Goal: Task Accomplishment & Management: Complete application form

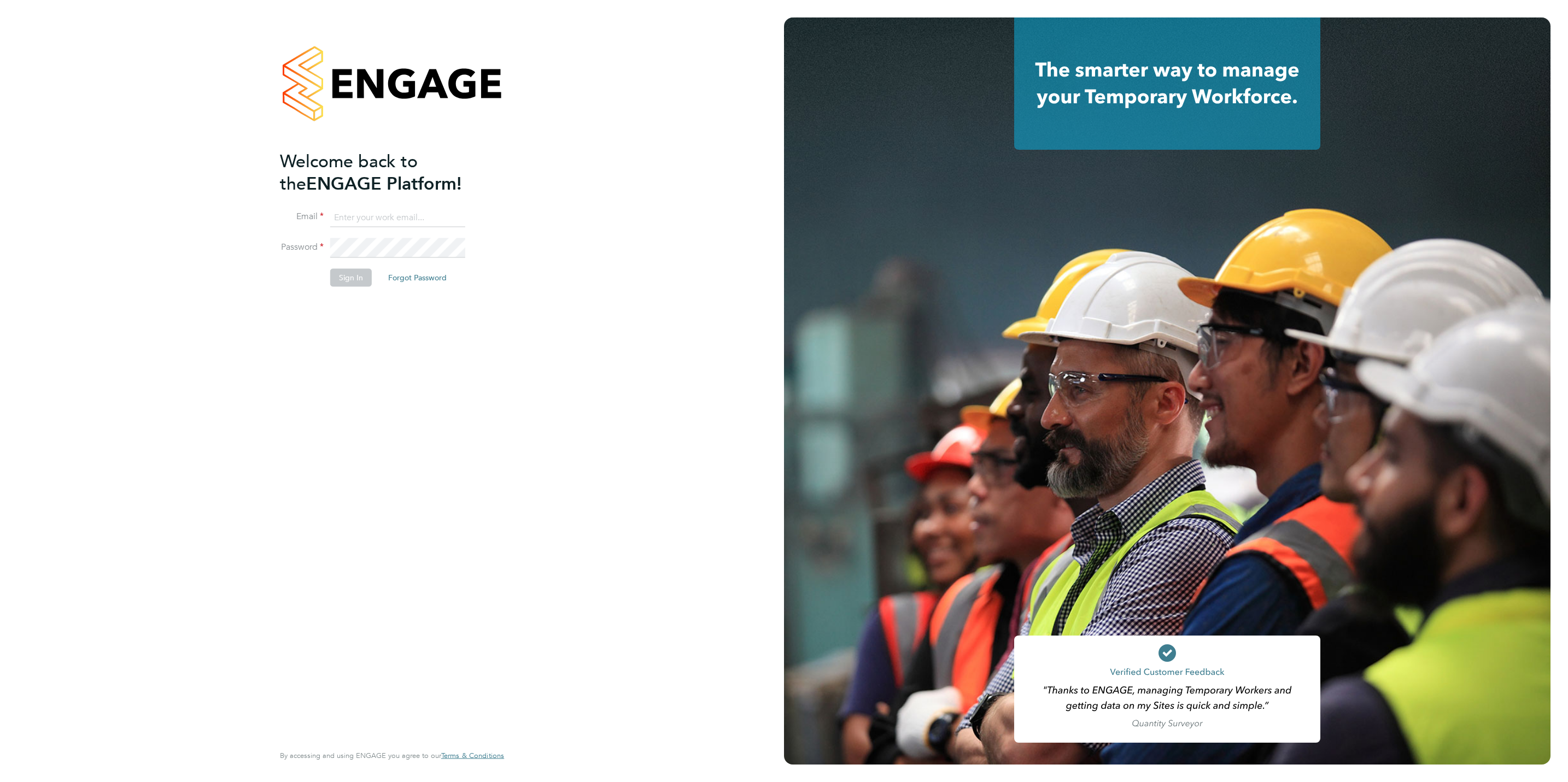
type input "j.mott@oandb.co.uk"
click at [345, 279] on button "Sign In" at bounding box center [351, 277] width 42 height 17
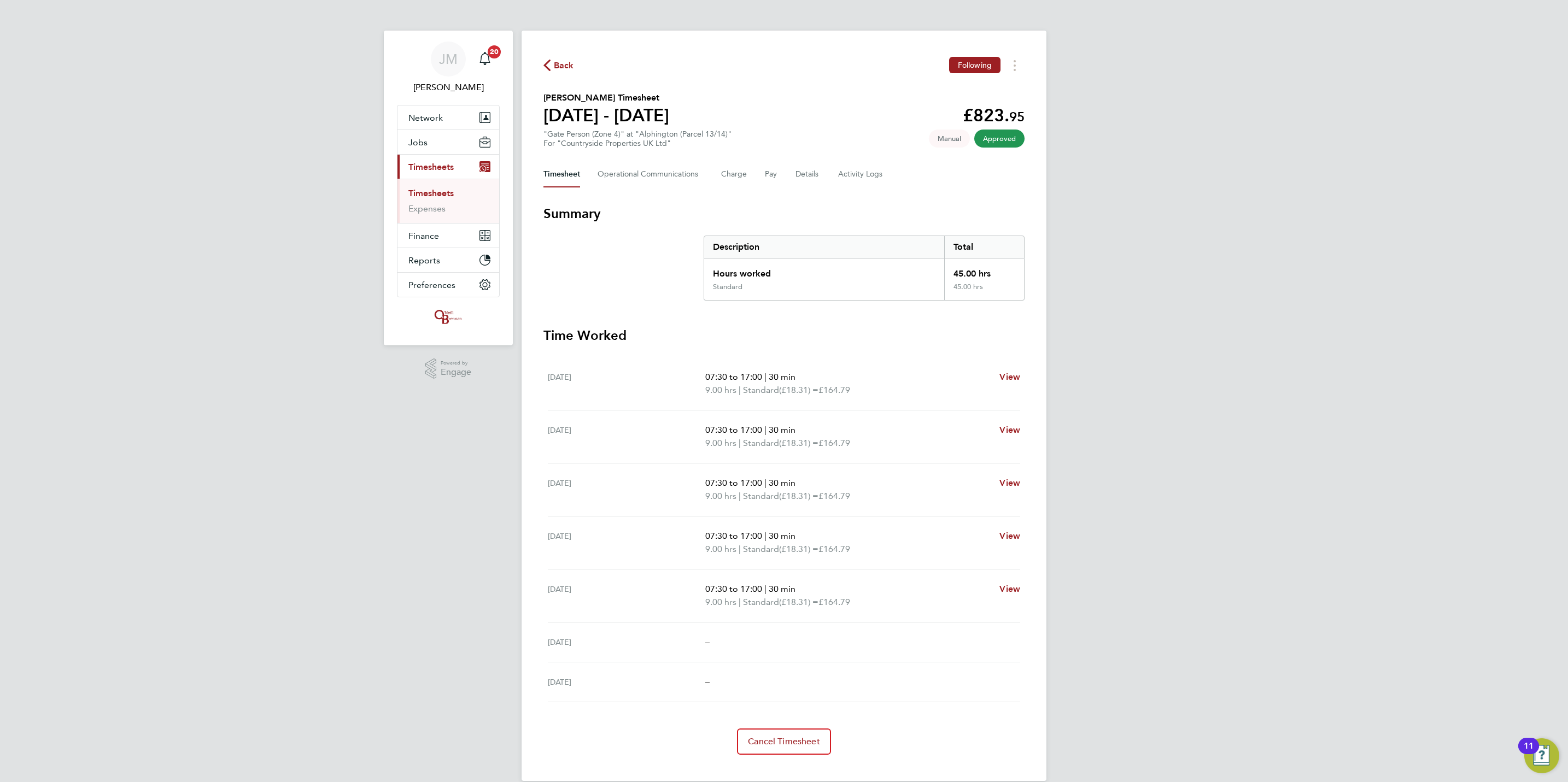
click at [447, 196] on link "Timesheets" at bounding box center [430, 193] width 45 height 11
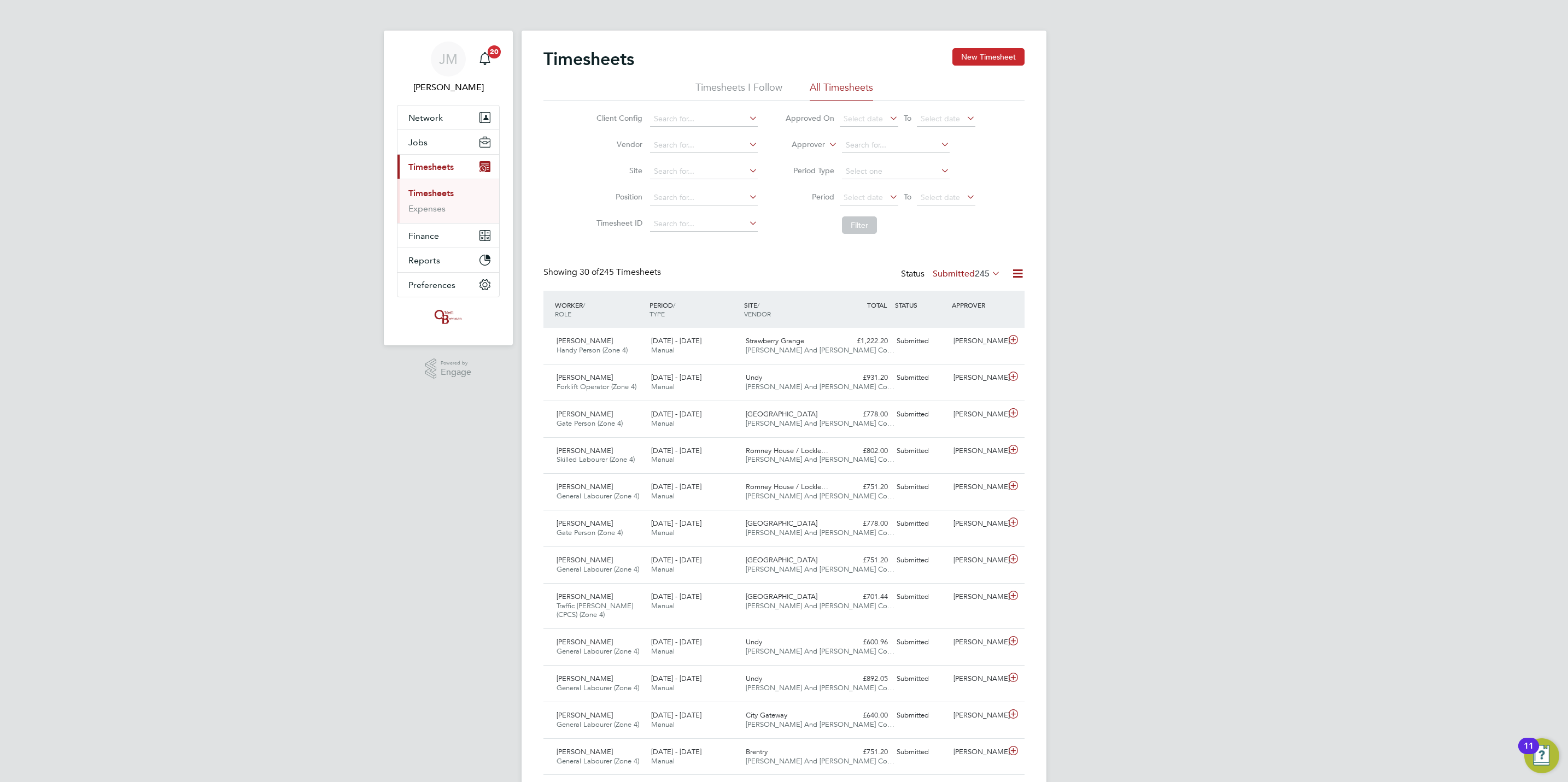
click at [1014, 50] on button "New Timesheet" at bounding box center [988, 57] width 72 height 17
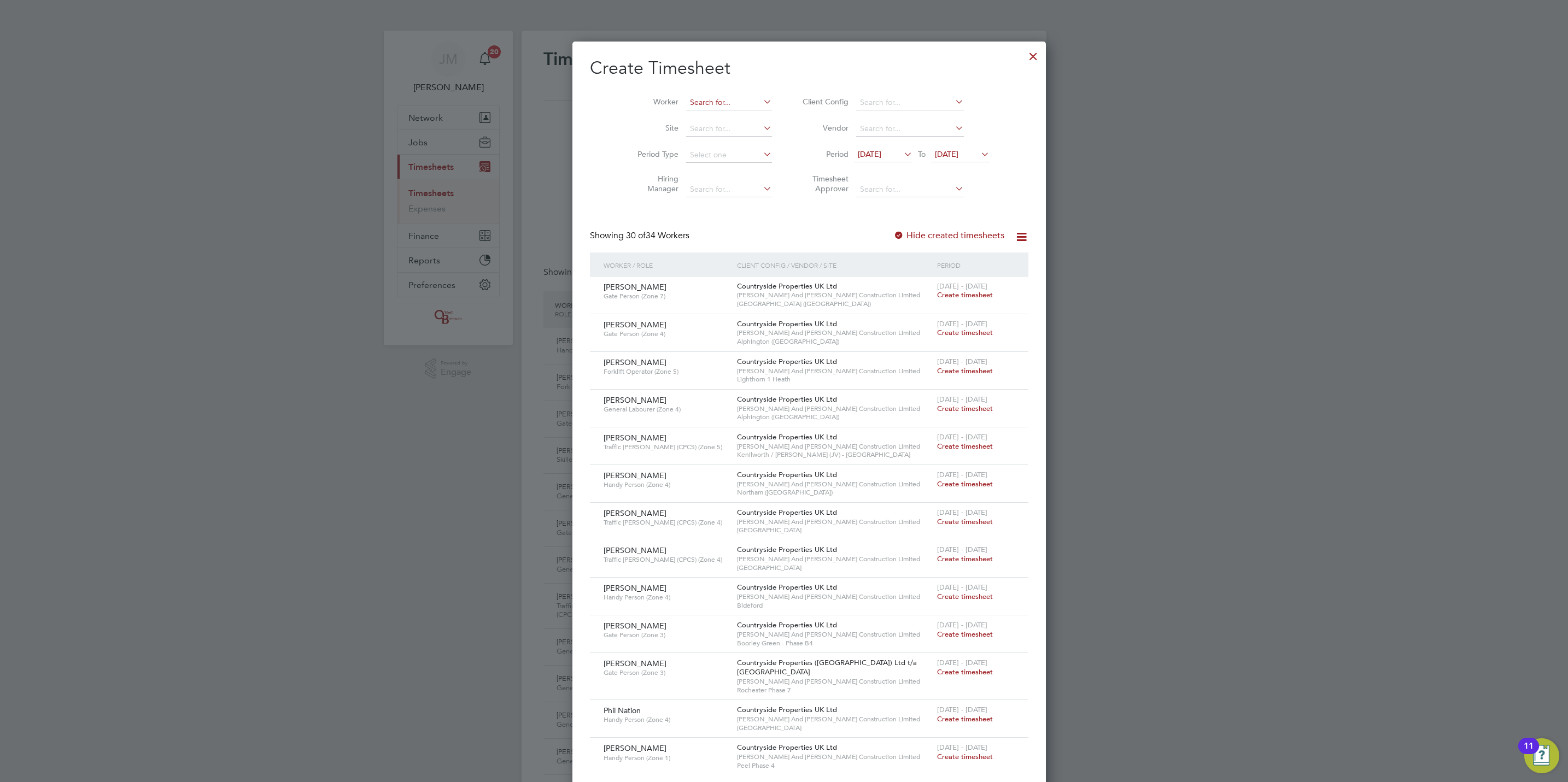
click at [689, 107] on input at bounding box center [729, 103] width 85 height 16
click at [707, 115] on li "Sam Jer my" at bounding box center [707, 117] width 95 height 15
type input "[PERSON_NAME]"
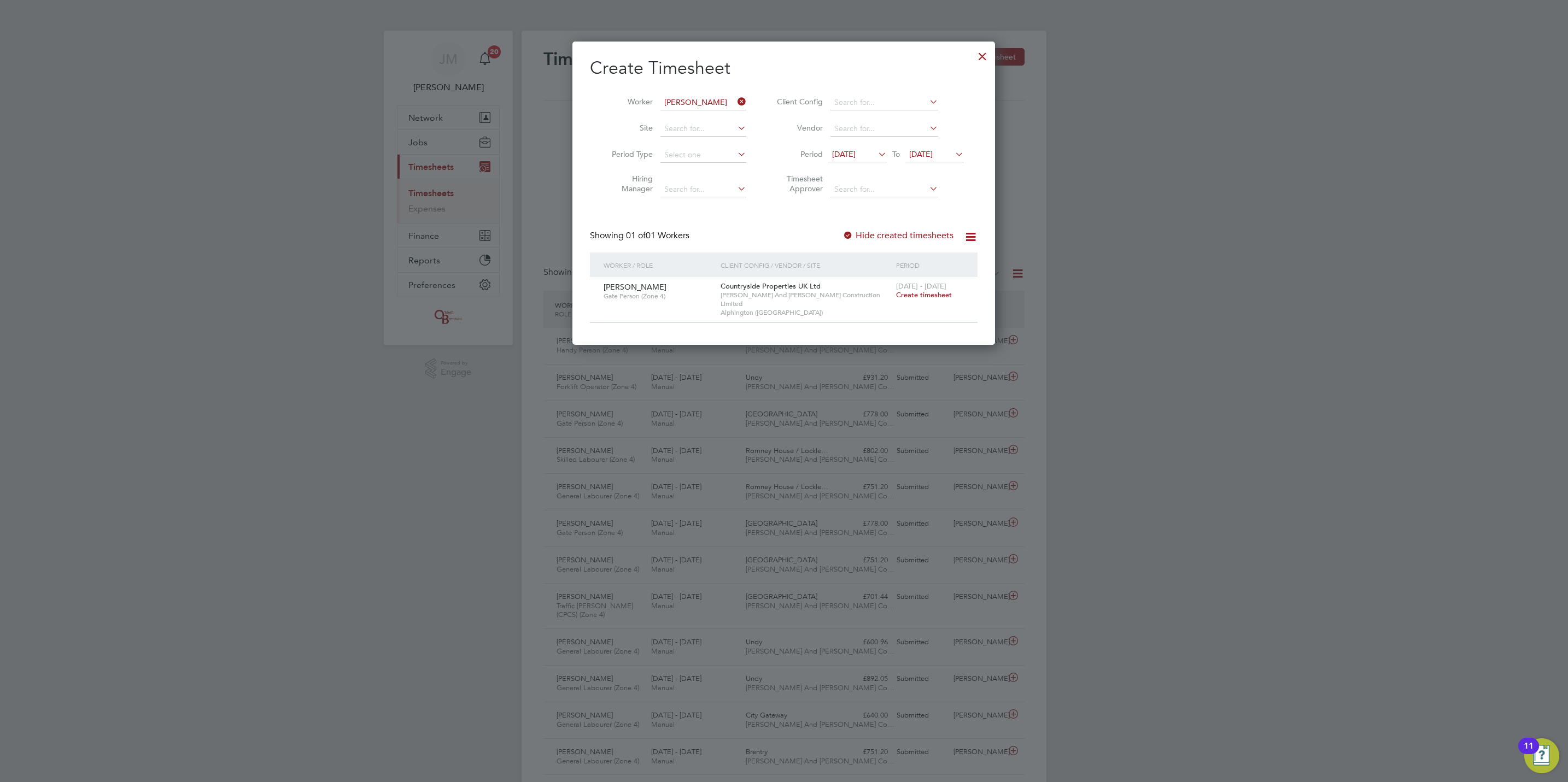
click at [915, 298] on span "Create timesheet" at bounding box center [924, 294] width 56 height 9
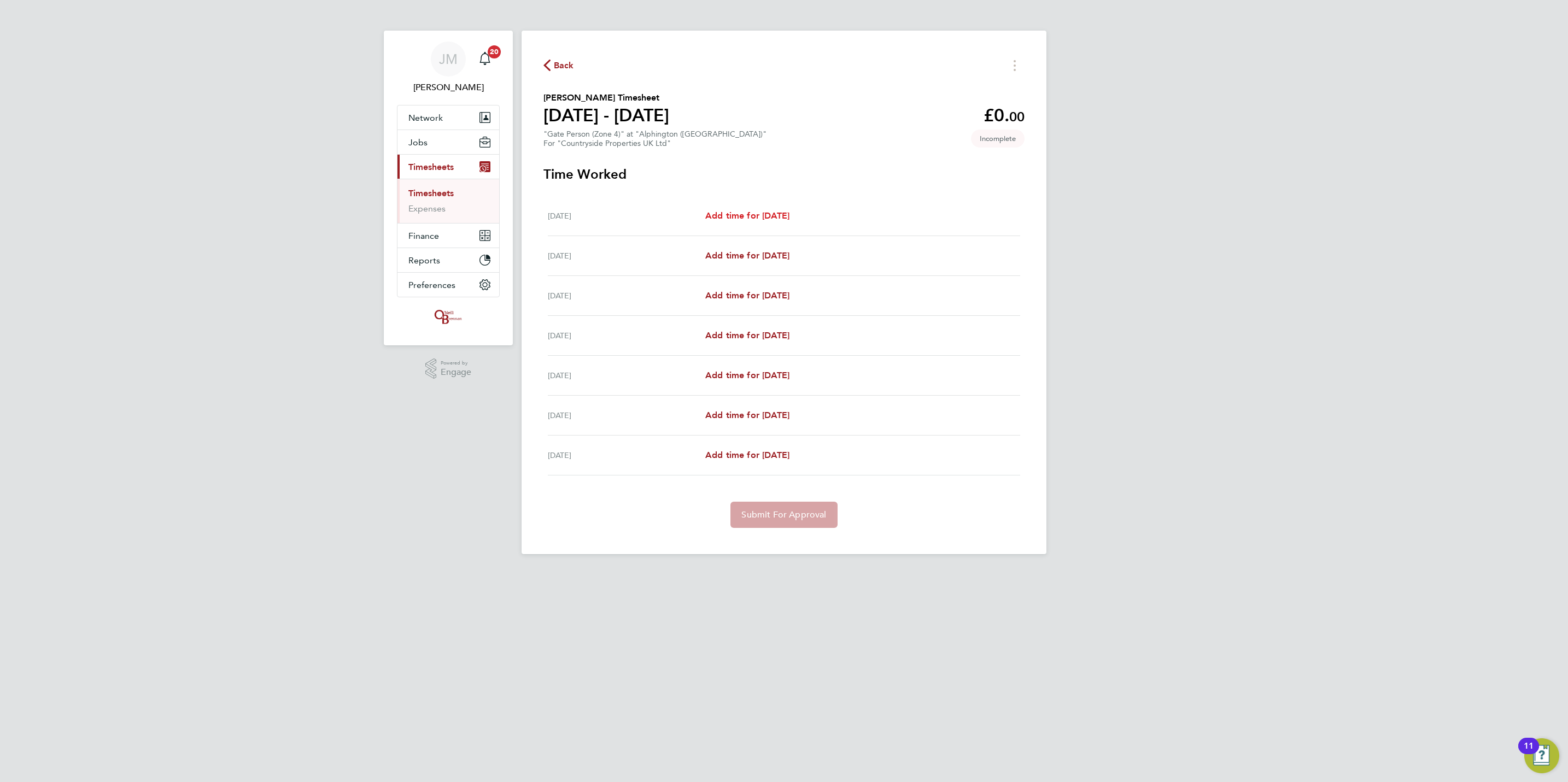
click at [761, 210] on span "Add time for [DATE]" at bounding box center [747, 215] width 84 height 11
select select "30"
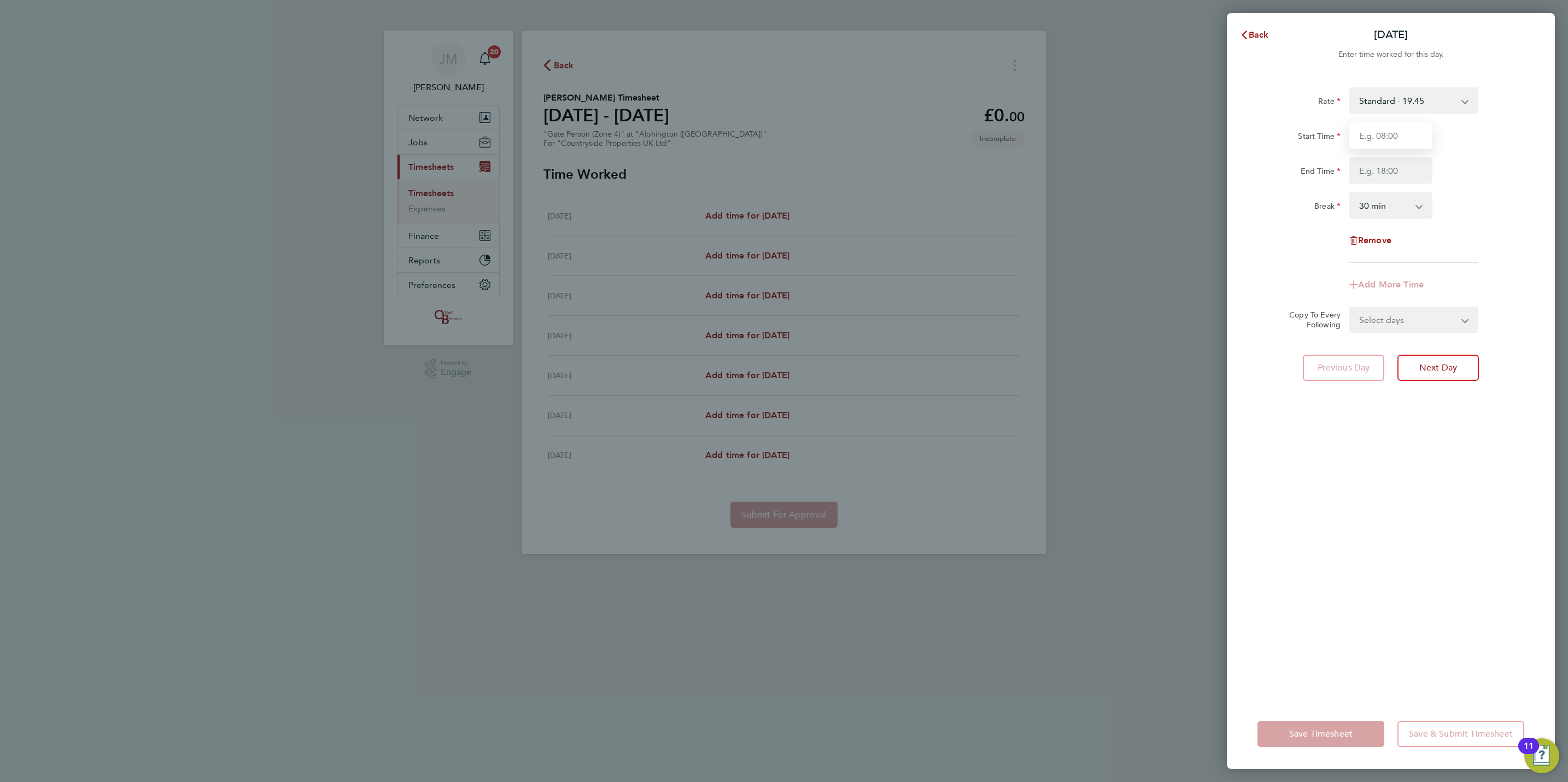
click at [1382, 146] on input "Start Time" at bounding box center [1391, 136] width 83 height 26
type input "07:30"
type input "17:00"
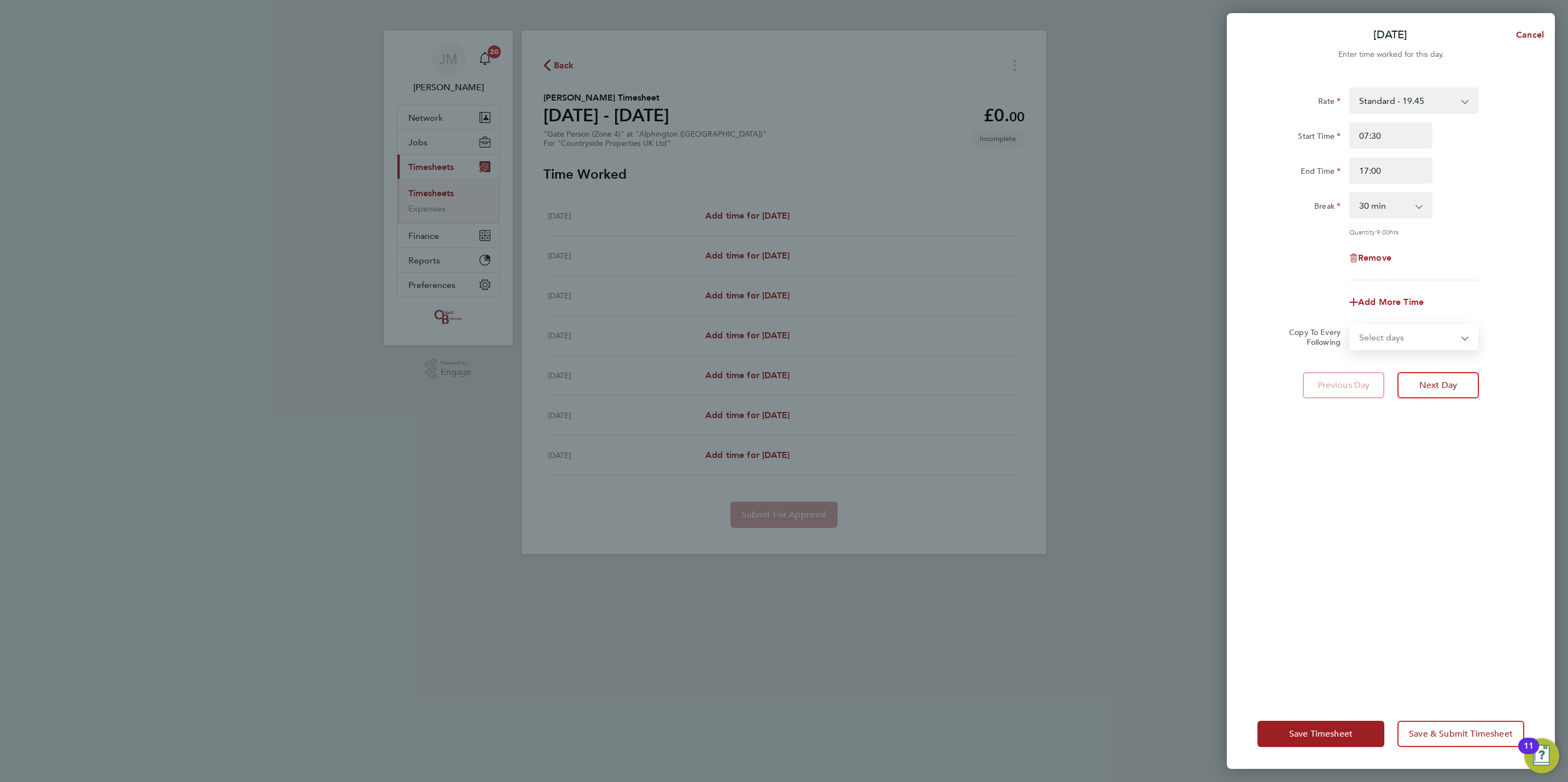
click at [1415, 338] on select "Select days Day Weekday (Mon-Fri) Weekend (Sat-Sun) [DATE] [DATE] [DATE] [DATE]…" at bounding box center [1408, 337] width 115 height 24
select select "WEEKDAY"
click at [1350, 325] on select "Select days Day Weekday (Mon-Fri) Weekend (Sat-Sun) [DATE] [DATE] [DATE] [DATE]…" at bounding box center [1408, 337] width 115 height 24
select select "[DATE]"
click at [1345, 748] on div "Save Timesheet Save & Submit Timesheet" at bounding box center [1390, 734] width 328 height 70
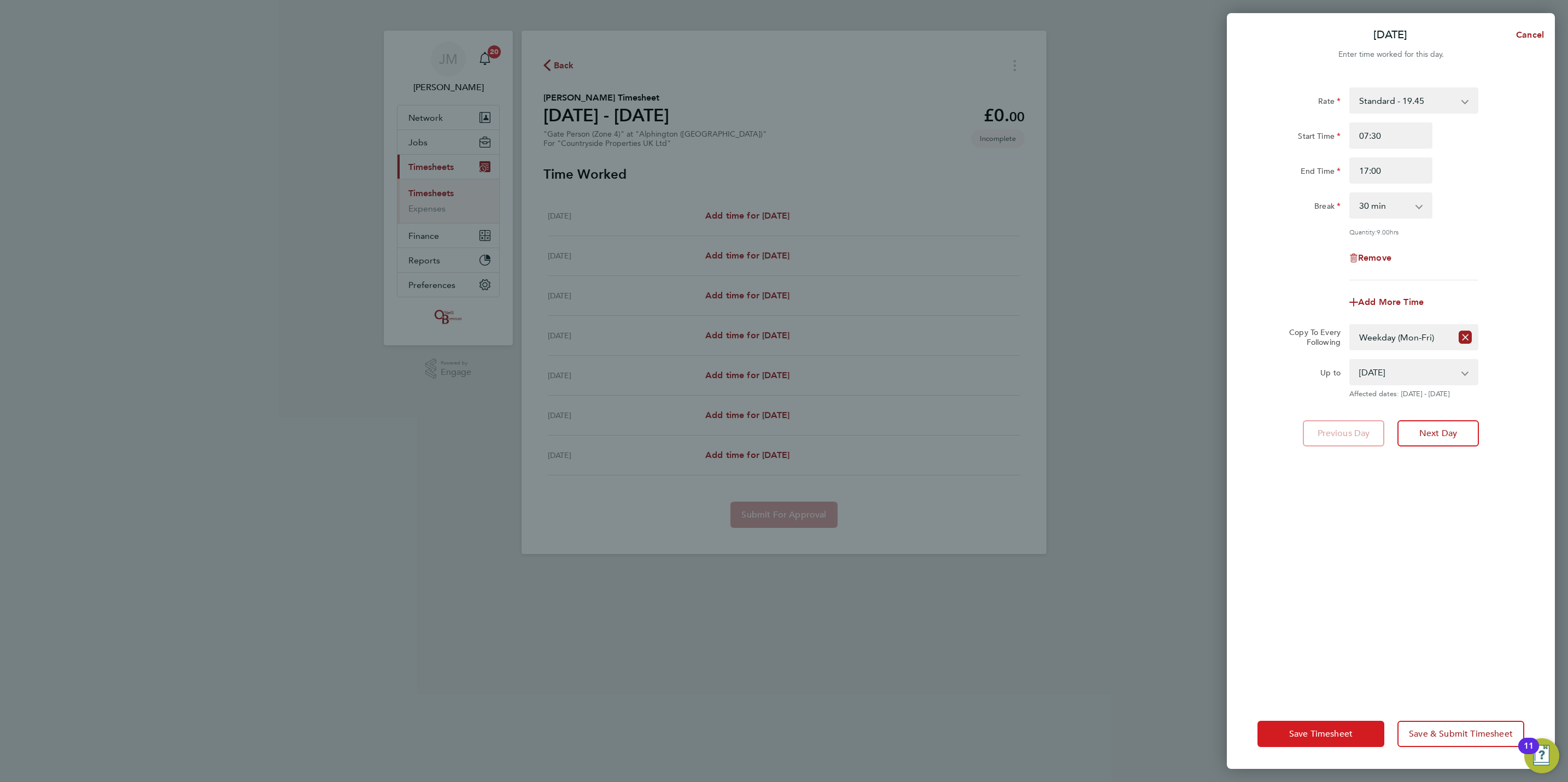
click at [1337, 723] on button "Save Timesheet" at bounding box center [1321, 734] width 126 height 26
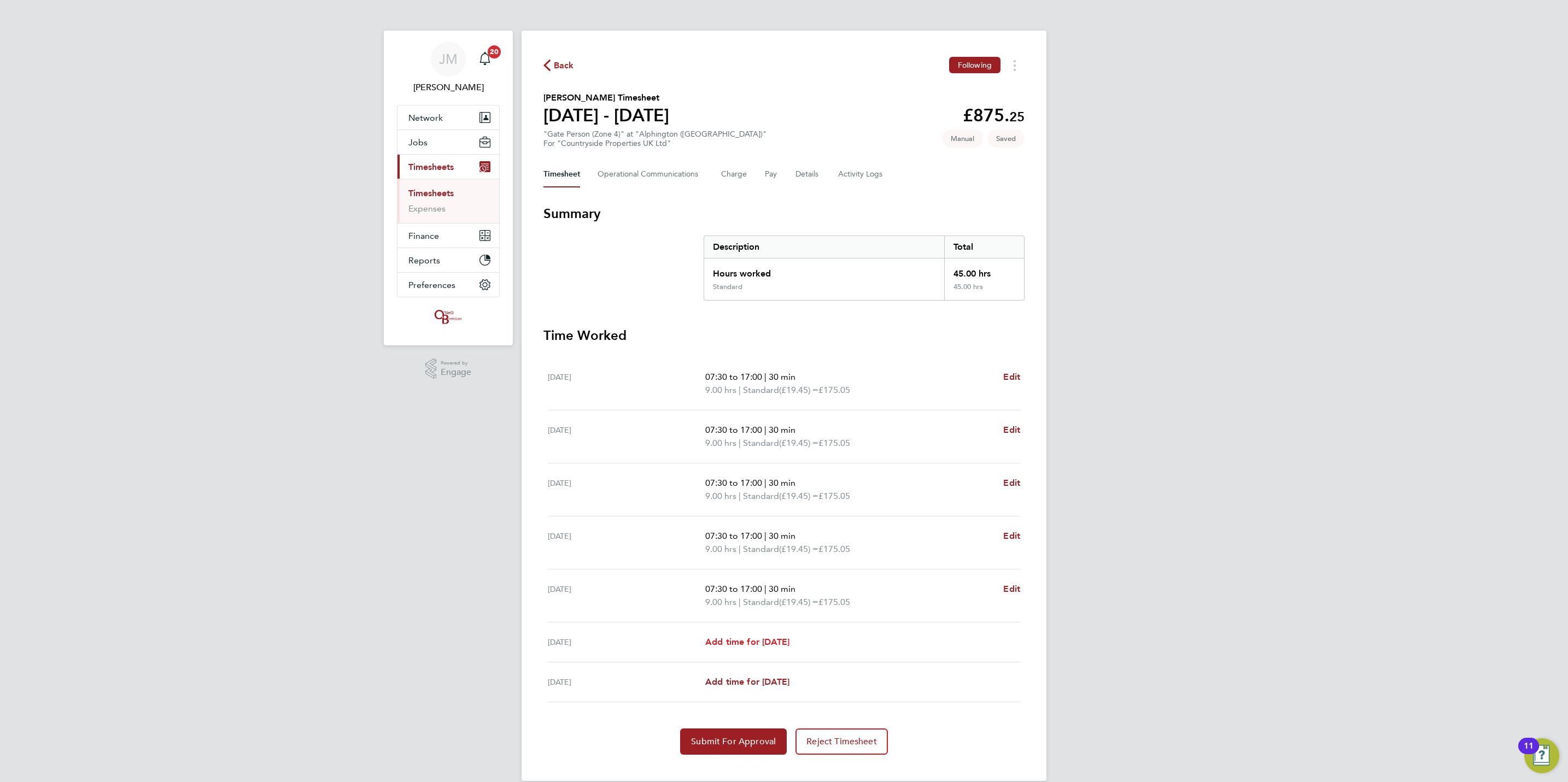
click at [788, 649] on link "Add time for [DATE]" at bounding box center [747, 642] width 84 height 13
select select "30"
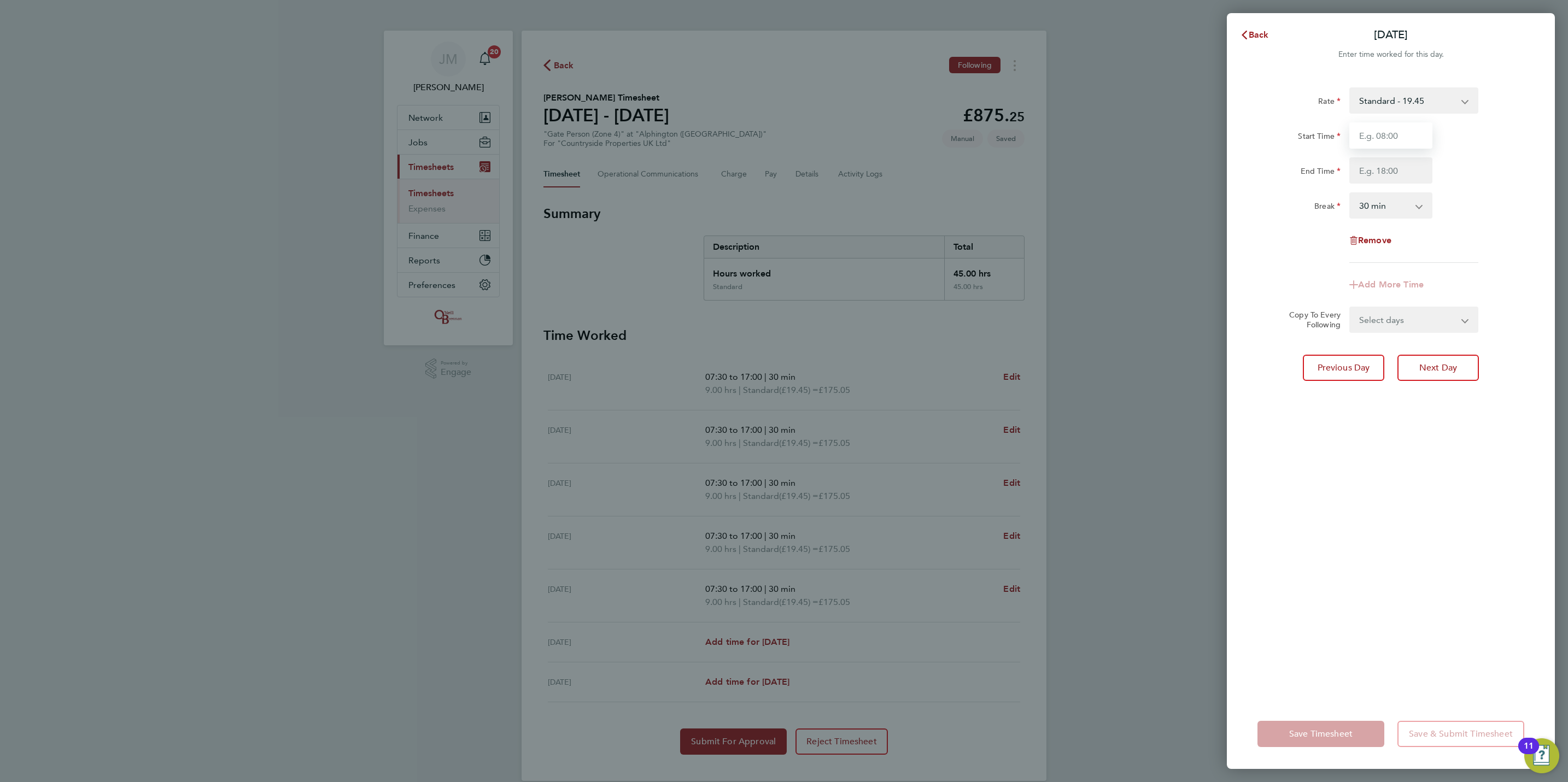
click at [1412, 143] on input "Start Time" at bounding box center [1391, 136] width 83 height 26
type input "07:30"
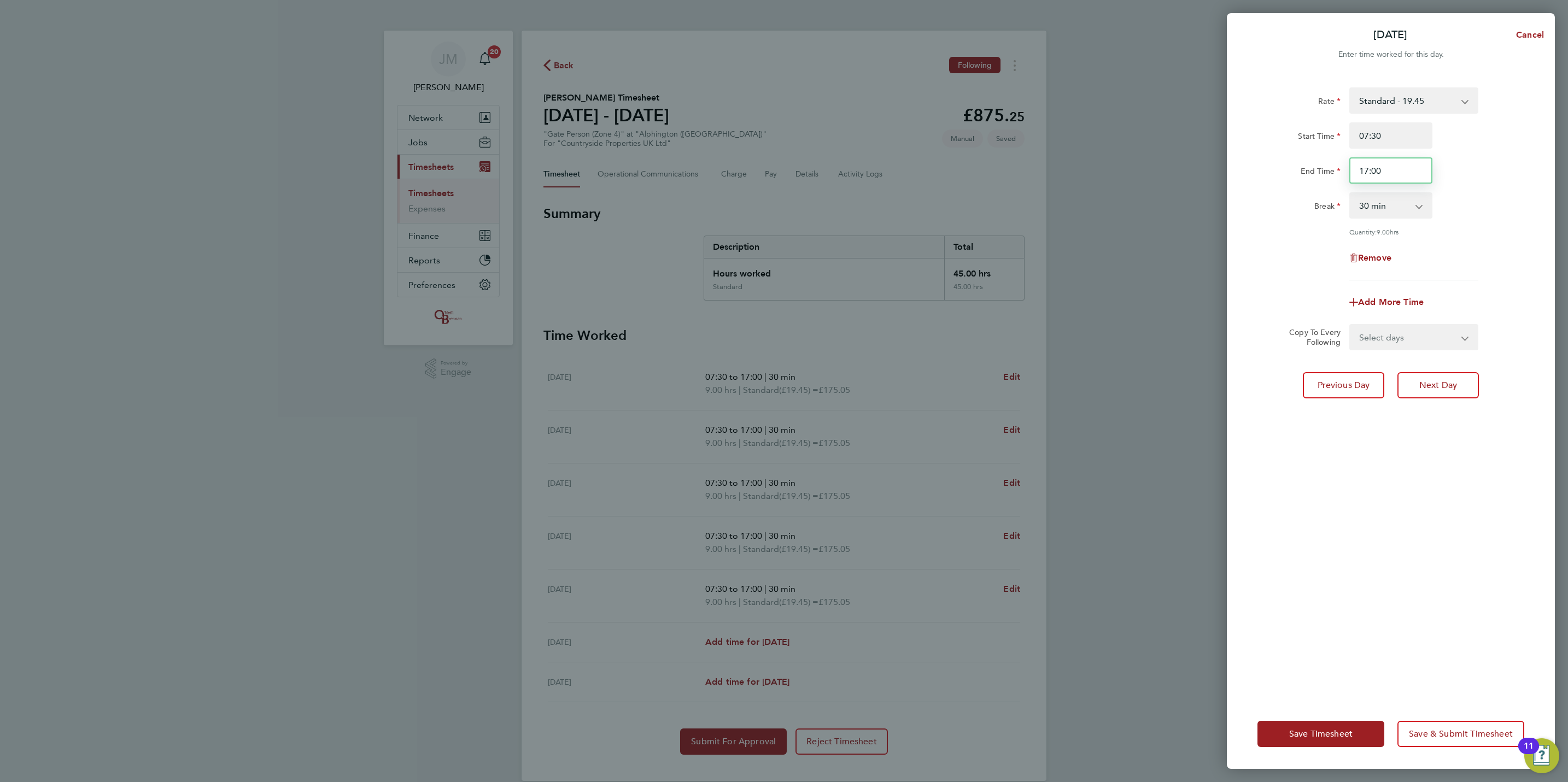
drag, startPoint x: 1395, startPoint y: 168, endPoint x: 1020, endPoint y: 182, distance: 375.3
click at [1043, 182] on div "Sat 27 Sep Cancel Enter time worked for this day. Rate Standard - 19.45 Start T…" at bounding box center [784, 391] width 1568 height 782
type input "16:00"
click at [1410, 520] on div "Rate Standard - 19.45 Start Time 07:30 End Time 16:00 Break 0 min 15 min 30 min…" at bounding box center [1390, 387] width 328 height 625
click at [1327, 738] on span "Save Timesheet" at bounding box center [1320, 734] width 63 height 11
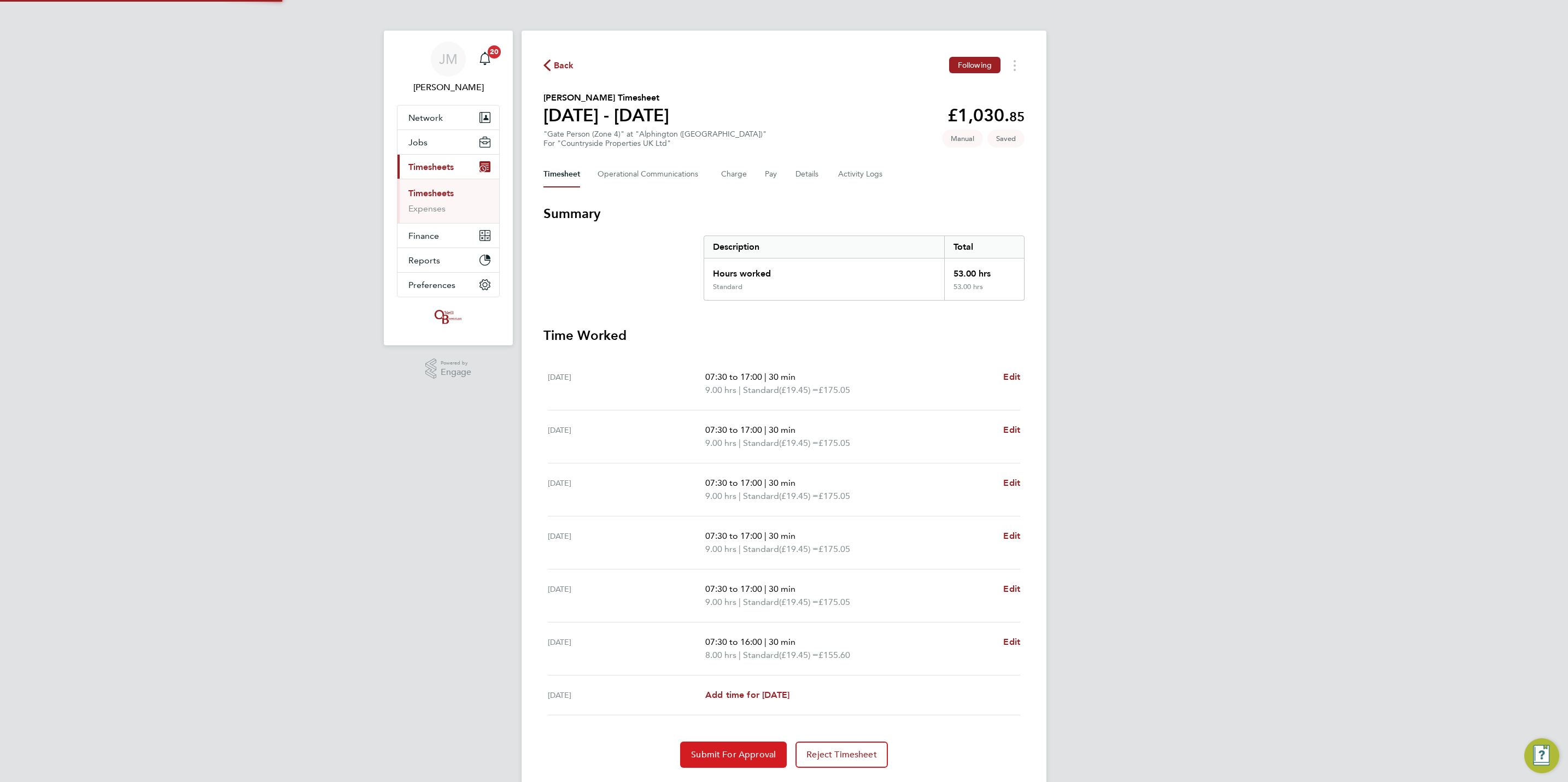
click at [762, 757] on span "Submit For Approval" at bounding box center [733, 754] width 85 height 11
click at [405, 192] on ul "Timesheets Expenses" at bounding box center [448, 201] width 102 height 44
click at [421, 192] on link "Timesheets" at bounding box center [430, 193] width 45 height 11
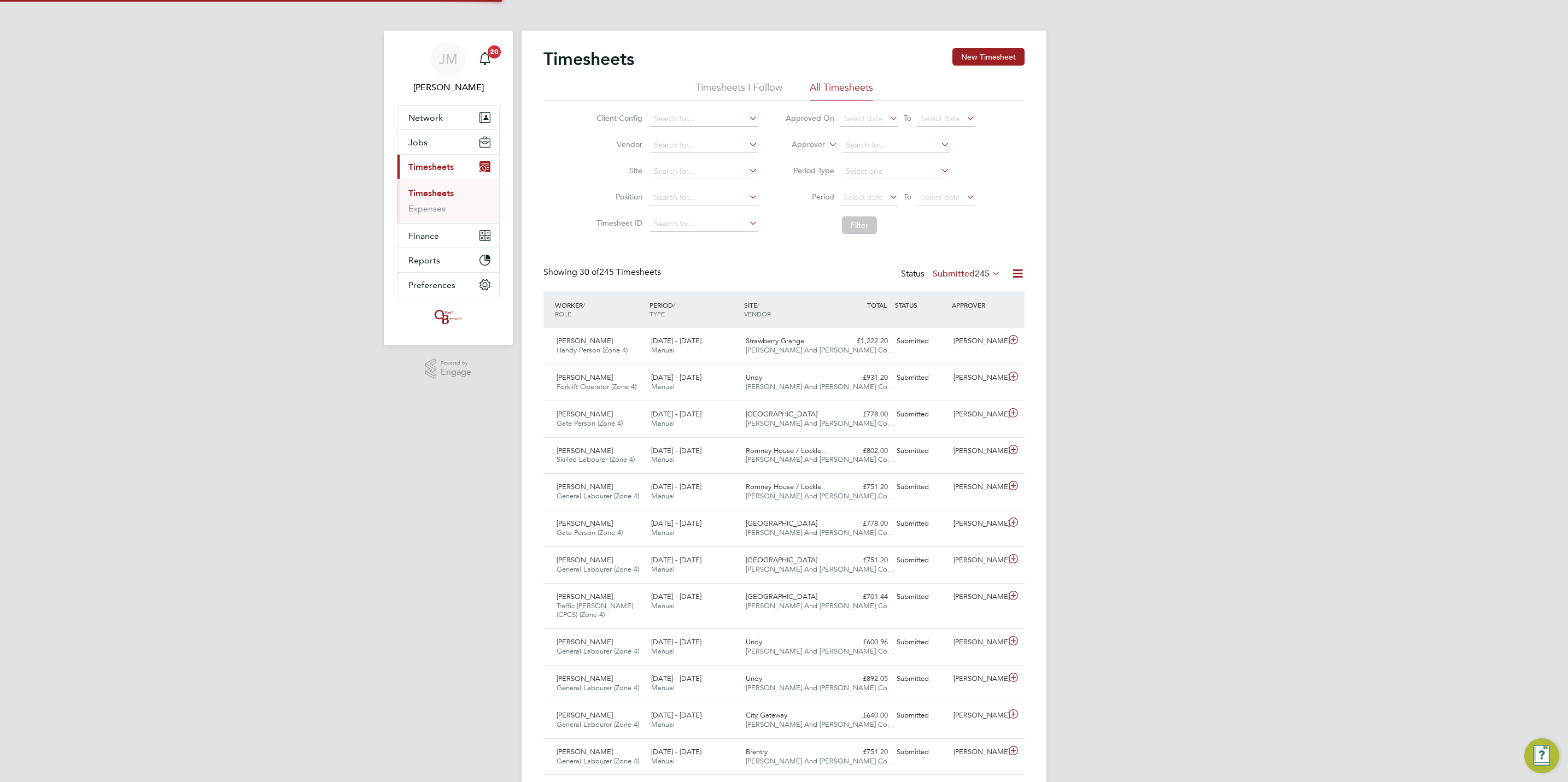
scroll to position [28, 95]
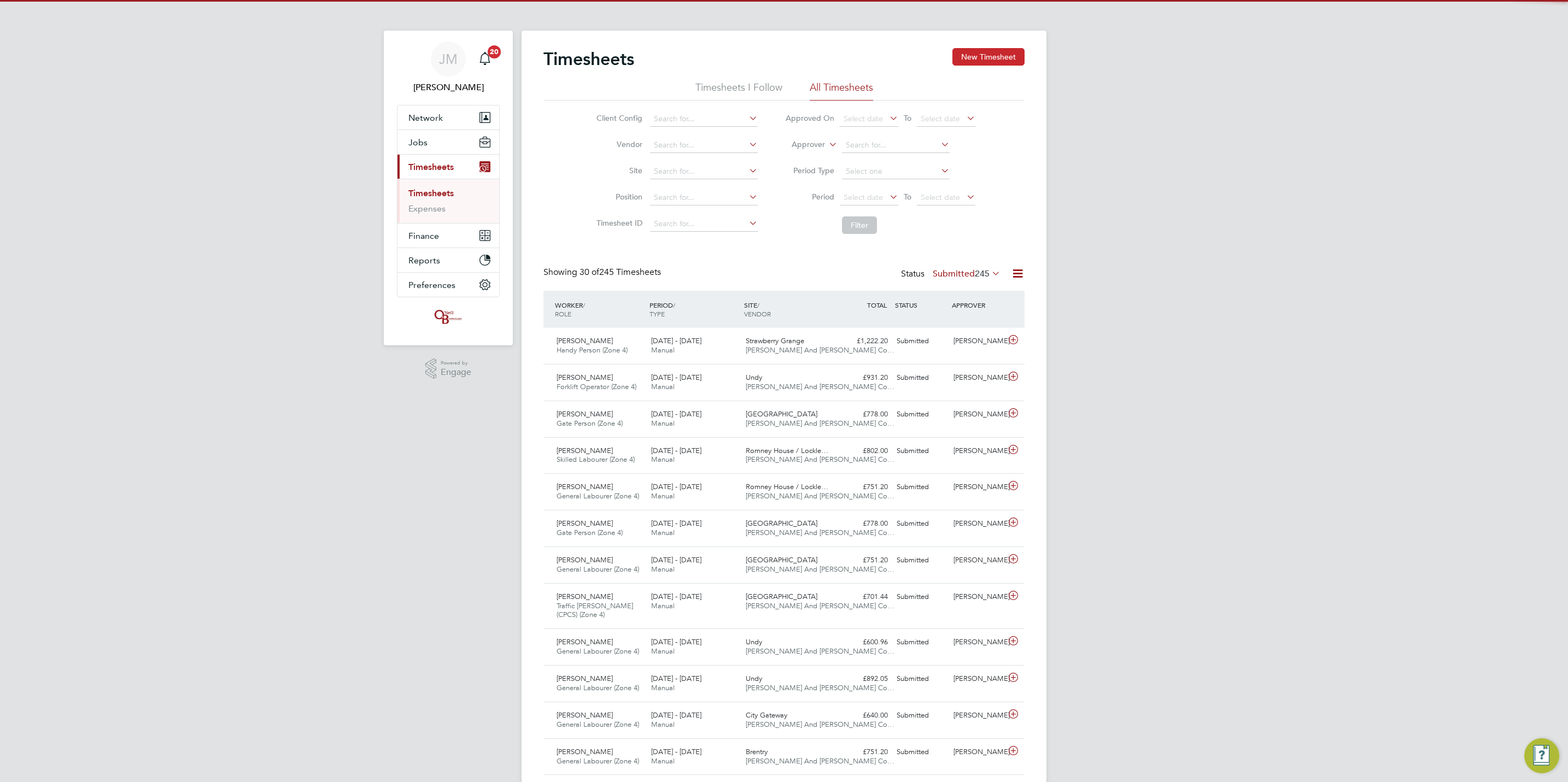
click at [955, 66] on button "New Timesheet" at bounding box center [988, 57] width 72 height 17
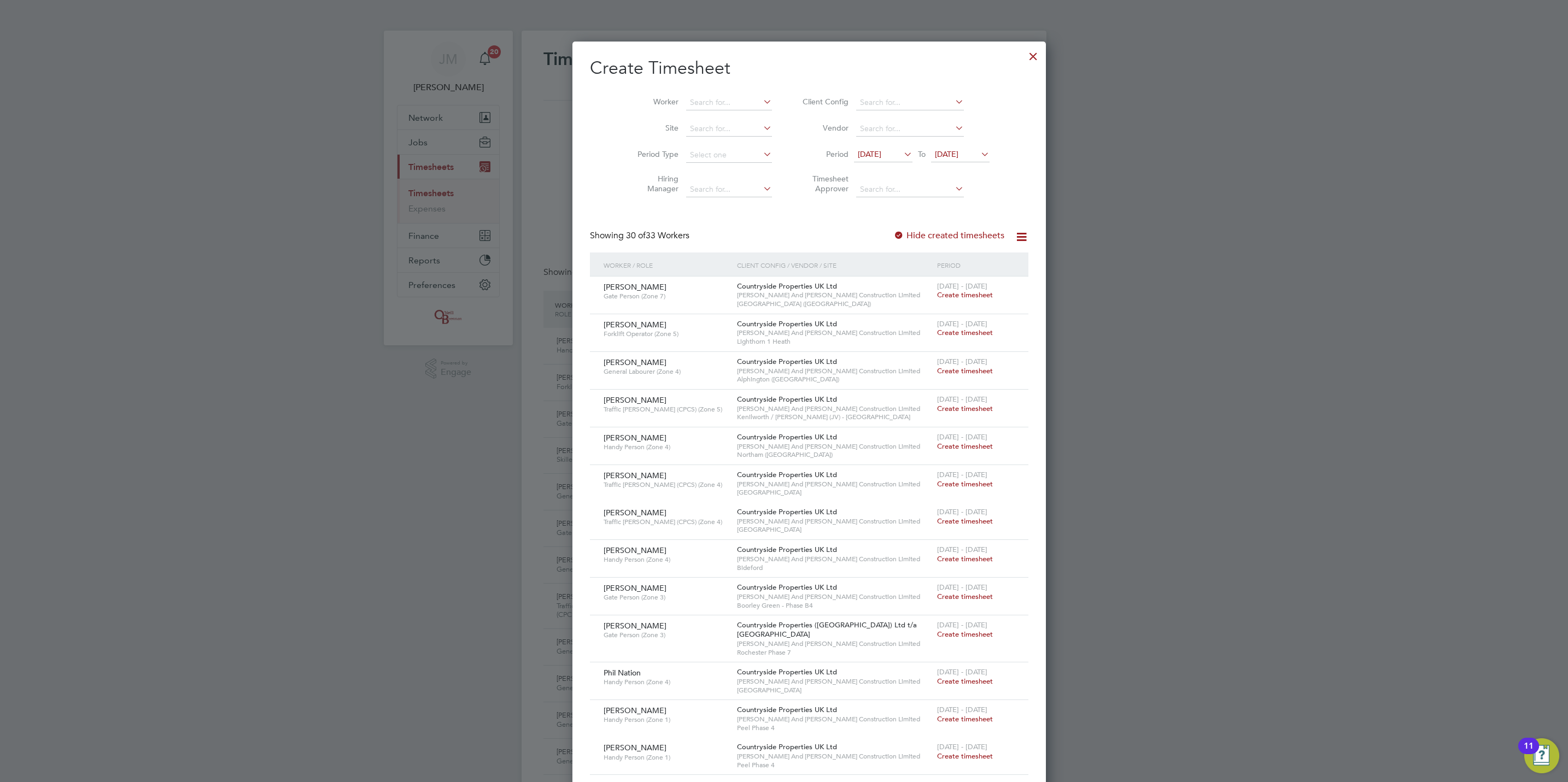
click at [656, 94] on li "Worker" at bounding box center [700, 103] width 170 height 26
click at [686, 99] on input at bounding box center [729, 103] width 85 height 16
click at [692, 112] on li "Damien Beatt ie" at bounding box center [709, 117] width 99 height 15
type input "[PERSON_NAME]"
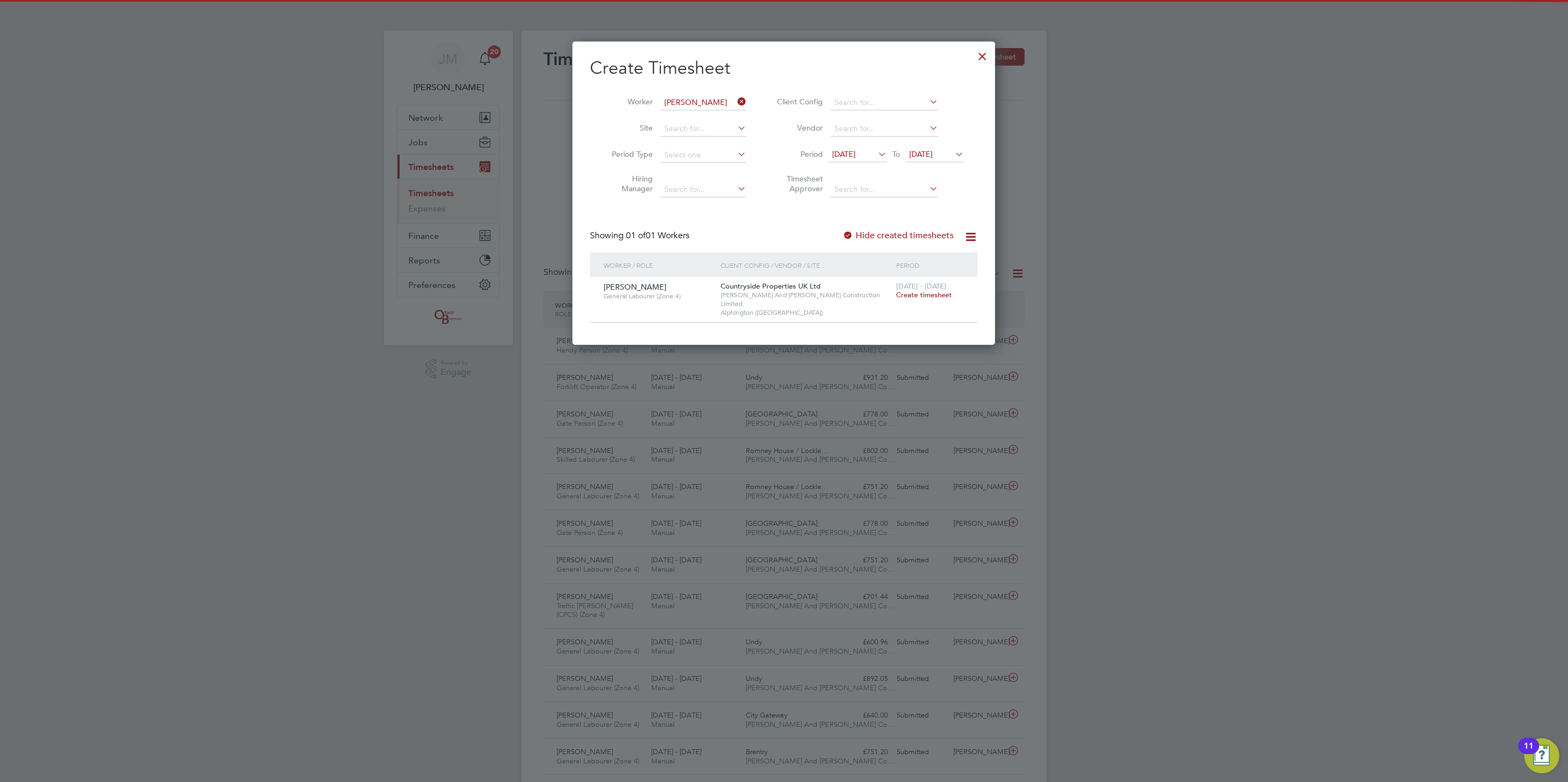
click at [931, 294] on span "Create timesheet" at bounding box center [924, 294] width 56 height 9
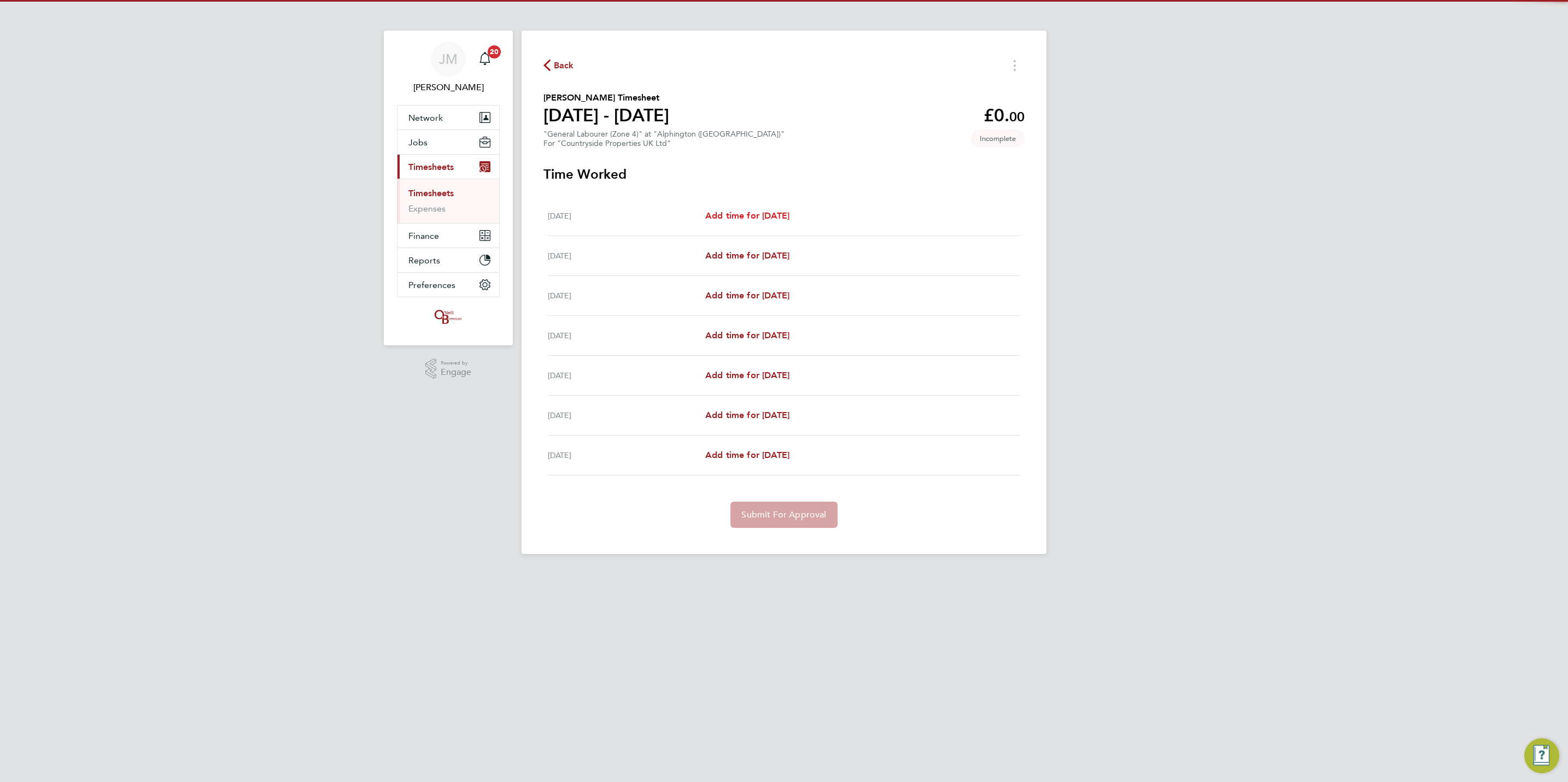
click at [771, 212] on span "Add time for [DATE]" at bounding box center [747, 215] width 84 height 11
select select "30"
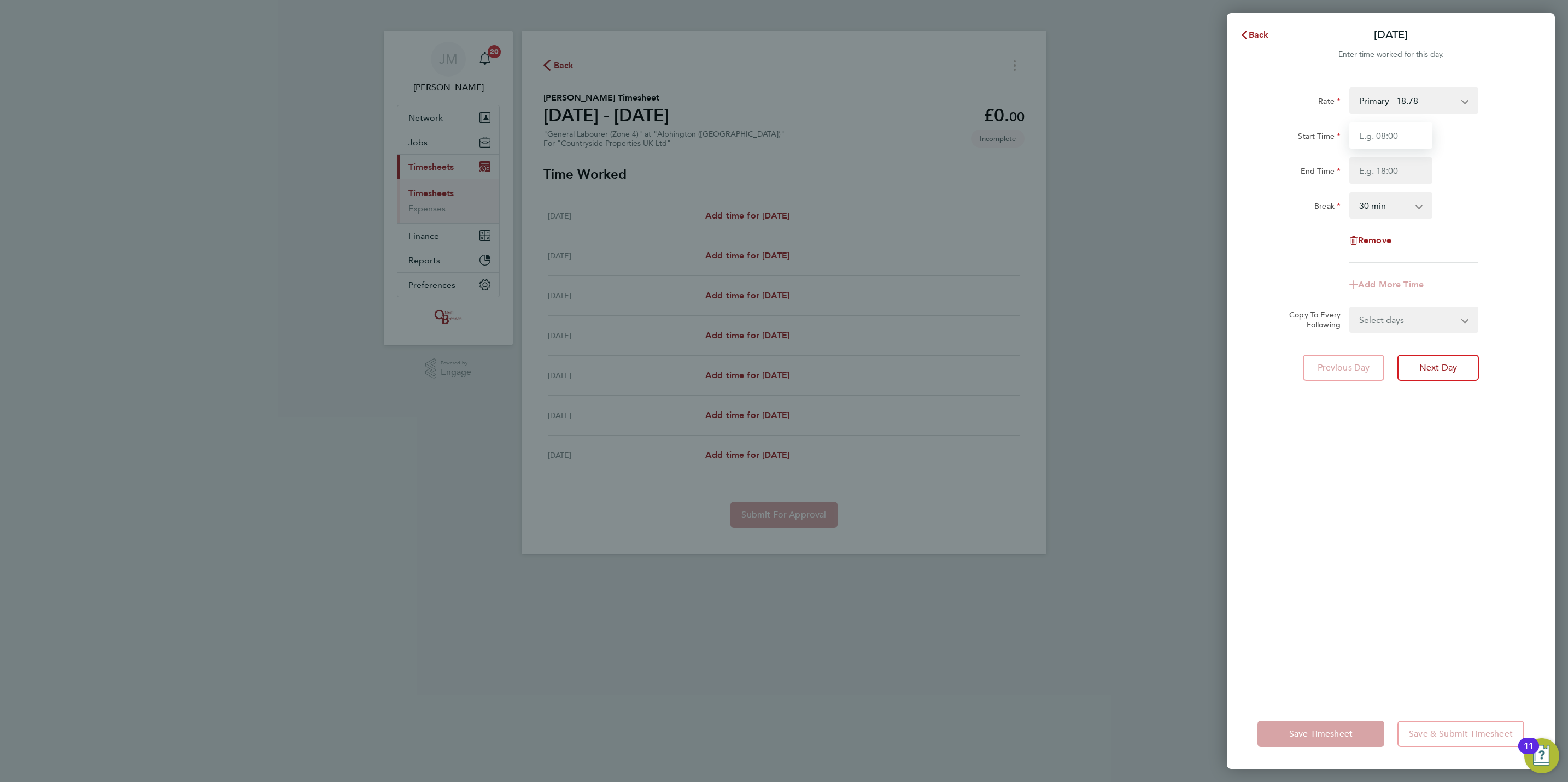
click at [1414, 126] on input "Start Time" at bounding box center [1391, 136] width 83 height 26
type input "07:30"
click at [1387, 171] on input "End Time" at bounding box center [1391, 171] width 83 height 26
type input "17:00"
click at [1368, 251] on div "Remove" at bounding box center [1391, 241] width 92 height 26
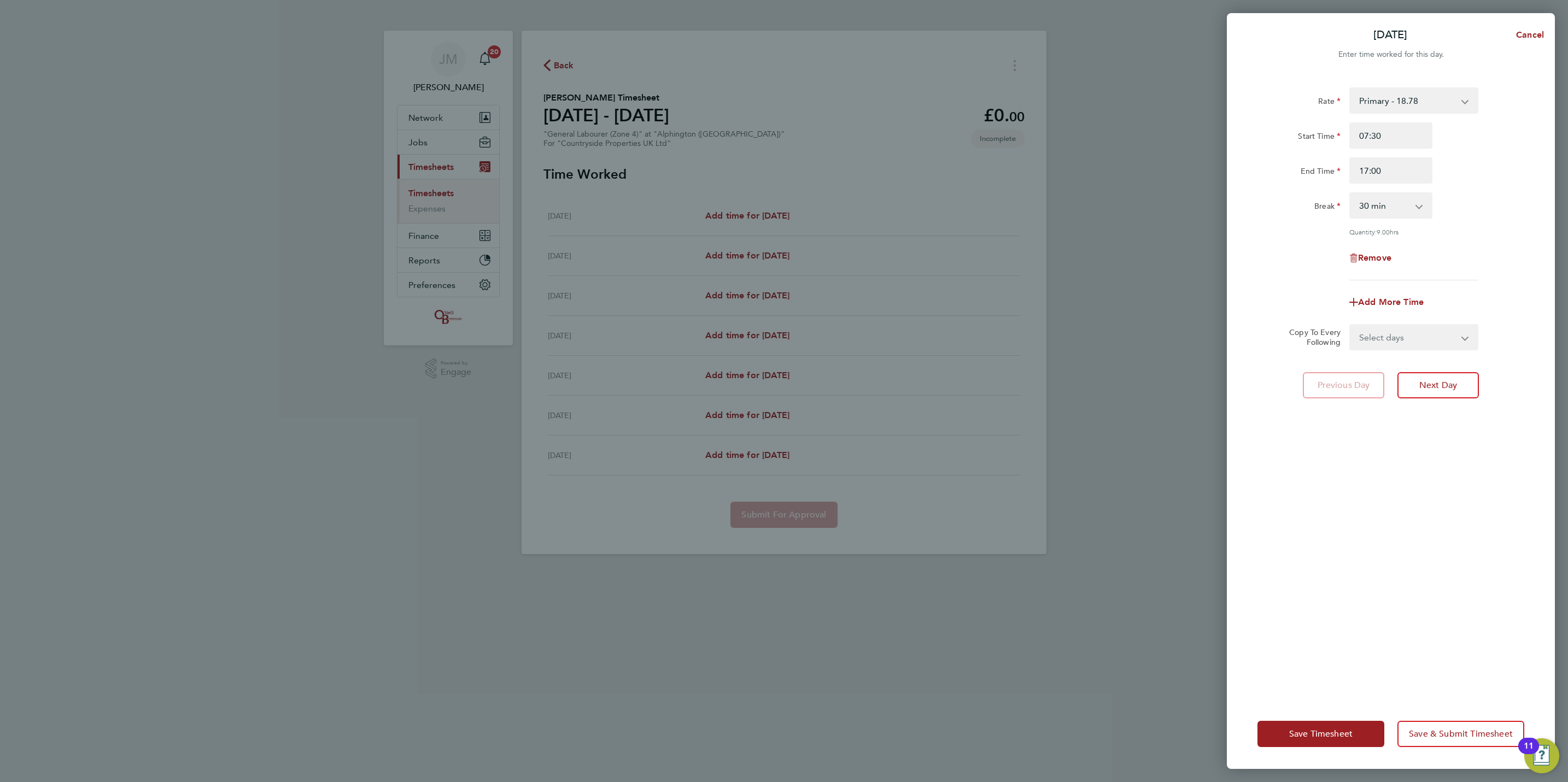
click at [1413, 338] on select "Select days Day Weekday (Mon-Fri) Weekend (Sat-Sun) [DATE] [DATE] [DATE] [DATE]…" at bounding box center [1408, 337] width 115 height 24
select select "WEEKDAY"
click at [1350, 325] on select "Select days Day Weekday (Mon-Fri) Weekend (Sat-Sun) [DATE] [DATE] [DATE] [DATE]…" at bounding box center [1408, 337] width 115 height 24
select select "[DATE]"
click at [1317, 740] on button "Save Timesheet" at bounding box center [1321, 734] width 126 height 26
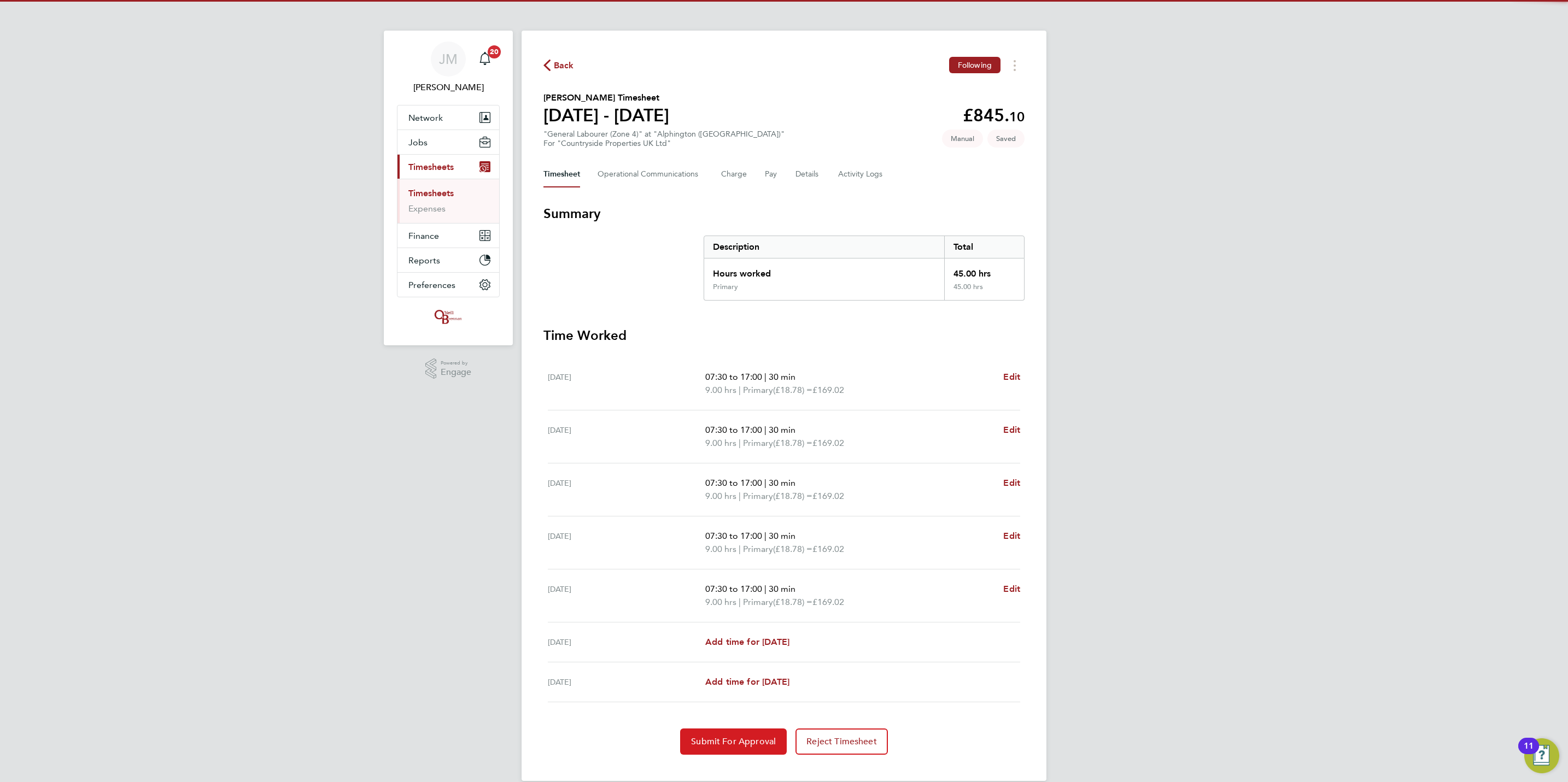
click at [737, 737] on button "Submit For Approval" at bounding box center [733, 742] width 107 height 26
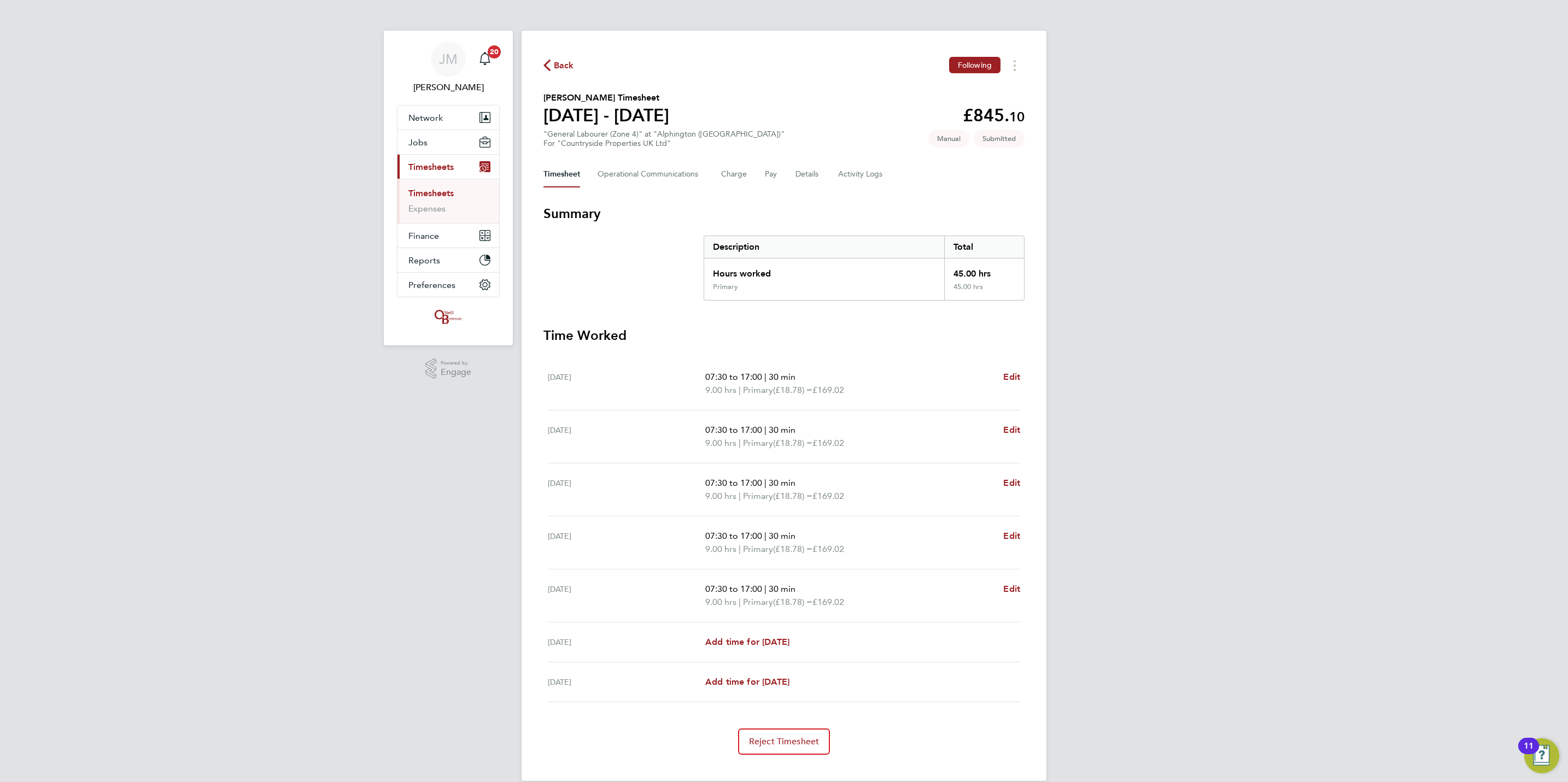
click at [434, 192] on link "Timesheets" at bounding box center [430, 193] width 45 height 11
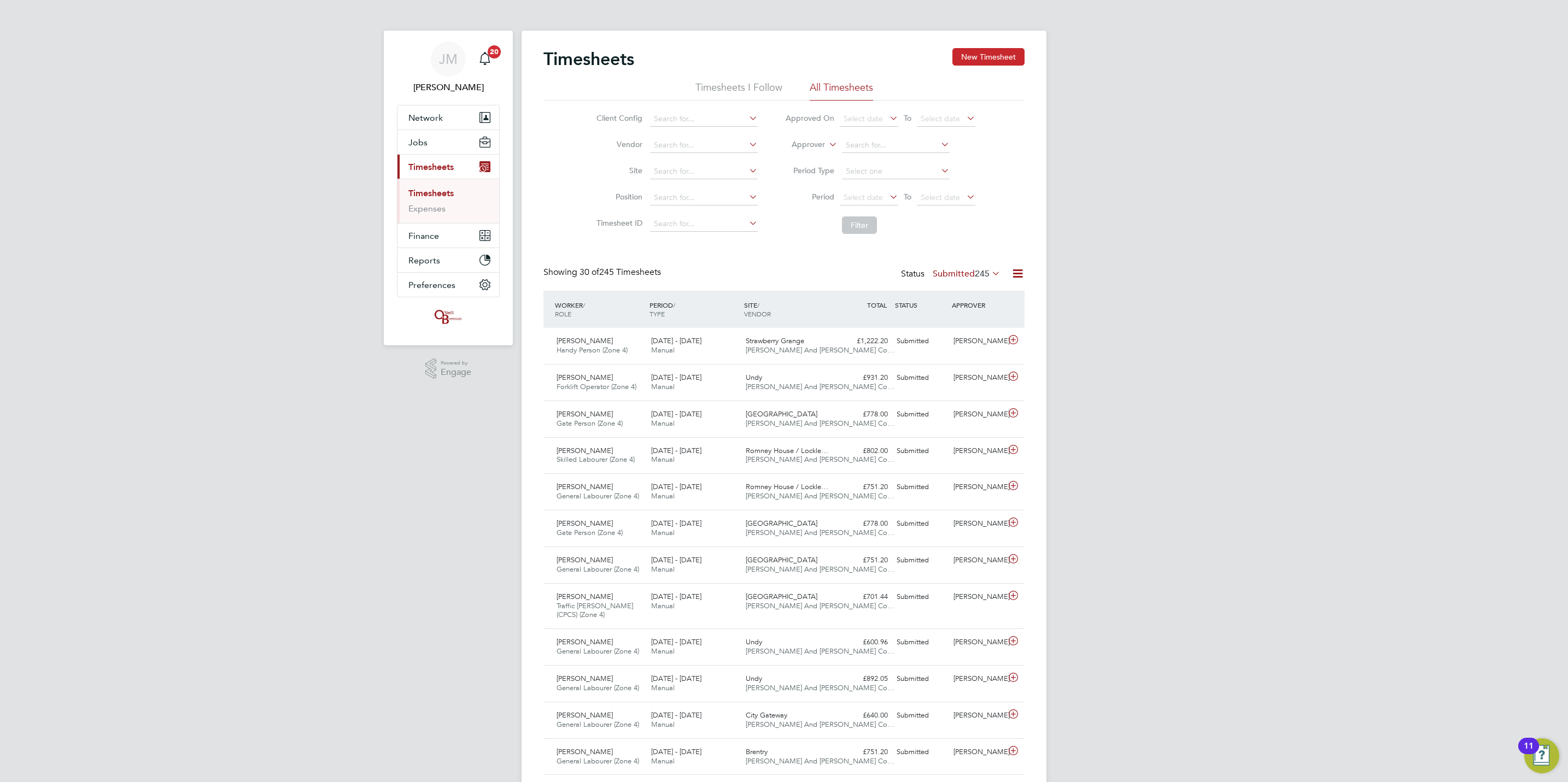
click at [1001, 56] on button "New Timesheet" at bounding box center [988, 57] width 72 height 17
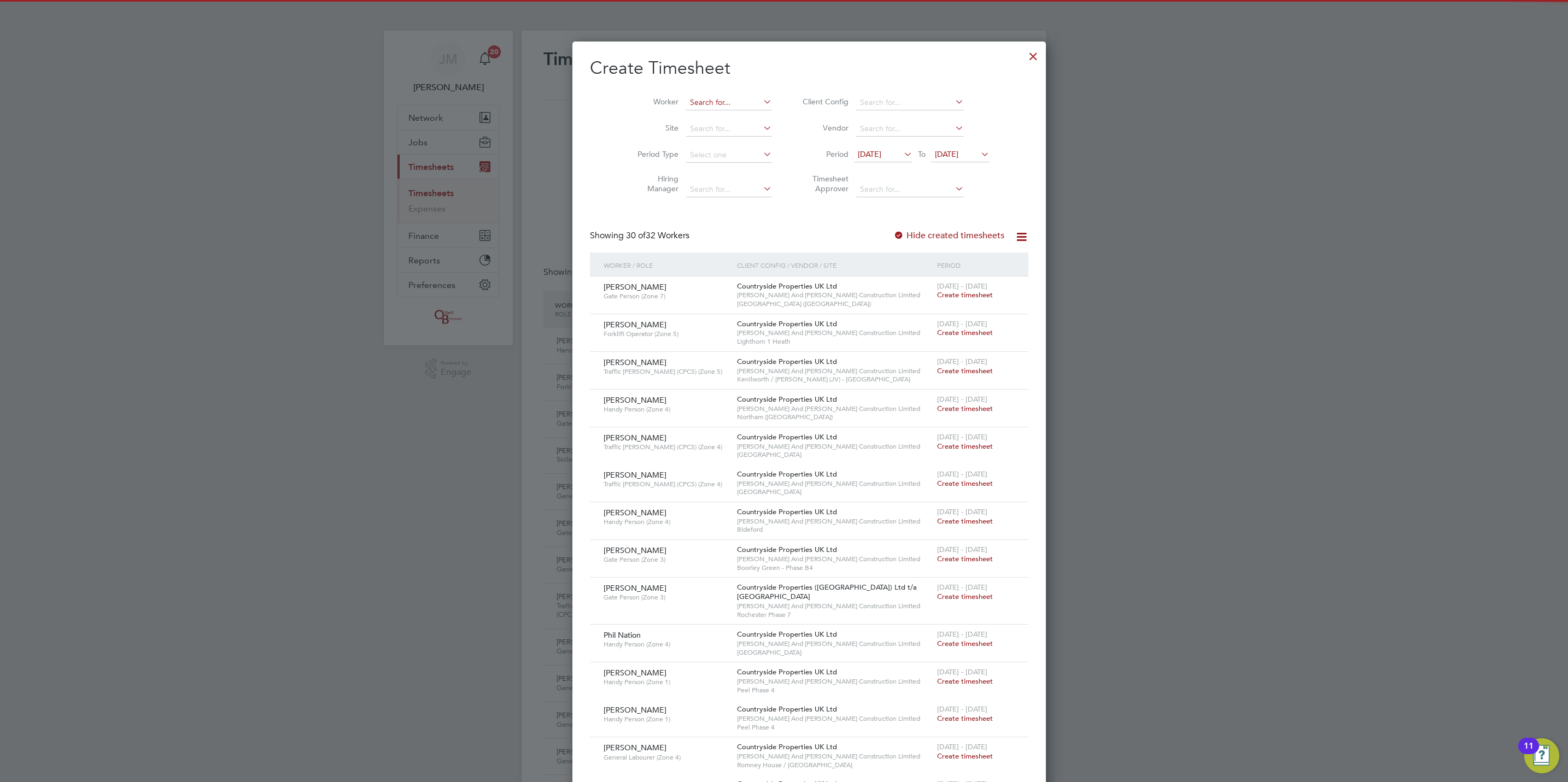
click at [686, 100] on input at bounding box center [729, 103] width 85 height 16
click at [673, 123] on li "Richard Ba inbridge" at bounding box center [716, 117] width 113 height 15
type input "[PERSON_NAME]"
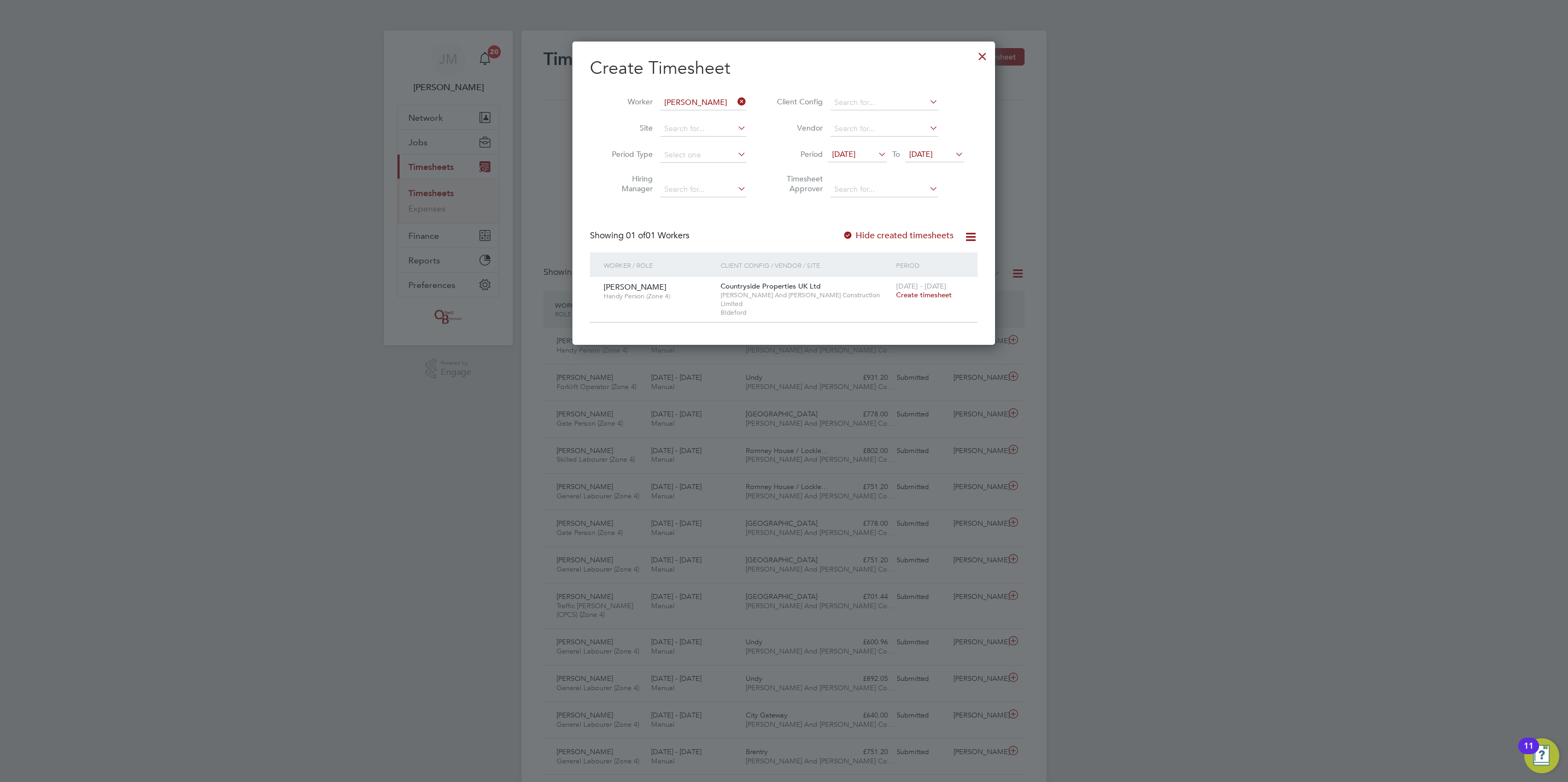
click at [922, 296] on span "Create timesheet" at bounding box center [924, 294] width 56 height 9
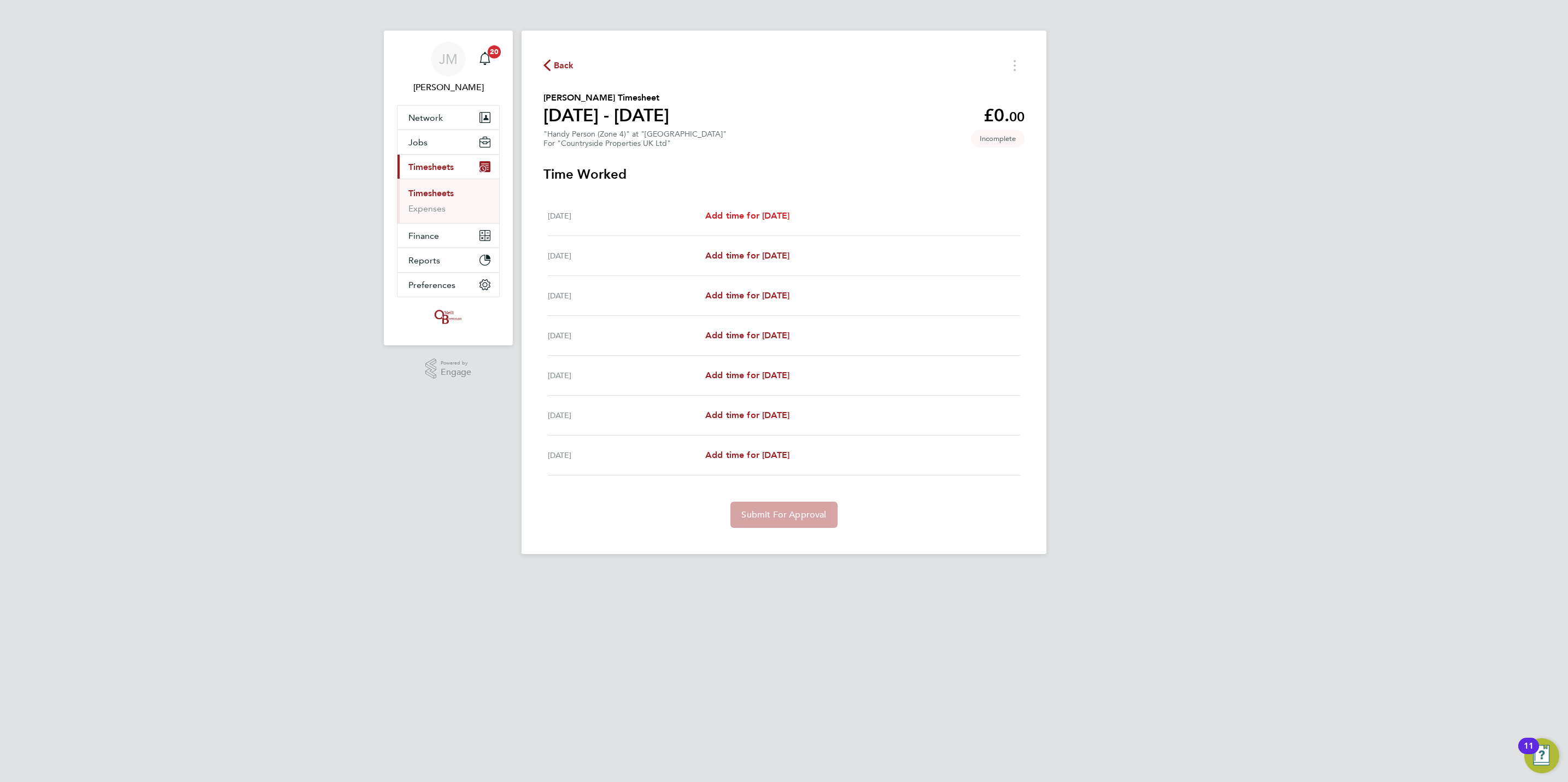
click at [773, 220] on span "Add time for [DATE]" at bounding box center [747, 215] width 84 height 11
select select "30"
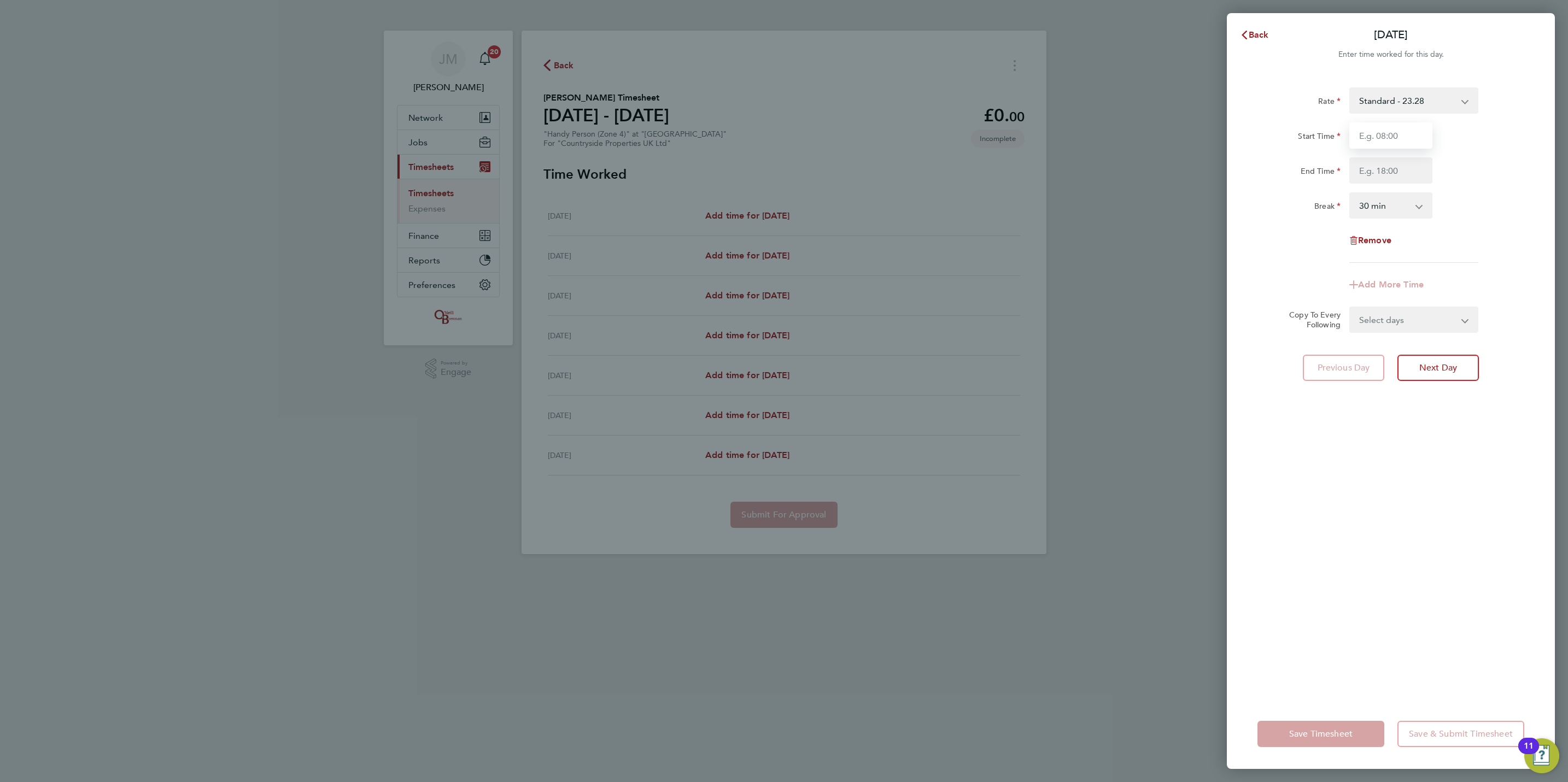
click at [1421, 138] on input "Start Time" at bounding box center [1391, 136] width 83 height 26
type input "07:30"
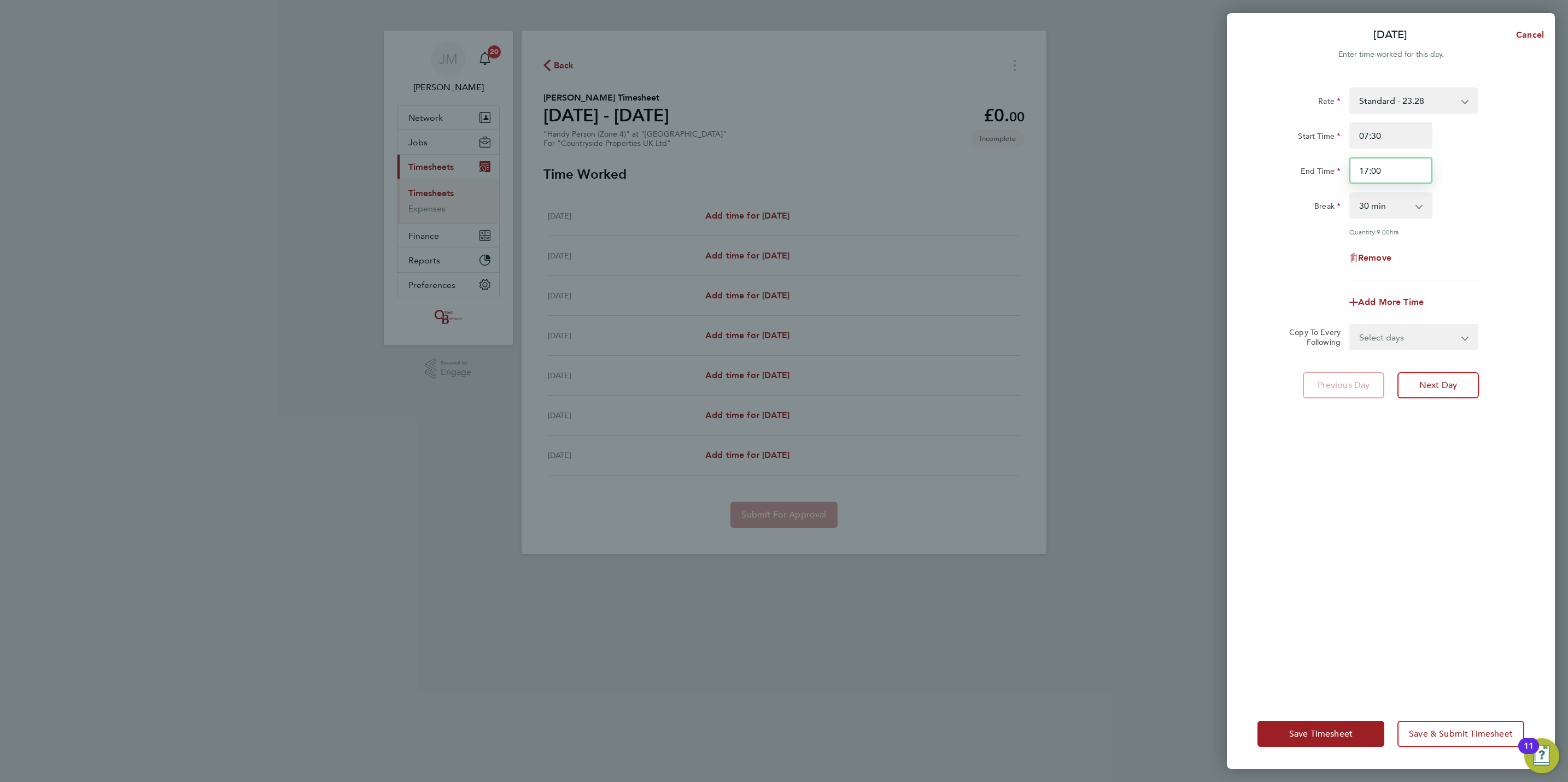
click at [1402, 166] on input "17:00" at bounding box center [1391, 171] width 83 height 26
drag, startPoint x: 1393, startPoint y: 172, endPoint x: 561, endPoint y: 169, distance: 832.0
click at [610, 172] on div "Mon 22 Sep Cancel Enter time worked for this day. Rate Standard - 23.28 Start T…" at bounding box center [784, 391] width 1568 height 782
type input "16:00"
click at [1396, 336] on select "Select days Day Weekday (Mon-Fri) Weekend (Sat-Sun) Tuesday Wednesday Thursday …" at bounding box center [1408, 337] width 115 height 24
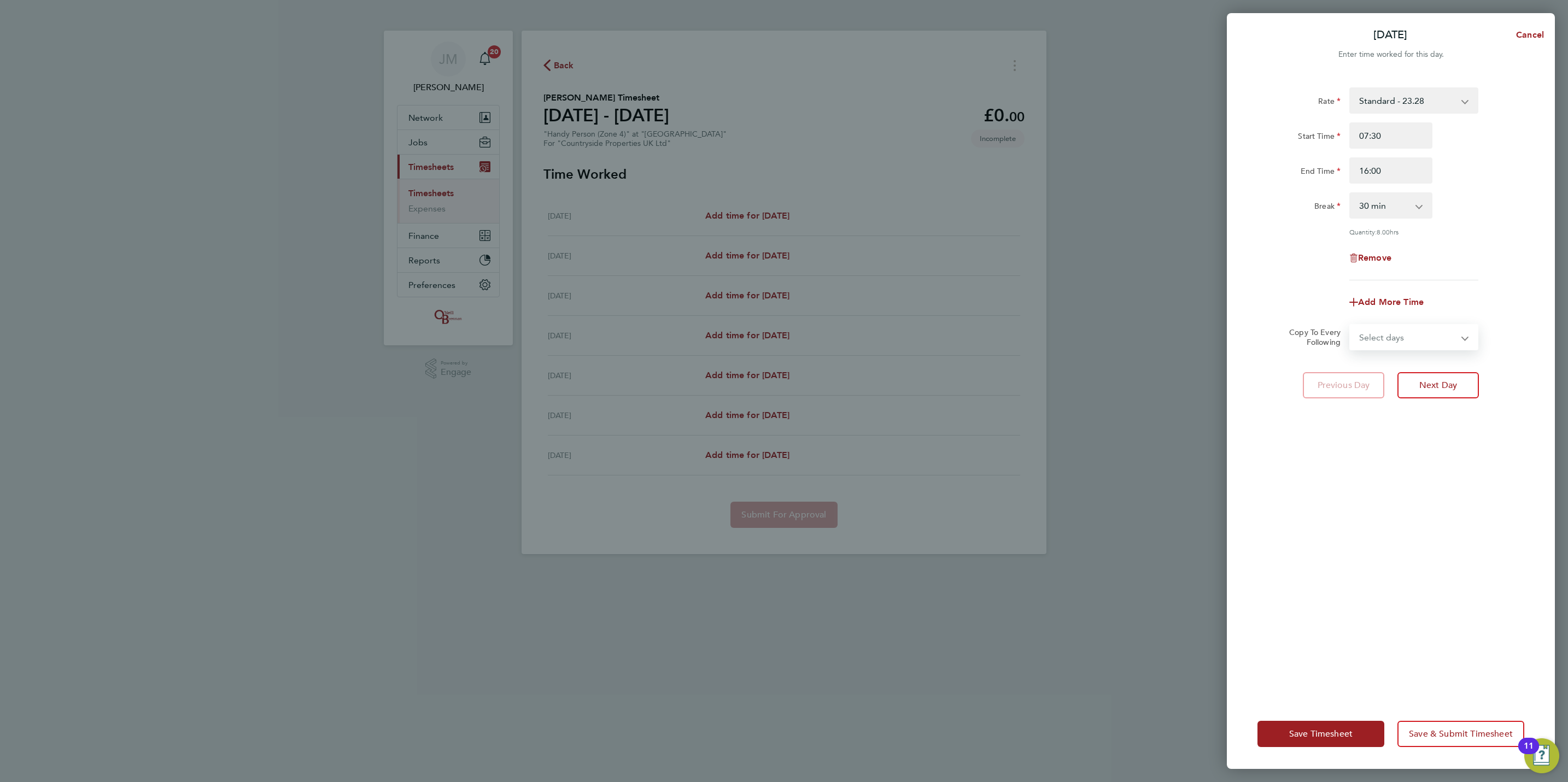
select select "WEEKDAY"
click at [1350, 325] on select "Select days Day Weekday (Mon-Fri) Weekend (Sat-Sun) Tuesday Wednesday Thursday …" at bounding box center [1408, 337] width 115 height 24
select select "2025-09-28"
click at [1321, 732] on span "Save Timesheet" at bounding box center [1320, 734] width 63 height 11
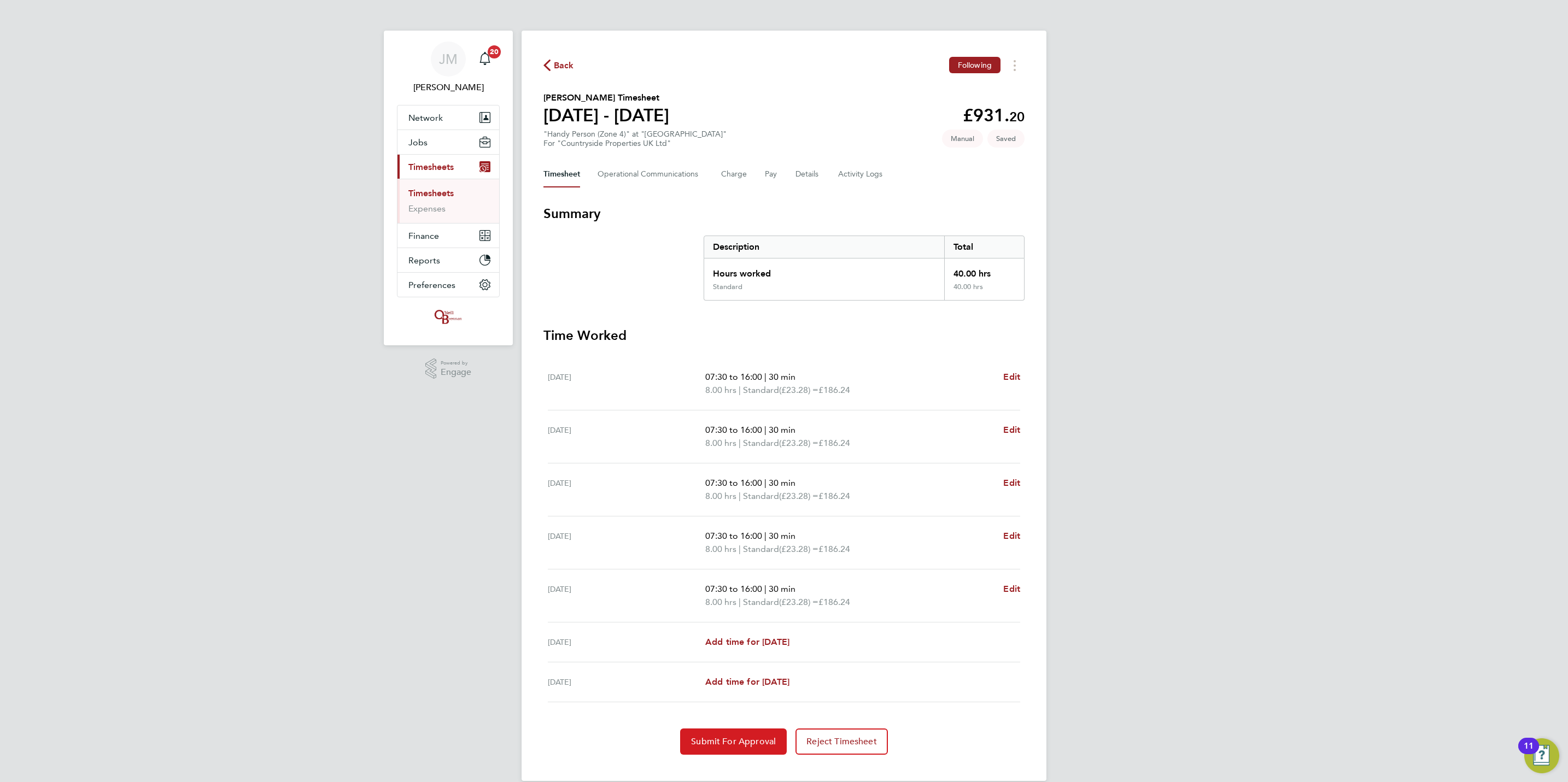
click at [737, 738] on span "Submit For Approval" at bounding box center [733, 741] width 85 height 11
click at [415, 191] on link "Timesheets" at bounding box center [430, 193] width 45 height 11
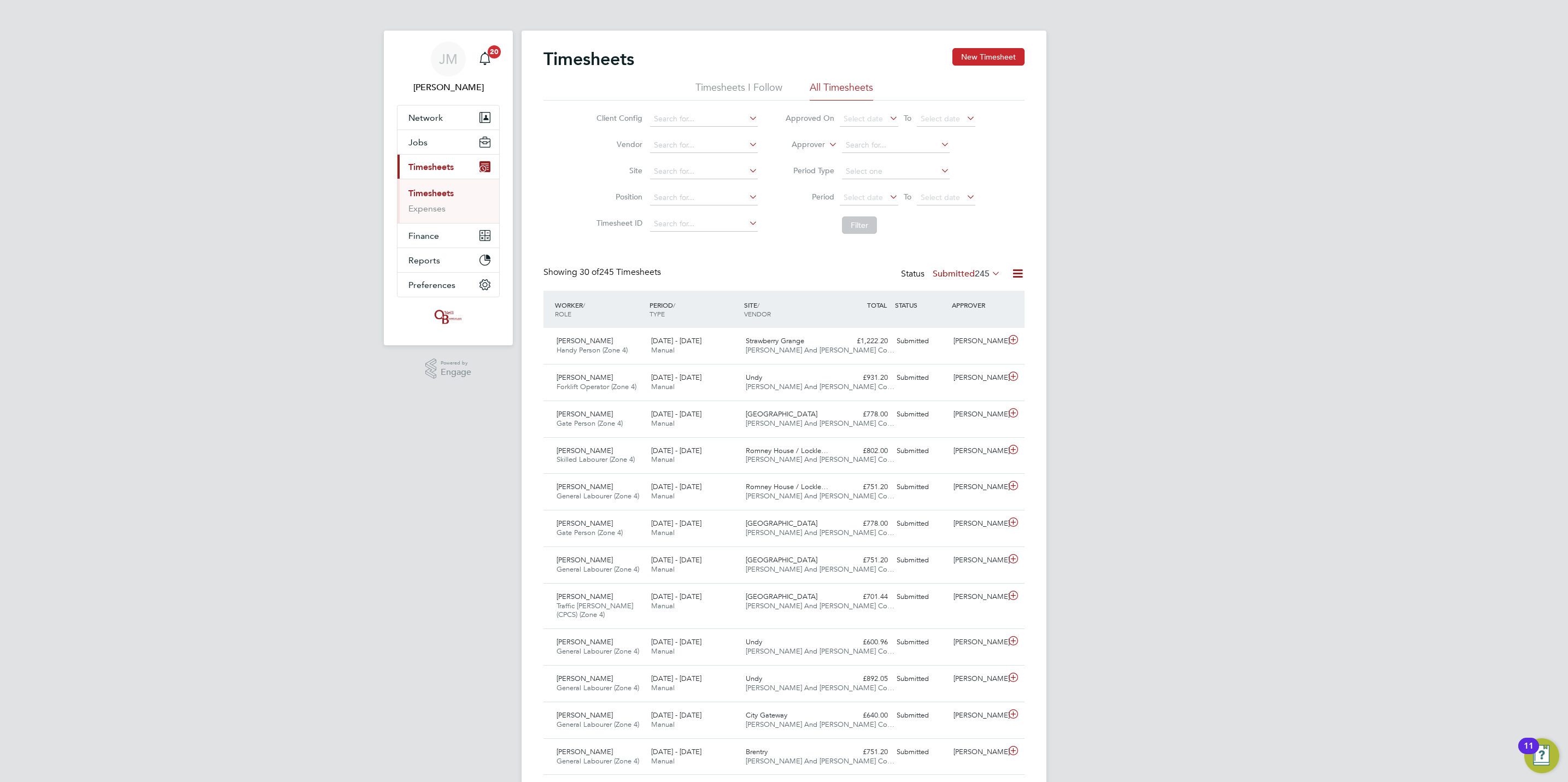
click at [1015, 57] on button "New Timesheet" at bounding box center [988, 57] width 72 height 17
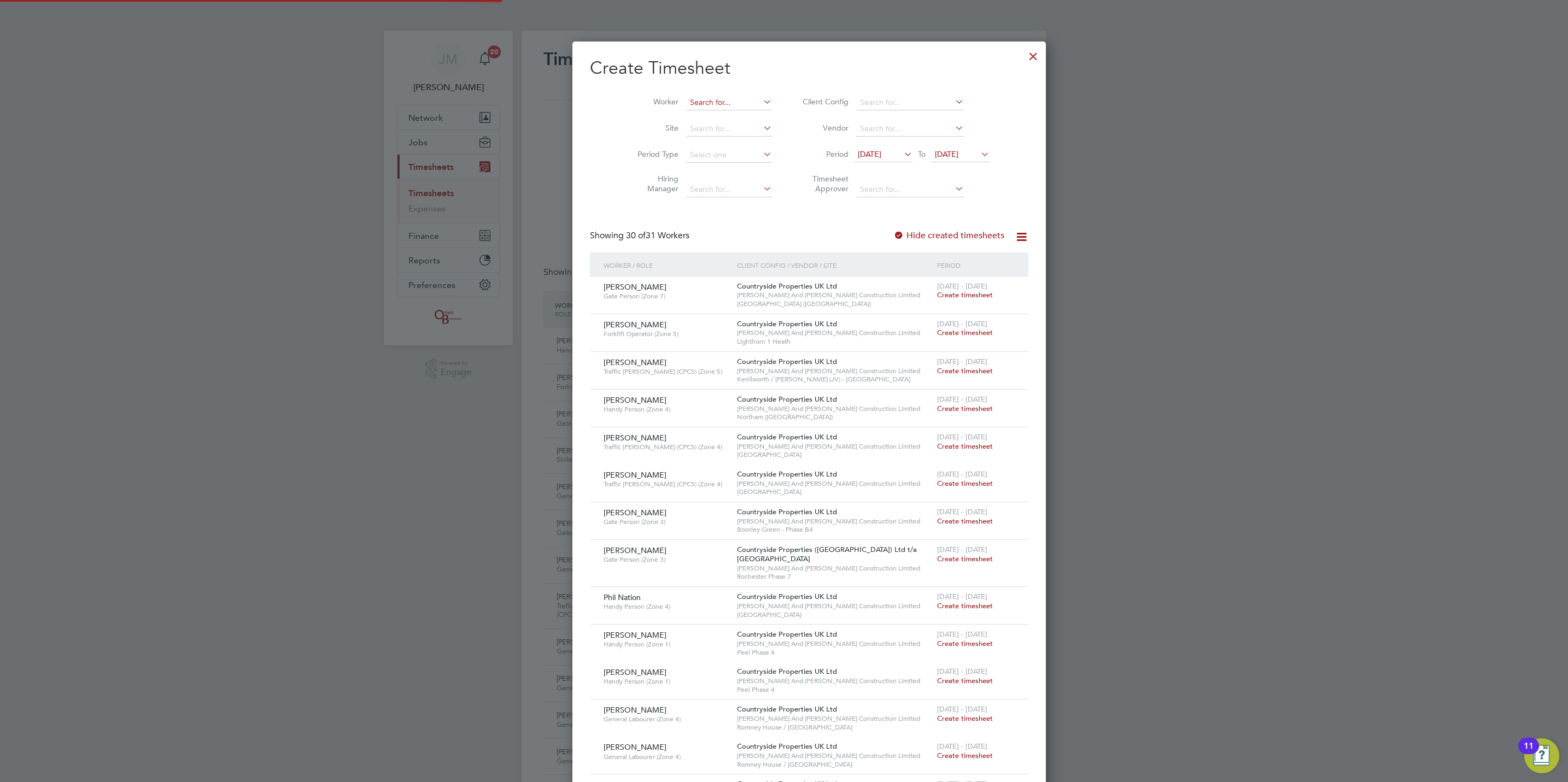
click at [717, 107] on input at bounding box center [729, 103] width 85 height 16
click at [704, 110] on li "Phil Nat ion" at bounding box center [703, 117] width 87 height 15
type input "Phil Nation"
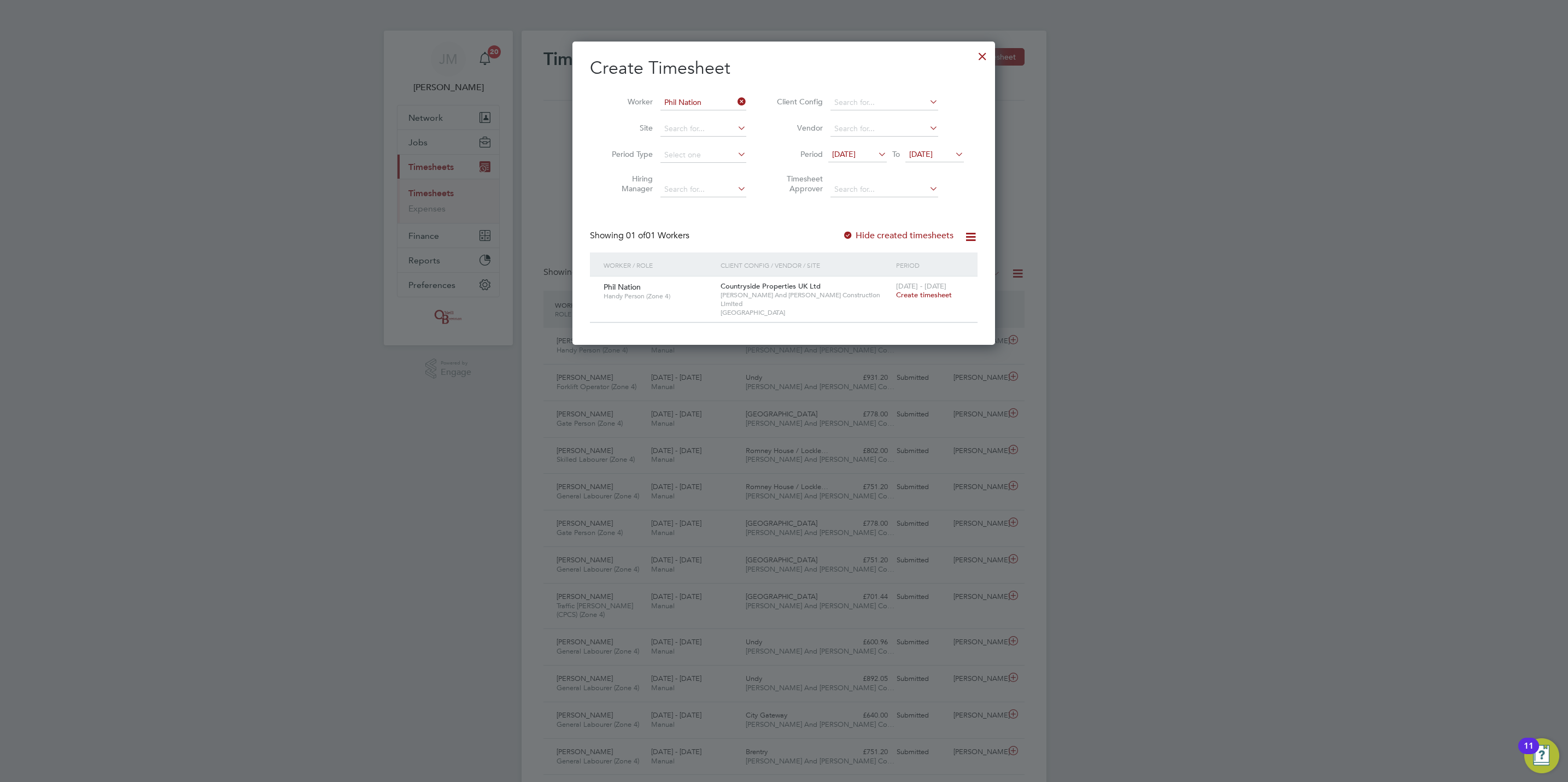
click at [926, 293] on span "Create timesheet" at bounding box center [924, 294] width 56 height 9
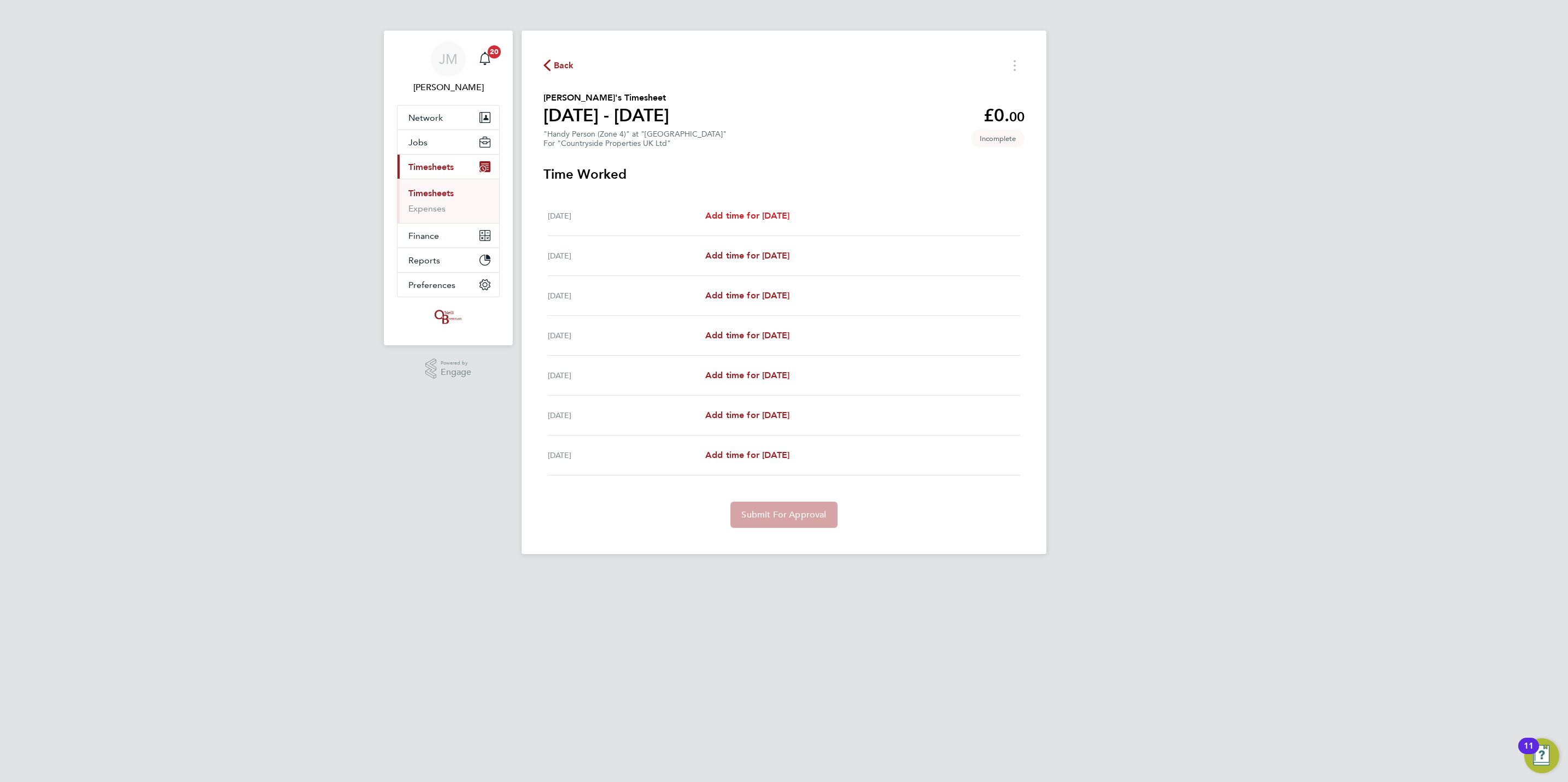
click at [749, 220] on span "Add time for Mon 22 Sep" at bounding box center [747, 215] width 84 height 11
select select "30"
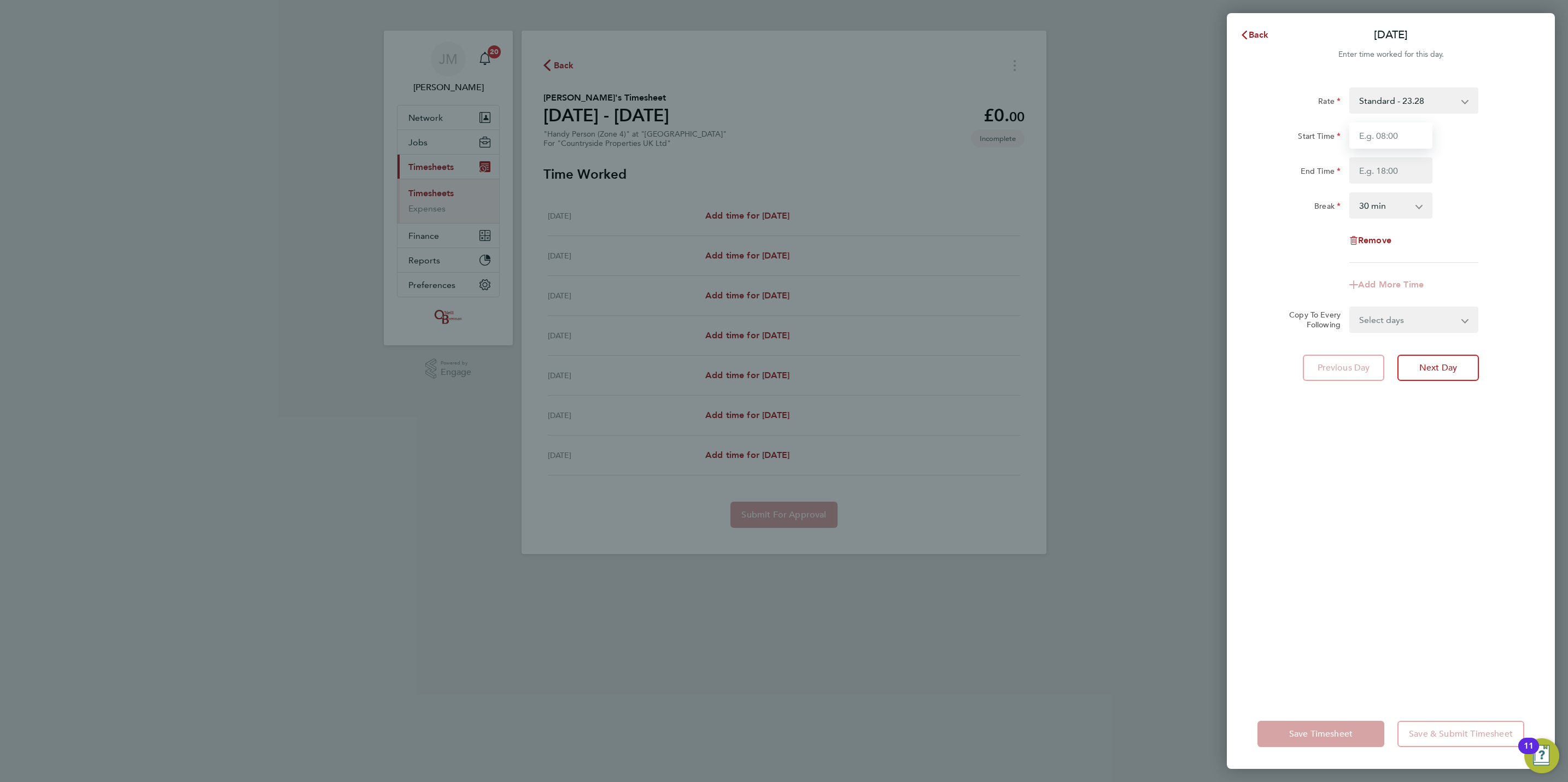
click at [1410, 138] on input "Start Time" at bounding box center [1391, 136] width 83 height 26
type input "07:30"
click at [1395, 172] on input "End Time" at bounding box center [1391, 171] width 83 height 26
type input "17:00"
click at [1394, 316] on form "Rate Standard - 23.28 Start Time 07:30 End Time 17:00 Break 0 min 15 min 30 min…" at bounding box center [1391, 209] width 267 height 246
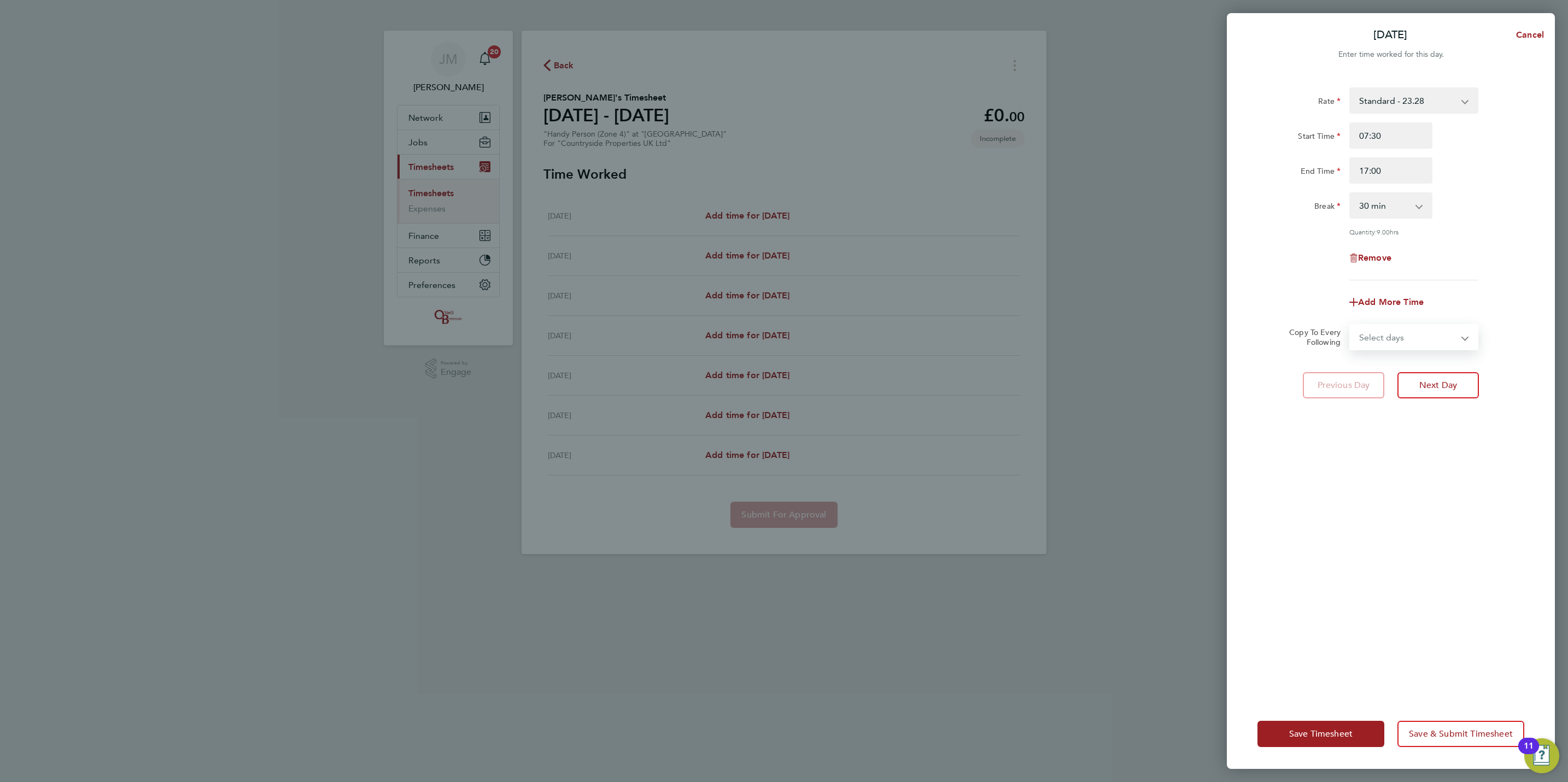
select select "WED"
click at [1350, 325] on select "Select days Day Weekday (Mon-Fri) Weekend (Sat-Sun) Tuesday Wednesday Thursday …" at bounding box center [1408, 337] width 115 height 24
select select "2025-09-28"
click at [1325, 734] on span "Save Timesheet" at bounding box center [1320, 734] width 63 height 11
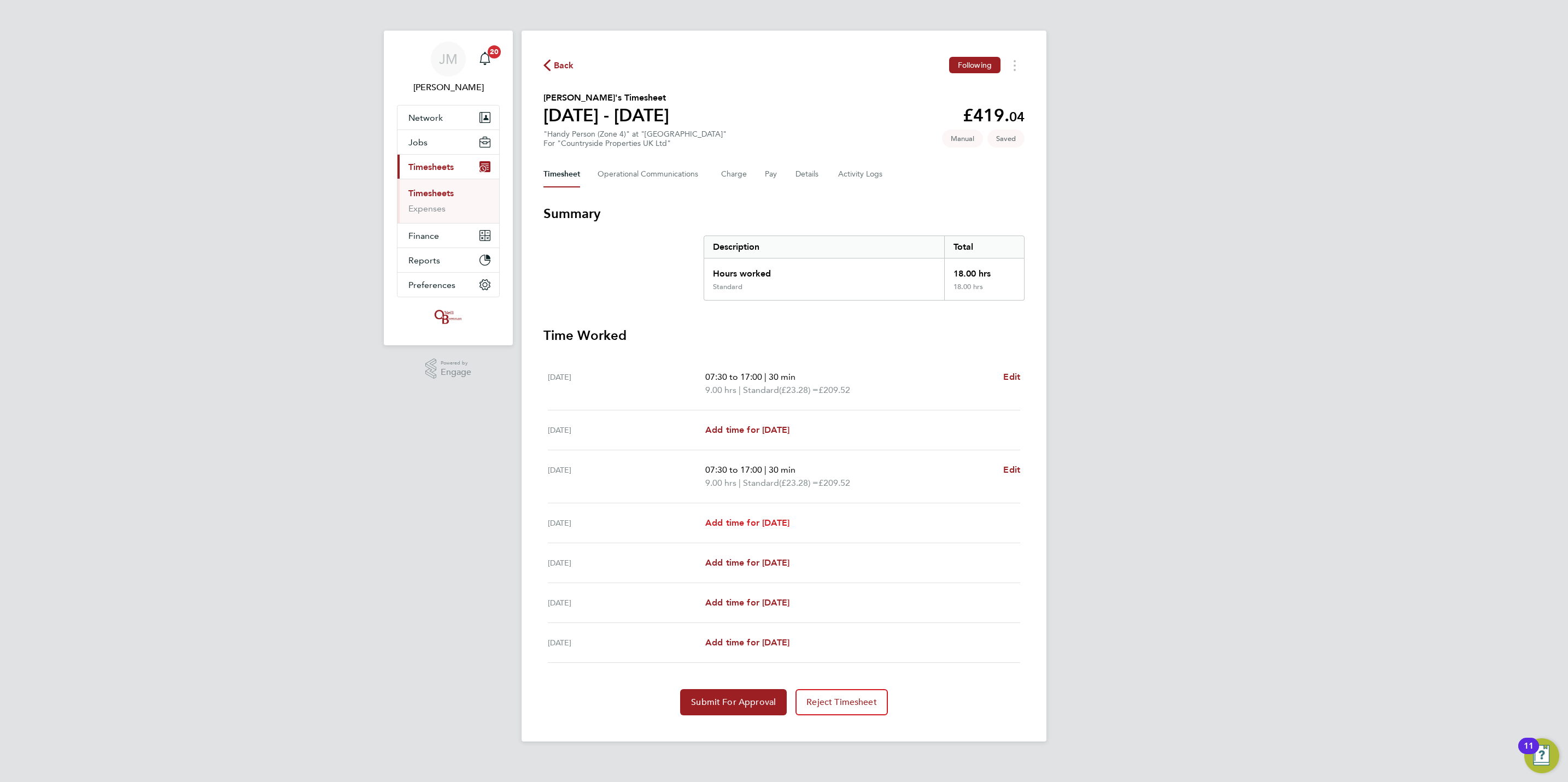
click at [778, 518] on link "Add time for Thu 25 Sep" at bounding box center [747, 523] width 84 height 13
select select "30"
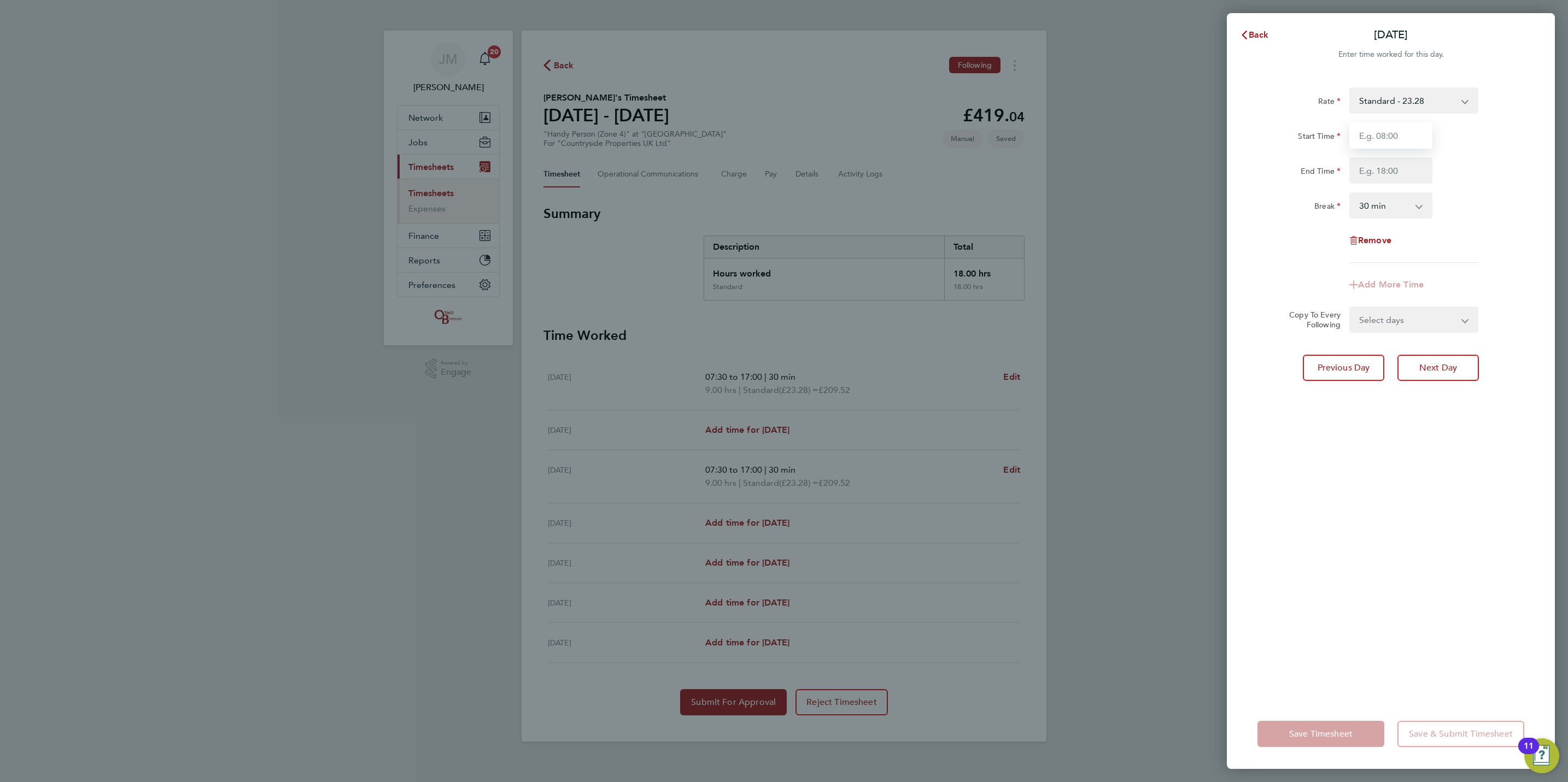
click at [1419, 128] on input "Start Time" at bounding box center [1391, 136] width 83 height 26
type input "07:30"
type input "17:00"
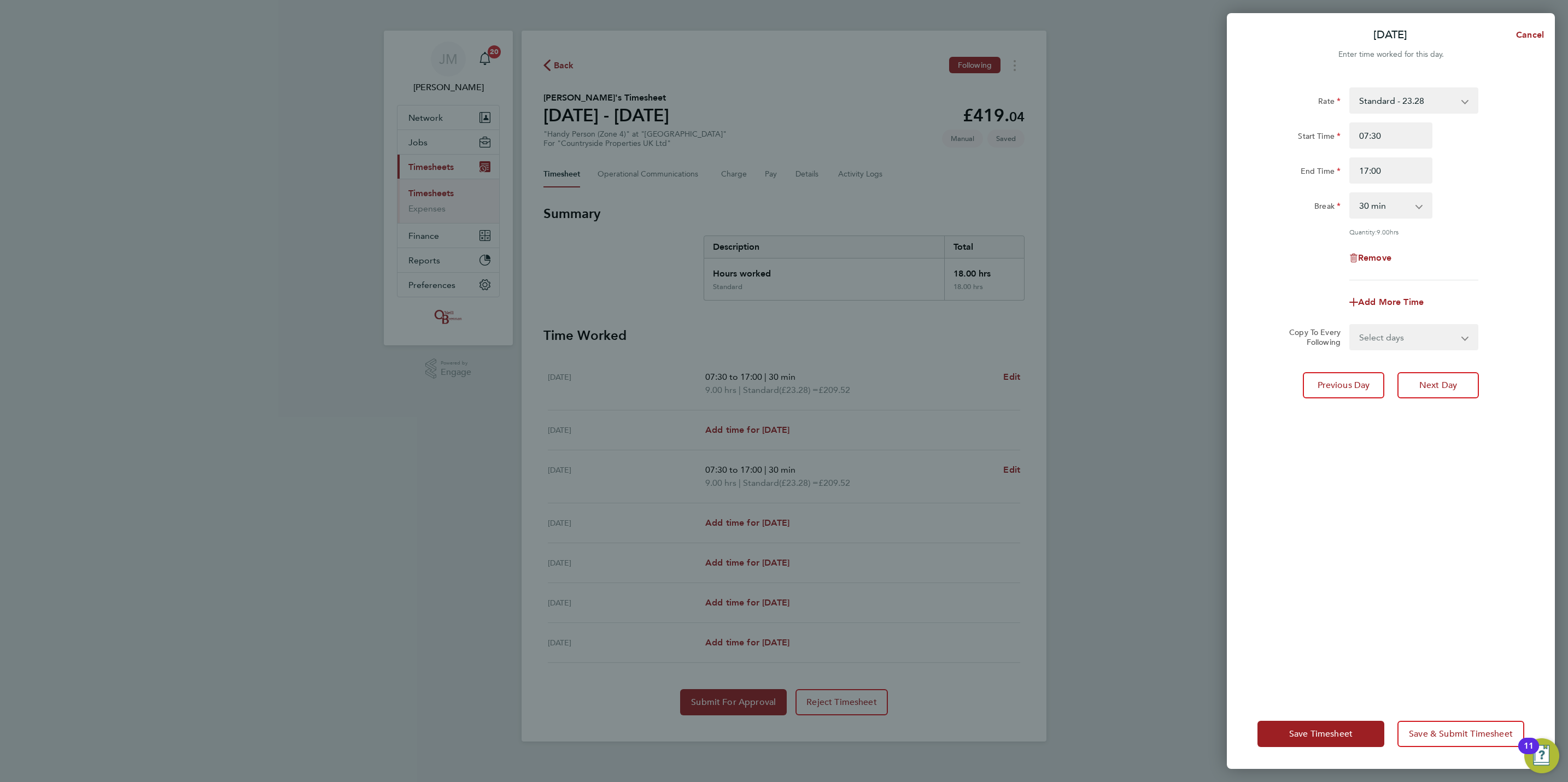
click at [1410, 334] on select "Select days Day Weekend (Sat-Sun) Friday Saturday Sunday" at bounding box center [1408, 337] width 115 height 24
click at [1327, 730] on span "Save Timesheet" at bounding box center [1320, 734] width 63 height 11
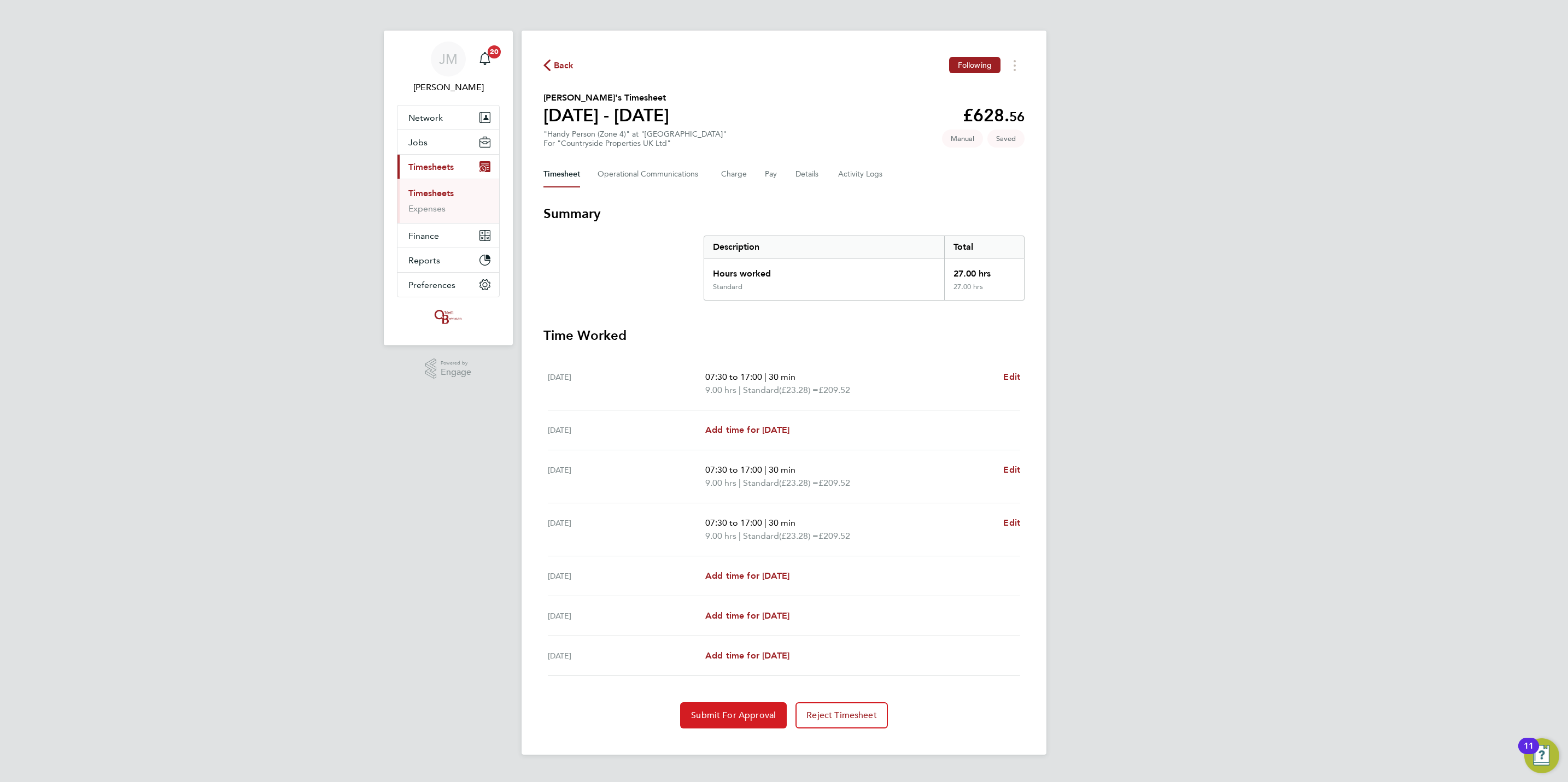
click at [710, 715] on span "Submit For Approval" at bounding box center [733, 715] width 85 height 11
click at [452, 199] on link "Timesheets" at bounding box center [430, 193] width 45 height 11
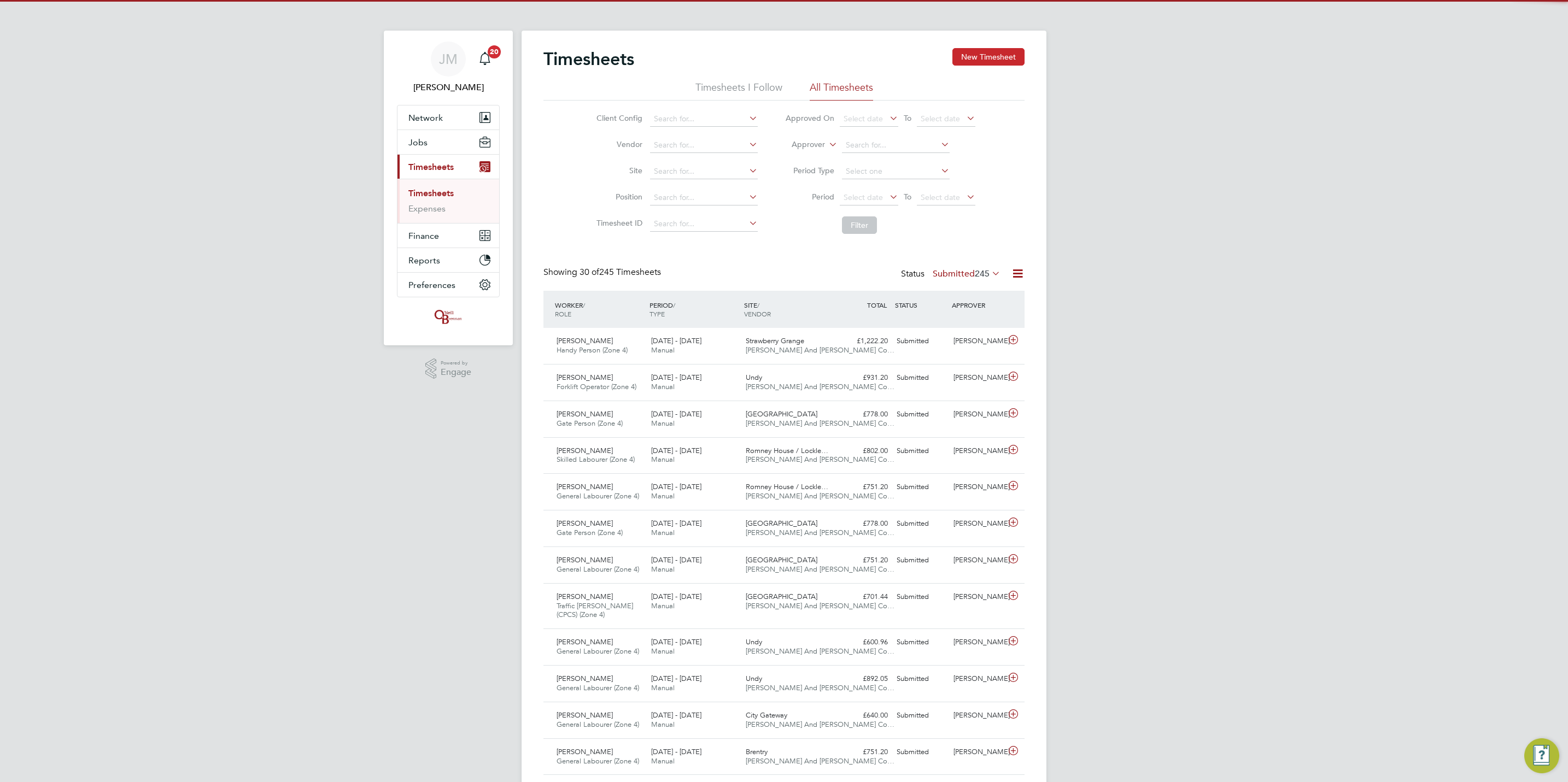
click at [993, 58] on button "New Timesheet" at bounding box center [988, 57] width 72 height 17
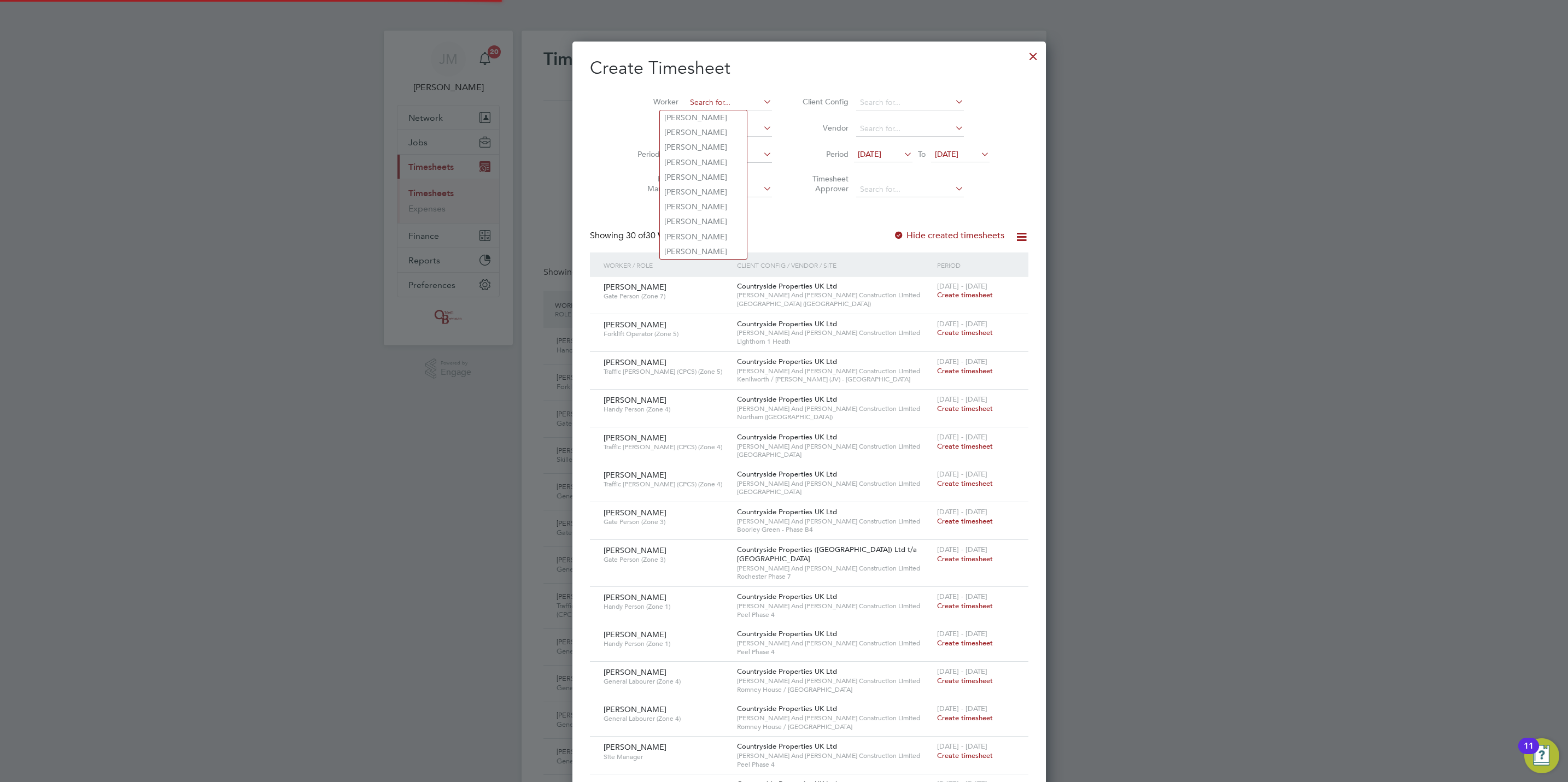
click at [701, 104] on input at bounding box center [729, 103] width 85 height 16
click at [729, 113] on b "Tyas" at bounding box center [737, 117] width 15 height 9
type input "Stephen Tyas"
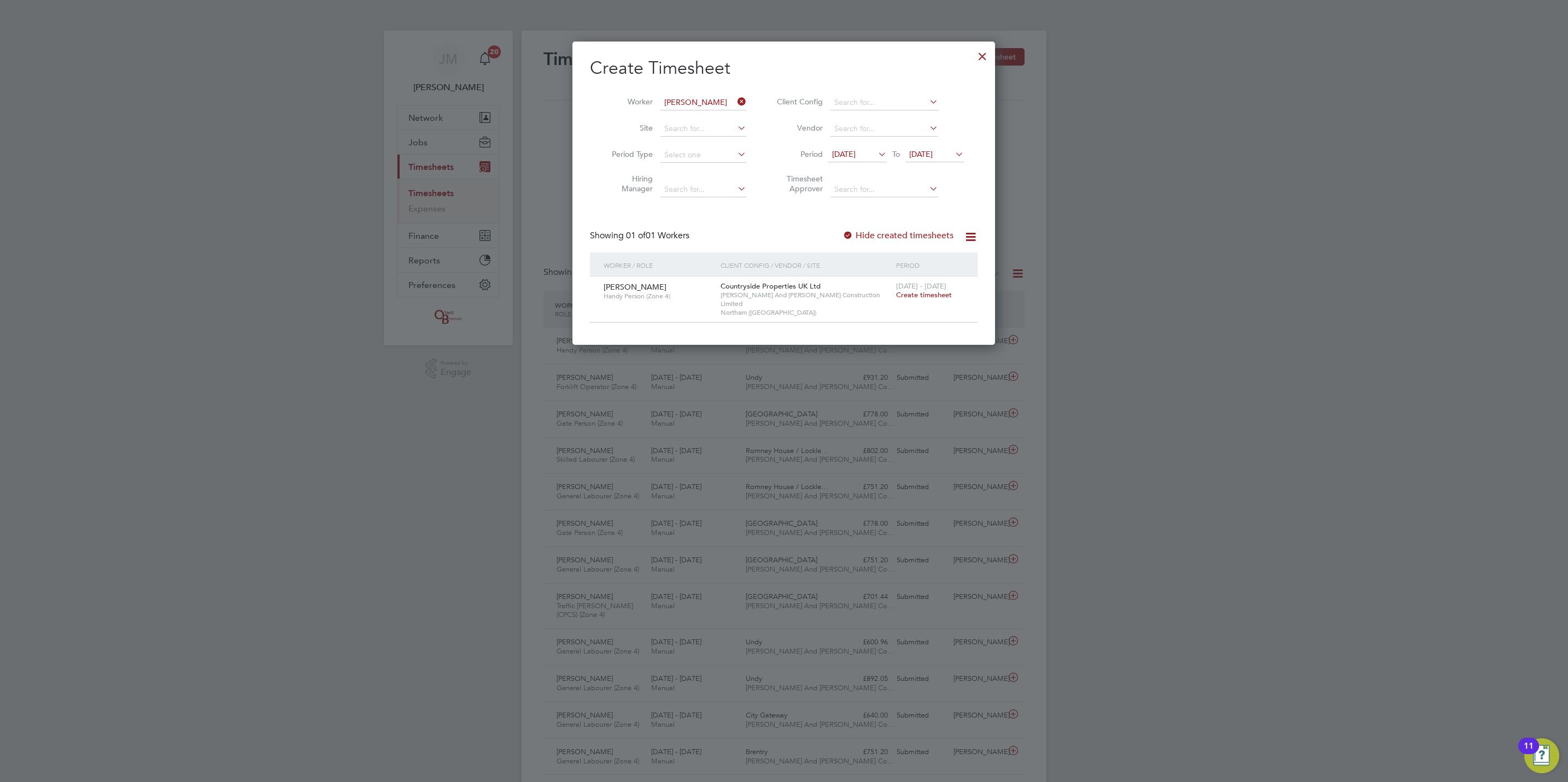
click at [945, 293] on span "Create timesheet" at bounding box center [924, 294] width 56 height 9
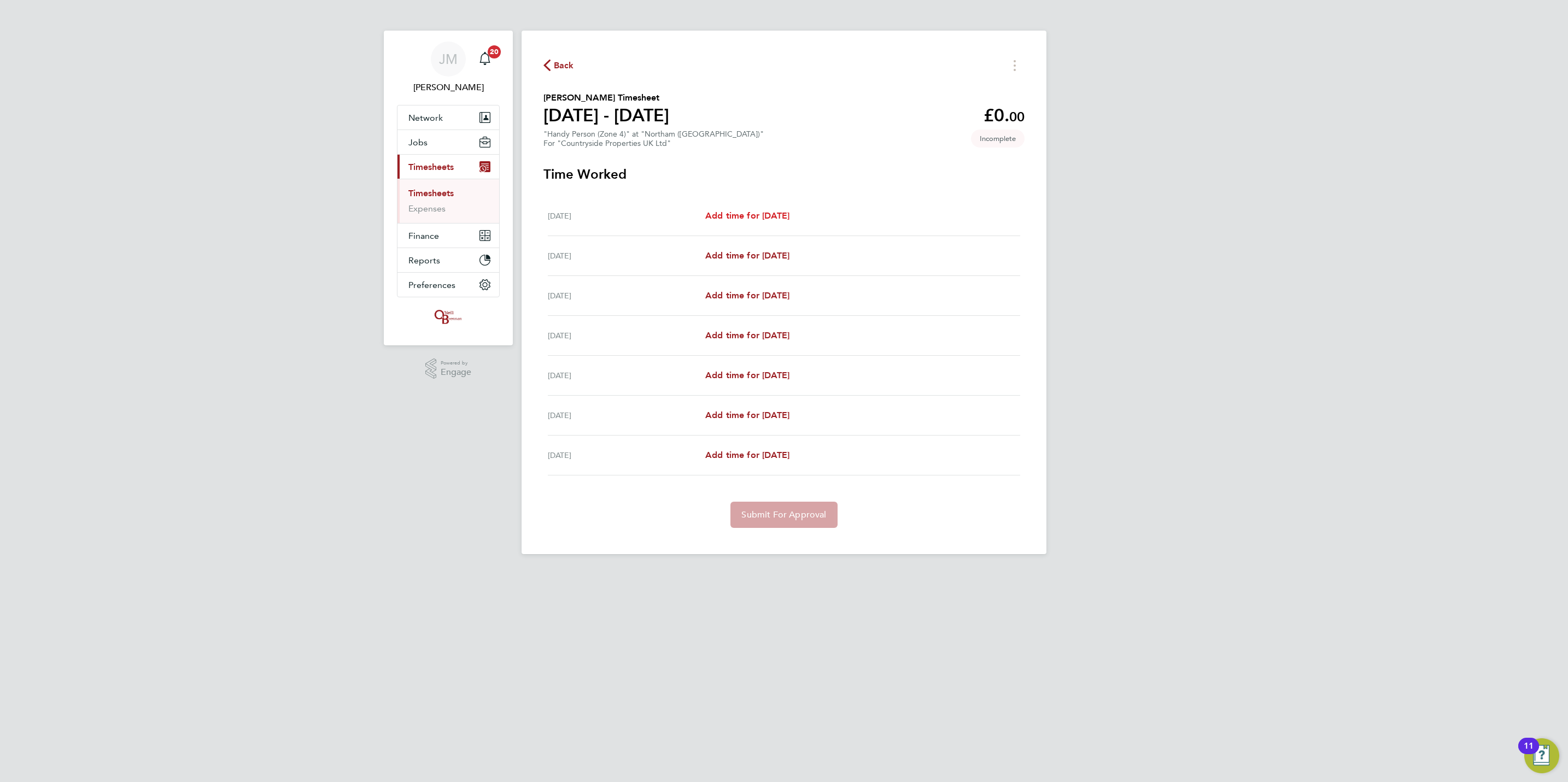
drag, startPoint x: 782, startPoint y: 210, endPoint x: 793, endPoint y: 205, distance: 12.1
click at [783, 209] on div "Mon 22 Sep Add time for Mon 22 Sep Add time for Mon 22 Sep" at bounding box center [784, 216] width 472 height 40
click at [774, 215] on span "Add time for Mon 22 Sep" at bounding box center [747, 215] width 84 height 11
select select "30"
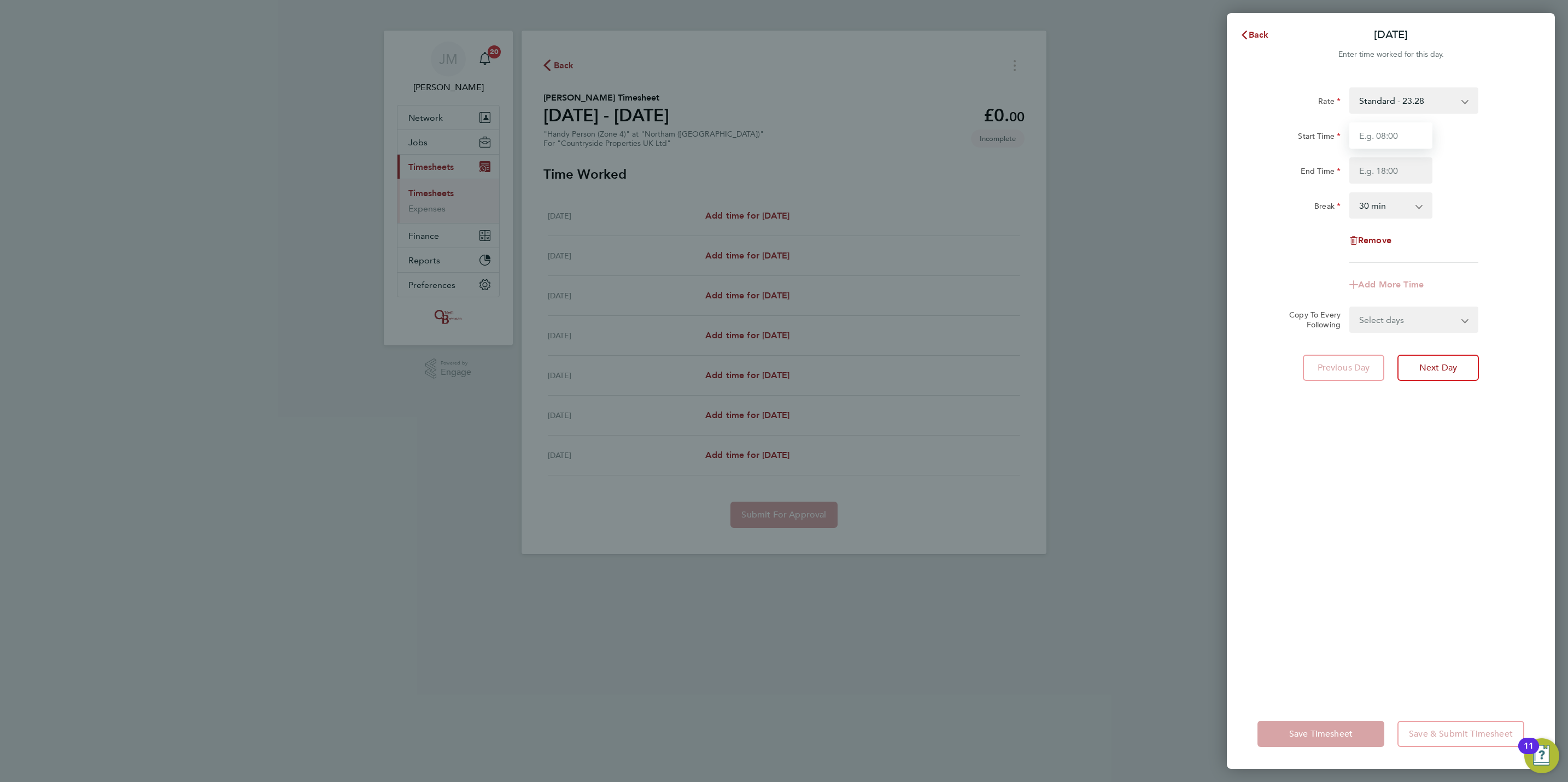
click at [1379, 138] on input "Start Time" at bounding box center [1391, 136] width 83 height 26
type input "07:30"
type input "17:00"
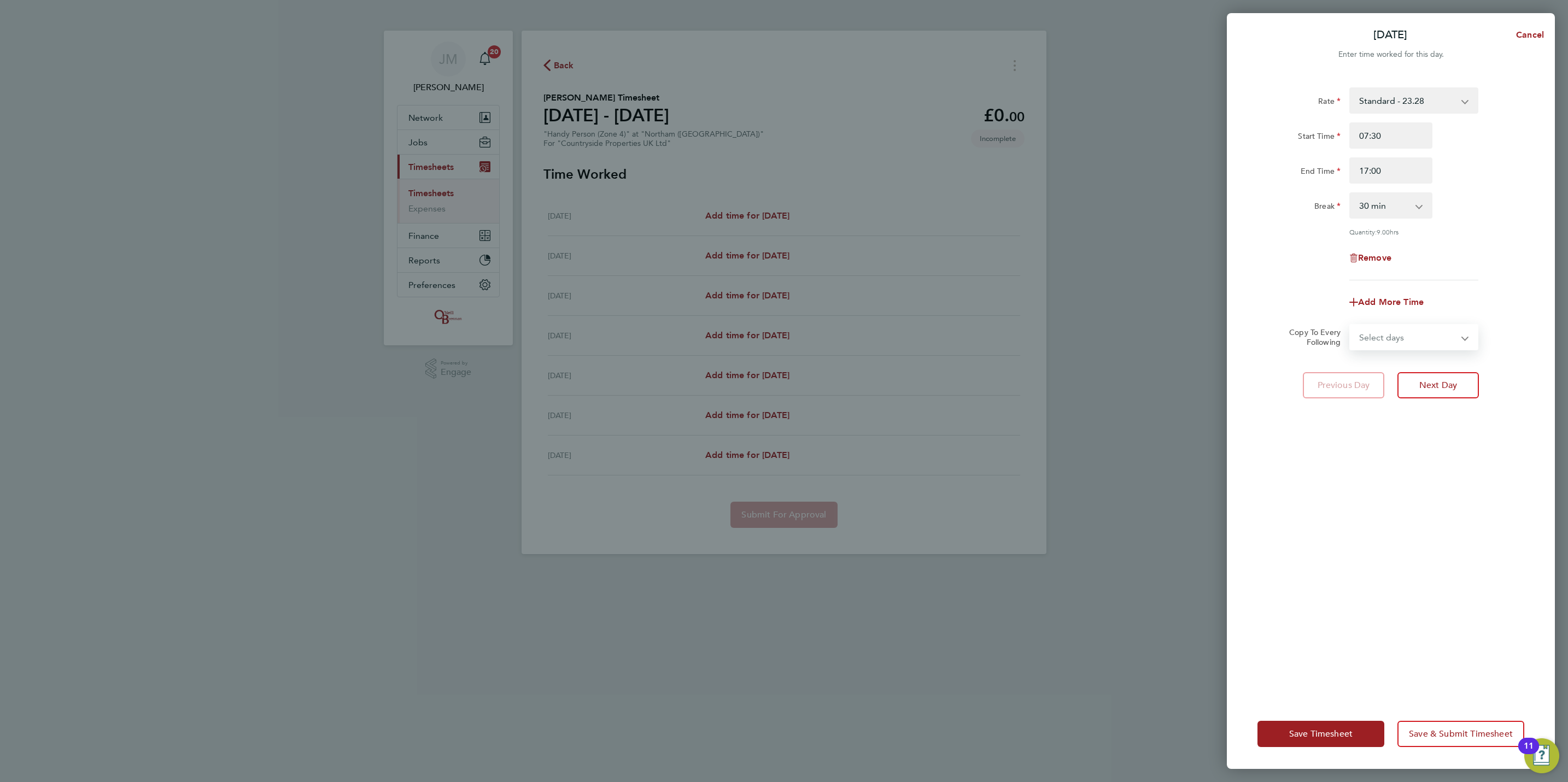
click at [1409, 340] on select "Select days Day Weekday (Mon-Fri) Weekend (Sat-Sun) Tuesday Wednesday Thursday …" at bounding box center [1408, 337] width 115 height 24
select select "WED"
click at [1350, 325] on select "Select days Day Weekday (Mon-Fri) Weekend (Sat-Sun) Tuesday Wednesday Thursday …" at bounding box center [1408, 337] width 115 height 24
select select "2025-09-28"
click at [1312, 729] on span "Save Timesheet" at bounding box center [1320, 734] width 63 height 11
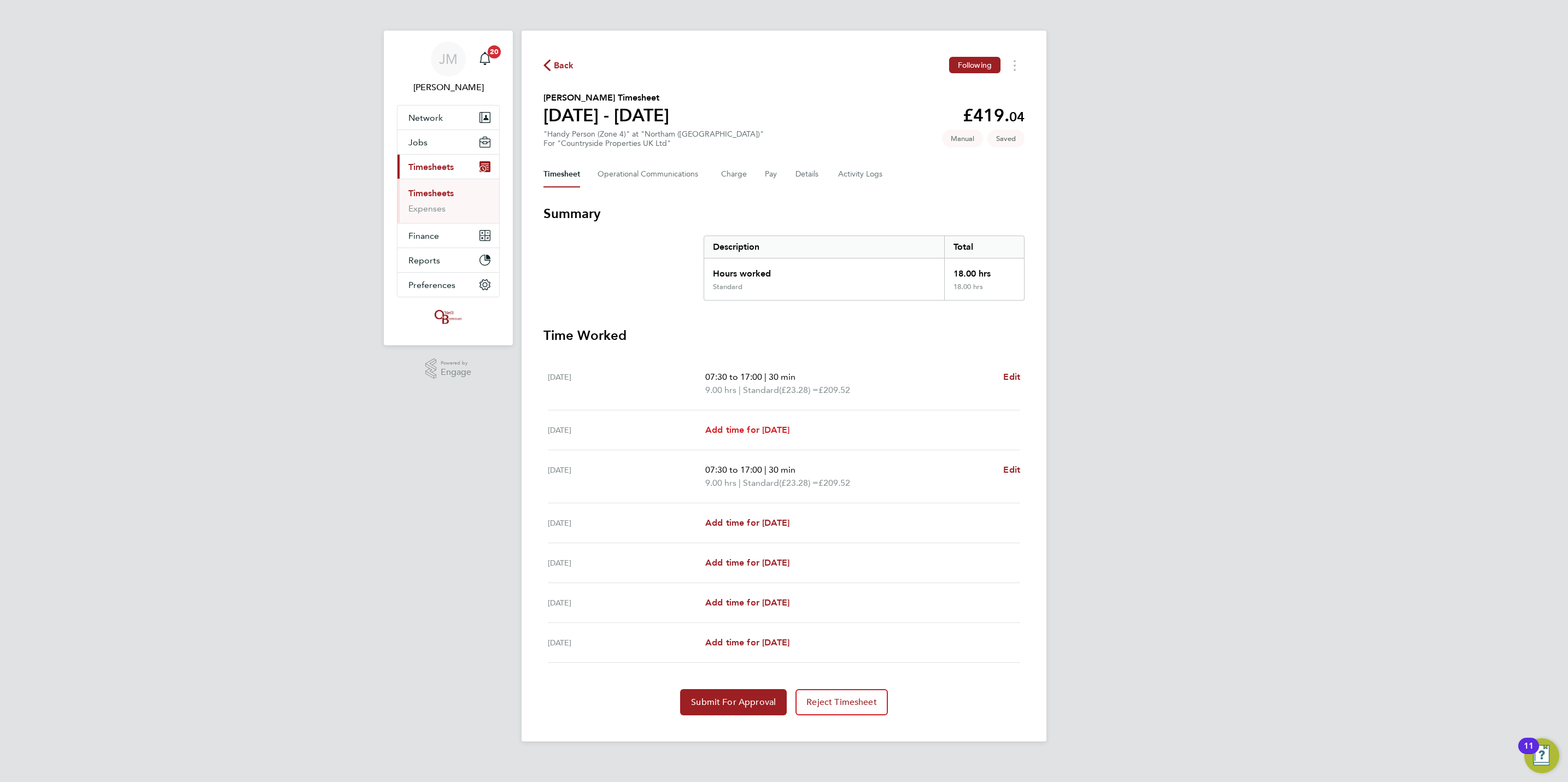
drag, startPoint x: 780, startPoint y: 420, endPoint x: 781, endPoint y: 430, distance: 10.0
click at [780, 422] on div "Tue 23 Sep Add time for Tue 23 Sep Add time for Tue 23 Sep" at bounding box center [784, 430] width 472 height 40
click at [783, 432] on span "Add time for Tue 23 Sep" at bounding box center [747, 430] width 84 height 11
select select "30"
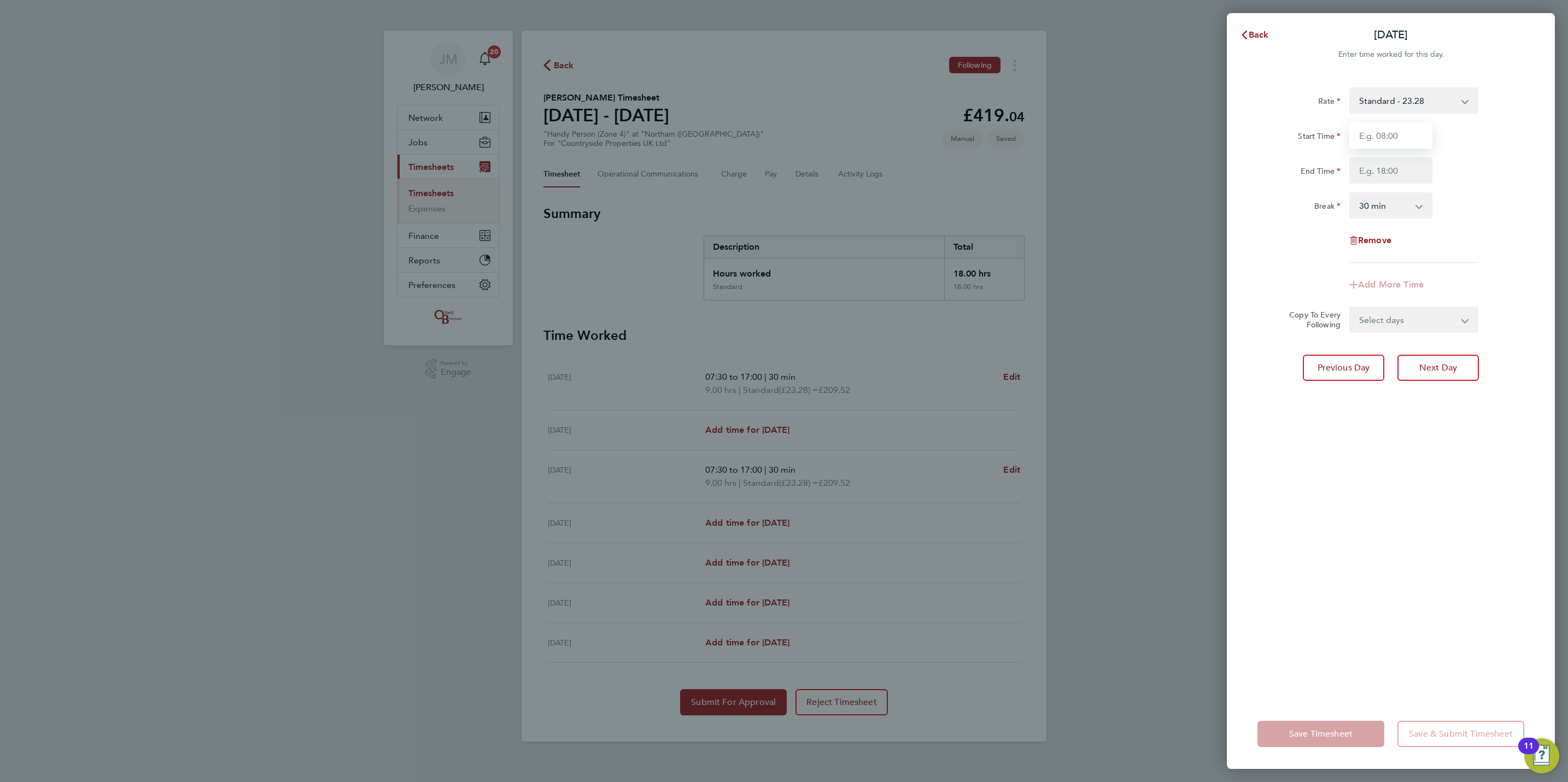
click at [1382, 128] on input "Start Time" at bounding box center [1391, 136] width 83 height 26
type input "07:30"
type input "17:00"
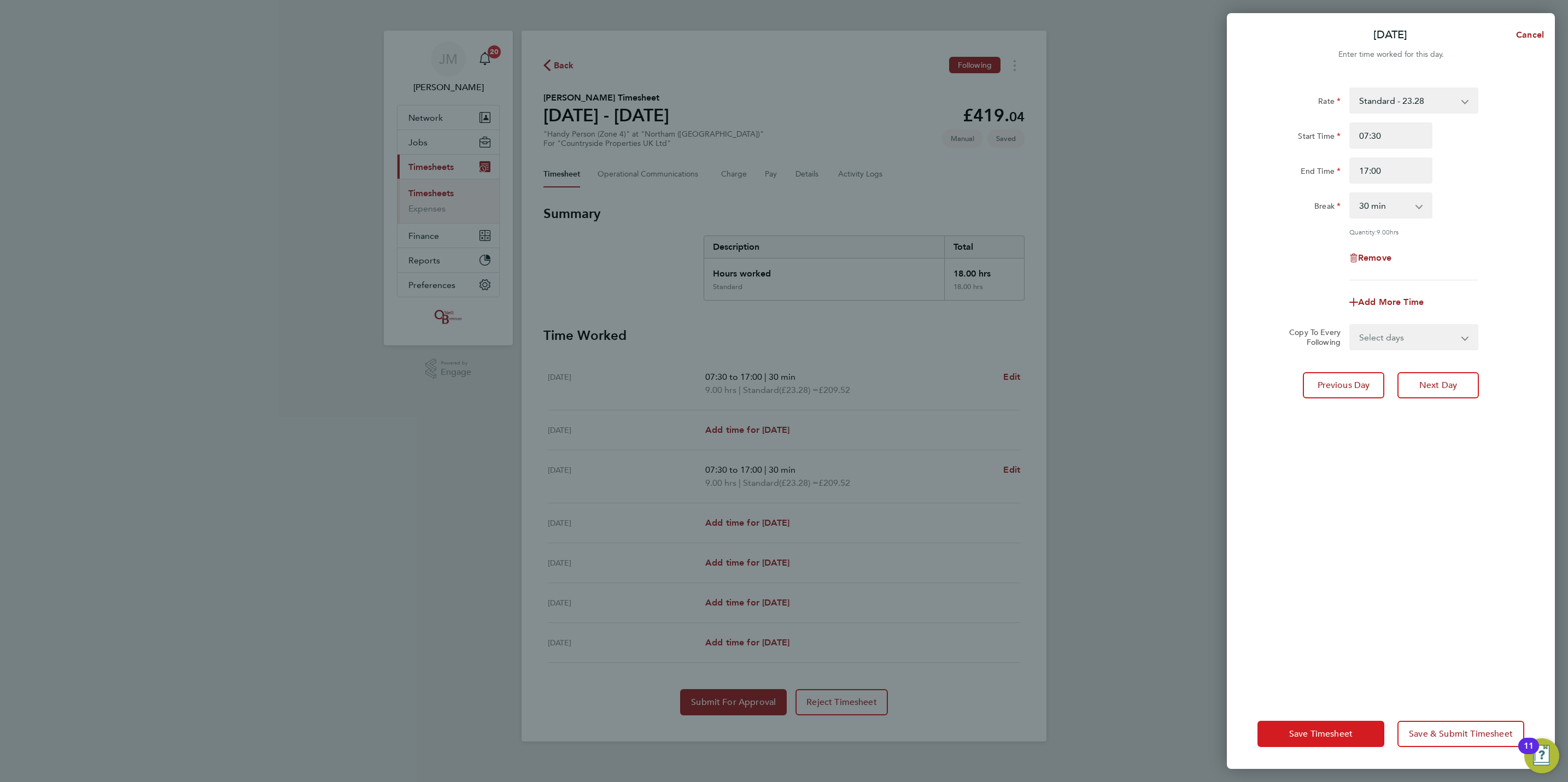
click at [1294, 729] on span "Save Timesheet" at bounding box center [1320, 734] width 63 height 11
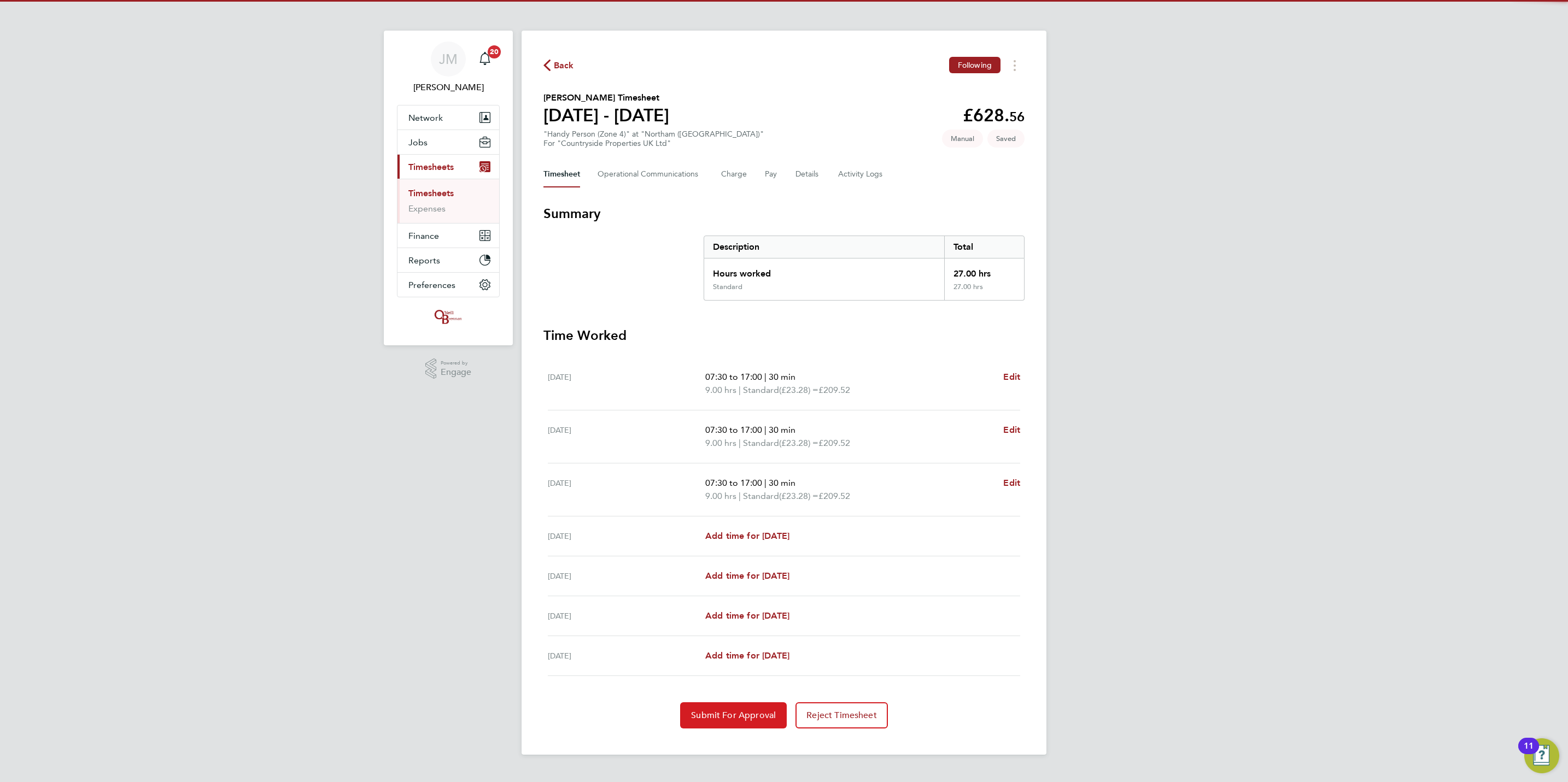
click at [709, 717] on span "Submit For Approval" at bounding box center [733, 715] width 85 height 11
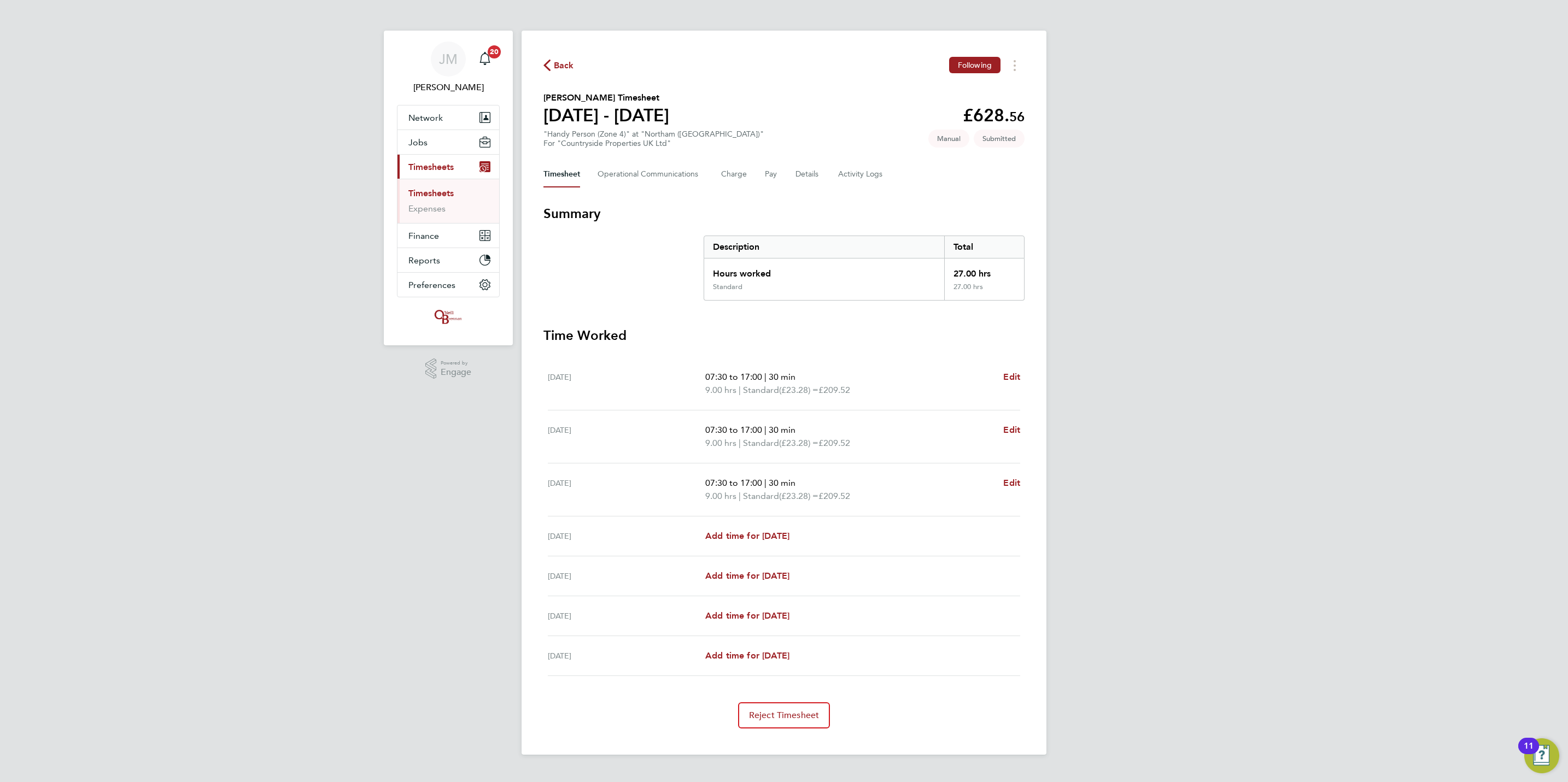
click at [453, 164] on span "Timesheets" at bounding box center [430, 167] width 45 height 11
click at [430, 194] on link "Timesheets" at bounding box center [430, 193] width 45 height 11
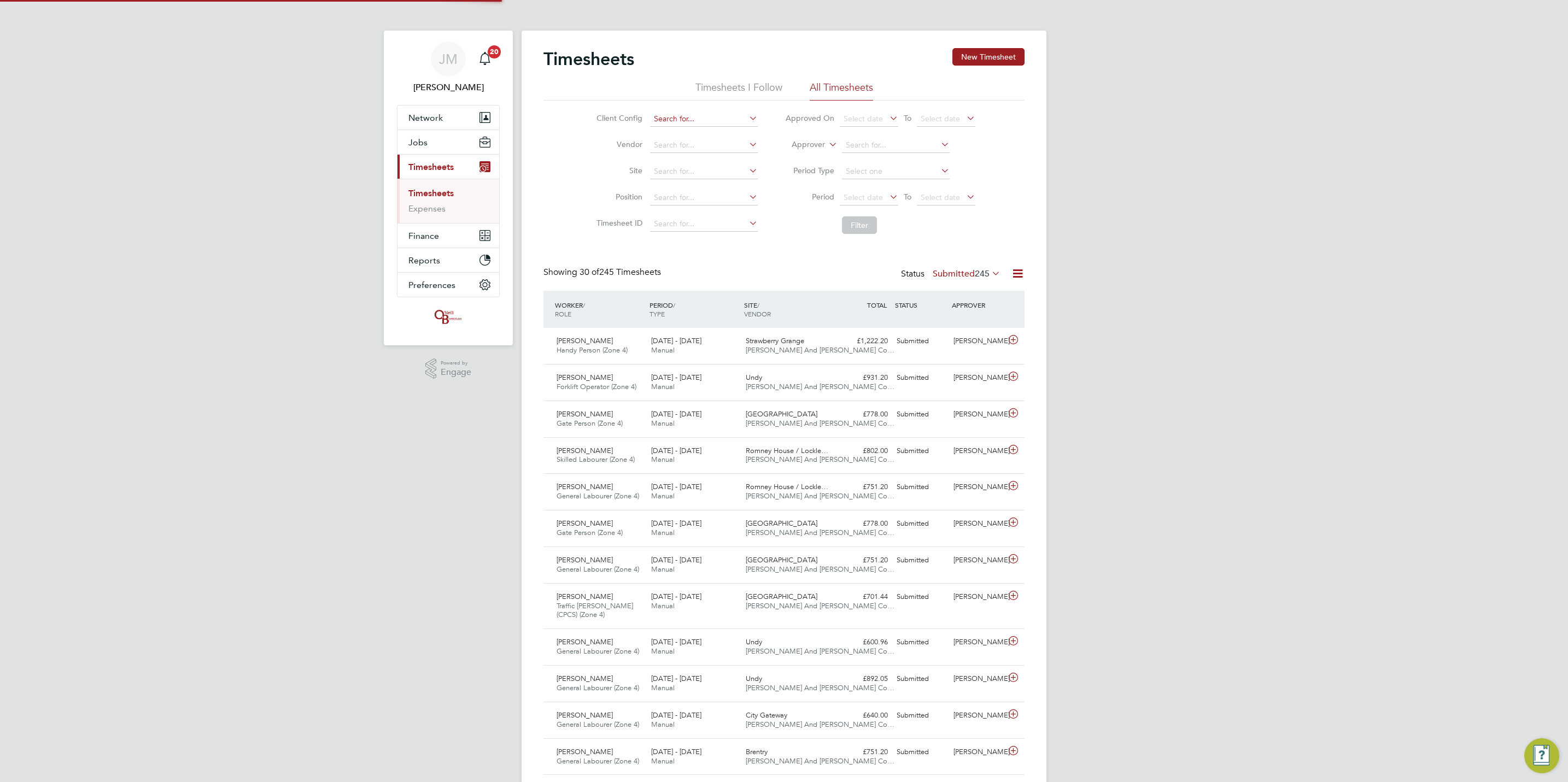
scroll to position [28, 95]
click at [970, 57] on button "New Timesheet" at bounding box center [988, 57] width 72 height 17
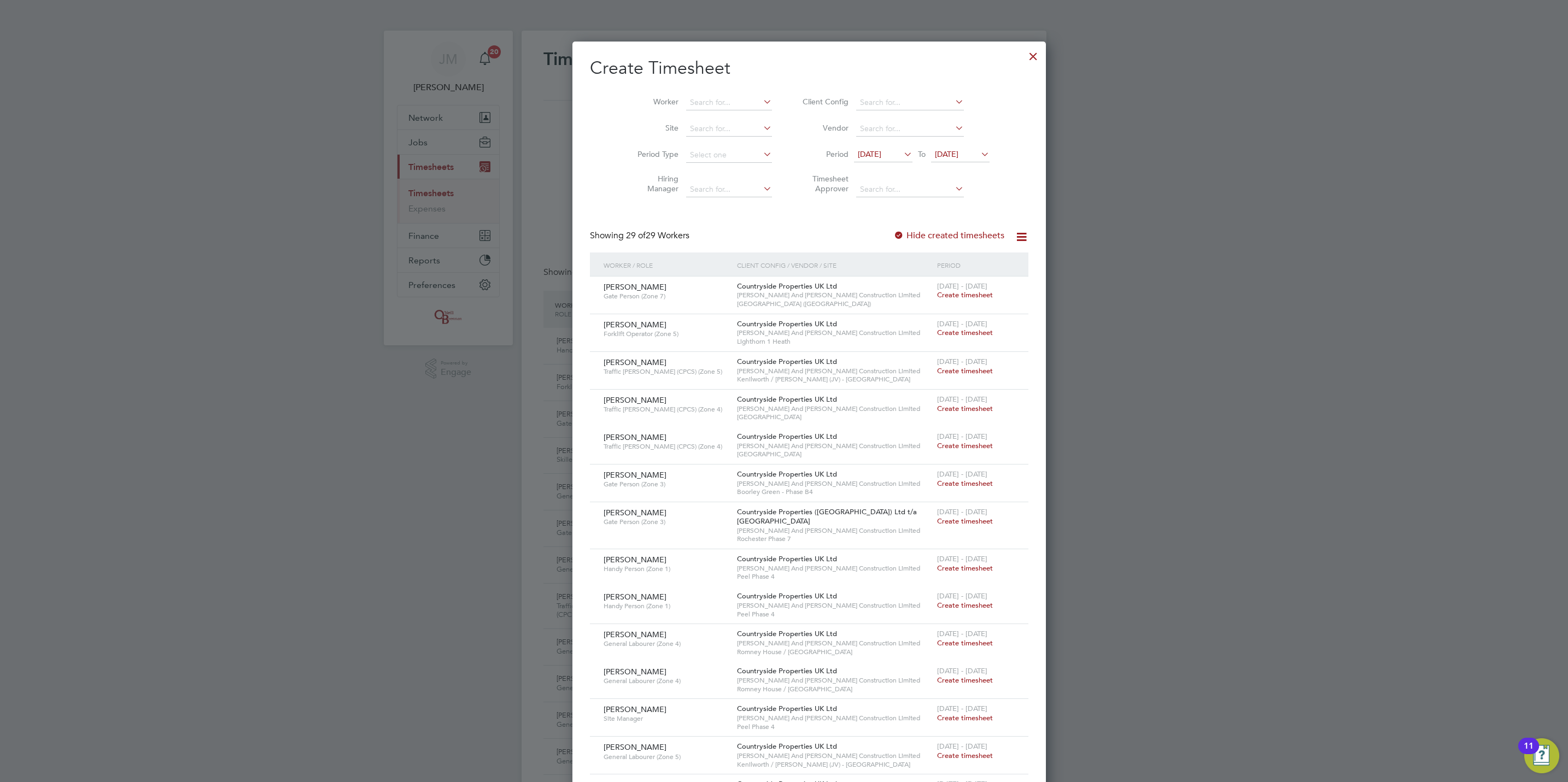
click at [687, 92] on li "Worker" at bounding box center [700, 103] width 170 height 26
click at [691, 100] on input at bounding box center [729, 103] width 85 height 16
drag, startPoint x: 706, startPoint y: 118, endPoint x: 813, endPoint y: 176, distance: 121.7
click at [706, 118] on li "Alan Nels on" at bounding box center [733, 117] width 146 height 15
type input "Alan Nelson"
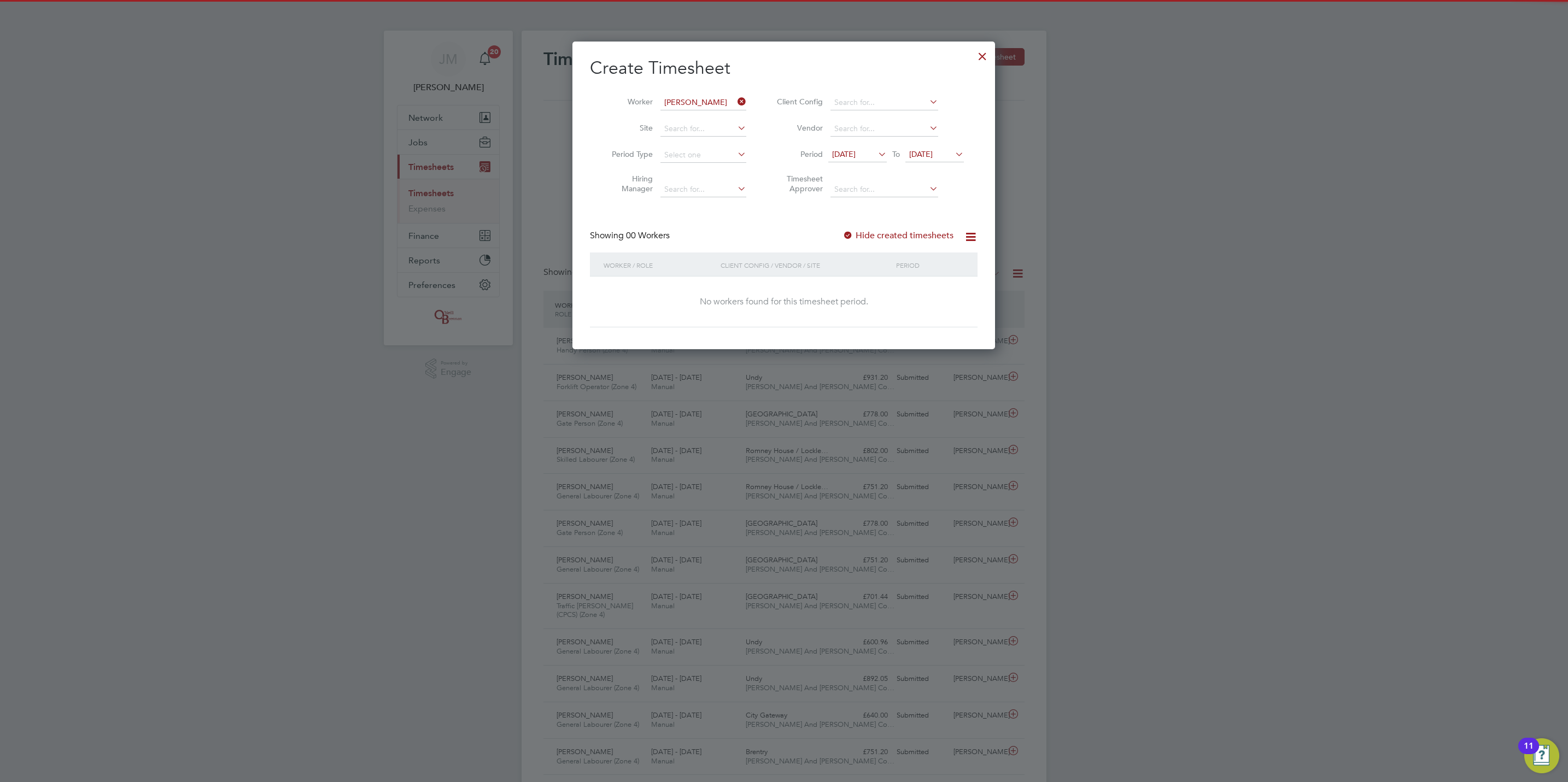
click at [930, 233] on label "Hide created timesheets" at bounding box center [898, 235] width 111 height 11
click at [932, 156] on span "22 Sep 2025" at bounding box center [921, 154] width 24 height 10
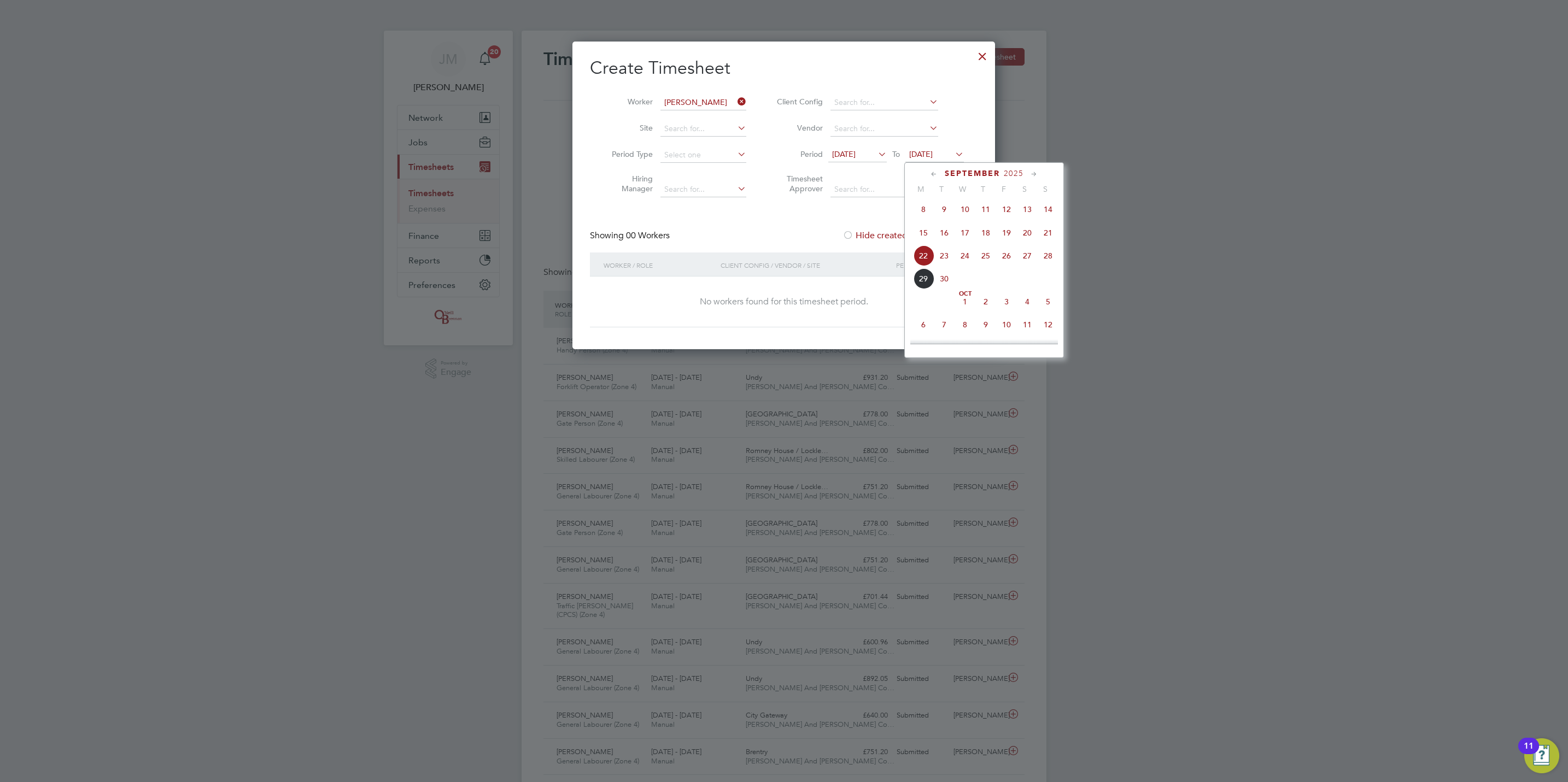
click at [760, 199] on li "Timesheet Approver" at bounding box center [868, 186] width 218 height 34
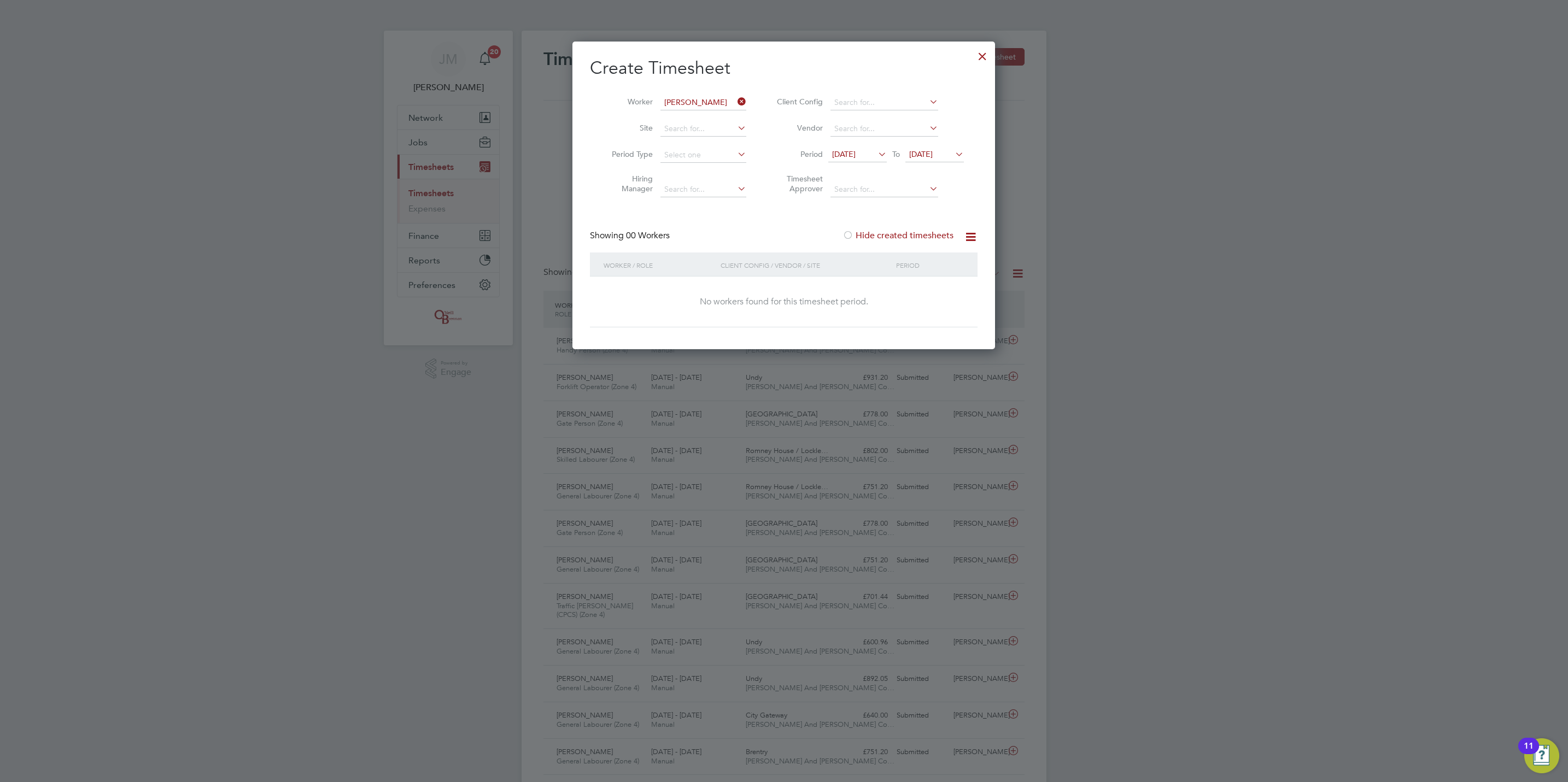
click at [932, 158] on span "22 Sep 2025" at bounding box center [921, 154] width 24 height 10
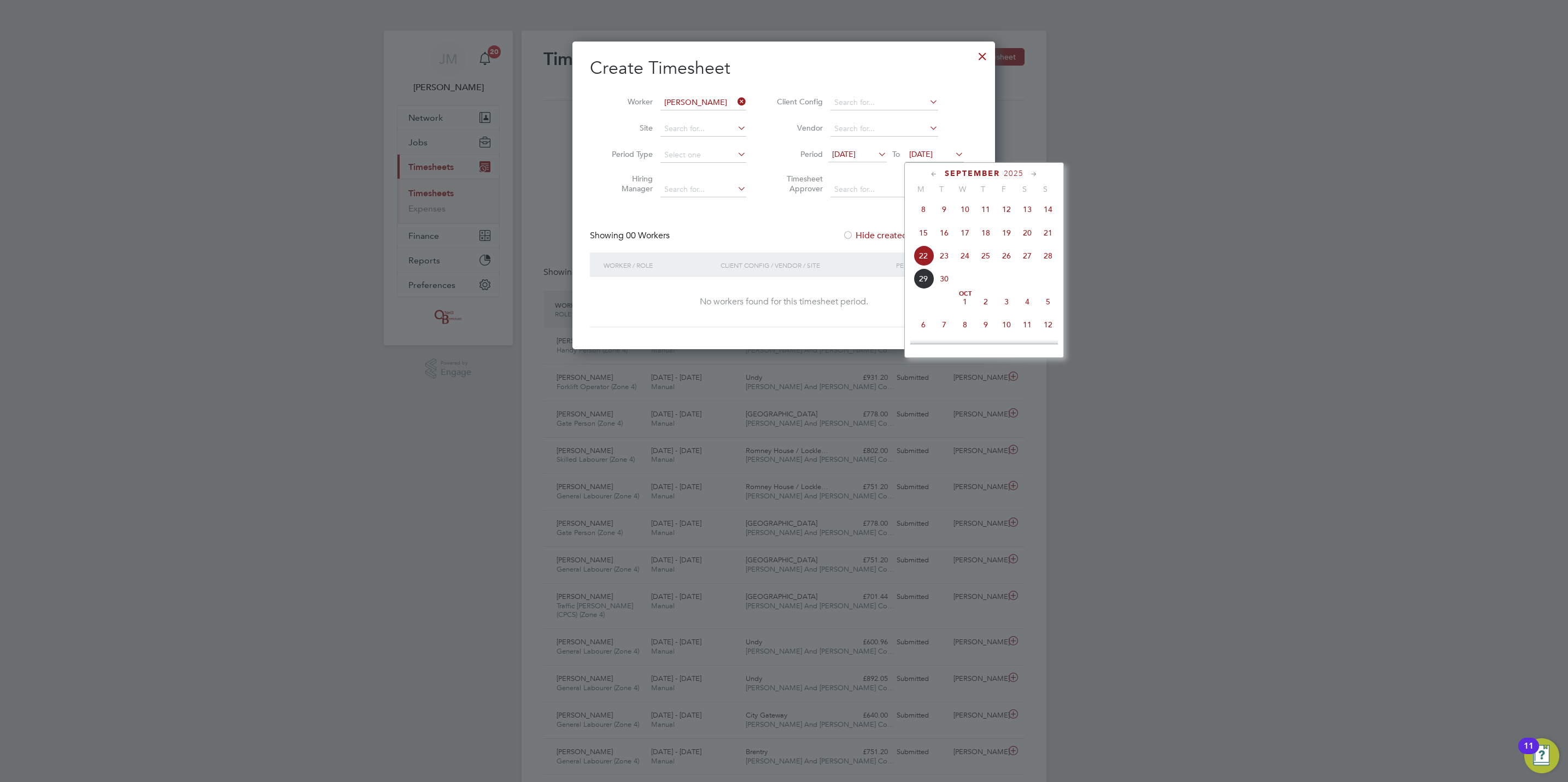
click at [1050, 306] on span "5" at bounding box center [1047, 301] width 21 height 21
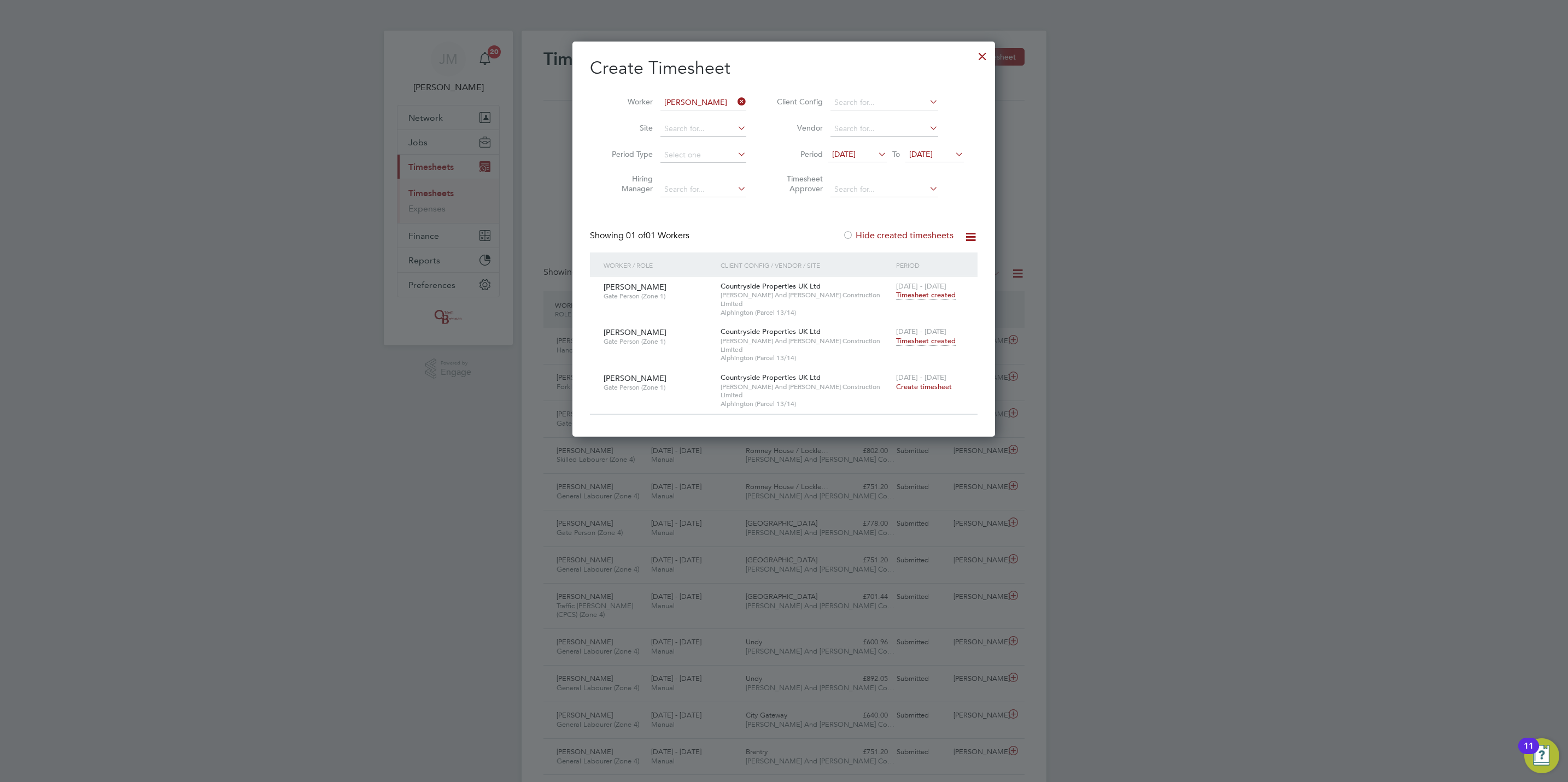
click at [941, 336] on span "Timesheet created" at bounding box center [926, 341] width 60 height 10
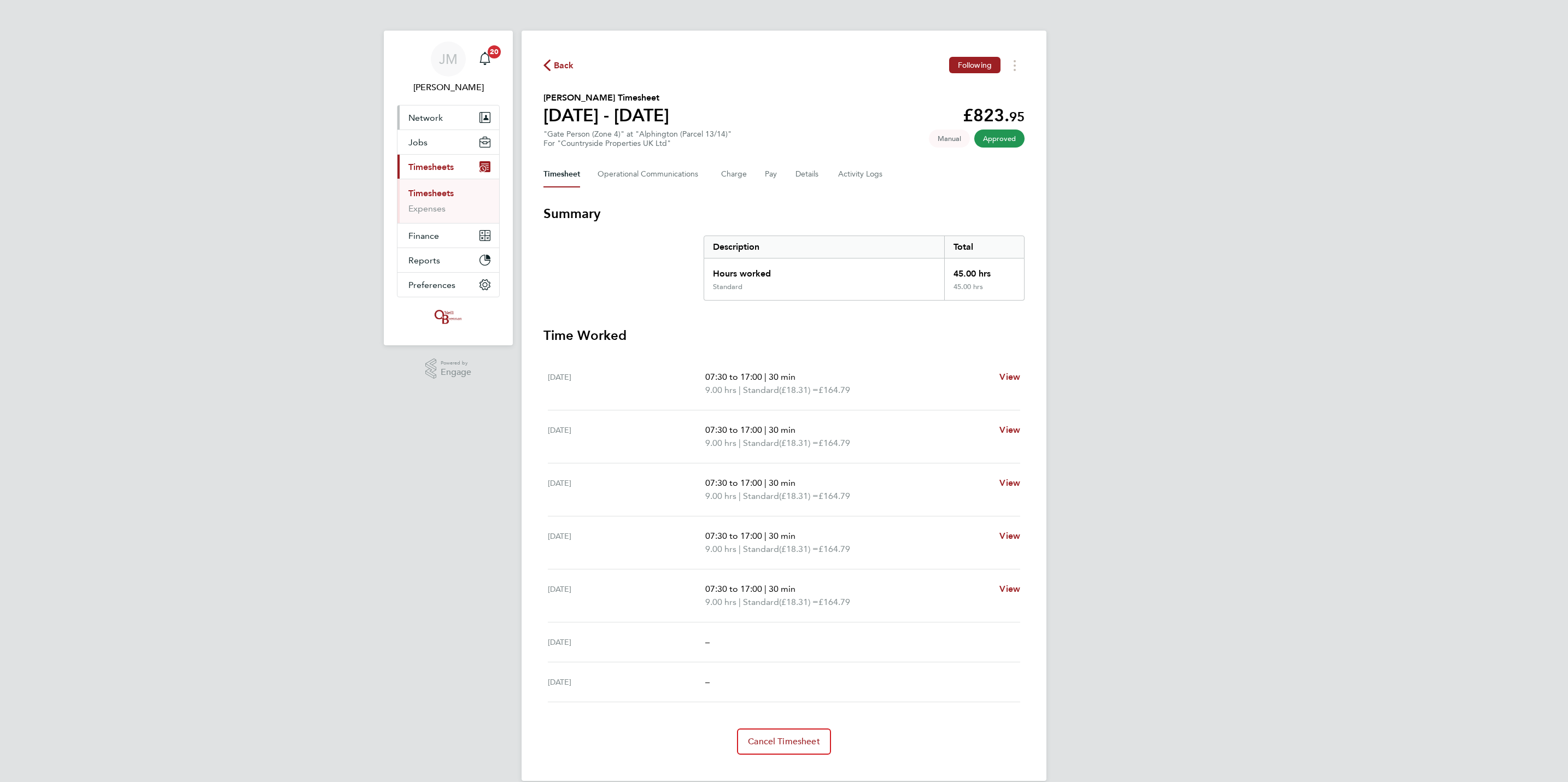
click at [425, 123] on span "Network" at bounding box center [425, 117] width 34 height 11
click at [424, 189] on link "Workers" at bounding box center [425, 190] width 34 height 11
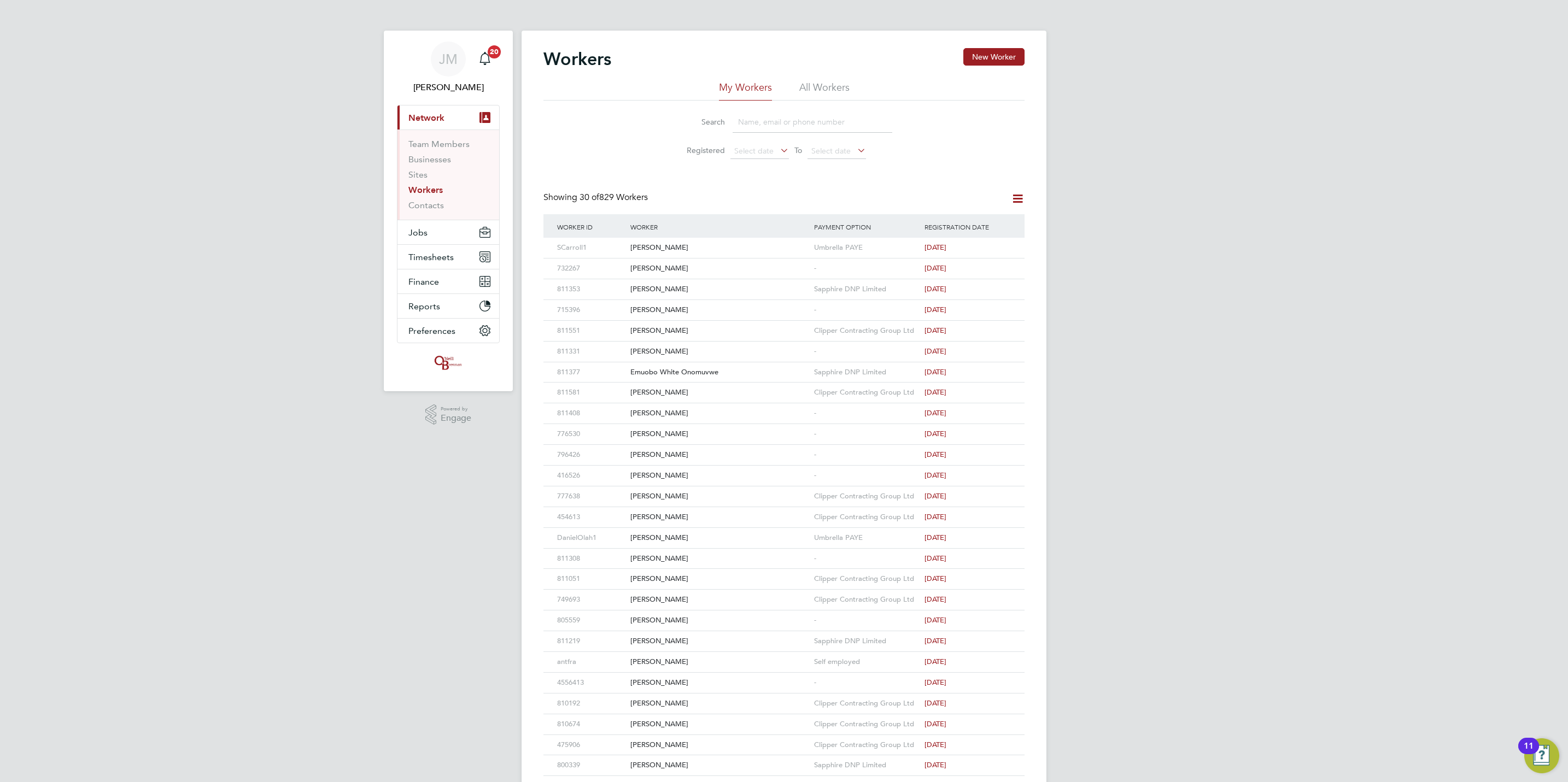
click at [802, 115] on input at bounding box center [812, 122] width 159 height 21
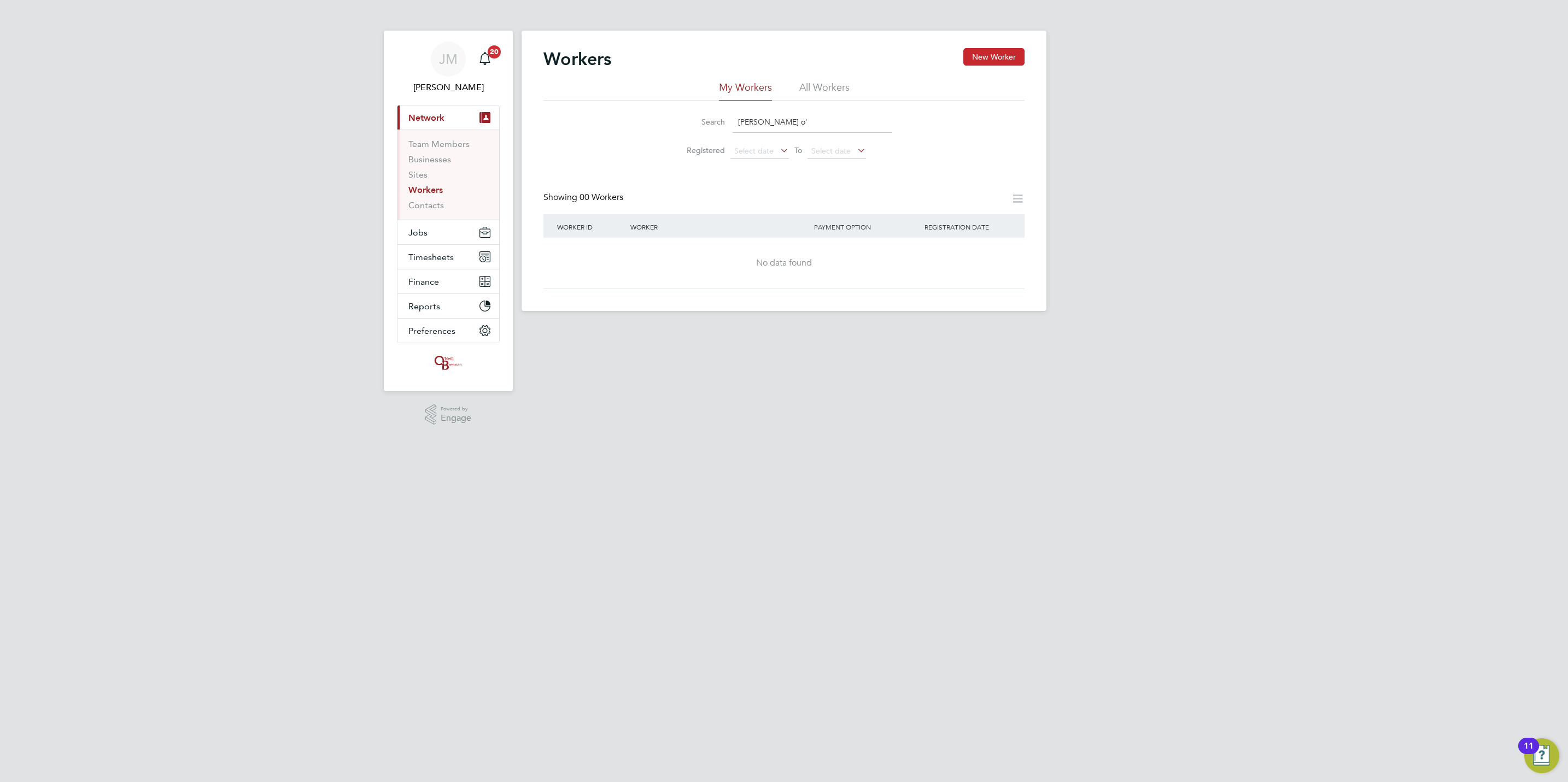
type input "bryan o'"
click at [971, 53] on button "New Worker" at bounding box center [994, 57] width 62 height 17
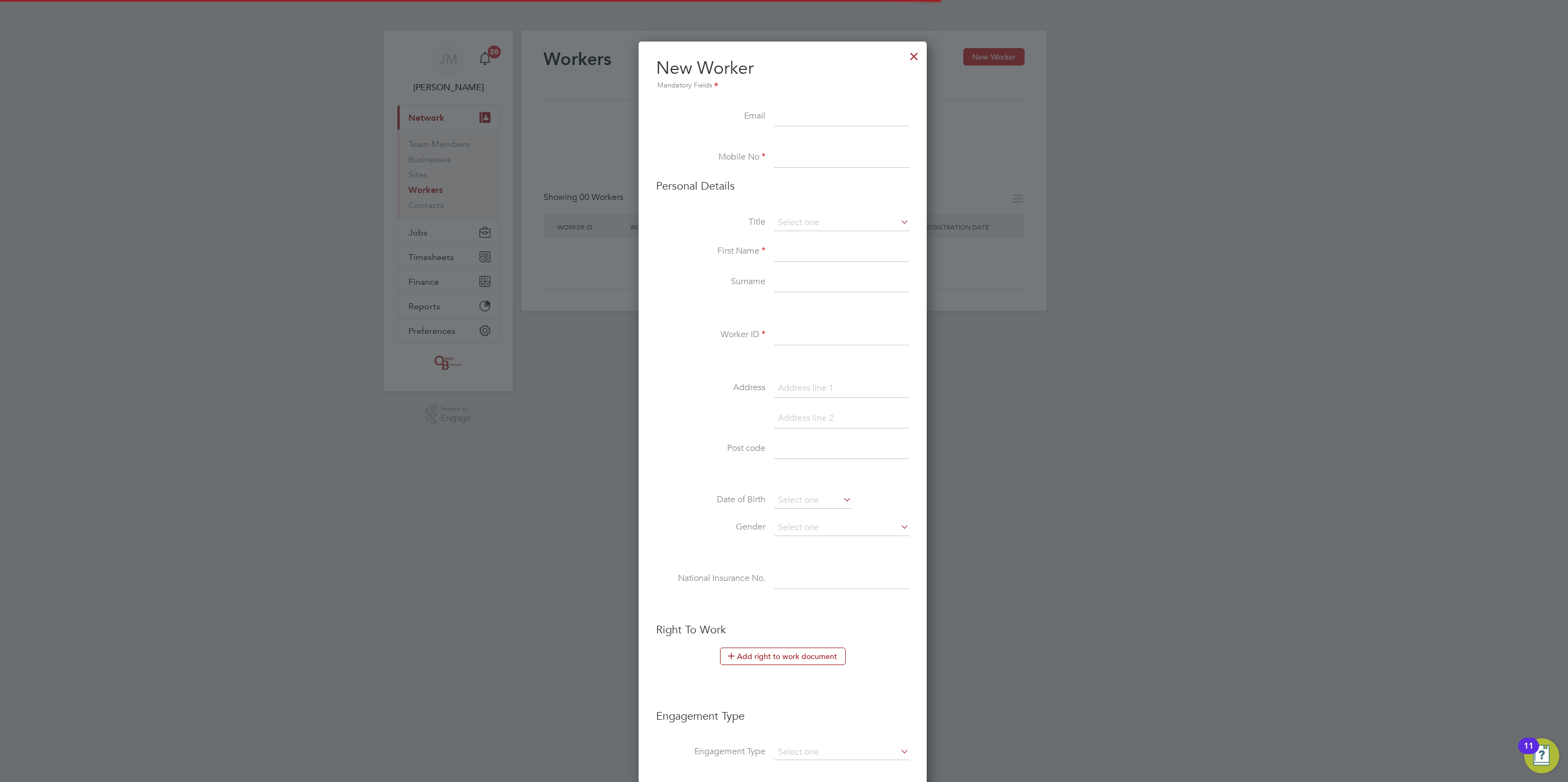
scroll to position [928, 291]
click at [915, 61] on div at bounding box center [914, 53] width 20 height 20
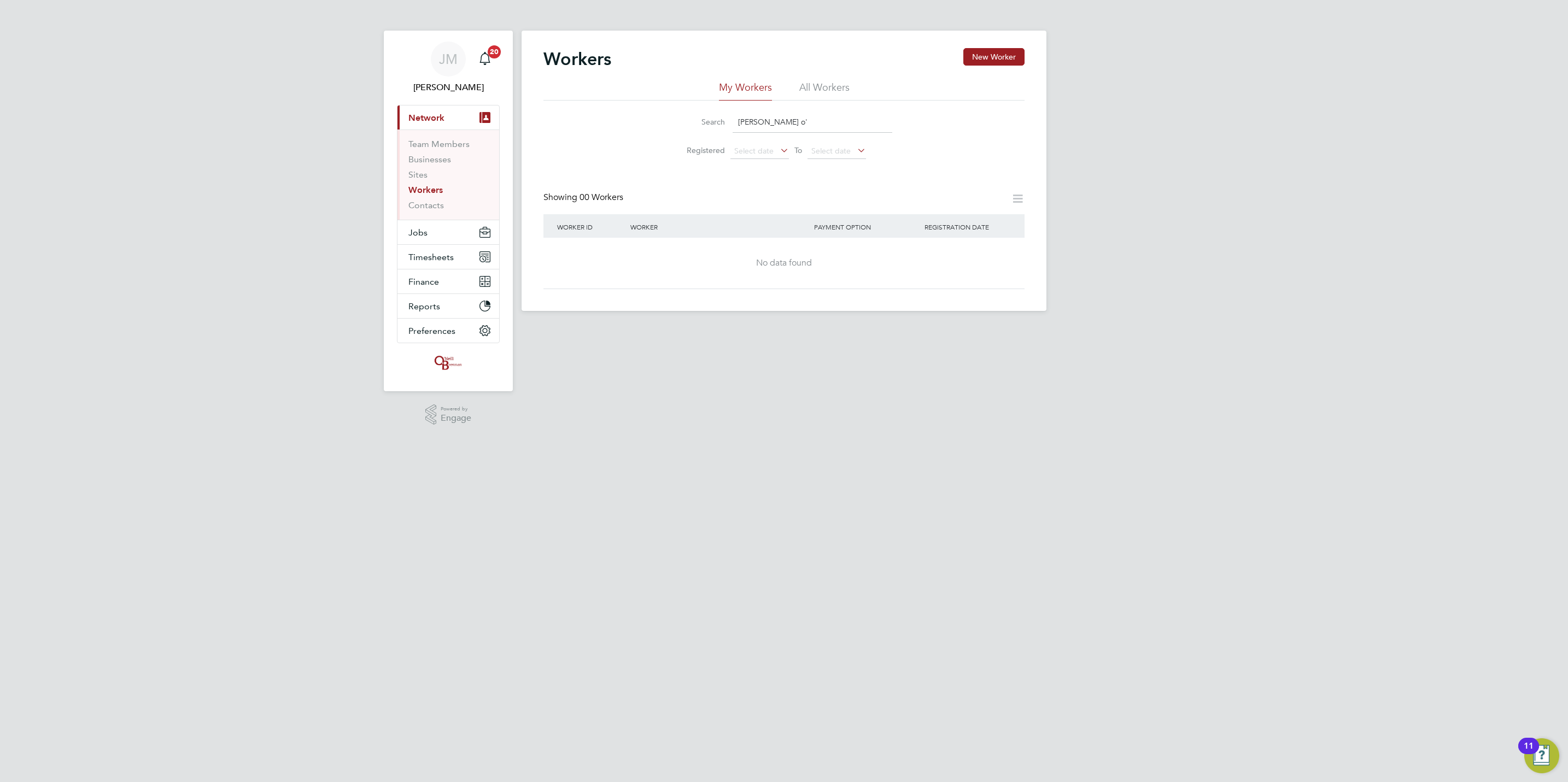
click at [821, 80] on div "Workers New Worker" at bounding box center [784, 65] width 481 height 33
click at [827, 85] on li "All Workers" at bounding box center [824, 90] width 50 height 20
click at [985, 59] on button "New Worker" at bounding box center [994, 57] width 62 height 17
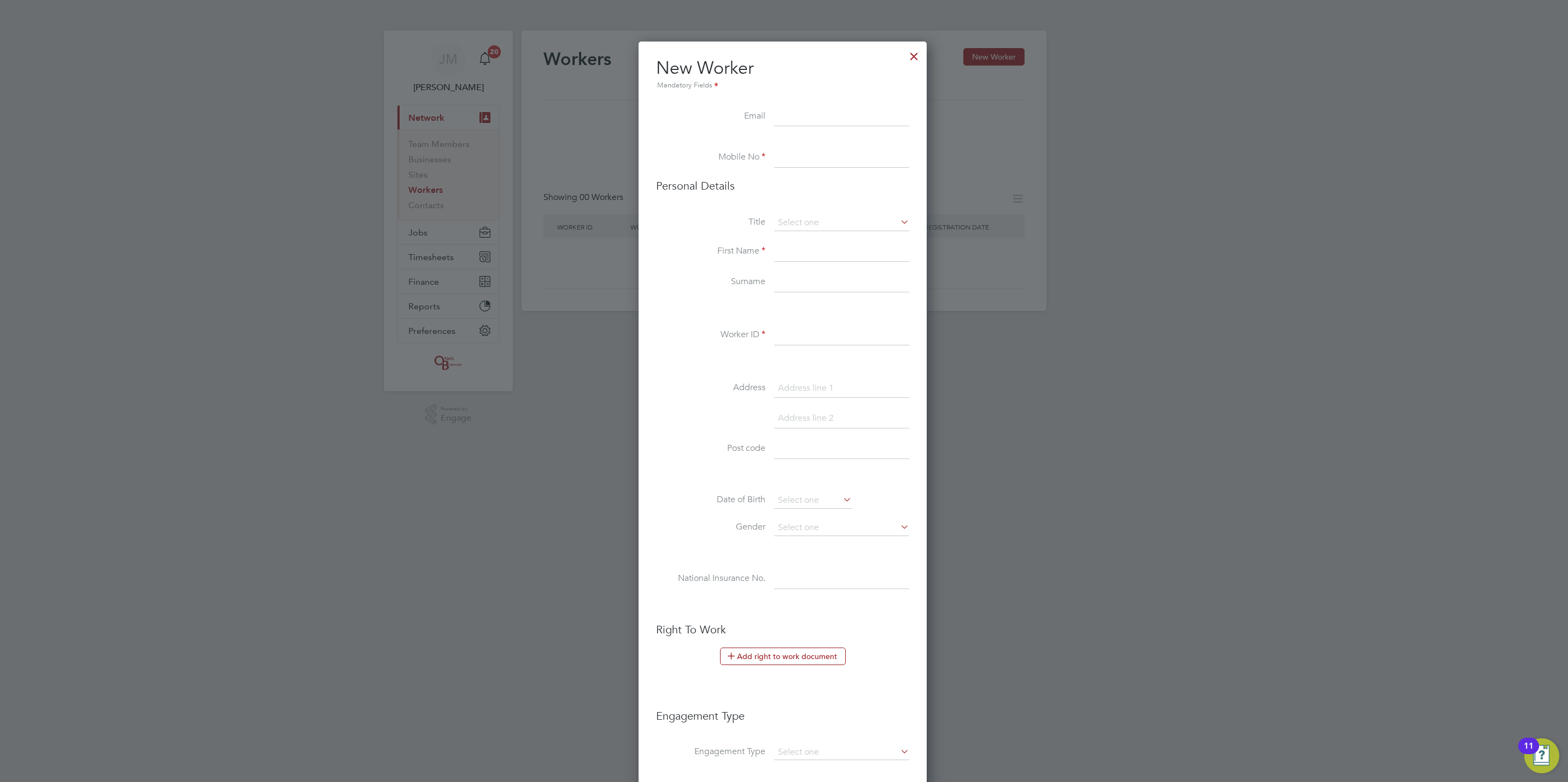
drag, startPoint x: 825, startPoint y: 118, endPoint x: 815, endPoint y: 118, distance: 10.0
click at [825, 118] on input at bounding box center [841, 117] width 135 height 20
click at [813, 108] on input at bounding box center [841, 117] width 135 height 20
paste input "bryantoflynn@gmail.com"
type input "bryantoflynn@gmail.com"
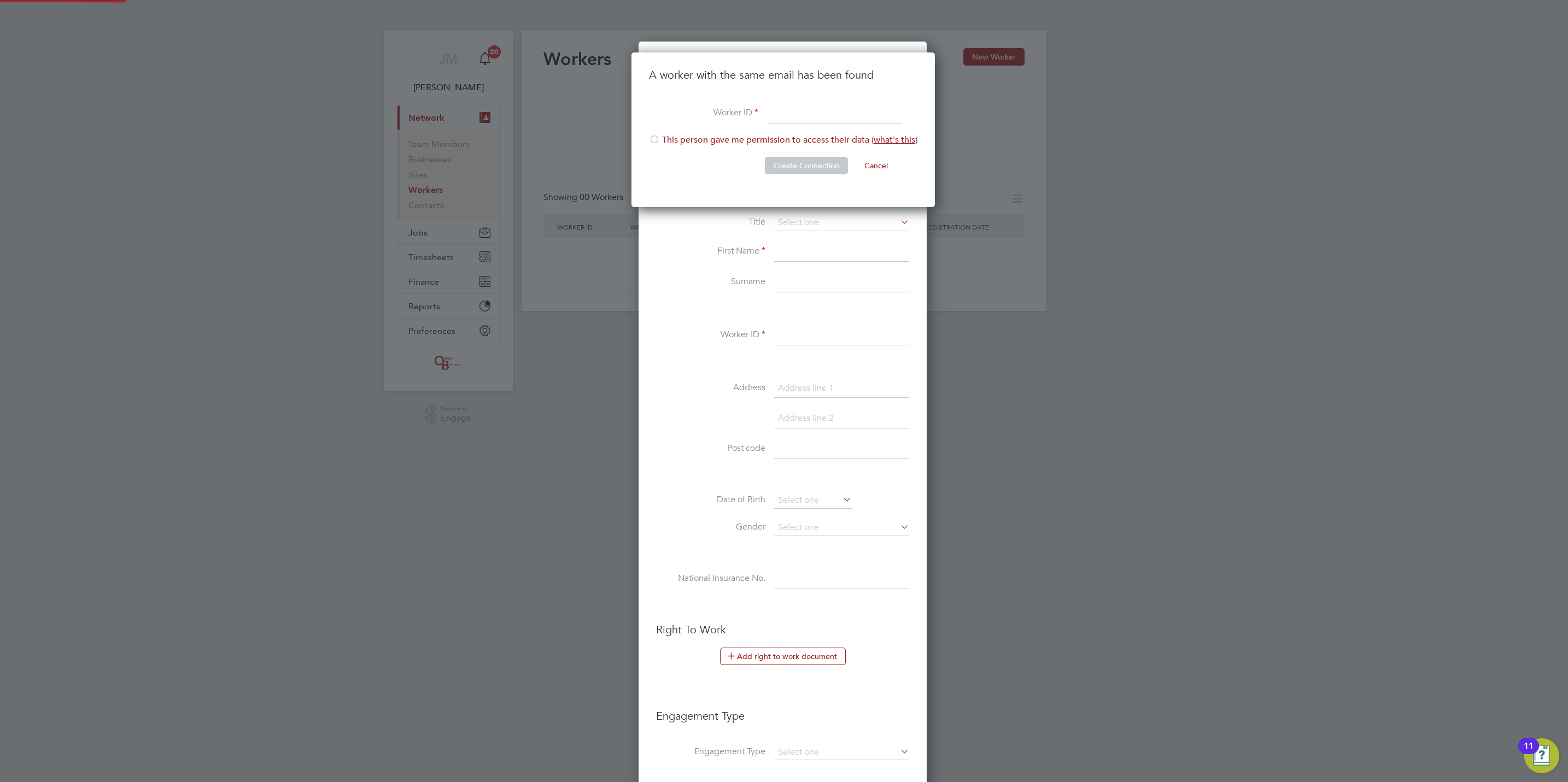
scroll to position [156, 305]
click at [842, 108] on input at bounding box center [835, 113] width 135 height 20
click at [780, 113] on input at bounding box center [835, 113] width 135 height 20
type input "482339"
click at [673, 135] on li "This person gave me permission to access their data ( what's this )" at bounding box center [783, 145] width 269 height 22
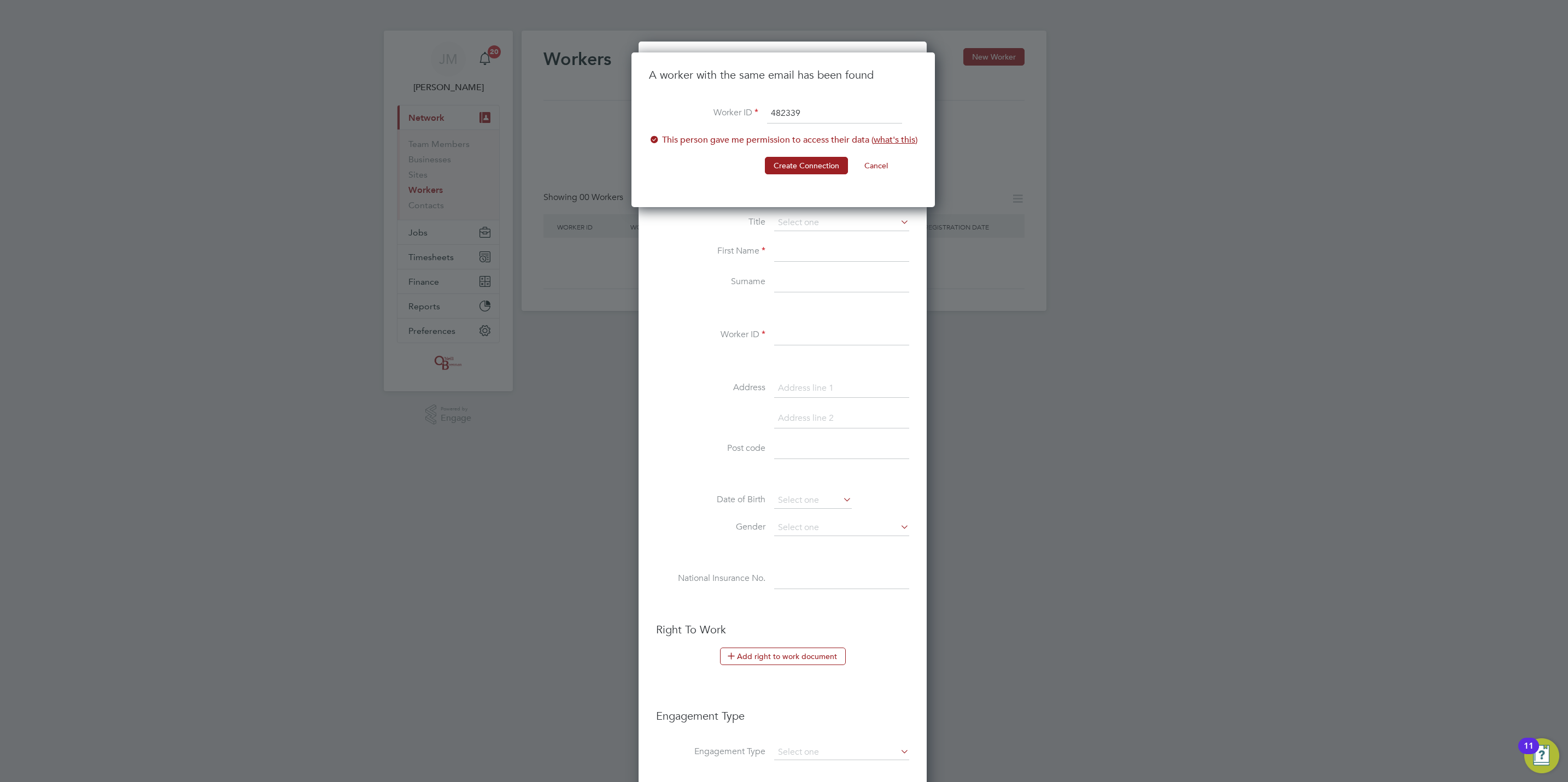
click at [802, 146] on li "This person gave me permission to access their data ( what's this )" at bounding box center [783, 145] width 269 height 22
click at [798, 159] on button "Create Connection" at bounding box center [806, 165] width 83 height 17
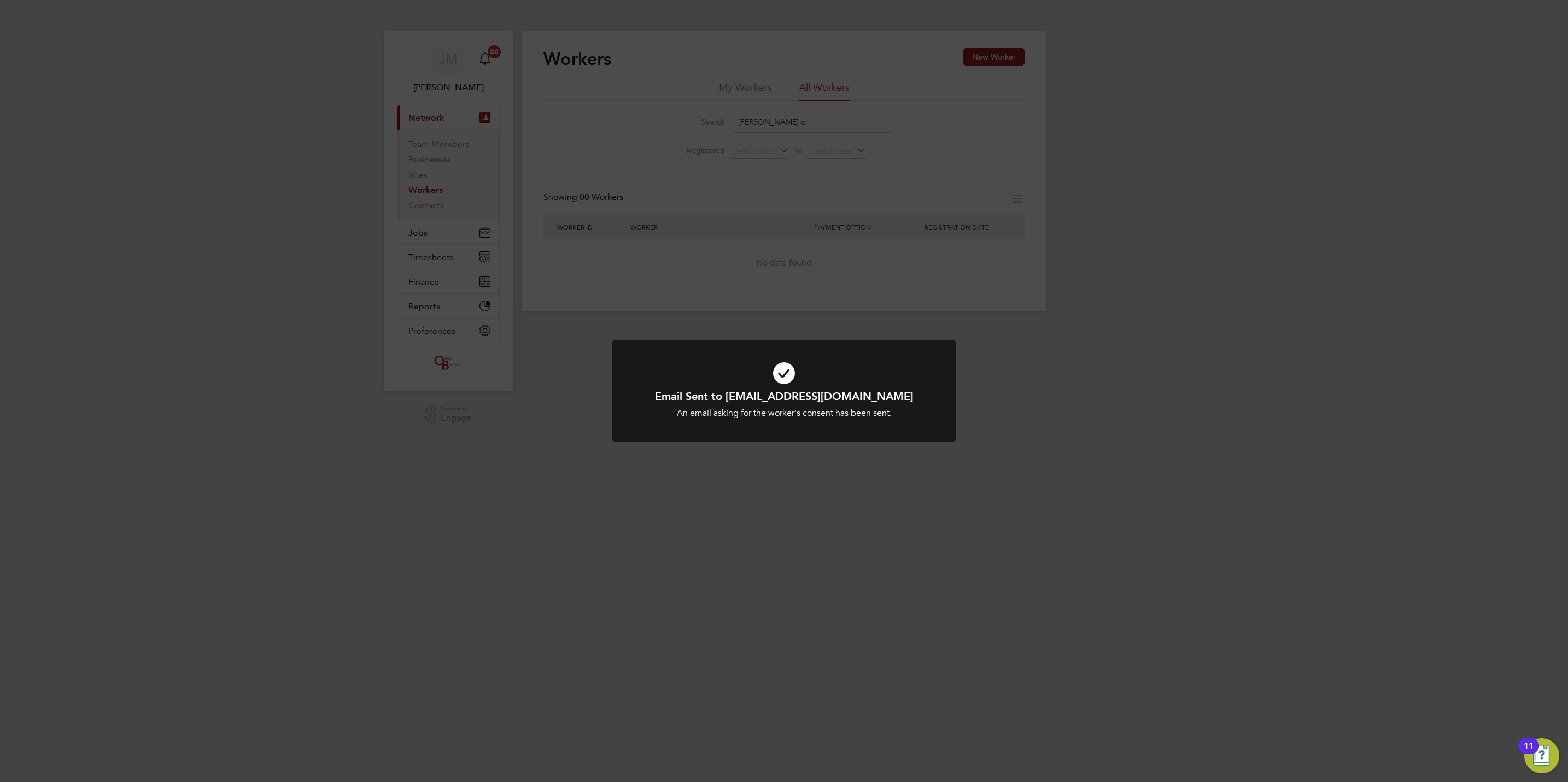
click at [1155, 305] on div "Email Sent to bryantoflynn@gmail.com An email asking for the worker's consent h…" at bounding box center [784, 391] width 1568 height 782
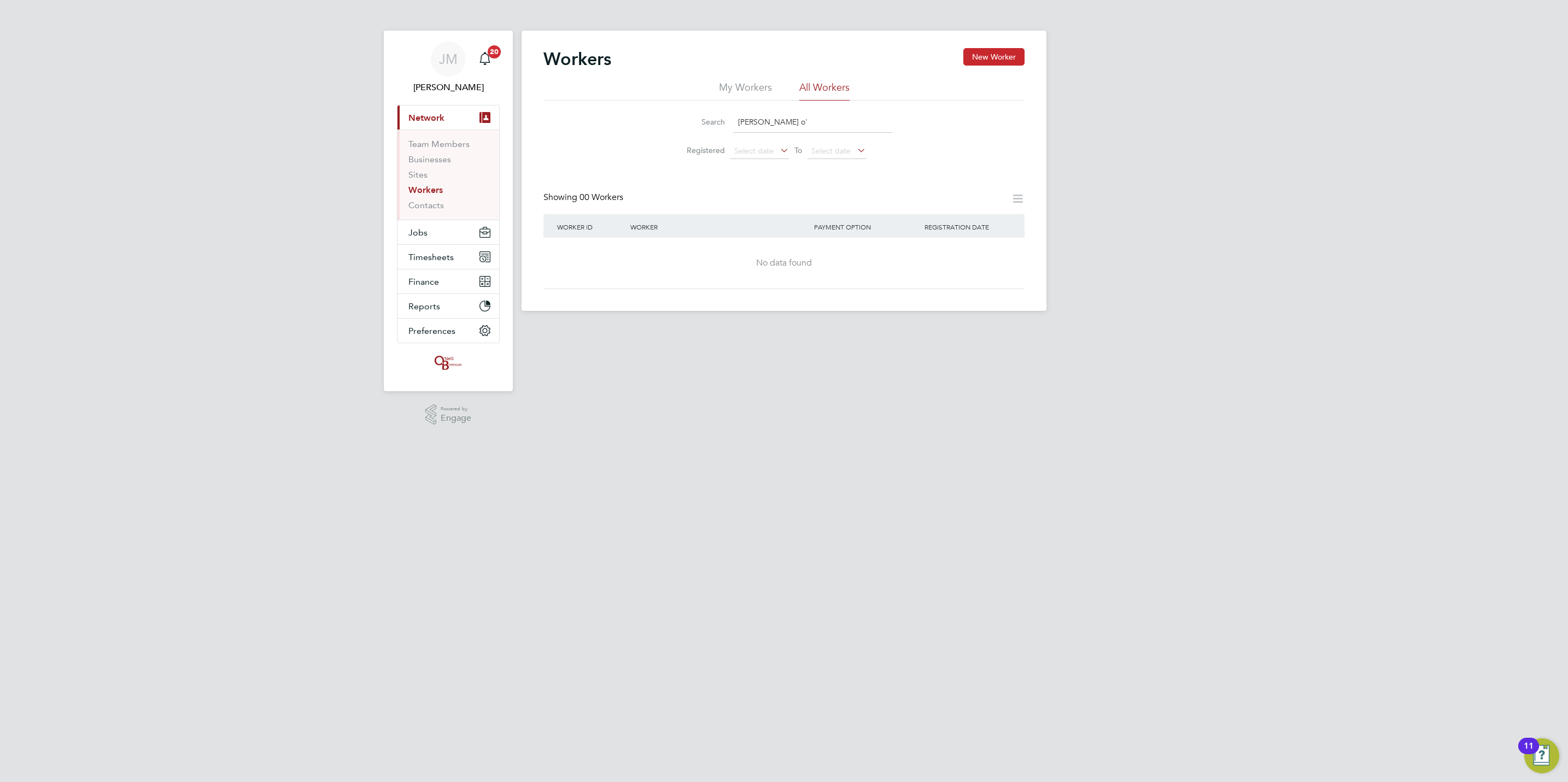
click at [985, 64] on button "New Worker" at bounding box center [994, 57] width 62 height 17
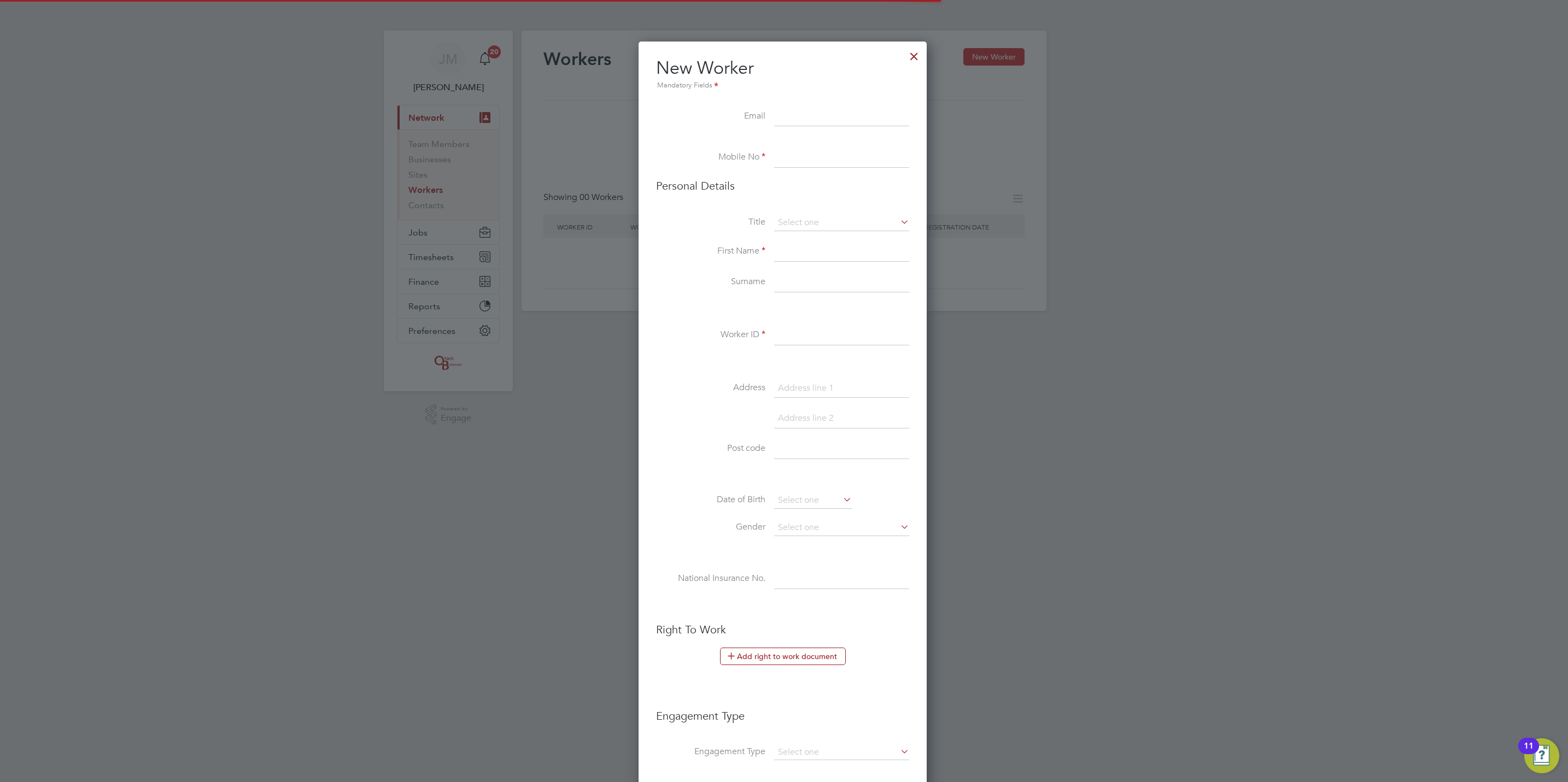
scroll to position [928, 291]
paste input "07425149108"
type input "07425149108"
drag, startPoint x: 839, startPoint y: 89, endPoint x: 846, endPoint y: 102, distance: 14.8
click at [841, 90] on div "Mandatory Fields" at bounding box center [783, 85] width 253 height 12
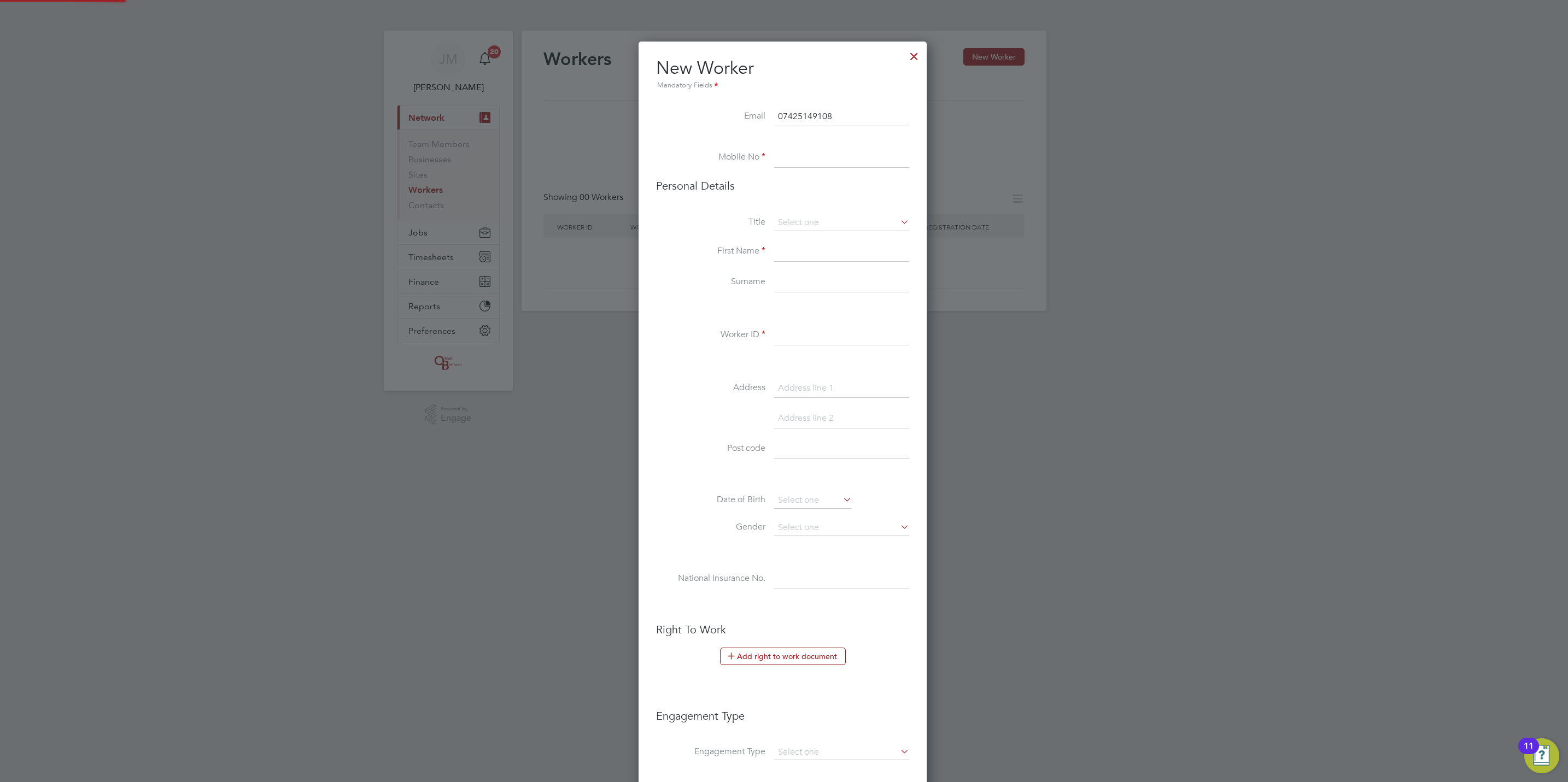
drag, startPoint x: 846, startPoint y: 118, endPoint x: -61, endPoint y: 141, distance: 907.3
click at [0, 141] on html "JM Jack Mott Notifications 20 Applications: Current page: Network Team Members …" at bounding box center [784, 164] width 1568 height 329
click at [809, 115] on input at bounding box center [841, 117] width 135 height 20
paste input "bryantoflynn@gmail.com"
type input "bryantoflynn@gmail.com"
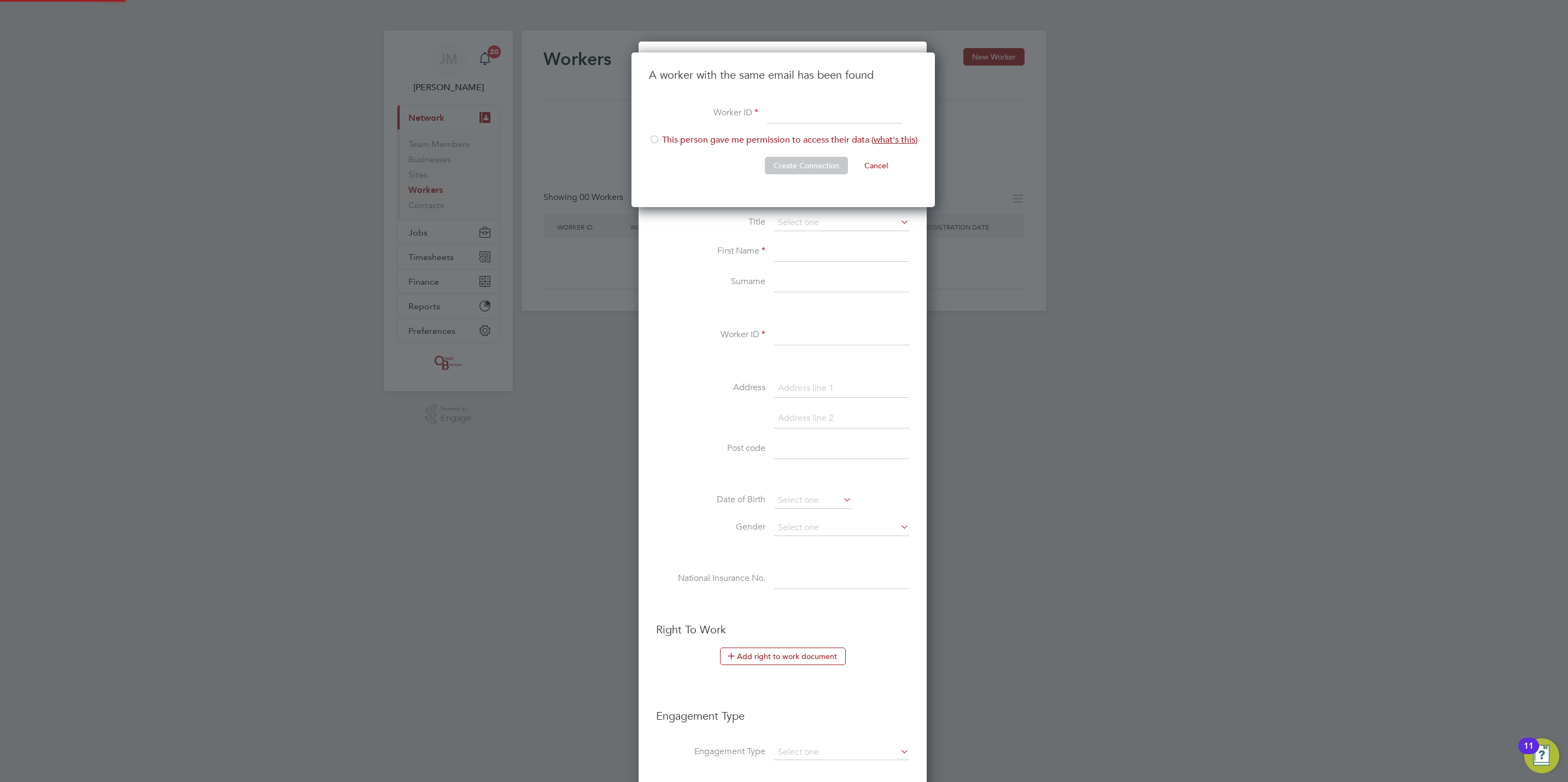
scroll to position [156, 305]
drag, startPoint x: 819, startPoint y: 117, endPoint x: 784, endPoint y: 117, distance: 35.0
click at [819, 117] on input at bounding box center [835, 113] width 135 height 20
type input "482339"
click at [661, 141] on li "This person gave me permission to access their data ( what's this )" at bounding box center [783, 145] width 269 height 22
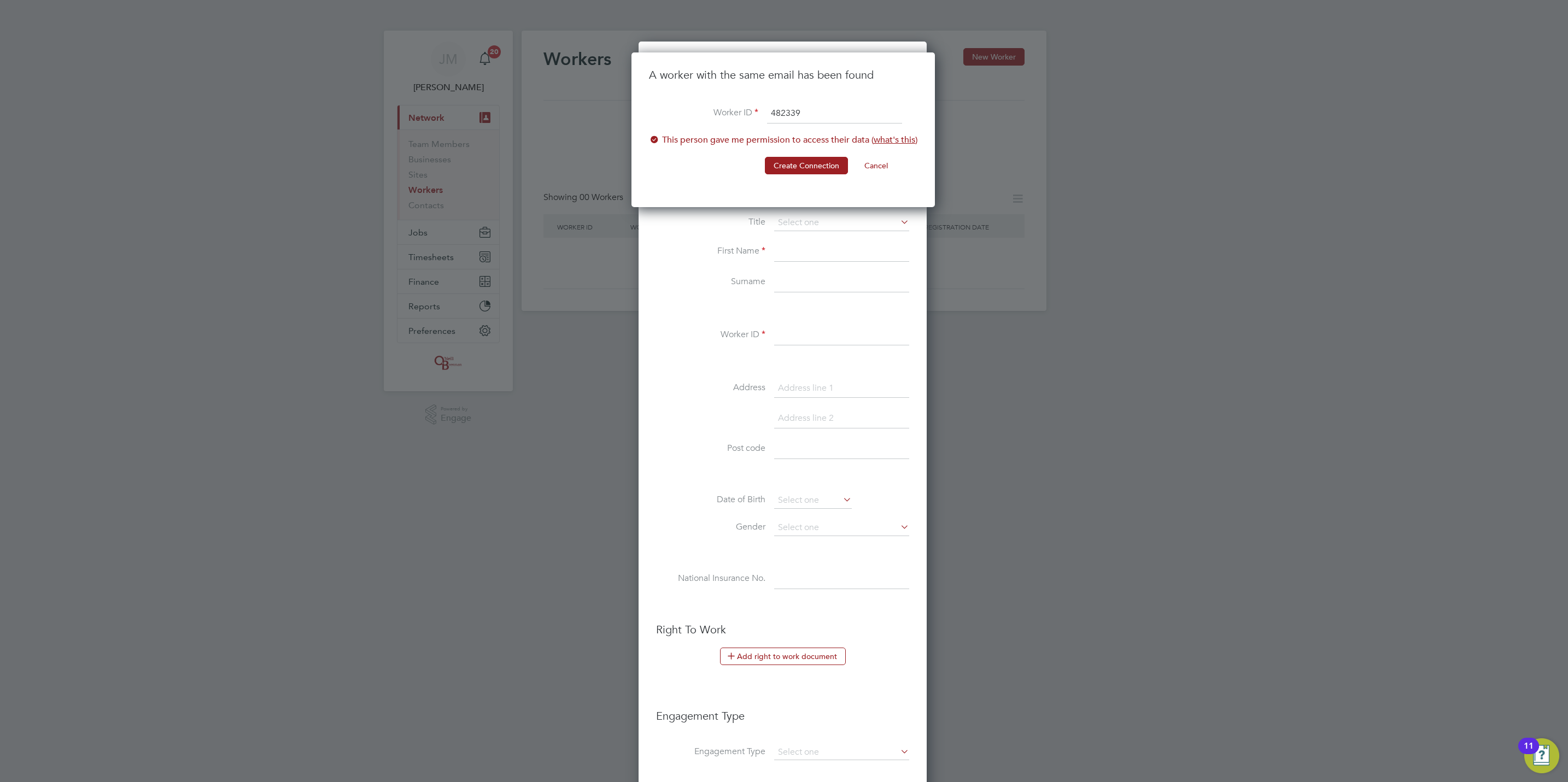
click at [800, 159] on button "Create Connection" at bounding box center [806, 165] width 83 height 17
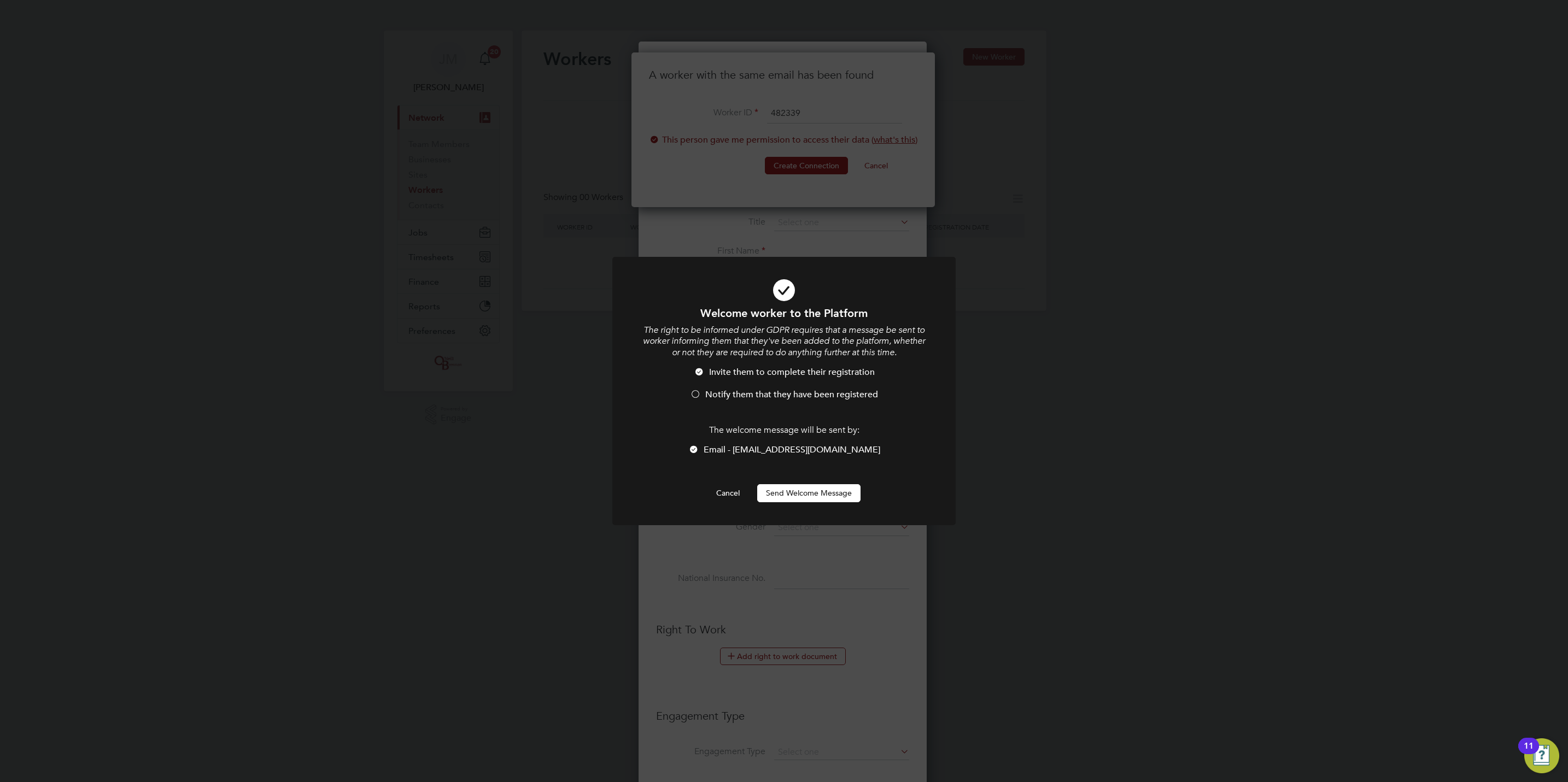
click at [828, 495] on button "Send Welcome Message" at bounding box center [809, 493] width 103 height 17
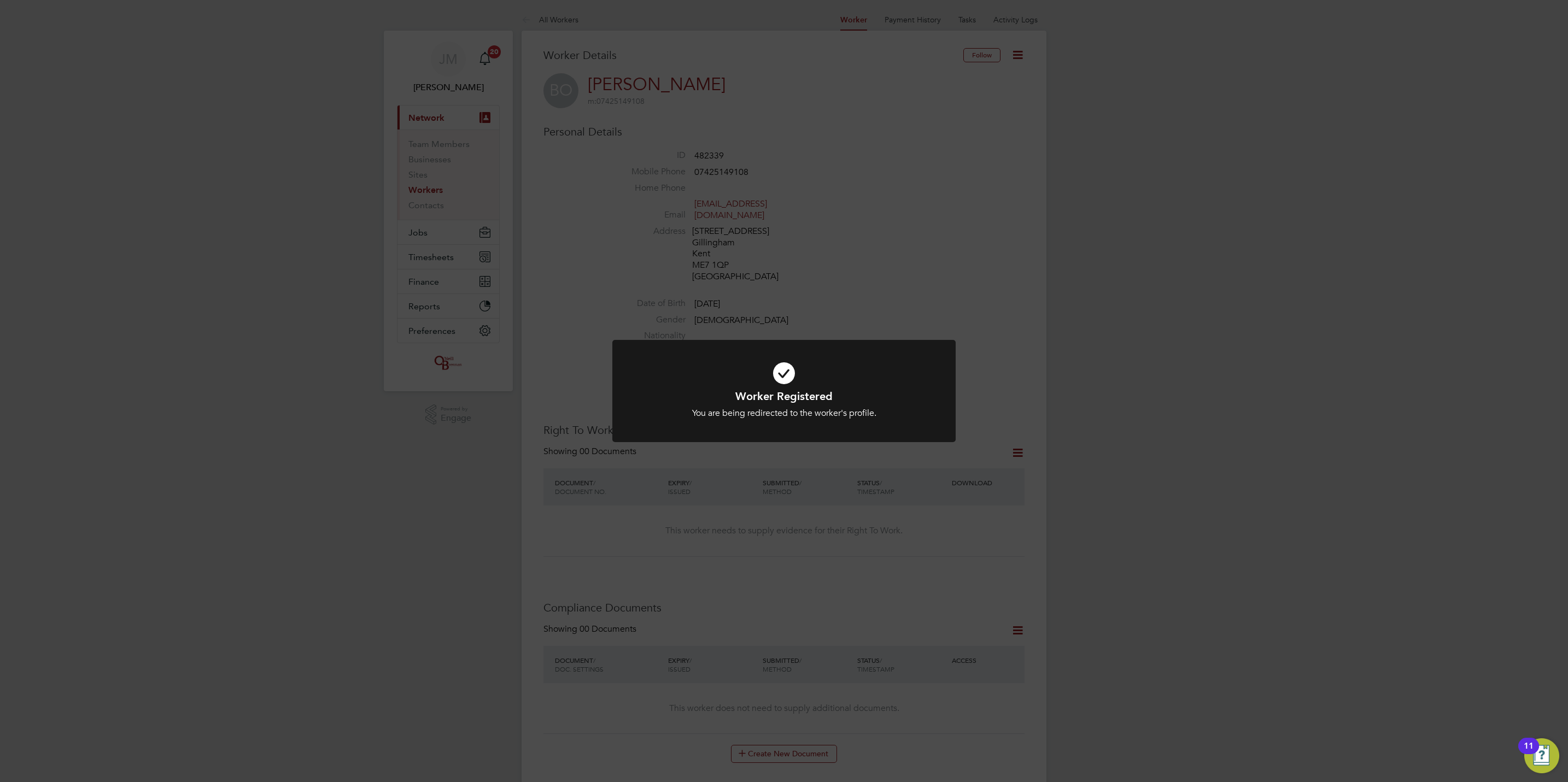
click at [1302, 389] on div "Worker Registered You are being redirected to the worker's profile. Cancel Okay" at bounding box center [784, 391] width 1568 height 782
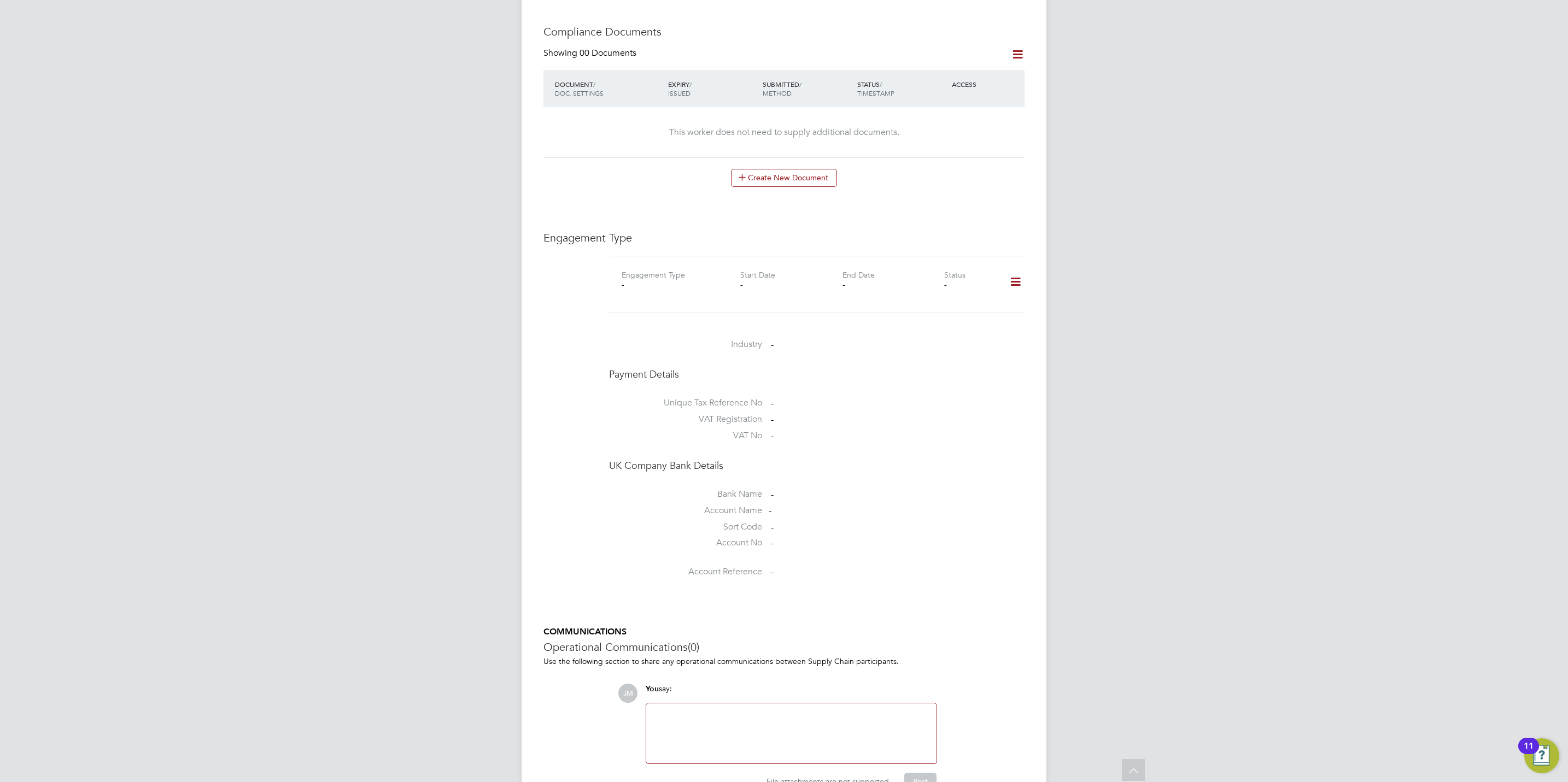
scroll to position [632, 0]
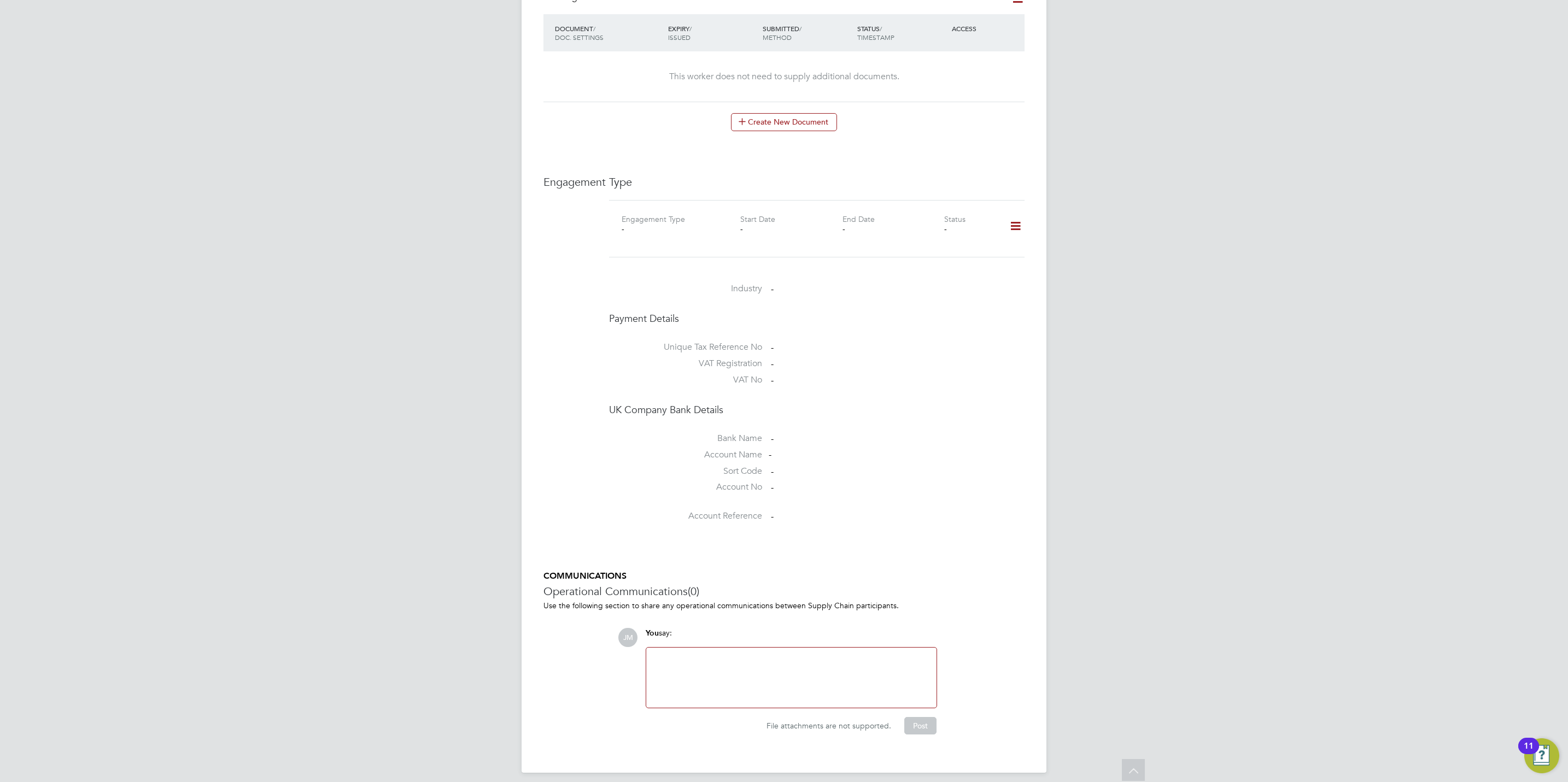
click at [845, 660] on div at bounding box center [791, 678] width 277 height 47
click at [927, 717] on button "Post" at bounding box center [920, 725] width 32 height 17
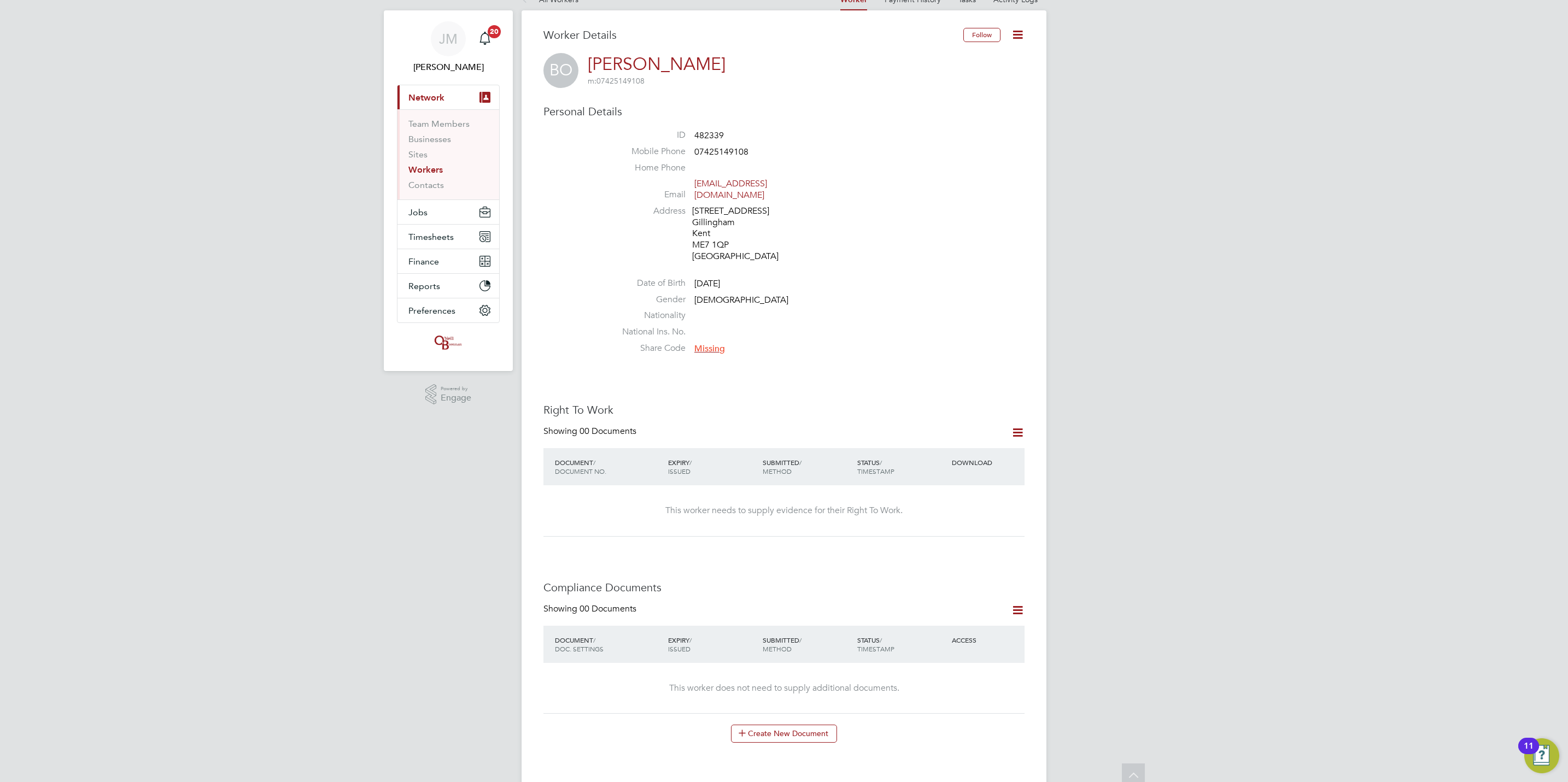
scroll to position [0, 0]
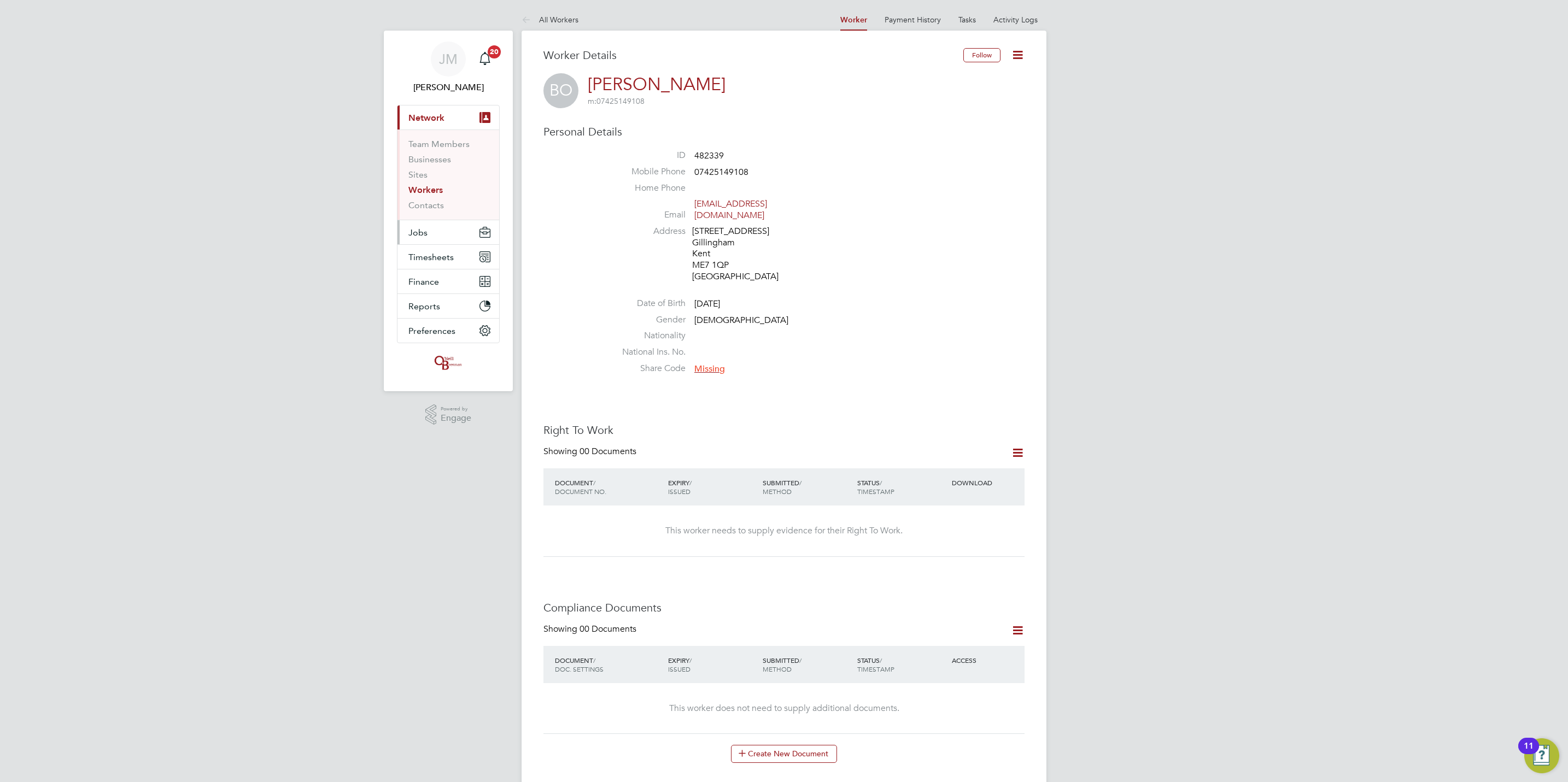
click at [437, 235] on button "Jobs" at bounding box center [448, 232] width 102 height 24
click at [435, 186] on link "Vacancies" at bounding box center [427, 184] width 39 height 11
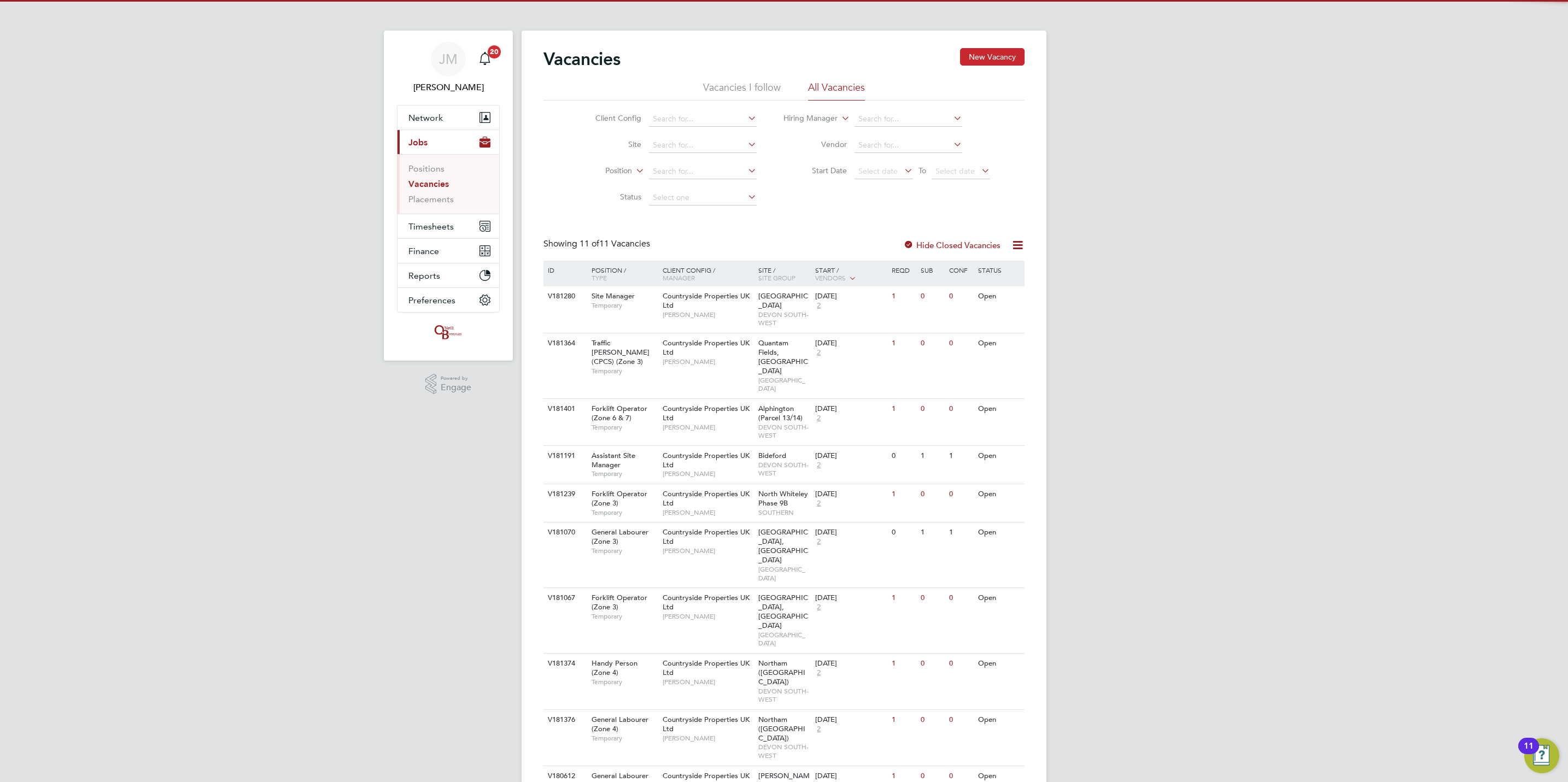
click at [997, 57] on button "New Vacancy" at bounding box center [992, 57] width 65 height 17
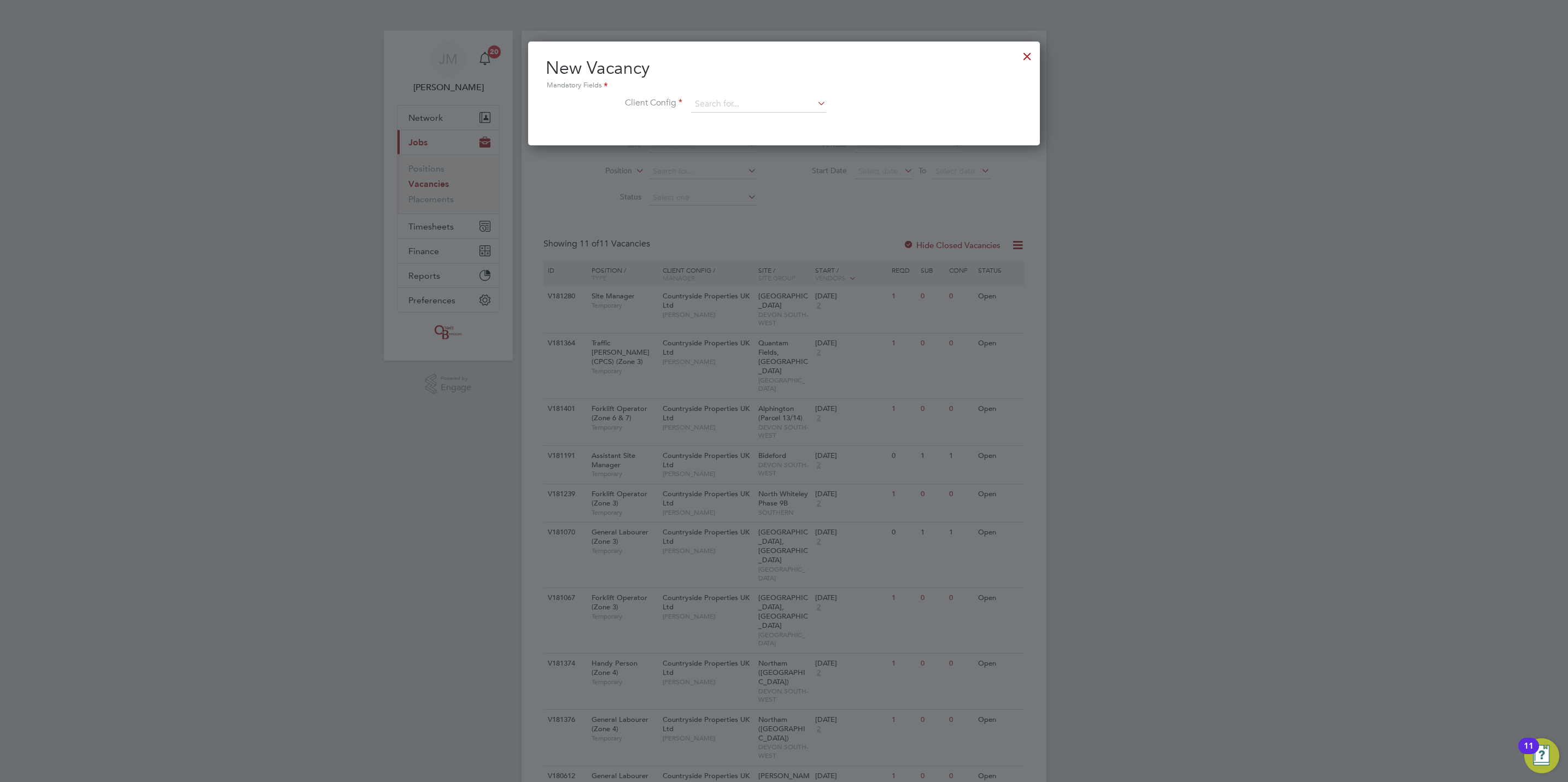
scroll to position [104, 512]
click at [745, 96] on input at bounding box center [758, 104] width 135 height 16
click at [1033, 54] on div at bounding box center [1028, 53] width 20 height 20
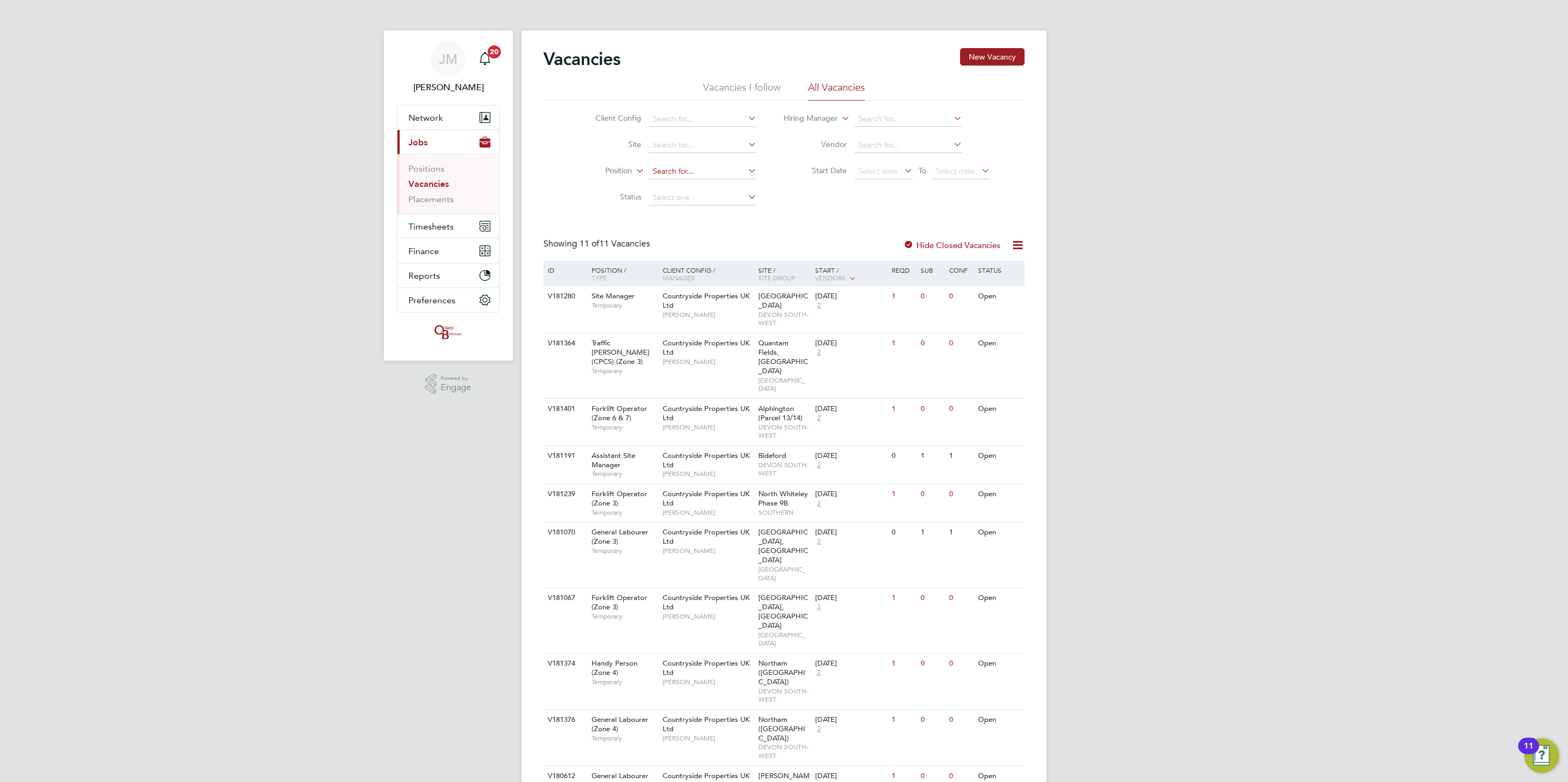
click at [696, 177] on input at bounding box center [702, 172] width 108 height 16
click at [674, 133] on li "Site" at bounding box center [667, 145] width 205 height 26
click at [686, 141] on input at bounding box center [702, 145] width 108 height 16
click at [714, 164] on li "Northam (Bay View Road)" at bounding box center [710, 161] width 123 height 15
type input "Northam ([GEOGRAPHIC_DATA])"
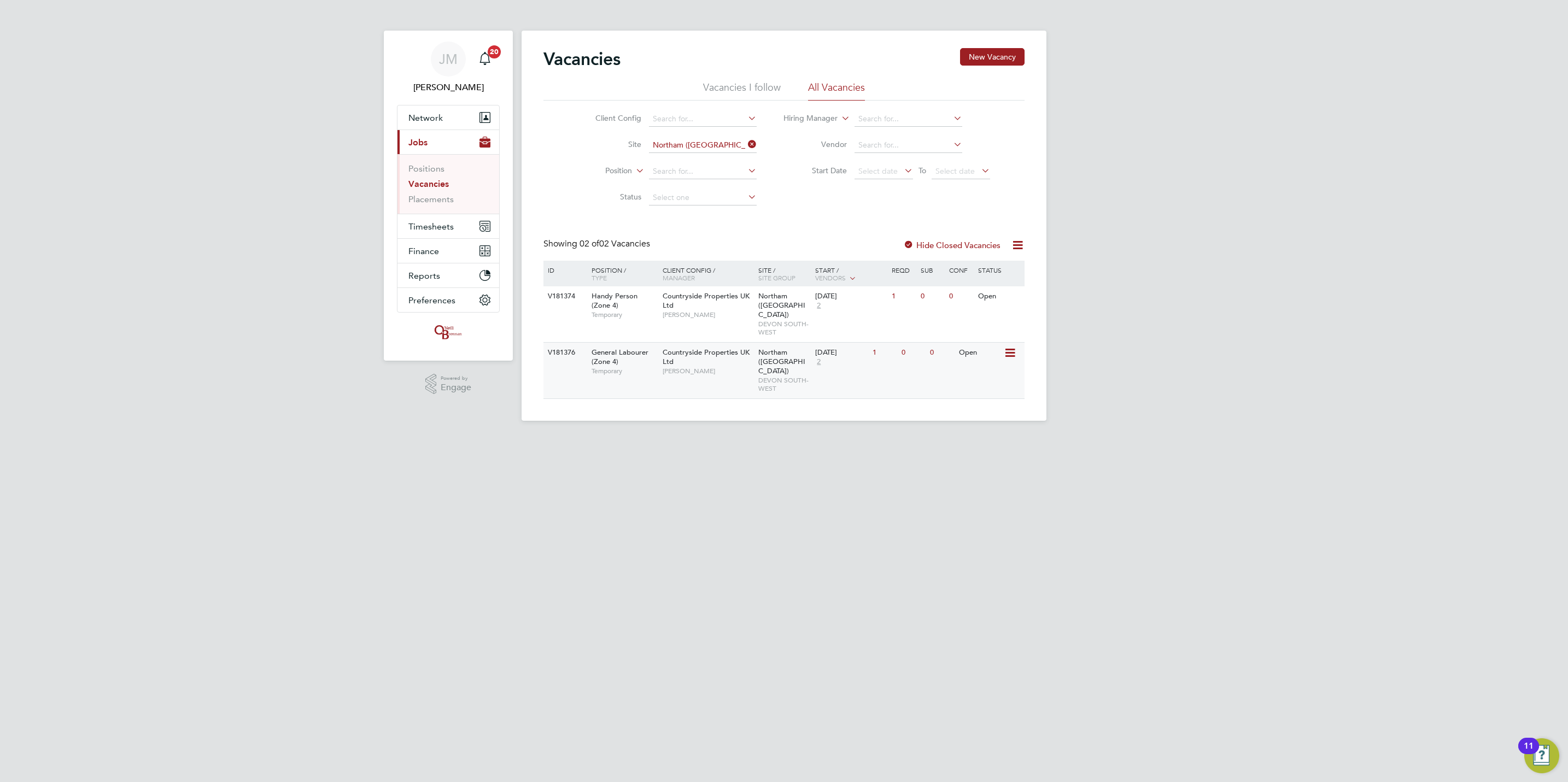
click at [1009, 347] on icon at bounding box center [1009, 353] width 11 height 13
click at [983, 367] on li "View Details" at bounding box center [982, 370] width 63 height 16
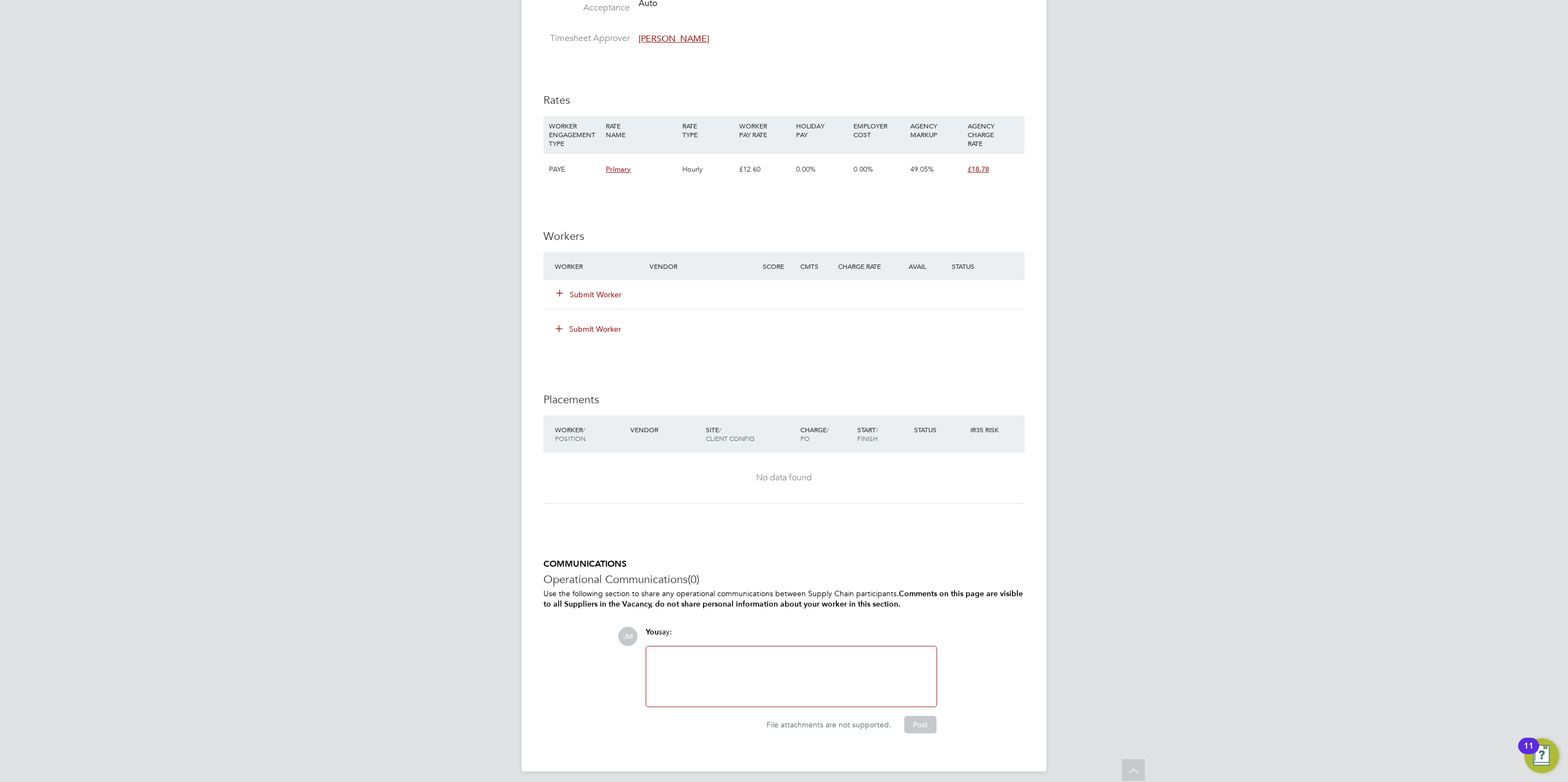
click at [599, 297] on button "Submit Worker" at bounding box center [590, 294] width 66 height 11
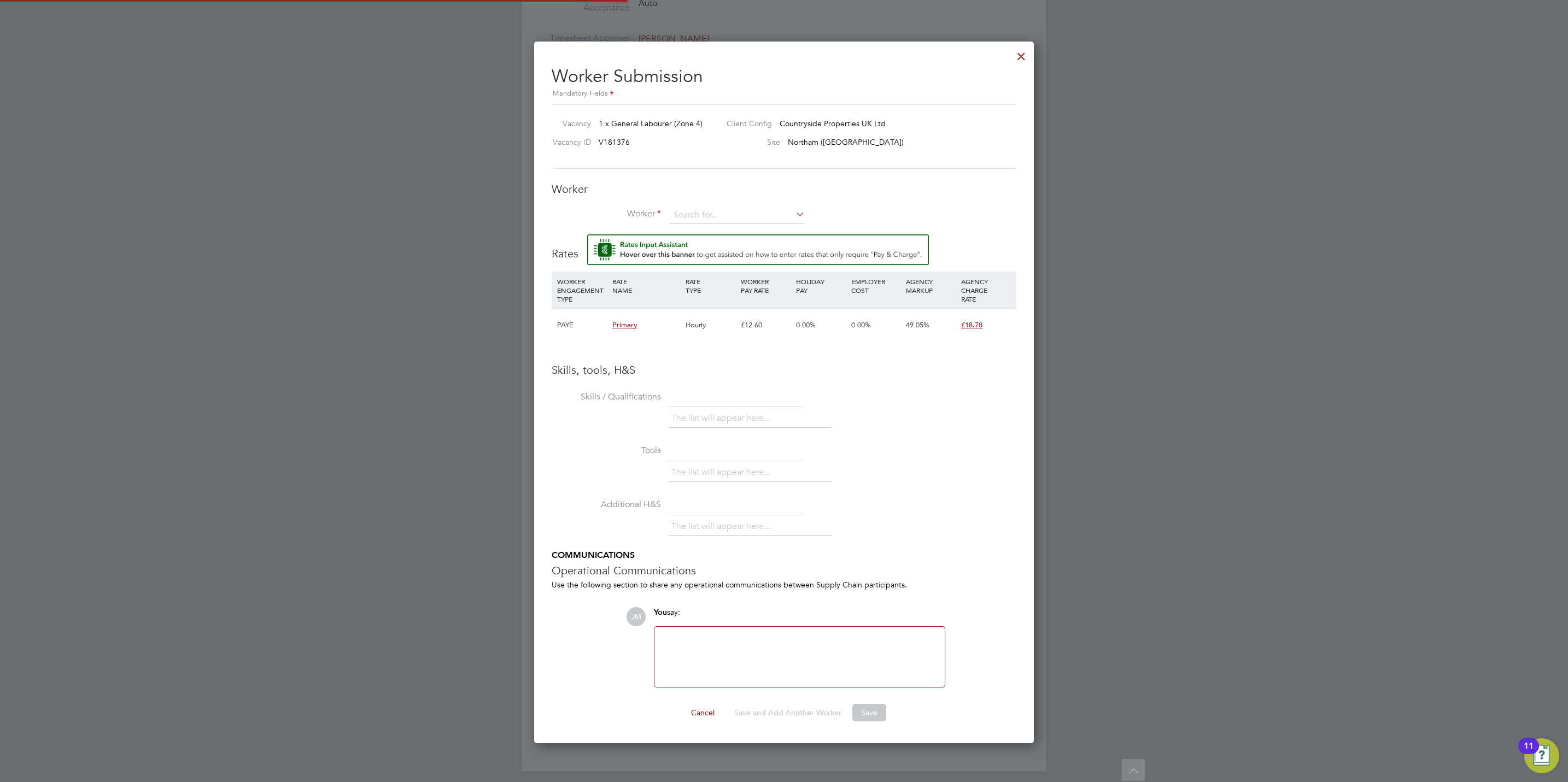
scroll to position [706, 500]
click at [954, 491] on li "Tools The list will appear here..." at bounding box center [784, 469] width 465 height 54
click at [750, 215] on input at bounding box center [737, 215] width 135 height 16
click at [750, 230] on li "Bryan O flynn (482339)" at bounding box center [757, 232] width 177 height 15
type input "Bryan Oflynn (482339)"
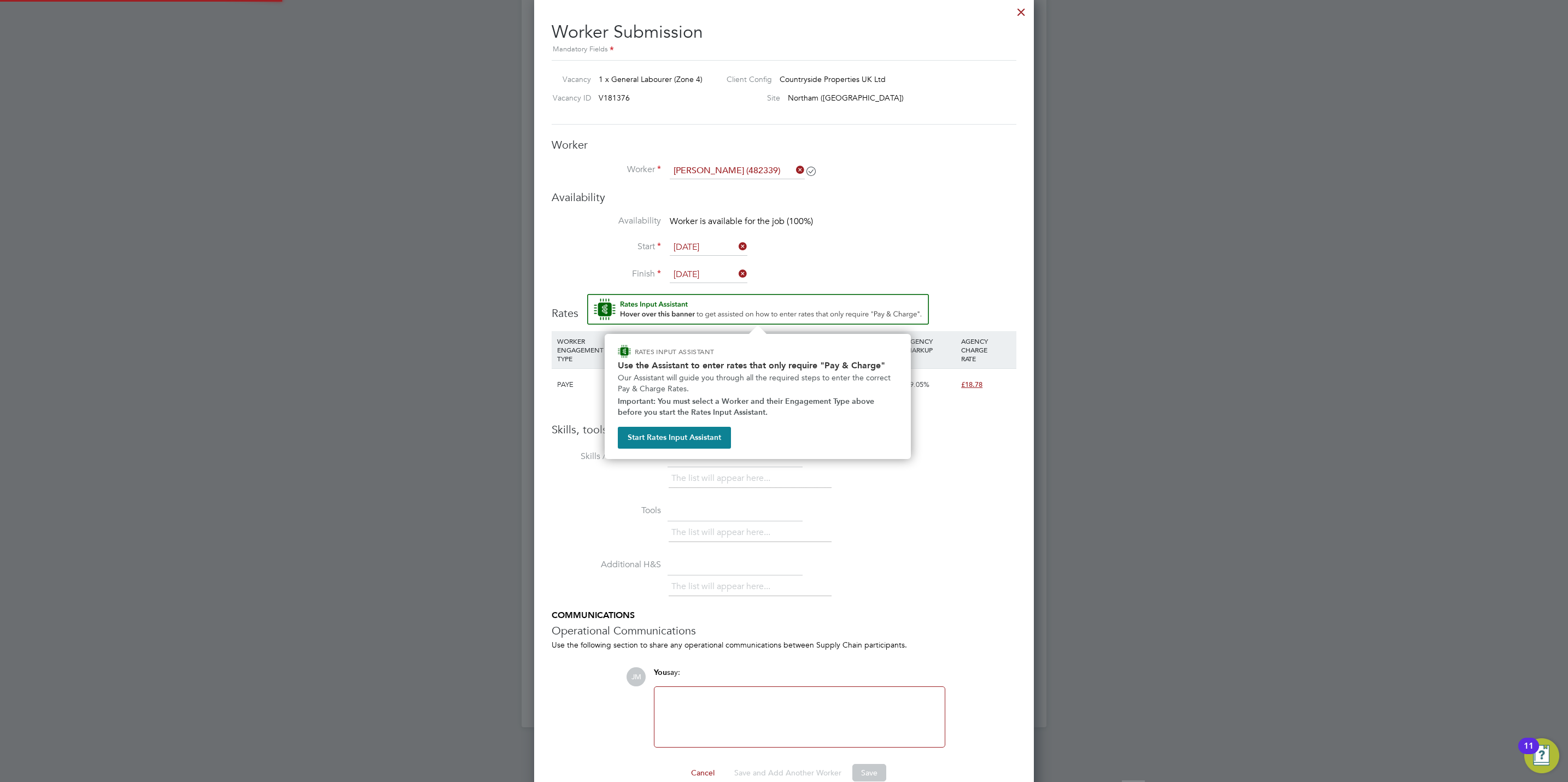
scroll to position [807, 0]
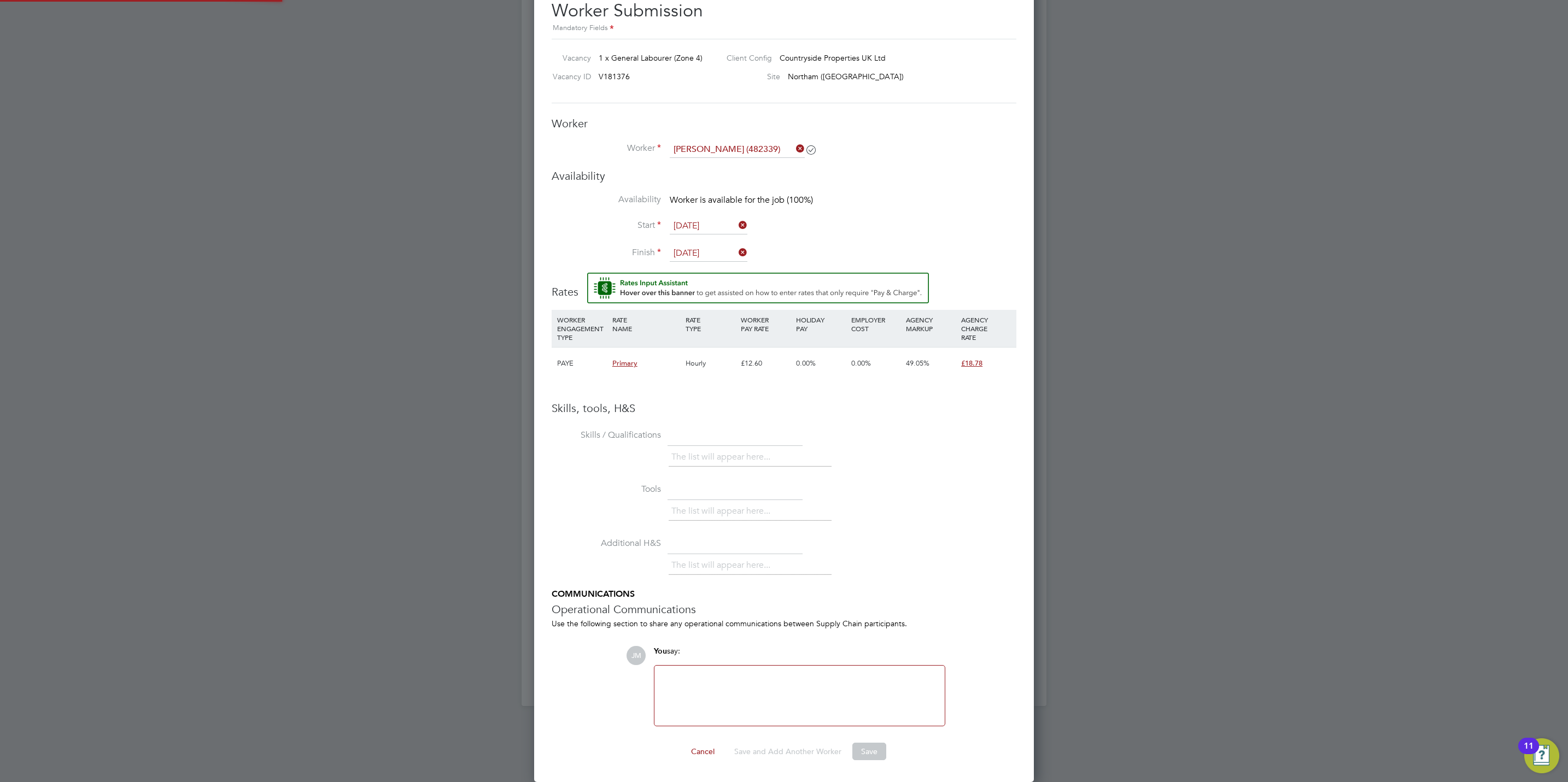
click at [712, 218] on input "[DATE]" at bounding box center [708, 227] width 78 height 16
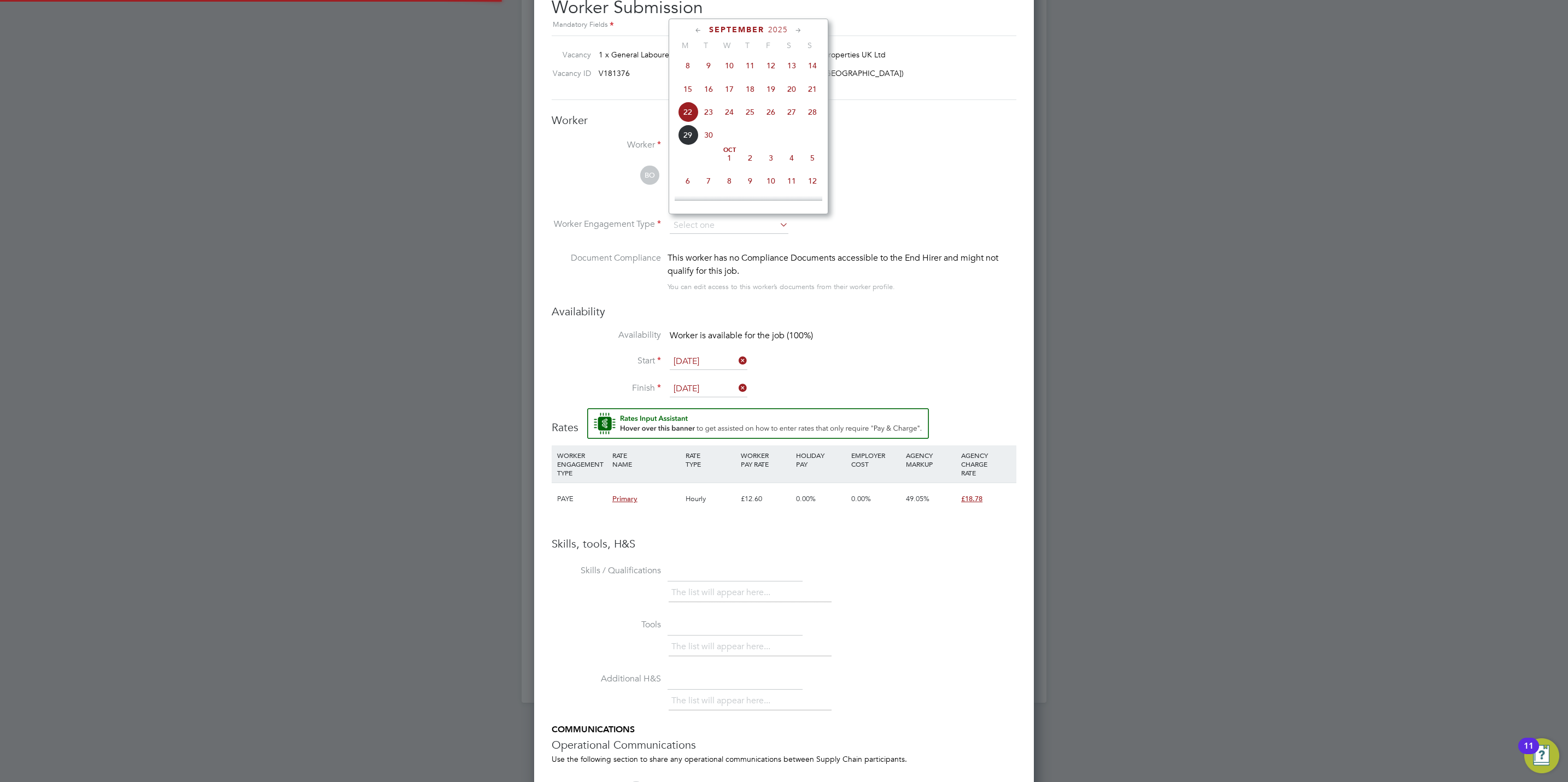
scroll to position [948, 500]
click at [691, 107] on span "22" at bounding box center [687, 112] width 21 height 21
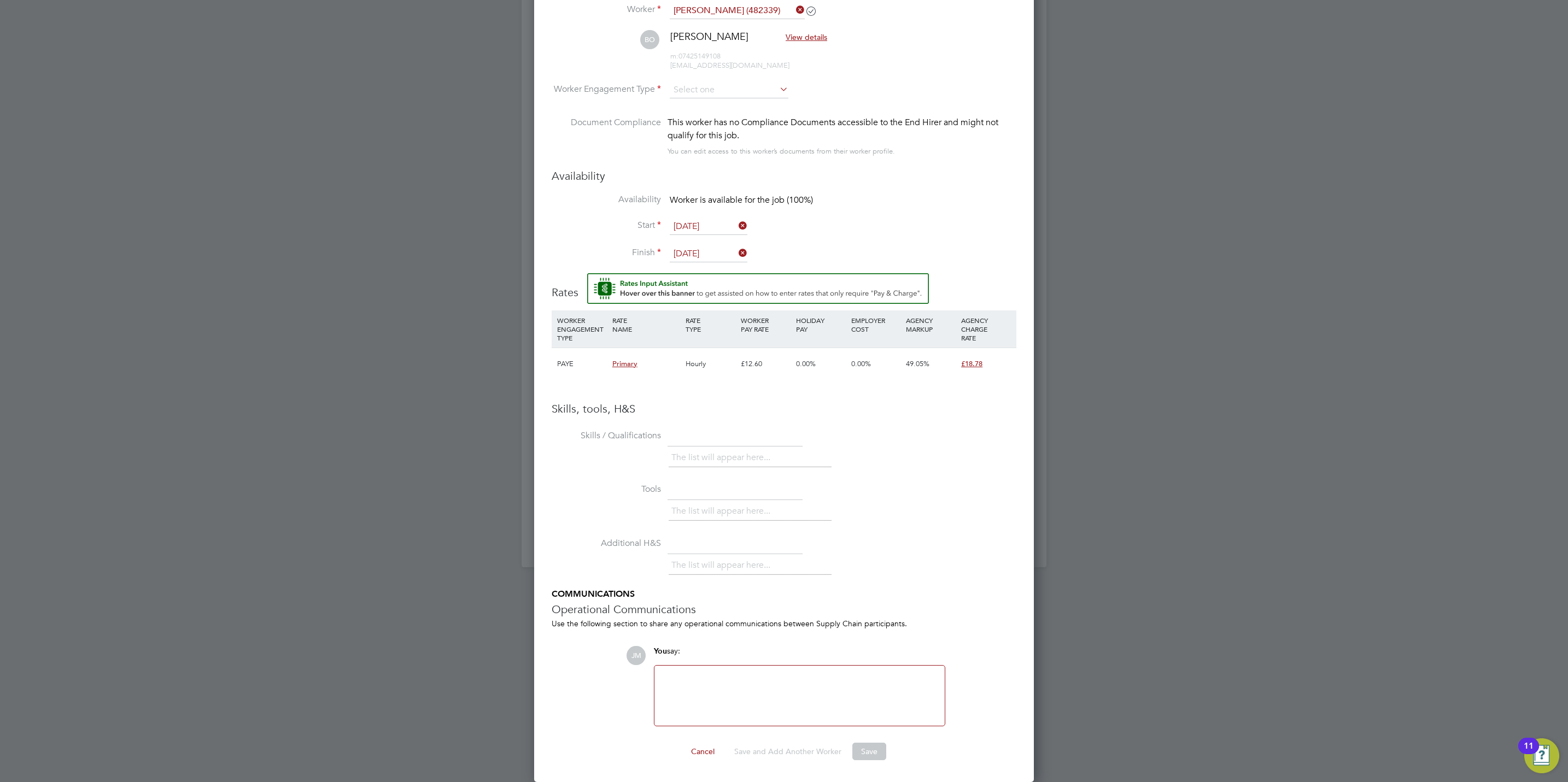
drag, startPoint x: 789, startPoint y: 684, endPoint x: 780, endPoint y: 688, distance: 9.8
click at [788, 684] on div at bounding box center [799, 696] width 277 height 47
click at [916, 536] on li "Additional H&S The list will appear here..." at bounding box center [784, 562] width 465 height 54
click at [712, 90] on input at bounding box center [729, 90] width 118 height 16
click at [720, 113] on li "PAYE" at bounding box center [729, 120] width 120 height 14
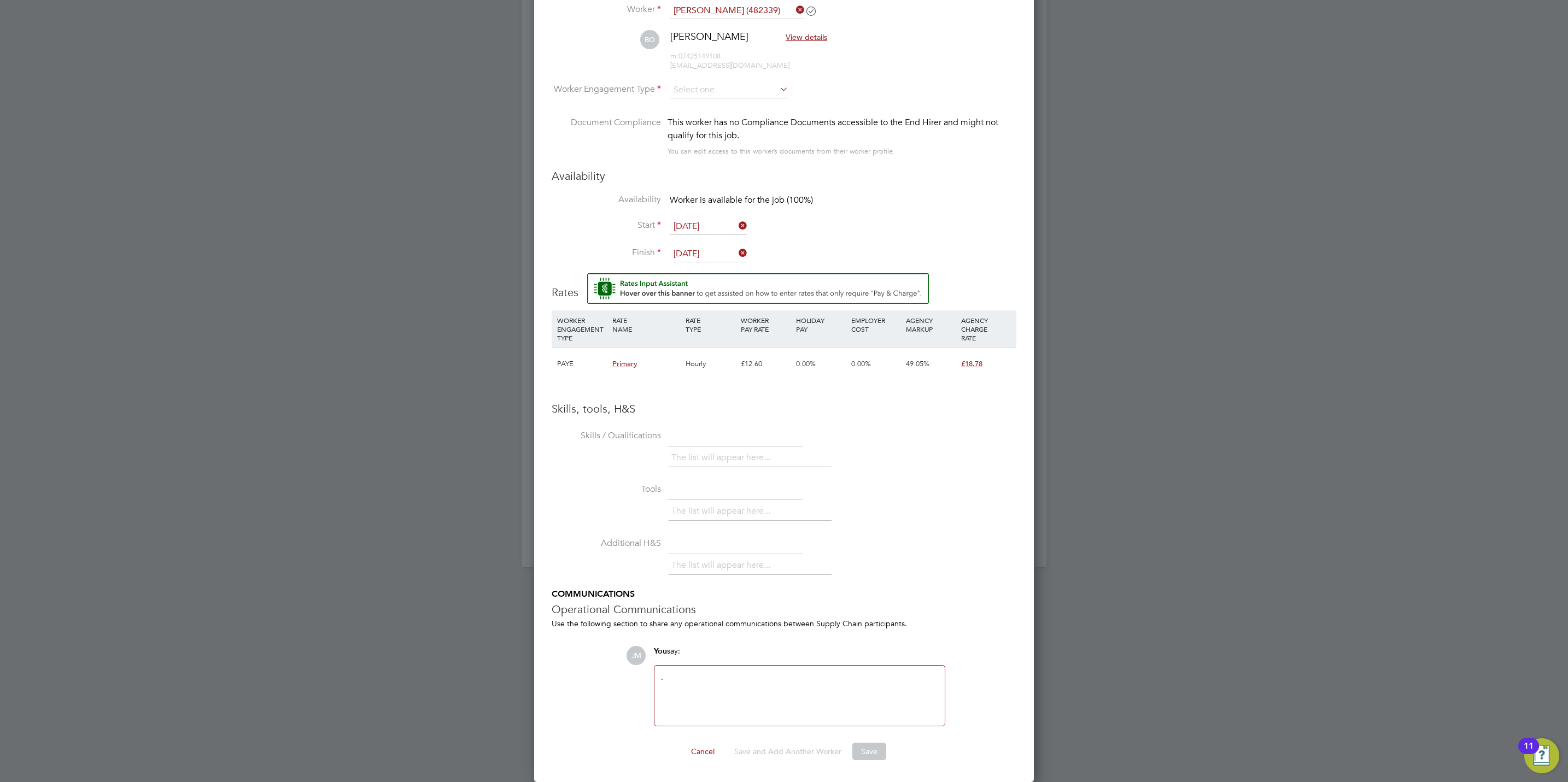
type input "PAYE"
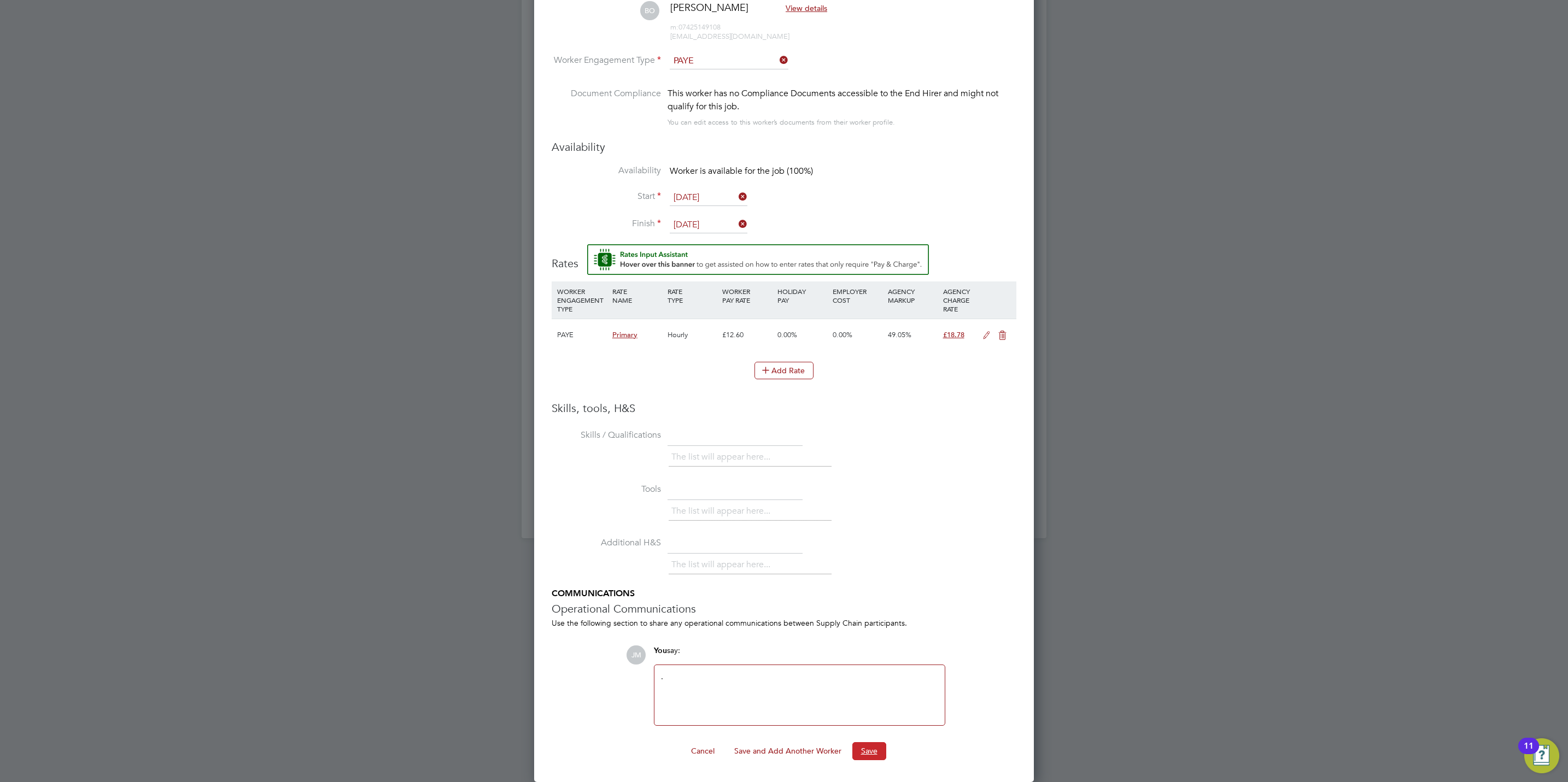
click at [866, 746] on button "Save" at bounding box center [869, 751] width 34 height 17
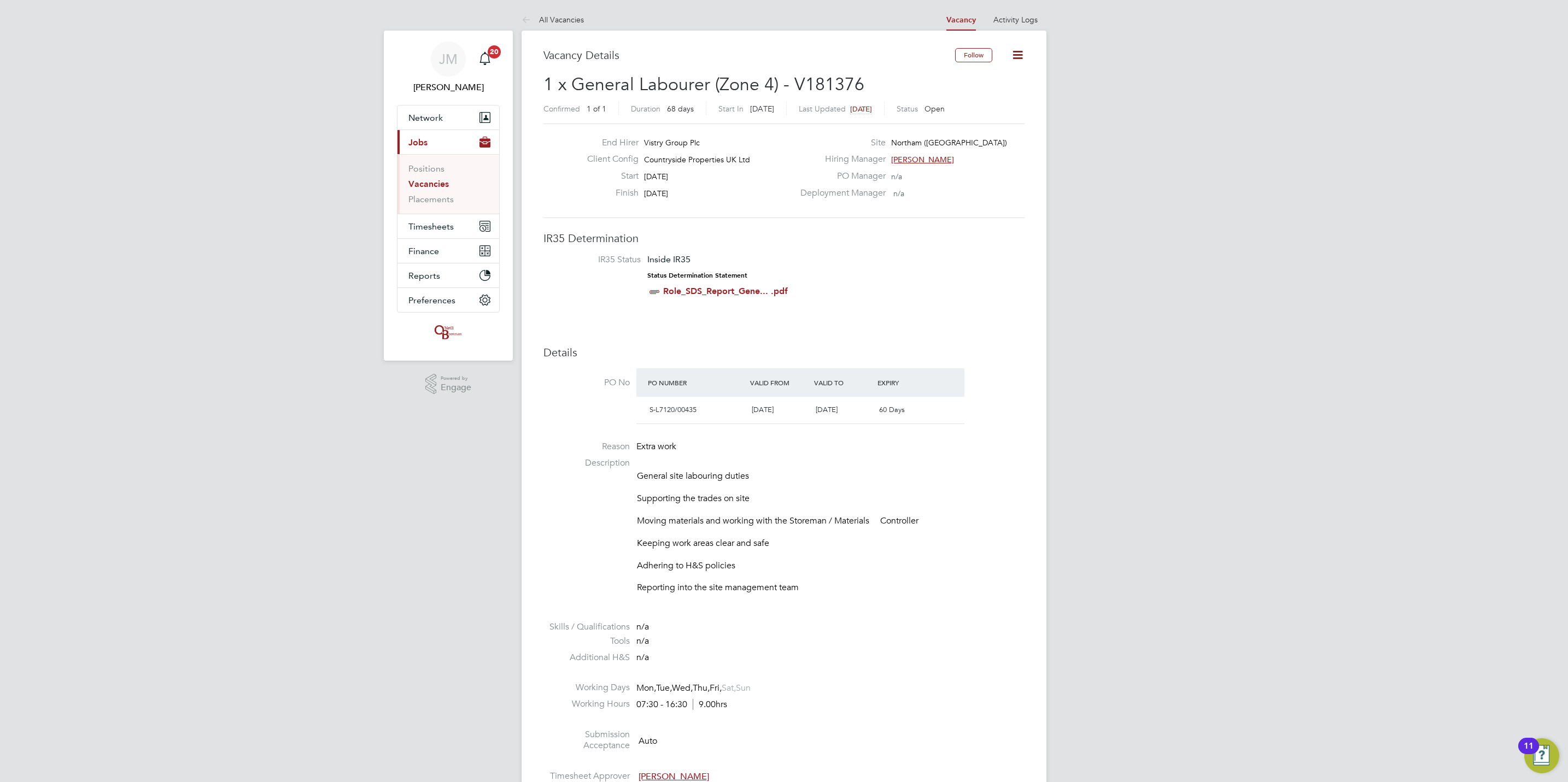
click at [437, 192] on li "Vacancies" at bounding box center [449, 186] width 82 height 16
click at [439, 200] on link "Placements" at bounding box center [430, 199] width 45 height 11
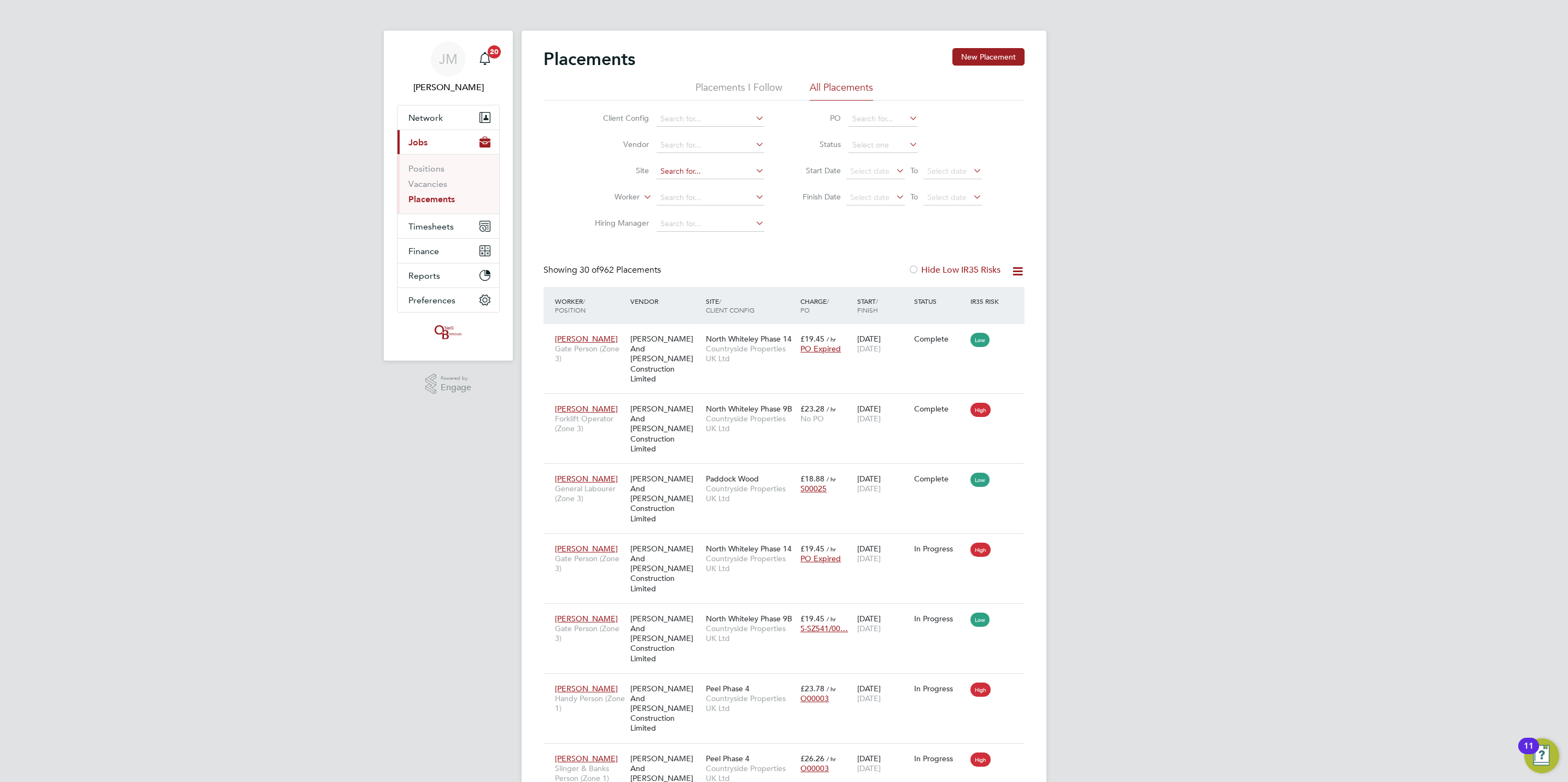
click at [696, 172] on input at bounding box center [710, 172] width 108 height 16
type input "northam bay"
drag, startPoint x: 725, startPoint y: 169, endPoint x: 555, endPoint y: 179, distance: 170.3
click at [595, 177] on li "Site northam bay" at bounding box center [675, 172] width 205 height 26
click at [741, 189] on li "Northam ([GEOGRAPHIC_DATA])" at bounding box center [718, 187] width 123 height 15
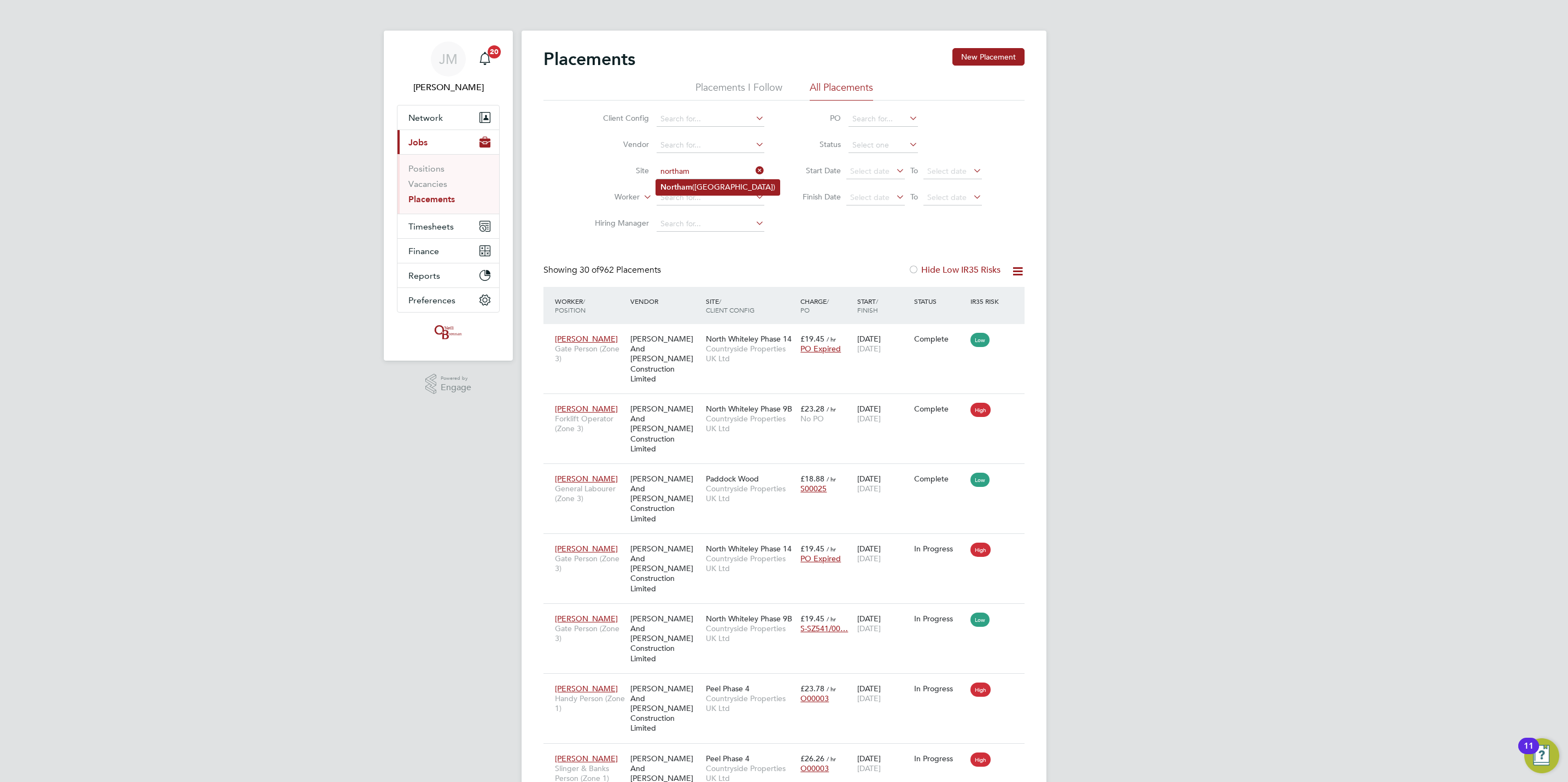
type input "Northam ([GEOGRAPHIC_DATA])"
click at [1013, 340] on icon at bounding box center [1010, 339] width 11 height 13
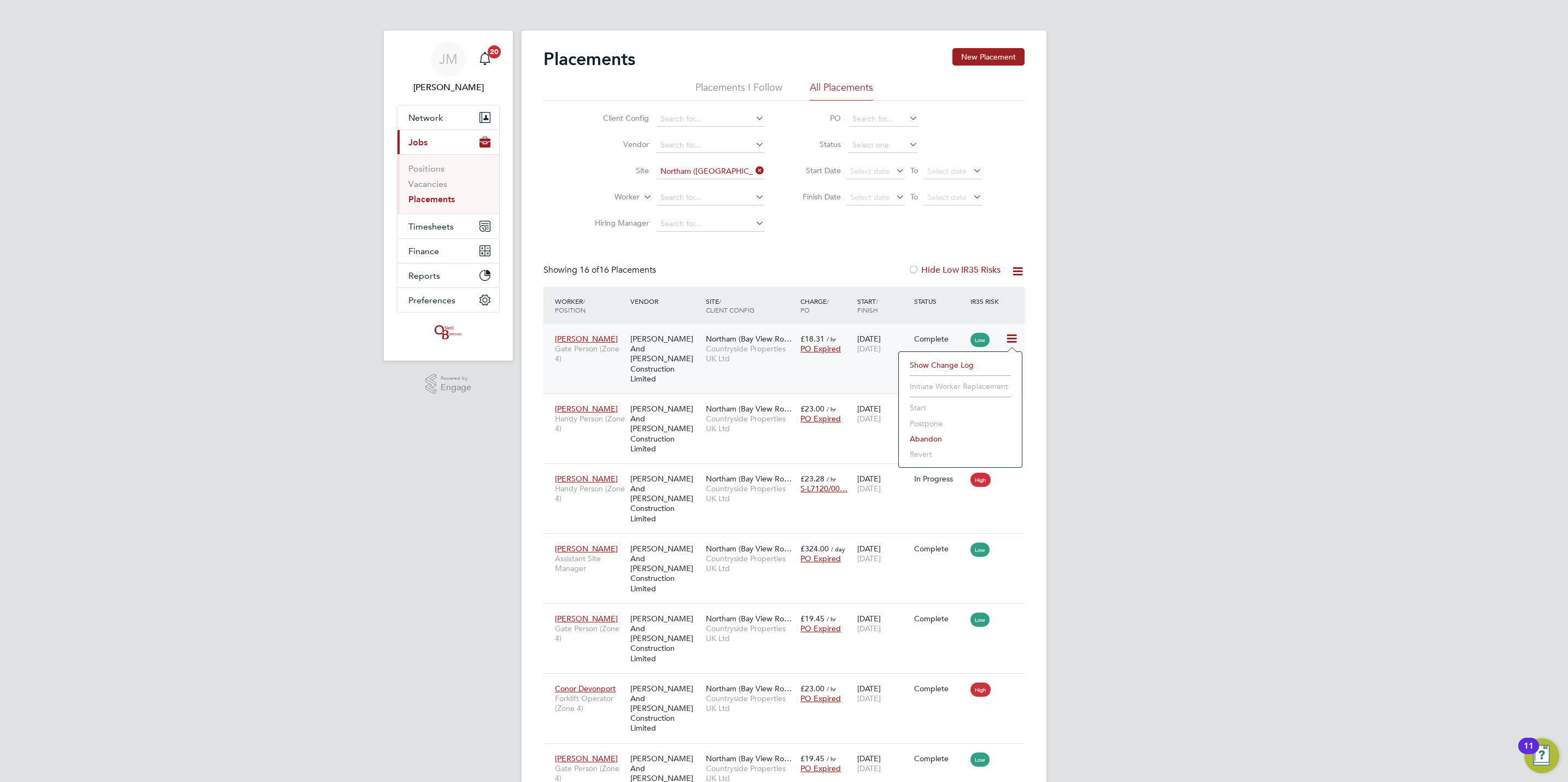
click at [721, 337] on span "Northam (Bay View Ro…" at bounding box center [748, 339] width 85 height 10
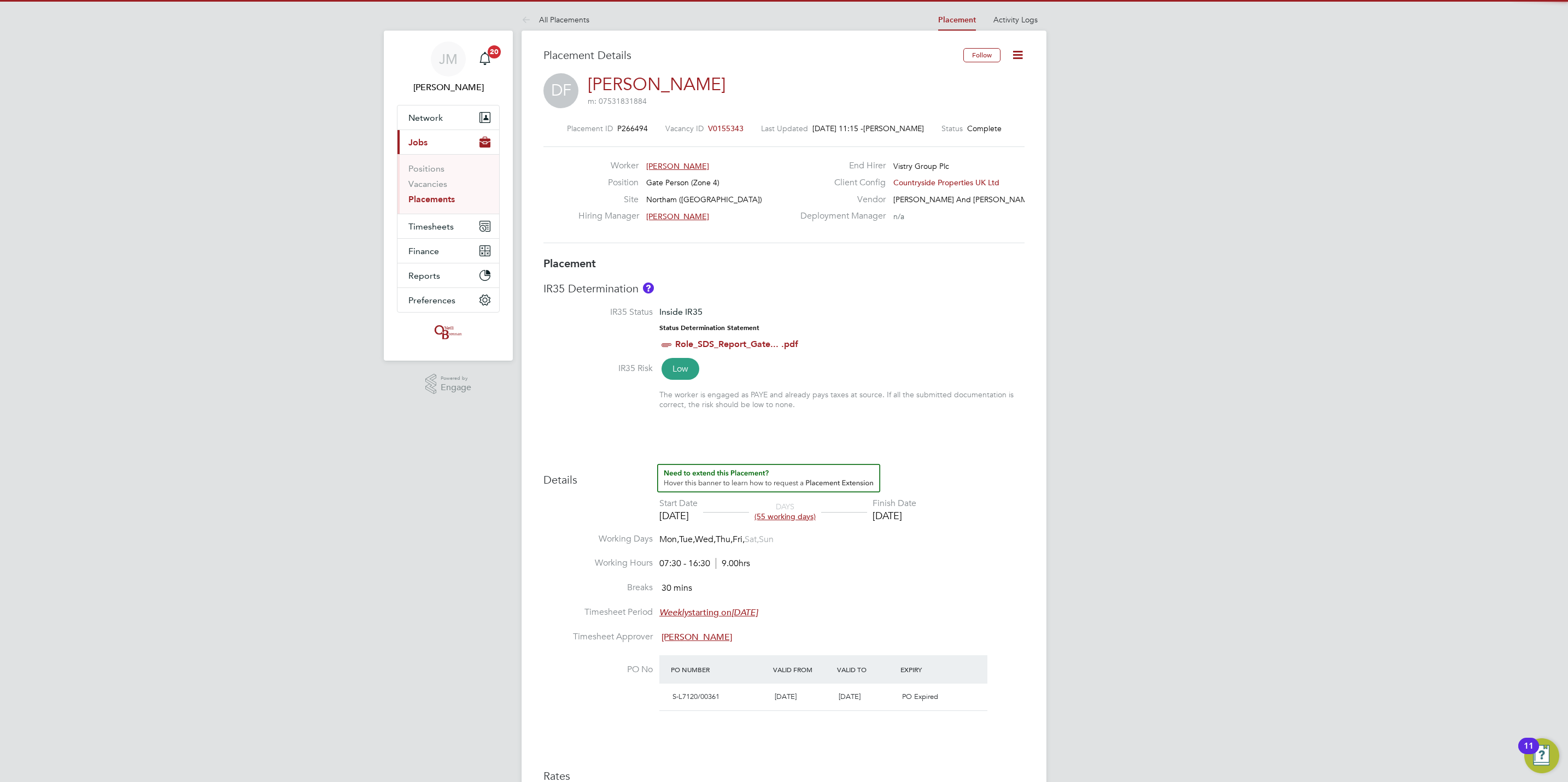
click at [1018, 50] on icon at bounding box center [1018, 55] width 14 height 14
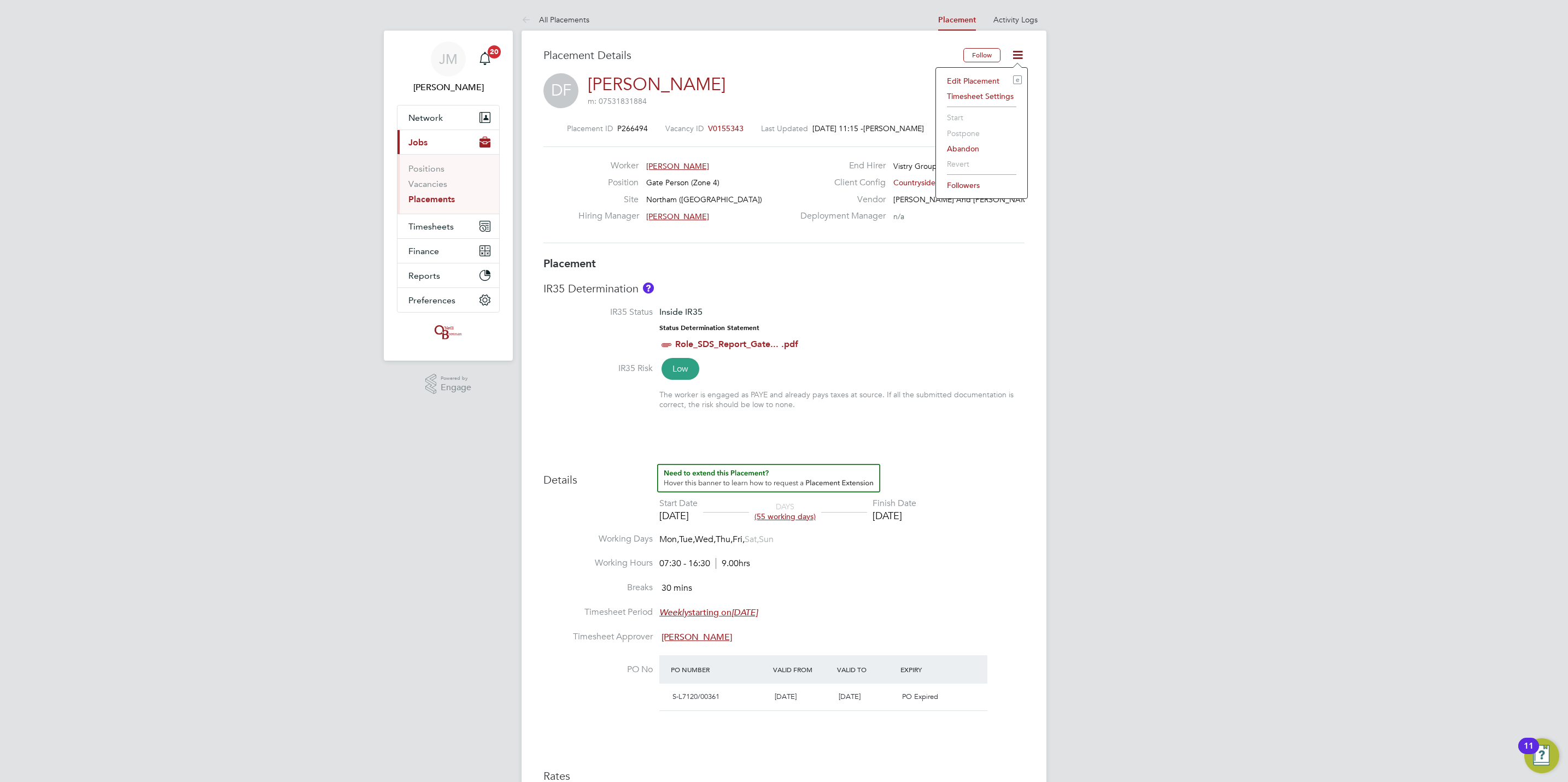
click at [1107, 113] on div "[PERSON_NAME] Notifications 20 Applications: Network Team Members Businesses Si…" at bounding box center [784, 582] width 1568 height 1164
click at [435, 150] on button "Current page: Jobs" at bounding box center [448, 141] width 102 height 24
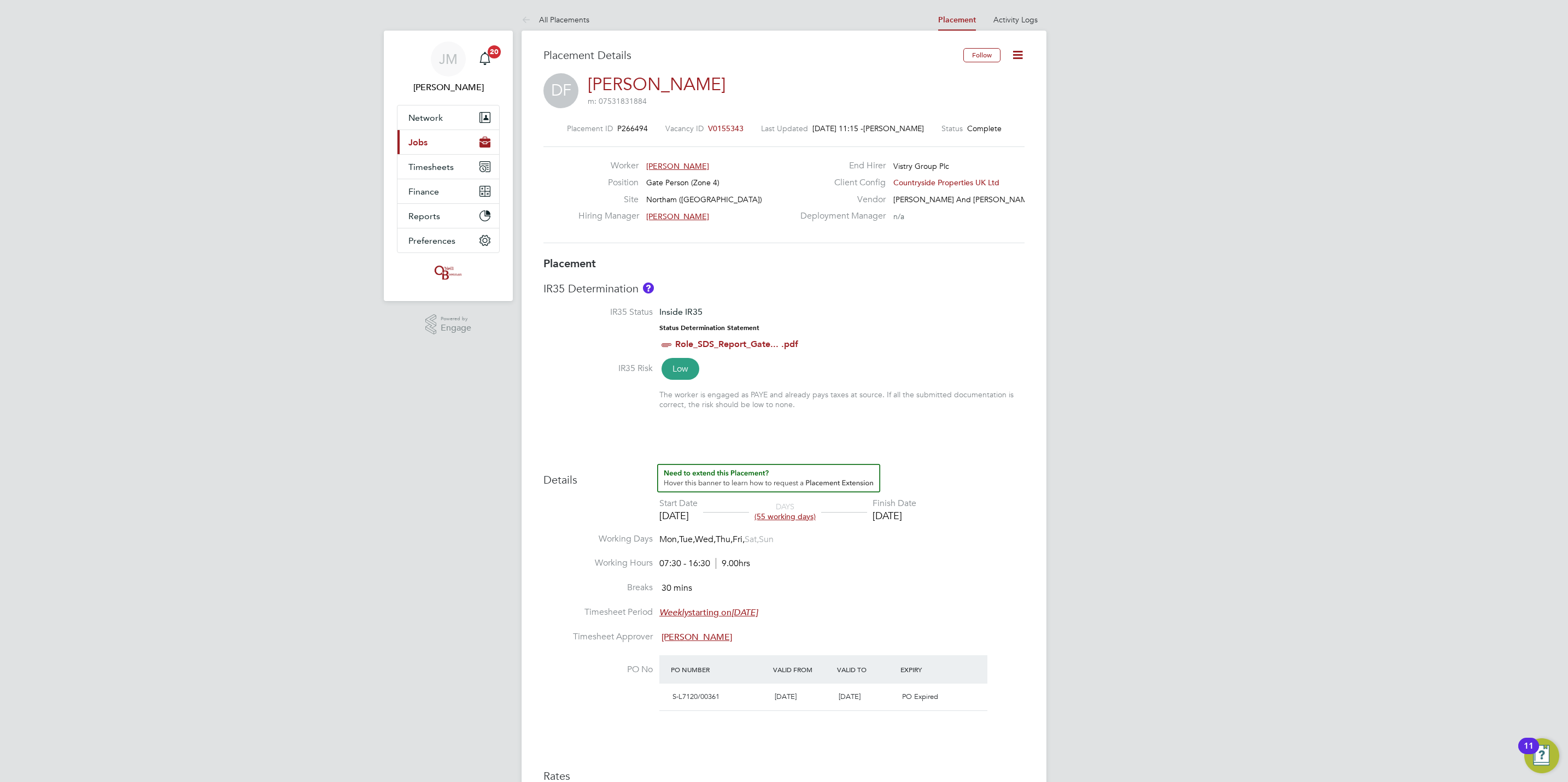
click at [435, 141] on button "Current page: Jobs" at bounding box center [448, 141] width 102 height 24
click at [438, 177] on li "Positions" at bounding box center [449, 171] width 82 height 16
click at [439, 186] on link "Vacancies" at bounding box center [427, 184] width 39 height 11
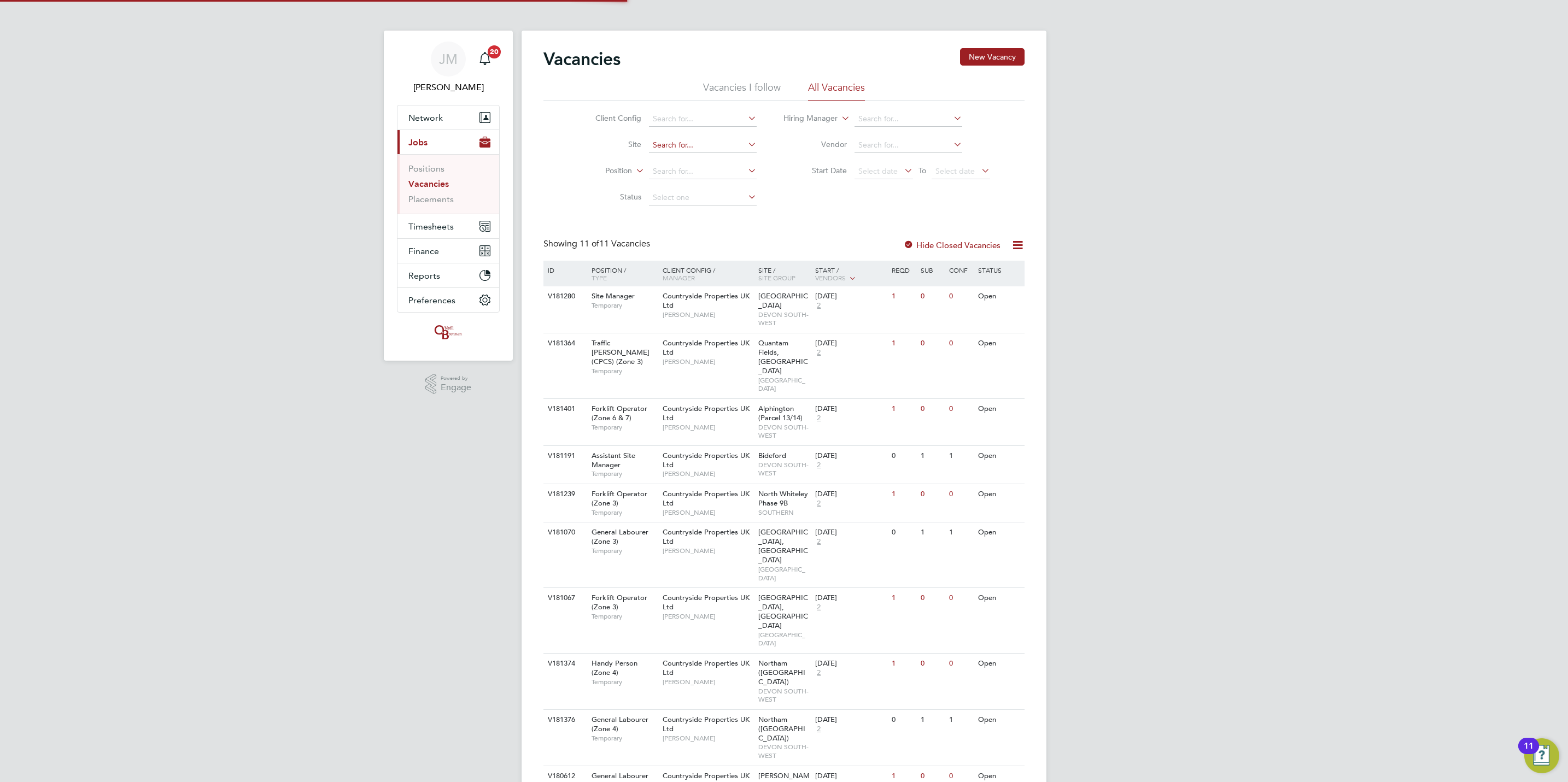
click at [687, 151] on input at bounding box center [702, 145] width 108 height 16
click at [696, 154] on li "Northam ([GEOGRAPHIC_DATA])" at bounding box center [710, 161] width 123 height 15
type input "Northam ([GEOGRAPHIC_DATA])"
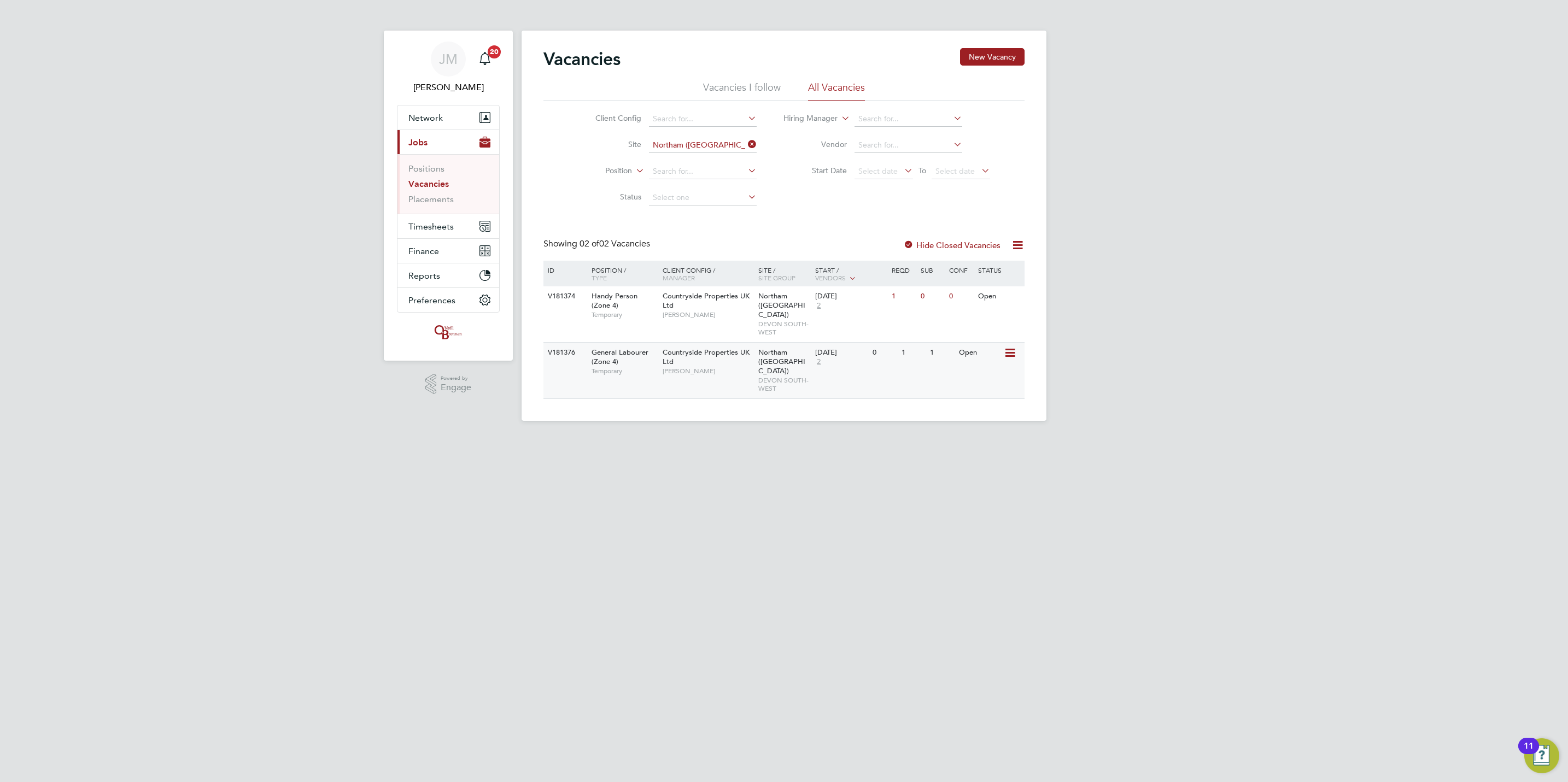
click at [1009, 347] on icon at bounding box center [1009, 353] width 11 height 13
click at [434, 232] on span "Timesheets" at bounding box center [430, 227] width 45 height 11
click at [425, 238] on button "Timesheets" at bounding box center [448, 226] width 102 height 24
click at [440, 200] on li "Timesheets" at bounding box center [449, 196] width 82 height 16
click at [438, 192] on link "Timesheets" at bounding box center [430, 193] width 45 height 11
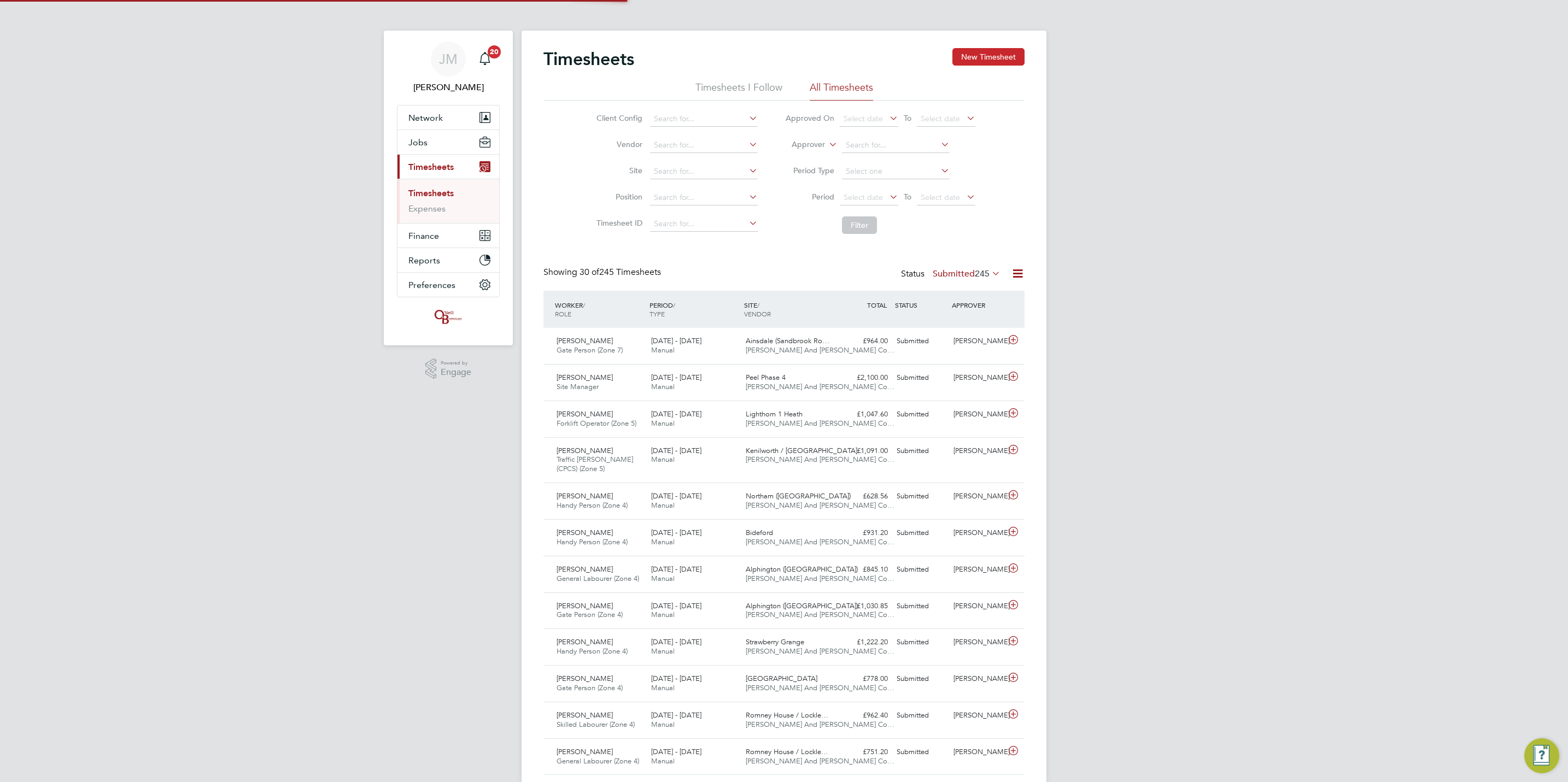
drag, startPoint x: 965, startPoint y: 52, endPoint x: 970, endPoint y: 56, distance: 6.4
click at [970, 56] on button "New Timesheet" at bounding box center [988, 57] width 72 height 17
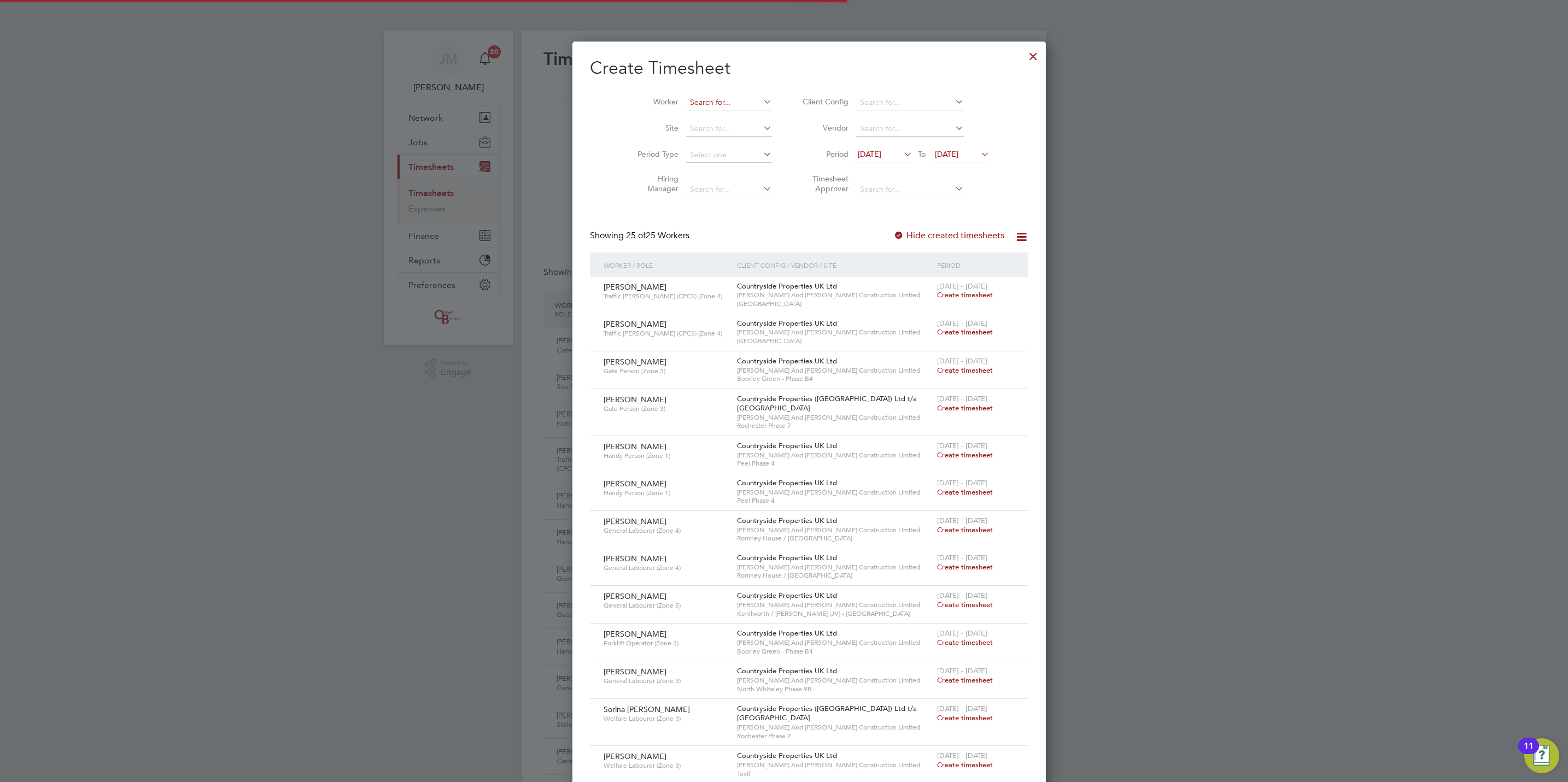
click at [687, 107] on input at bounding box center [729, 103] width 85 height 16
click at [733, 110] on li "[PERSON_NAME]" at bounding box center [729, 117] width 138 height 15
type input "[PERSON_NAME]"
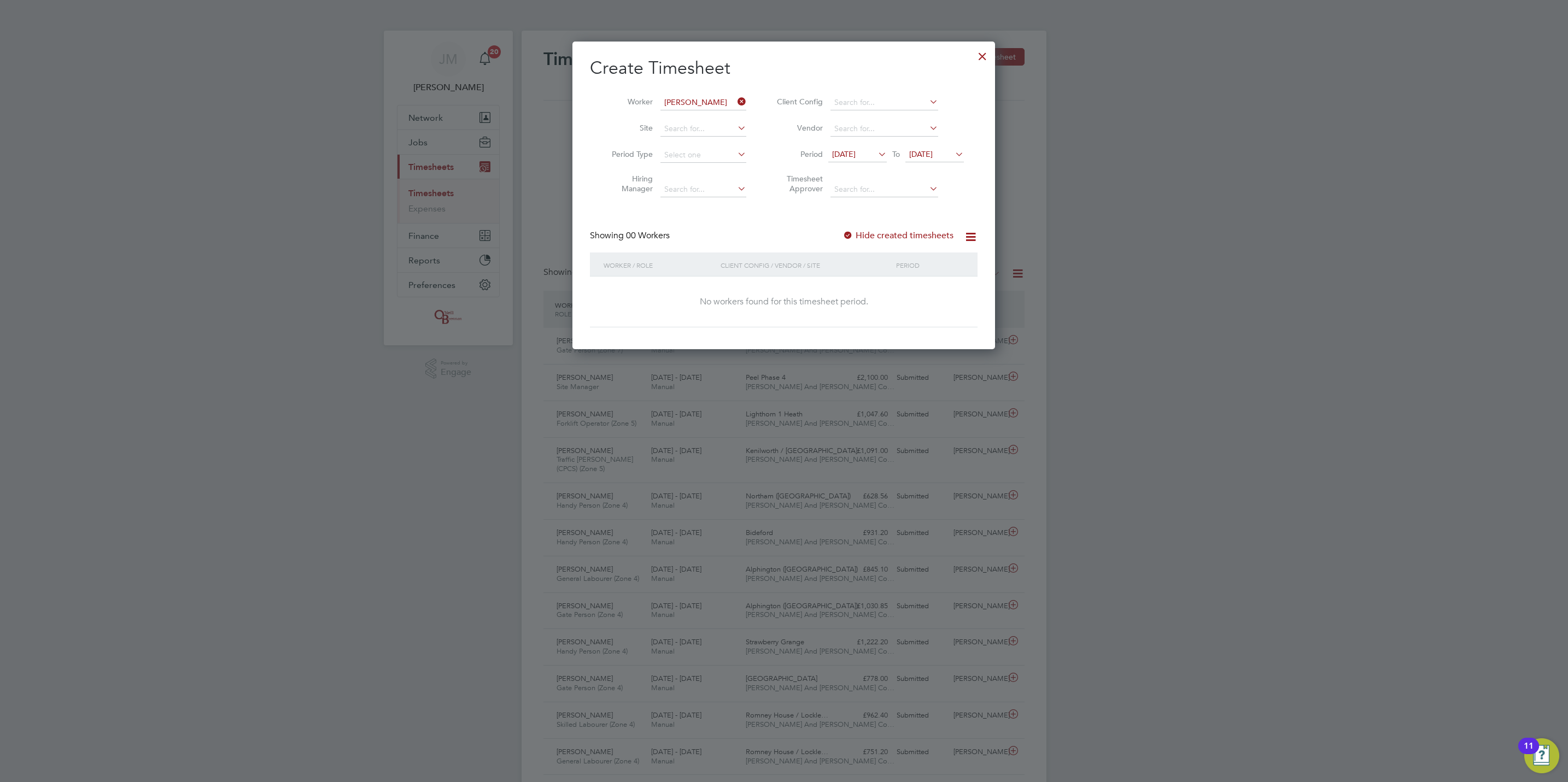
click at [918, 228] on div "Create Timesheet Worker [PERSON_NAME] Site Period Type Hiring Manager Client Co…" at bounding box center [784, 191] width 388 height 270
click at [926, 242] on div "Hide created timesheets" at bounding box center [899, 236] width 113 height 12
click at [925, 233] on label "Hide created timesheets" at bounding box center [898, 235] width 111 height 11
click at [932, 158] on span "[DATE]" at bounding box center [921, 154] width 24 height 10
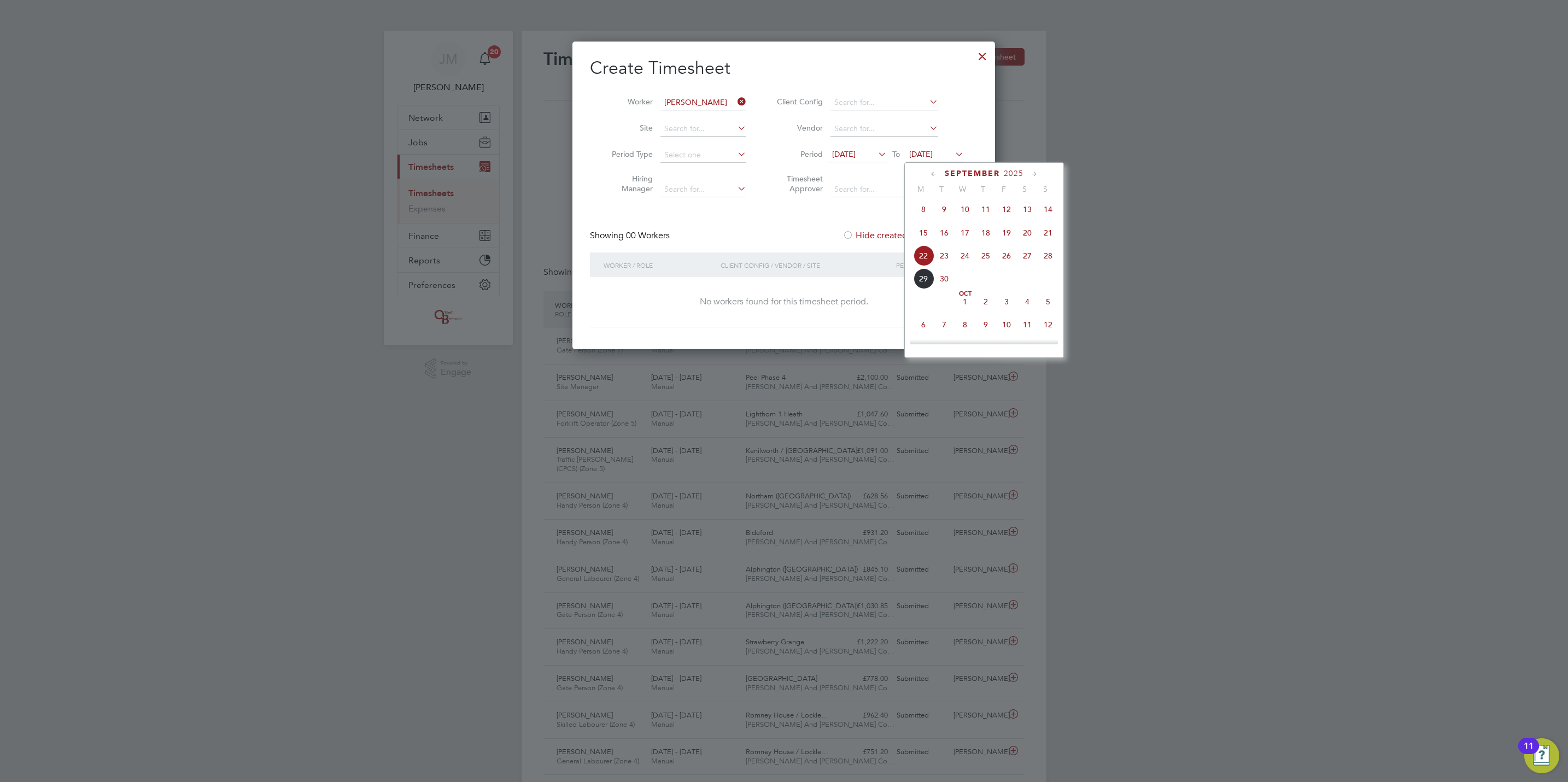
click at [1029, 309] on span "4" at bounding box center [1027, 301] width 21 height 21
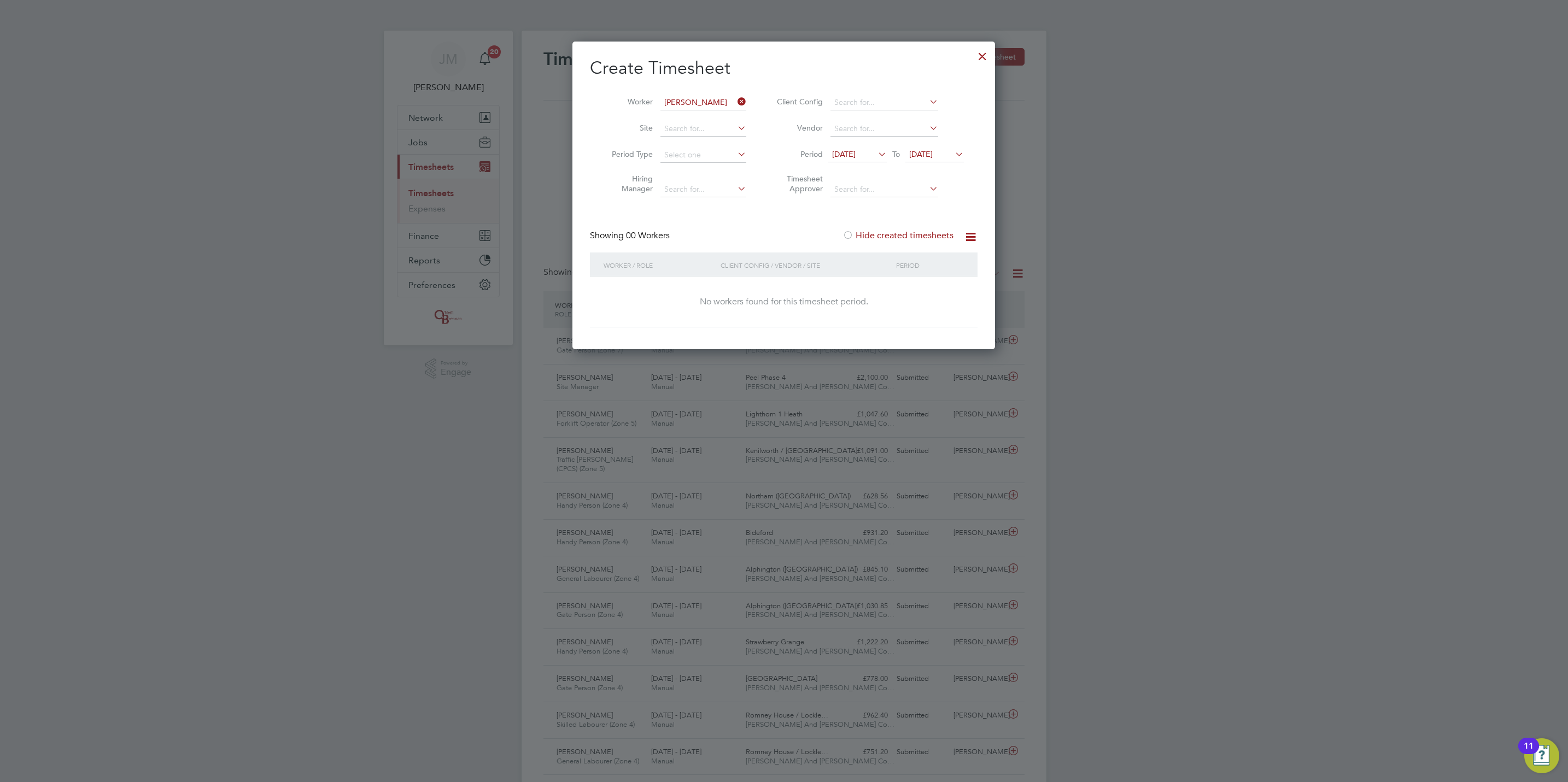
click at [921, 233] on label "Hide created timesheets" at bounding box center [898, 235] width 111 height 11
click at [927, 233] on label "Hide created timesheets" at bounding box center [898, 235] width 111 height 11
click at [416, 138] on div at bounding box center [784, 391] width 1568 height 782
click at [982, 61] on div at bounding box center [982, 53] width 20 height 20
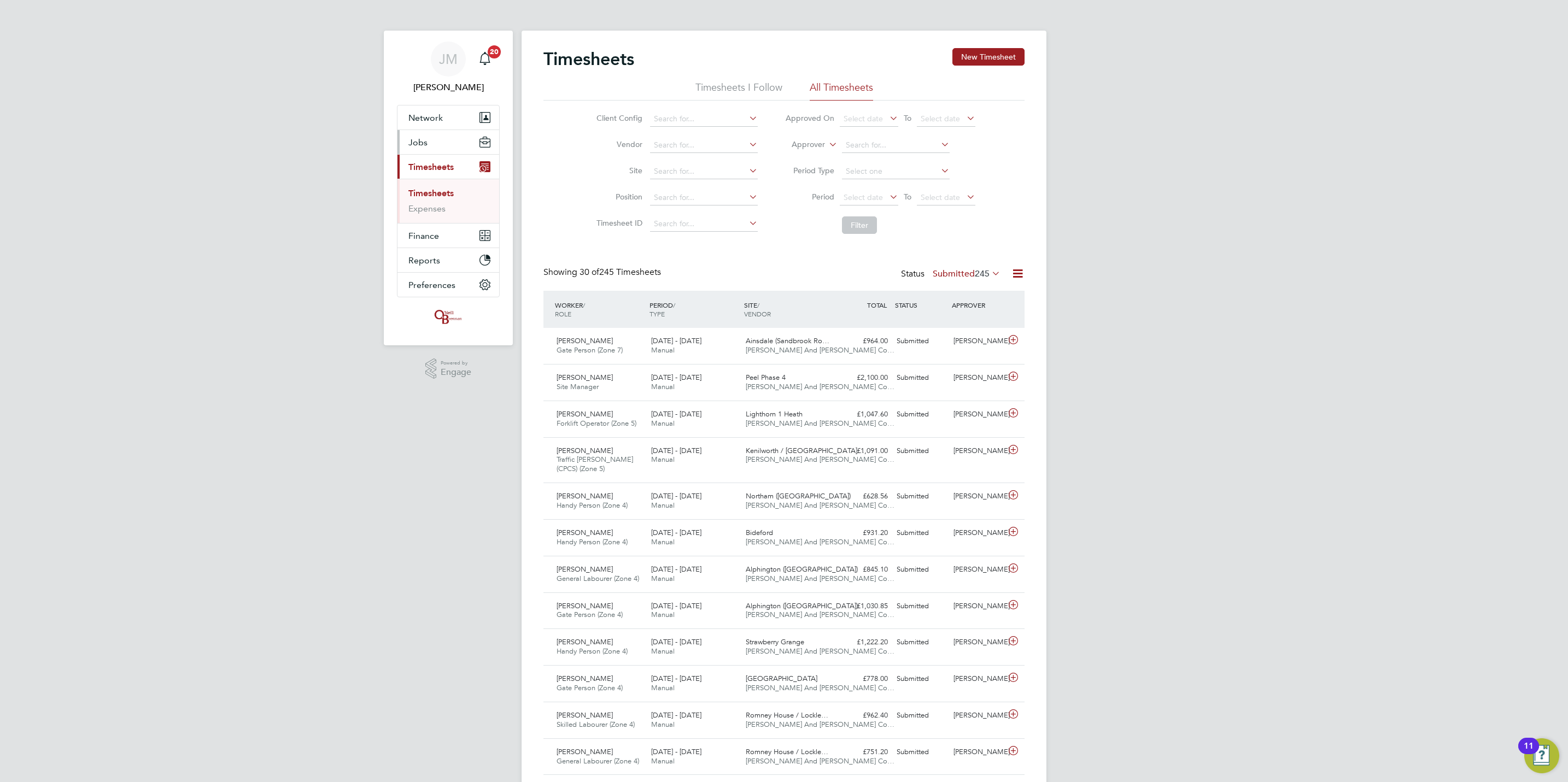
click at [419, 145] on span "Jobs" at bounding box center [417, 142] width 19 height 11
click at [438, 196] on link "Placements" at bounding box center [430, 199] width 45 height 11
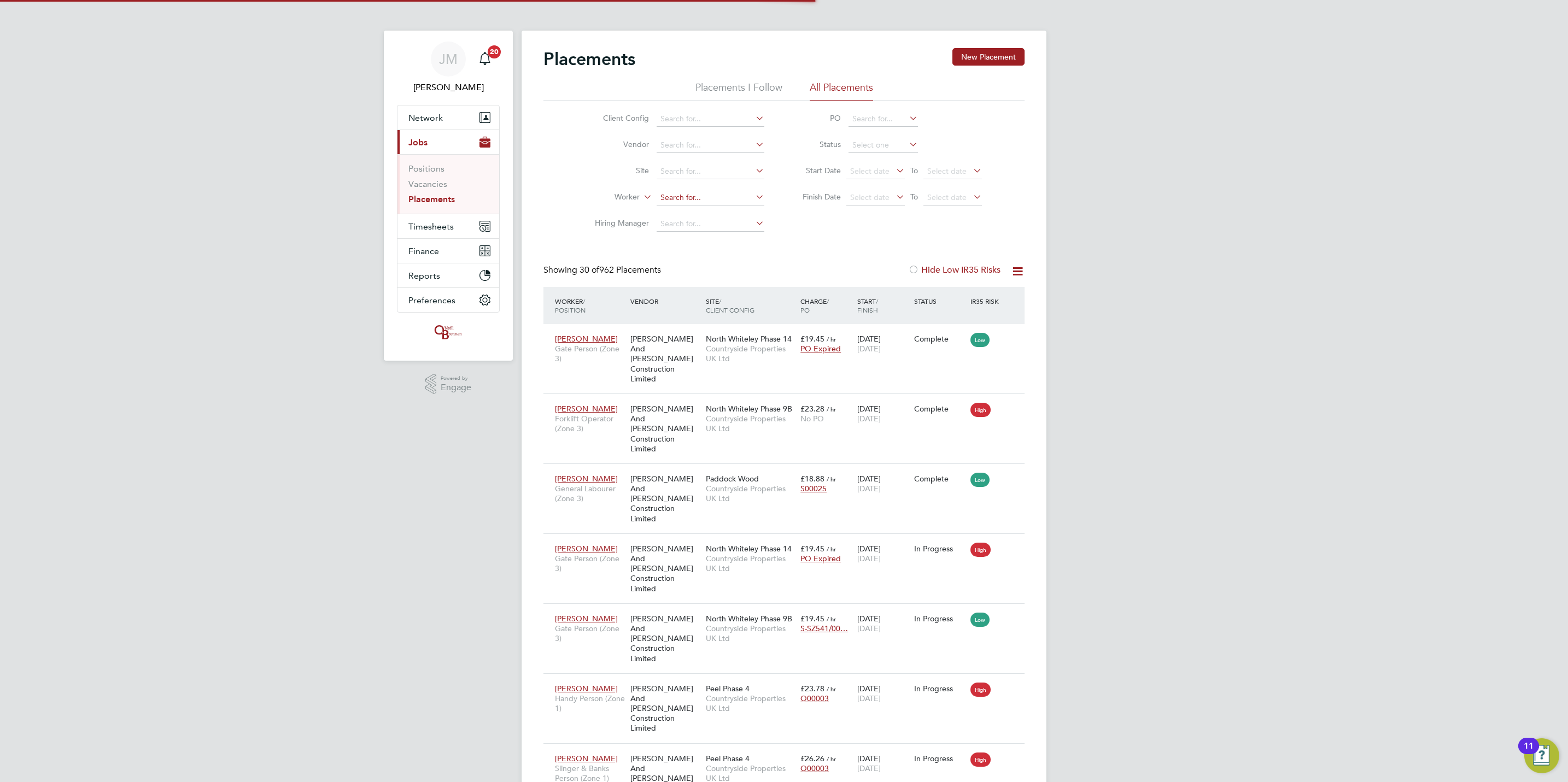
click at [687, 191] on input at bounding box center [710, 198] width 108 height 16
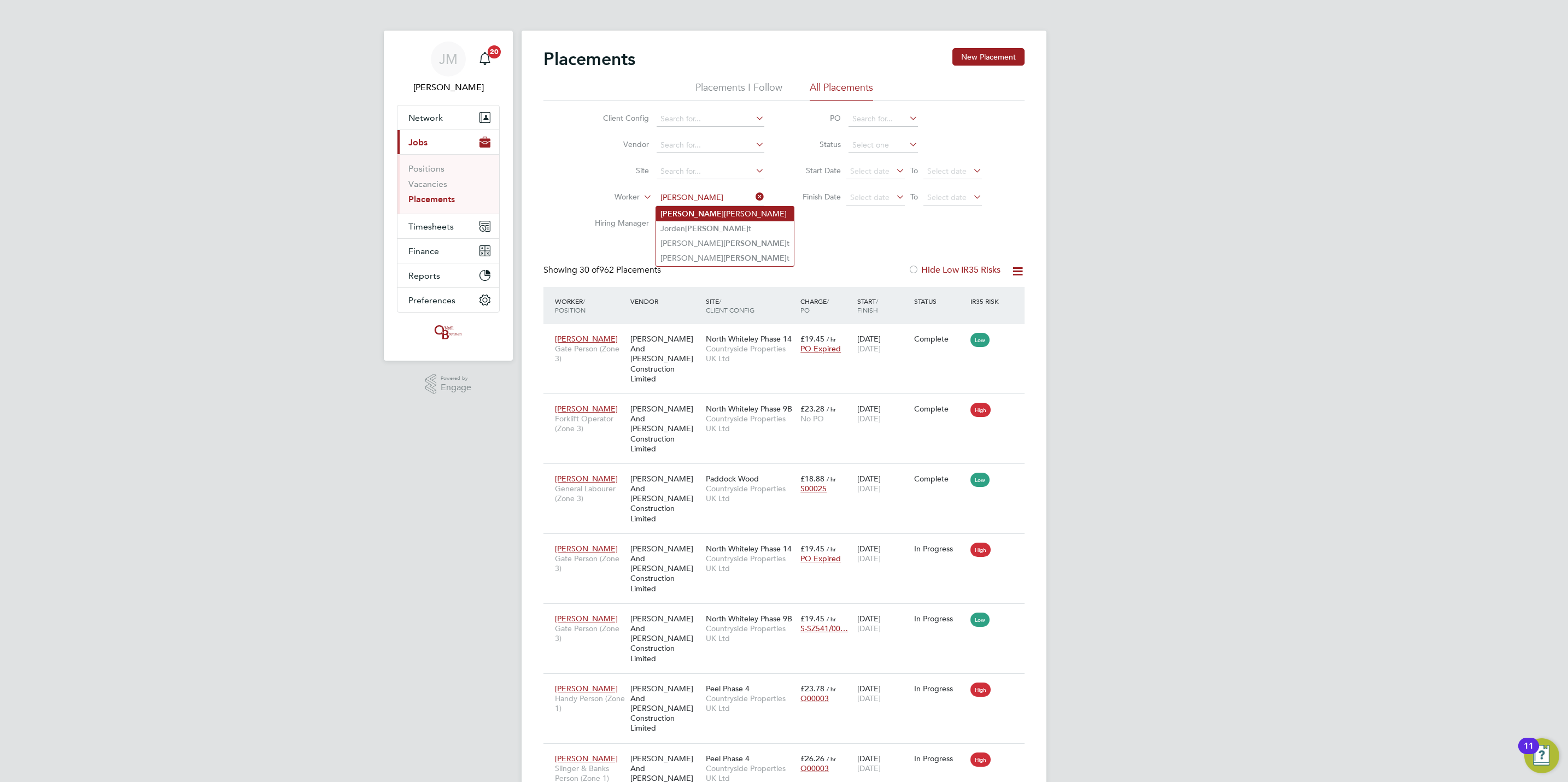
click at [729, 212] on li "[PERSON_NAME]" at bounding box center [725, 214] width 138 height 15
type input "[PERSON_NAME]"
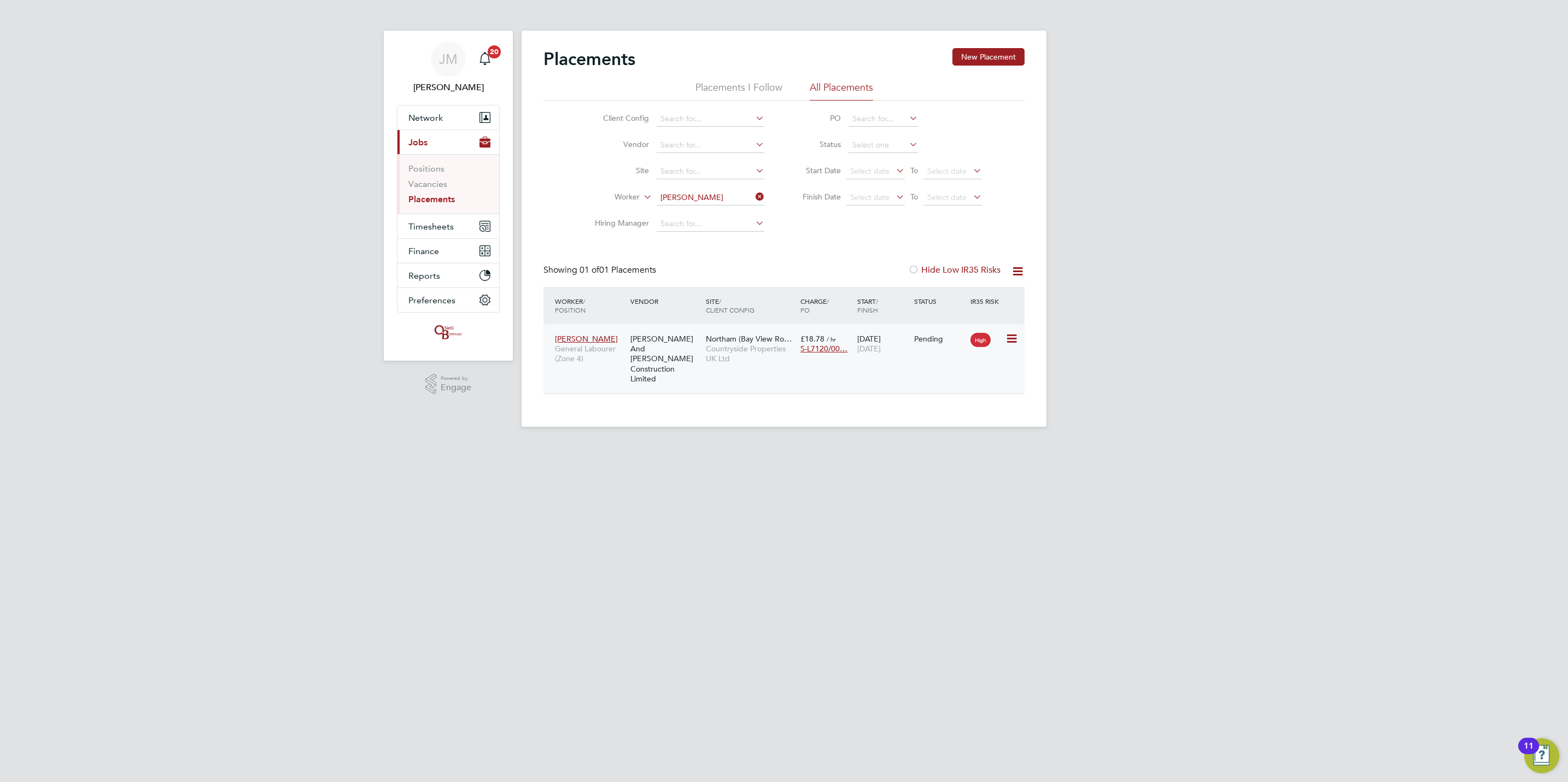
click at [1007, 337] on icon at bounding box center [1010, 339] width 11 height 13
click at [929, 404] on li "Start" at bounding box center [960, 407] width 112 height 16
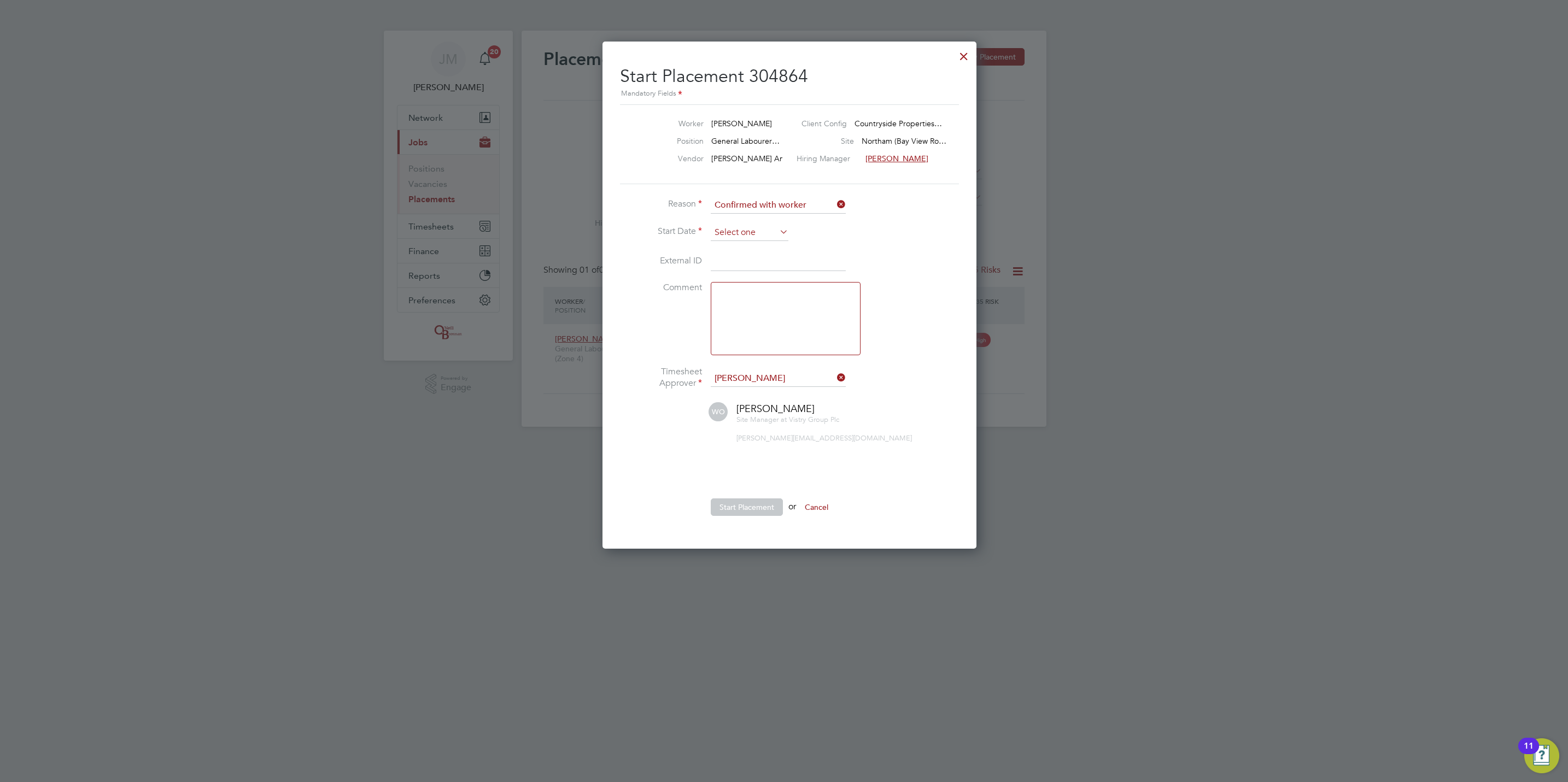
click at [761, 233] on input at bounding box center [749, 233] width 78 height 16
click at [733, 316] on span "22" at bounding box center [729, 310] width 21 height 21
type input "[DATE]"
click at [758, 508] on button "Start Placement" at bounding box center [747, 507] width 72 height 17
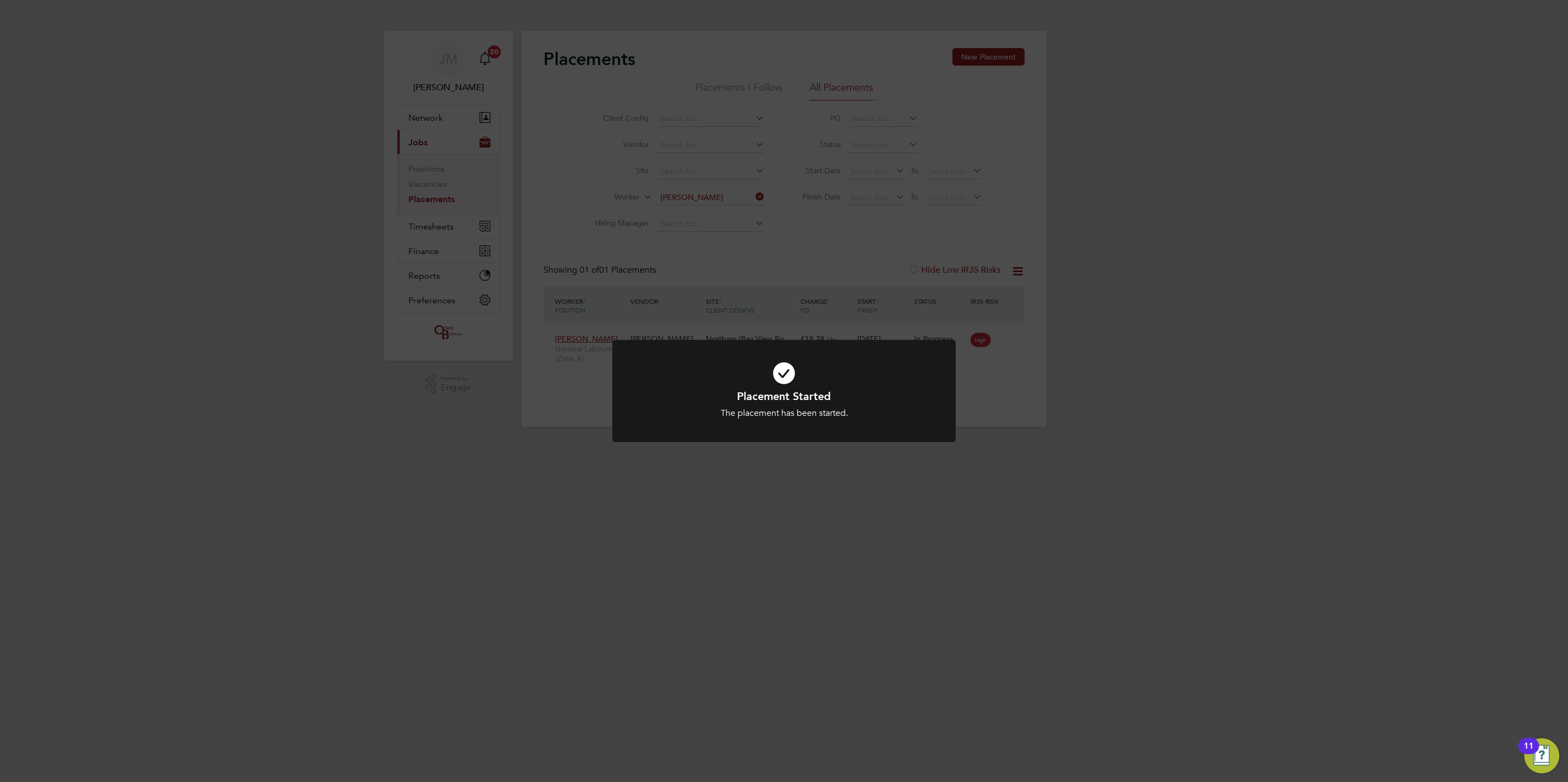
drag, startPoint x: 1030, startPoint y: 279, endPoint x: 1021, endPoint y: 270, distance: 12.7
click at [1021, 270] on div "Placement Started The placement has been started. Cancel Okay" at bounding box center [784, 391] width 1568 height 782
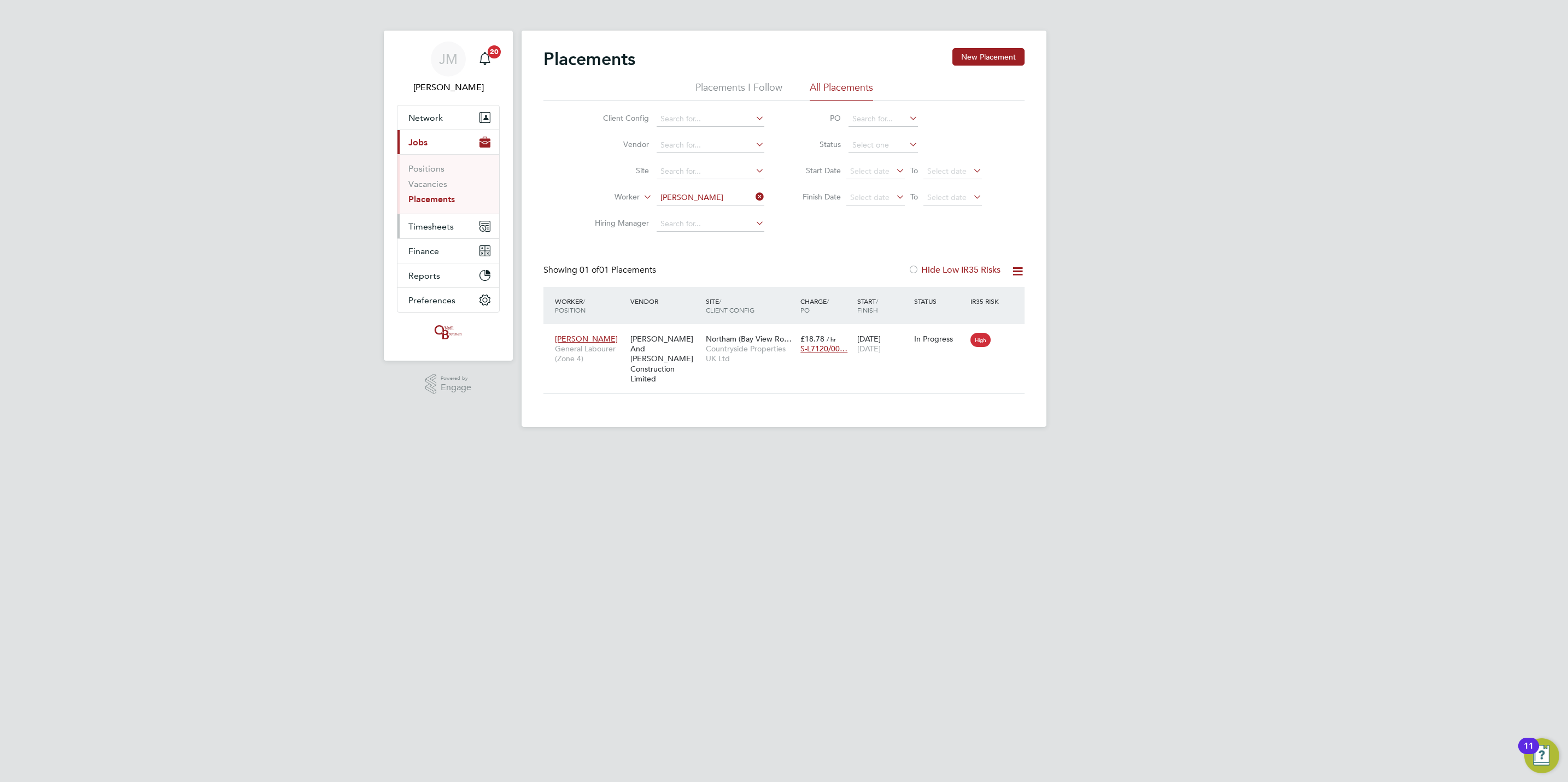
click at [448, 220] on button "Timesheets" at bounding box center [448, 226] width 102 height 24
click at [448, 191] on link "Timesheets" at bounding box center [430, 193] width 45 height 11
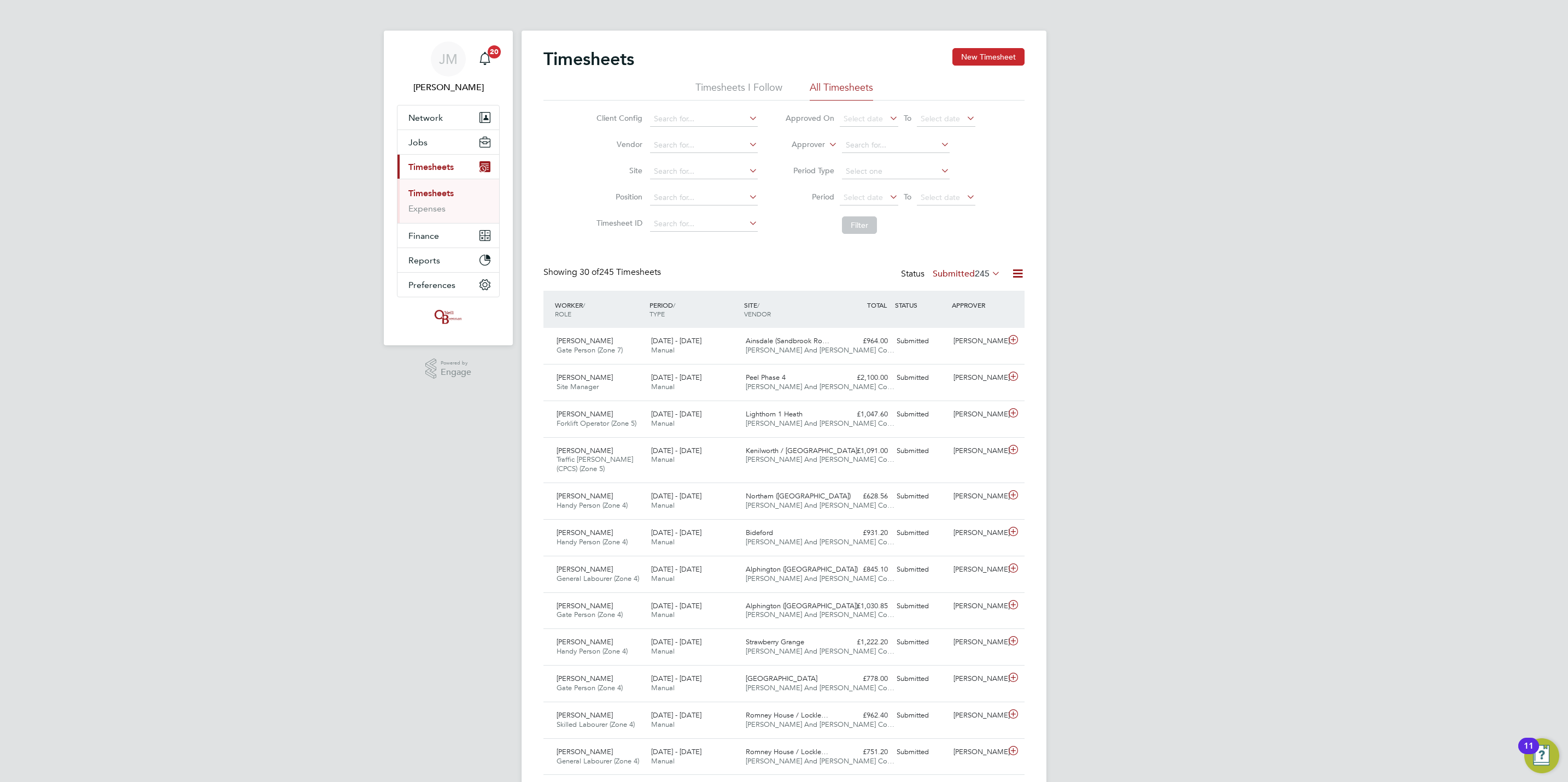
click at [996, 53] on button "New Timesheet" at bounding box center [988, 57] width 72 height 17
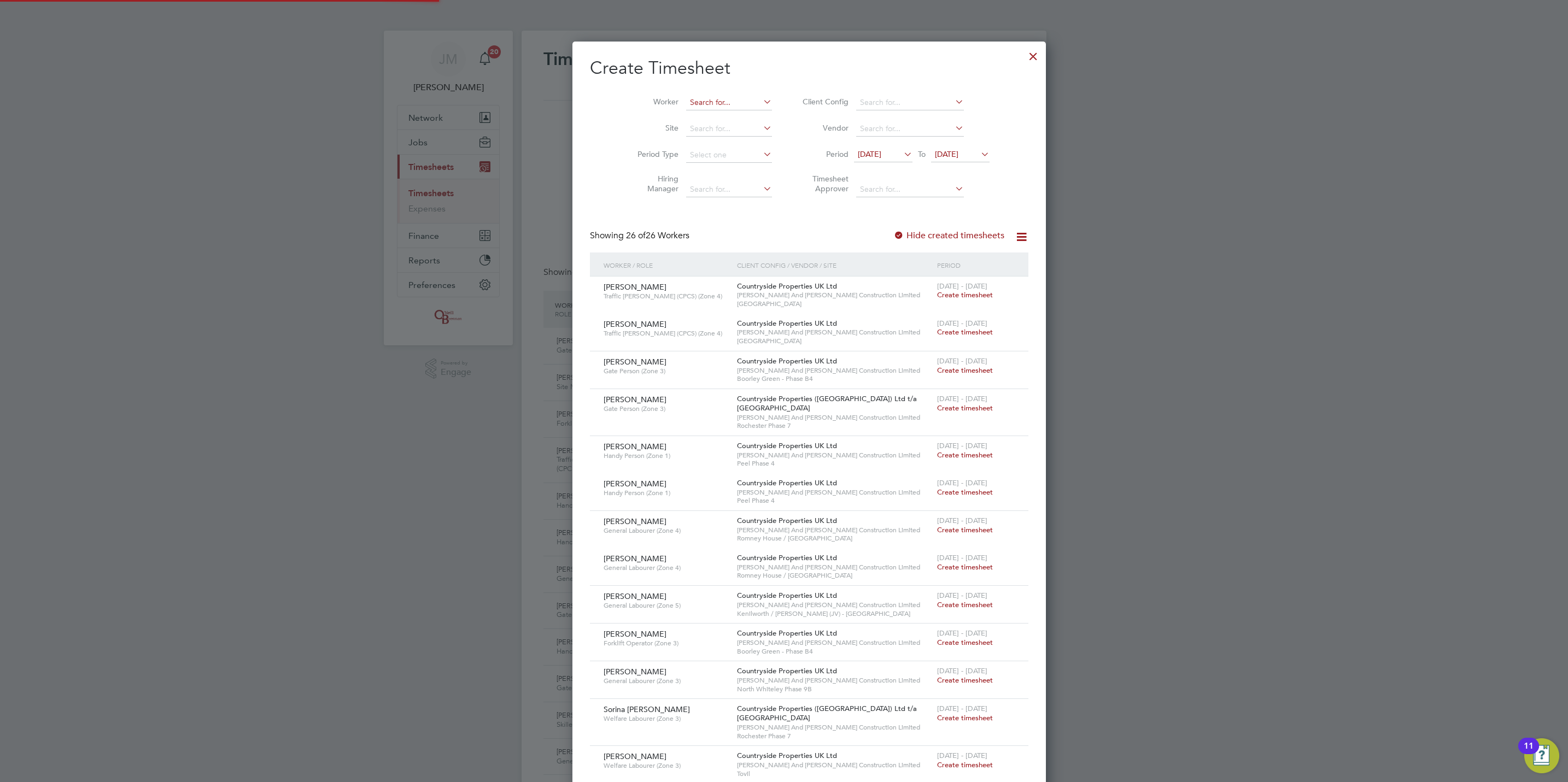
click at [706, 97] on input at bounding box center [729, 103] width 85 height 16
click at [694, 120] on li "[PERSON_NAME]" at bounding box center [729, 117] width 138 height 15
type input "[PERSON_NAME]"
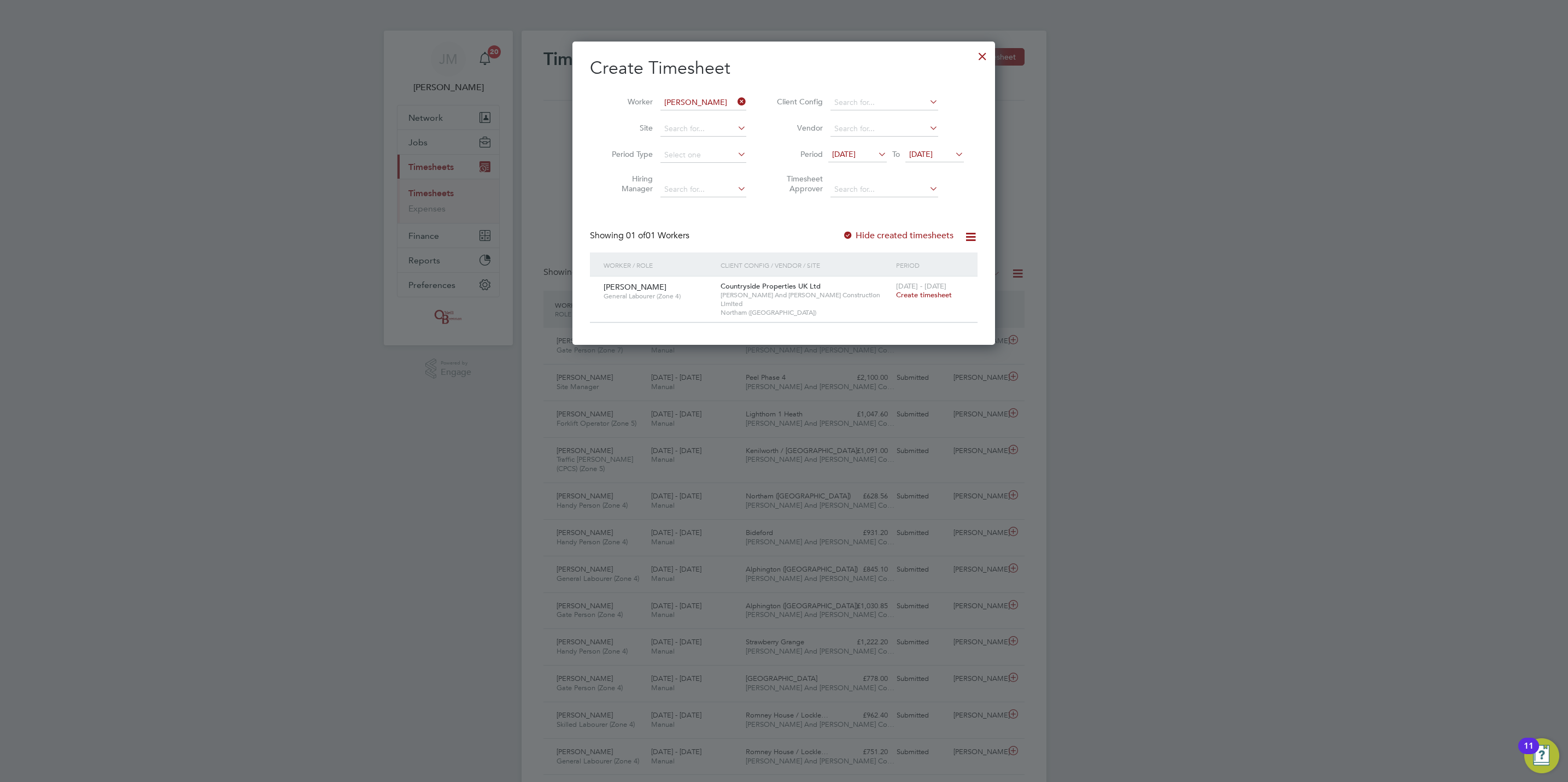
click at [936, 299] on span "Create timesheet" at bounding box center [924, 294] width 56 height 9
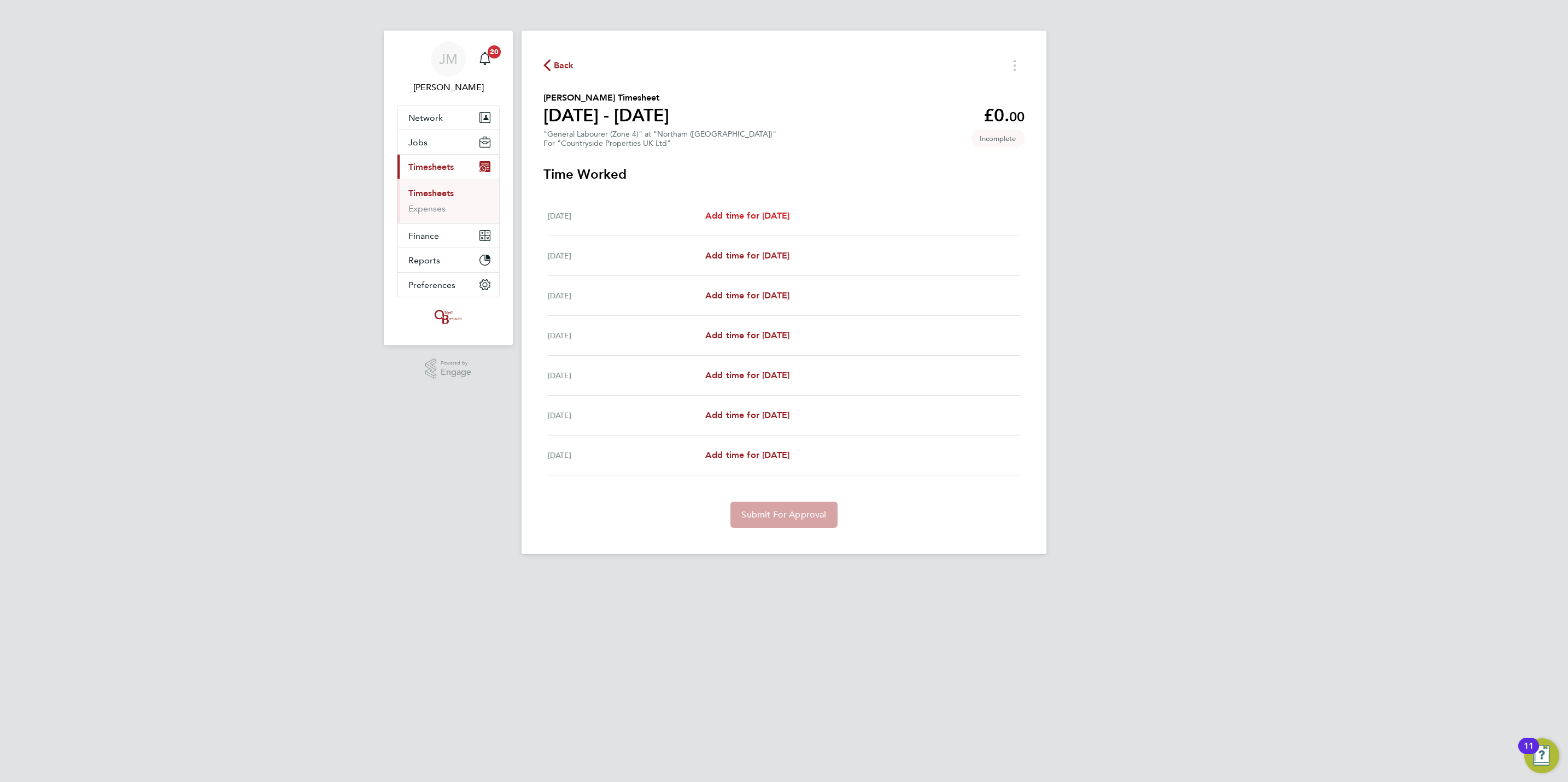
click at [753, 222] on link "Add time for [DATE]" at bounding box center [747, 216] width 84 height 13
select select "30"
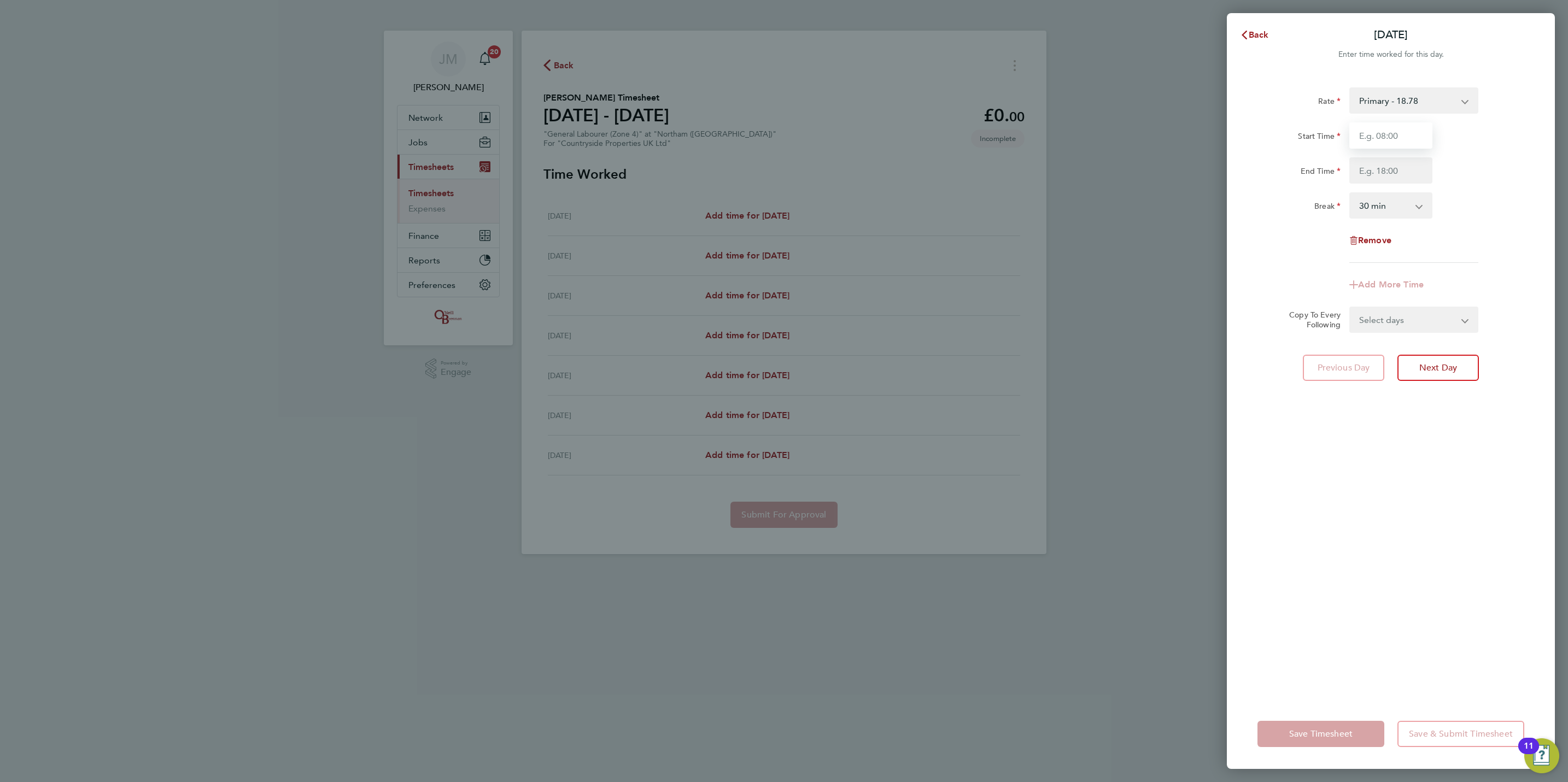
drag, startPoint x: 1369, startPoint y: 138, endPoint x: 1390, endPoint y: 128, distance: 23.3
click at [1369, 138] on input "Start Time" at bounding box center [1391, 136] width 83 height 26
type input "07:30"
type input "17:00"
click at [1426, 315] on form "Rate Primary - 18.78 Start Time 07:30 End Time 17:00 Break 0 min 15 min 30 min …" at bounding box center [1391, 209] width 267 height 246
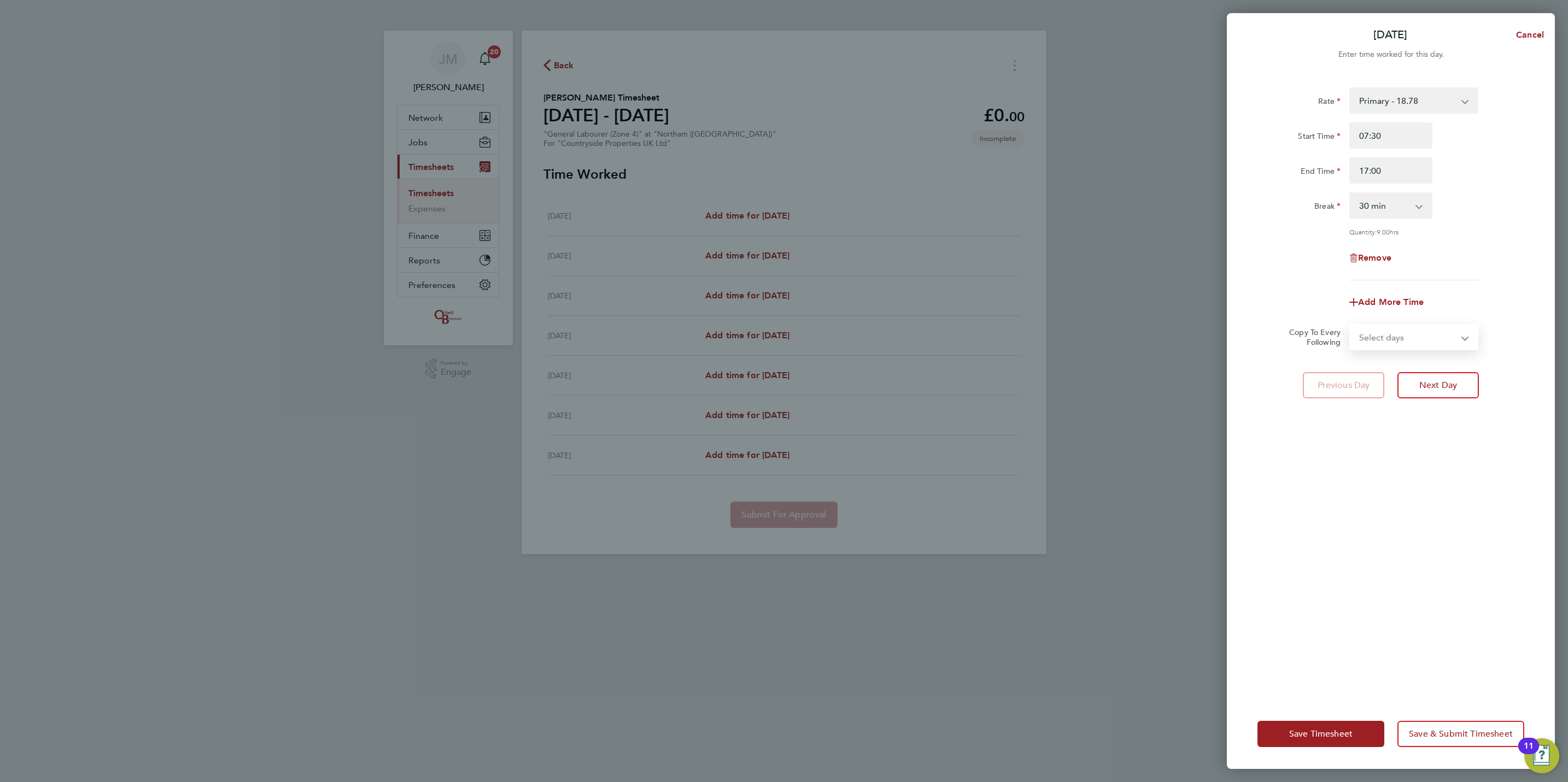
select select "WEEKDAY"
click at [1350, 325] on select "Select days Day Weekday (Mon-Fri) Weekend (Sat-Sun) [DATE] [DATE] [DATE] [DATE]…" at bounding box center [1408, 337] width 115 height 24
select select "[DATE]"
click at [1340, 729] on span "Save Timesheet" at bounding box center [1320, 734] width 63 height 11
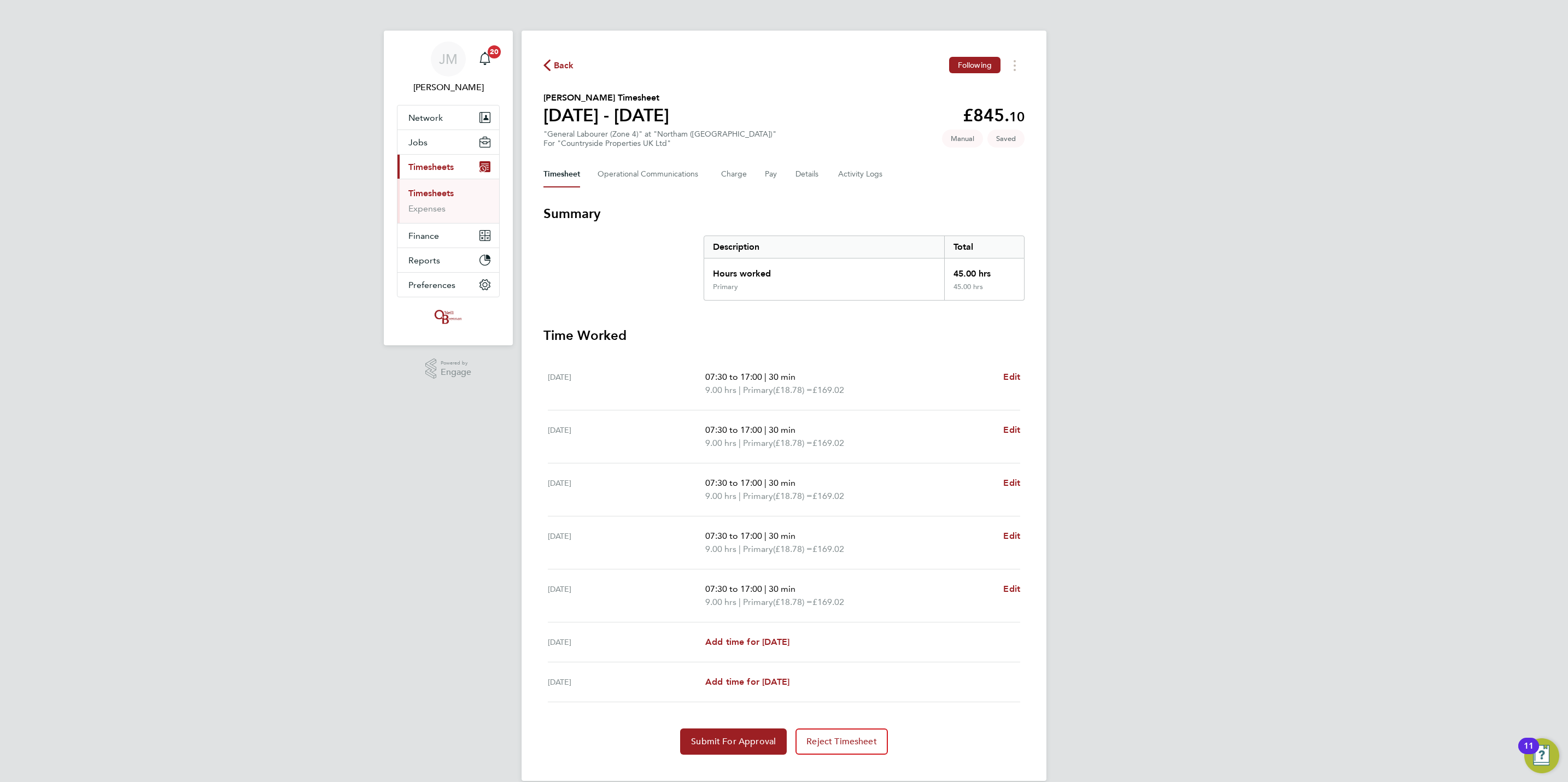
click at [738, 729] on section "Time Worked [DATE] 07:30 to 17:00 | 30 min 9.00 hrs | Primary (£18.78) = £169.0…" at bounding box center [784, 540] width 481 height 428
click at [738, 735] on button "Submit For Approval" at bounding box center [733, 742] width 107 height 26
click at [421, 146] on span "Jobs" at bounding box center [417, 142] width 19 height 11
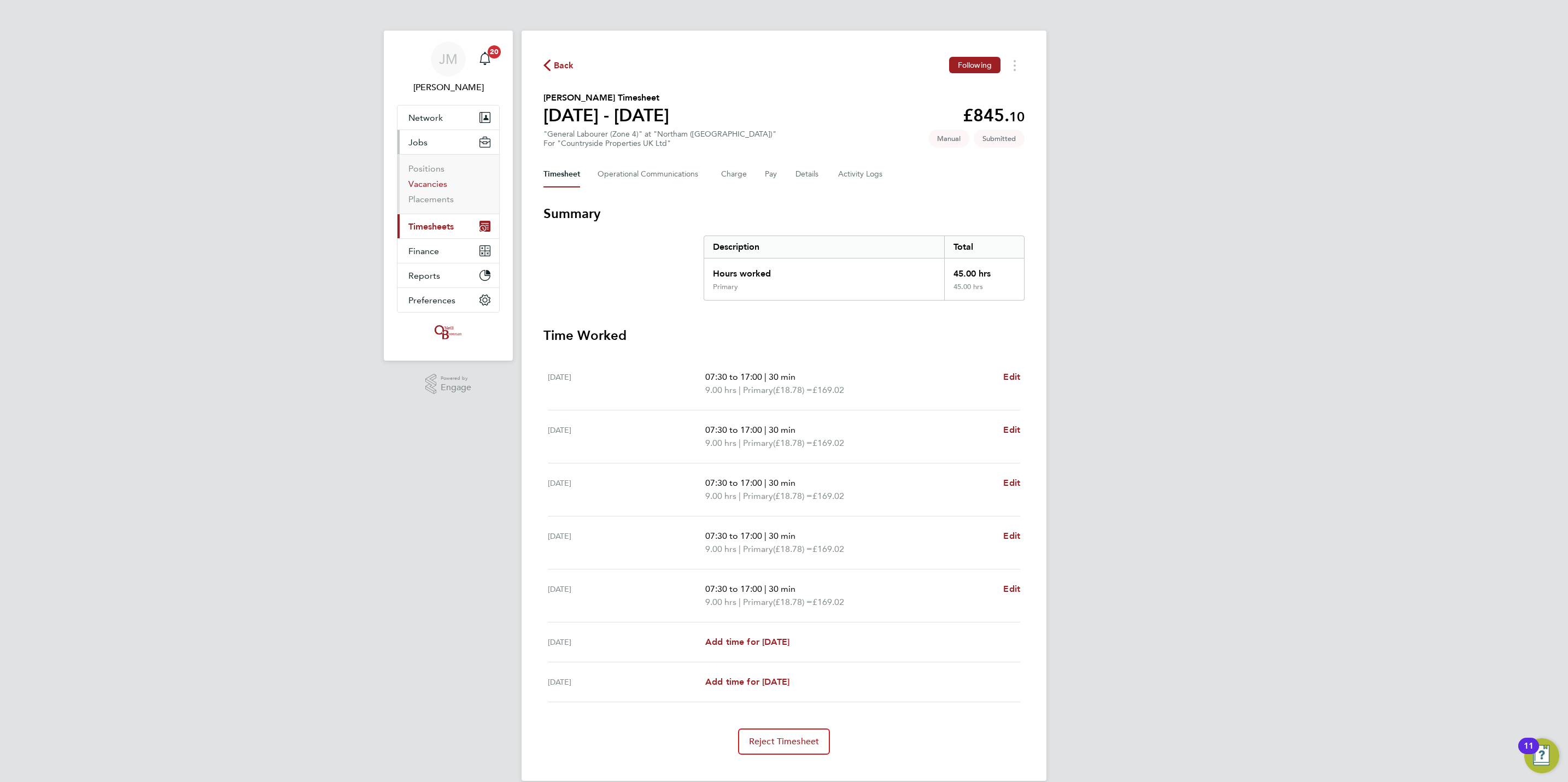
click at [430, 187] on link "Vacancies" at bounding box center [427, 184] width 39 height 11
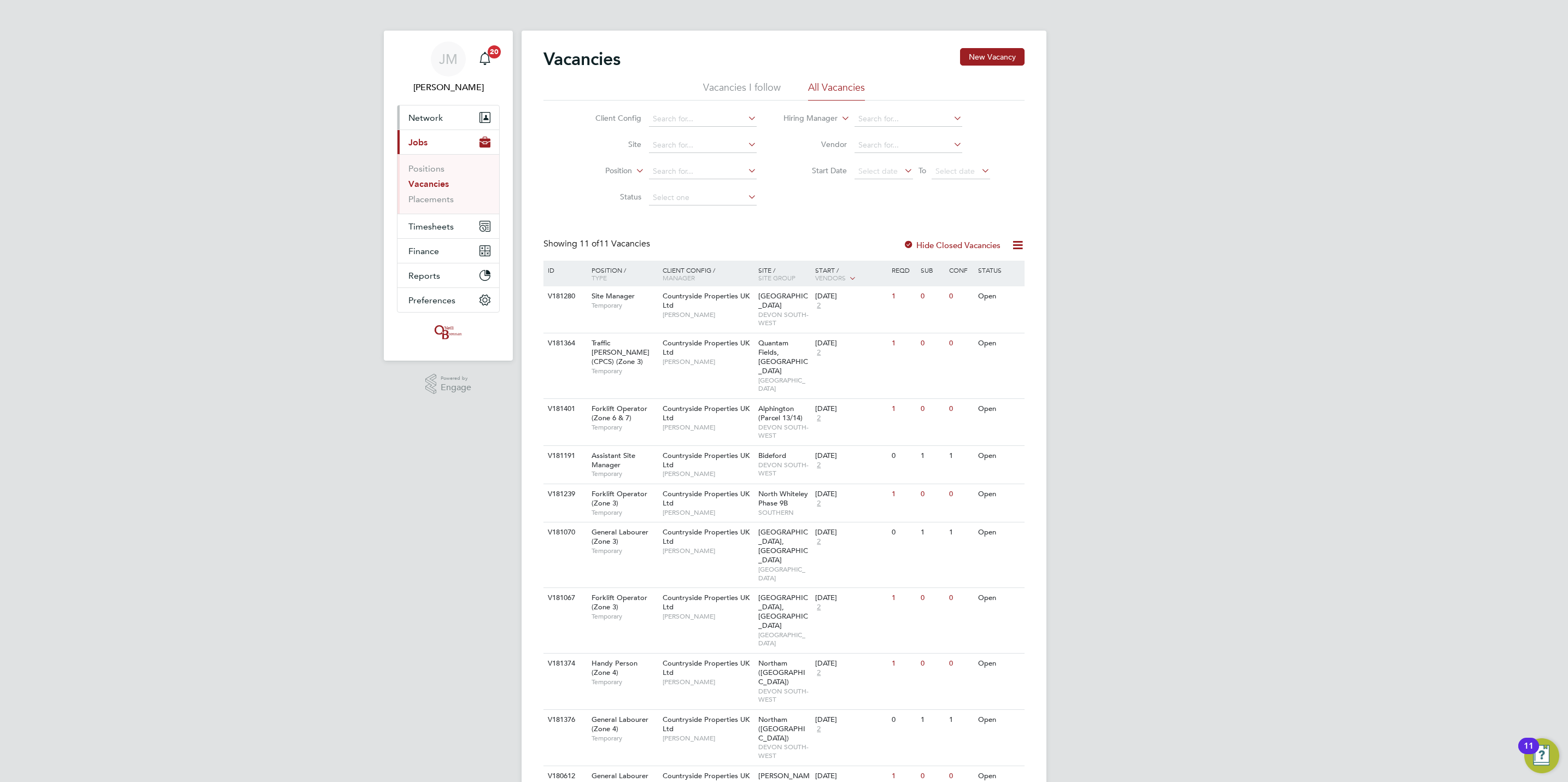
click at [416, 123] on span "Network" at bounding box center [425, 117] width 34 height 11
click at [436, 192] on link "Workers" at bounding box center [425, 190] width 34 height 11
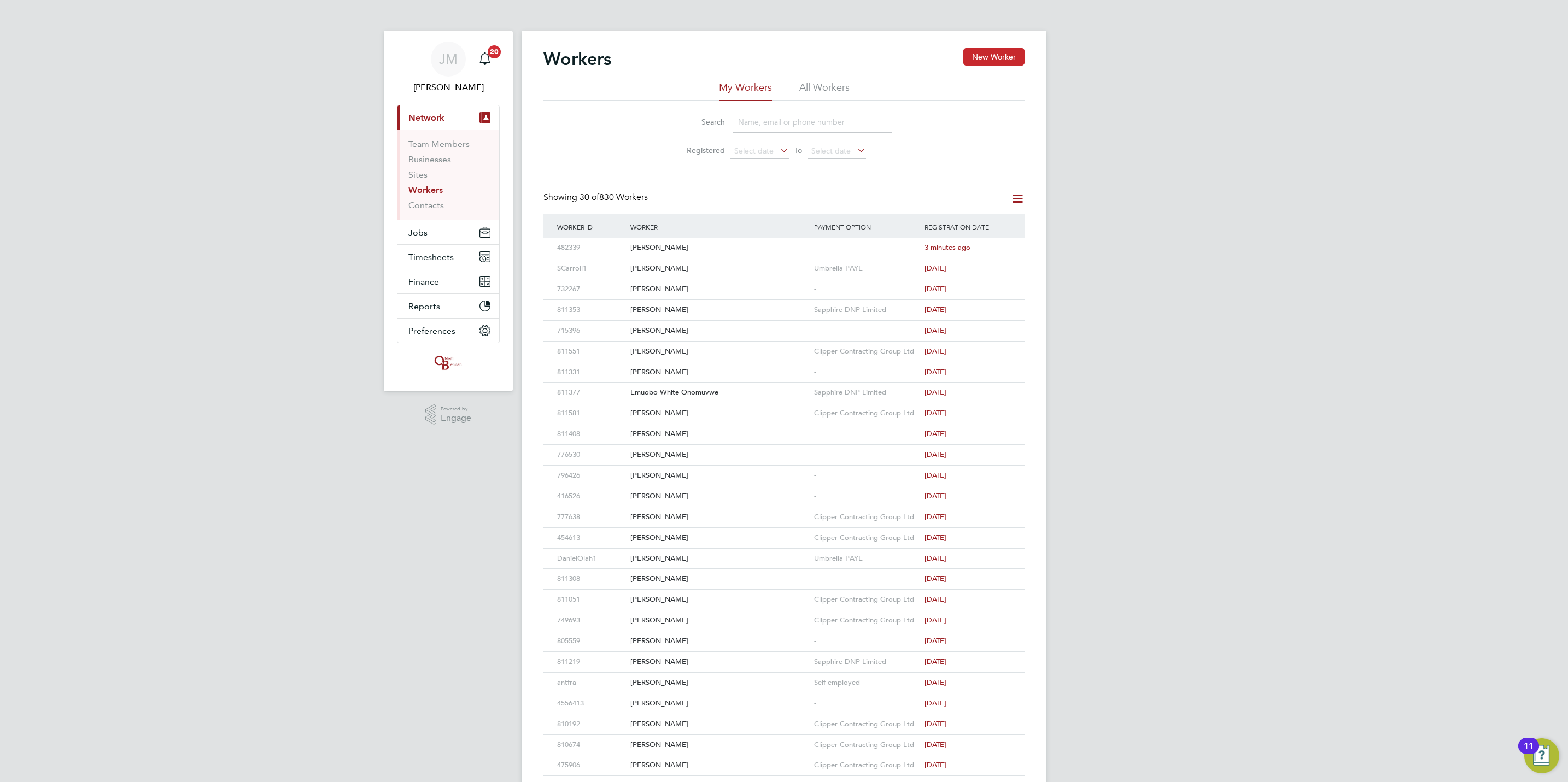
click at [997, 62] on button "New Worker" at bounding box center [994, 57] width 62 height 17
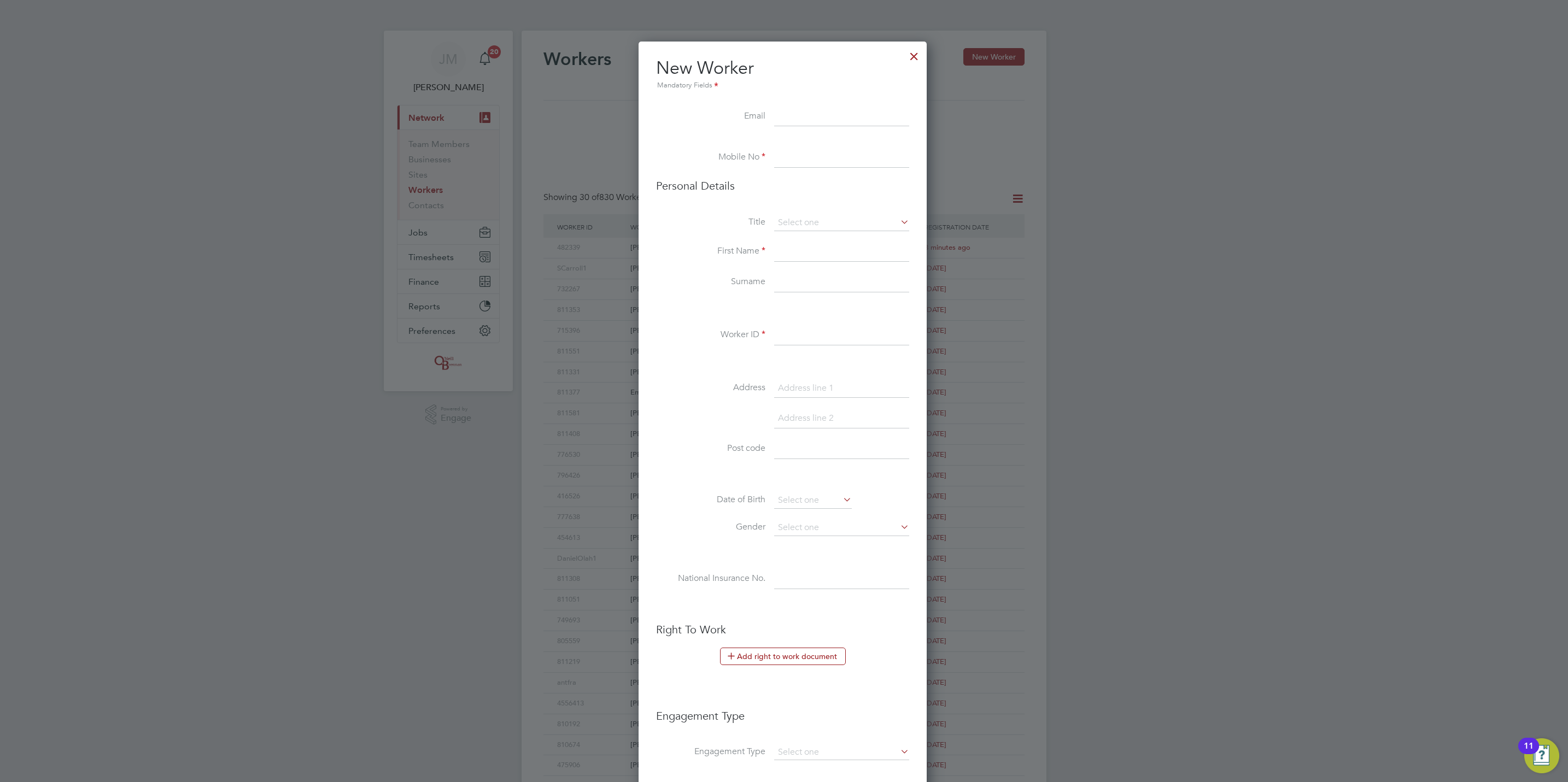
click at [816, 117] on input at bounding box center [841, 117] width 135 height 20
paste input "siarcher00@gmail.com"
type input "siarcher00@gmail.com"
click at [794, 156] on input at bounding box center [841, 158] width 135 height 20
type input "811700"
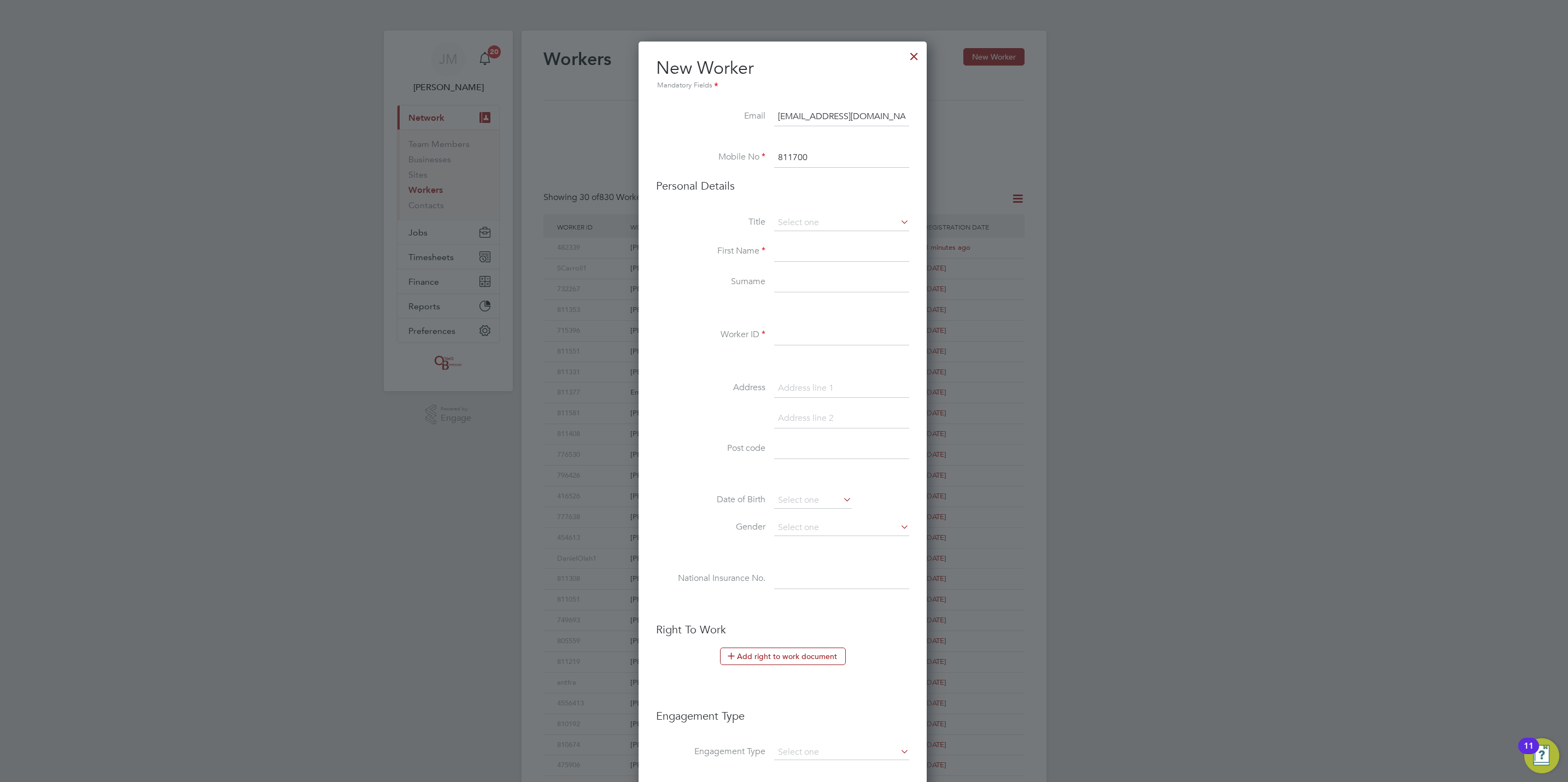
click at [851, 141] on li at bounding box center [783, 142] width 253 height 11
click at [912, 53] on div at bounding box center [914, 53] width 20 height 20
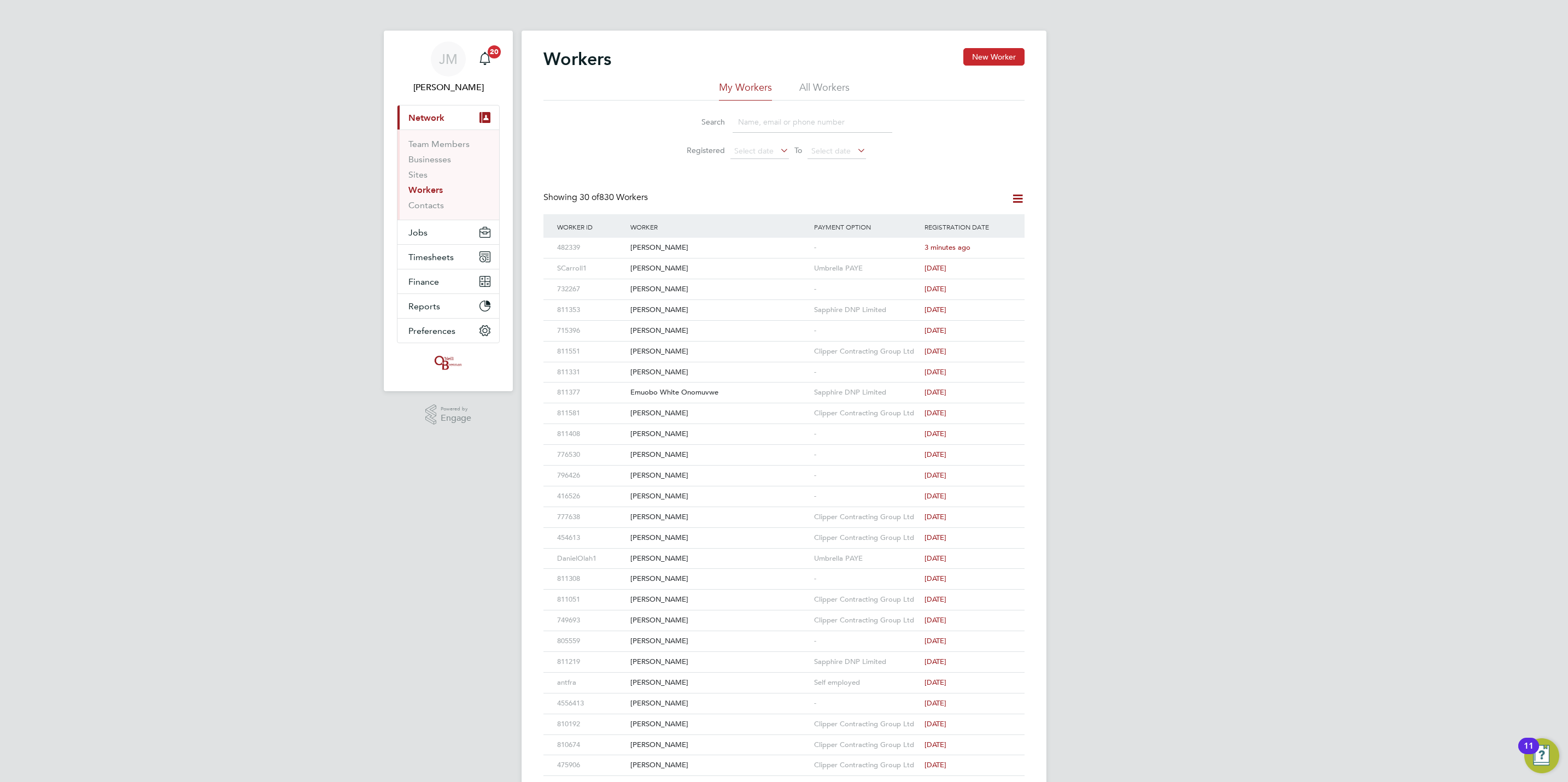
click at [1001, 55] on button "New Worker" at bounding box center [994, 57] width 62 height 17
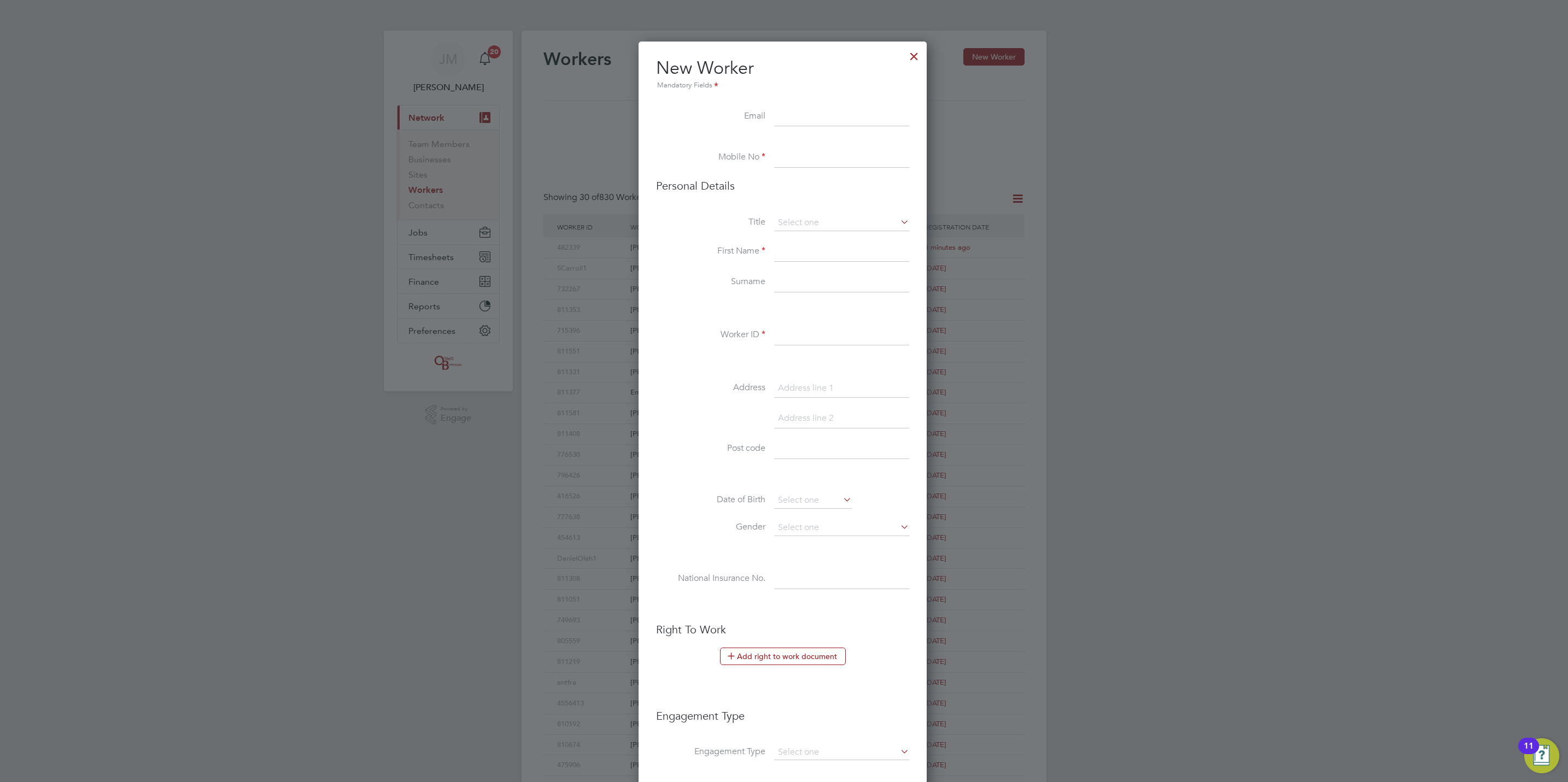
click at [839, 113] on input at bounding box center [841, 117] width 135 height 20
paste input "siarcher00@gmail.com"
type input "siarcher00@gmail.com"
drag, startPoint x: 798, startPoint y: 156, endPoint x: 890, endPoint y: 92, distance: 112.1
click at [798, 156] on input at bounding box center [841, 158] width 135 height 20
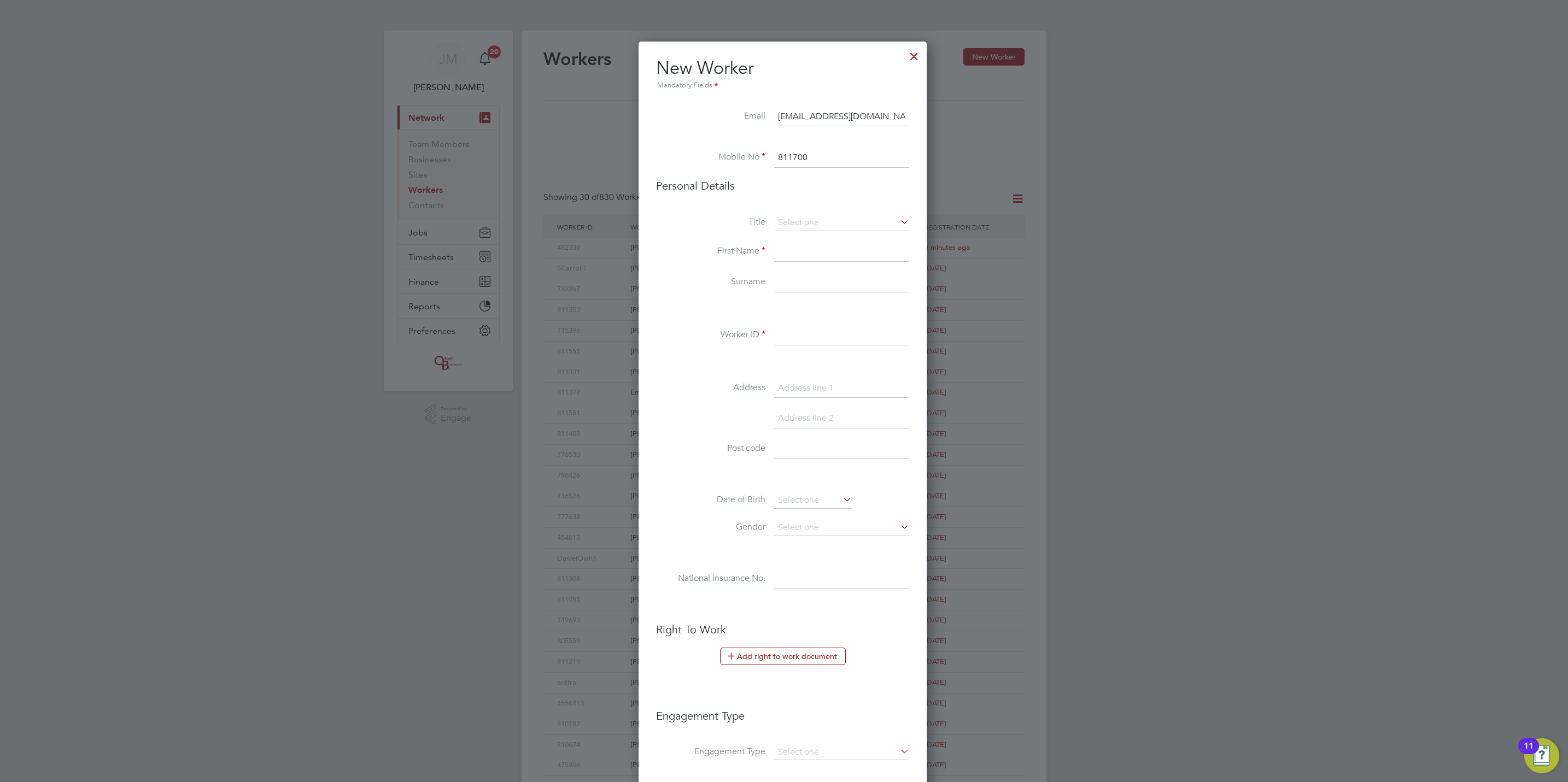
type input "811700"
drag, startPoint x: 770, startPoint y: 362, endPoint x: 776, endPoint y: 269, distance: 93.2
click at [770, 362] on li at bounding box center [783, 362] width 253 height 12
click at [826, 225] on input at bounding box center [841, 223] width 135 height 16
click at [792, 242] on li "Mr" at bounding box center [842, 238] width 136 height 14
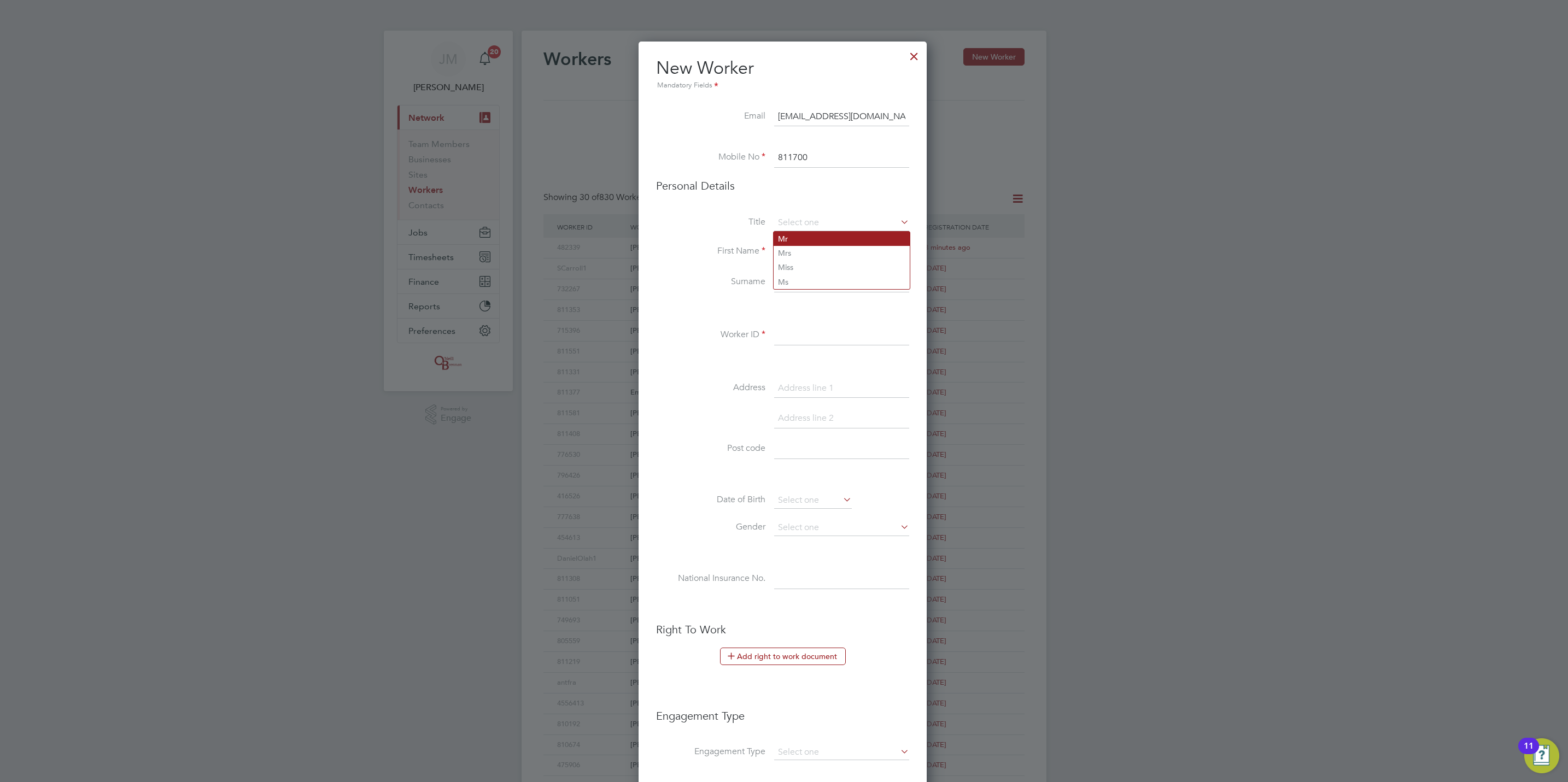
type input "Mr"
click at [807, 256] on input at bounding box center [841, 252] width 135 height 20
type input "[PERSON_NAME]"
click at [820, 339] on input at bounding box center [841, 336] width 135 height 20
drag, startPoint x: 828, startPoint y: 150, endPoint x: 556, endPoint y: 130, distance: 272.7
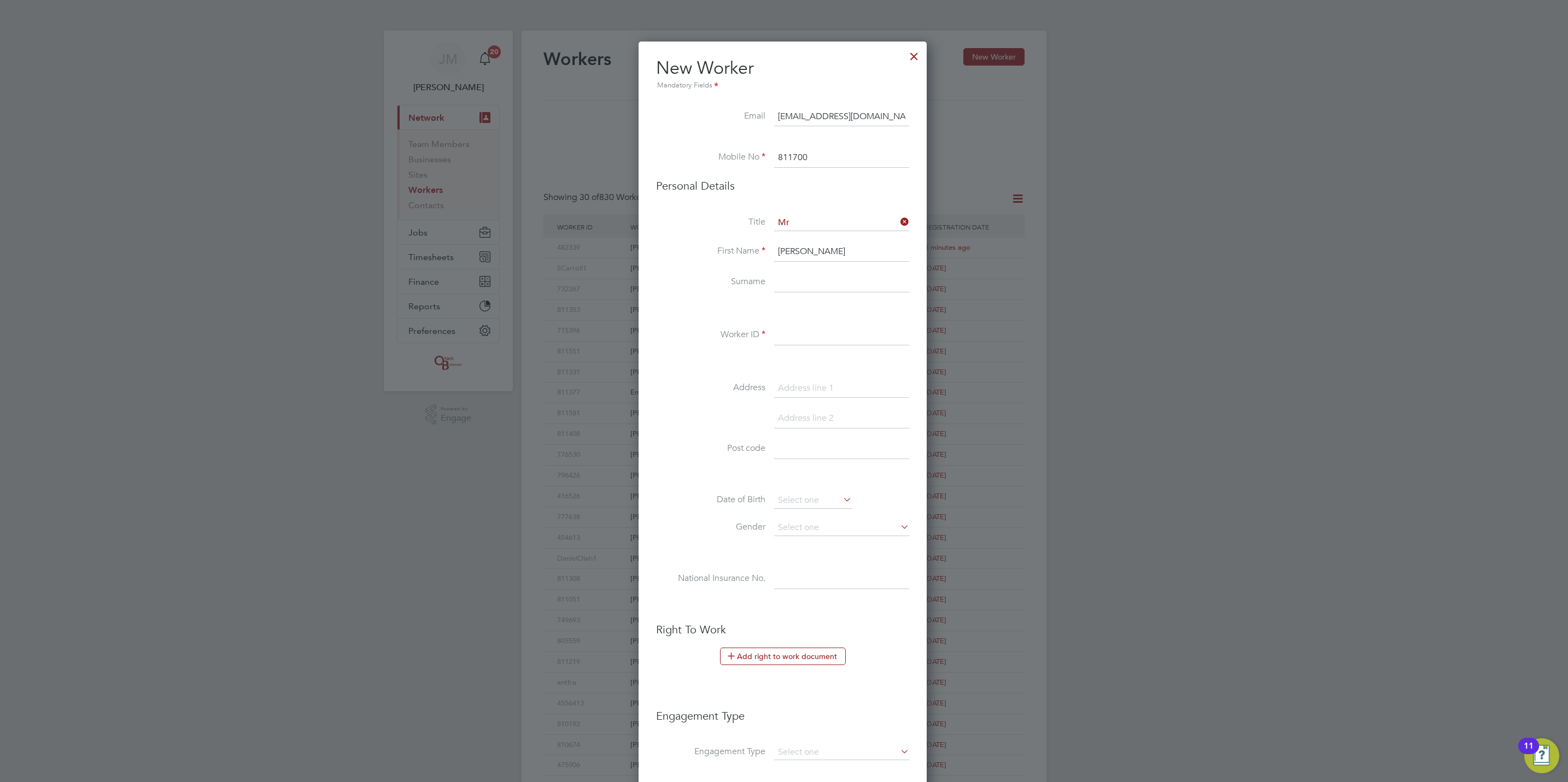
click at [556, 130] on div "Workers New Worker My Workers All Workers Search Registered Select date To Sele…" at bounding box center [784, 472] width 525 height 883
click at [792, 334] on input at bounding box center [841, 336] width 135 height 20
paste input "811700"
type input "811700"
click at [802, 148] on li at bounding box center [783, 142] width 253 height 11
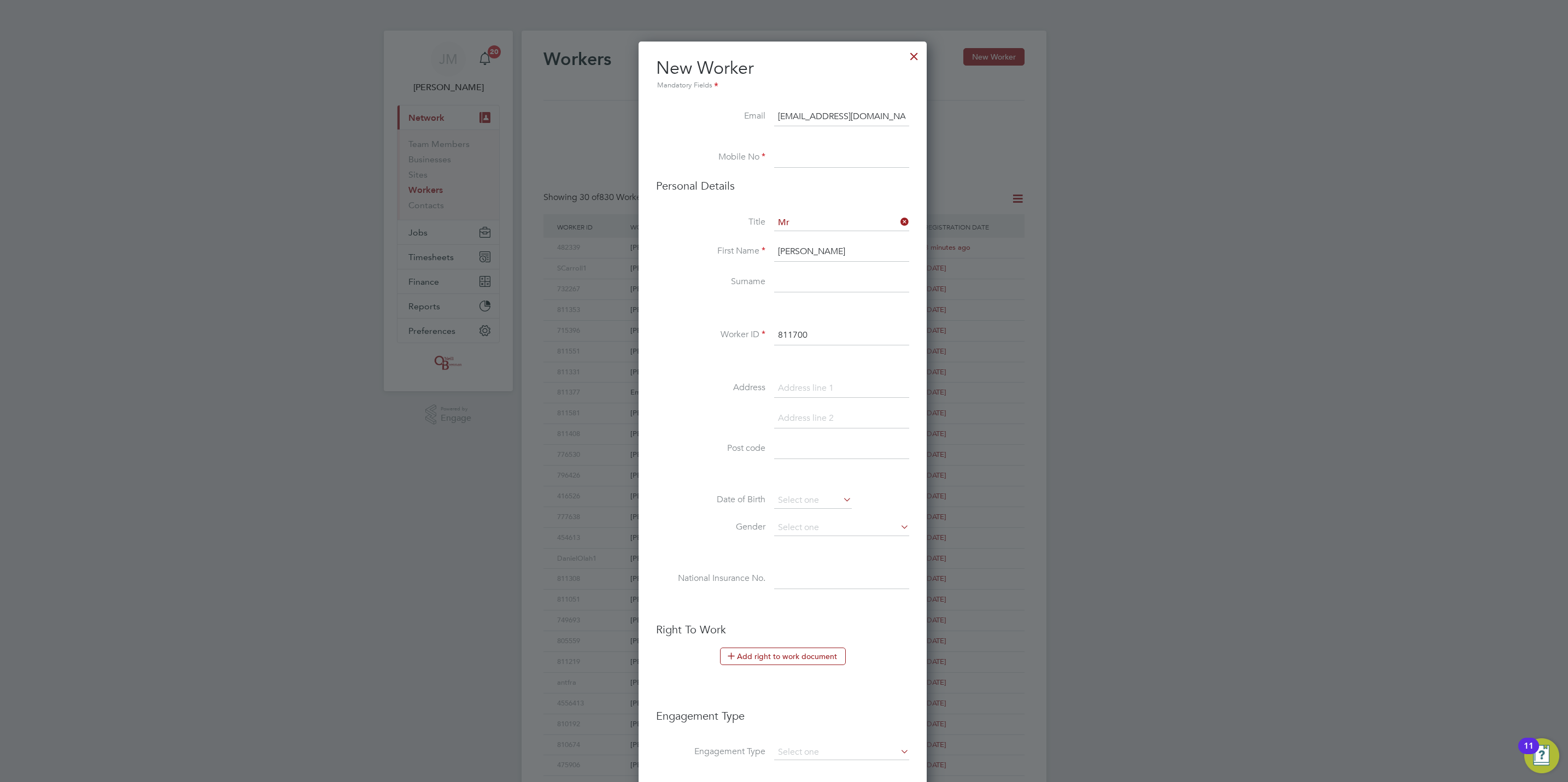
drag, startPoint x: 815, startPoint y: 158, endPoint x: 762, endPoint y: 158, distance: 53.0
click at [815, 158] on input at bounding box center [841, 158] width 135 height 20
click at [834, 141] on li at bounding box center [783, 142] width 253 height 11
click at [841, 158] on input at bounding box center [841, 158] width 135 height 20
paste input "07763170149"
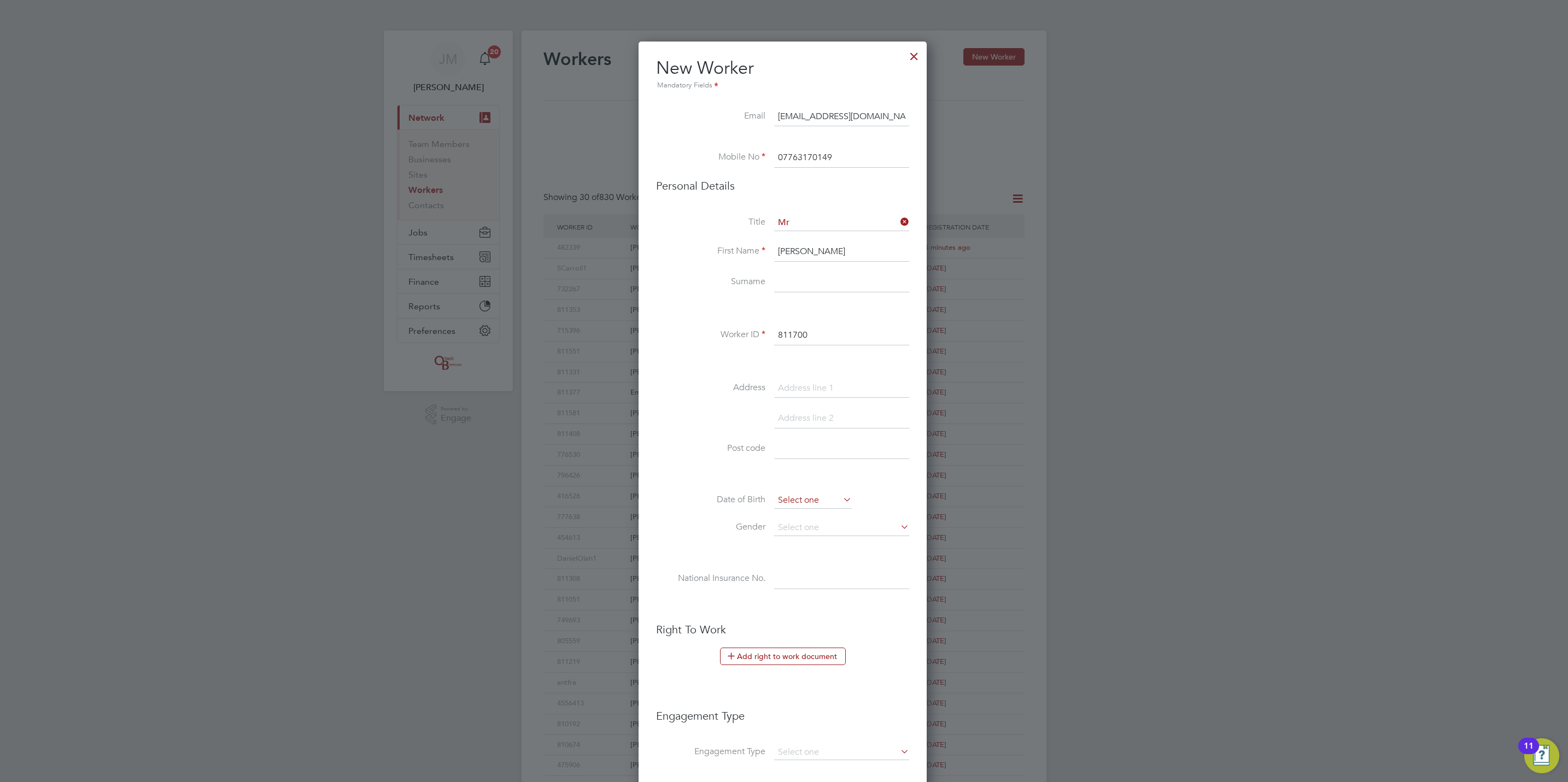
type input "07763170149"
click at [813, 502] on input at bounding box center [812, 501] width 78 height 16
click at [853, 306] on span "September" at bounding box center [840, 308] width 55 height 9
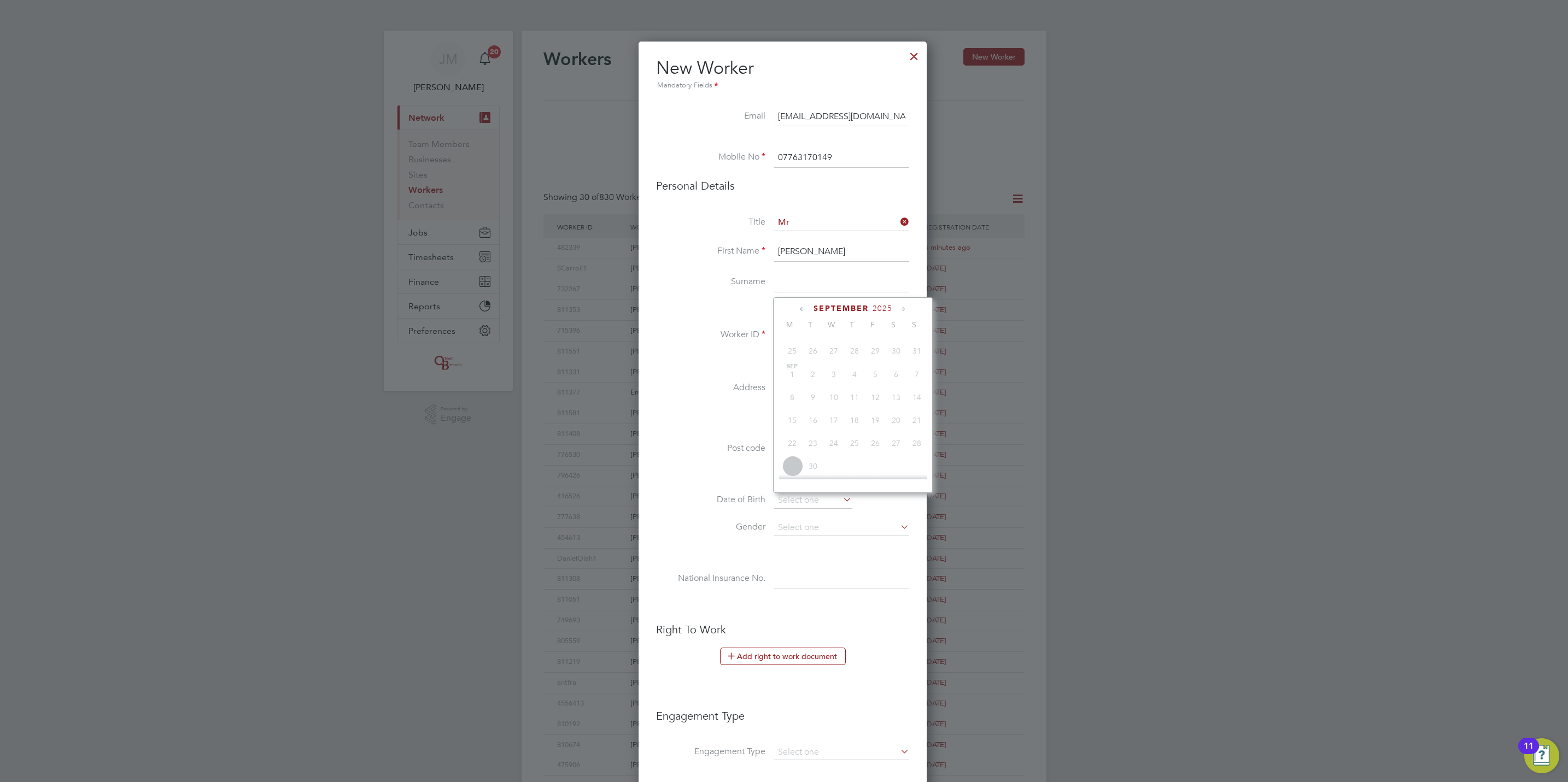
click at [848, 308] on span "September" at bounding box center [840, 308] width 55 height 9
click at [810, 306] on div "September 2025" at bounding box center [853, 308] width 148 height 11
click at [806, 308] on icon at bounding box center [802, 309] width 11 height 12
click at [843, 315] on div "August 2025 M T W T F S S Jun 1 2 3 4 5 6 7 8 9 10 11 12 13 14 15 16 17 18 19 2…" at bounding box center [853, 395] width 159 height 196
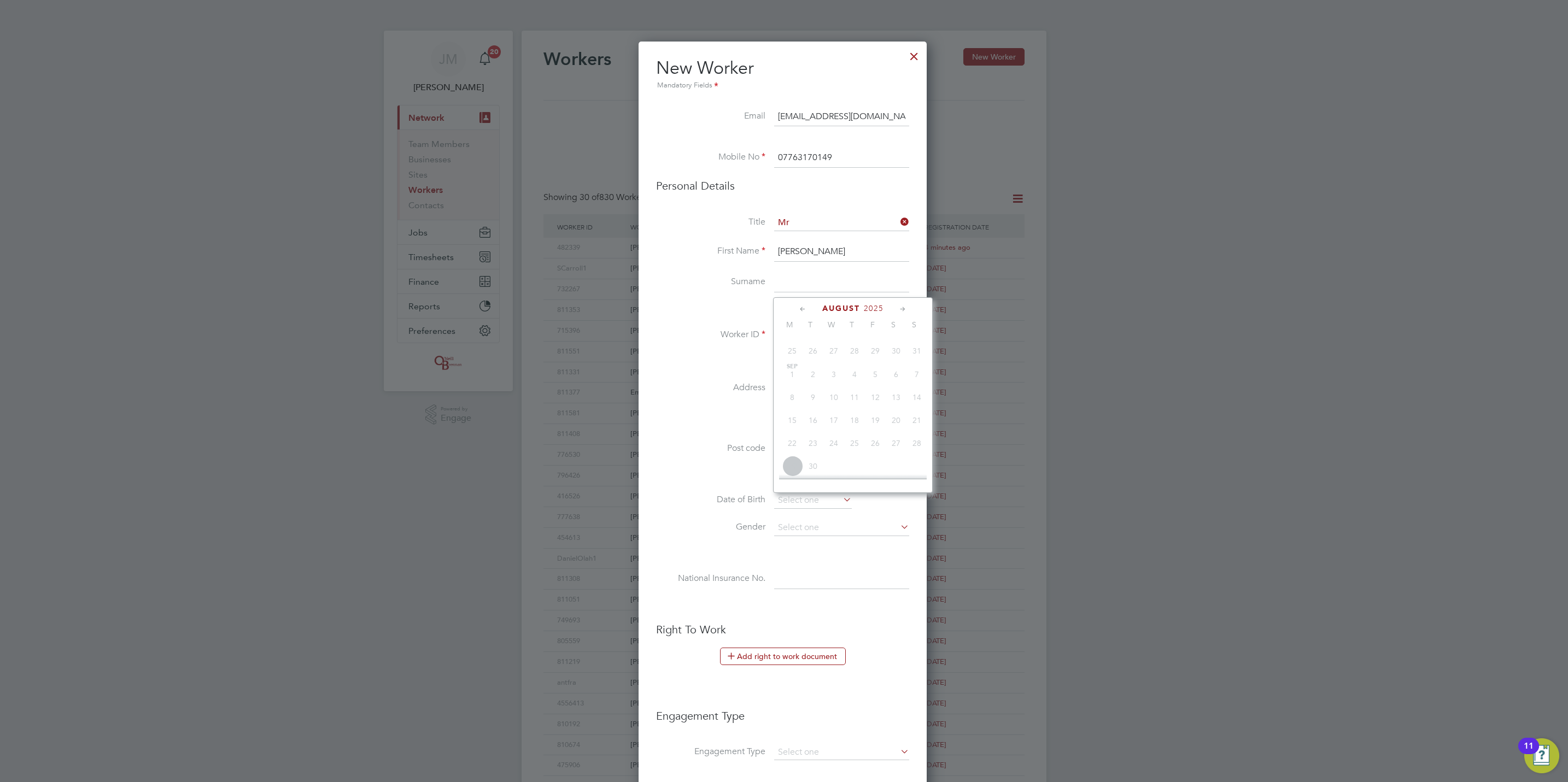
click at [843, 310] on span "August" at bounding box center [841, 308] width 38 height 9
click at [843, 310] on span "September" at bounding box center [840, 308] width 55 height 9
click at [803, 310] on icon at bounding box center [802, 309] width 11 height 12
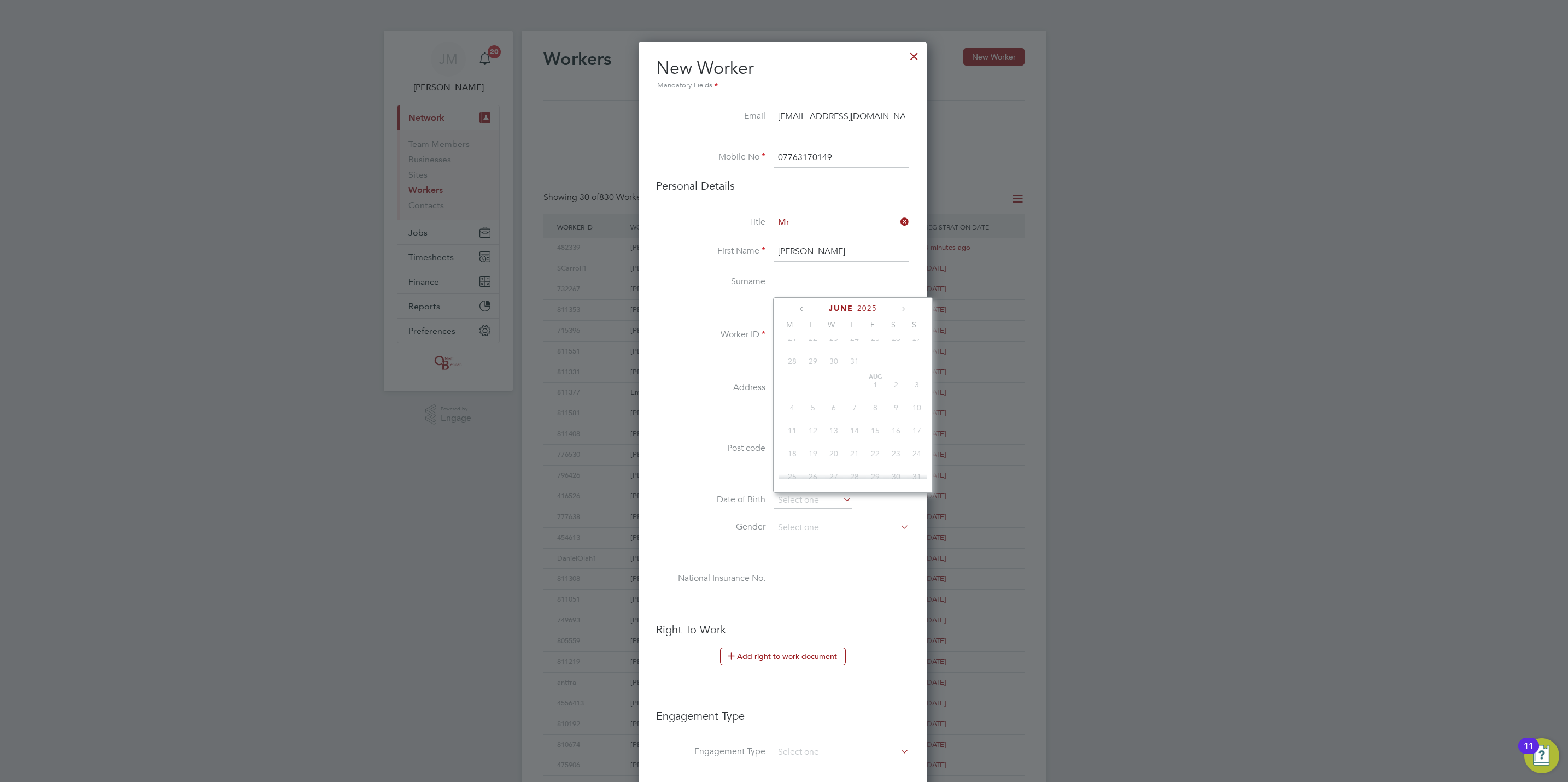
drag, startPoint x: 696, startPoint y: 481, endPoint x: 767, endPoint y: 484, distance: 71.1
click at [699, 481] on li at bounding box center [783, 476] width 253 height 12
click at [789, 496] on input at bounding box center [812, 501] width 78 height 16
click at [838, 314] on div "September 2012 M T W T F S S Jun 1 2 3 4 5 6 7 8 9 10 11 12 13 14 15 16 17 18 1…" at bounding box center [853, 395] width 159 height 196
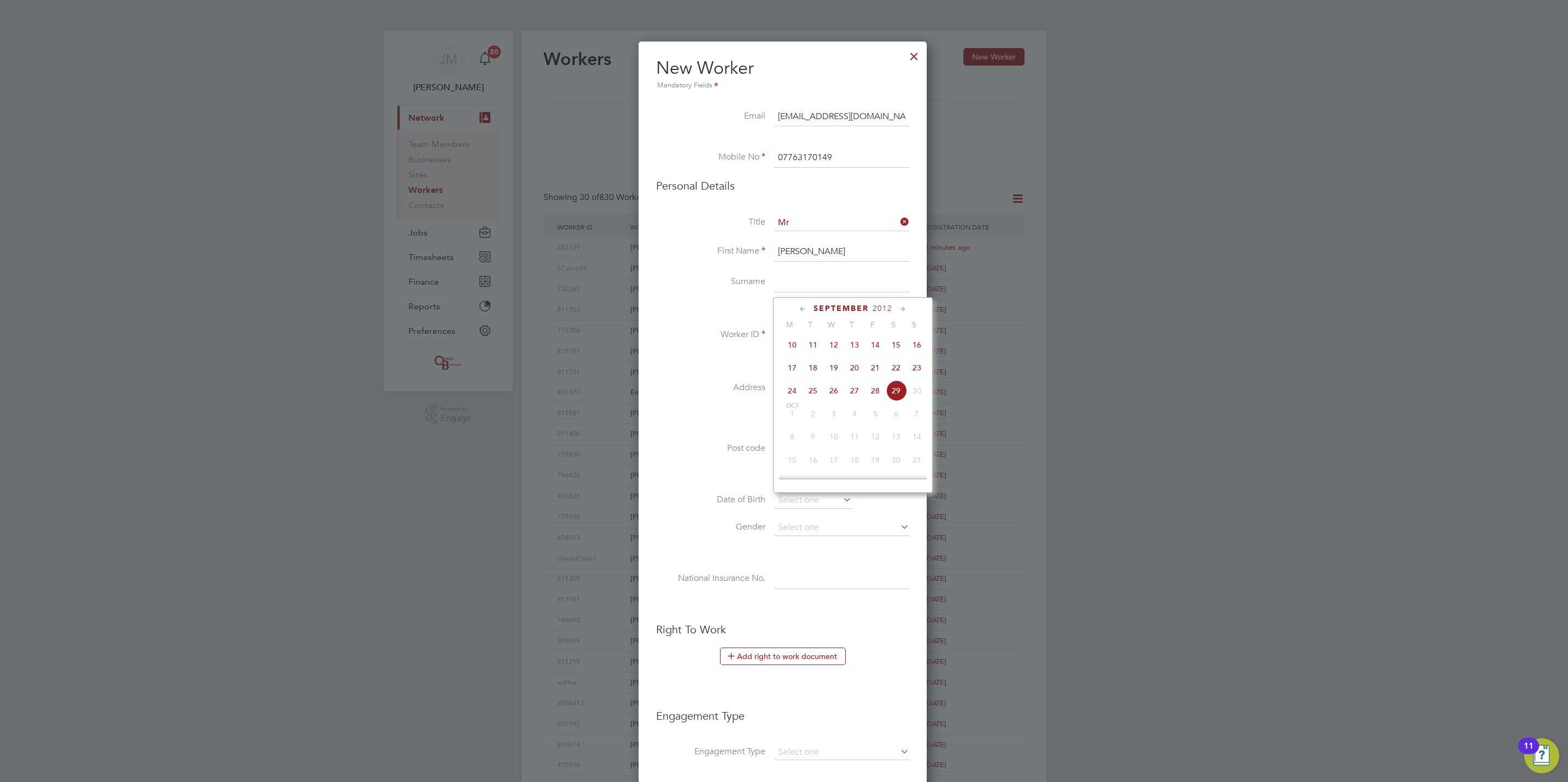
click at [831, 310] on span "September" at bounding box center [840, 308] width 55 height 9
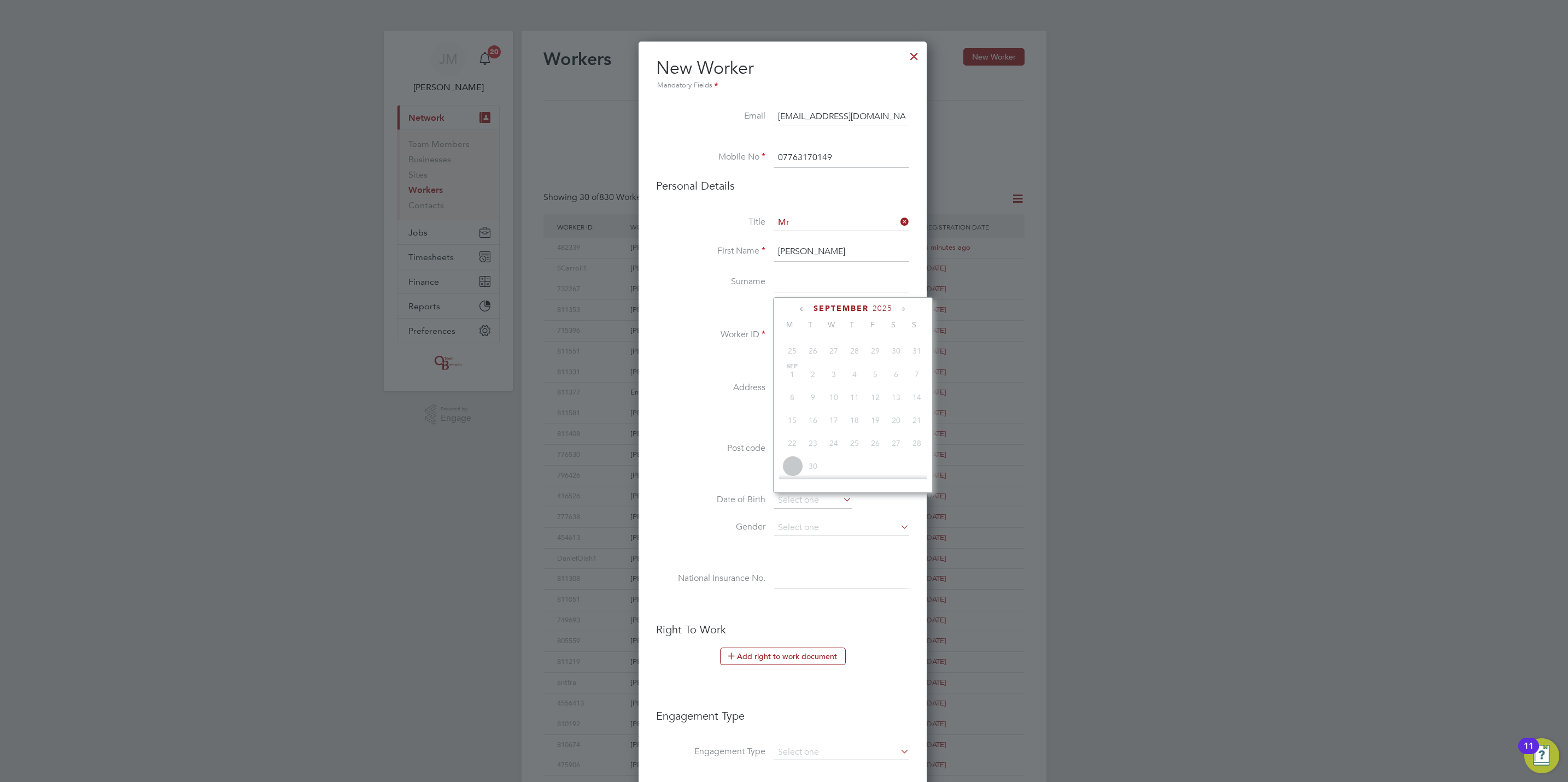
click at [831, 310] on span "September" at bounding box center [840, 308] width 55 height 9
drag, startPoint x: 831, startPoint y: 310, endPoint x: 844, endPoint y: 307, distance: 13.3
click at [831, 310] on span "September" at bounding box center [840, 308] width 55 height 9
click at [848, 306] on span "September" at bounding box center [840, 308] width 55 height 9
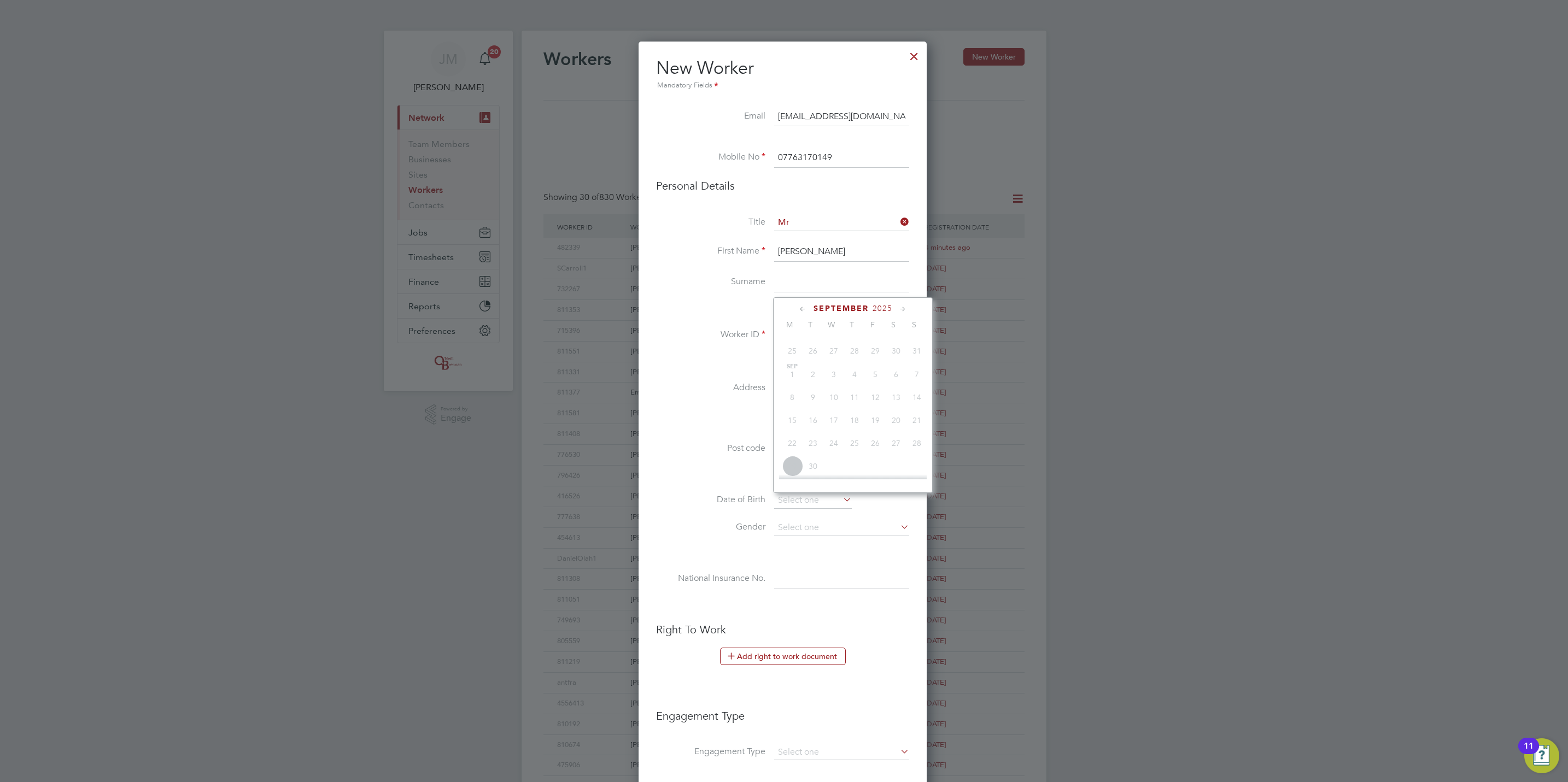
click at [848, 306] on span "September" at bounding box center [840, 308] width 55 height 9
click at [805, 311] on icon at bounding box center [802, 309] width 11 height 12
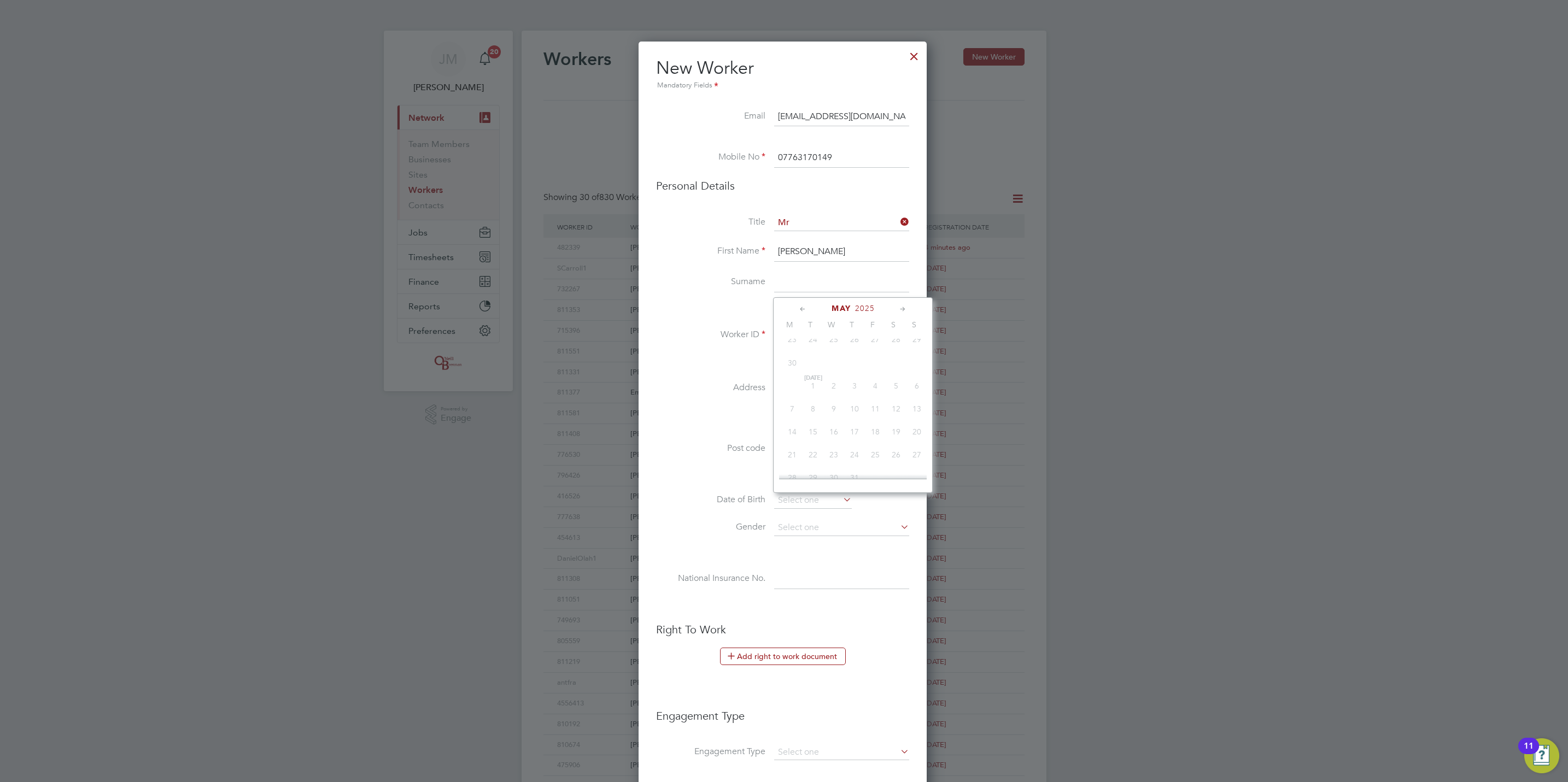
click at [805, 311] on icon at bounding box center [802, 309] width 11 height 12
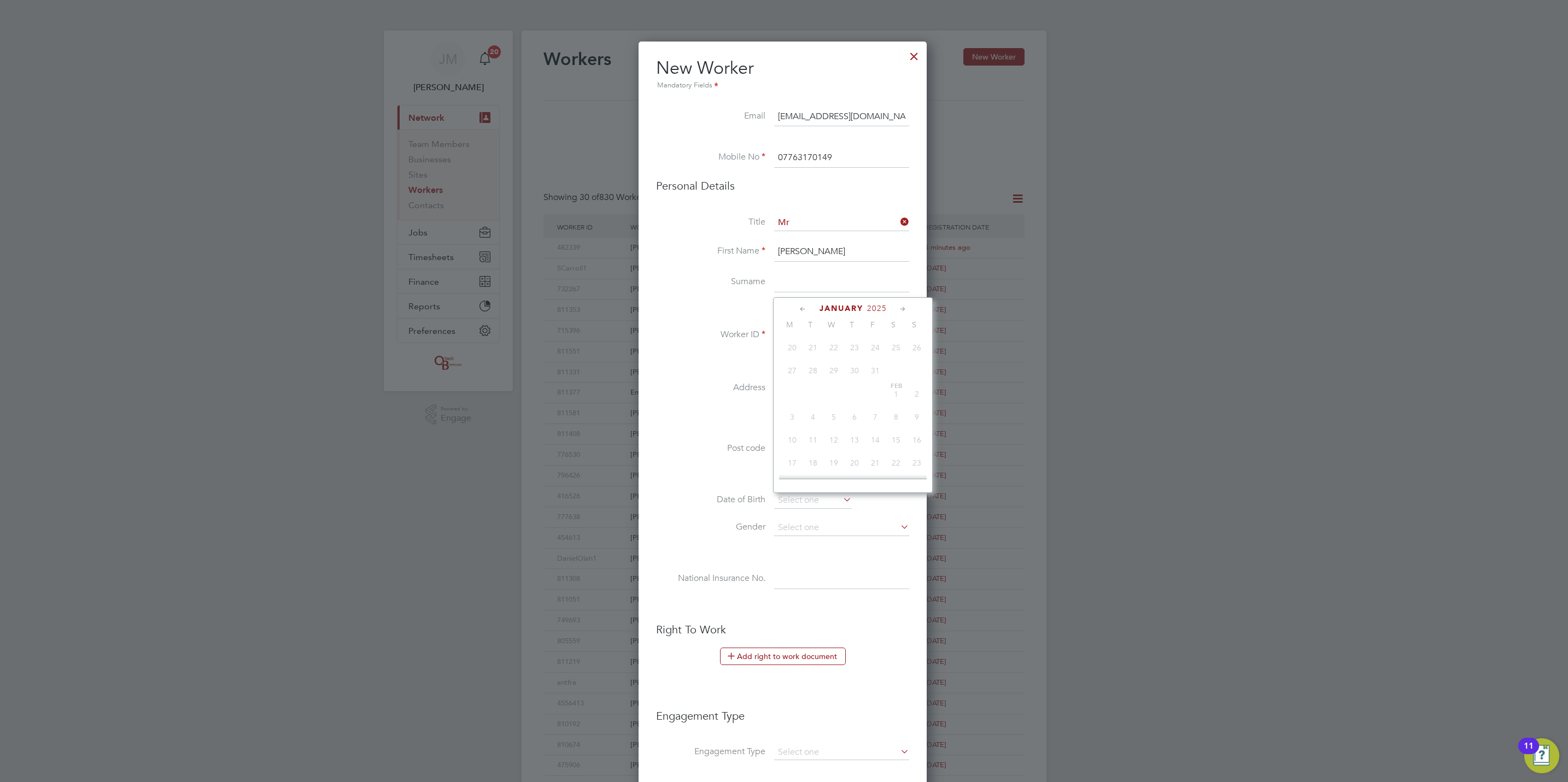
click at [805, 311] on icon at bounding box center [802, 309] width 11 height 12
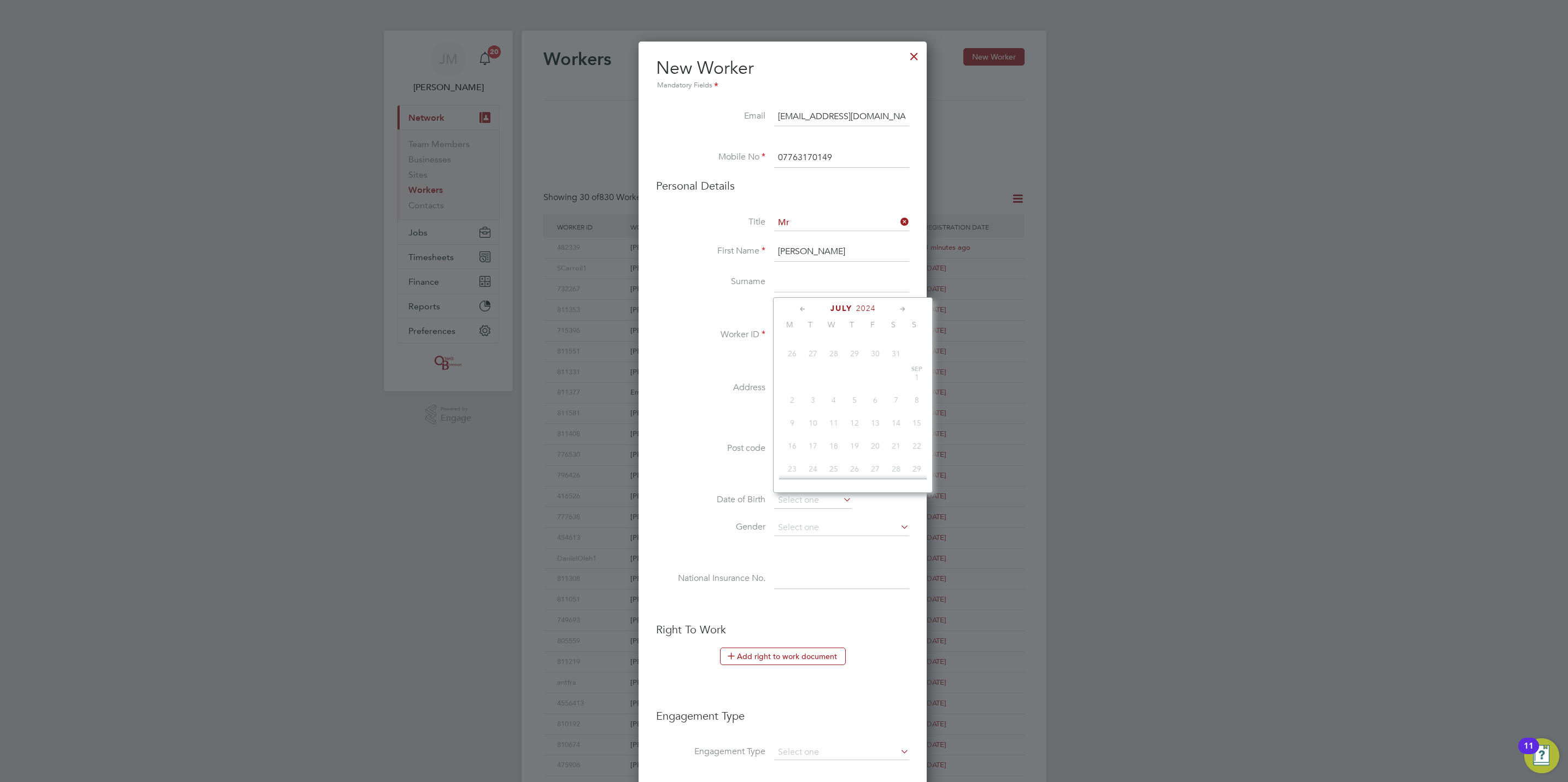
click at [805, 311] on icon at bounding box center [802, 309] width 11 height 12
click at [832, 311] on span "March" at bounding box center [841, 308] width 34 height 9
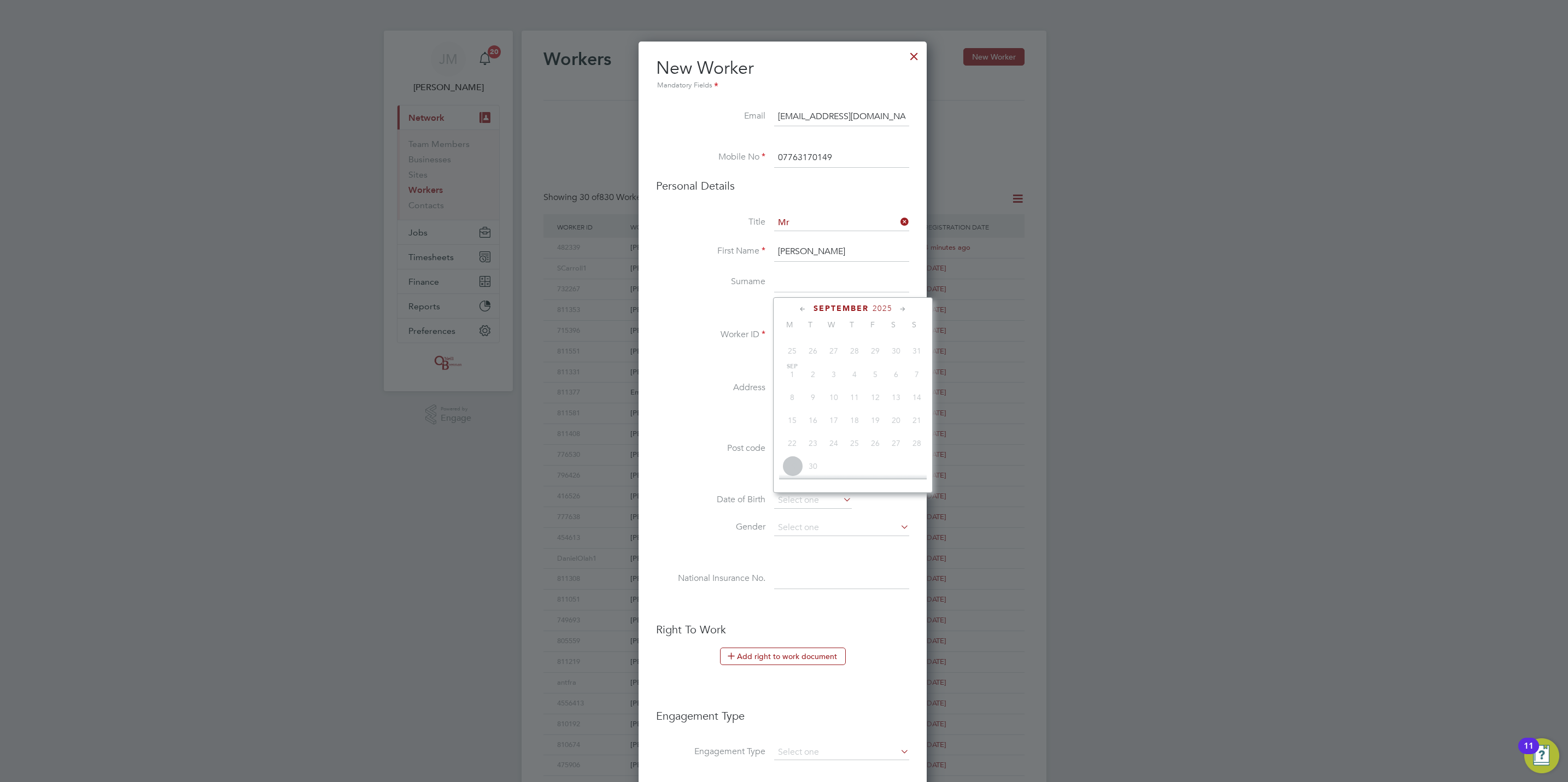
click at [832, 311] on span "September" at bounding box center [840, 308] width 55 height 9
drag, startPoint x: 832, startPoint y: 311, endPoint x: 894, endPoint y: 315, distance: 62.1
click at [862, 310] on span "September" at bounding box center [840, 308] width 55 height 9
click at [885, 310] on span "2025" at bounding box center [882, 308] width 20 height 9
click at [884, 309] on span "2025" at bounding box center [882, 308] width 20 height 9
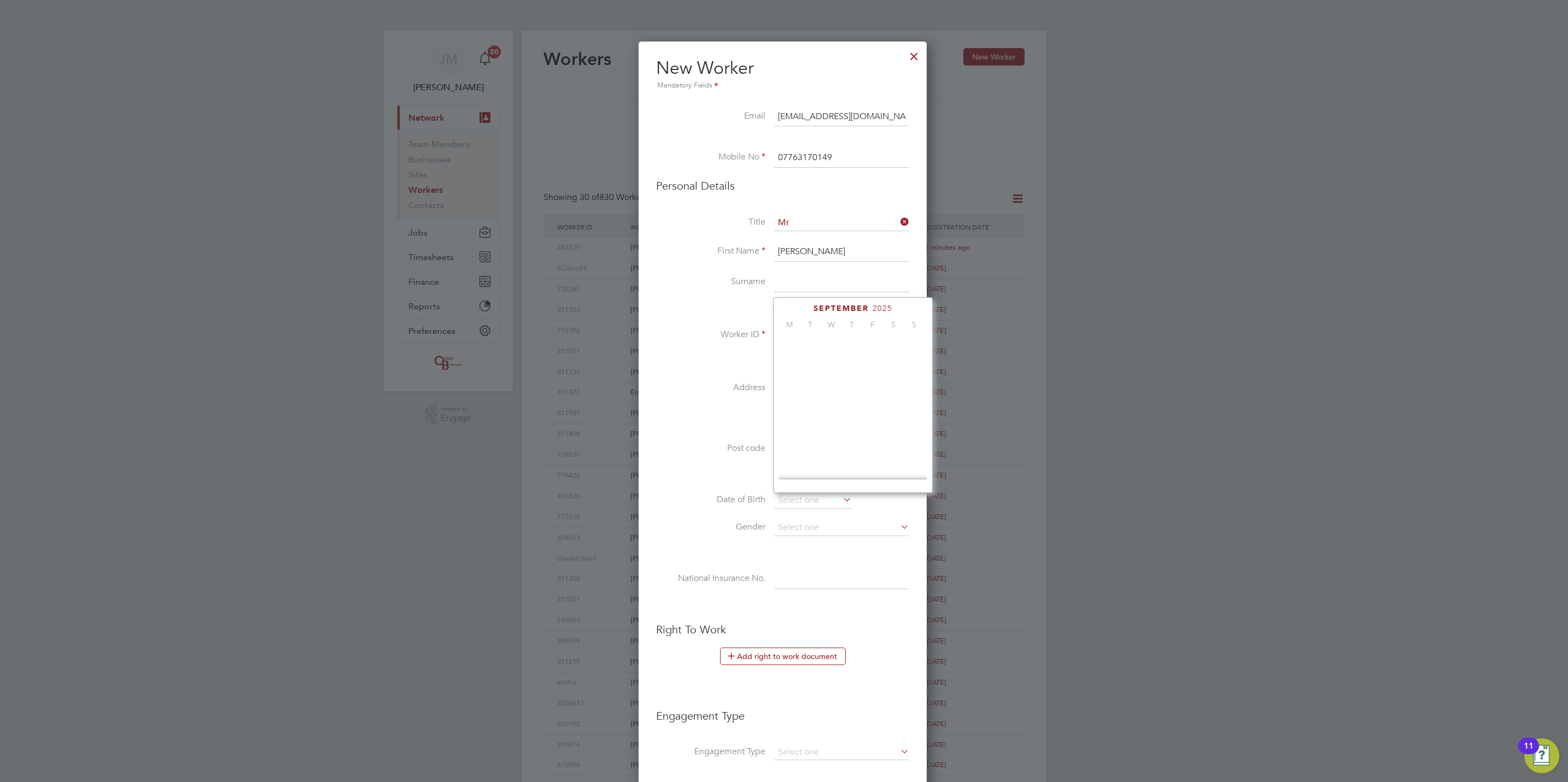
scroll to position [283, 0]
click at [884, 309] on span "2025" at bounding box center [882, 308] width 20 height 9
click at [872, 311] on span "2012" at bounding box center [874, 308] width 20 height 9
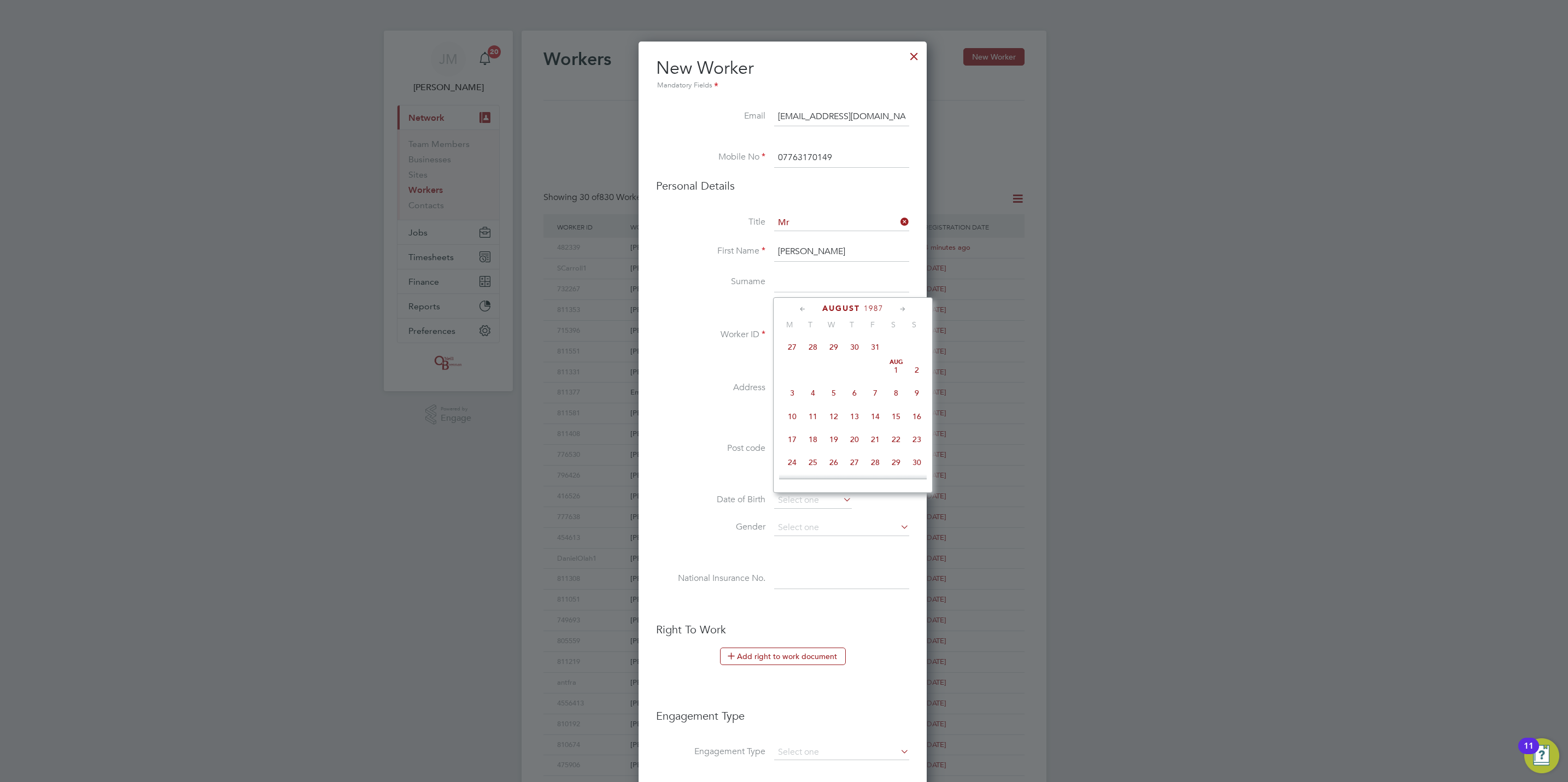
click at [801, 310] on icon at bounding box center [802, 309] width 11 height 12
click at [801, 309] on icon at bounding box center [802, 309] width 11 height 12
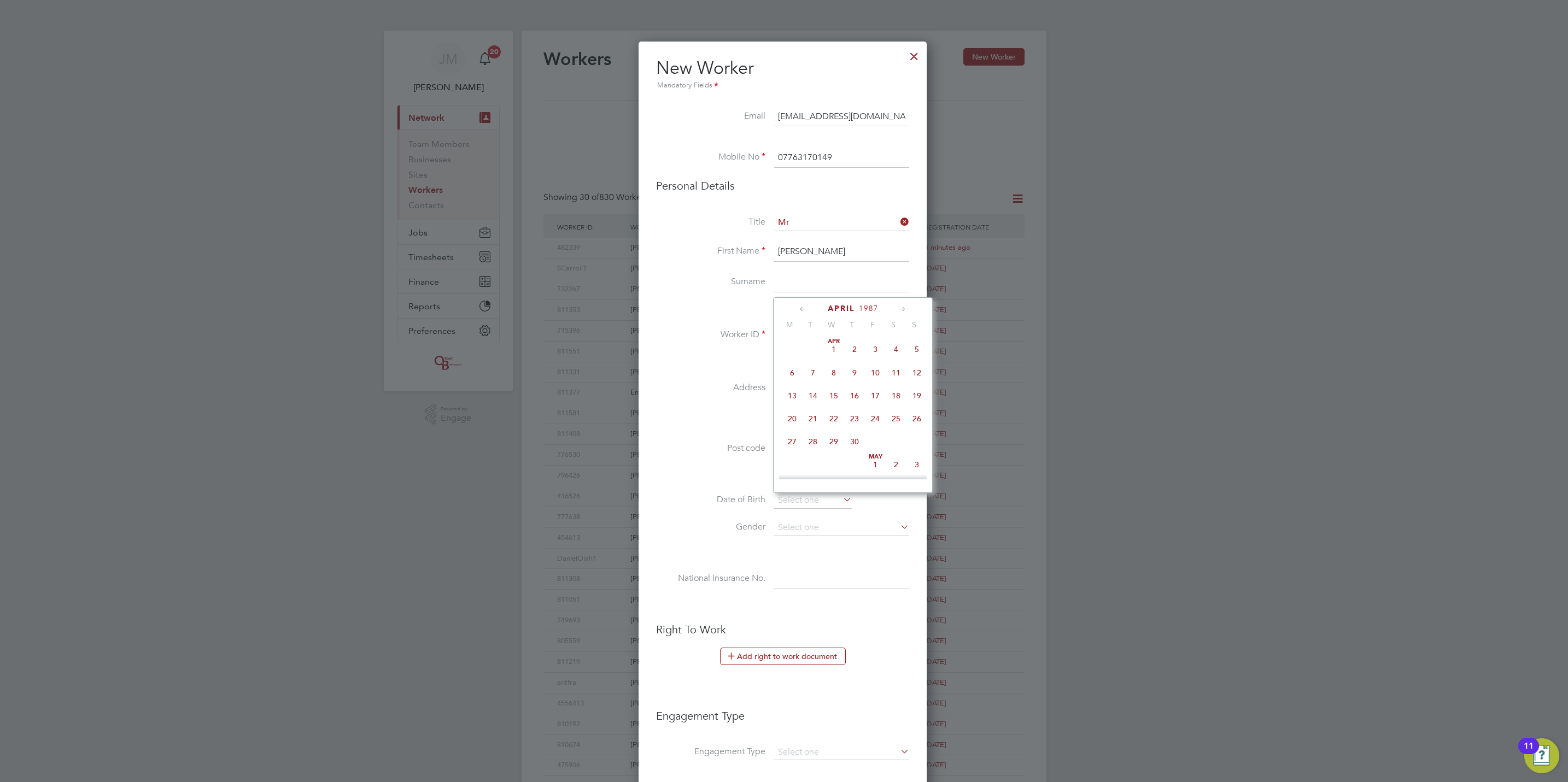
click at [801, 309] on icon at bounding box center [802, 309] width 11 height 12
click at [908, 307] on icon at bounding box center [903, 309] width 11 height 12
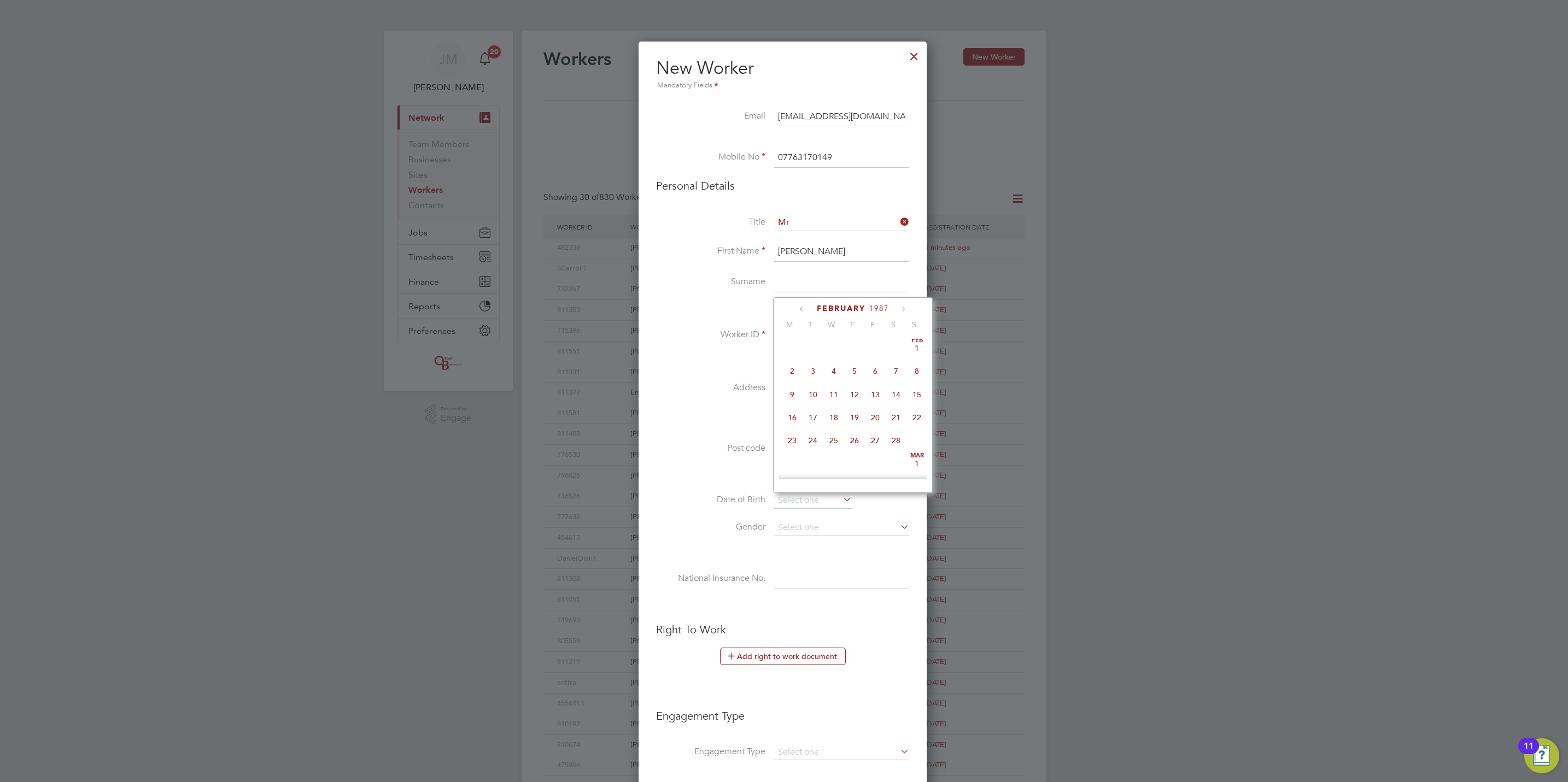
click at [856, 439] on span "26" at bounding box center [854, 440] width 21 height 21
type input "26 Feb 1987"
click at [858, 532] on input at bounding box center [841, 528] width 135 height 16
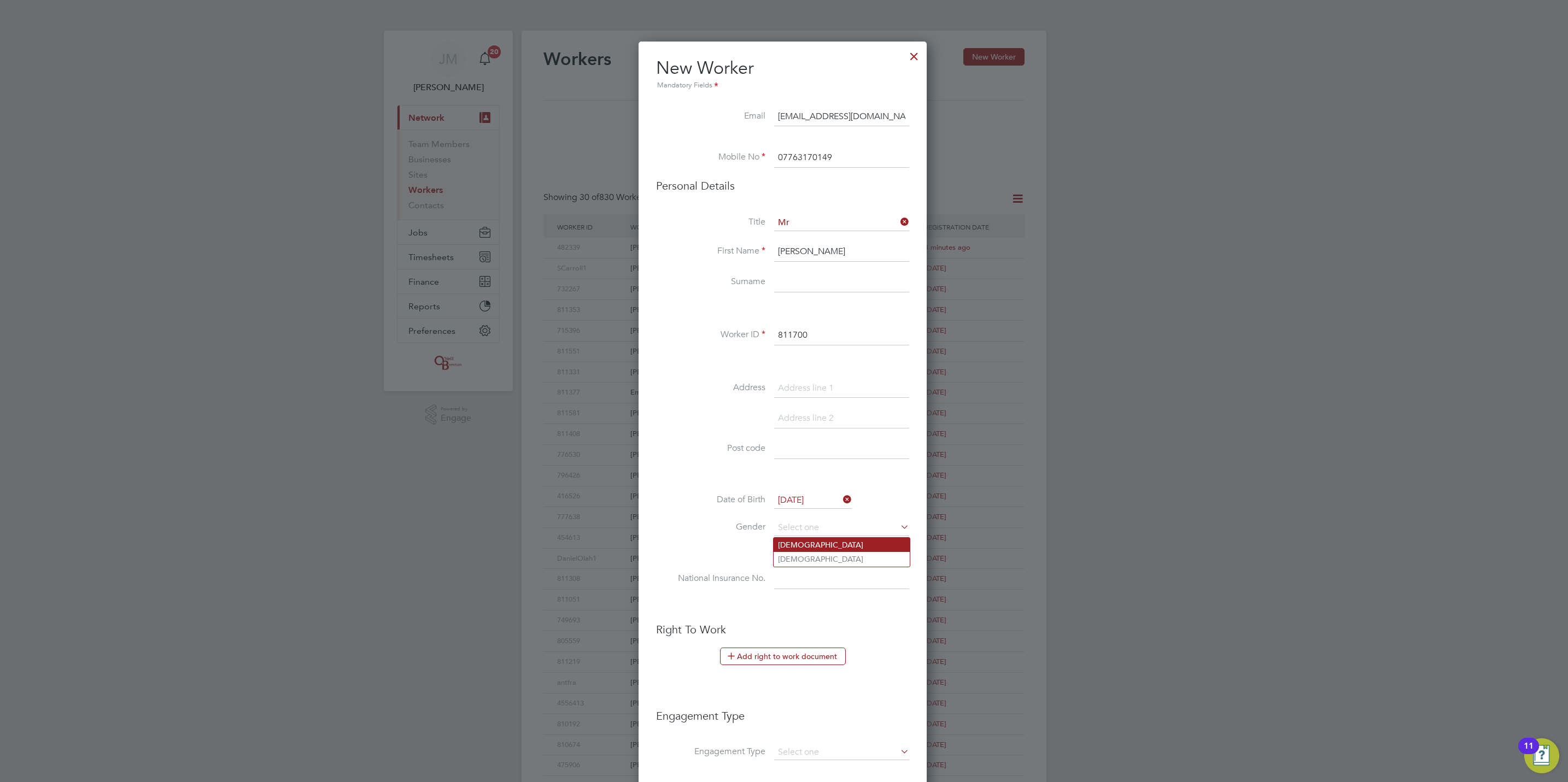
click at [838, 549] on li "Male" at bounding box center [842, 545] width 136 height 14
type input "Male"
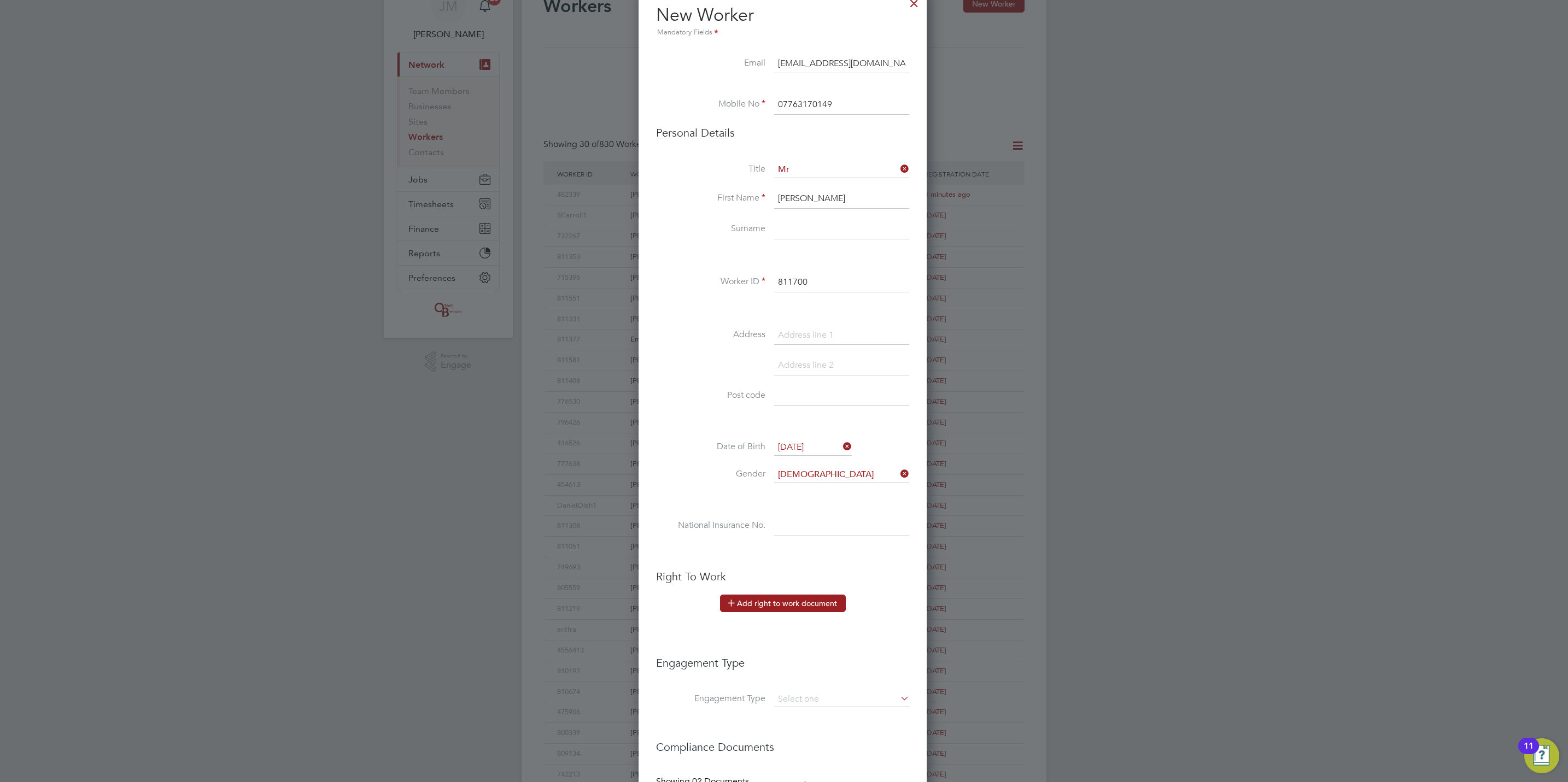
scroll to position [164, 0]
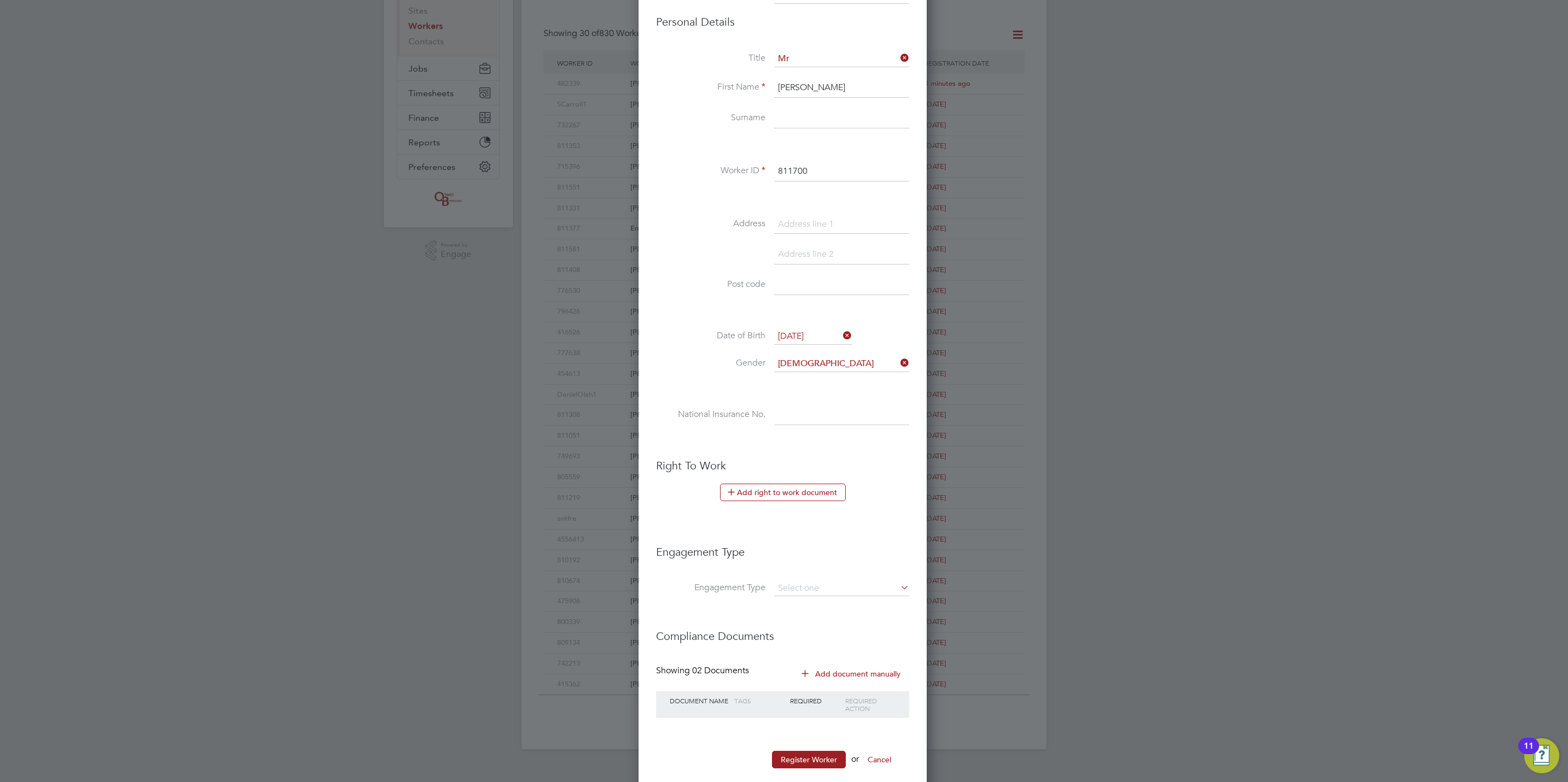
click at [829, 581] on li "Engagement Type" at bounding box center [783, 557] width 253 height 47
click at [834, 589] on input at bounding box center [841, 588] width 135 height 16
click at [832, 642] on li "Self-employed" at bounding box center [842, 638] width 136 height 16
type input "Self-employed"
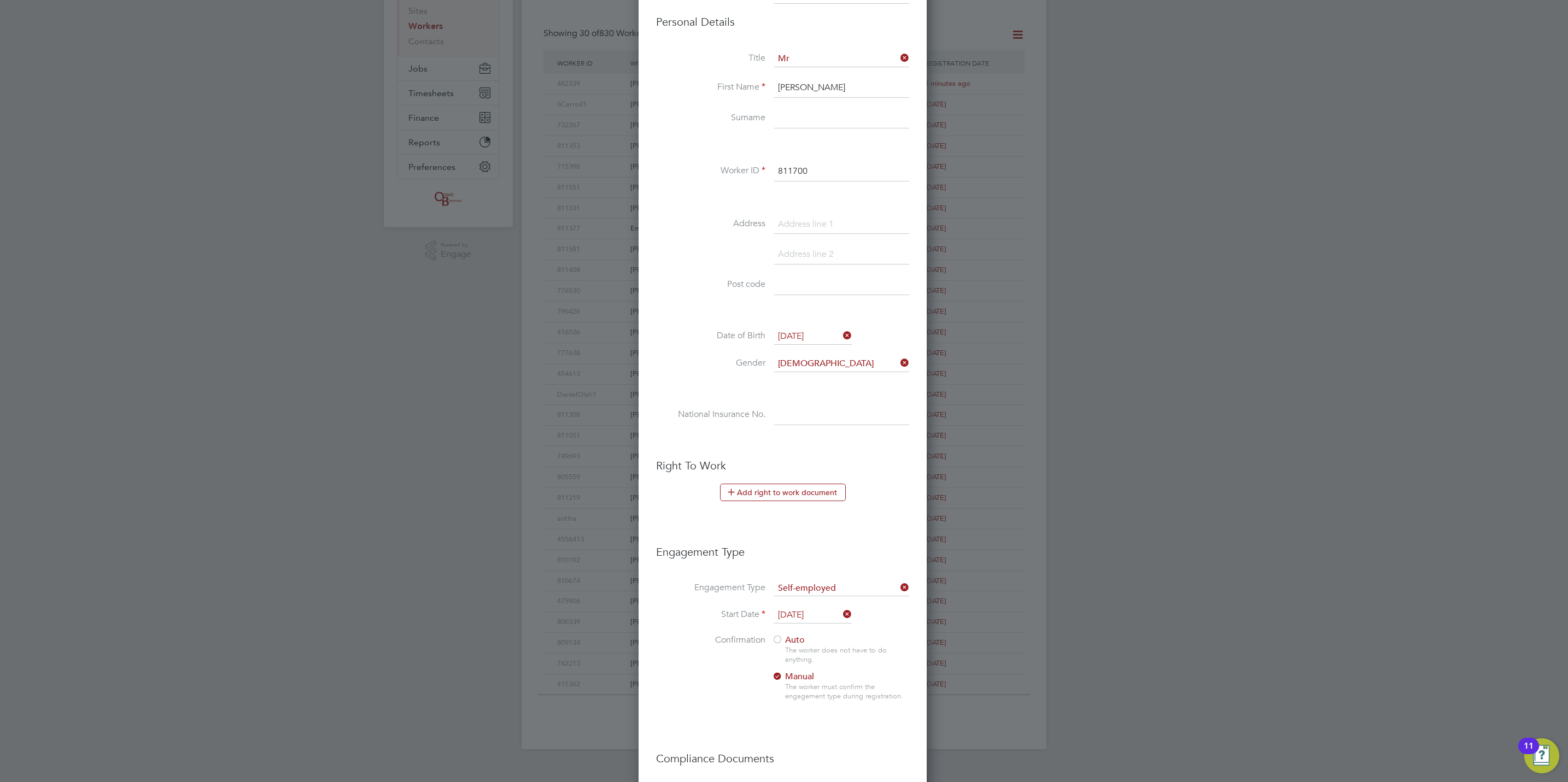
scroll to position [246, 0]
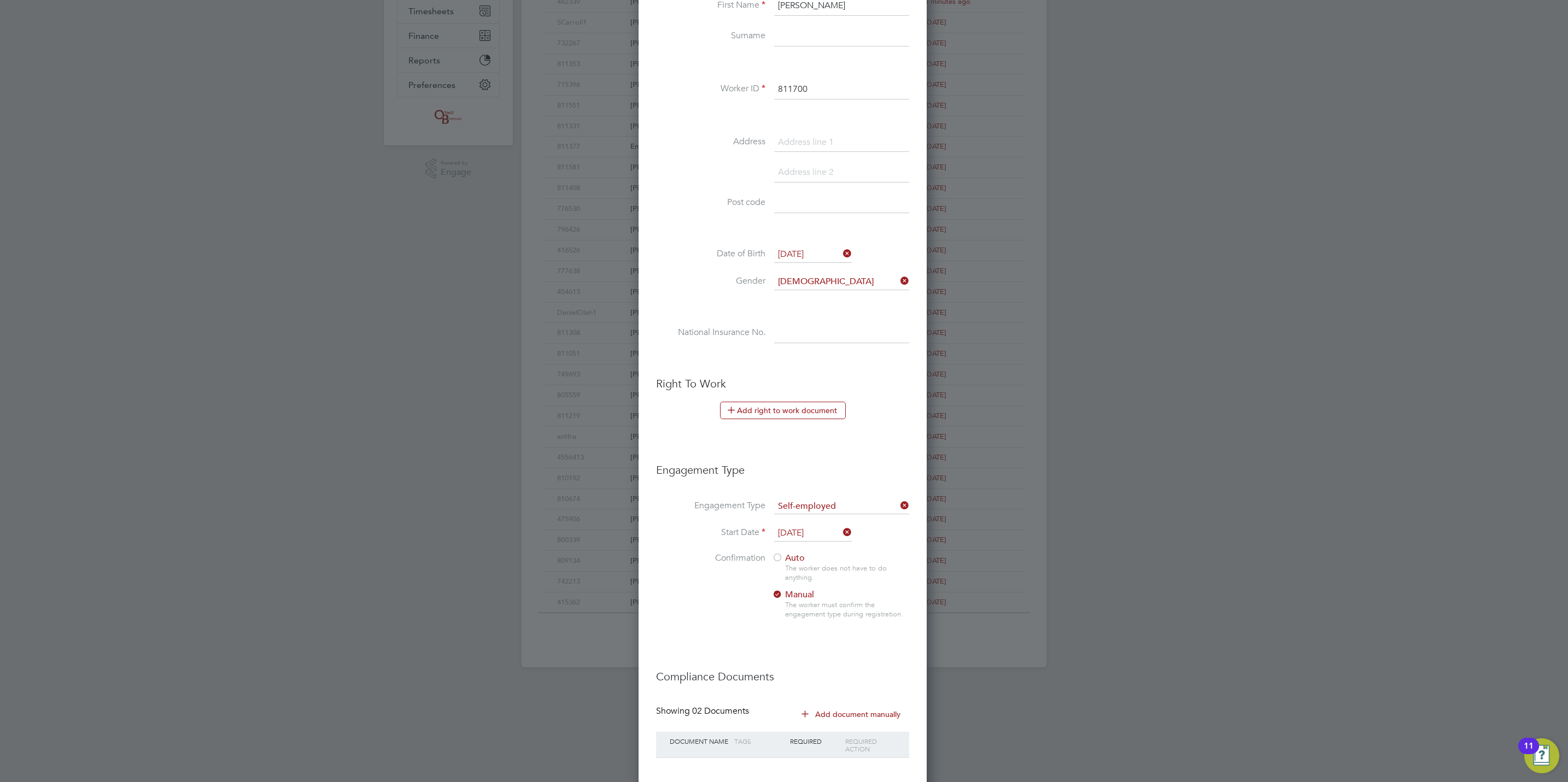
click at [784, 561] on span "Auto" at bounding box center [789, 558] width 33 height 11
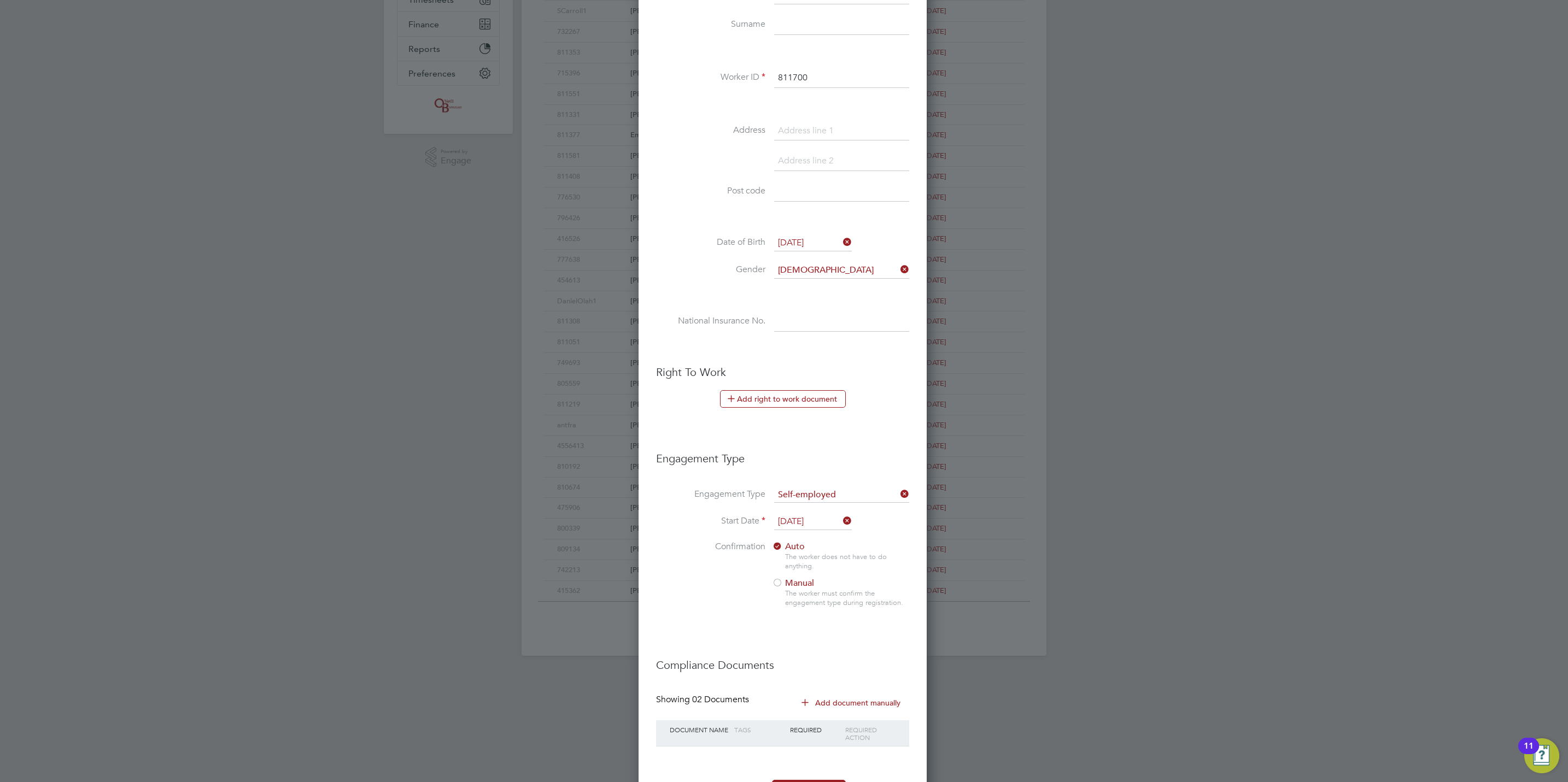
scroll to position [310, 0]
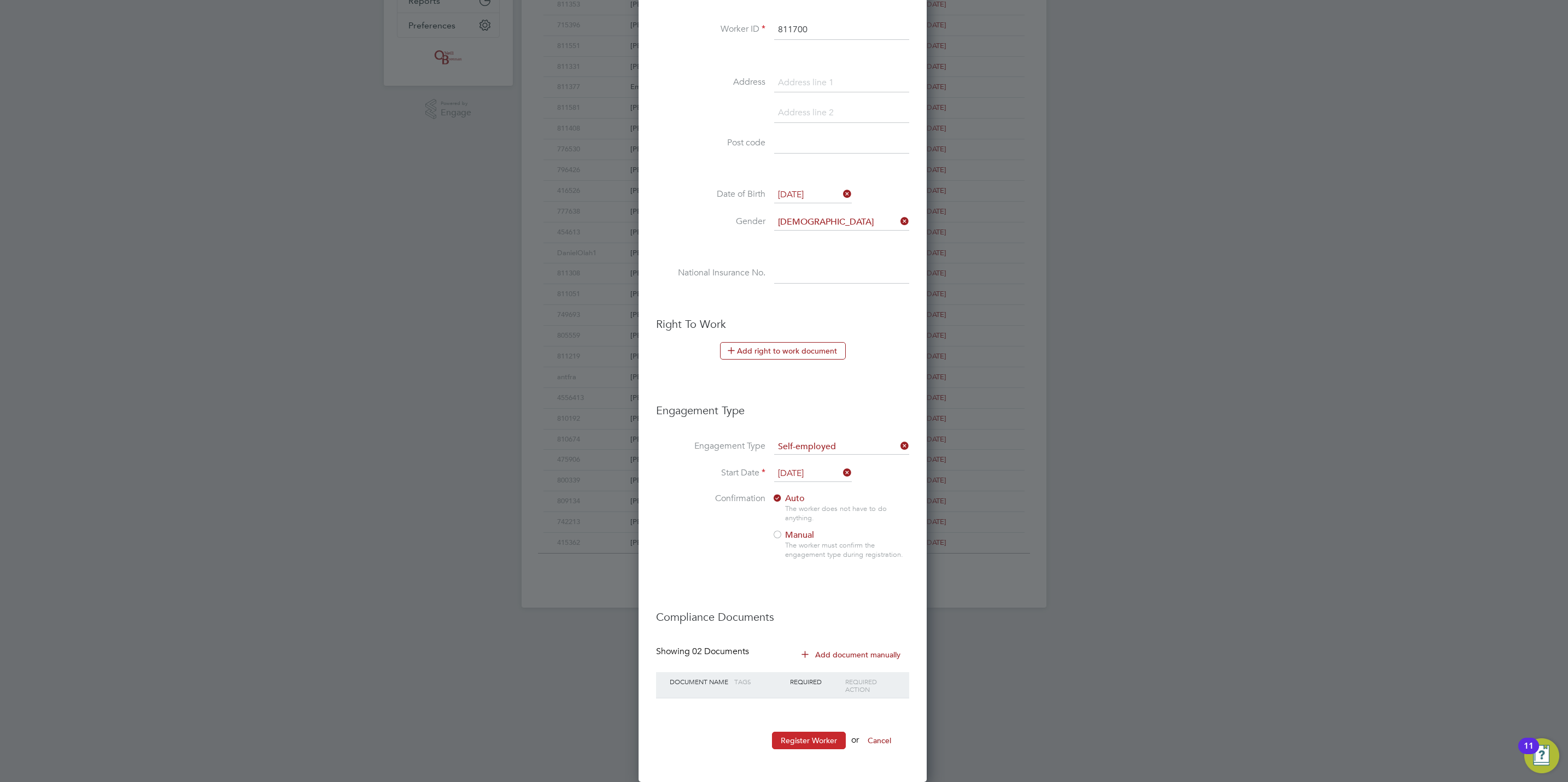
click at [823, 742] on button "Register Worker" at bounding box center [809, 740] width 74 height 17
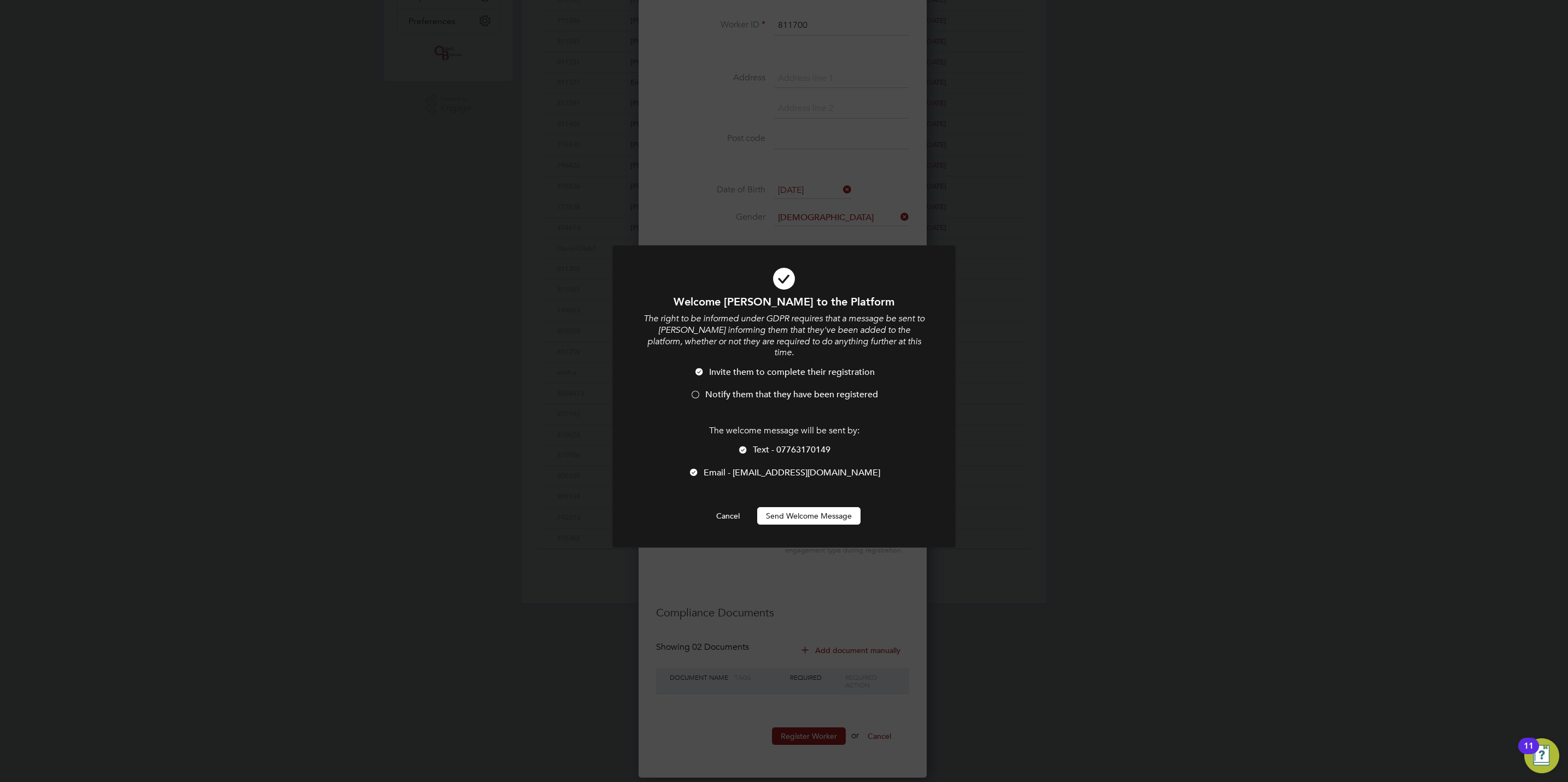
scroll to position [6, 5]
click at [769, 400] on li "Notify them that they have been registered" at bounding box center [784, 400] width 284 height 22
click at [821, 516] on button "Send Welcome Message" at bounding box center [809, 516] width 103 height 17
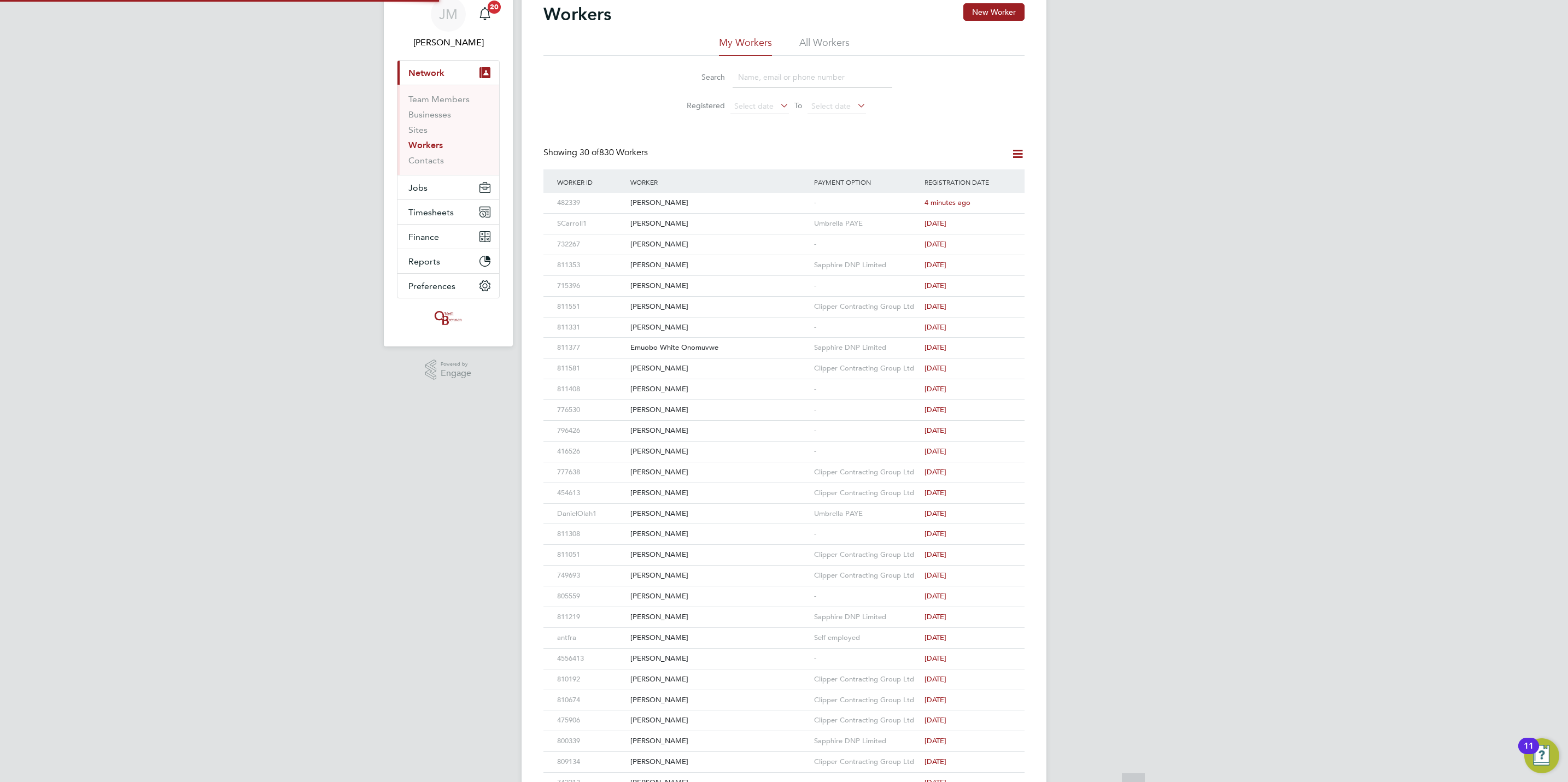
scroll to position [0, 0]
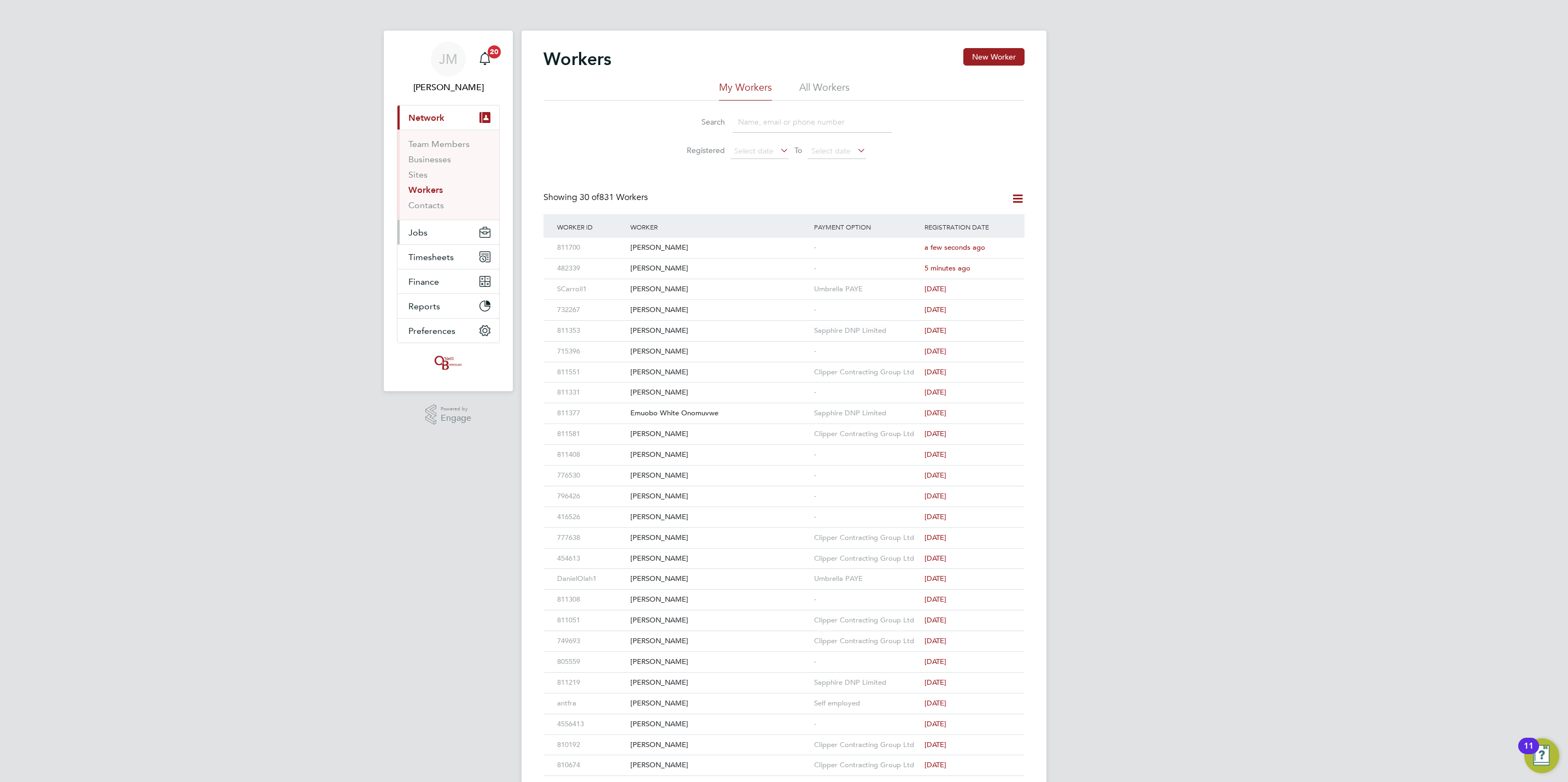
click at [421, 241] on button "Jobs" at bounding box center [448, 232] width 102 height 24
click at [433, 182] on link "Vacancies" at bounding box center [427, 184] width 39 height 11
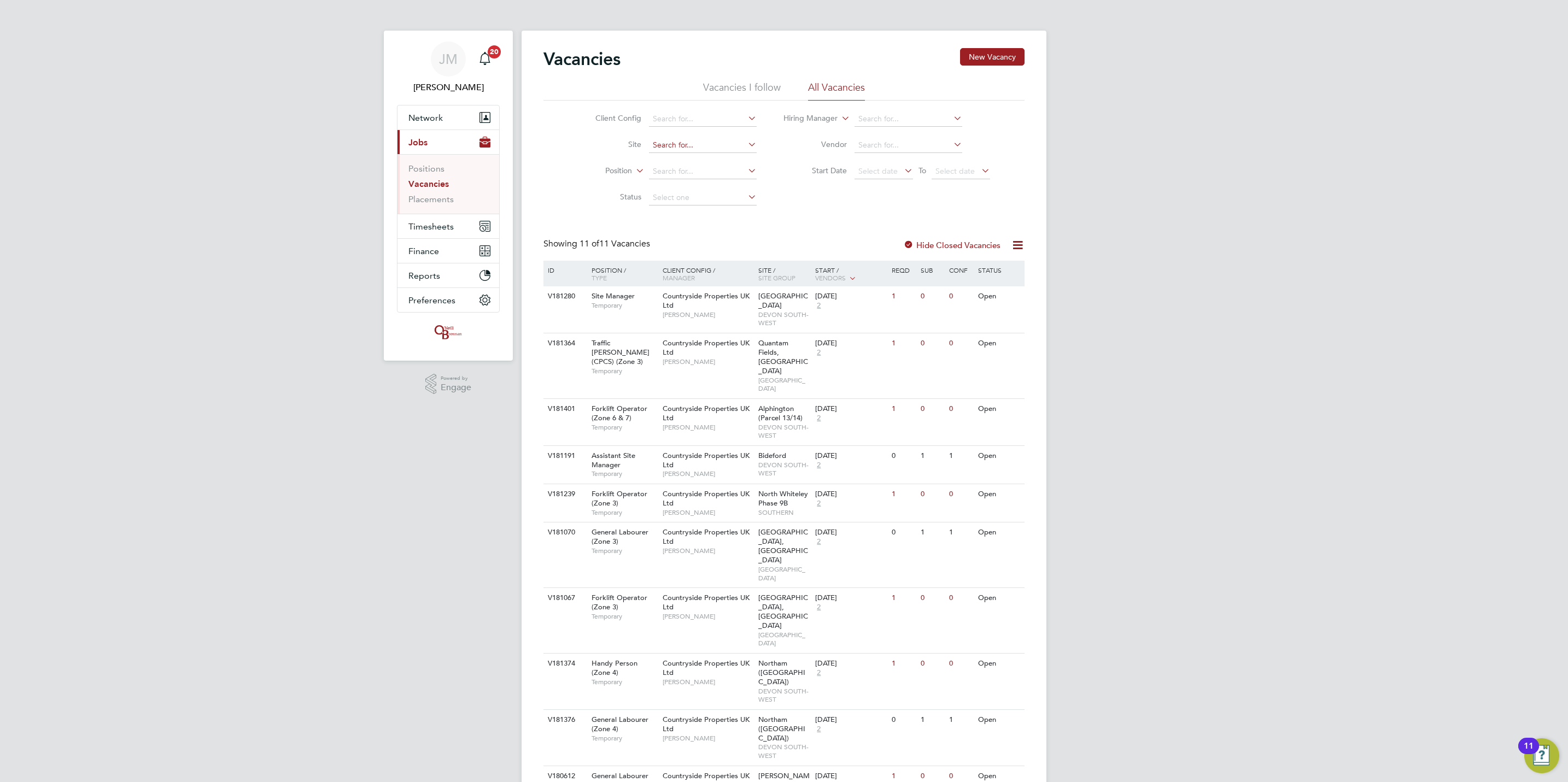
click at [681, 146] on input at bounding box center [702, 145] width 108 height 16
click at [706, 159] on li "Northam (Bay View Road)" at bounding box center [710, 161] width 123 height 15
type input "Northam ([GEOGRAPHIC_DATA])"
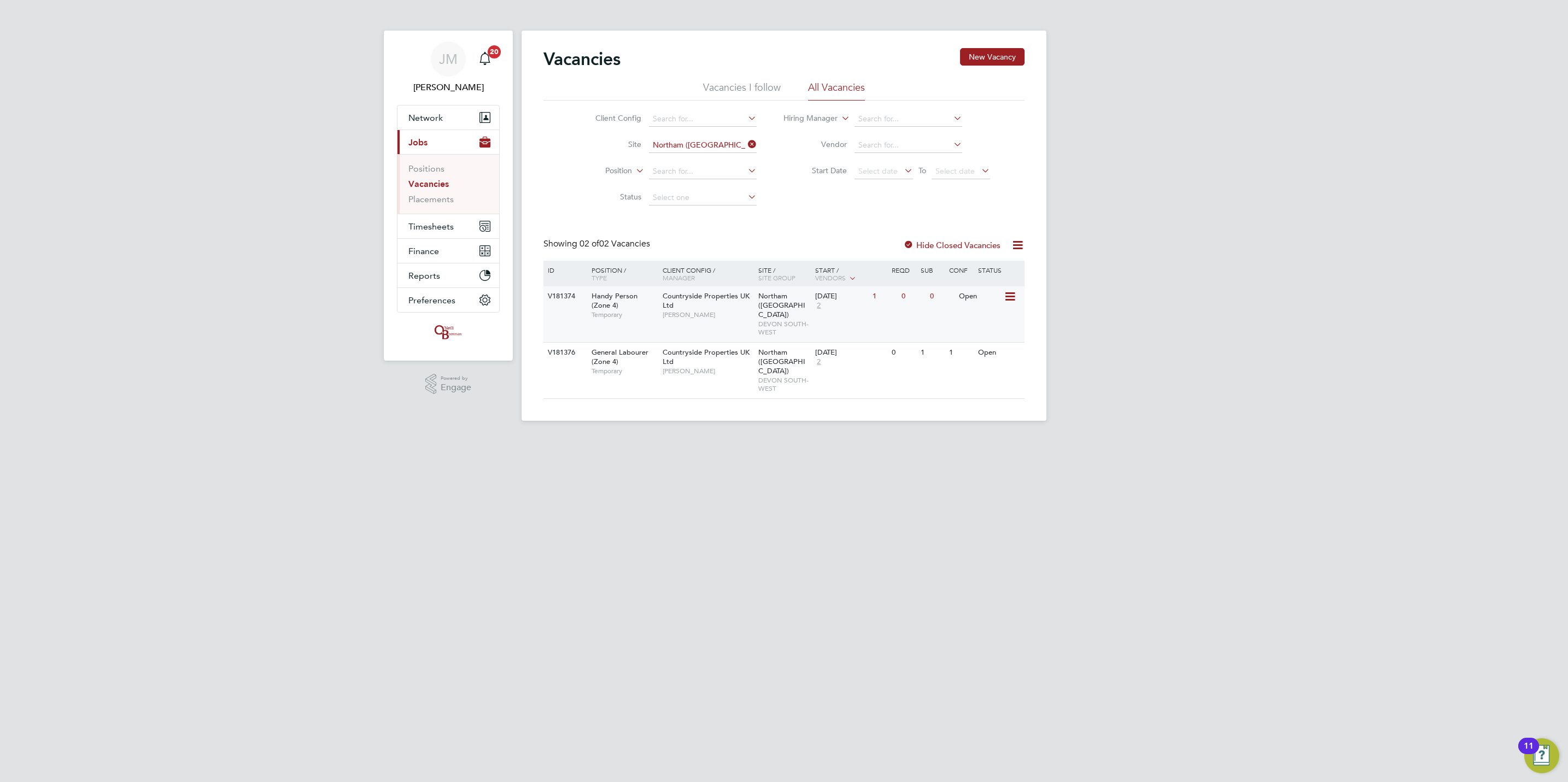
click at [1005, 299] on icon at bounding box center [1009, 297] width 11 height 13
click at [569, 306] on div "V181374" at bounding box center [564, 297] width 39 height 21
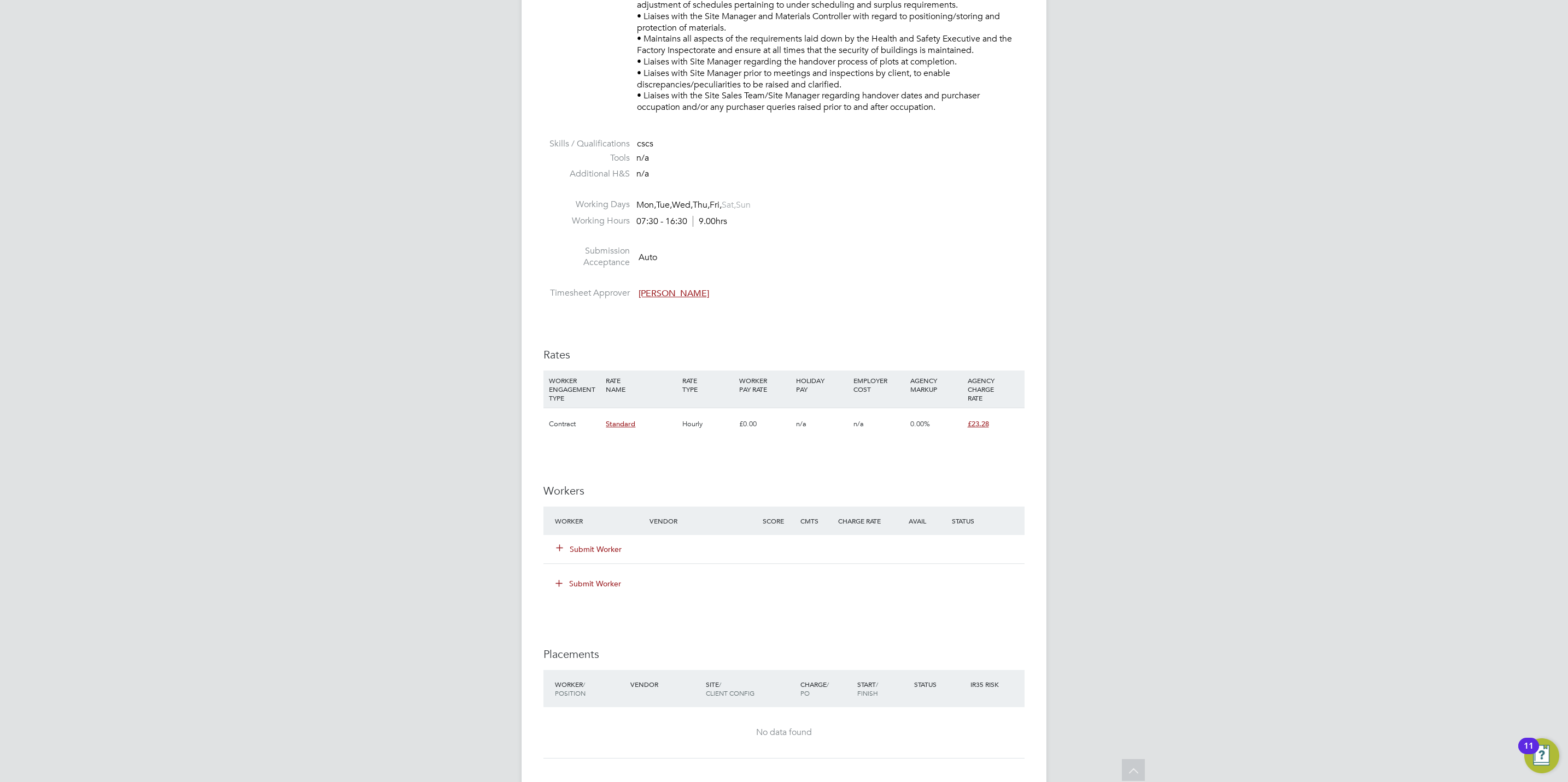
click at [576, 547] on button "Submit Worker" at bounding box center [590, 549] width 66 height 11
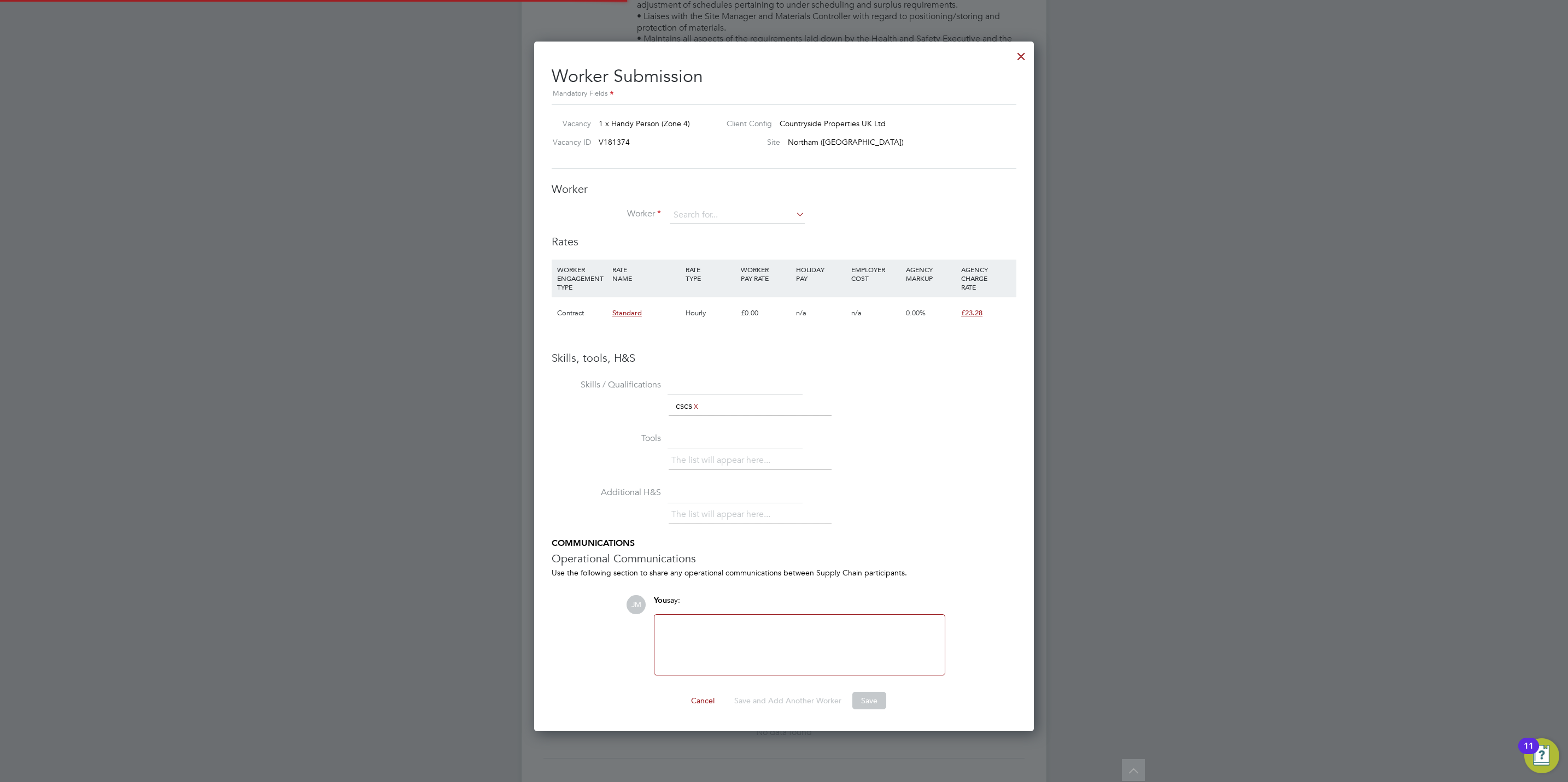
scroll to position [692, 500]
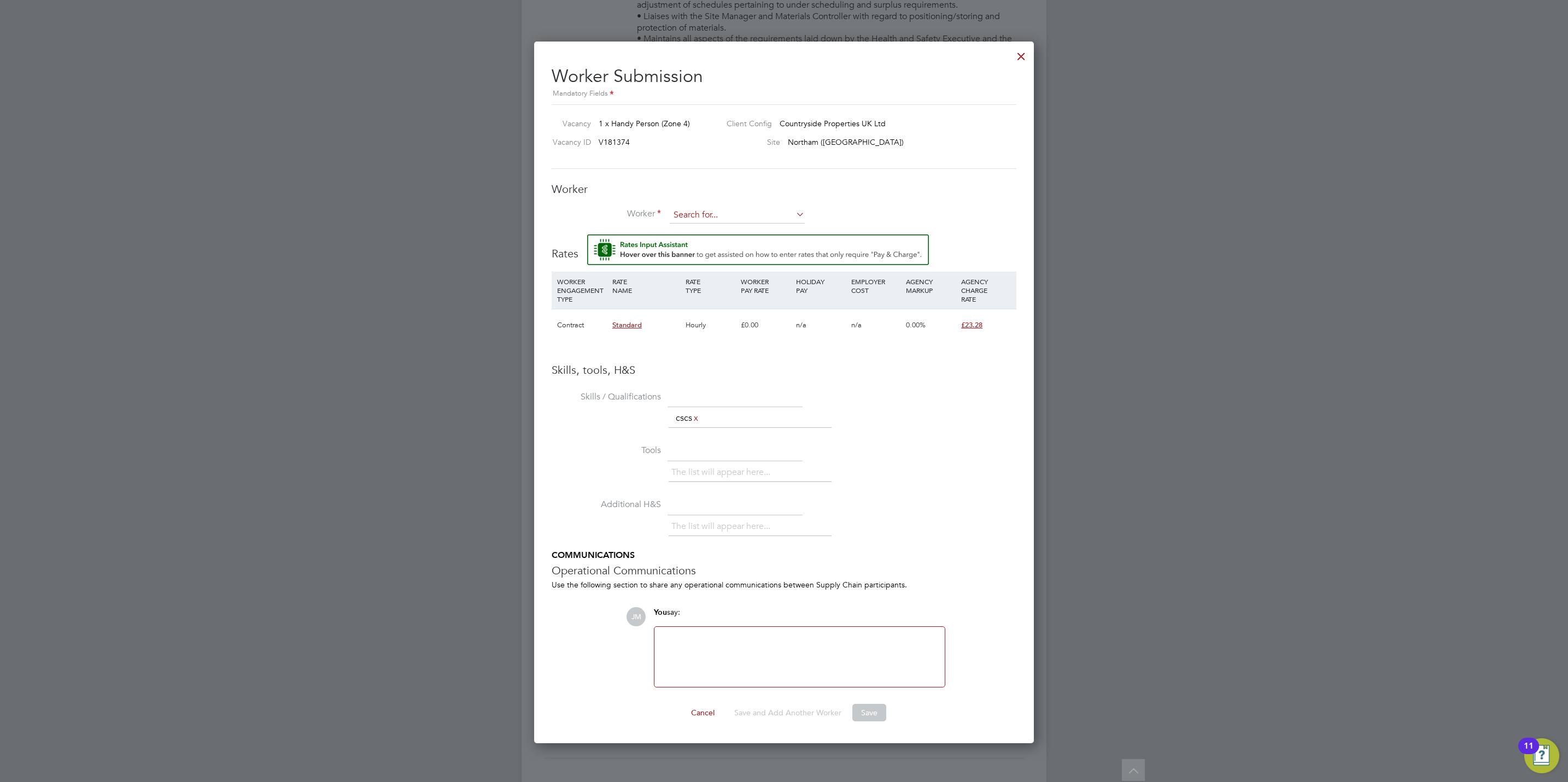
click at [709, 212] on input at bounding box center [737, 215] width 135 height 16
type input "simon arch"
click at [1023, 62] on div at bounding box center [1021, 53] width 20 height 20
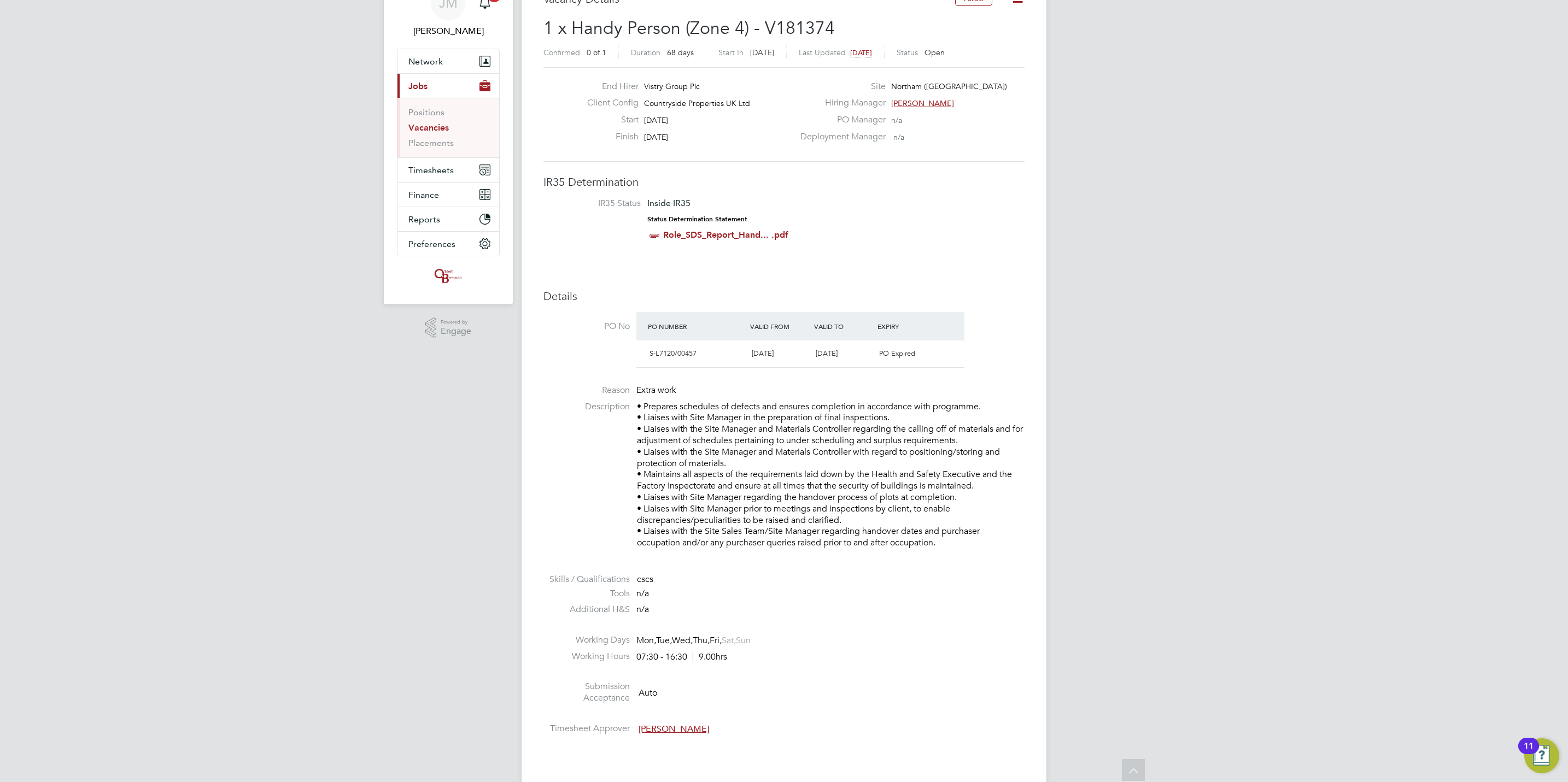
scroll to position [0, 0]
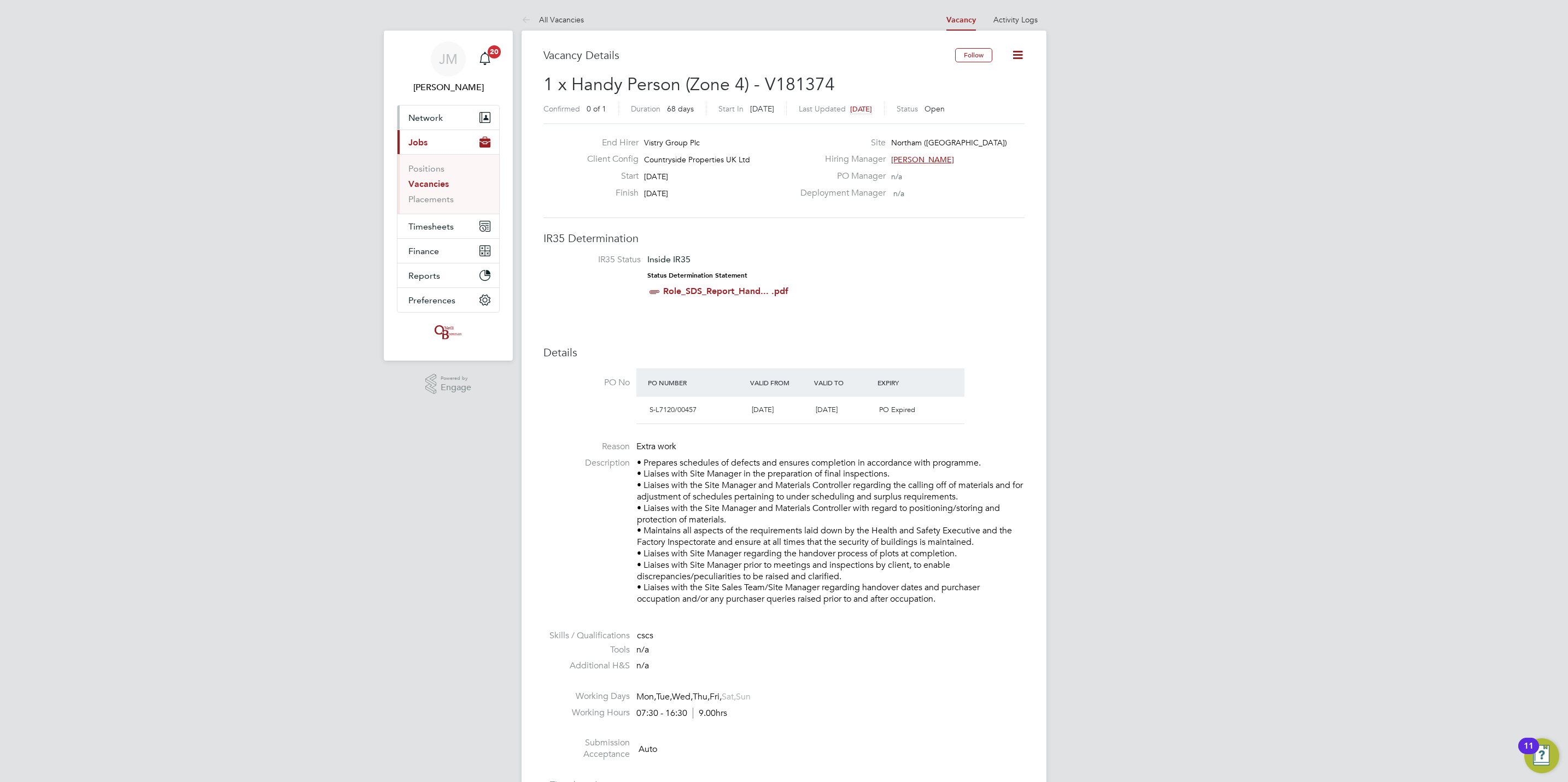
click at [450, 122] on button "Network" at bounding box center [448, 117] width 102 height 24
click at [433, 191] on link "Workers" at bounding box center [425, 190] width 34 height 11
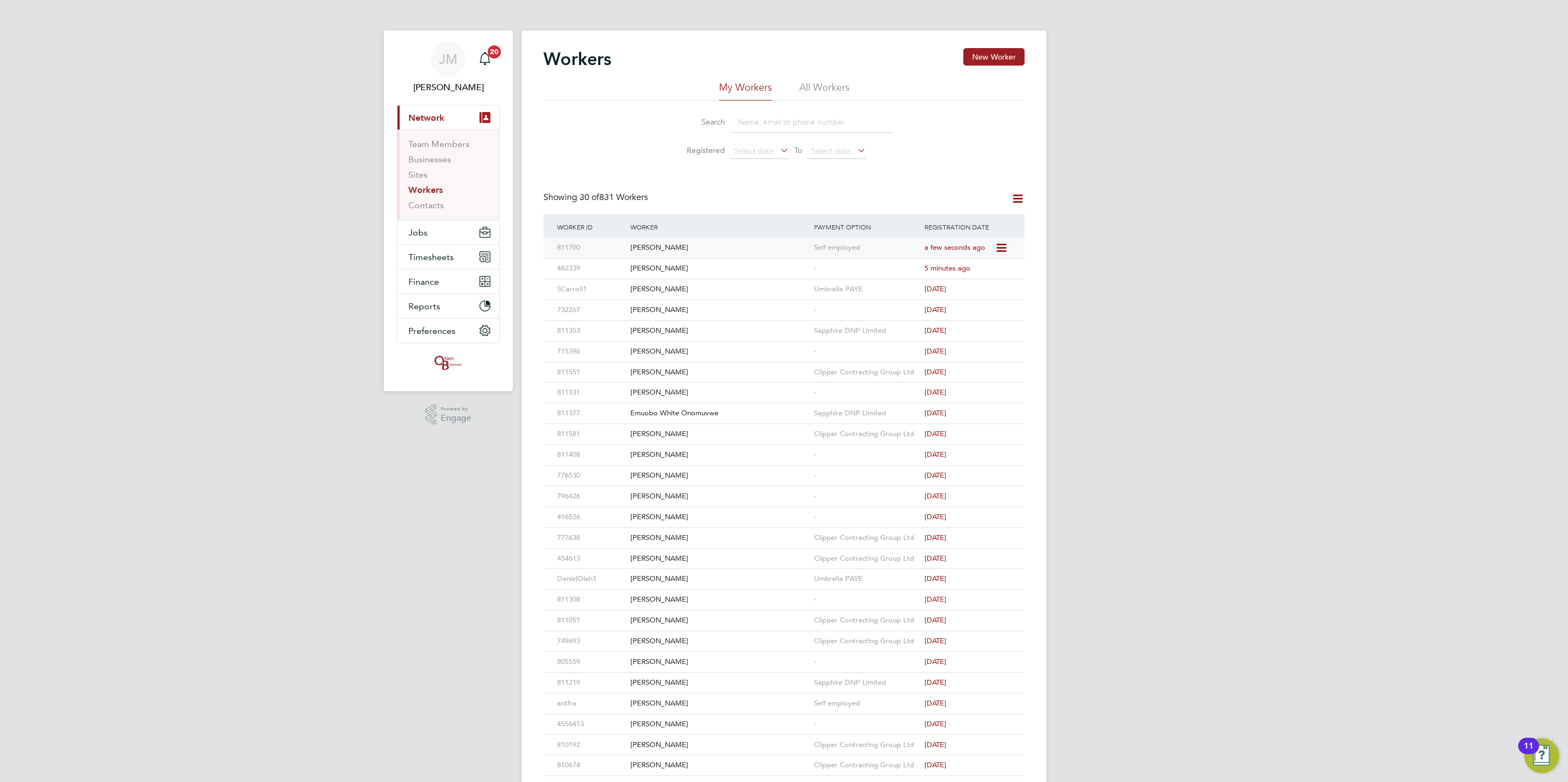
click at [954, 246] on span "a few seconds ago" at bounding box center [954, 246] width 61 height 9
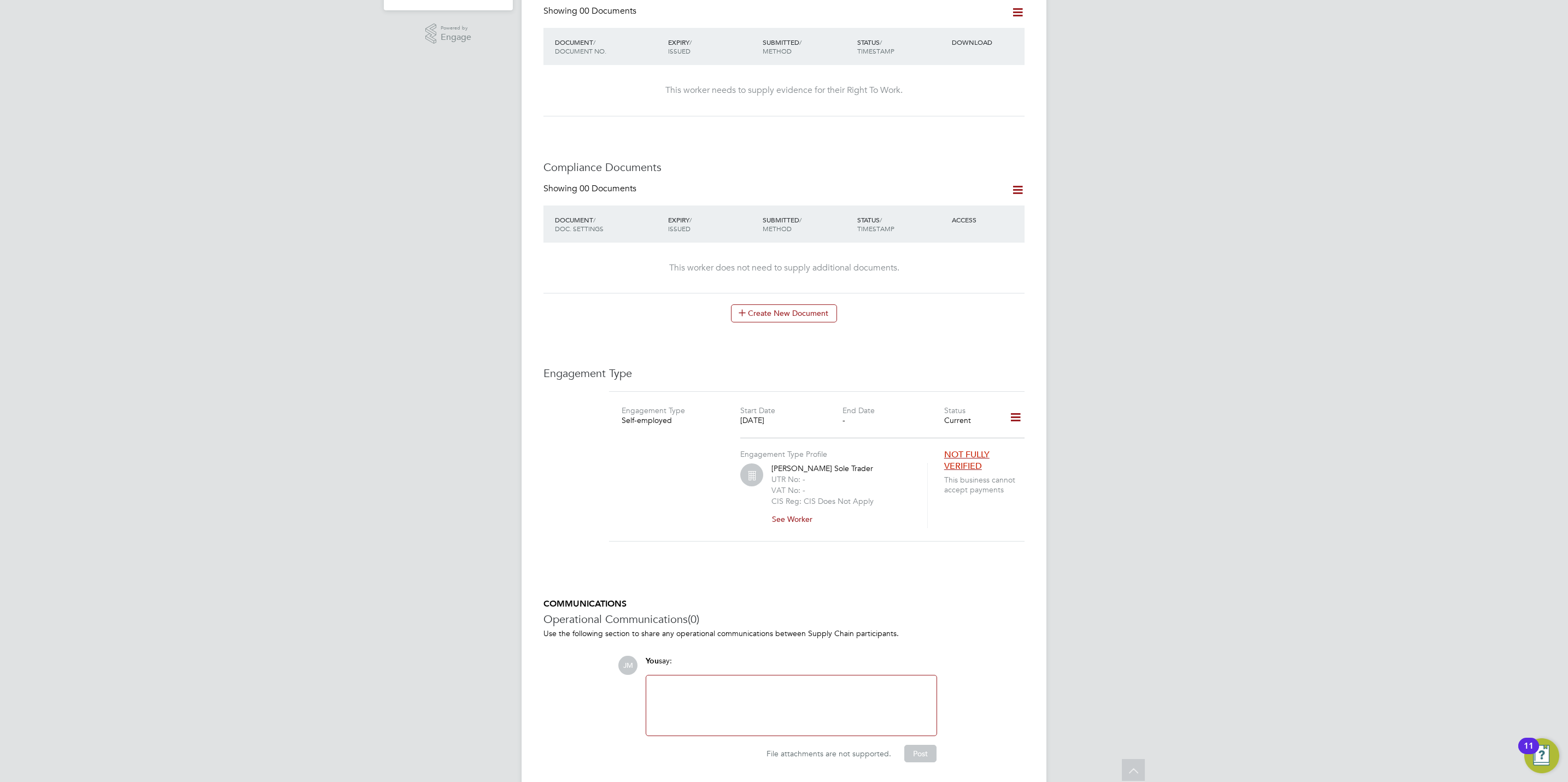
scroll to position [409, 0]
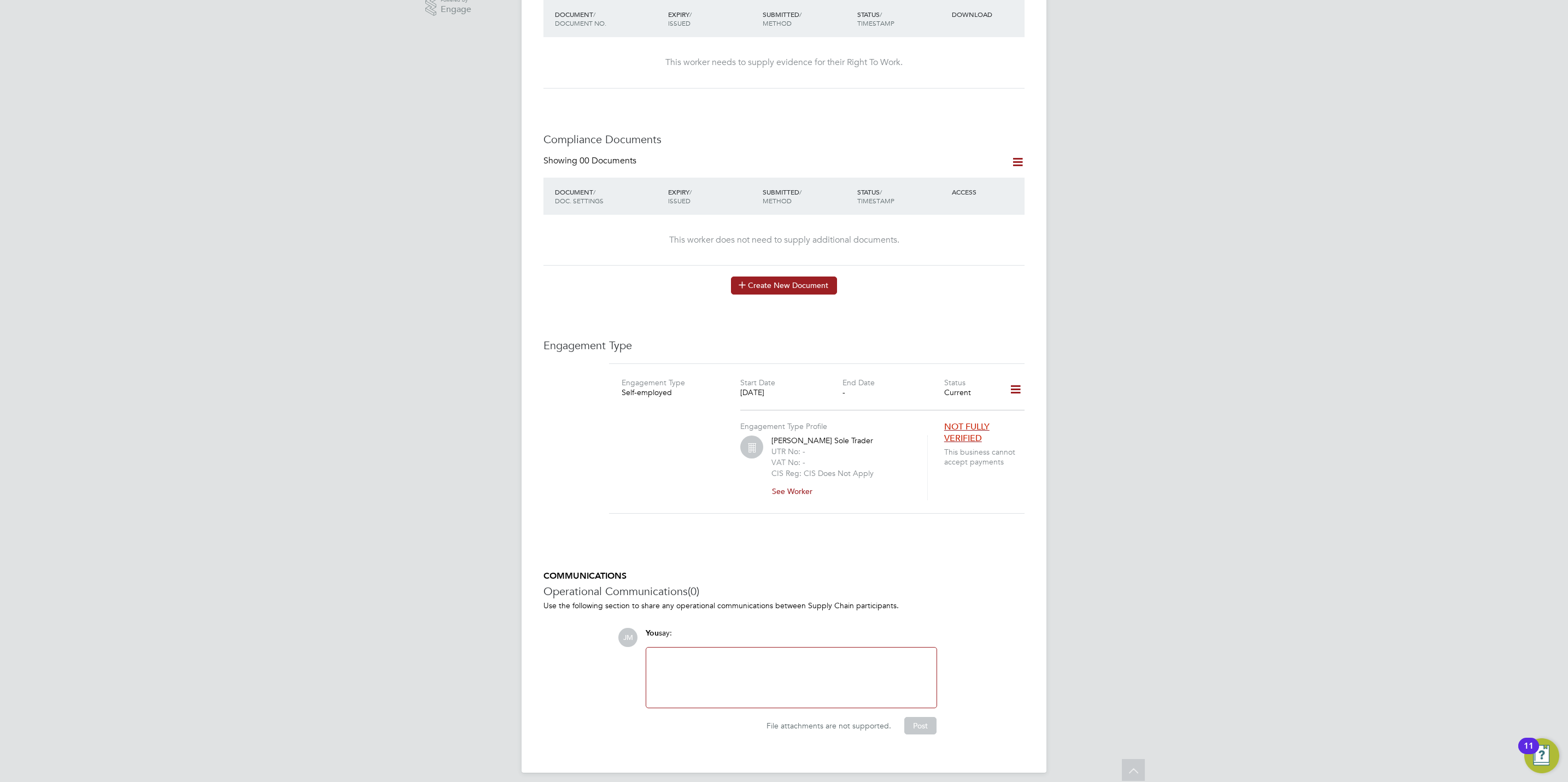
click at [766, 283] on button "Create New Document" at bounding box center [784, 285] width 106 height 17
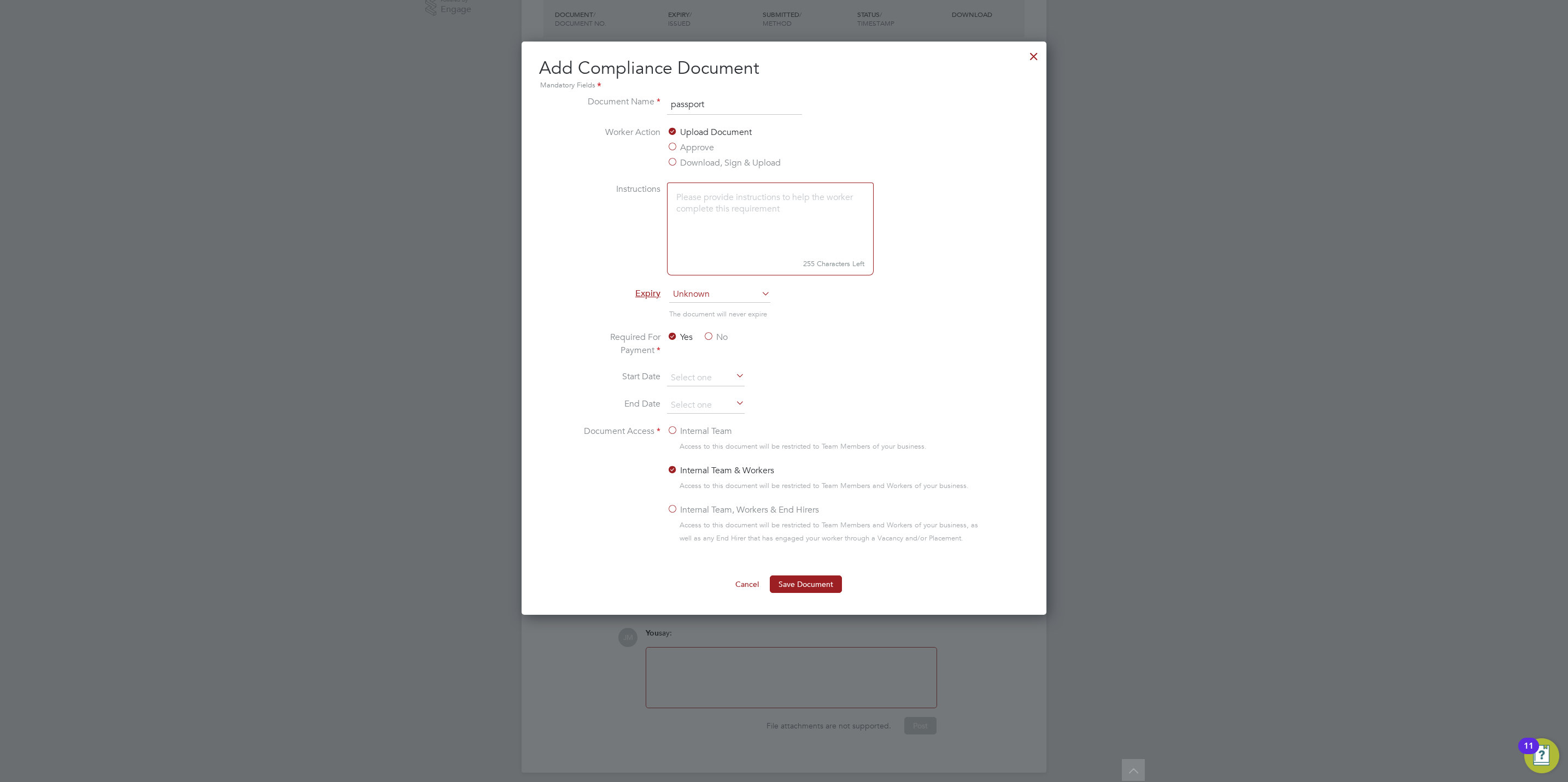
type input "passport"
click at [714, 215] on textarea at bounding box center [770, 218] width 207 height 73
click at [729, 297] on span "Unknown" at bounding box center [720, 295] width 101 height 16
click at [710, 310] on li "Never" at bounding box center [720, 310] width 102 height 14
click at [723, 338] on label "No" at bounding box center [715, 338] width 25 height 13
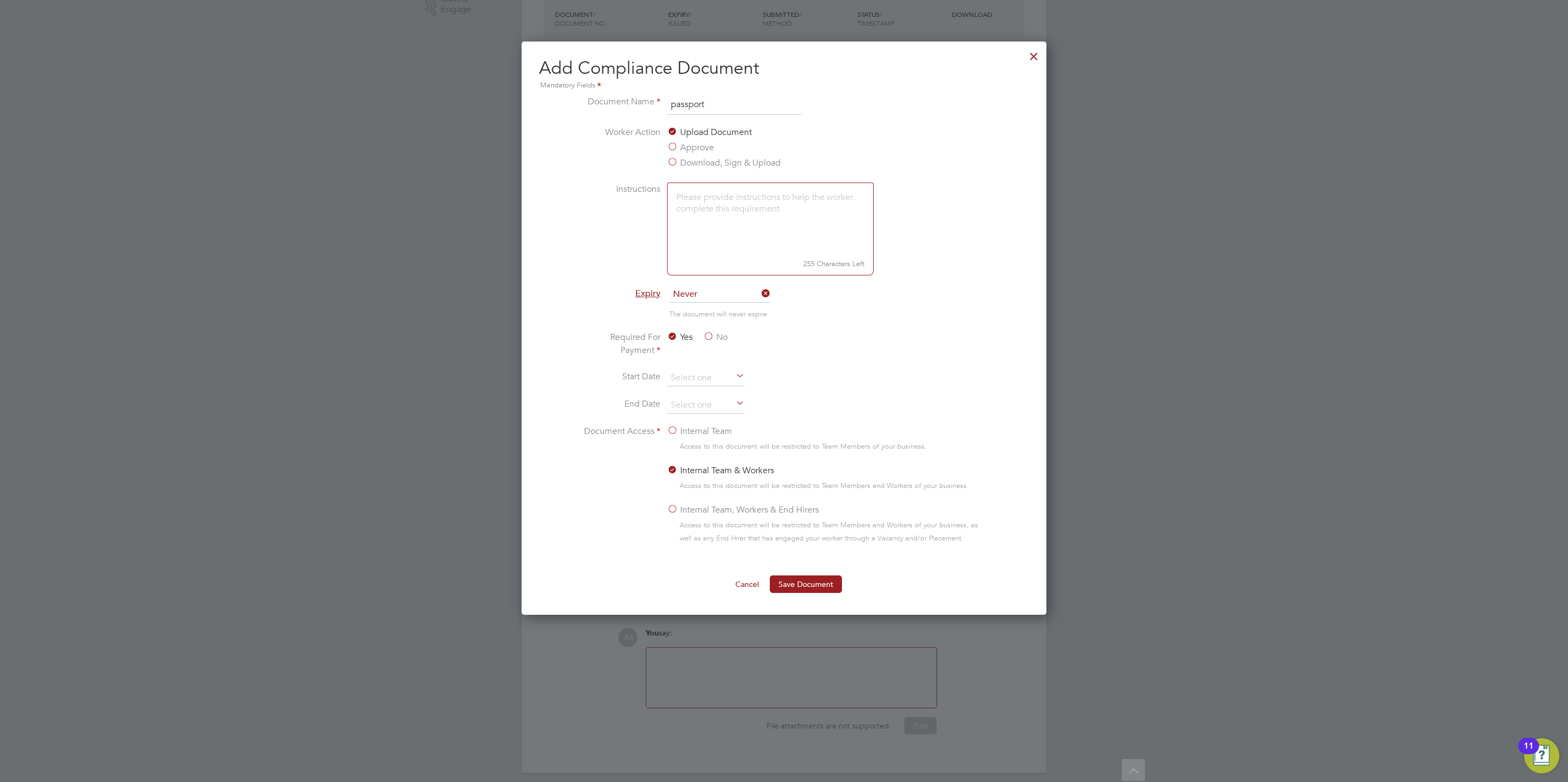
click at [0, 0] on input "No" at bounding box center [0, 0] width 0 height 0
click at [701, 370] on input at bounding box center [706, 379] width 78 height 16
click at [778, 186] on span "2025" at bounding box center [775, 185] width 20 height 9
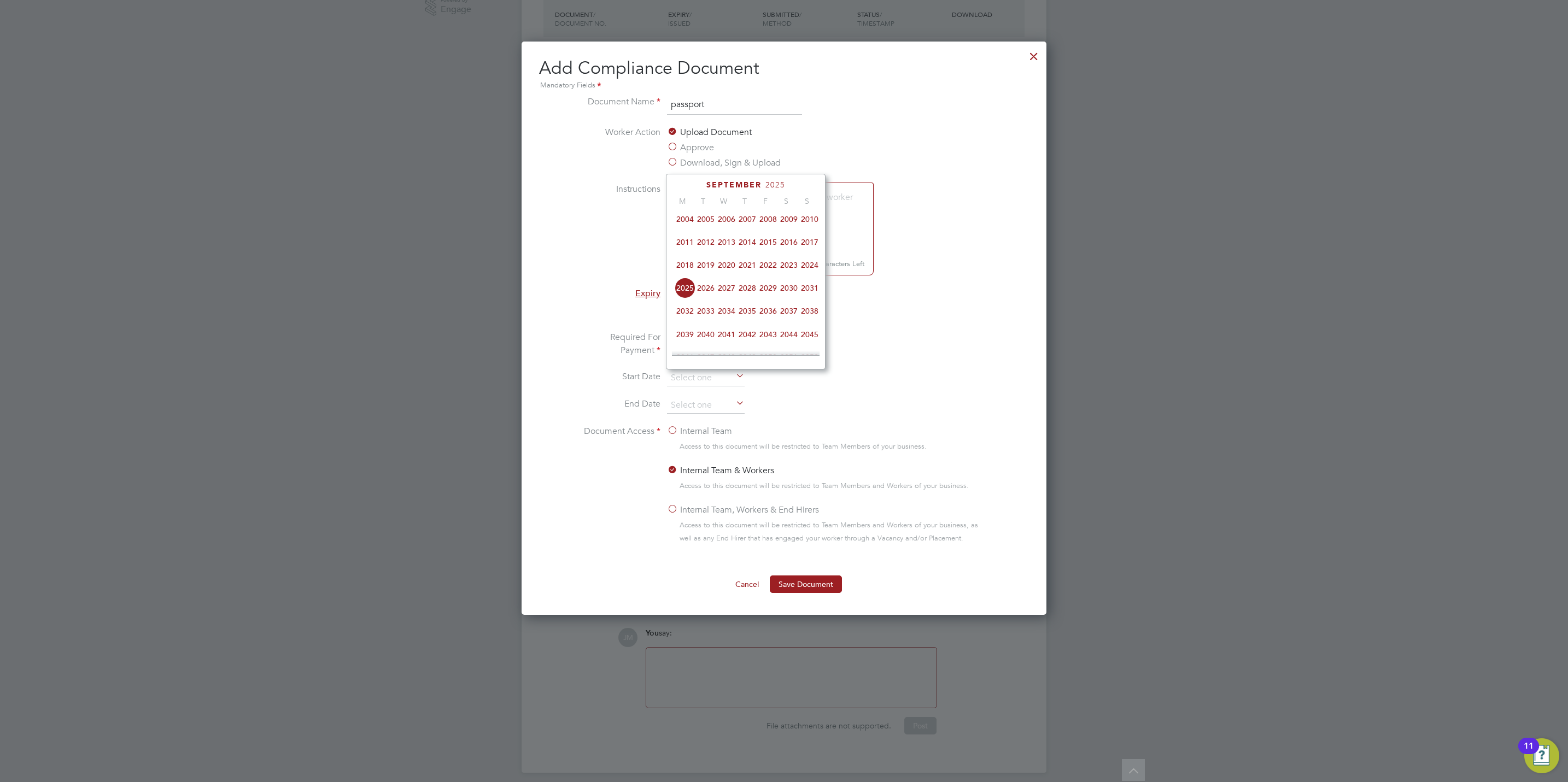
click at [781, 265] on span "2023" at bounding box center [789, 264] width 21 height 21
click at [692, 187] on icon at bounding box center [696, 186] width 11 height 12
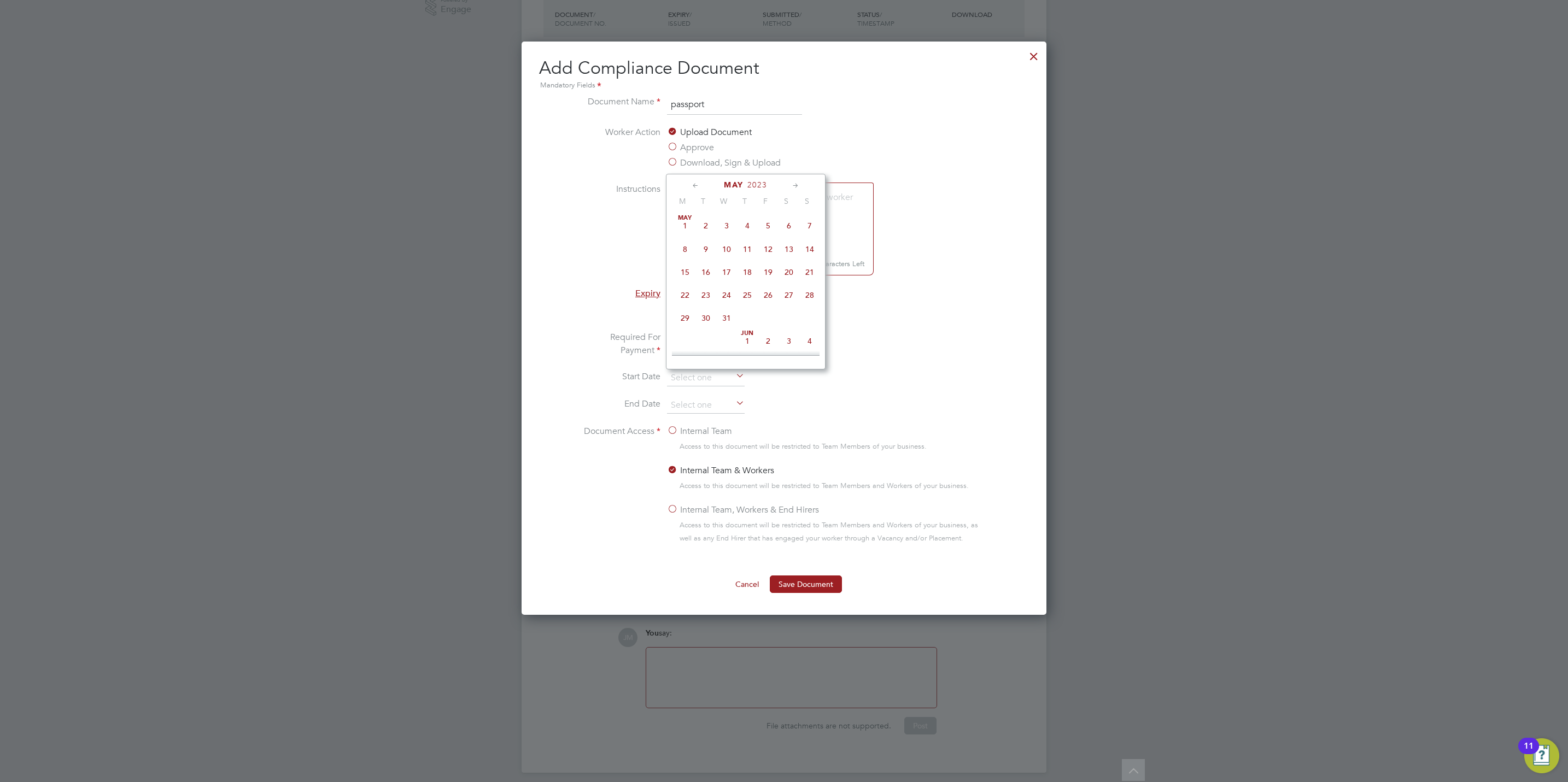
click at [694, 187] on icon at bounding box center [696, 186] width 11 height 12
click at [801, 186] on div "[DATE]" at bounding box center [746, 185] width 148 height 11
click at [795, 186] on icon at bounding box center [795, 186] width 11 height 12
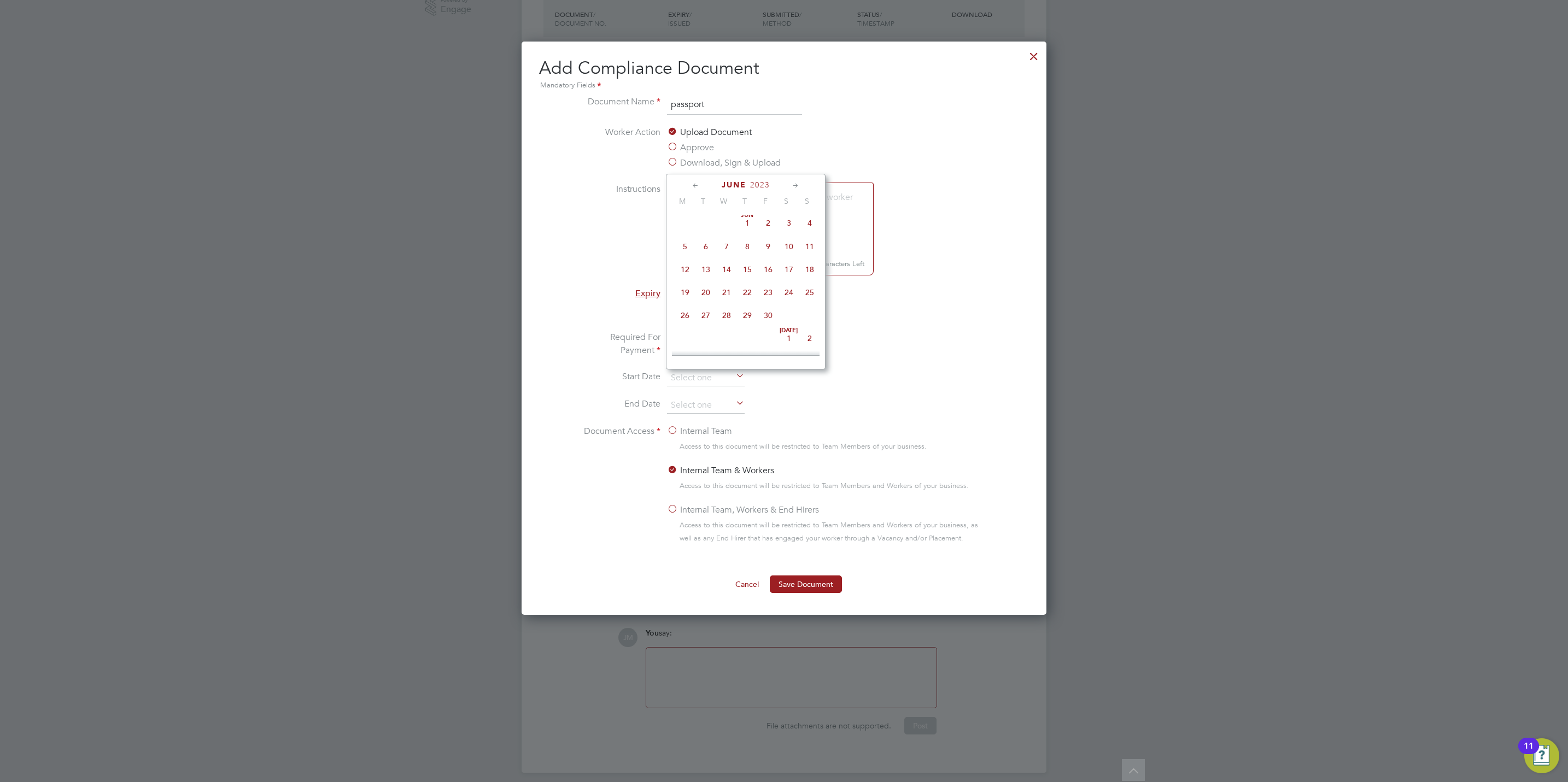
click at [687, 252] on span "5" at bounding box center [684, 246] width 21 height 21
type input "[DATE]"
click at [709, 407] on input at bounding box center [706, 406] width 78 height 16
click at [733, 215] on span "September" at bounding box center [733, 212] width 55 height 9
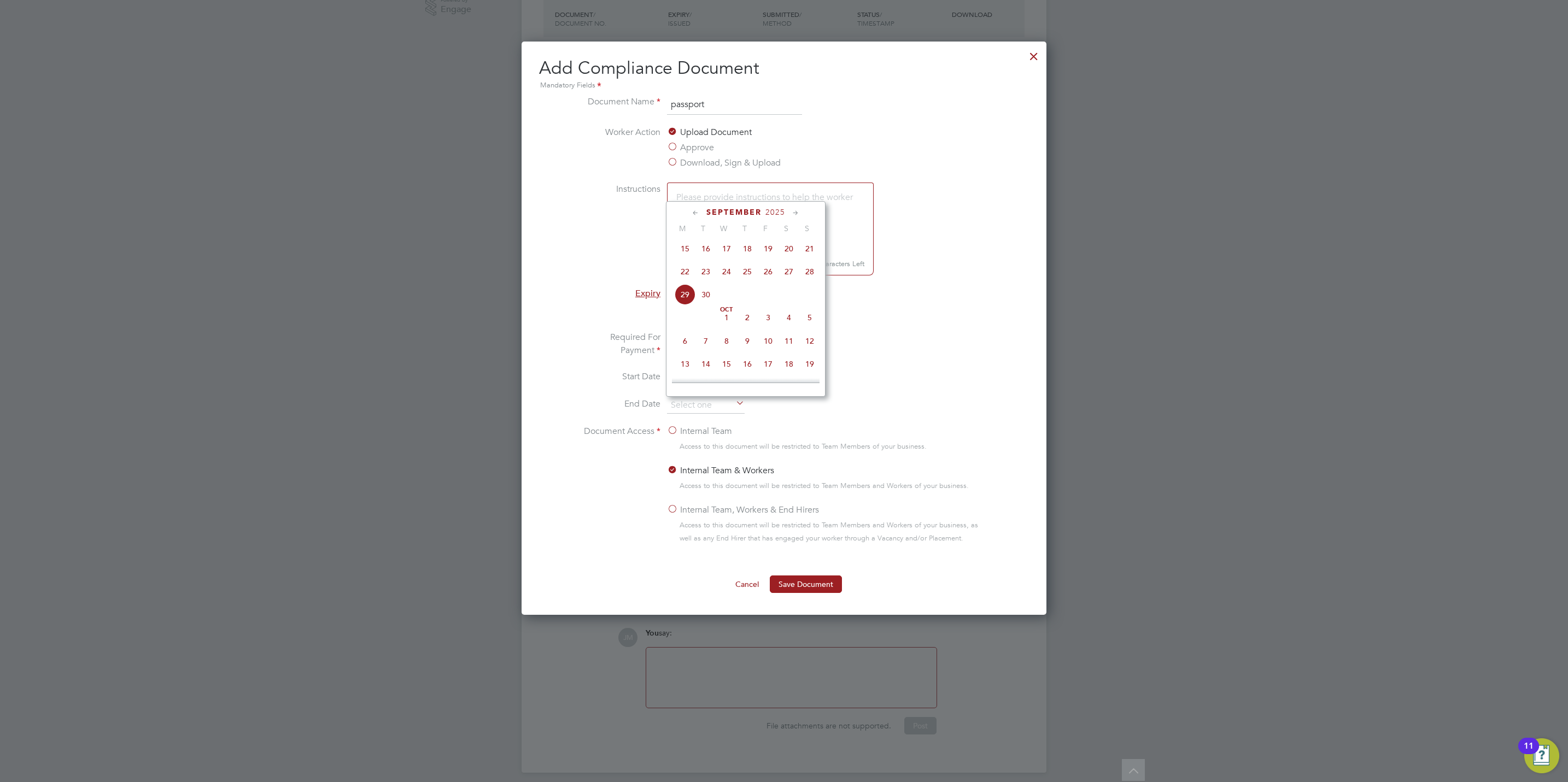
scroll to position [373, 0]
click at [771, 210] on span "2025" at bounding box center [775, 212] width 20 height 9
click at [707, 342] on span "2033" at bounding box center [706, 338] width 21 height 21
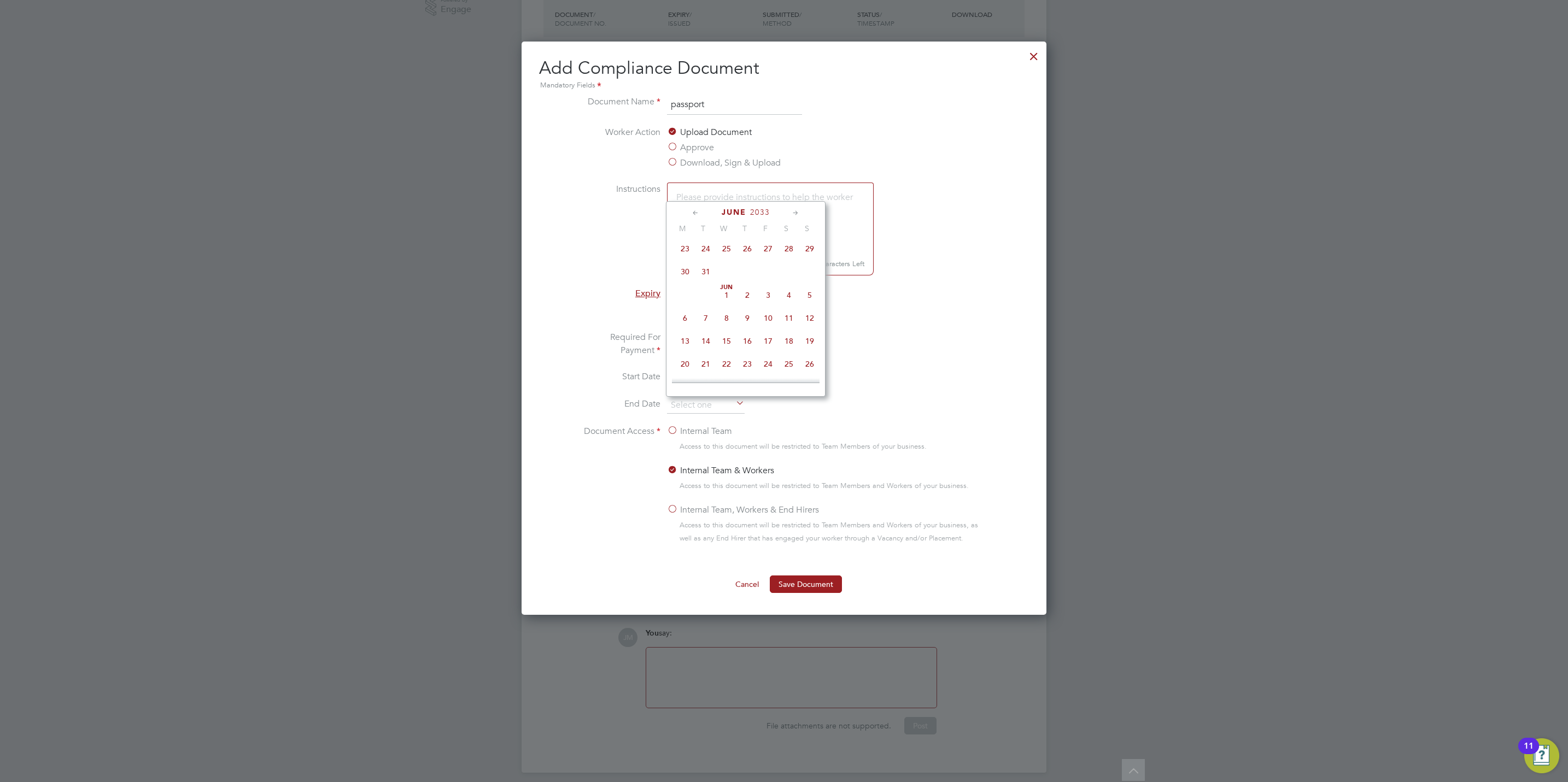
click at [811, 298] on span "5" at bounding box center [809, 295] width 21 height 21
type input "[DATE]"
click at [815, 584] on button "Save Document" at bounding box center [806, 584] width 72 height 17
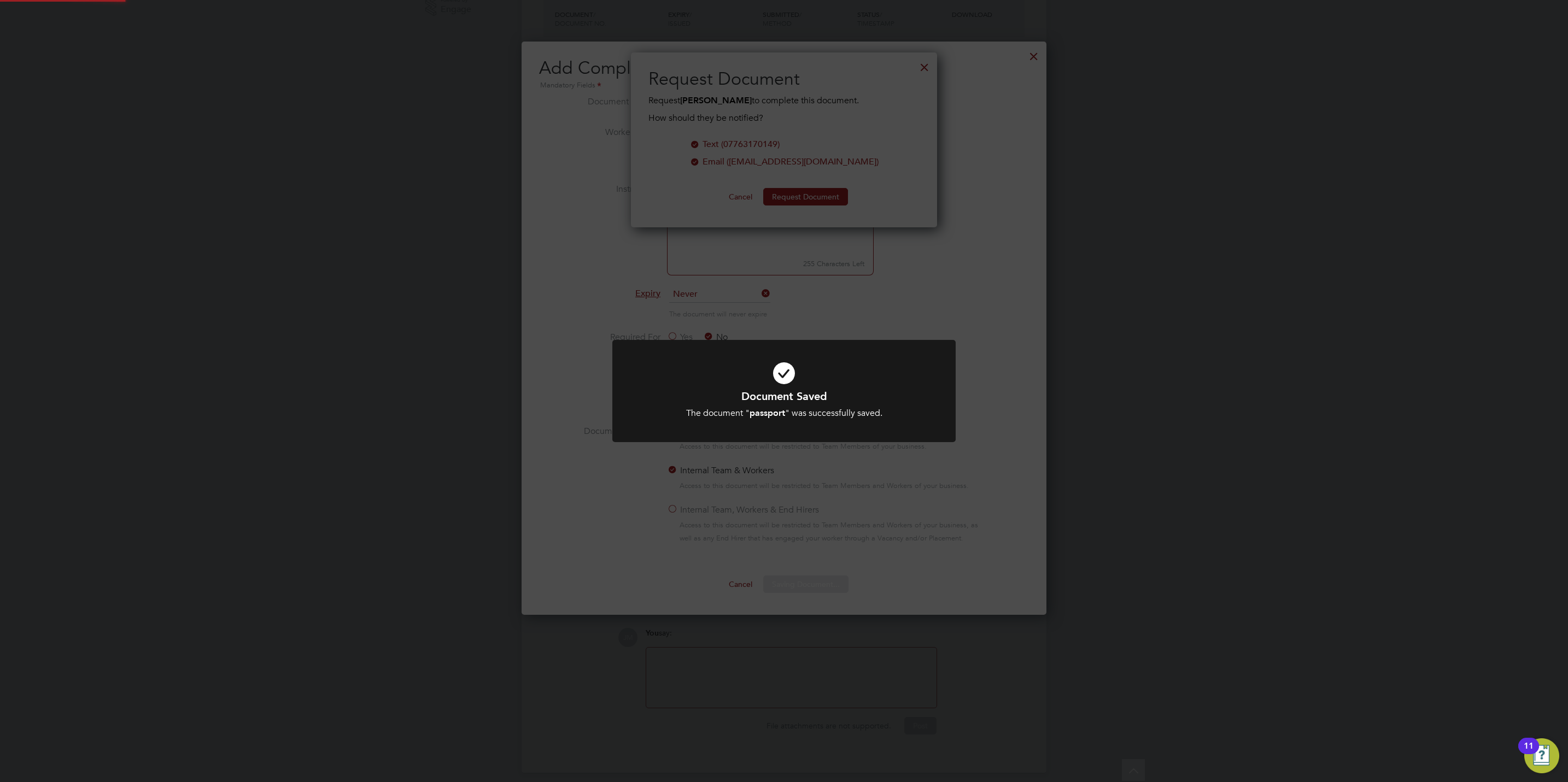
scroll to position [176, 306]
click at [830, 347] on div at bounding box center [784, 391] width 343 height 102
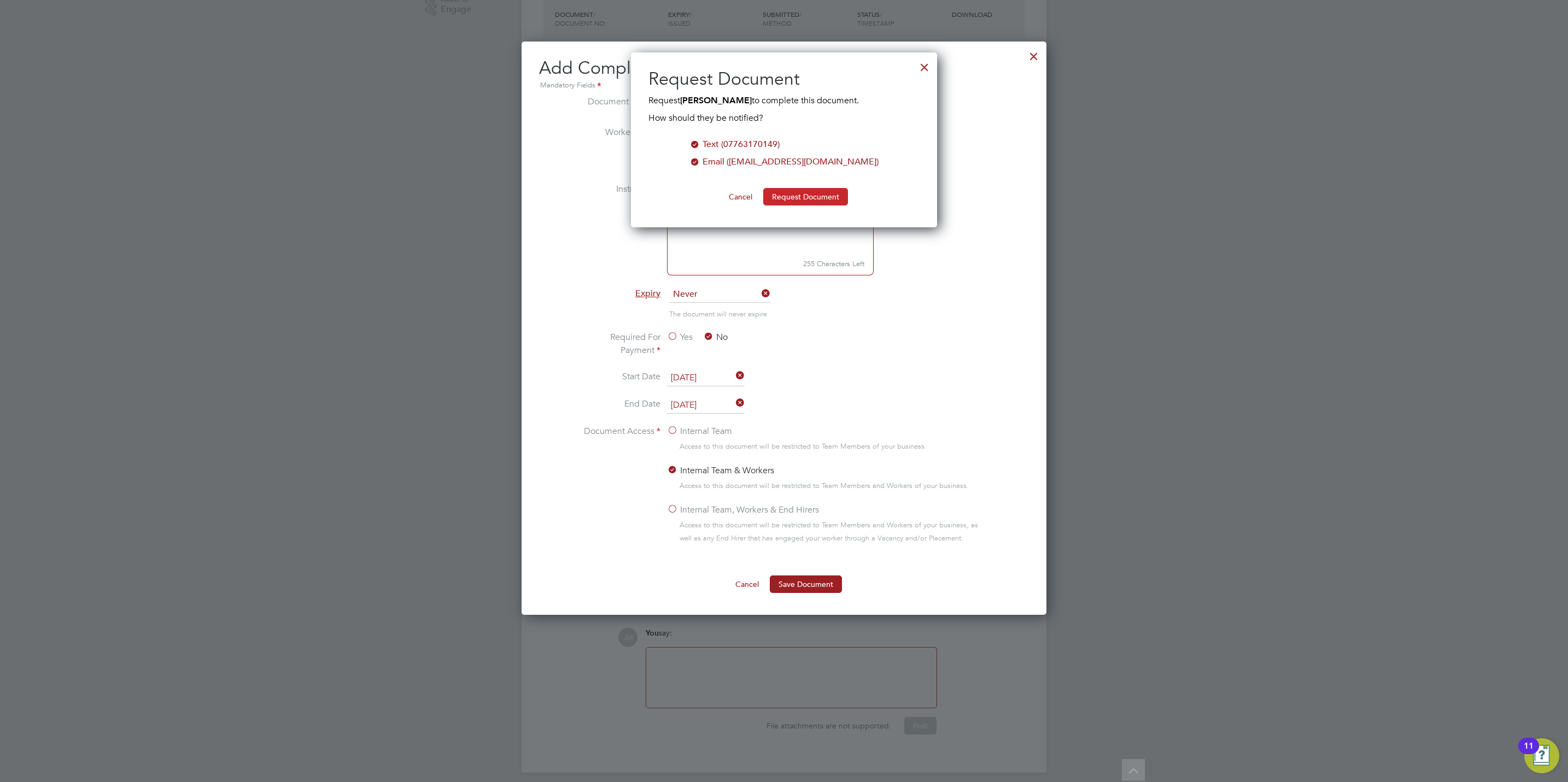
click at [787, 197] on button "Request Document" at bounding box center [805, 196] width 85 height 17
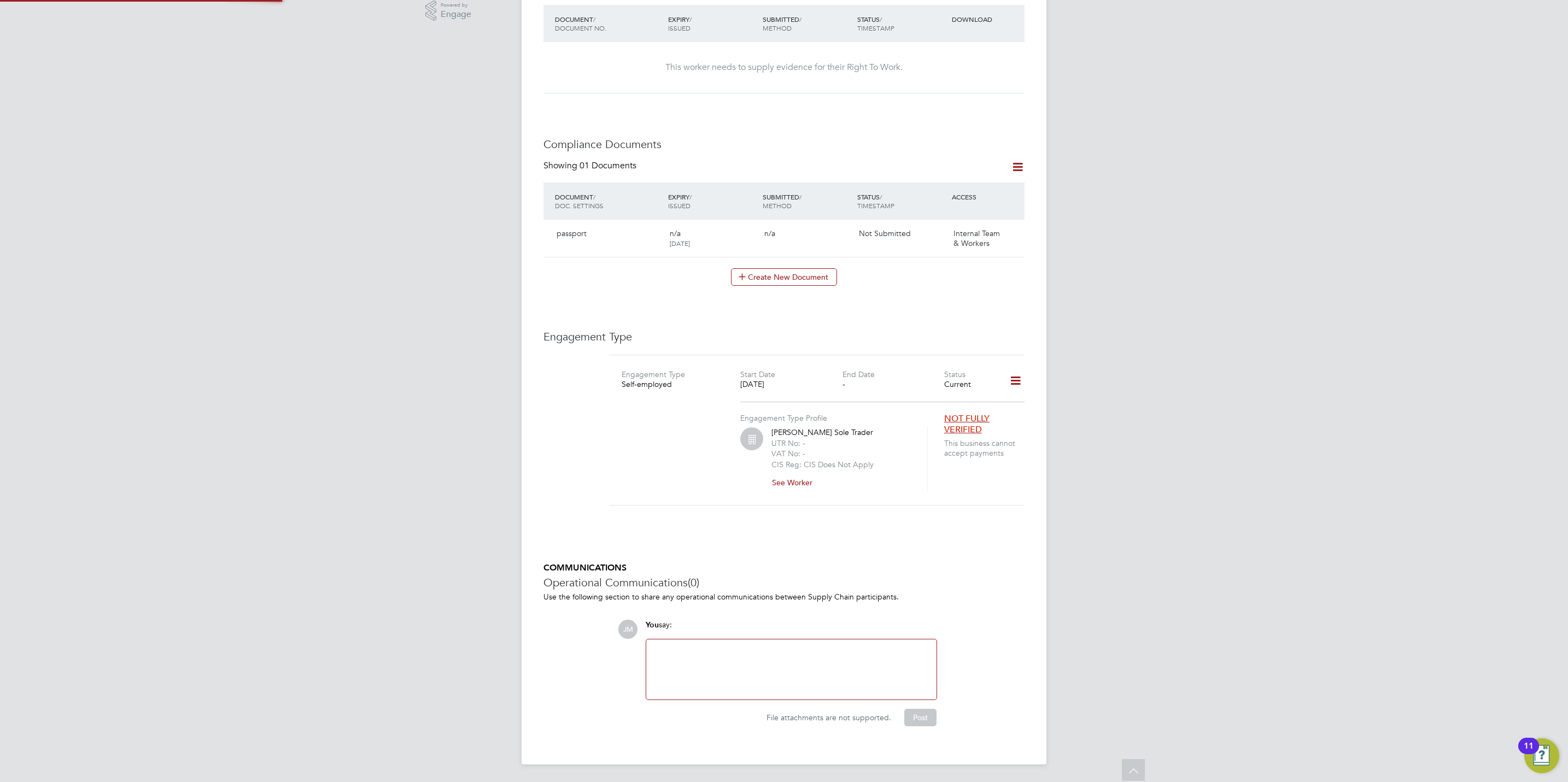
scroll to position [396, 0]
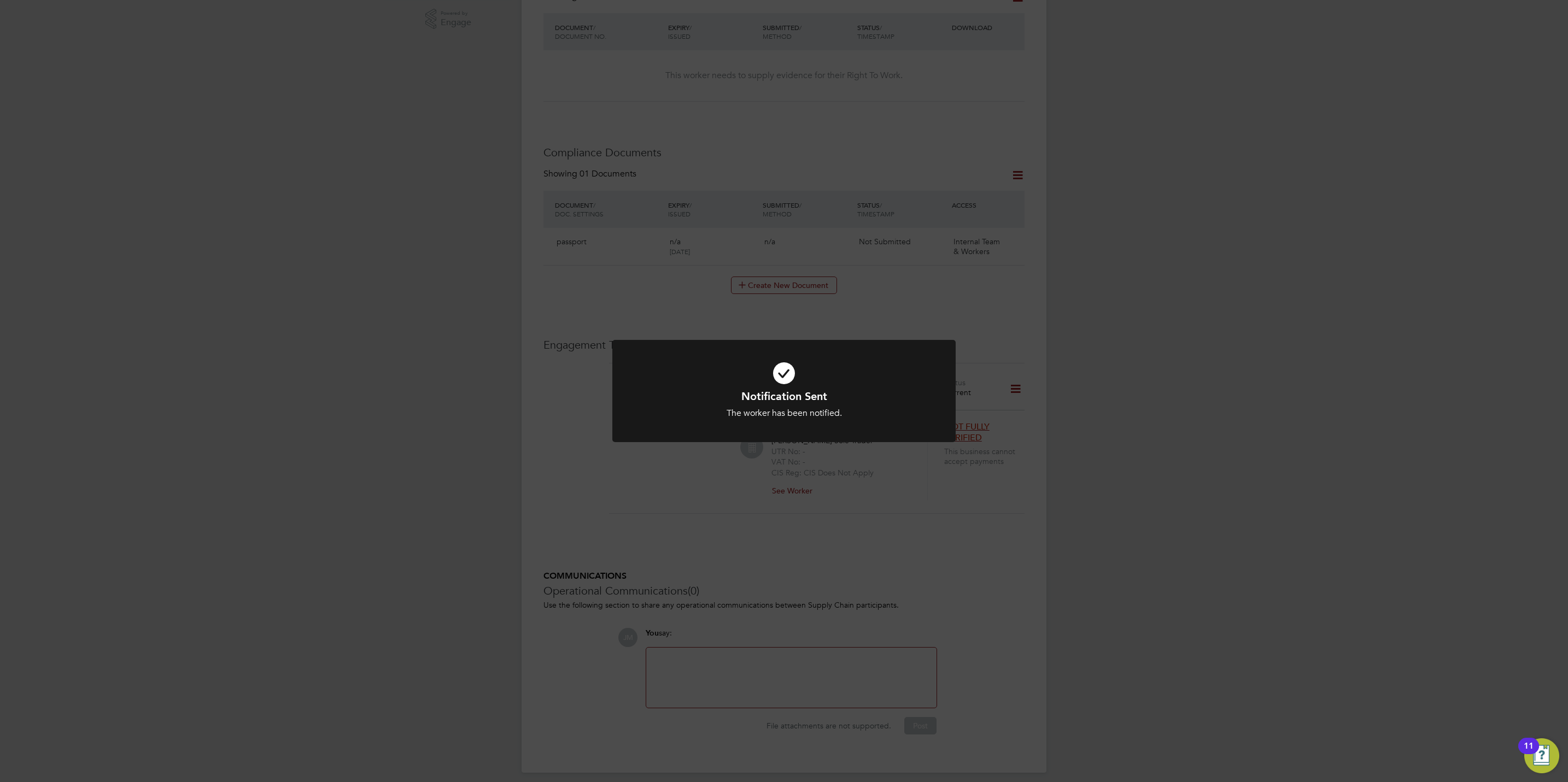
click at [1066, 342] on div "Notification Sent The worker has been notified. Cancel Okay" at bounding box center [784, 391] width 1568 height 782
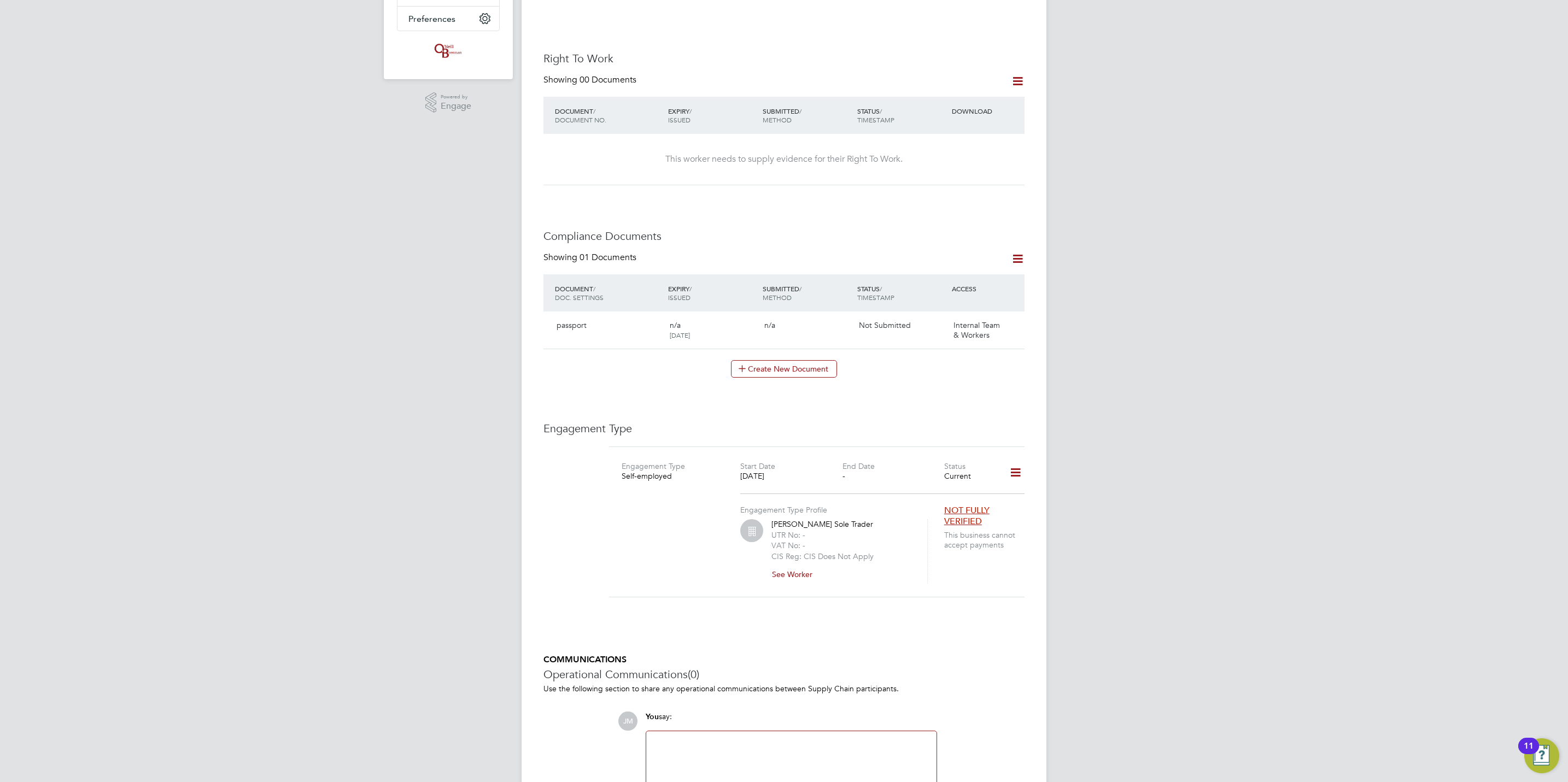
scroll to position [232, 0]
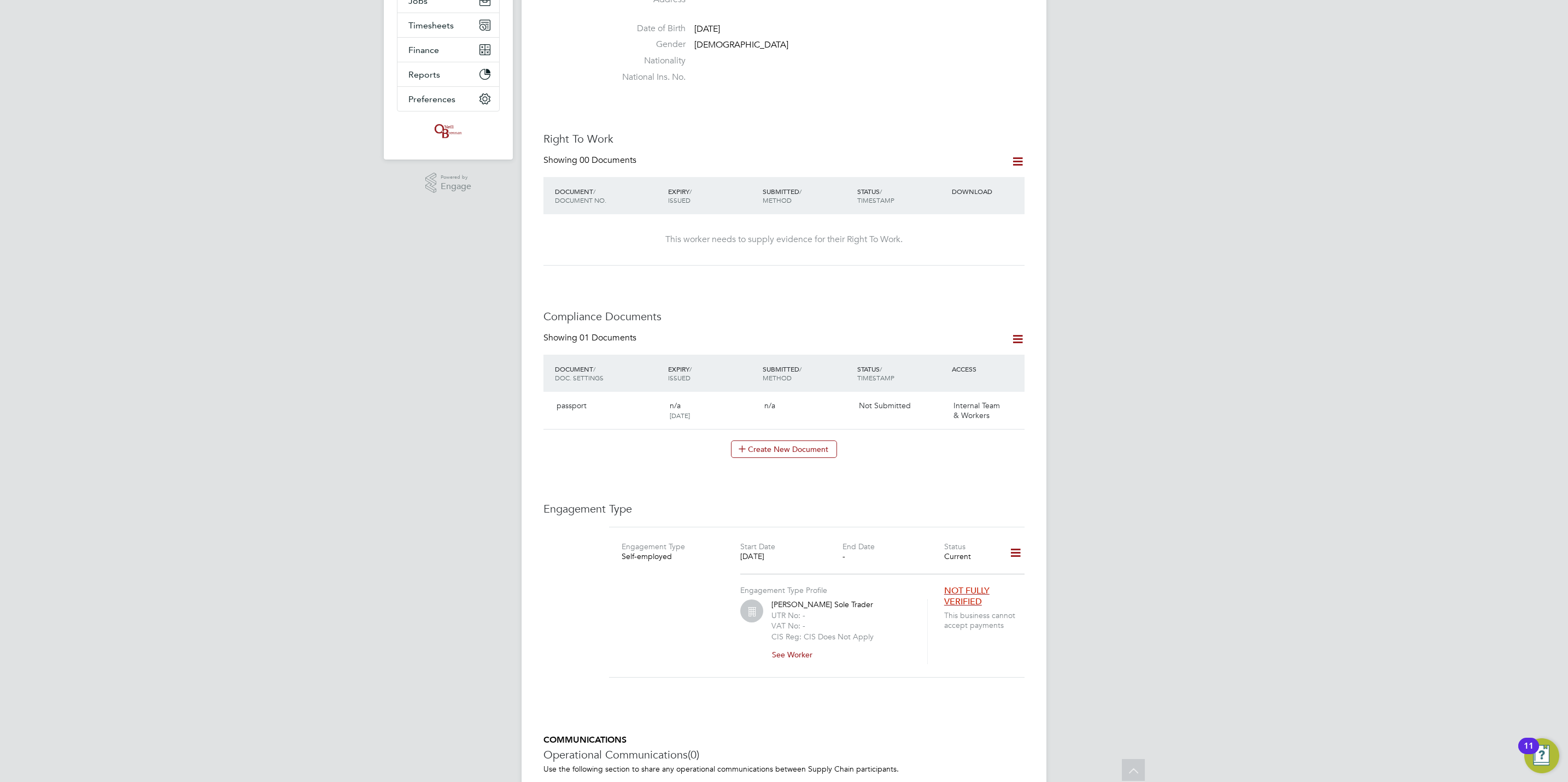
click at [1012, 154] on icon at bounding box center [1018, 161] width 14 height 14
click at [999, 174] on li "Add Right To Work Document" at bounding box center [956, 177] width 131 height 16
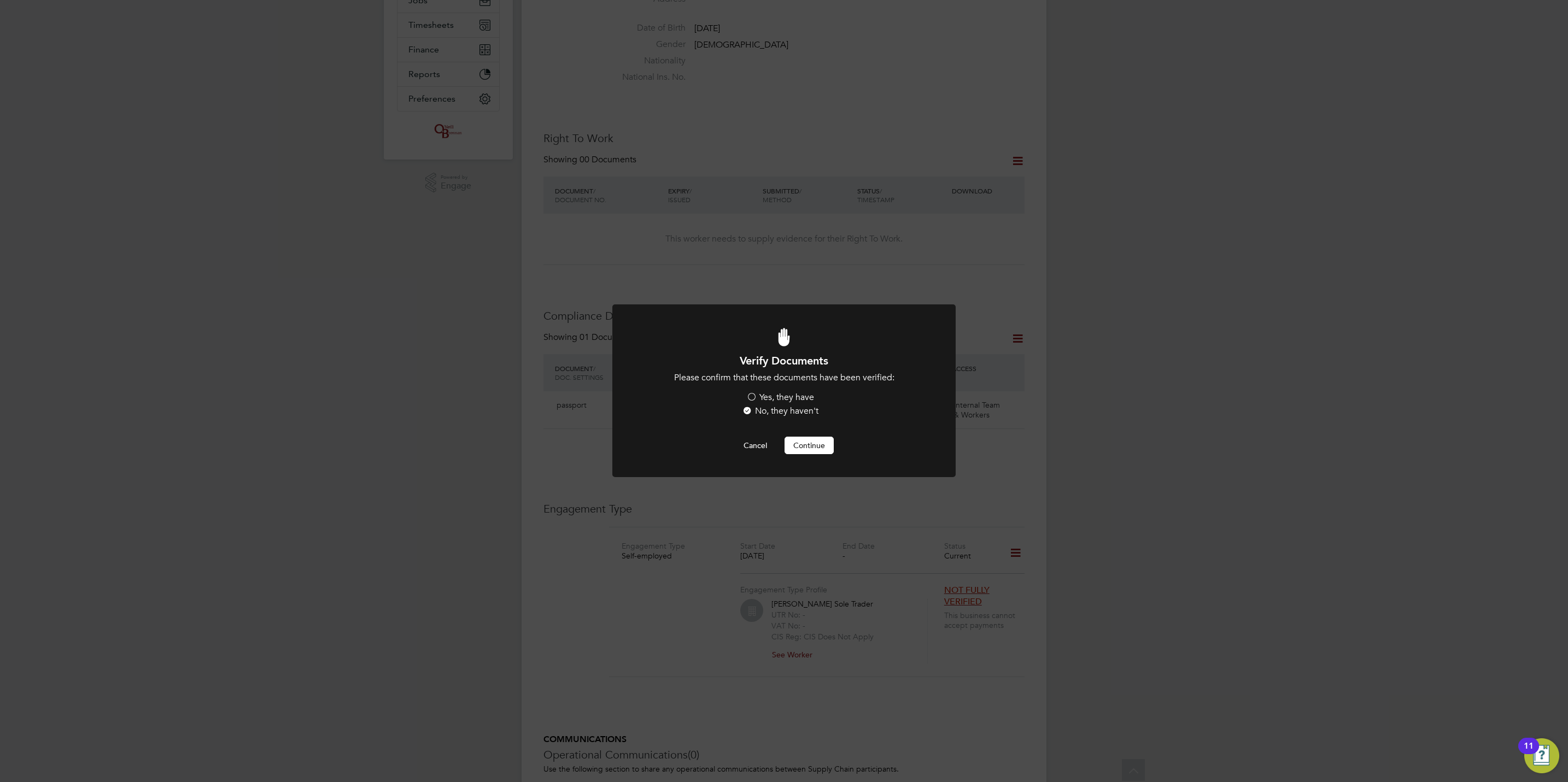
click at [770, 396] on label "Yes, they have" at bounding box center [779, 398] width 68 height 12
click at [0, 0] on input "Yes, they have" at bounding box center [0, 0] width 0 height 0
click at [803, 439] on button "Continue" at bounding box center [809, 445] width 49 height 17
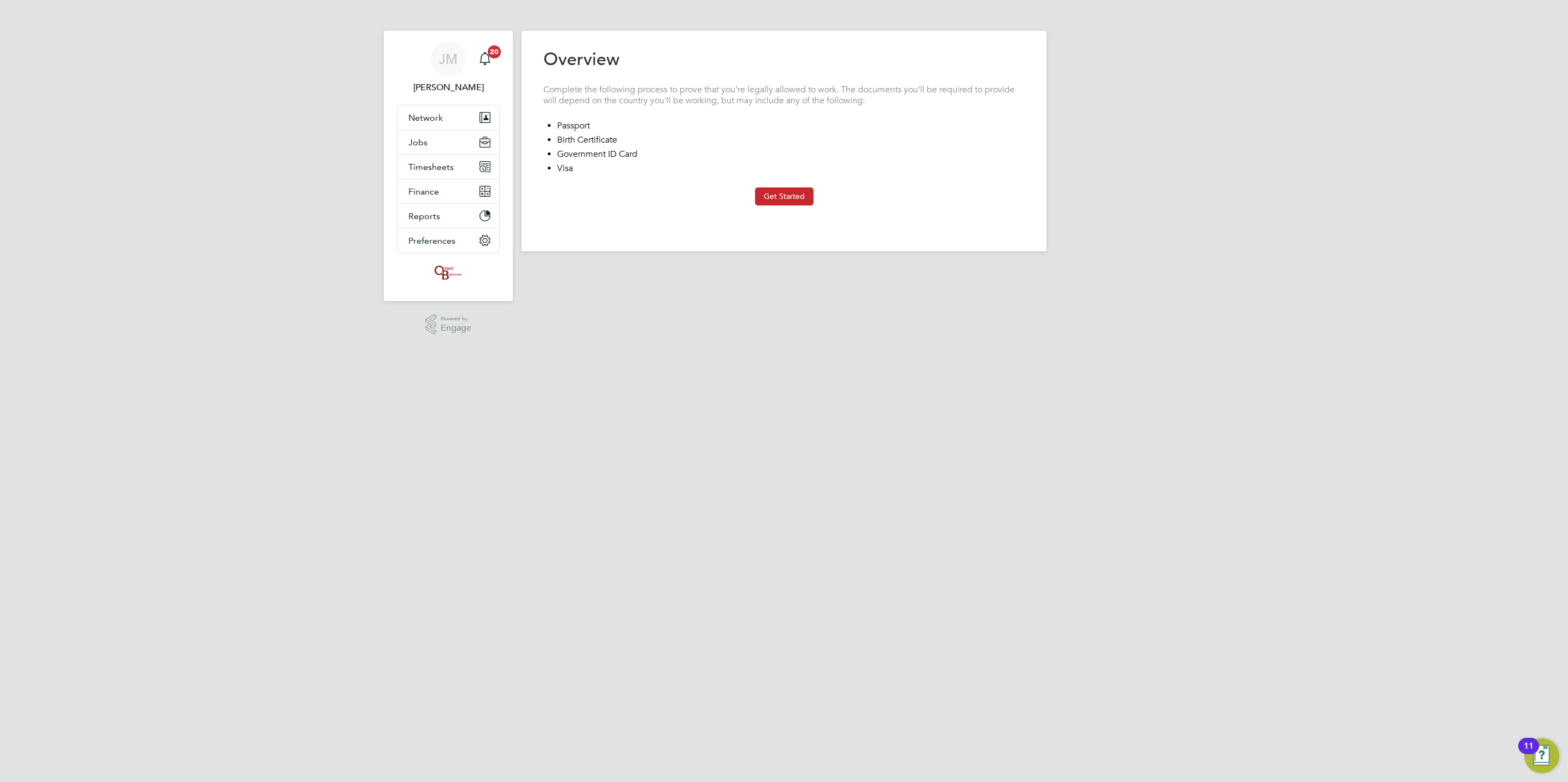
click at [788, 189] on button "Get Started" at bounding box center [784, 196] width 58 height 17
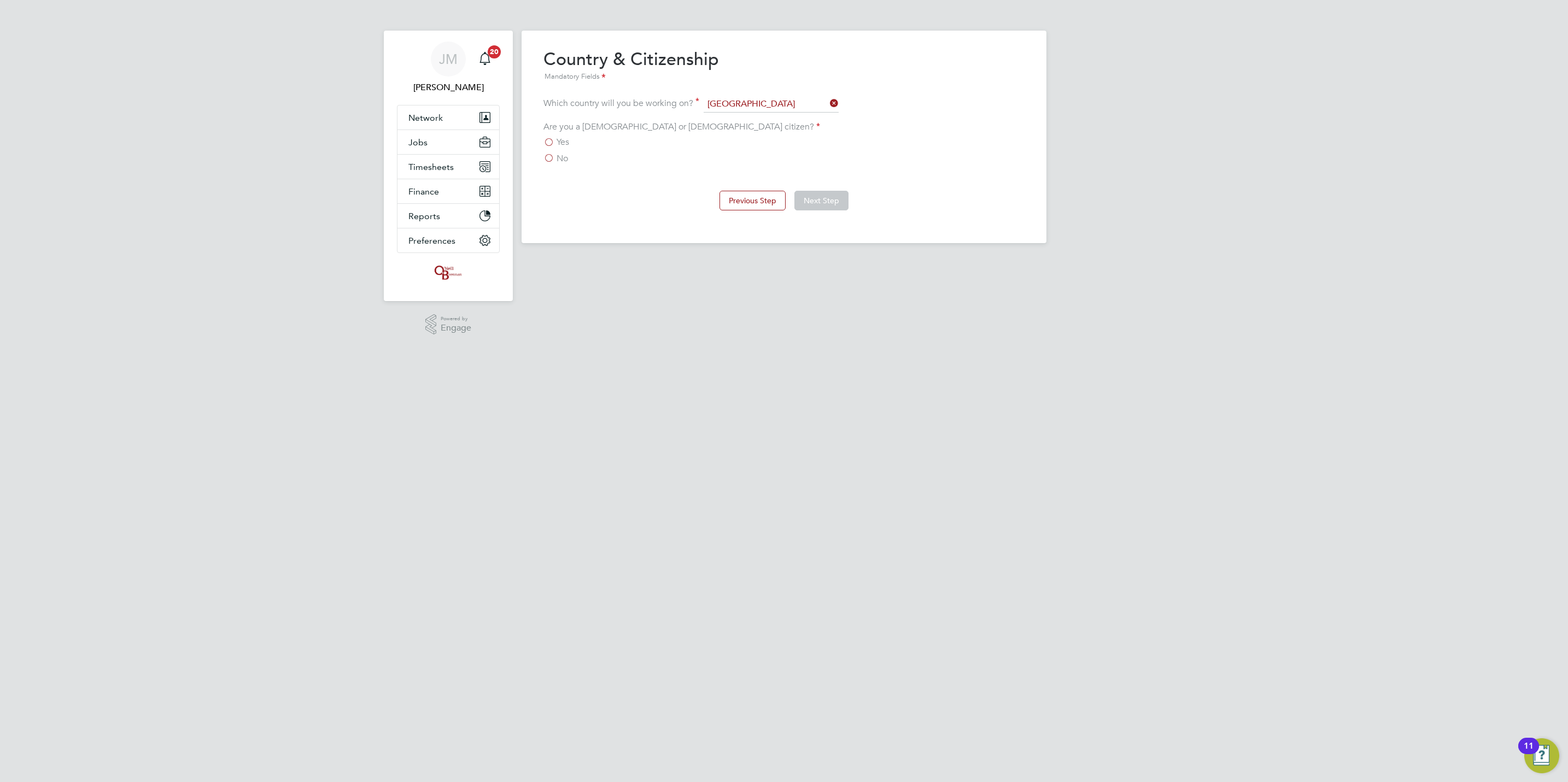
click at [554, 141] on label "Yes" at bounding box center [556, 141] width 25 height 11
click at [0, 0] on input "Yes" at bounding box center [0, 0] width 0 height 0
click at [816, 202] on button "Next Step" at bounding box center [821, 200] width 54 height 20
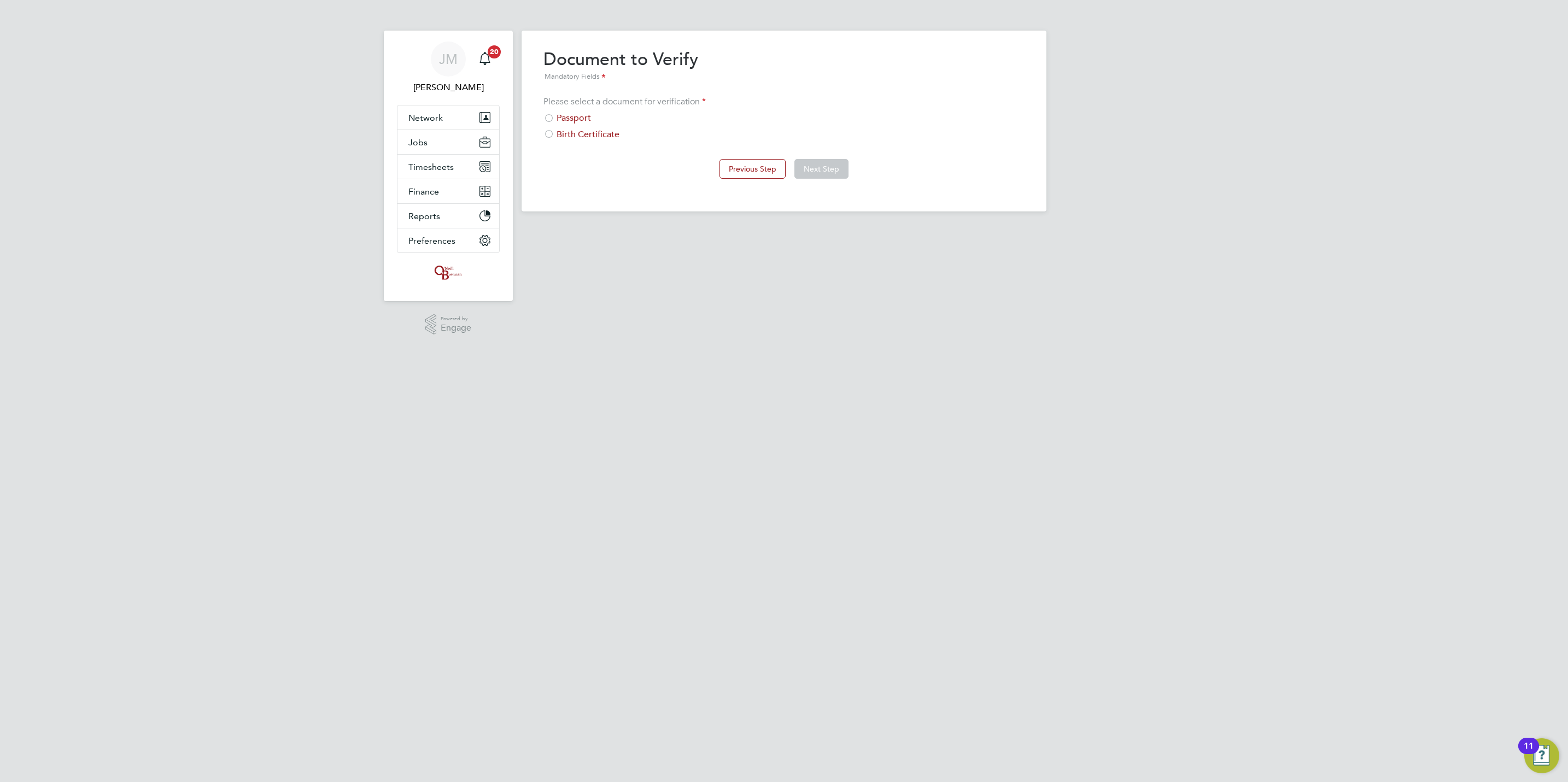
click at [579, 110] on div "Please select a document for verification Passport Birth Certificate" at bounding box center [784, 118] width 481 height 44
click at [572, 117] on div "Passport" at bounding box center [784, 118] width 481 height 12
click at [816, 161] on button "Next Step" at bounding box center [821, 169] width 54 height 20
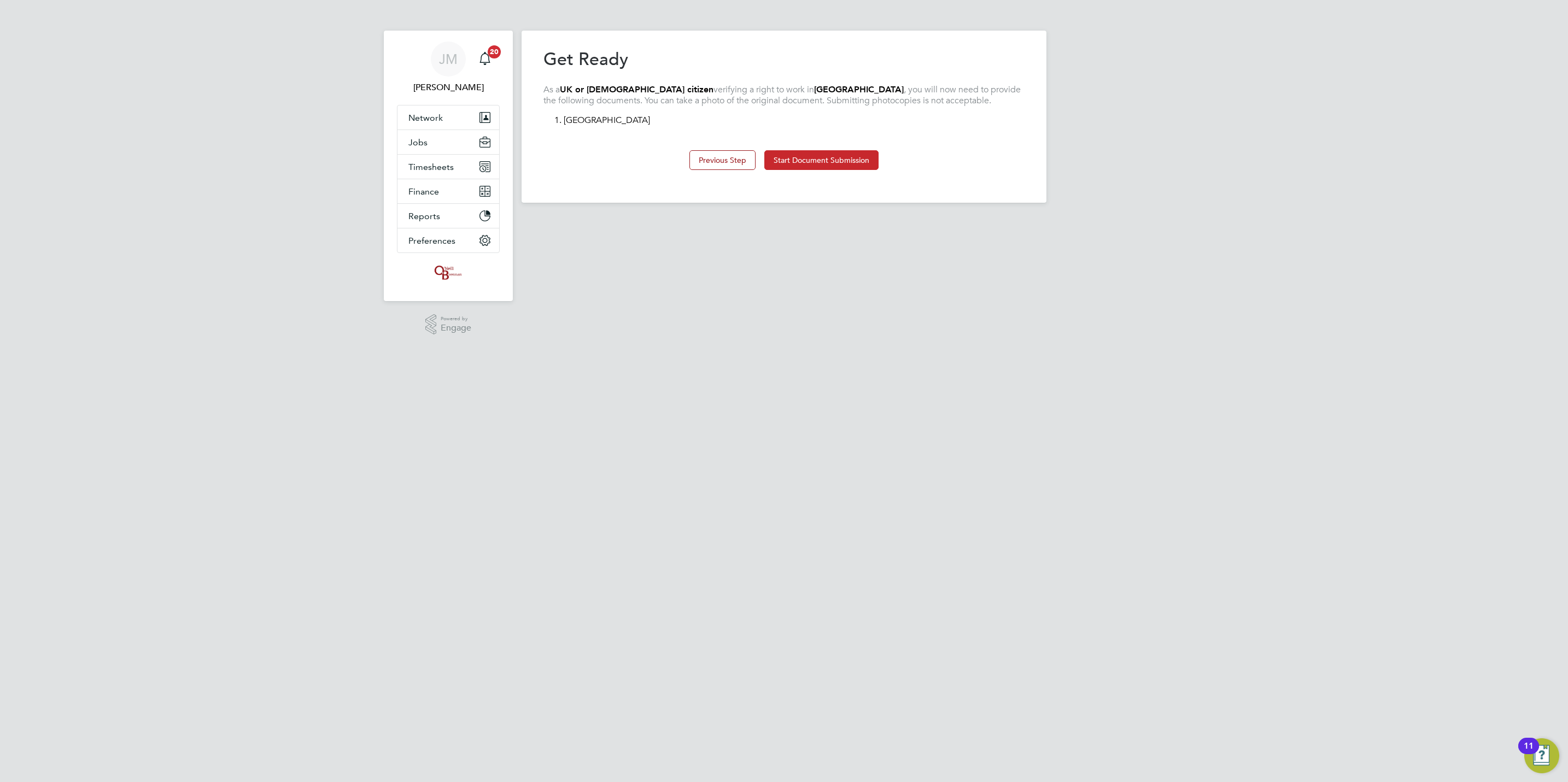
click at [823, 161] on button "Start Document Submission" at bounding box center [821, 160] width 114 height 20
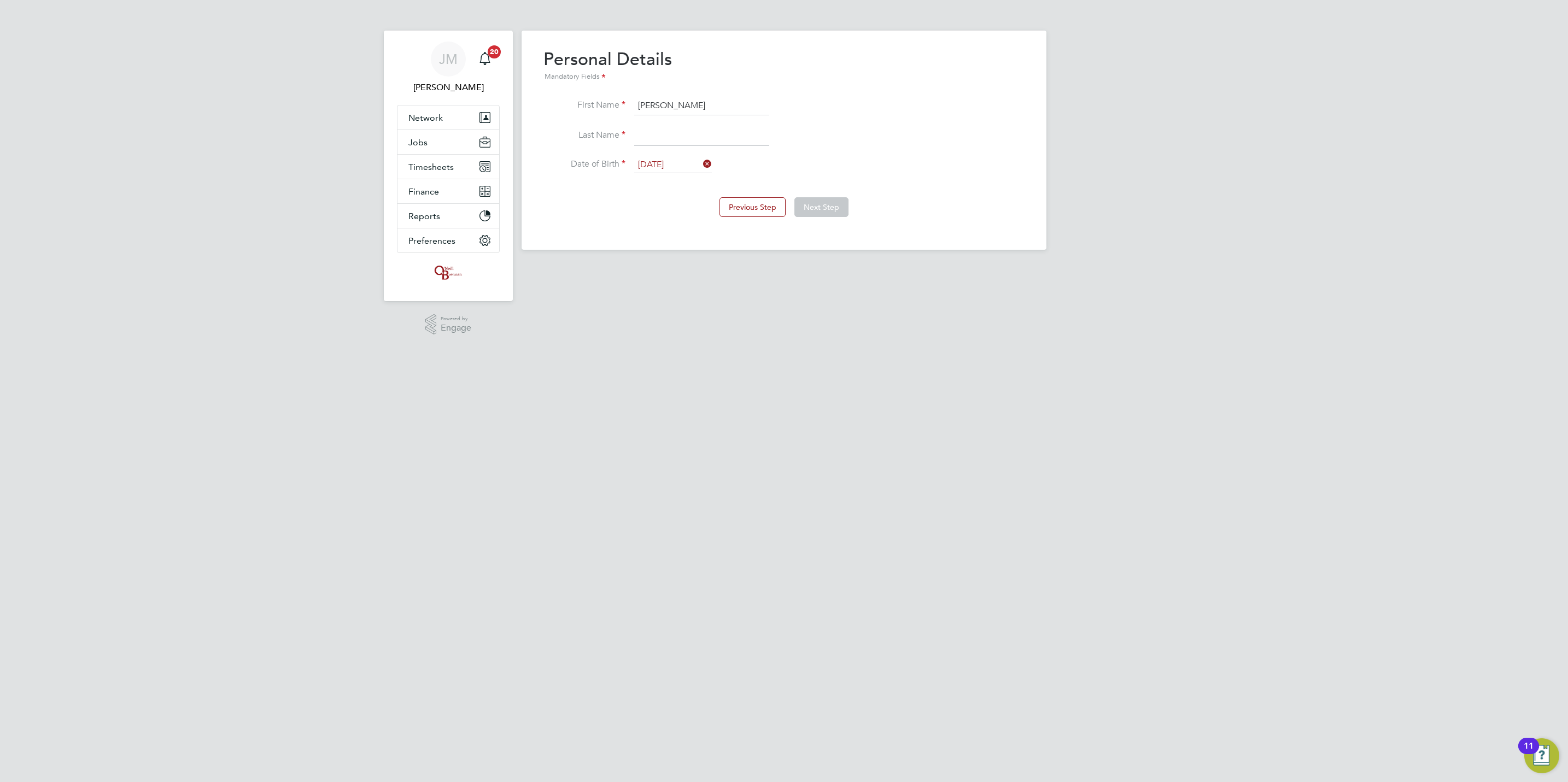
drag, startPoint x: 702, startPoint y: 110, endPoint x: 678, endPoint y: 117, distance: 25.0
click at [678, 117] on li "First Name [PERSON_NAME]" at bounding box center [784, 111] width 481 height 30
type input "simo"
type input "[PERSON_NAME]"
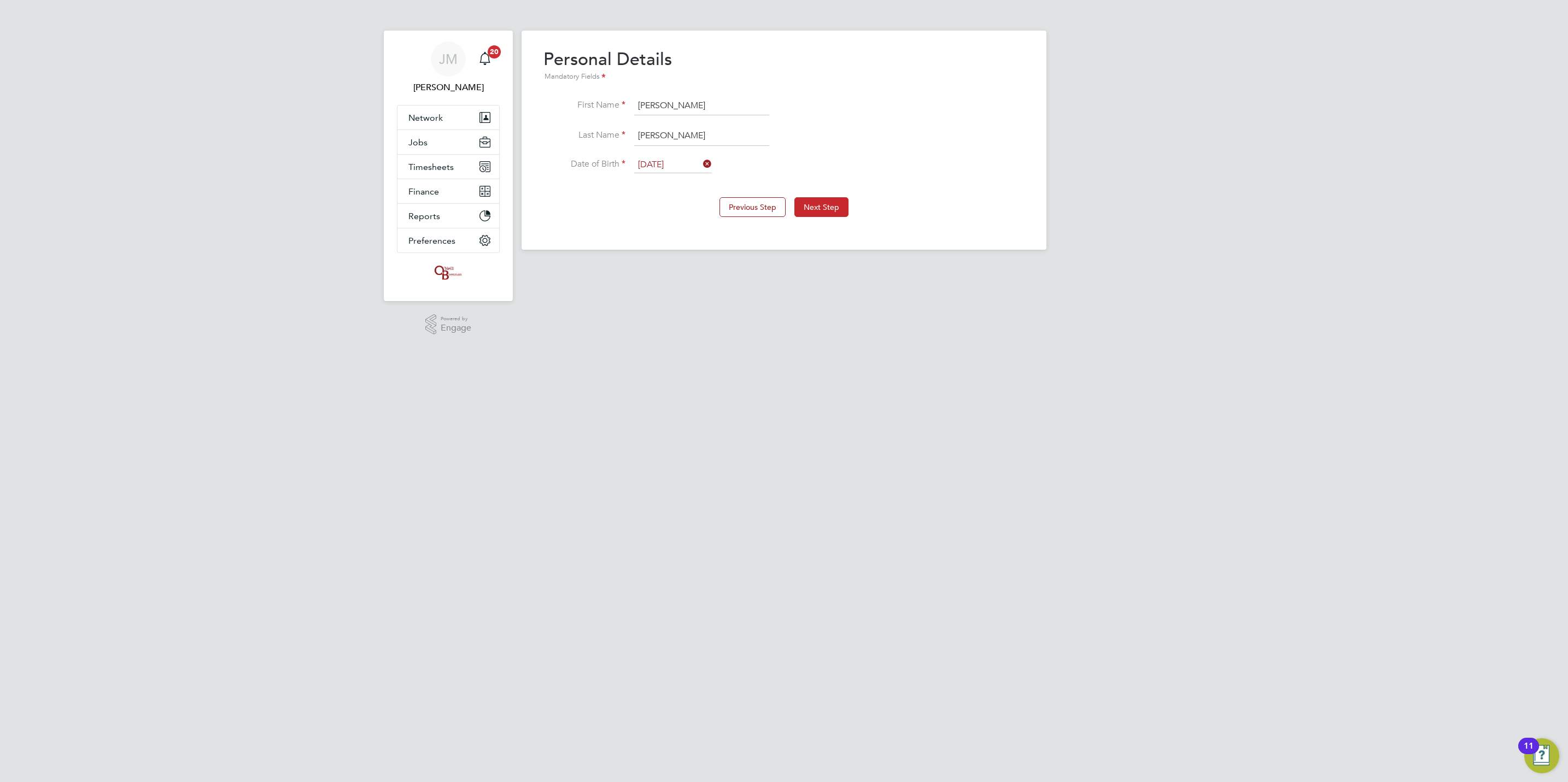
click at [827, 214] on button "Next Step" at bounding box center [821, 207] width 54 height 20
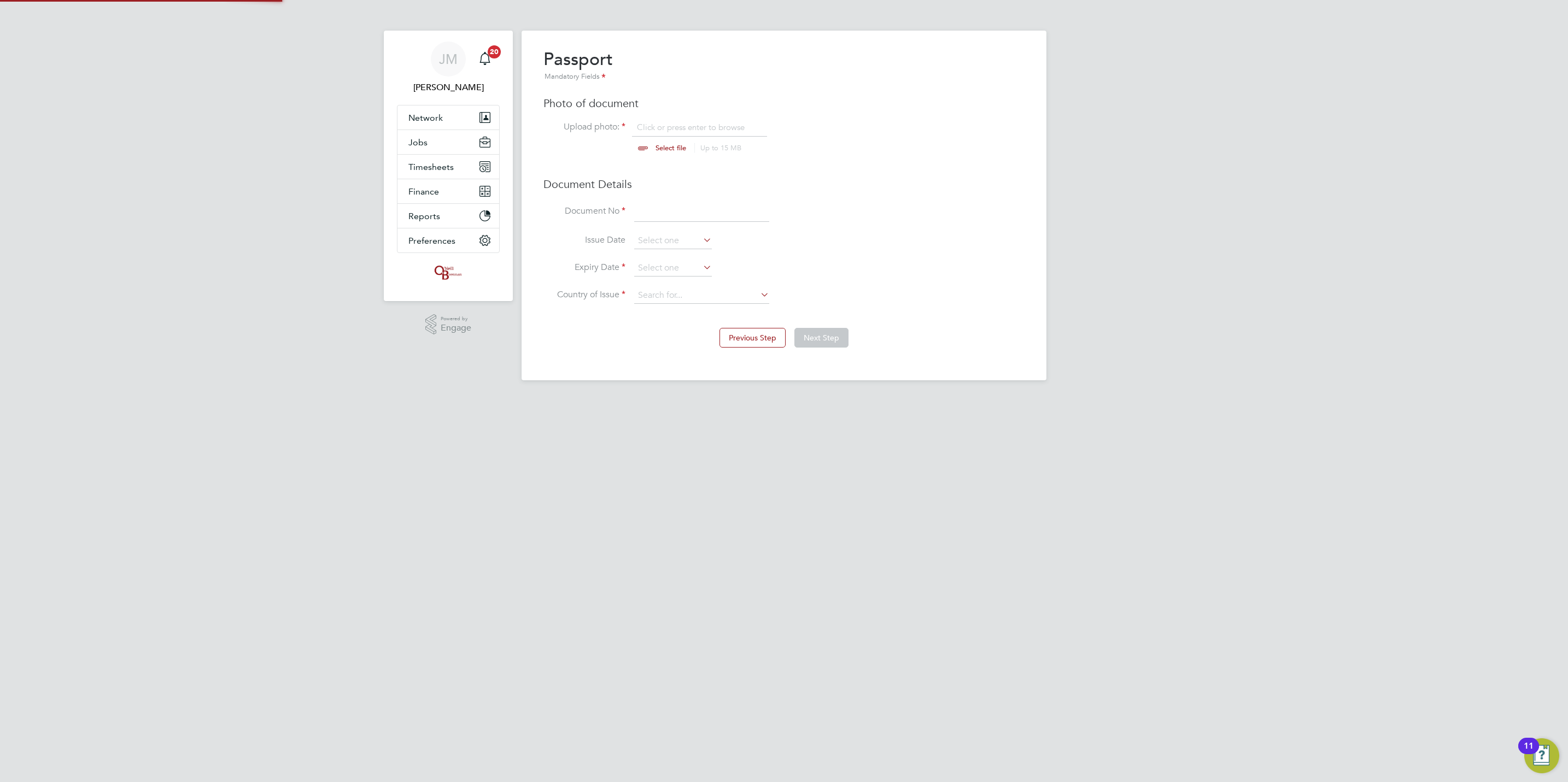
scroll to position [15, 136]
click at [666, 141] on input "file" at bounding box center [681, 138] width 172 height 33
type input "C:\fakepath\[PERSON_NAME] passport.jpg"
click at [706, 210] on input at bounding box center [701, 212] width 135 height 20
click at [641, 202] on input at bounding box center [701, 212] width 135 height 20
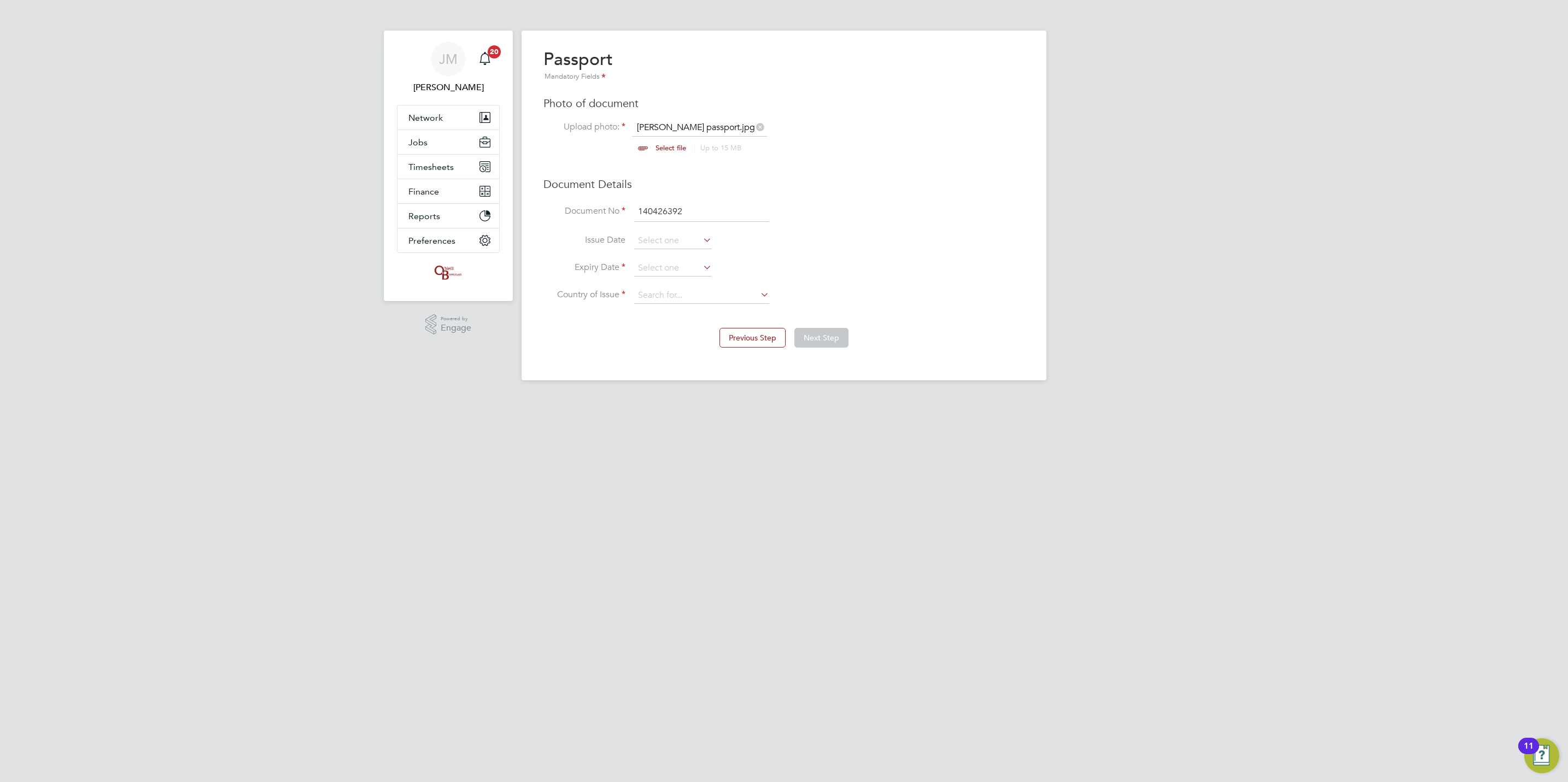
type input "140426392"
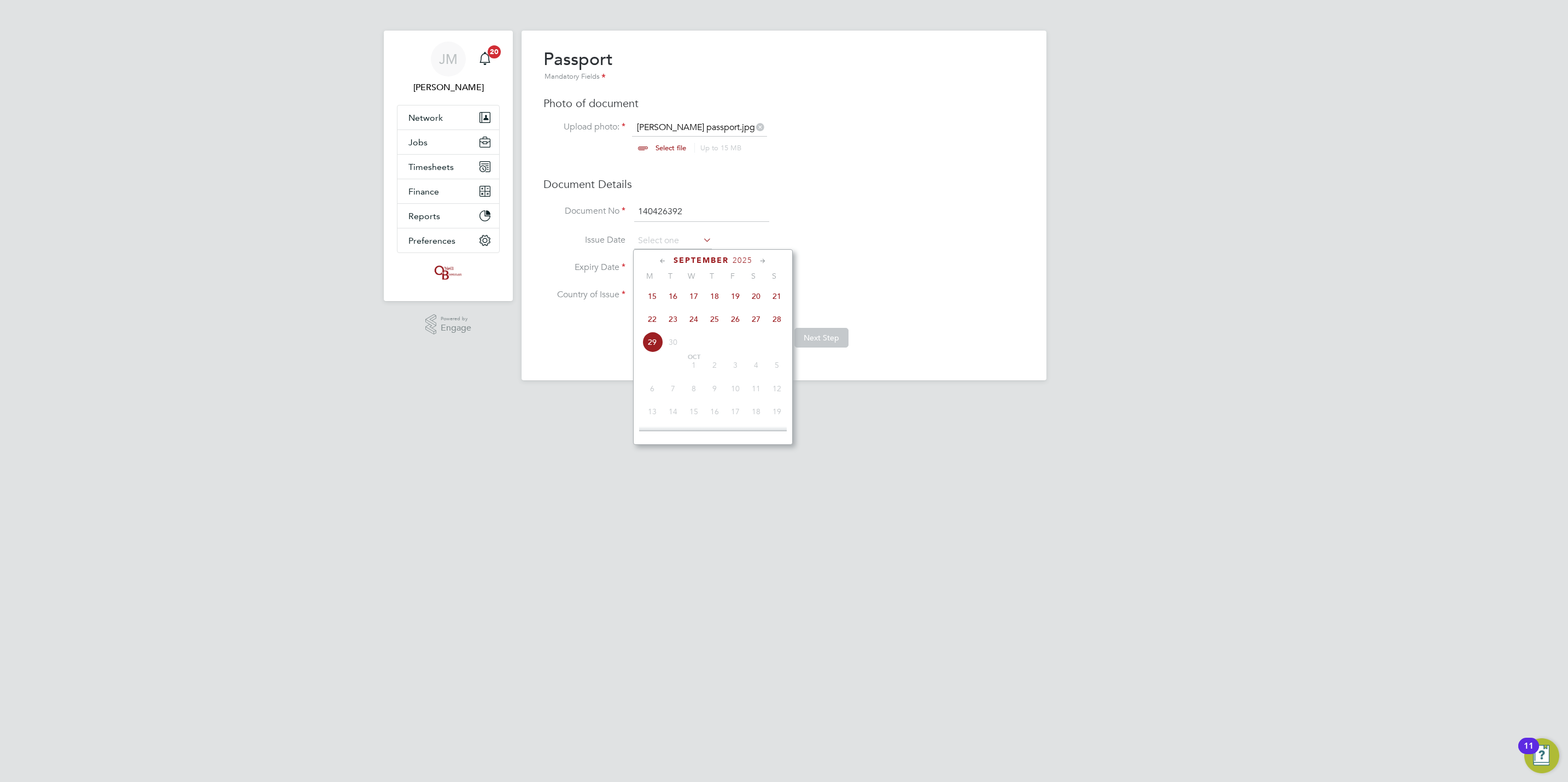
click at [742, 260] on span "2025" at bounding box center [743, 260] width 20 height 9
click at [754, 341] on span "2023" at bounding box center [756, 339] width 21 height 21
click at [658, 260] on icon at bounding box center [663, 261] width 11 height 12
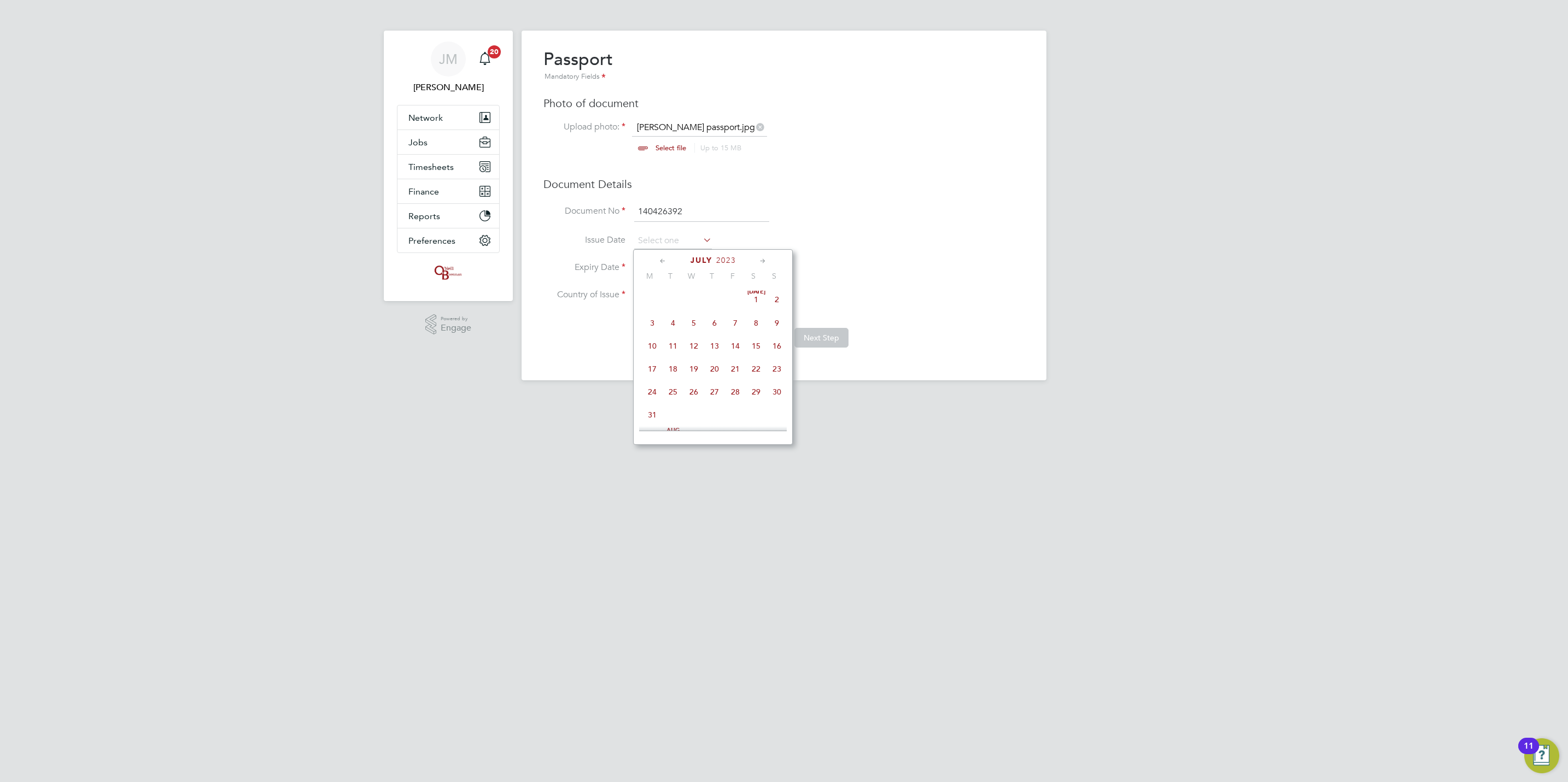
click at [661, 260] on icon at bounding box center [663, 261] width 11 height 12
click at [765, 260] on icon at bounding box center [762, 261] width 11 height 12
click at [656, 324] on span "5" at bounding box center [651, 323] width 21 height 21
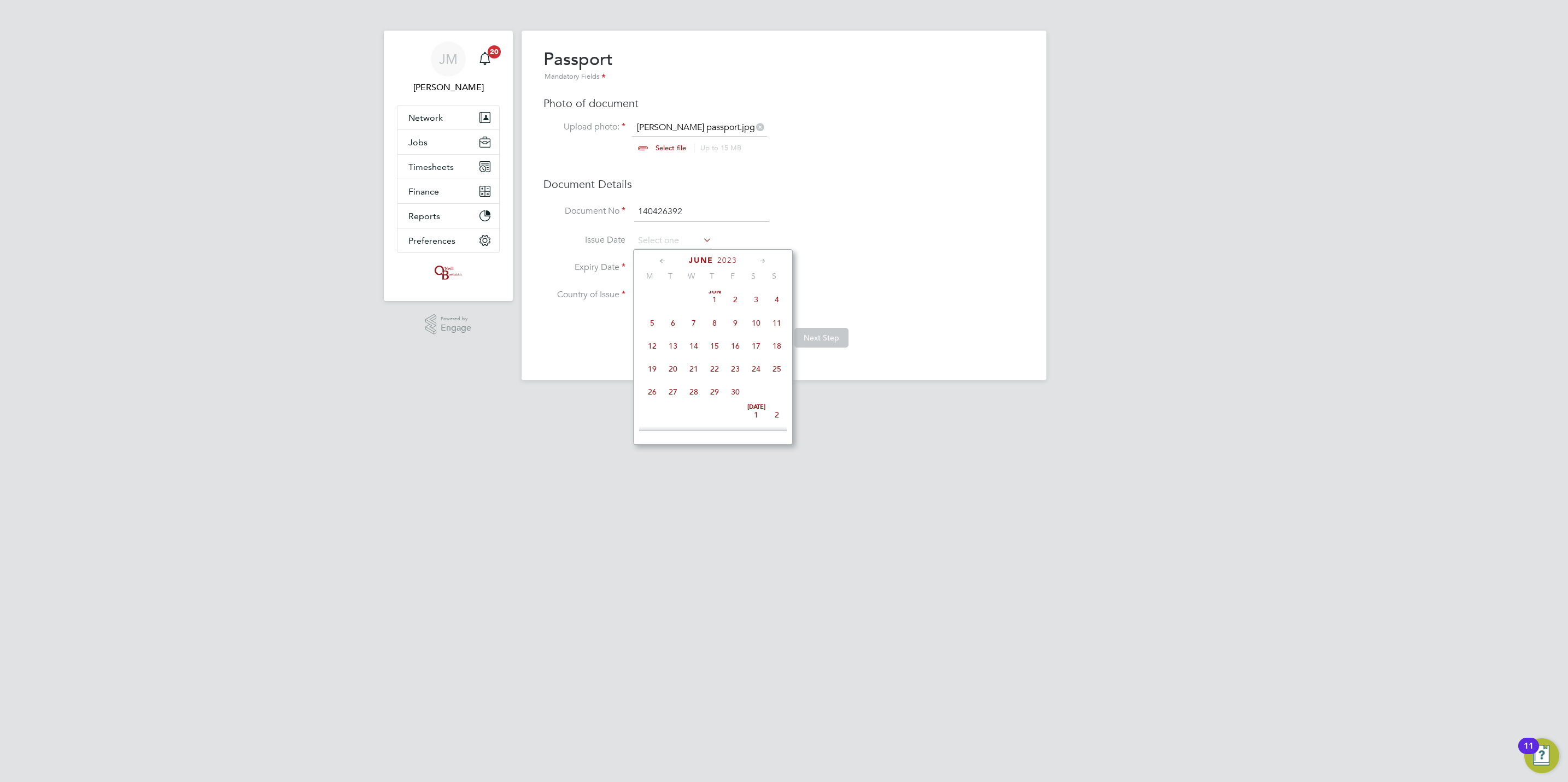
type input "05 Jun 2023"
click at [684, 274] on input at bounding box center [673, 269] width 78 height 16
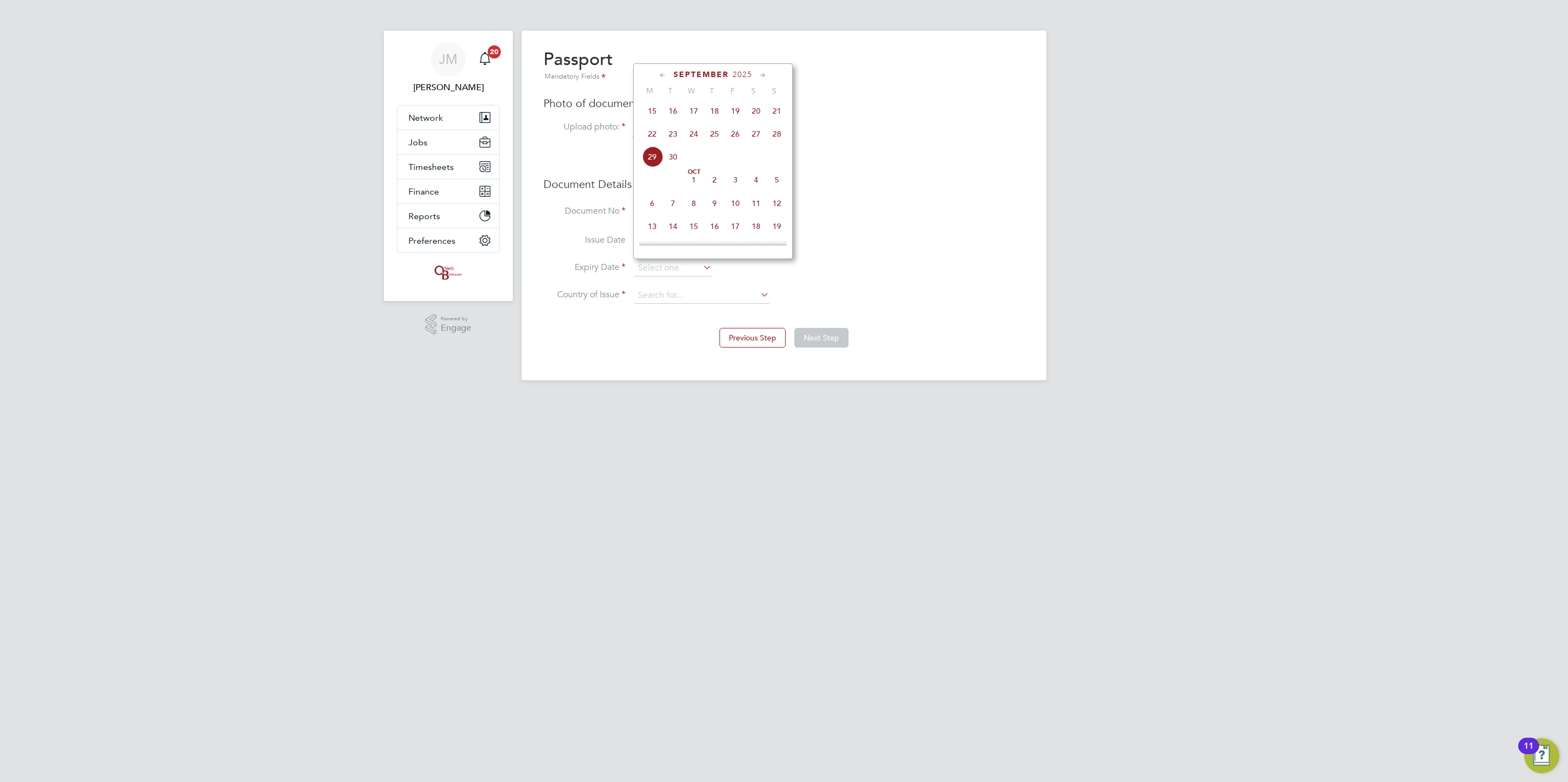
click at [750, 74] on span "2025" at bounding box center [743, 74] width 20 height 9
click at [738, 73] on span "2025" at bounding box center [733, 74] width 20 height 9
click at [676, 205] on span "2033" at bounding box center [673, 200] width 21 height 21
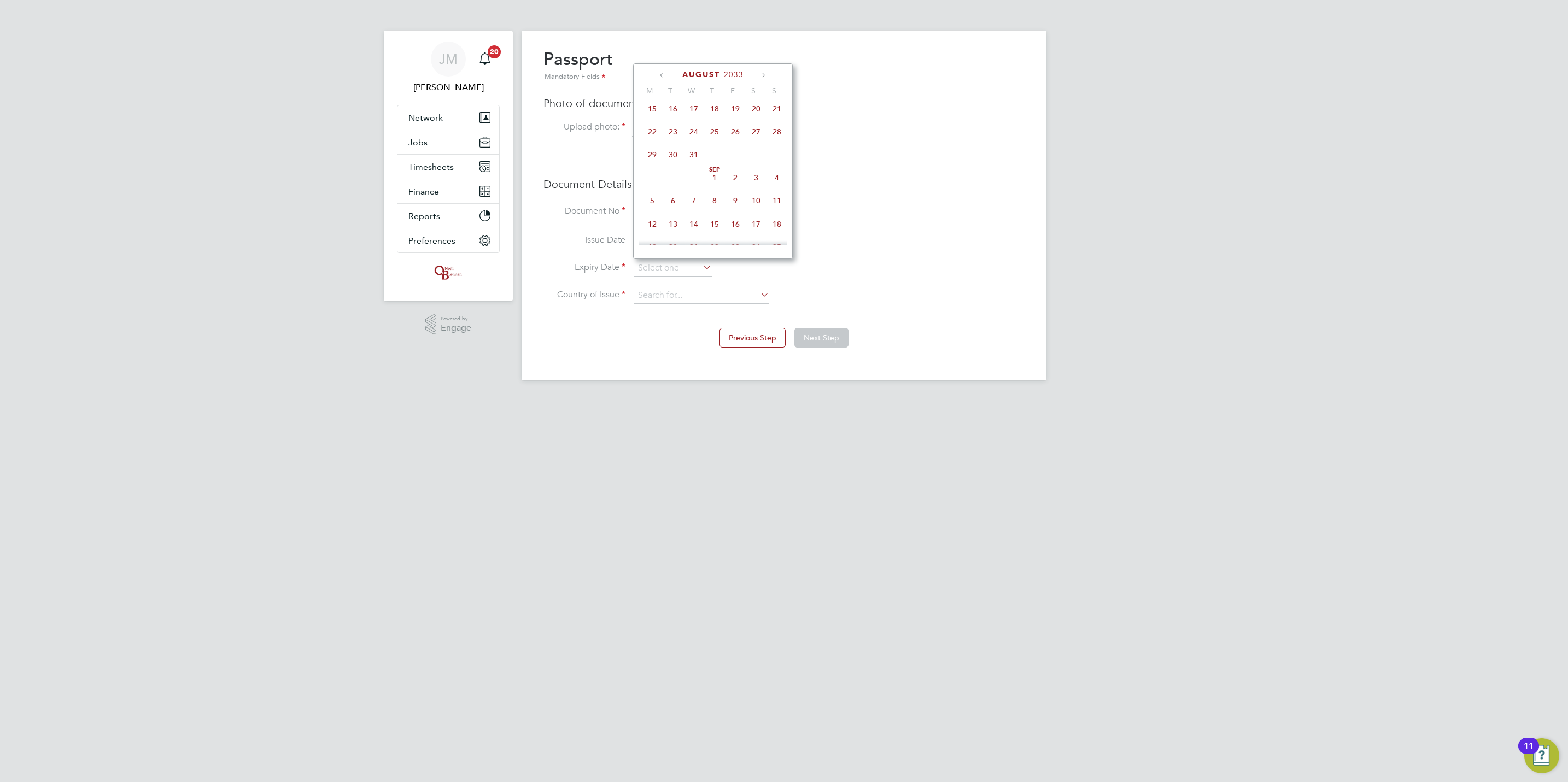
click at [661, 72] on icon at bounding box center [663, 76] width 11 height 12
click at [763, 80] on icon at bounding box center [762, 76] width 11 height 12
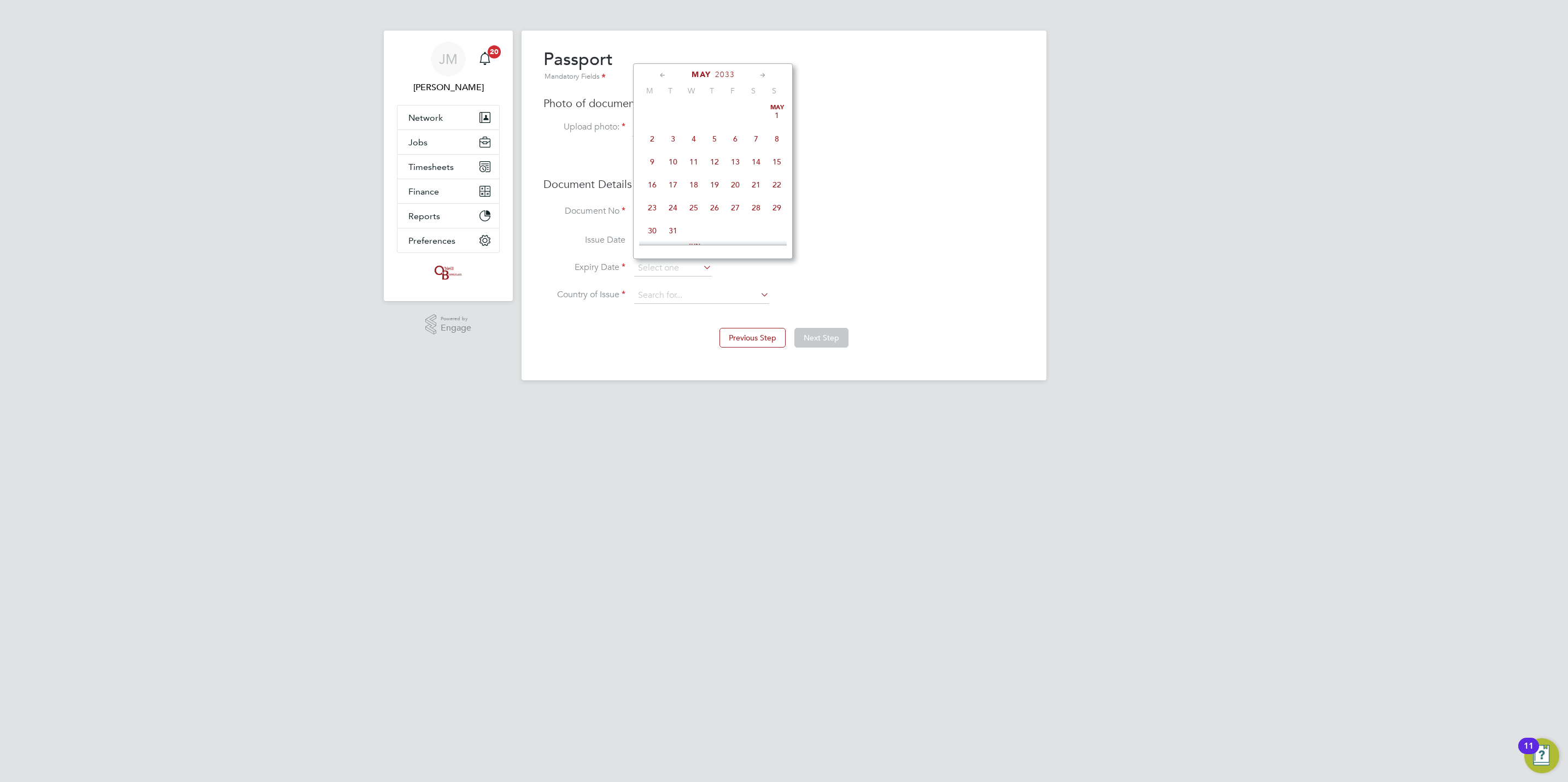
scroll to position [140, 0]
click at [778, 120] on span "5" at bounding box center [776, 113] width 21 height 21
type input "05 Jun 2033"
click at [694, 298] on input at bounding box center [701, 296] width 135 height 16
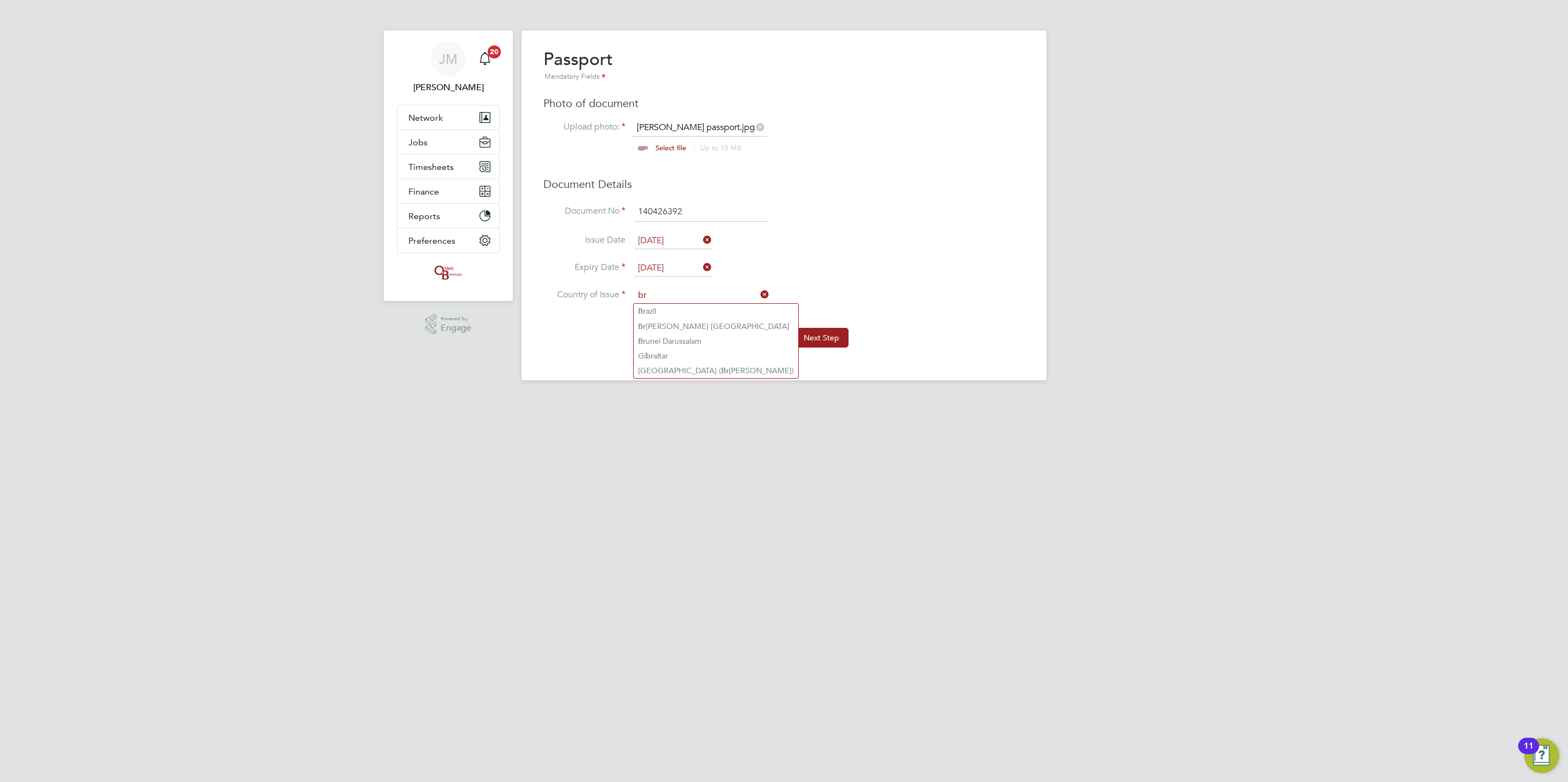
type input "b"
click at [697, 310] on li "United Kingd om" at bounding box center [701, 311] width 136 height 15
type input "United Kingdom"
click at [821, 338] on button "Next Step" at bounding box center [821, 338] width 54 height 20
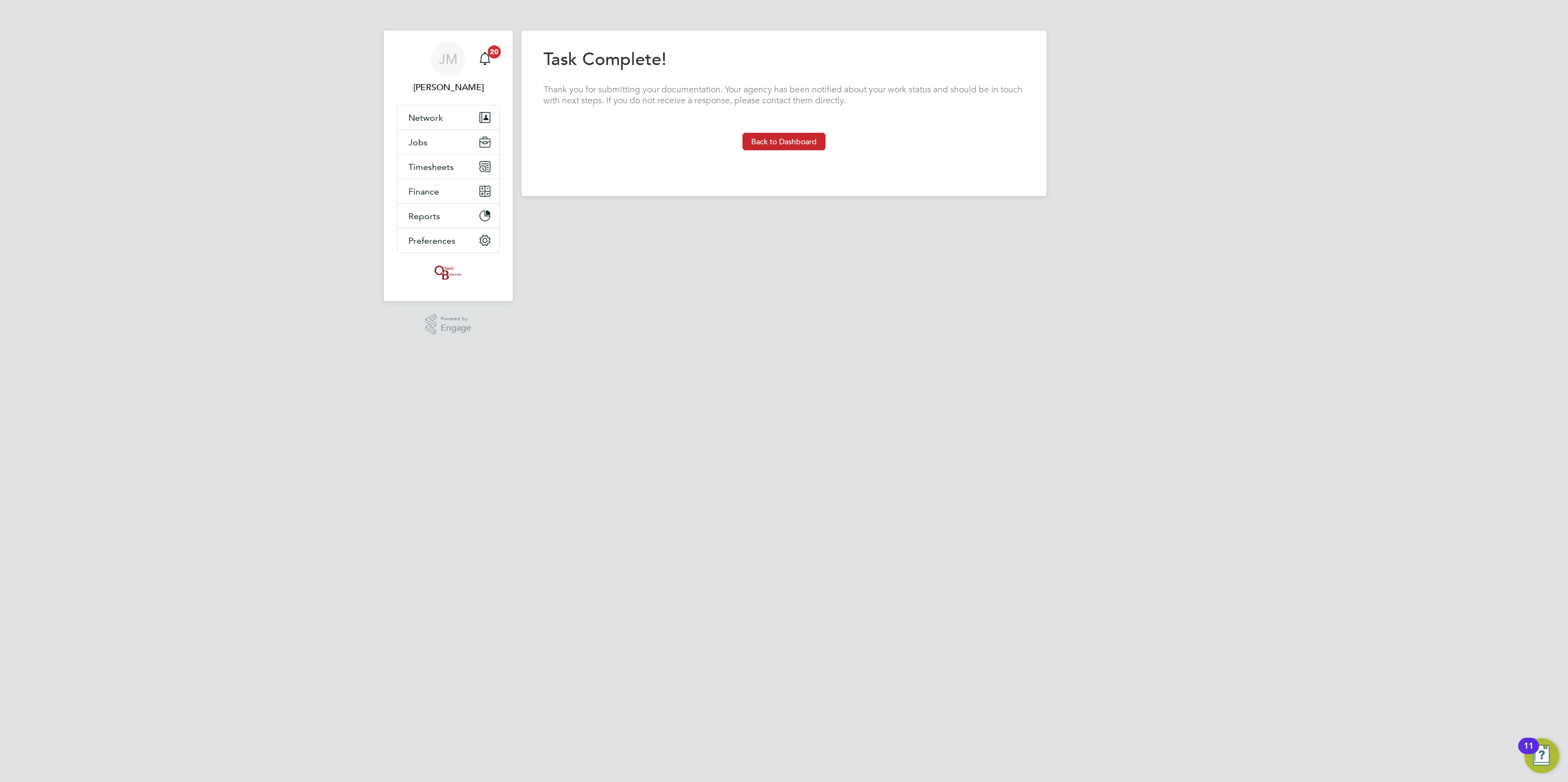
click at [805, 148] on button "Back to Dashboard" at bounding box center [784, 141] width 83 height 17
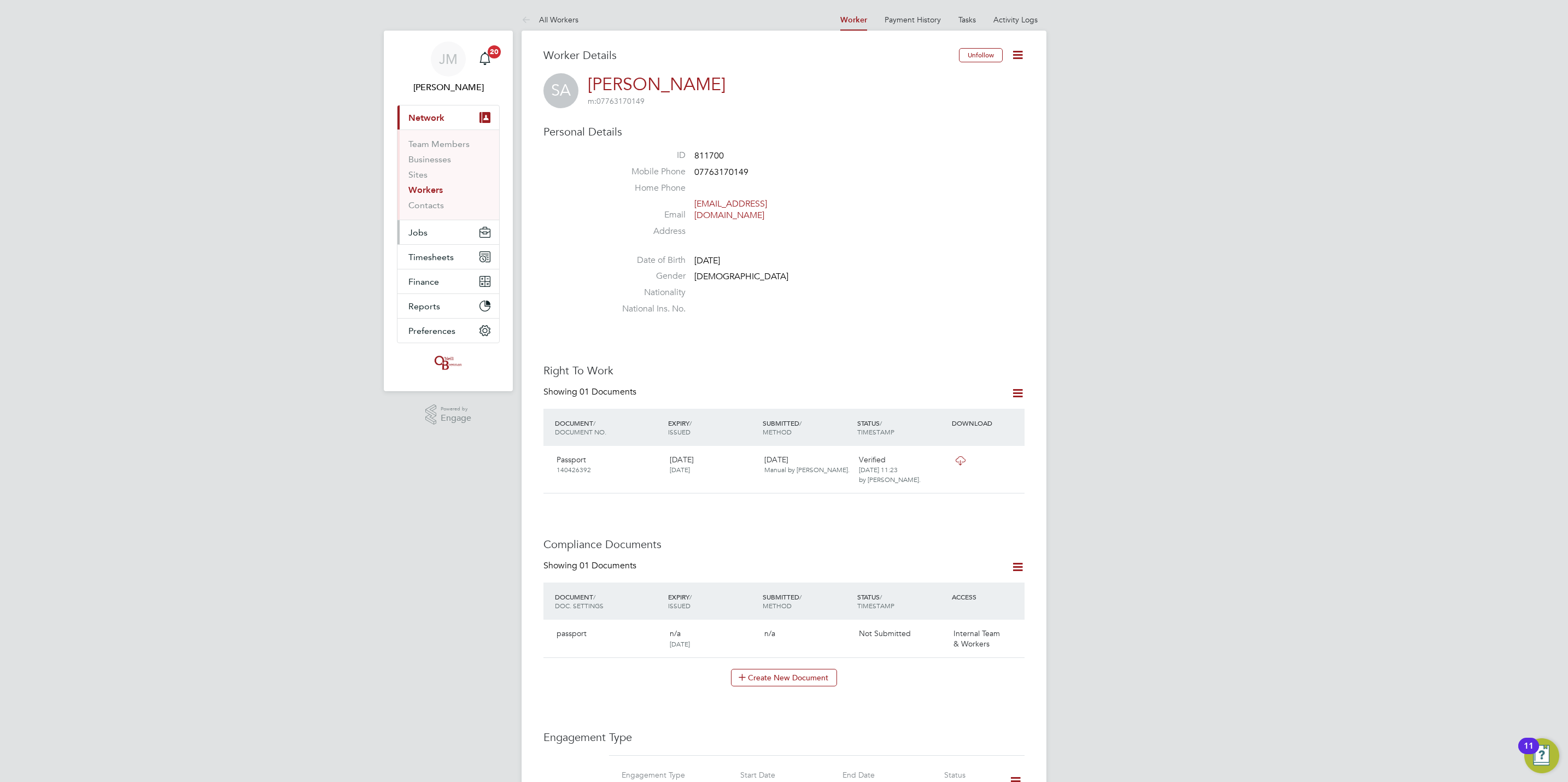
click at [432, 243] on button "Jobs" at bounding box center [448, 232] width 102 height 24
click at [433, 181] on link "Vacancies" at bounding box center [427, 184] width 39 height 11
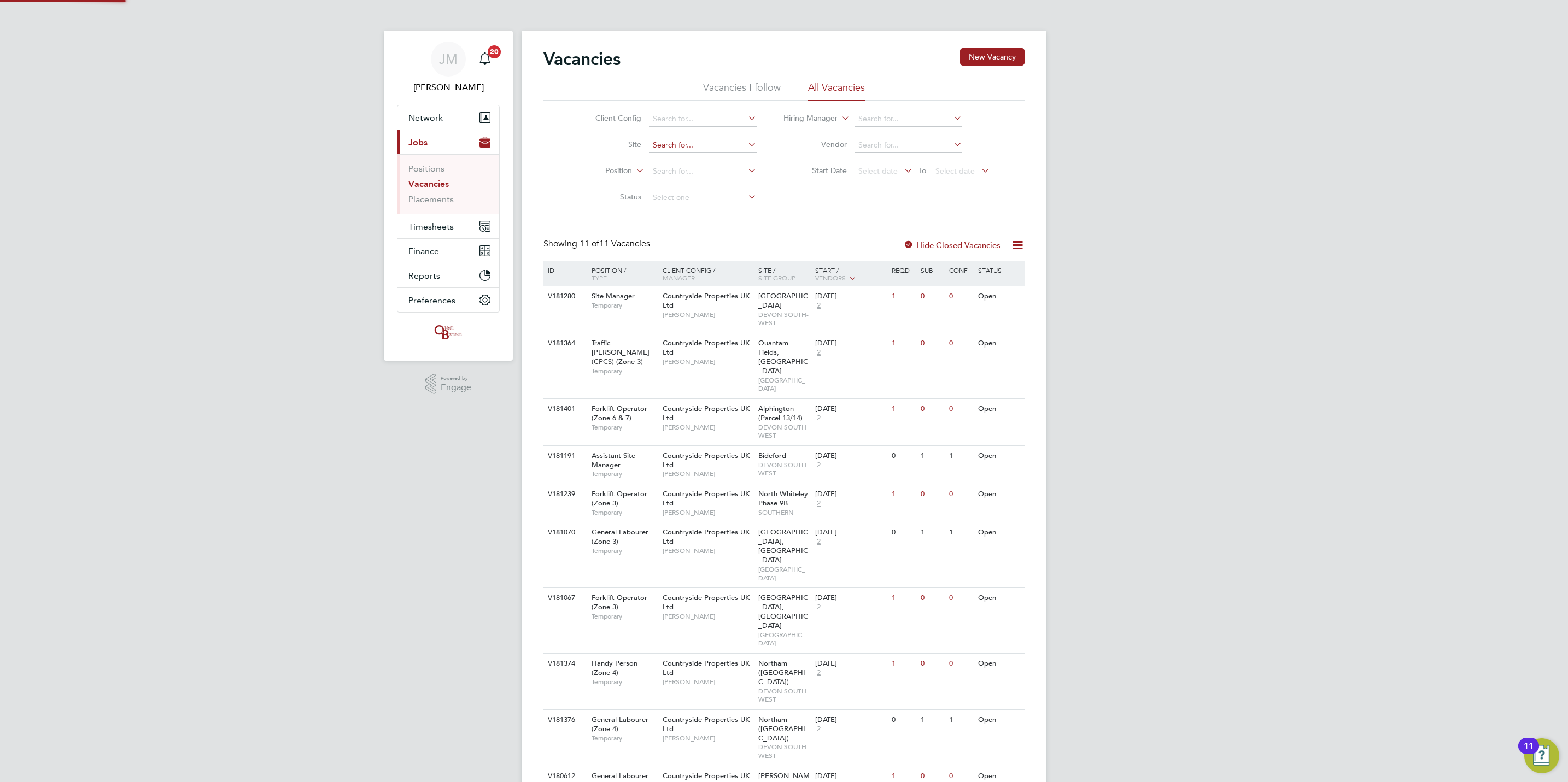
click at [699, 145] on input at bounding box center [702, 145] width 108 height 16
click at [691, 154] on li "Northam ([GEOGRAPHIC_DATA])" at bounding box center [710, 161] width 123 height 15
type input "Northam ([GEOGRAPHIC_DATA])"
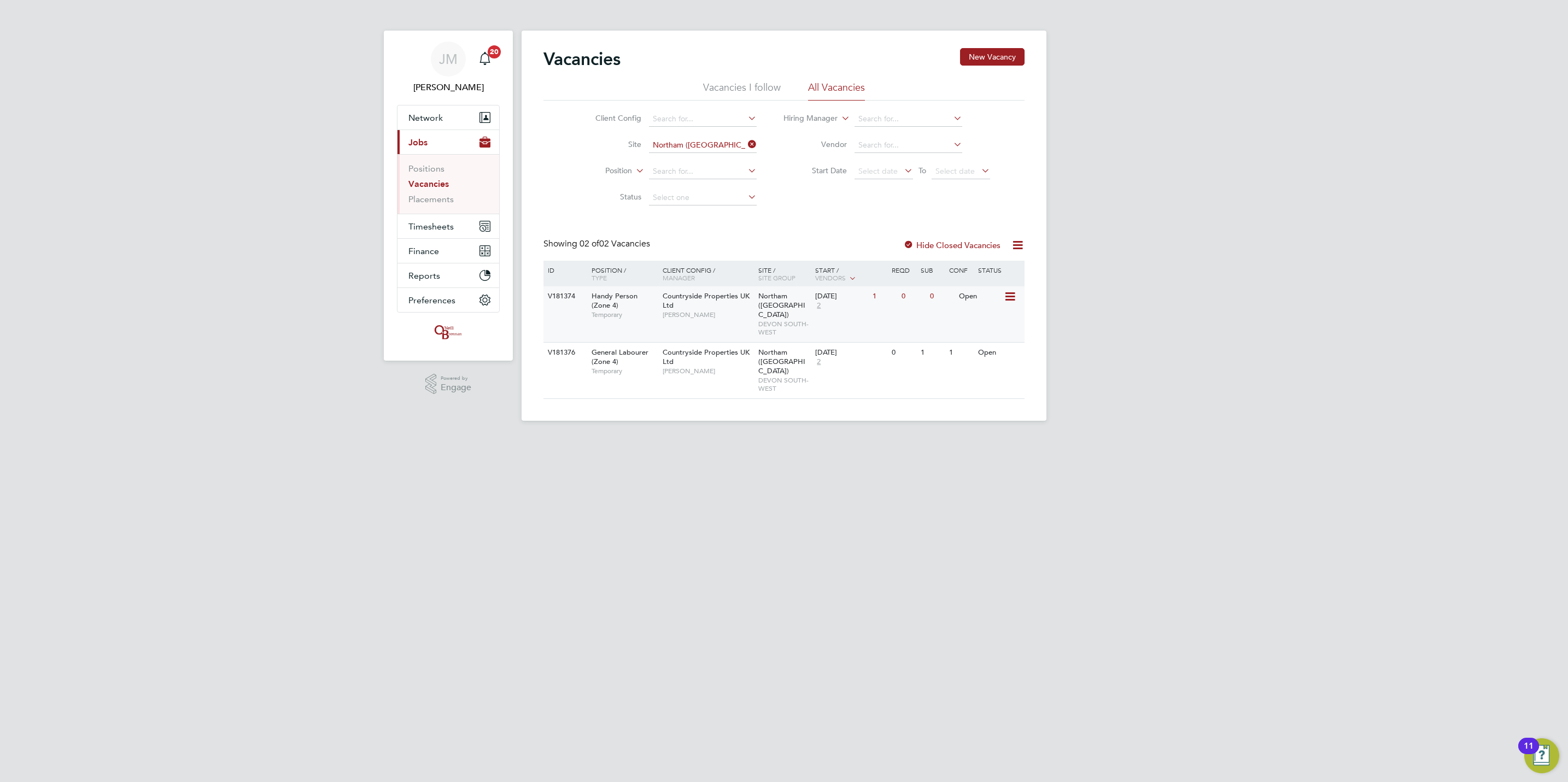
click at [1014, 297] on icon at bounding box center [1009, 297] width 11 height 13
click at [990, 323] on li "View Details" at bounding box center [982, 323] width 63 height 16
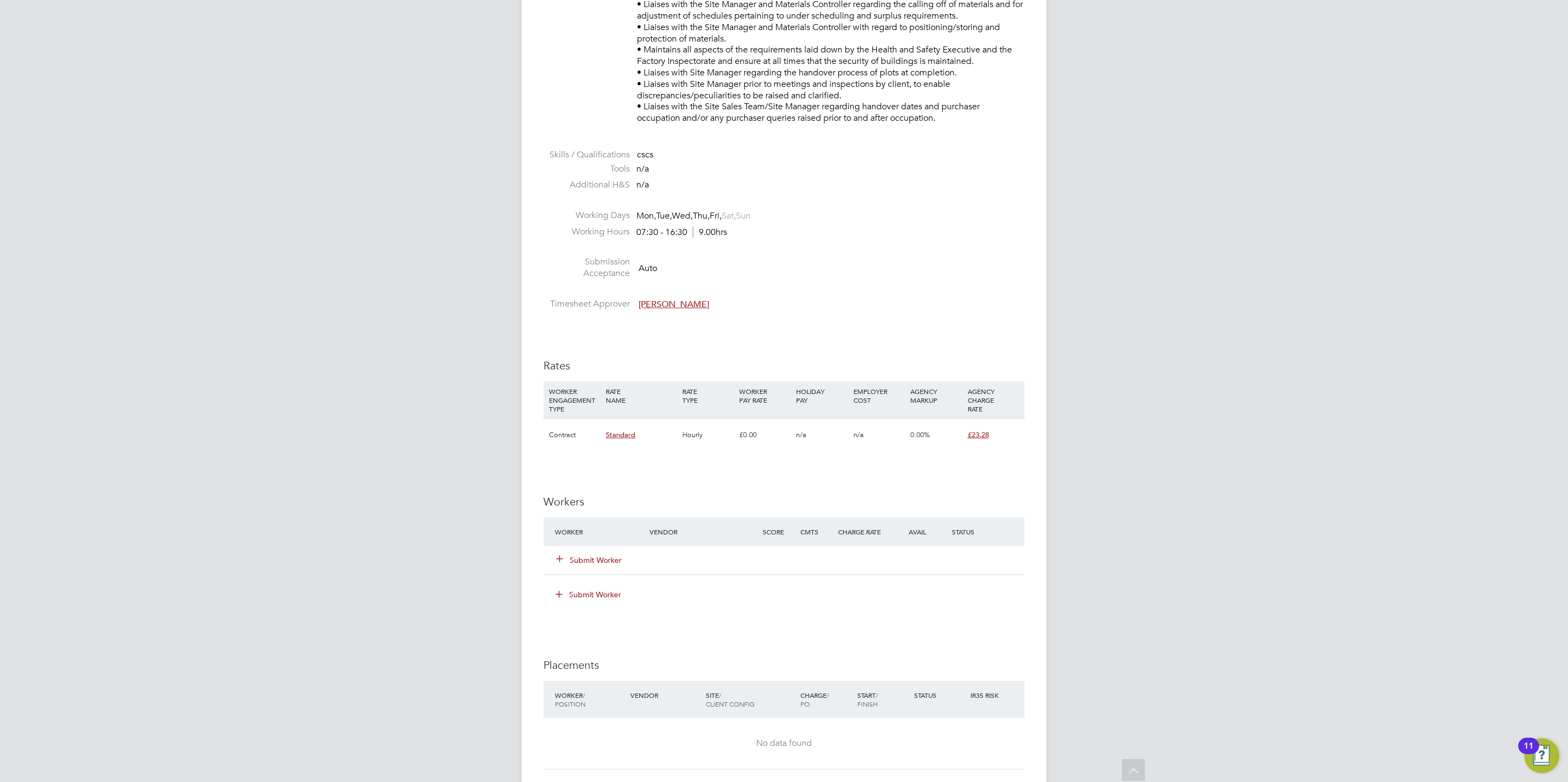
scroll to position [492, 0]
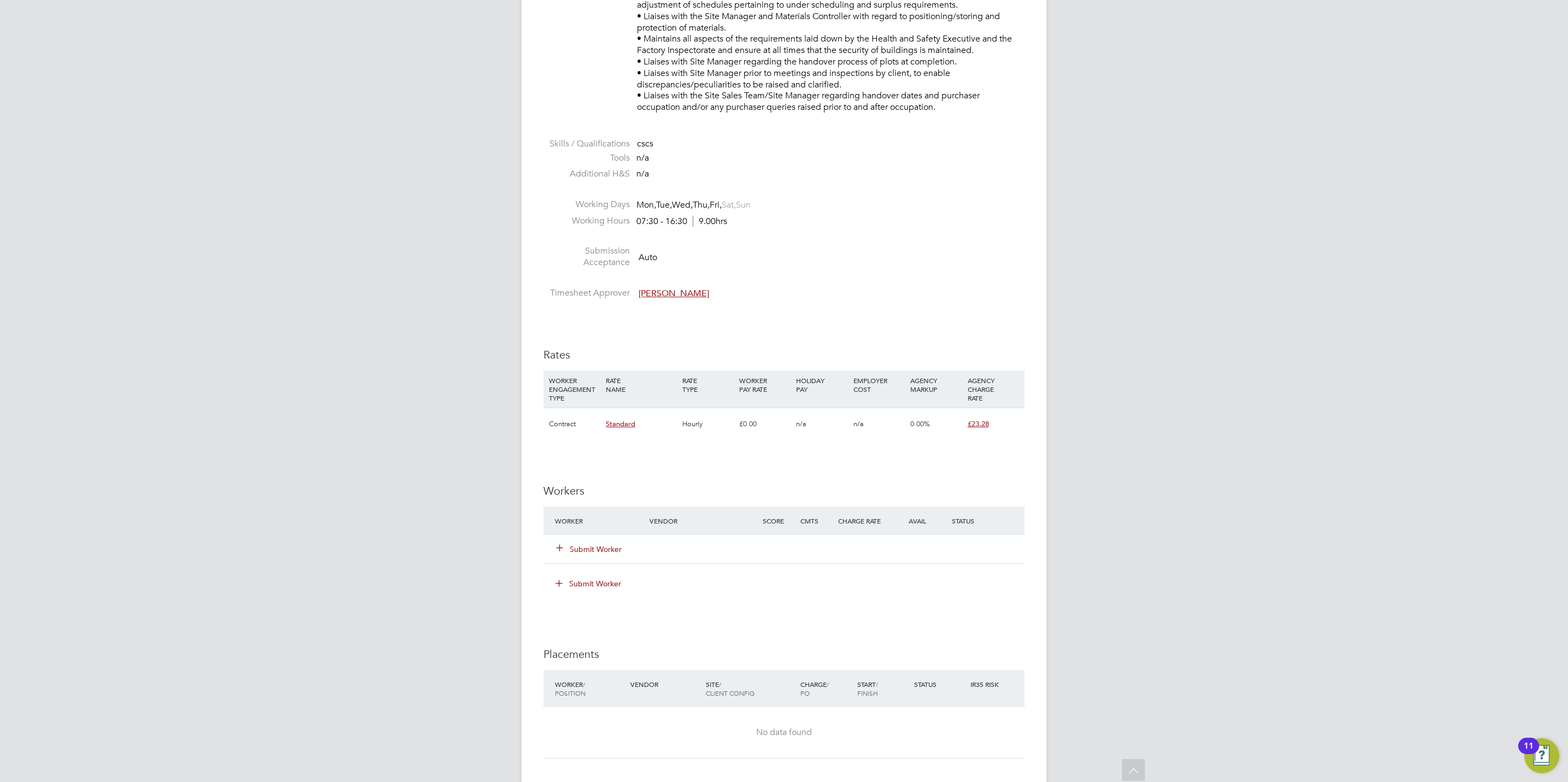
click at [572, 548] on button "Submit Worker" at bounding box center [590, 549] width 66 height 11
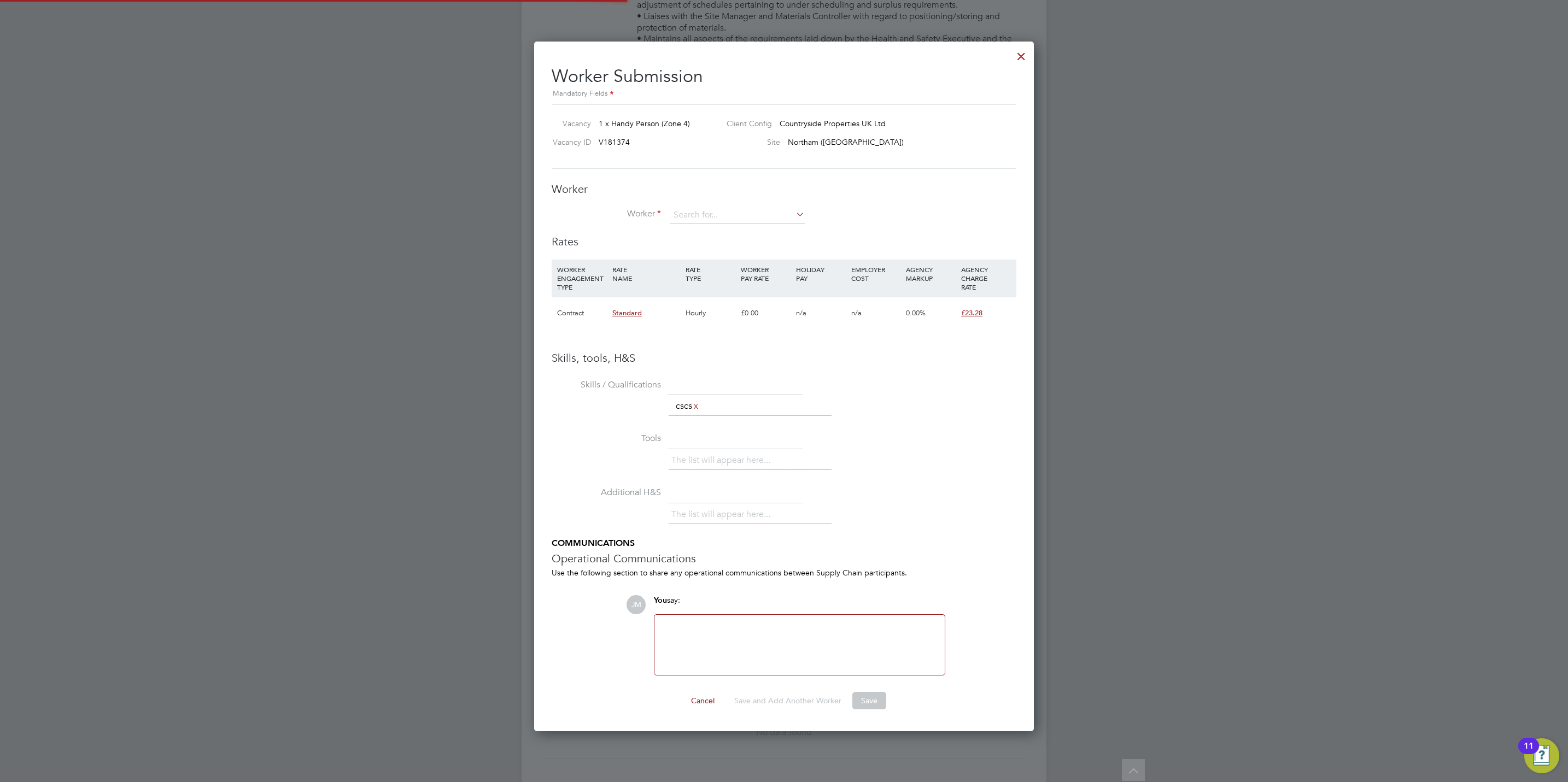
scroll to position [706, 500]
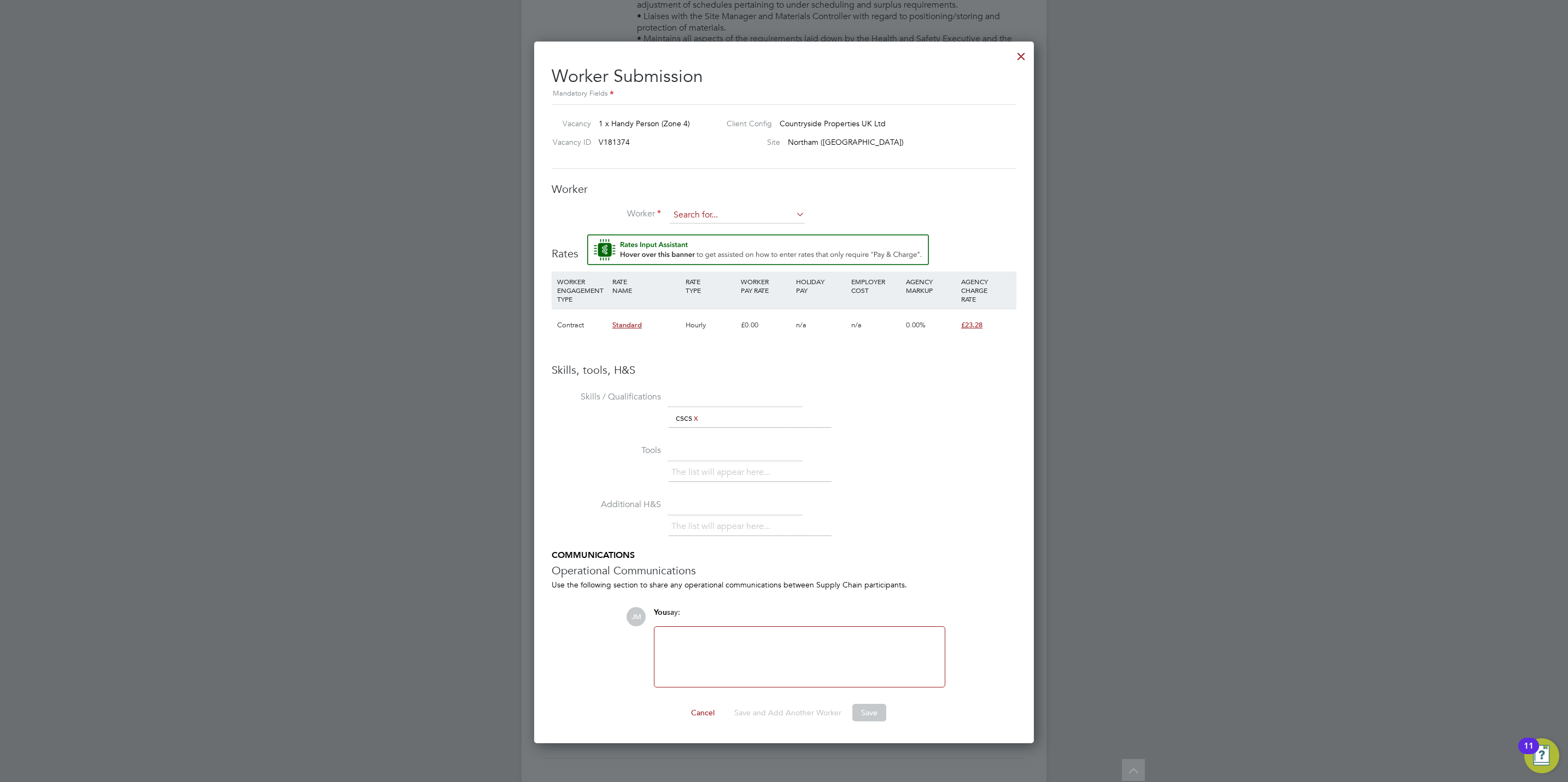
click at [738, 215] on input at bounding box center [737, 215] width 135 height 16
click at [744, 235] on li "[PERSON_NAME] (482339)" at bounding box center [753, 232] width 168 height 15
type input "[PERSON_NAME] (482339)"
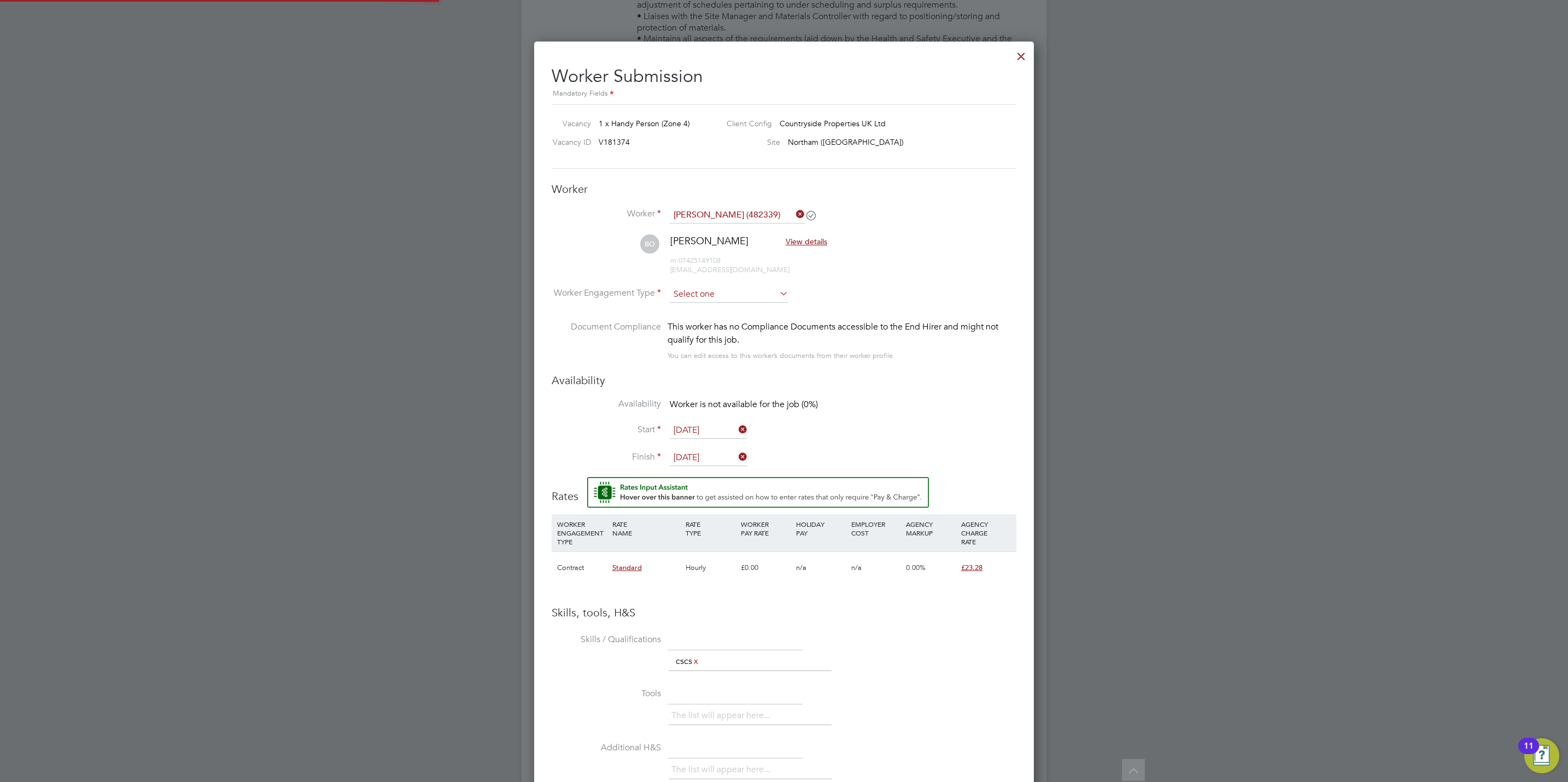
scroll to position [949, 500]
click at [736, 287] on input at bounding box center [729, 295] width 118 height 16
click at [737, 311] on li "Contract" at bounding box center [729, 310] width 120 height 14
type input "Contract"
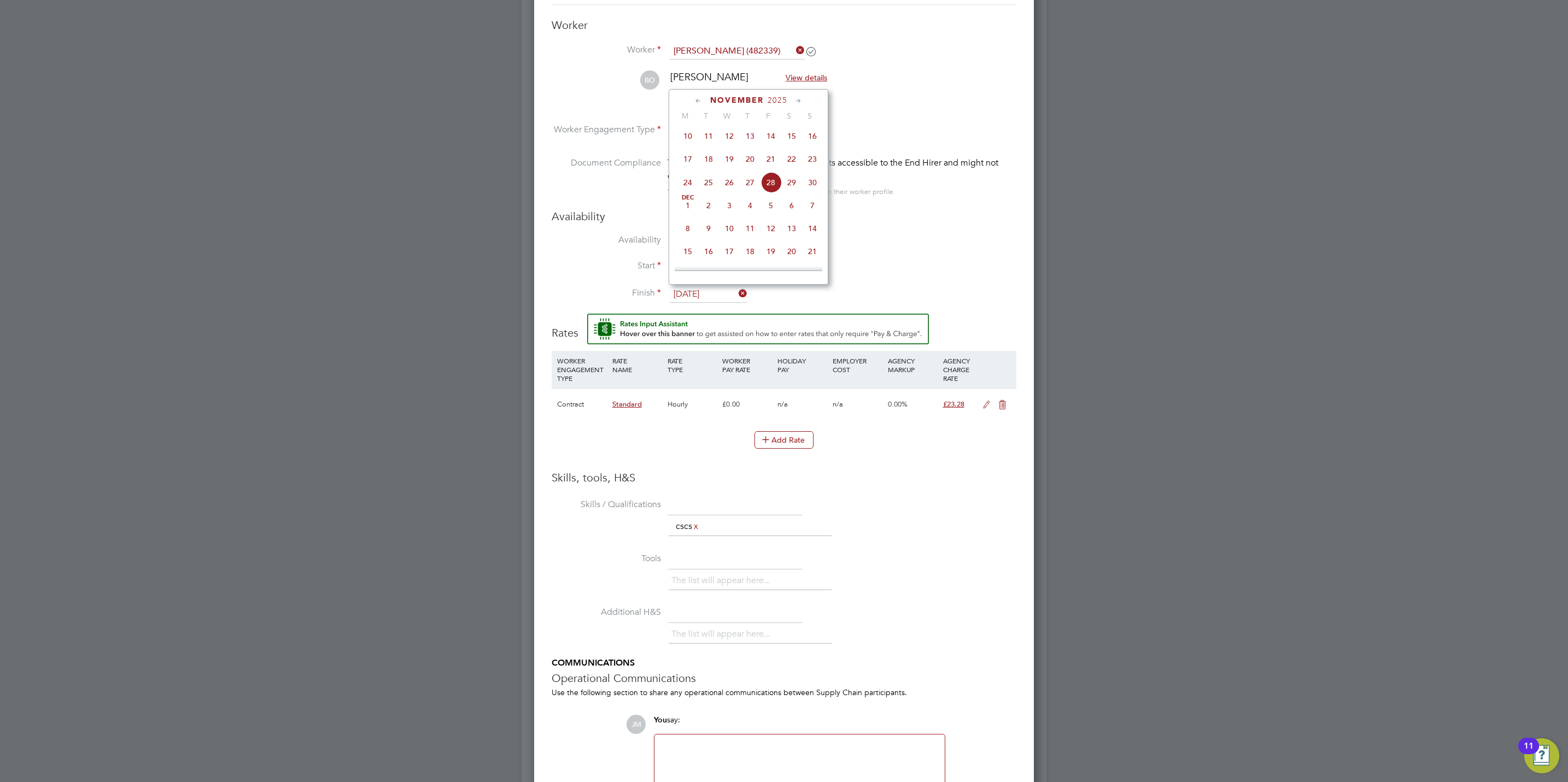
click at [728, 293] on input "[DATE]" at bounding box center [708, 295] width 78 height 16
click at [814, 239] on span "14" at bounding box center [812, 228] width 21 height 21
type input "[DATE]"
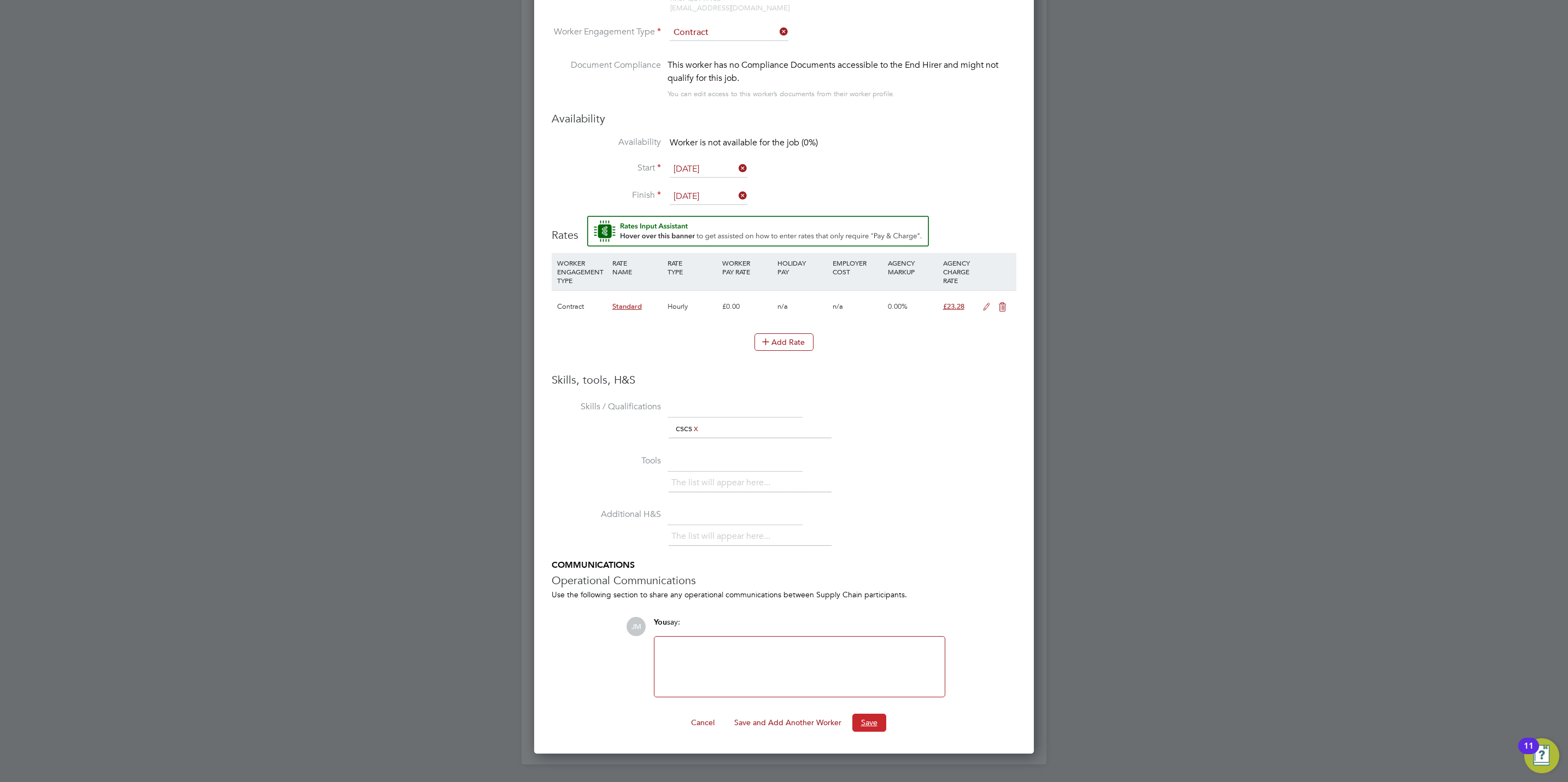
click at [882, 728] on button "Save" at bounding box center [869, 722] width 34 height 17
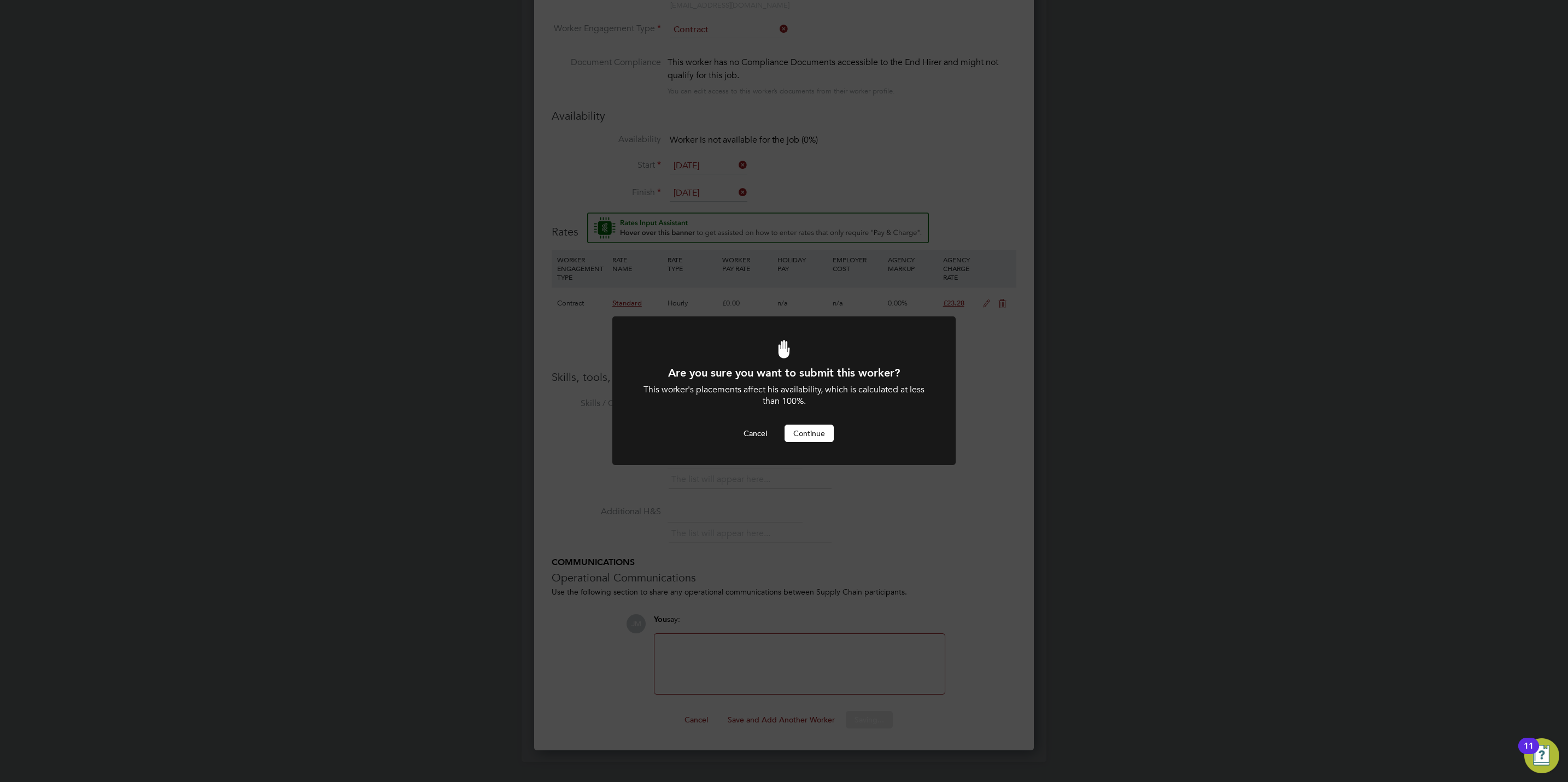
click at [794, 421] on div "Are you sure you want to submit this worker? This worker's placements affect hi…" at bounding box center [784, 403] width 284 height 76
click at [812, 428] on button "Continue" at bounding box center [809, 433] width 49 height 17
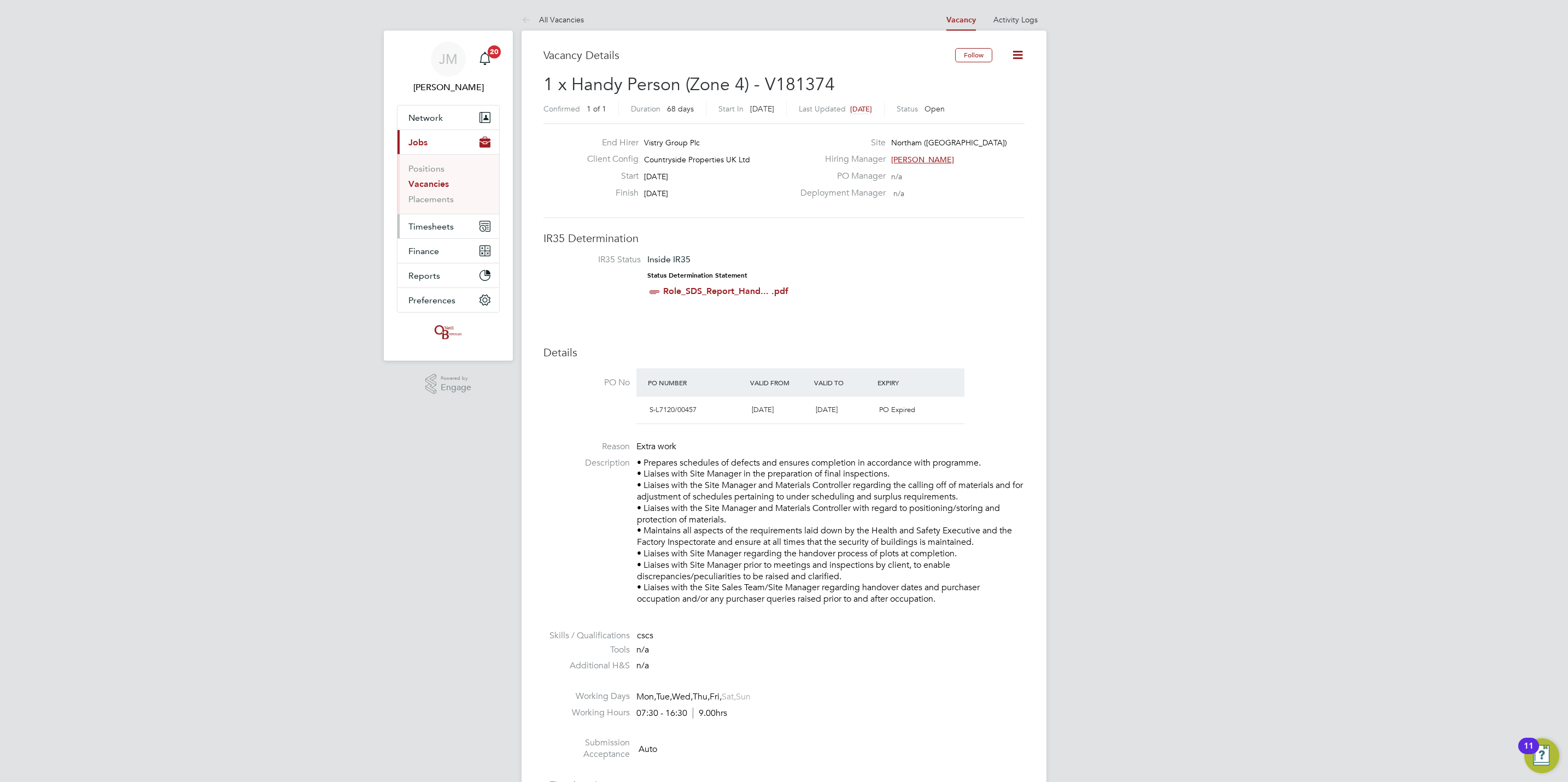
click at [442, 228] on span "Timesheets" at bounding box center [430, 227] width 45 height 11
click at [436, 197] on link "Timesheets" at bounding box center [430, 193] width 45 height 11
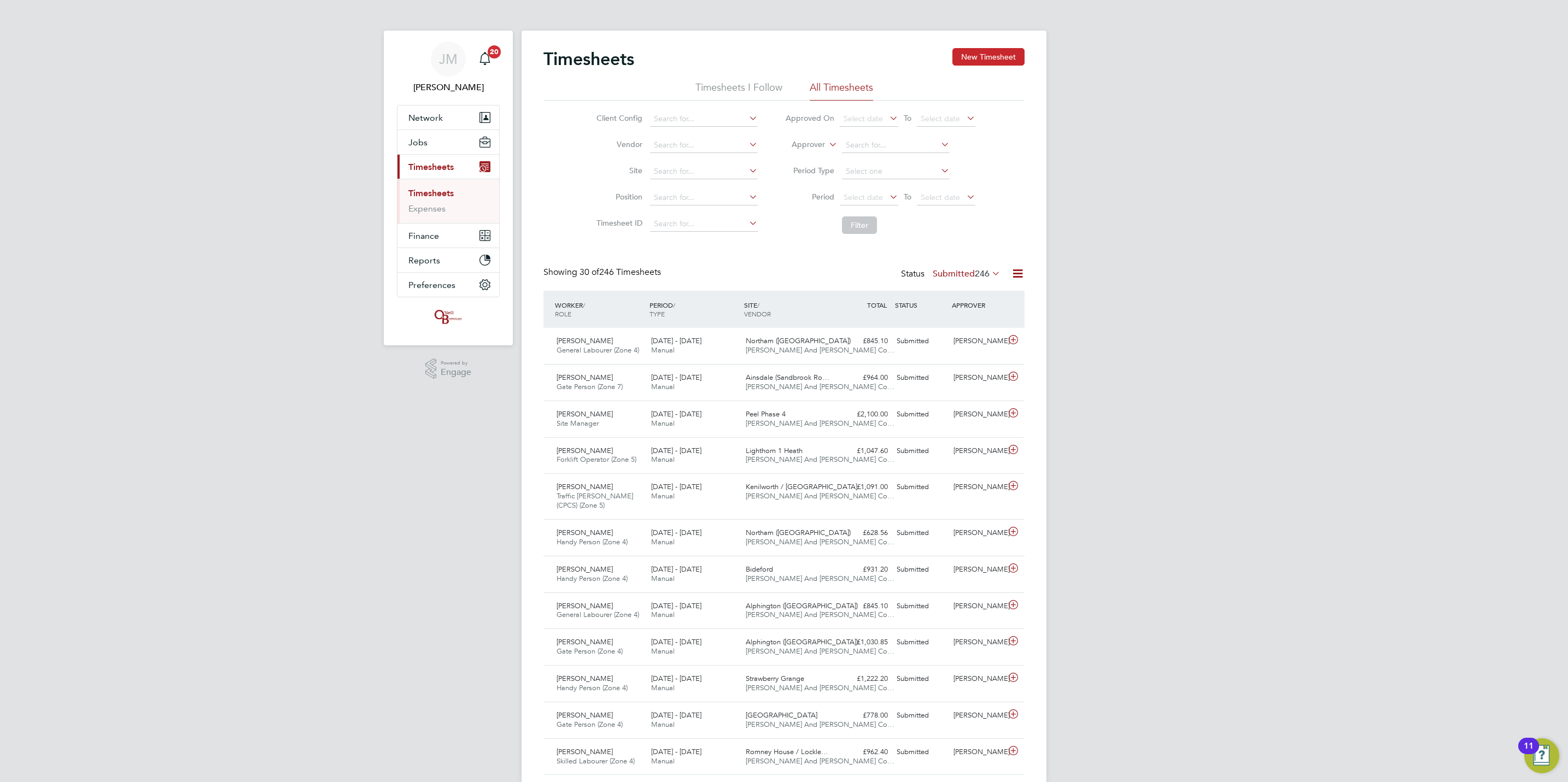
click at [1009, 51] on button "New Timesheet" at bounding box center [988, 57] width 72 height 17
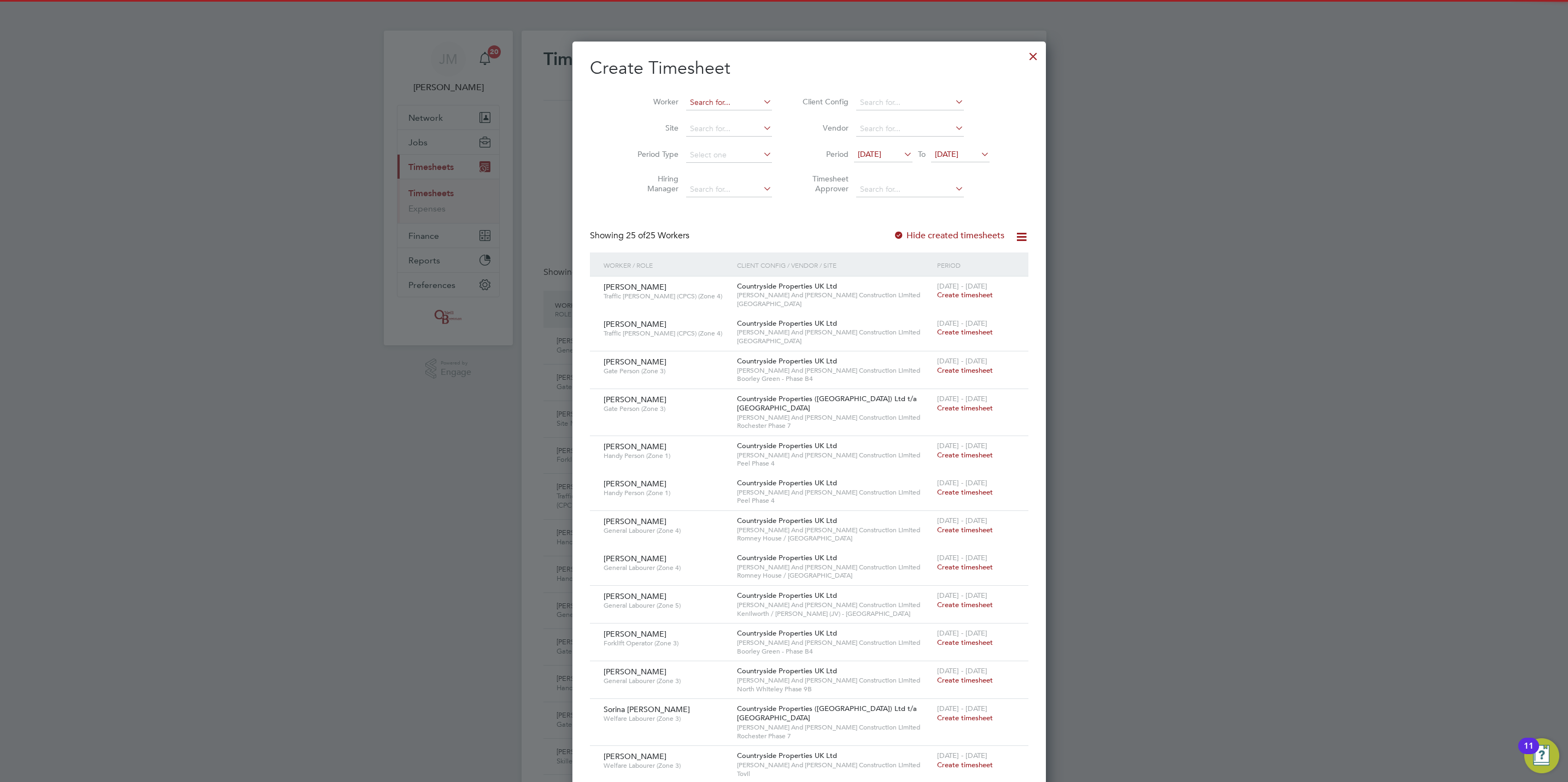
click at [723, 95] on input at bounding box center [729, 103] width 85 height 16
type input "bryan"
click at [434, 186] on div at bounding box center [784, 391] width 1568 height 782
click at [1023, 61] on div at bounding box center [1033, 53] width 20 height 20
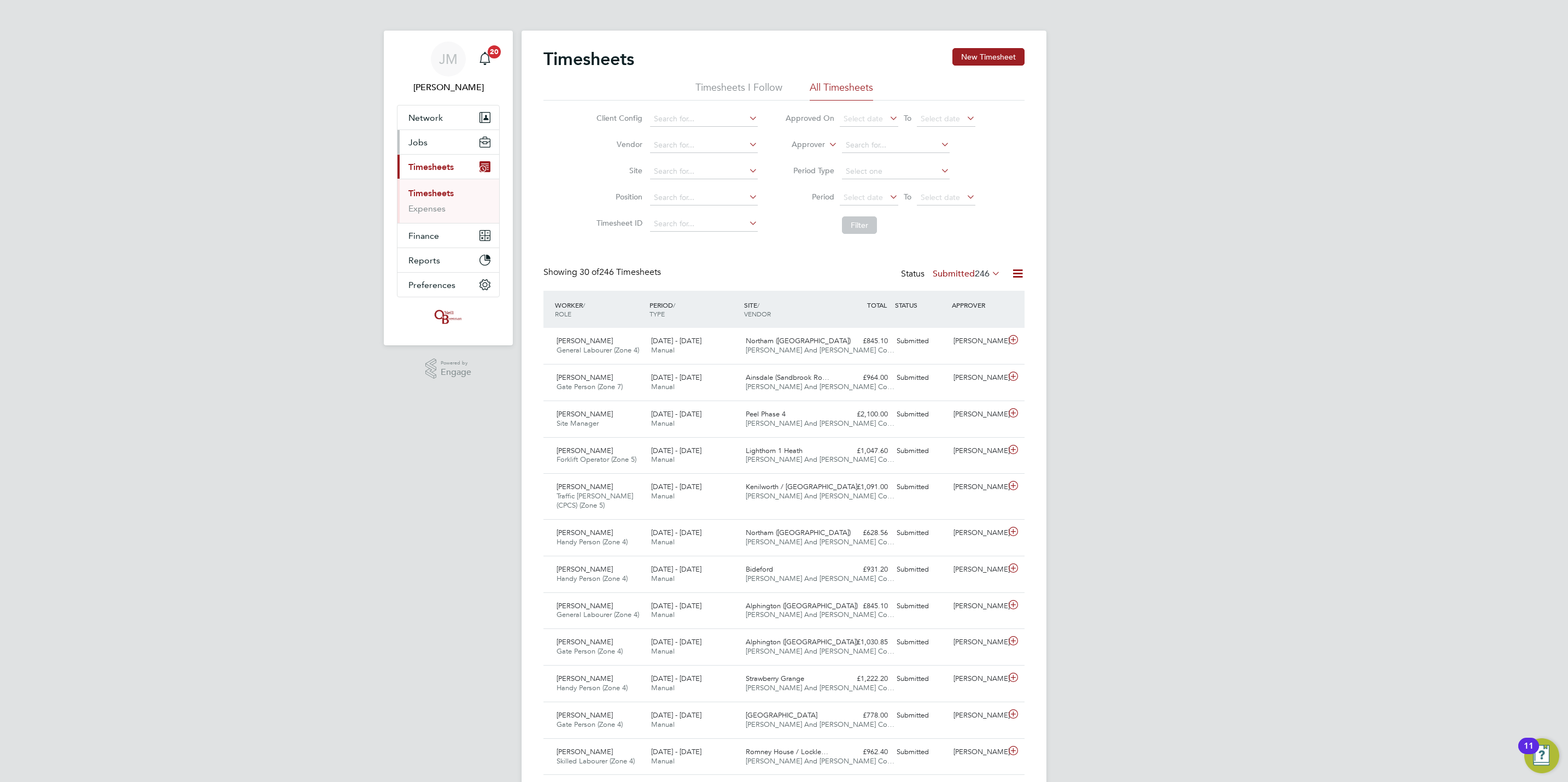
click at [451, 136] on button "Jobs" at bounding box center [448, 141] width 102 height 24
click at [441, 199] on link "Placements" at bounding box center [430, 199] width 45 height 11
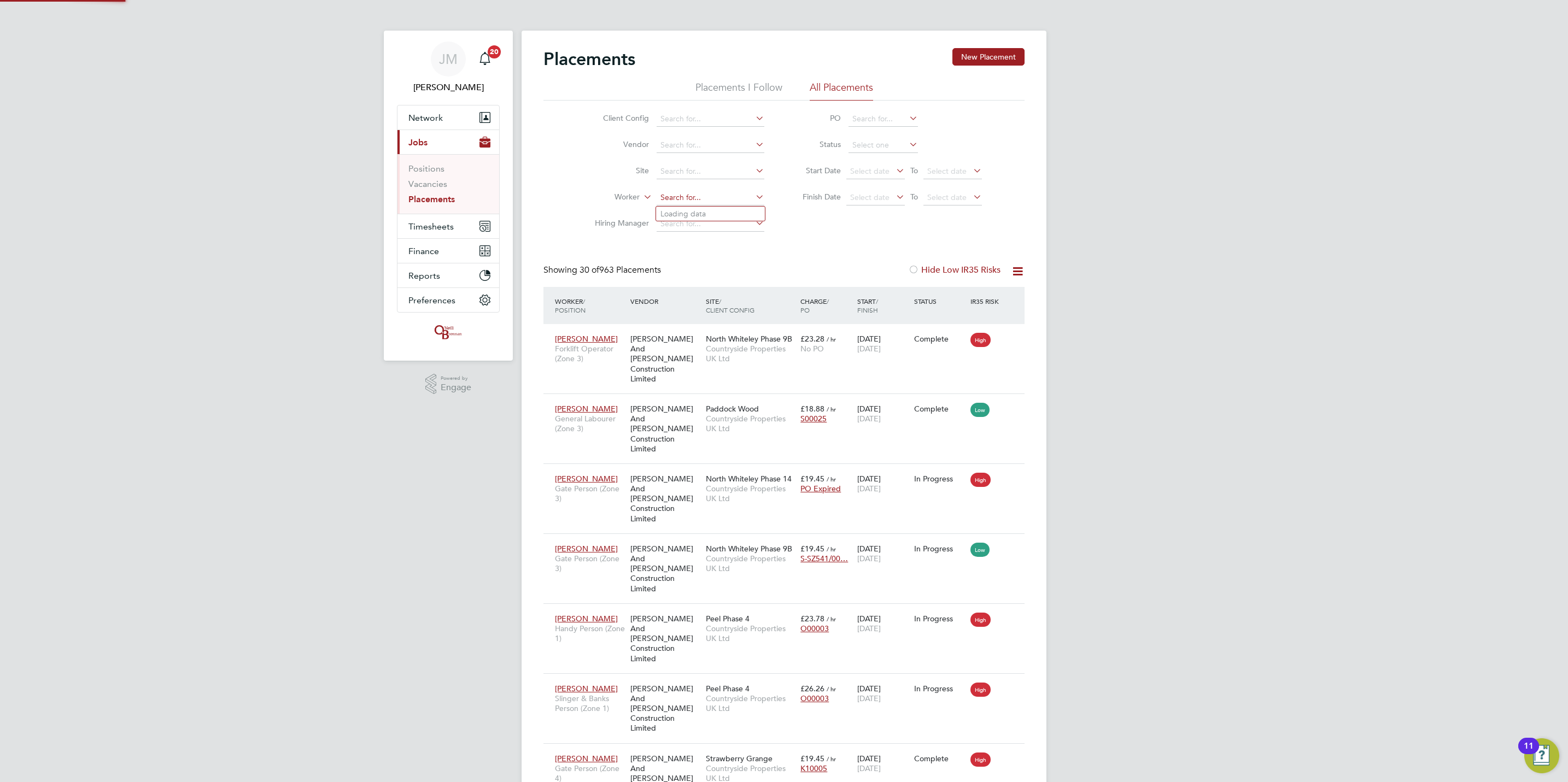
click at [696, 192] on input at bounding box center [710, 198] width 108 height 16
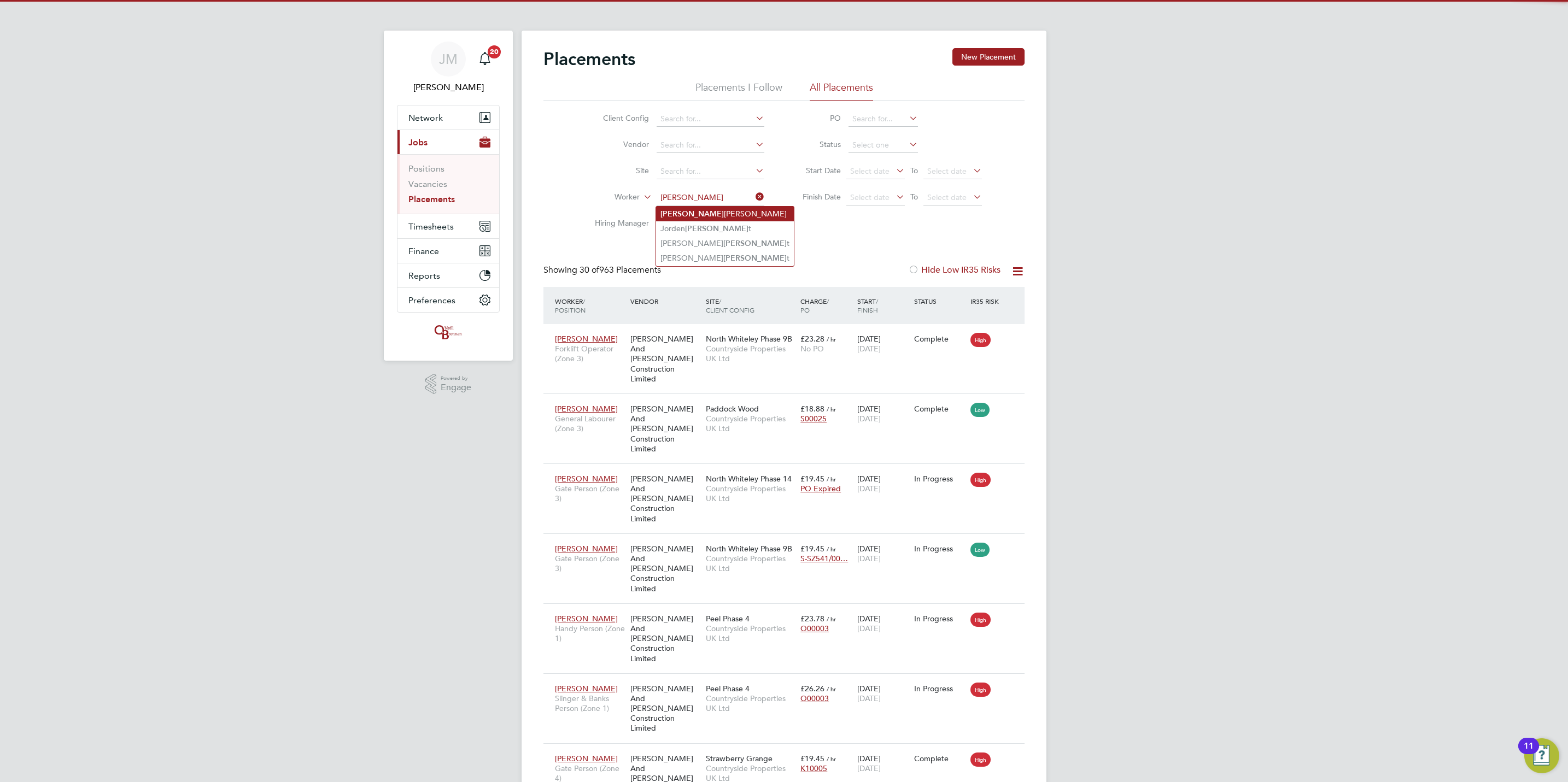
click at [707, 214] on li "Bryan Oflynn" at bounding box center [725, 214] width 138 height 15
type input "[PERSON_NAME]"
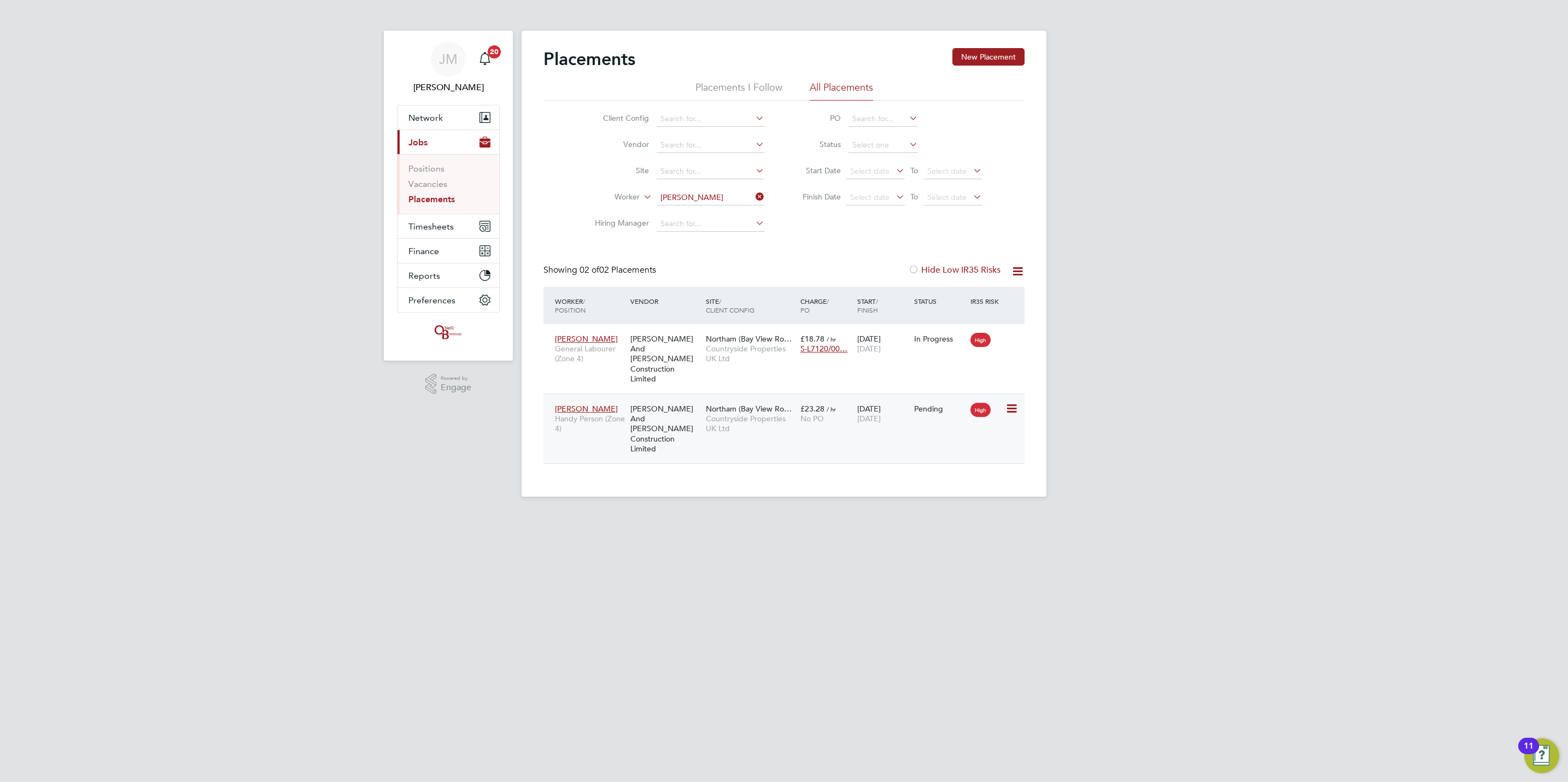
drag, startPoint x: 1007, startPoint y: 401, endPoint x: 1013, endPoint y: 400, distance: 6.1
click at [1009, 402] on icon at bounding box center [1010, 409] width 11 height 13
click at [927, 472] on li "Start" at bounding box center [960, 468] width 112 height 16
type input "[PERSON_NAME]"
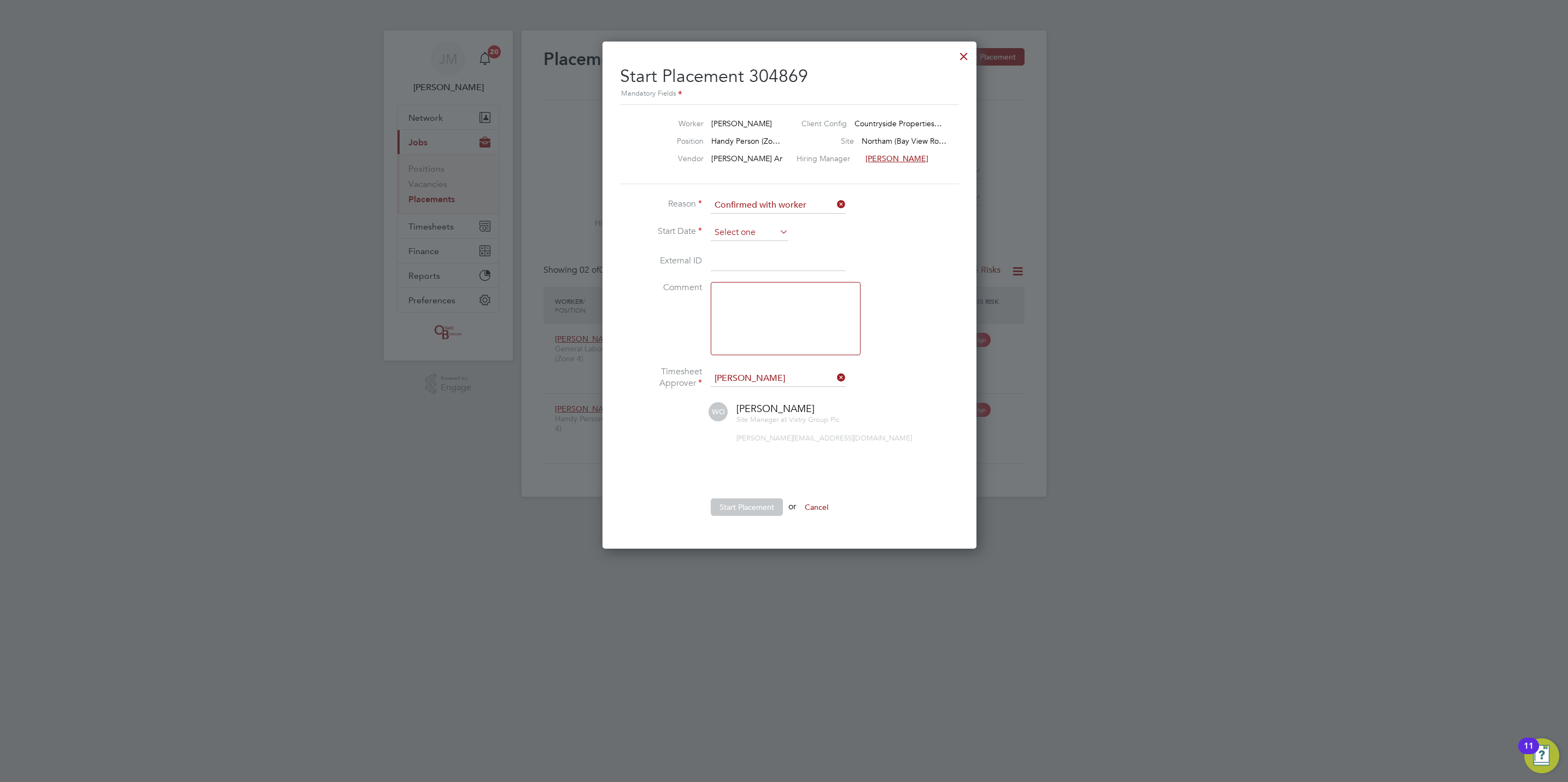
click at [762, 232] on input at bounding box center [749, 233] width 78 height 16
click at [732, 314] on span "22" at bounding box center [729, 310] width 21 height 21
type input "[DATE]"
drag, startPoint x: 751, startPoint y: 511, endPoint x: 756, endPoint y: 509, distance: 5.4
click at [751, 510] on button "Start Placement" at bounding box center [747, 507] width 72 height 17
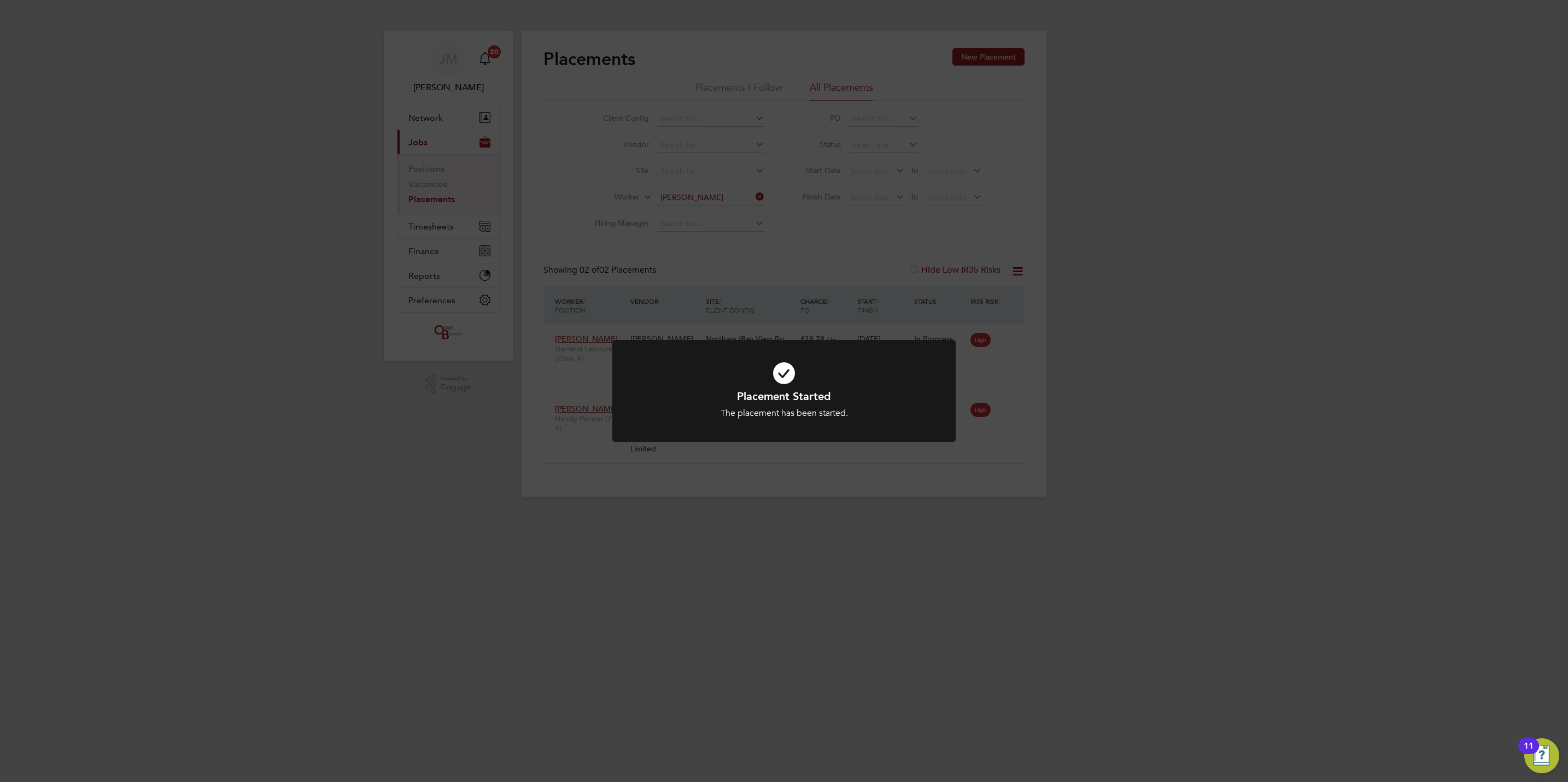
click at [448, 228] on div "Placement Started The placement has been started. Cancel Okay" at bounding box center [784, 391] width 1568 height 782
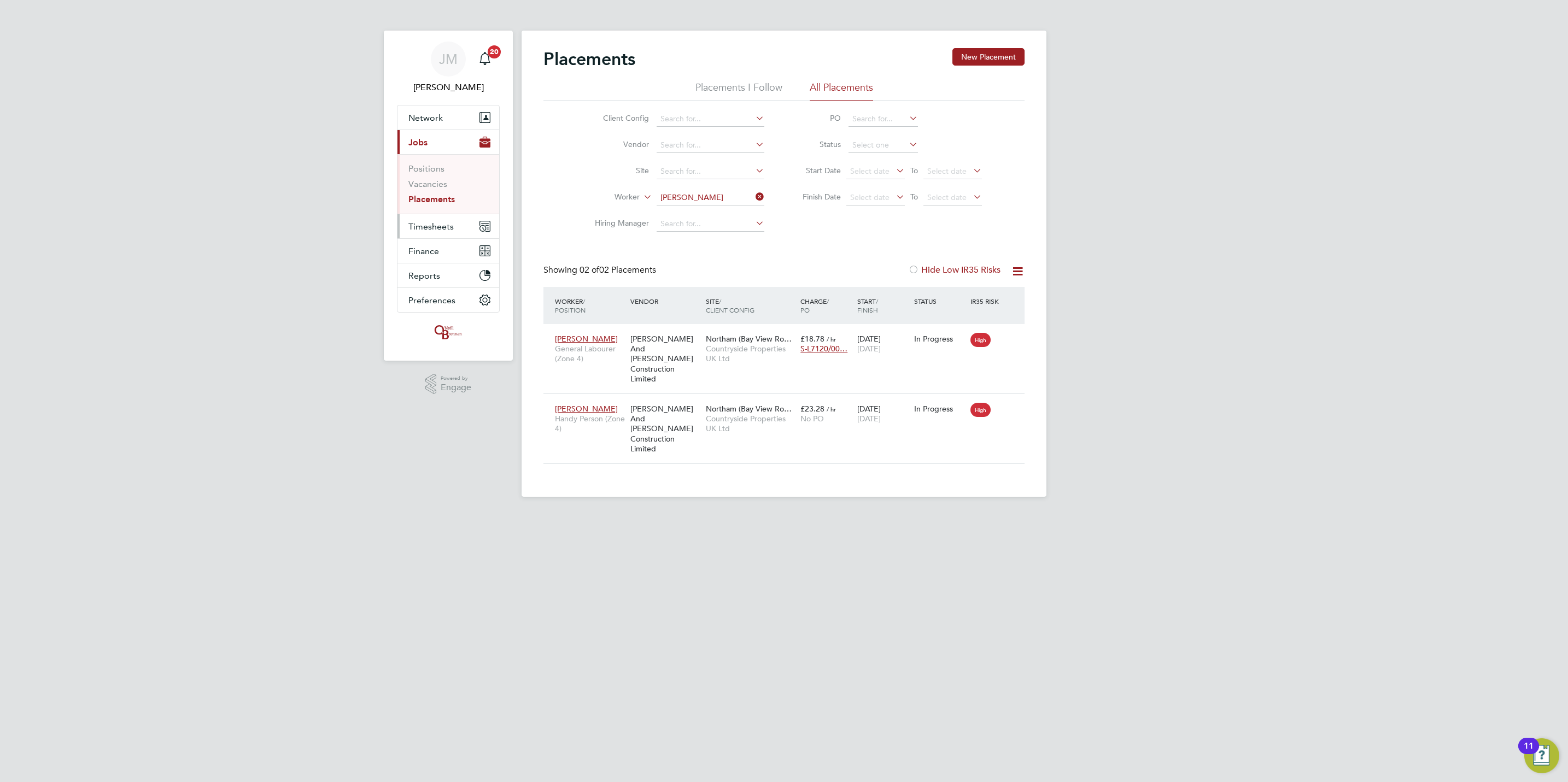
click at [448, 222] on span "Timesheets" at bounding box center [430, 227] width 45 height 11
click at [435, 200] on li "Timesheets" at bounding box center [449, 196] width 82 height 16
click at [434, 189] on link "Timesheets" at bounding box center [430, 193] width 45 height 11
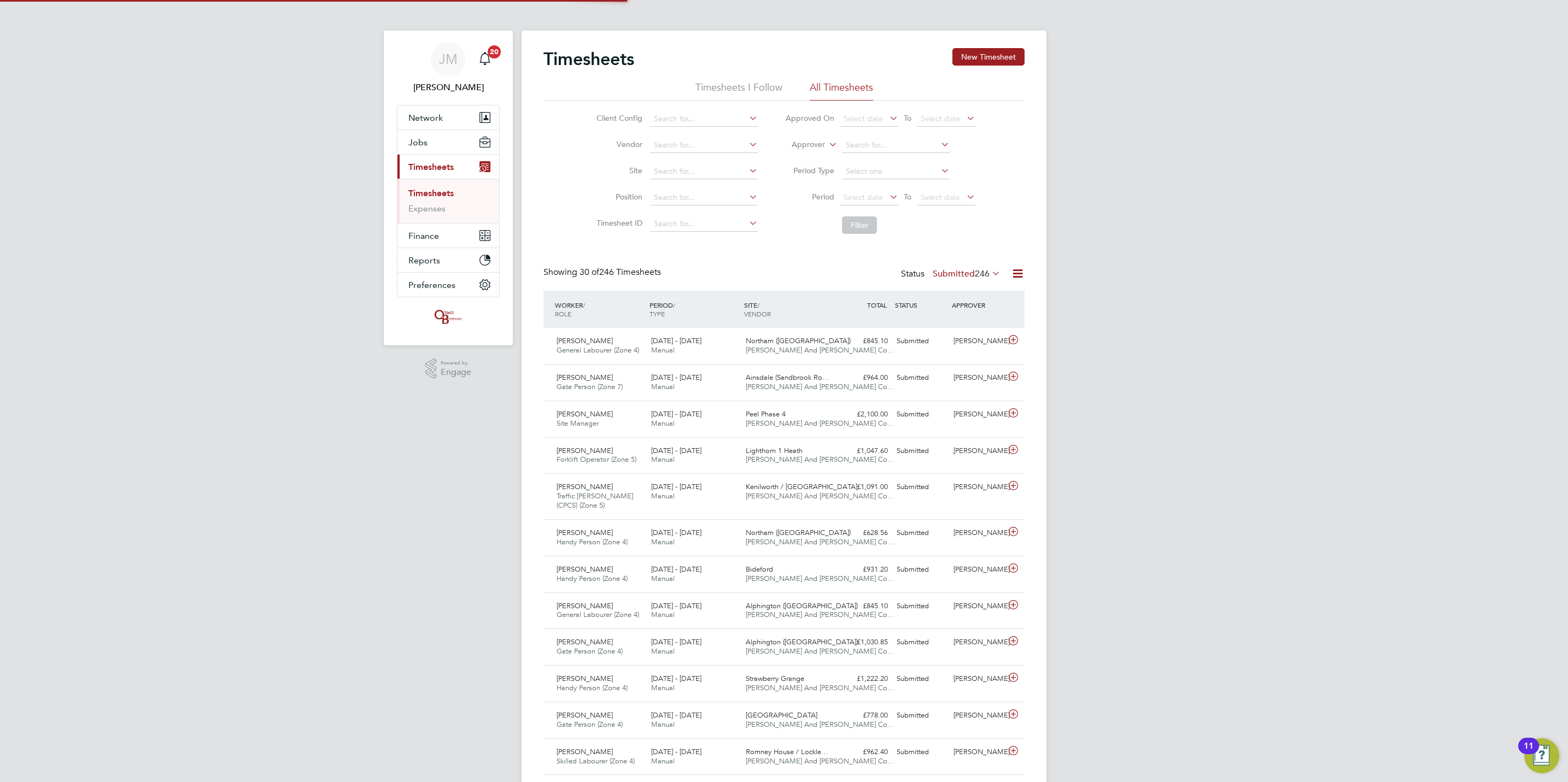
click at [987, 44] on div "Timesheets New Timesheet Timesheets I Follow All Timesheets Client Config Vendo…" at bounding box center [784, 768] width 525 height 1475
click at [991, 53] on button "New Timesheet" at bounding box center [988, 57] width 72 height 17
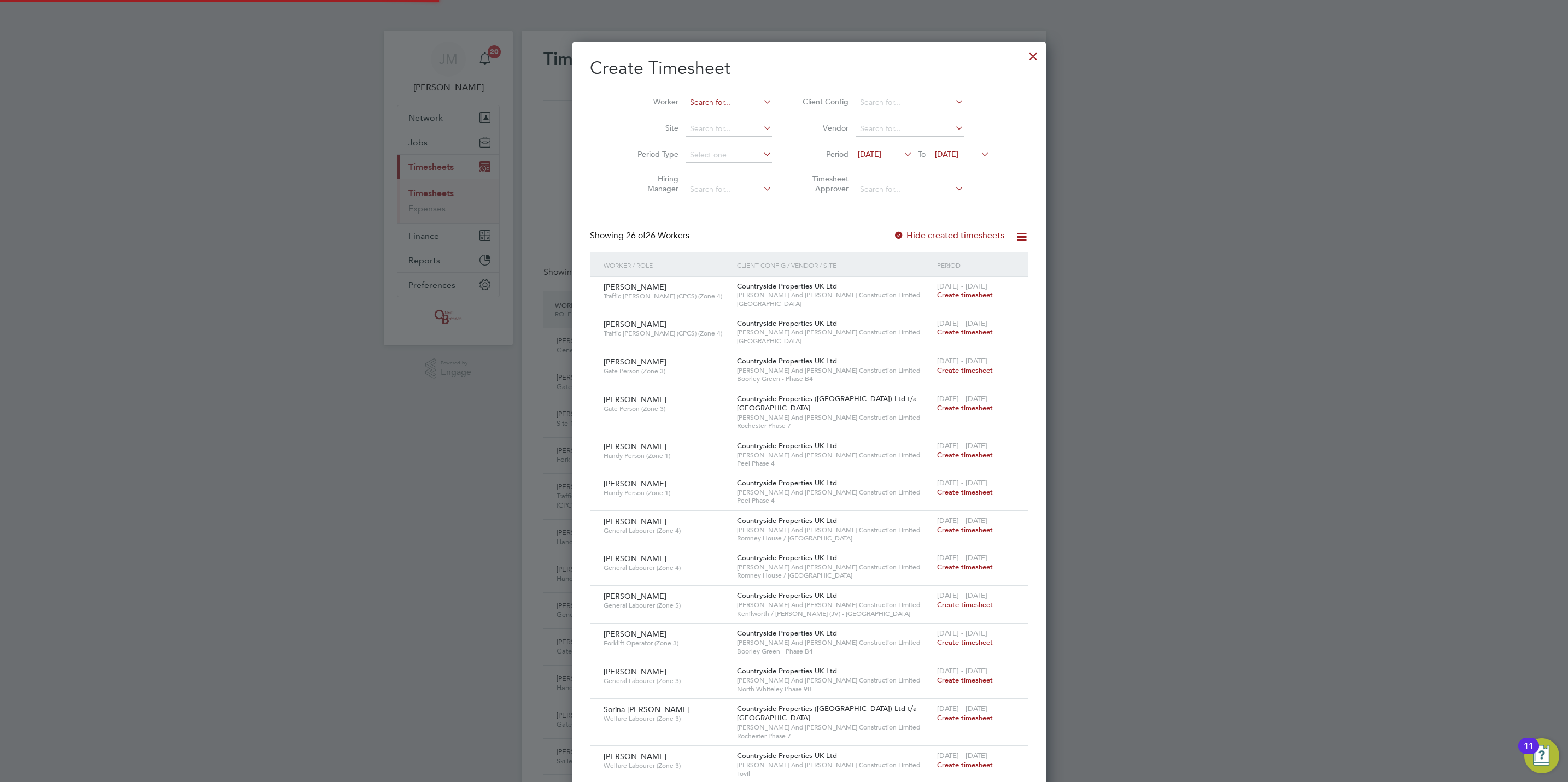
click at [715, 95] on input at bounding box center [729, 103] width 85 height 16
click at [696, 115] on li "Bryan Oflynn" at bounding box center [729, 117] width 138 height 15
type input "[PERSON_NAME]"
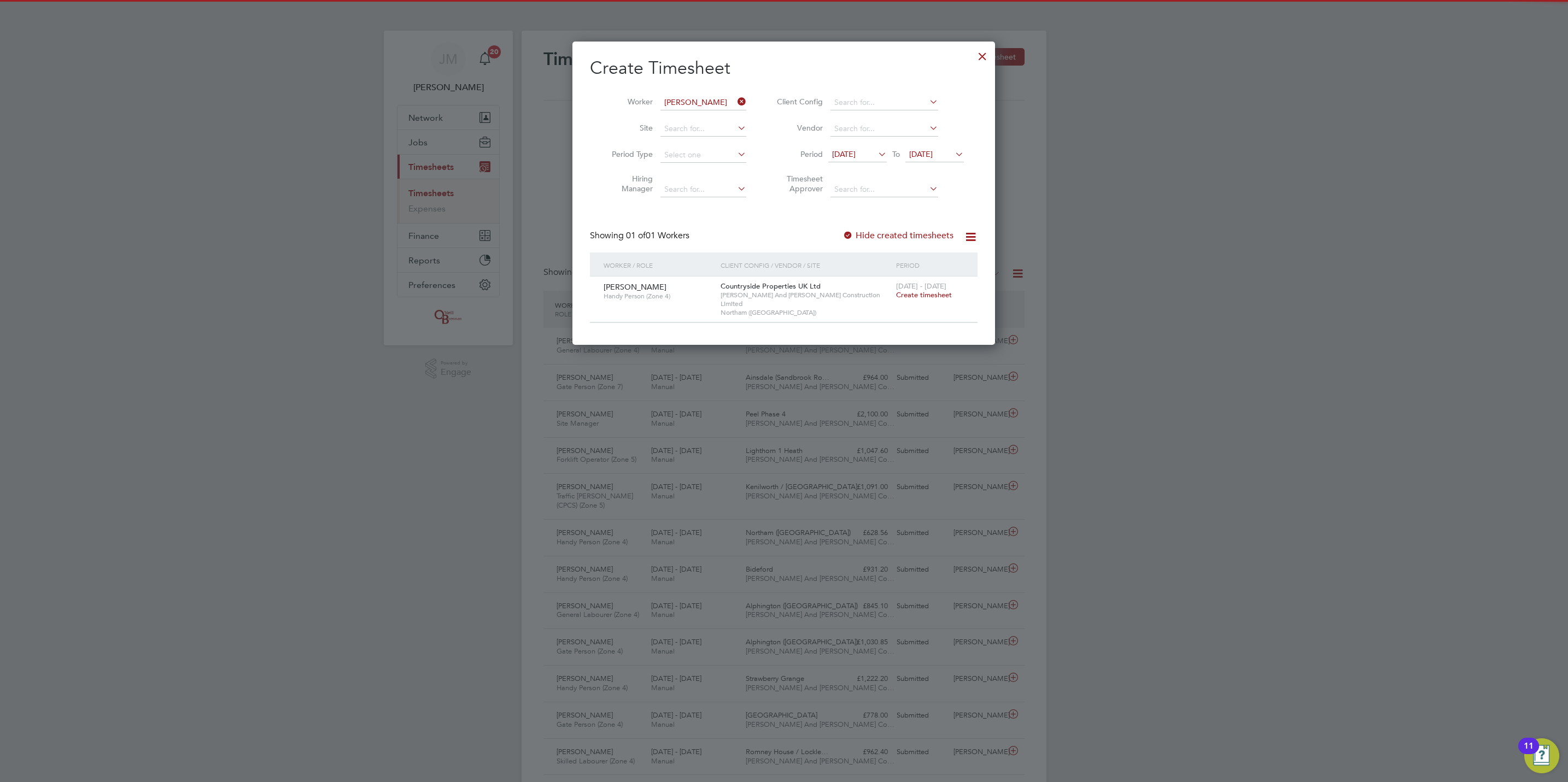
click at [936, 299] on div "22 - 28 Sep 2025 Create timesheet" at bounding box center [929, 292] width 73 height 30
click at [938, 298] on span "Create timesheet" at bounding box center [924, 294] width 56 height 9
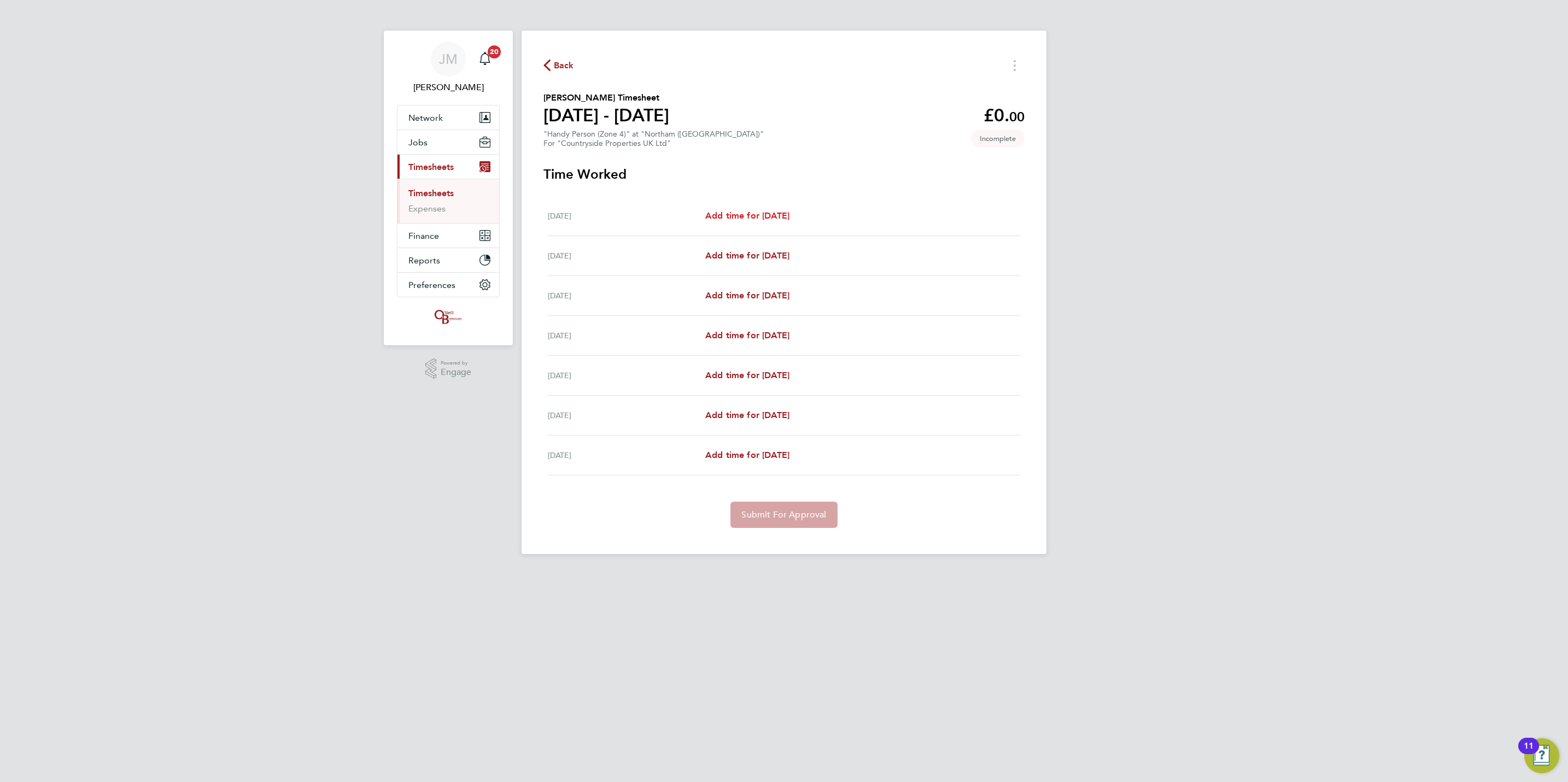
click at [771, 217] on span "Add time for [DATE]" at bounding box center [747, 215] width 84 height 11
select select "30"
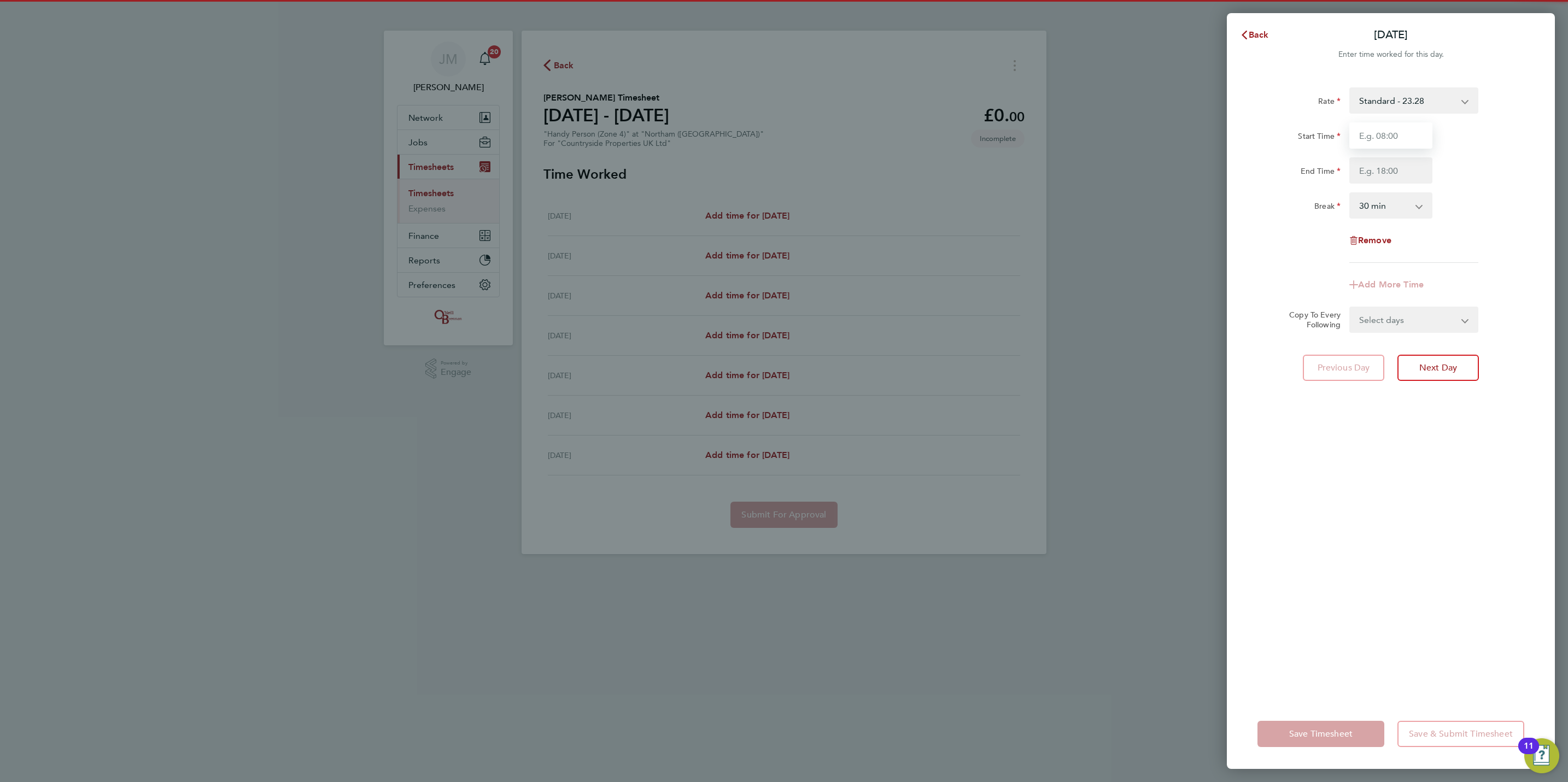
click at [1423, 133] on input "Start Time" at bounding box center [1391, 136] width 83 height 26
type input "07:30"
type input "17:00"
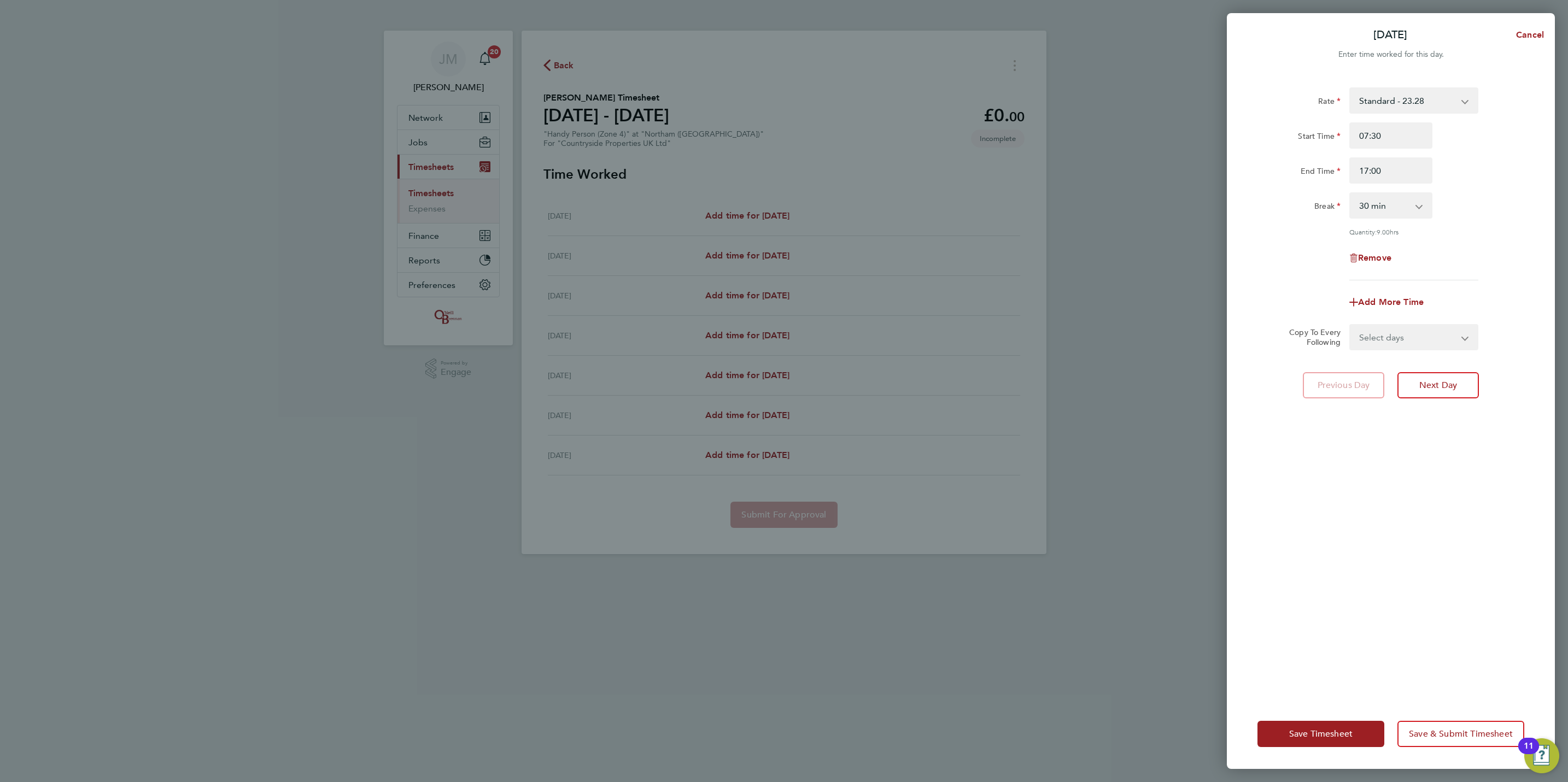
click at [1396, 329] on select "Select days Day Weekday (Mon-Fri) Weekend (Sat-Sun) [DATE] [DATE] [DATE] [DATE]…" at bounding box center [1408, 337] width 115 height 24
select select "WEEKDAY"
click at [1350, 325] on select "Select days Day Weekday (Mon-Fri) Weekend (Sat-Sun) [DATE] [DATE] [DATE] [DATE]…" at bounding box center [1408, 337] width 115 height 24
select select "[DATE]"
click at [1350, 734] on span "Save Timesheet" at bounding box center [1320, 734] width 63 height 11
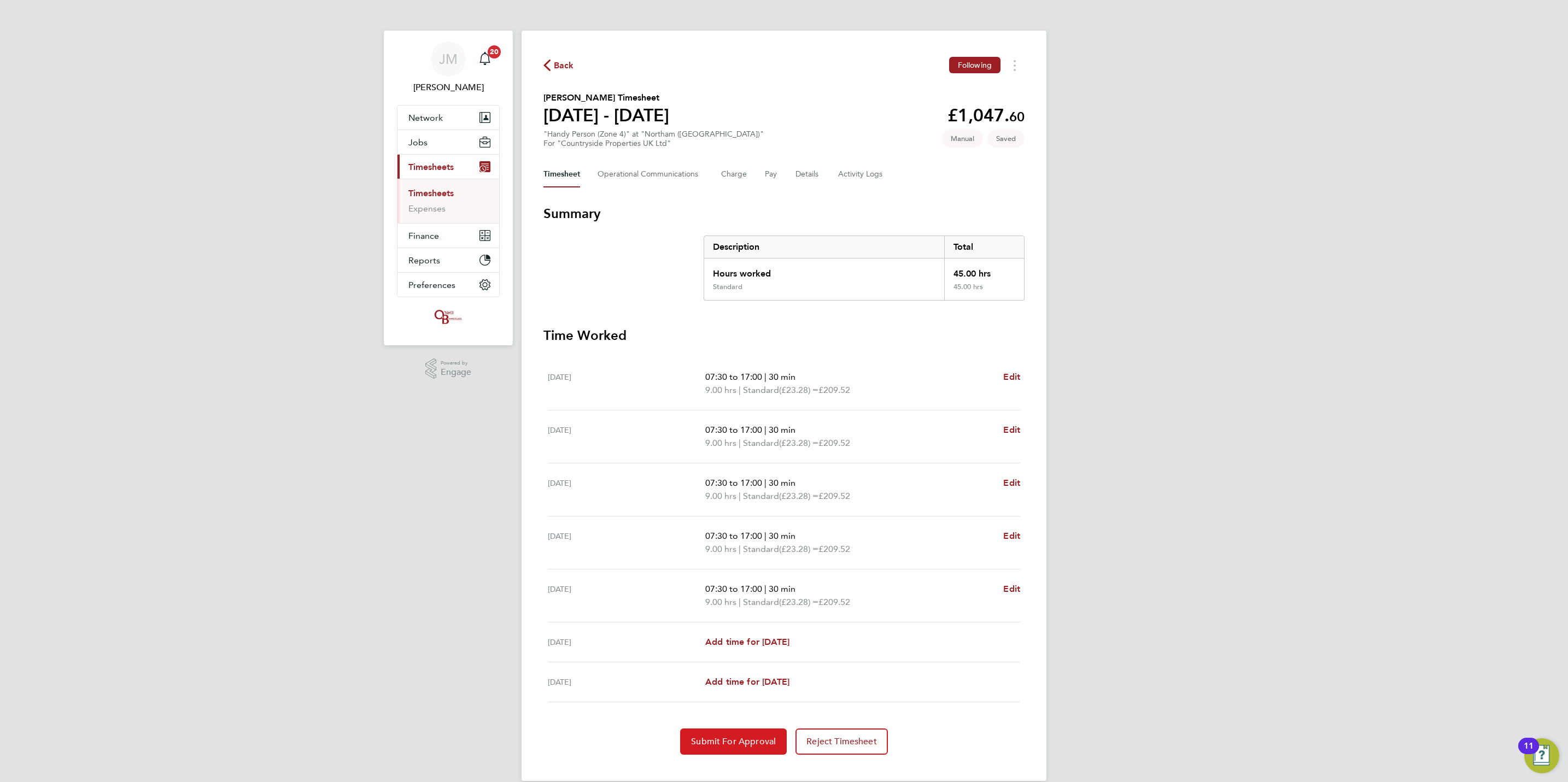
click at [741, 738] on span "Submit For Approval" at bounding box center [733, 741] width 85 height 11
click at [1021, 64] on button "Timesheets Menu" at bounding box center [1014, 65] width 20 height 17
click at [797, 739] on span "Reject Timesheet" at bounding box center [784, 741] width 71 height 11
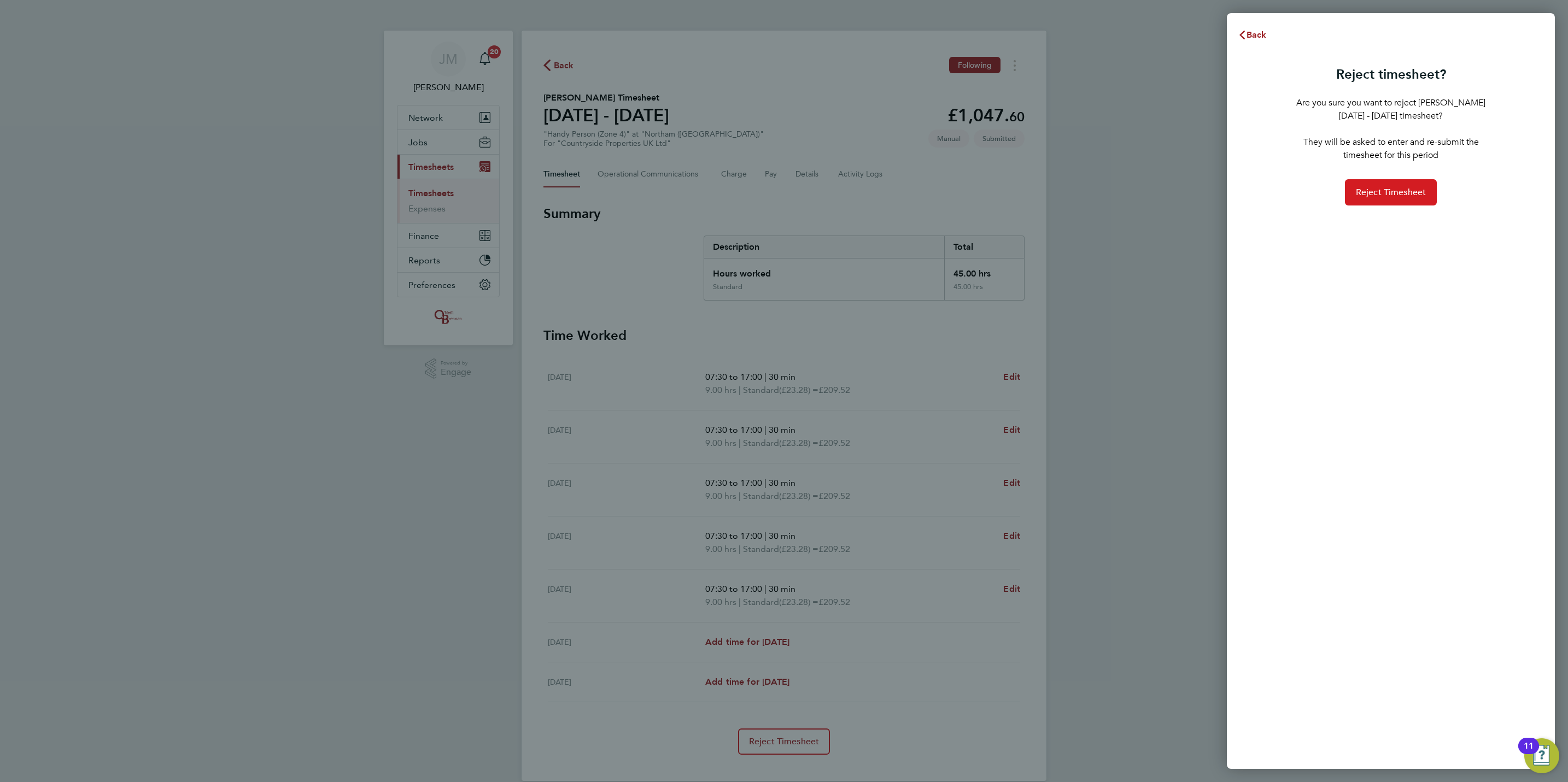
click at [1389, 184] on button "Reject Timesheet" at bounding box center [1391, 192] width 92 height 26
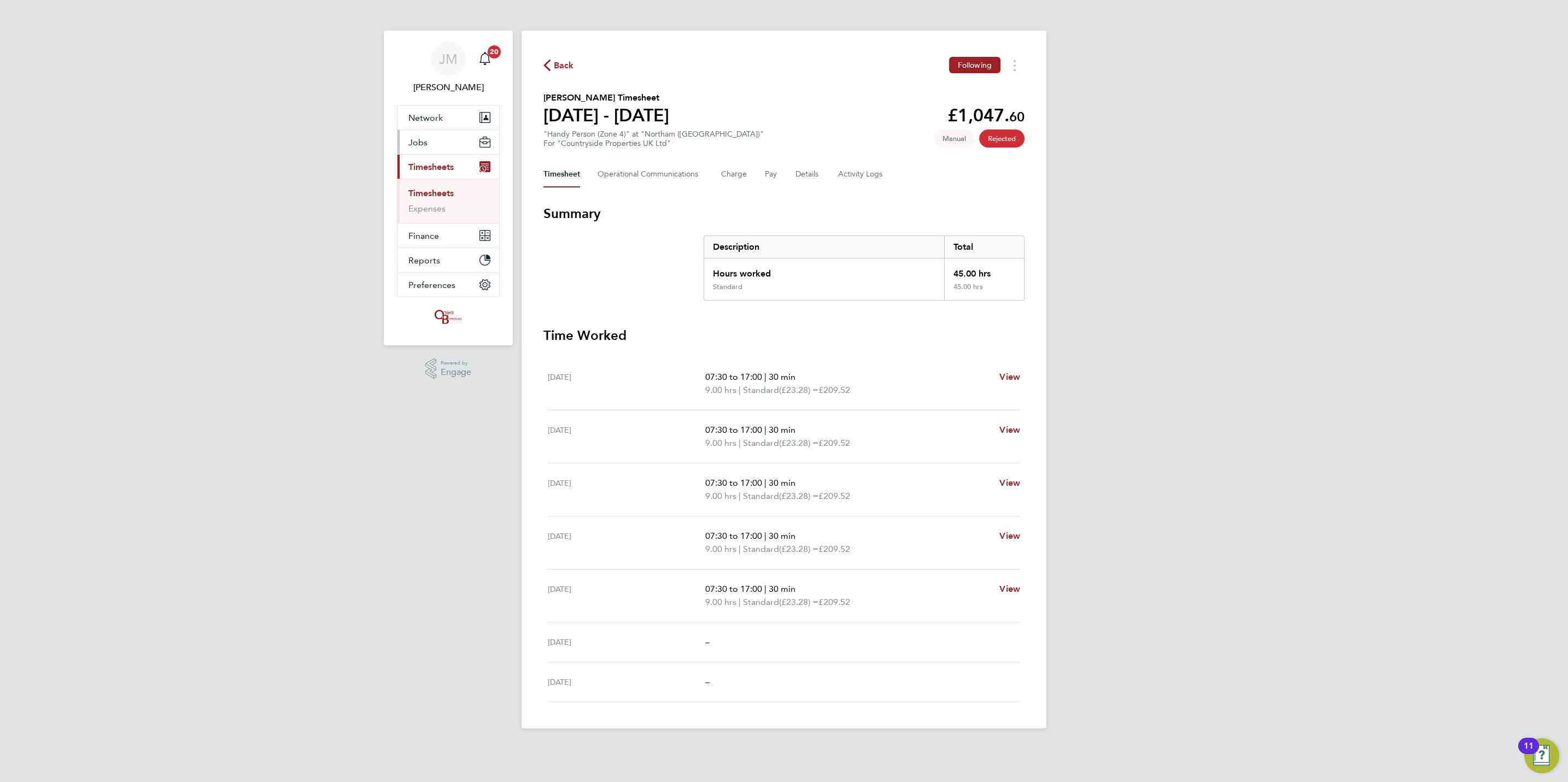
click at [425, 140] on span "Jobs" at bounding box center [417, 142] width 19 height 11
click at [444, 199] on link "Placements" at bounding box center [430, 199] width 45 height 11
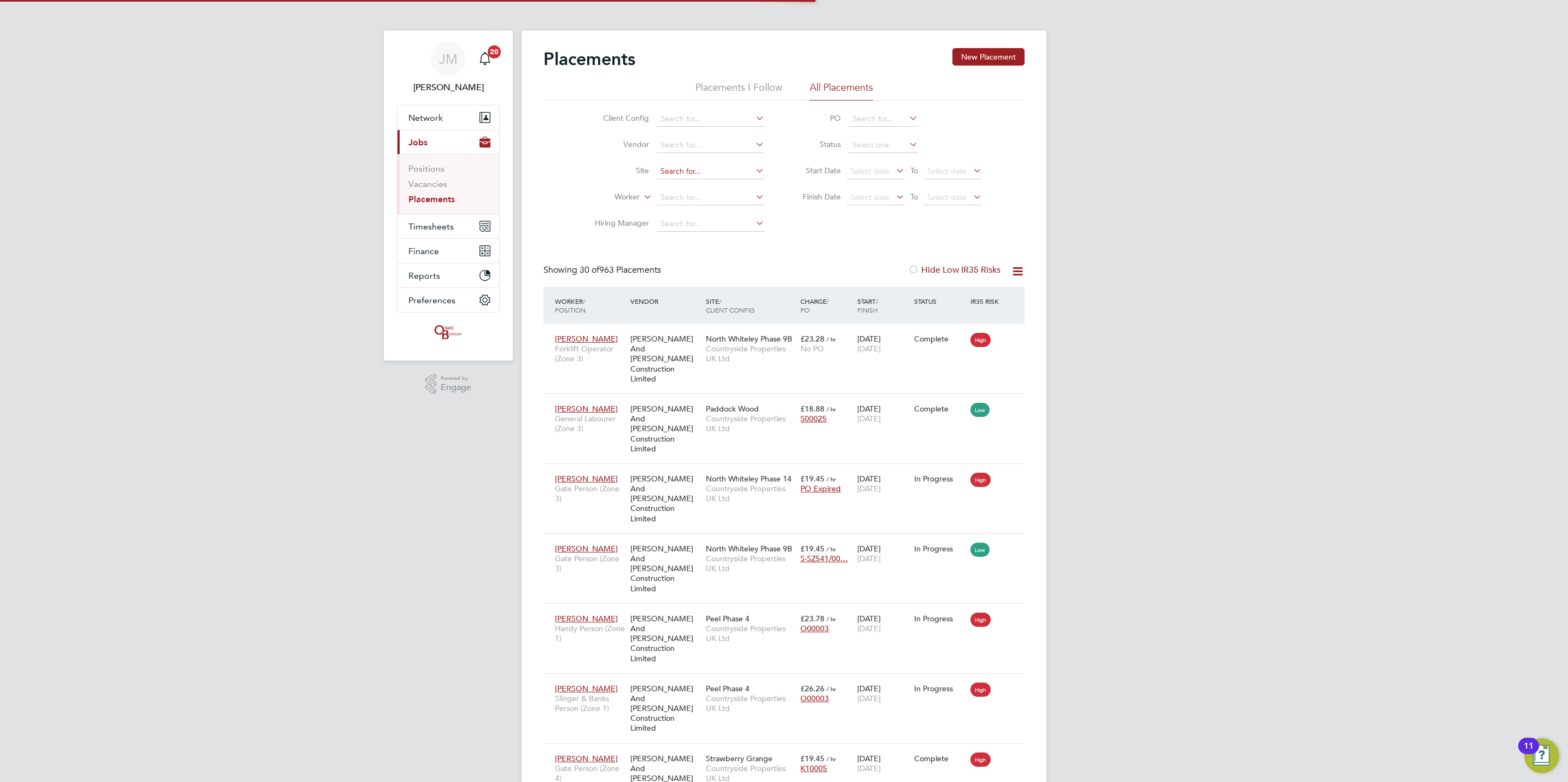
click at [687, 177] on input at bounding box center [710, 172] width 108 height 16
click at [702, 184] on li "Northam ([GEOGRAPHIC_DATA])" at bounding box center [718, 187] width 123 height 15
type input "Northam ([GEOGRAPHIC_DATA])"
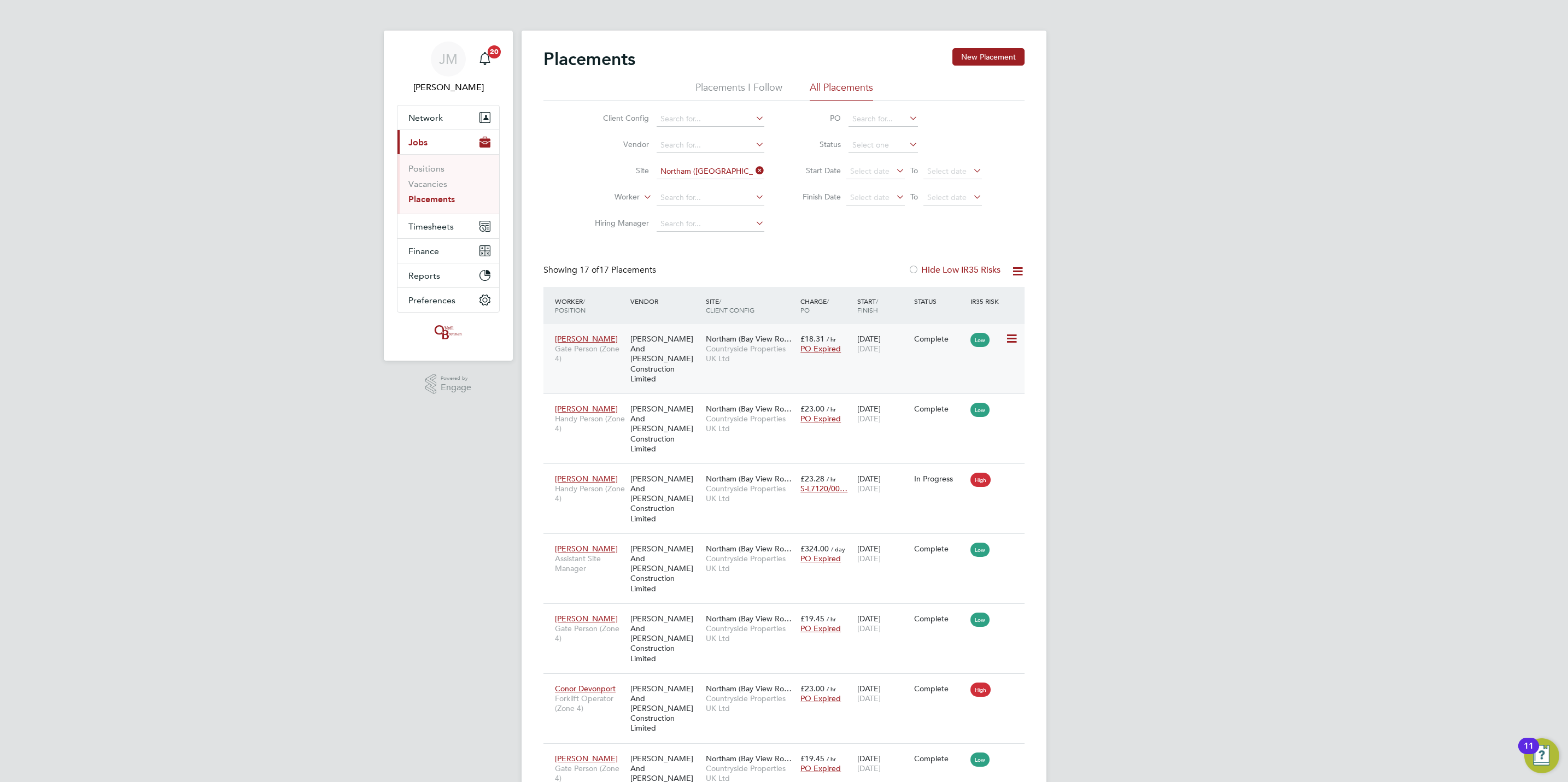
click at [1009, 333] on icon at bounding box center [1010, 339] width 11 height 13
click at [425, 177] on li "Positions" at bounding box center [449, 171] width 82 height 16
click at [425, 181] on link "Vacancies" at bounding box center [427, 184] width 39 height 11
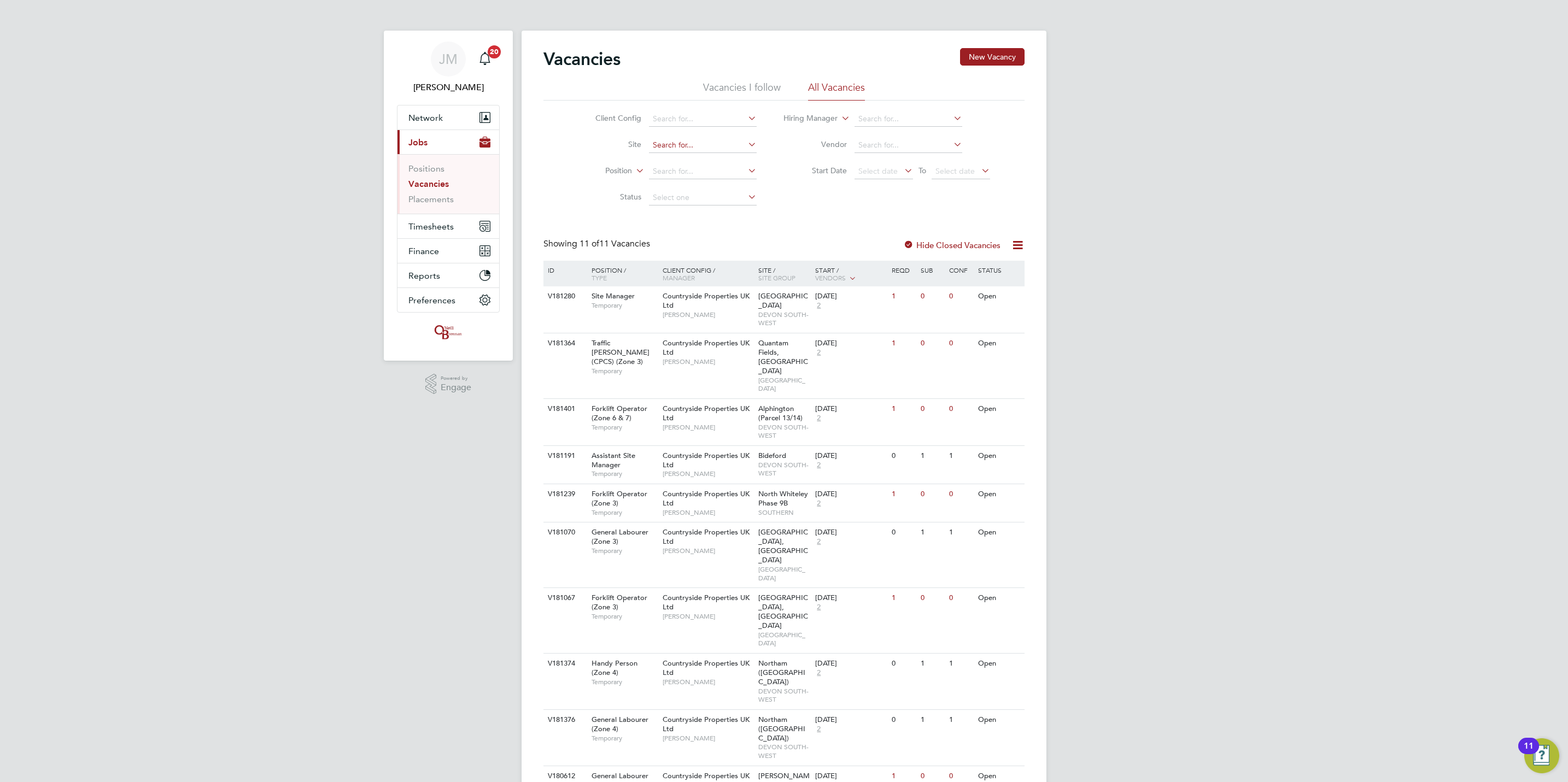
click at [679, 143] on input at bounding box center [702, 145] width 108 height 16
click at [710, 163] on li "Northam ([GEOGRAPHIC_DATA])" at bounding box center [710, 161] width 123 height 15
type input "Northam ([GEOGRAPHIC_DATA])"
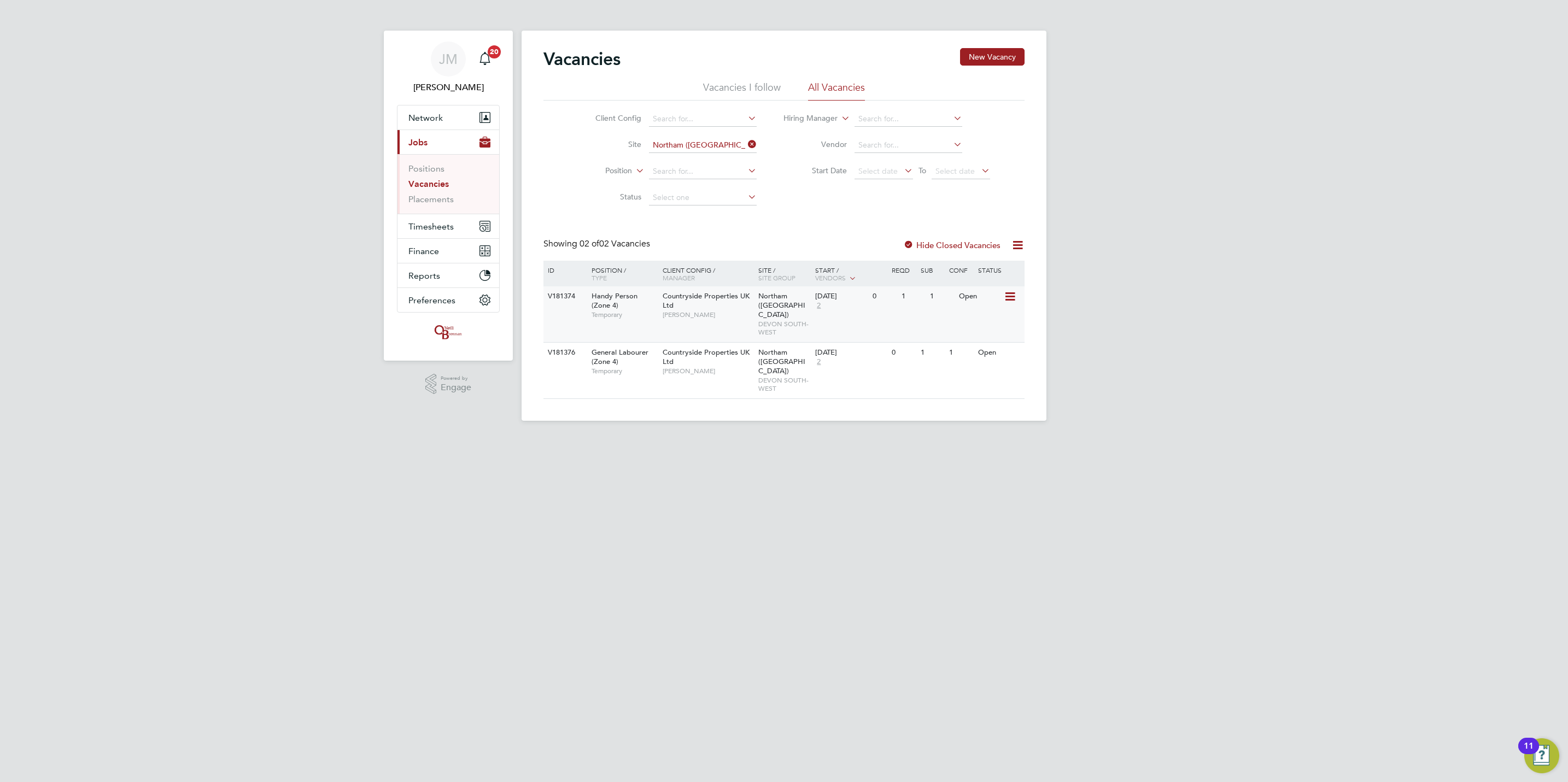
click at [1009, 301] on icon at bounding box center [1009, 297] width 11 height 13
click at [1000, 318] on li "View Details" at bounding box center [982, 323] width 63 height 16
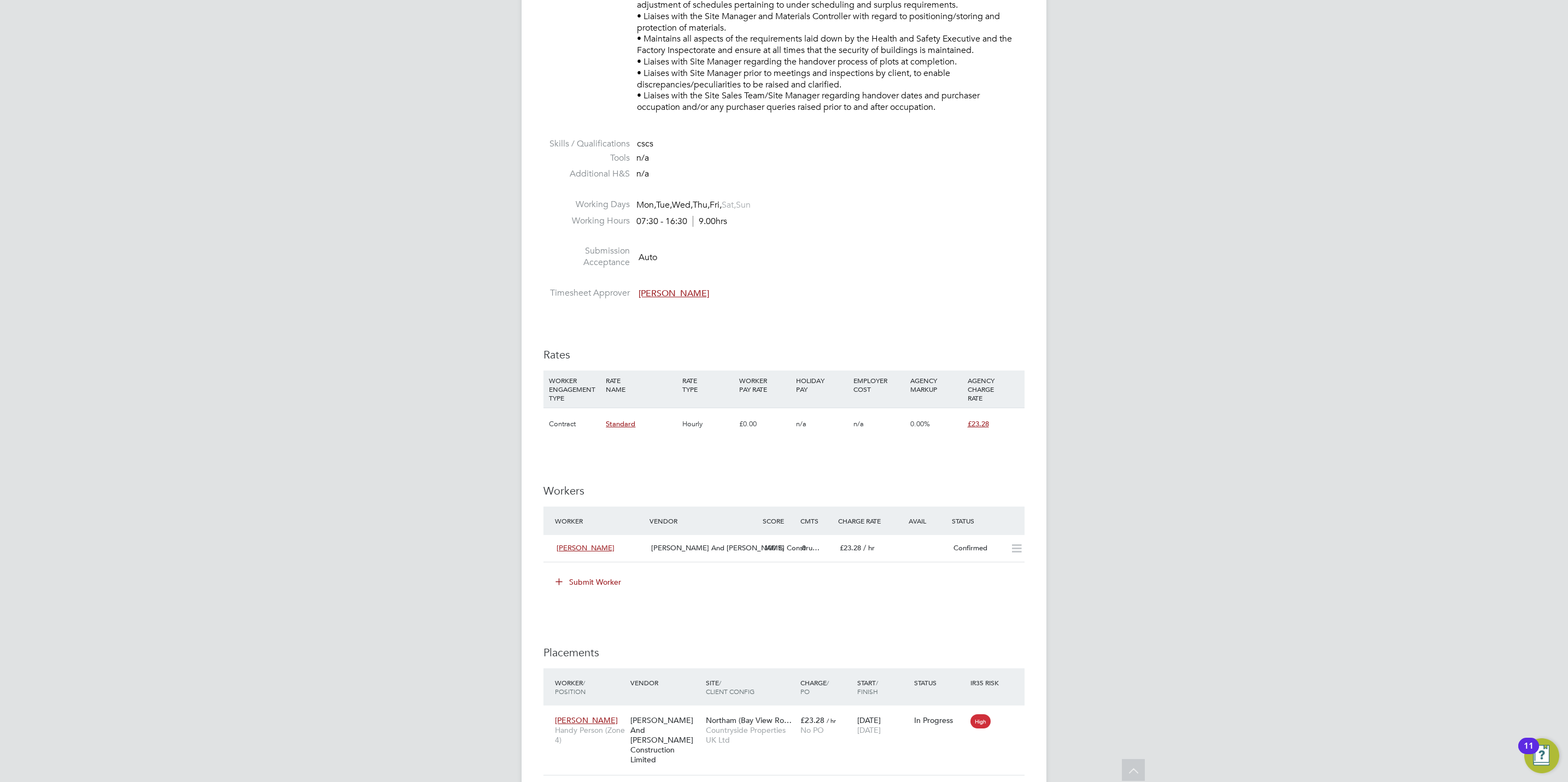
click at [586, 582] on button "Submit Worker" at bounding box center [589, 582] width 82 height 17
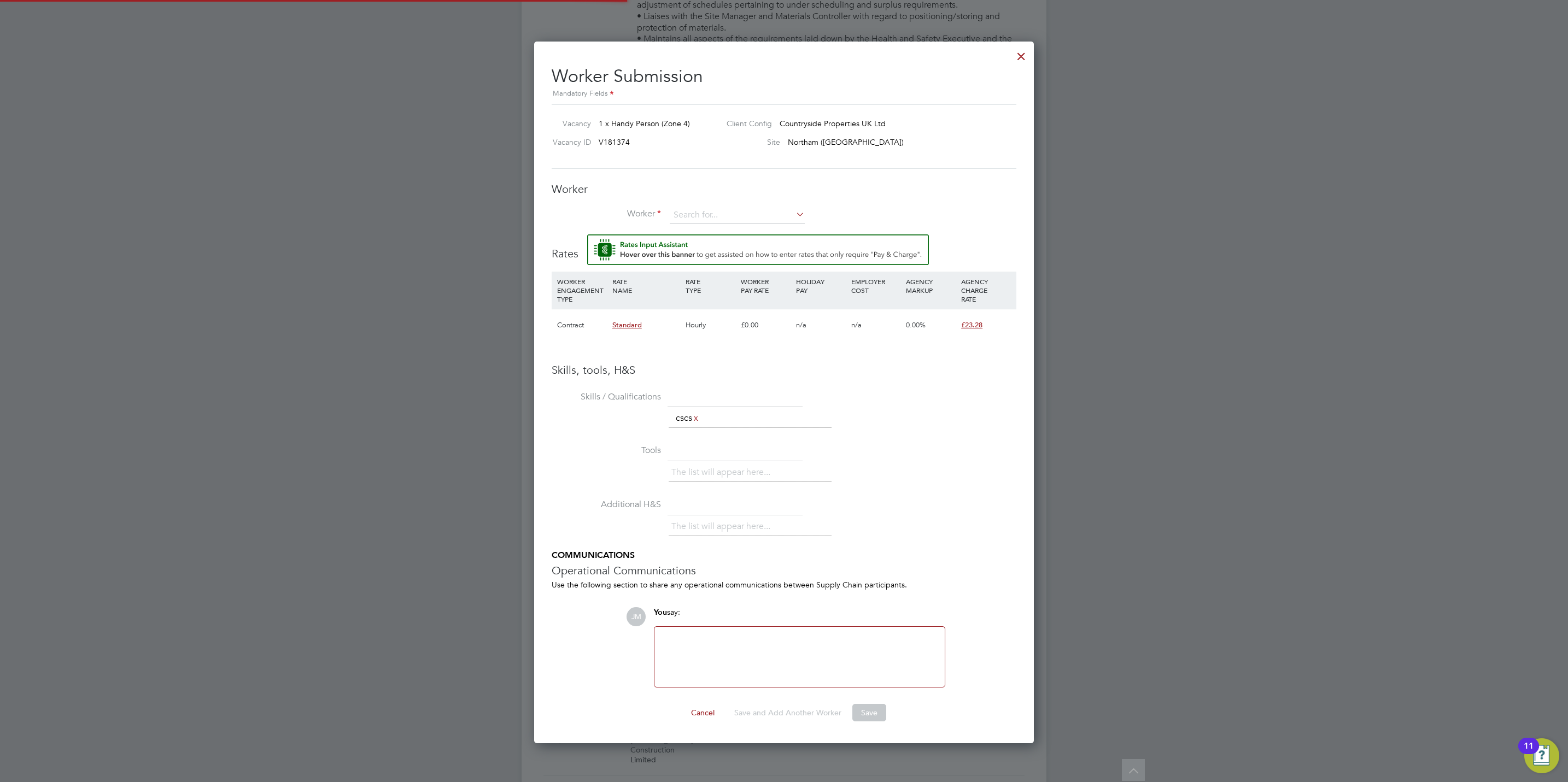
scroll to position [6, 6]
click at [747, 212] on input at bounding box center [737, 215] width 135 height 16
click at [752, 225] on li "[PERSON_NAME] her (811700)" at bounding box center [738, 232] width 136 height 15
type input "[PERSON_NAME] (811700)"
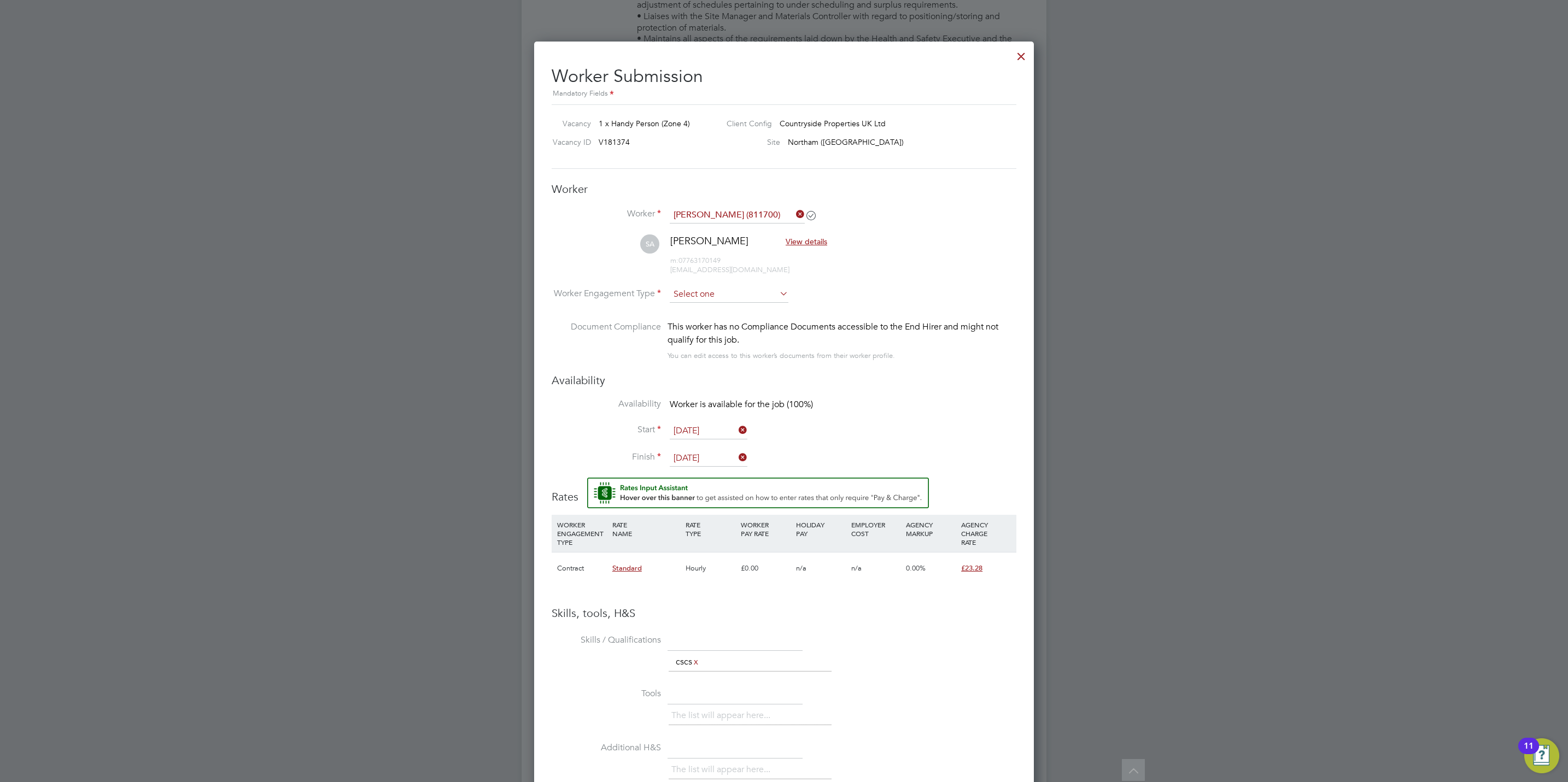
click at [719, 287] on input at bounding box center [729, 295] width 118 height 16
click at [704, 312] on li "Contract" at bounding box center [729, 310] width 120 height 14
type input "Contract"
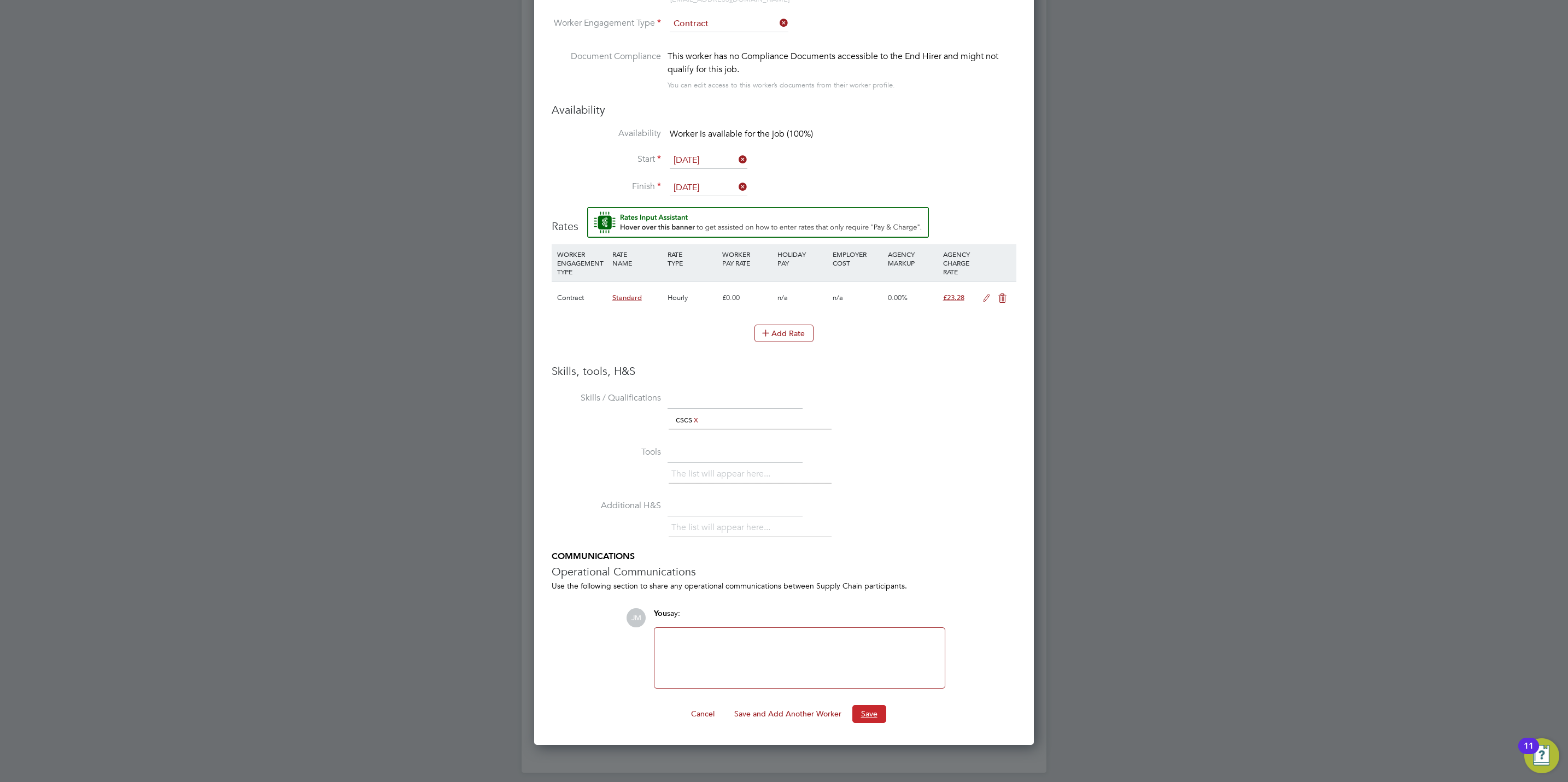
click at [861, 722] on button "Save" at bounding box center [869, 714] width 34 height 17
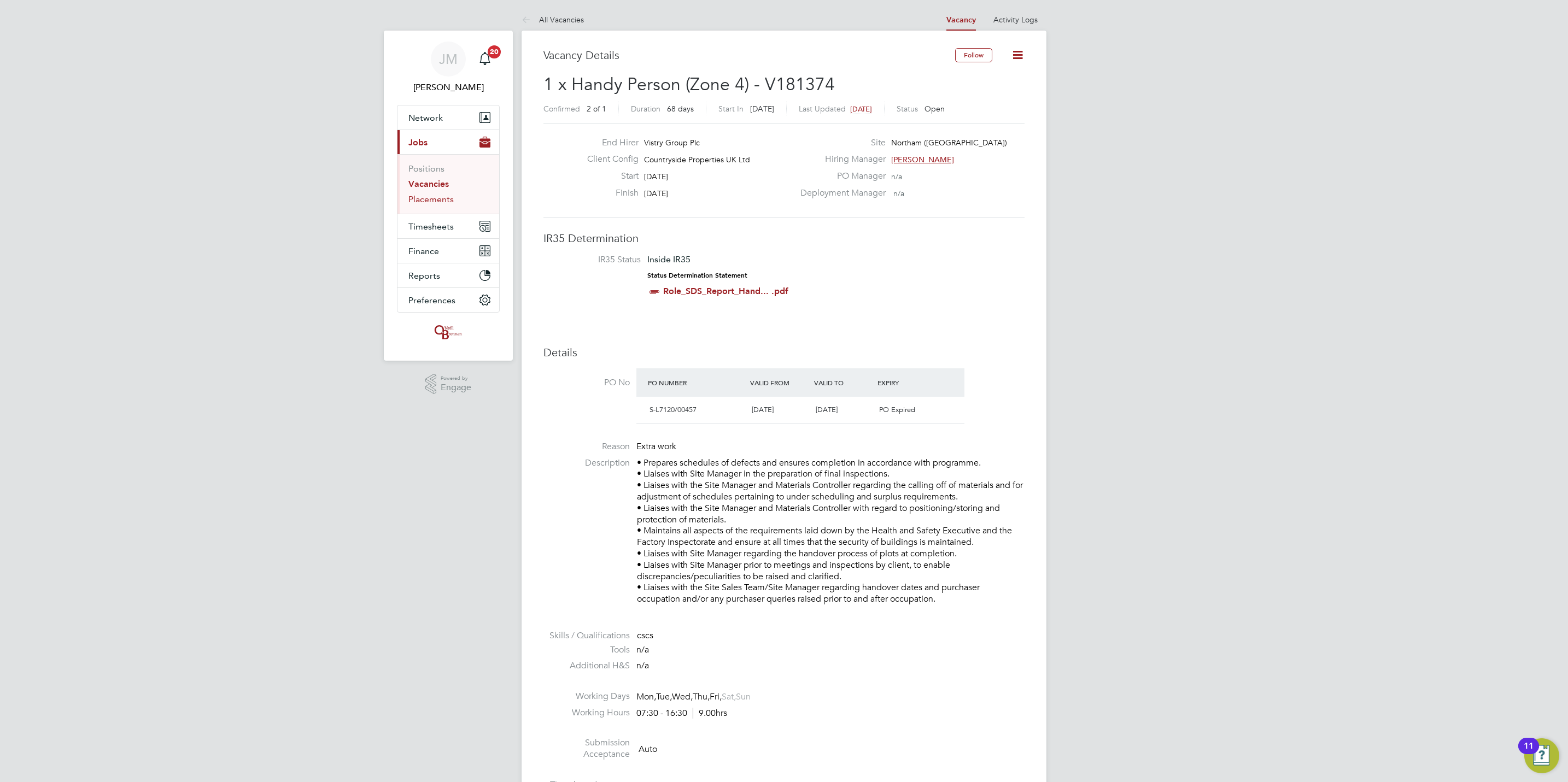
click at [446, 199] on link "Placements" at bounding box center [430, 199] width 45 height 11
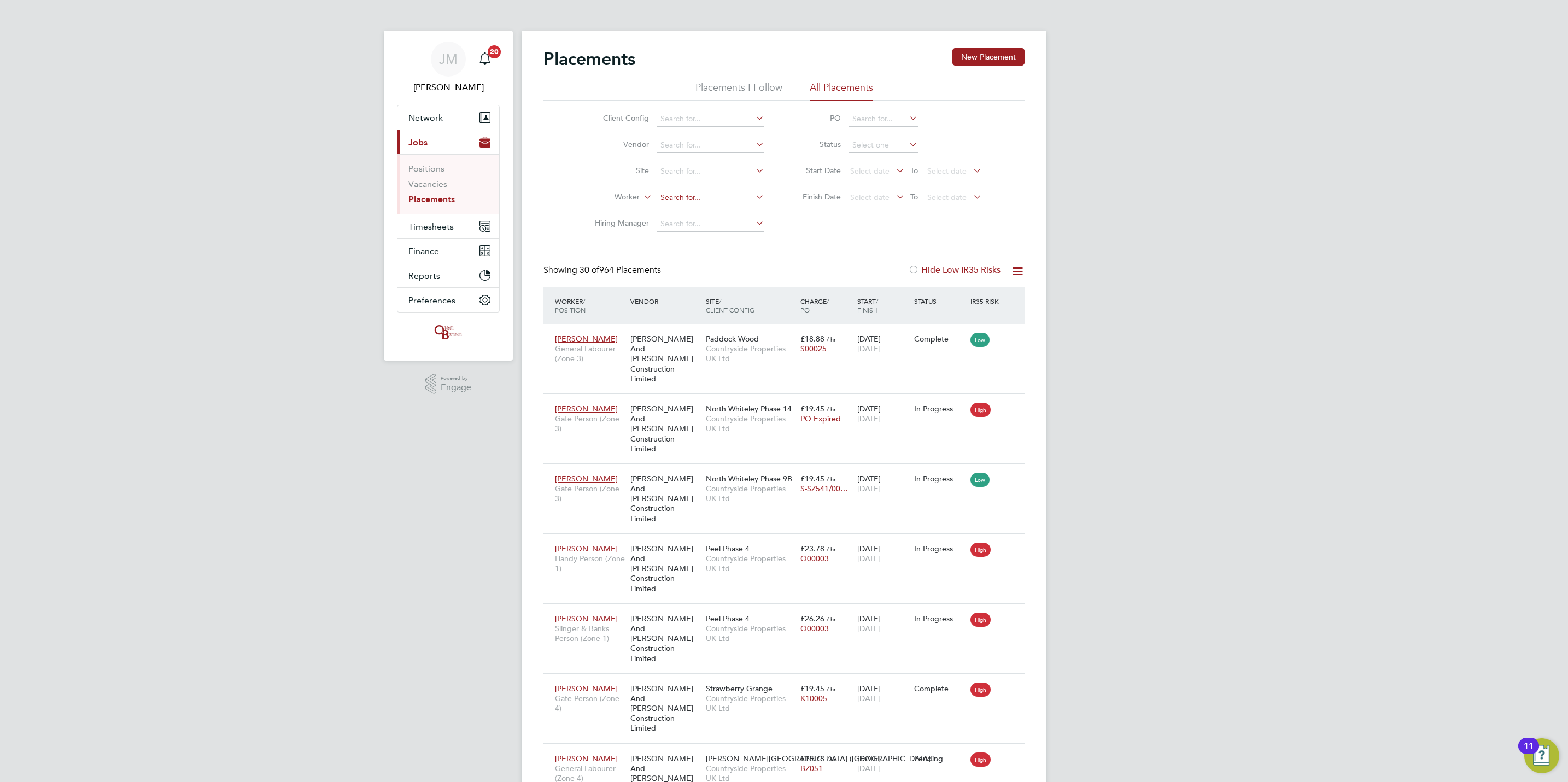
click at [694, 191] on li "Worker" at bounding box center [675, 198] width 205 height 26
click at [701, 191] on input at bounding box center [710, 198] width 108 height 16
click at [714, 209] on li "[PERSON_NAME]" at bounding box center [725, 214] width 138 height 15
type input "[PERSON_NAME]"
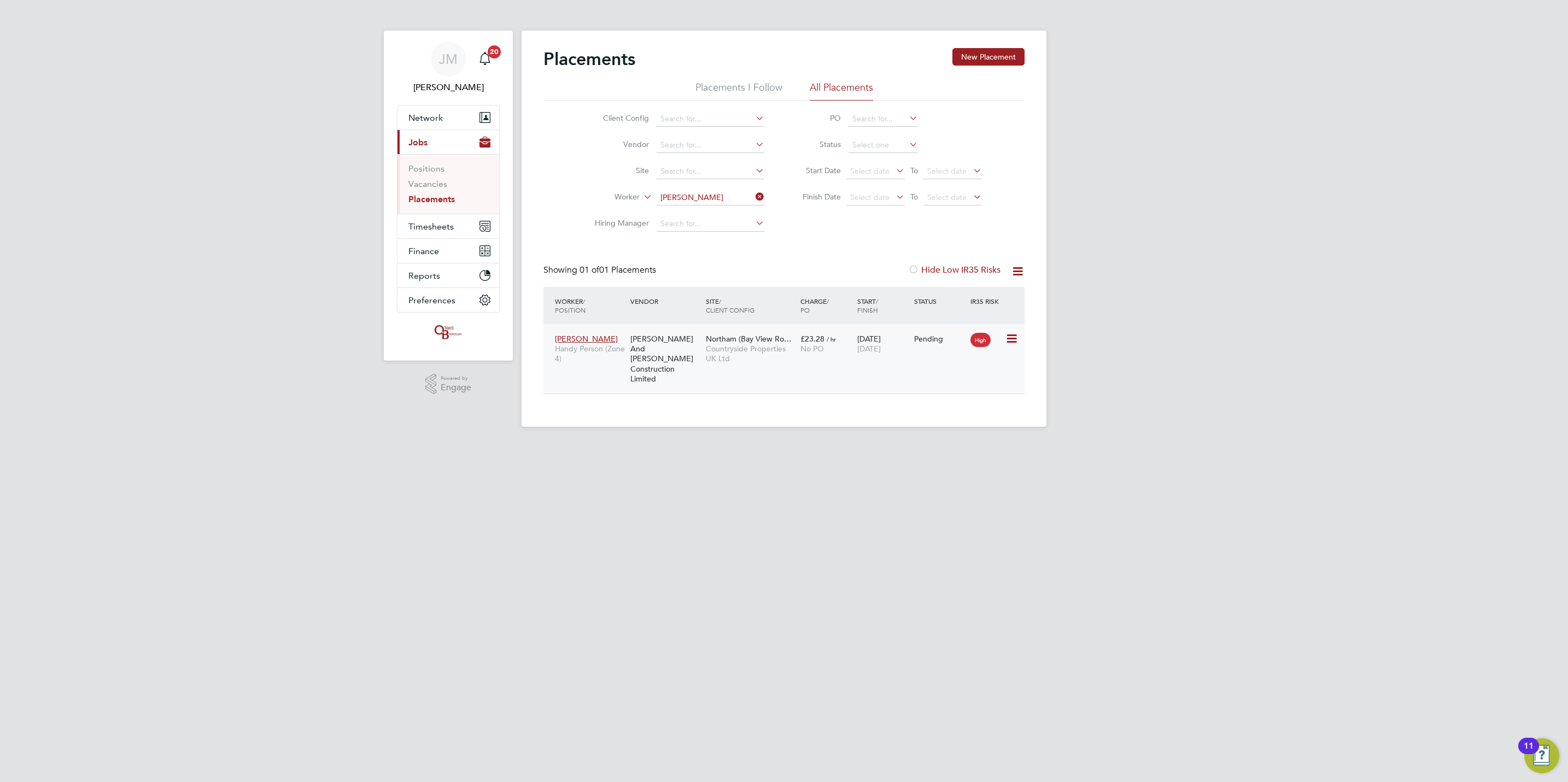
click at [1009, 336] on icon at bounding box center [1010, 339] width 11 height 13
click at [917, 408] on li "Start" at bounding box center [960, 407] width 112 height 16
type input "[PERSON_NAME]"
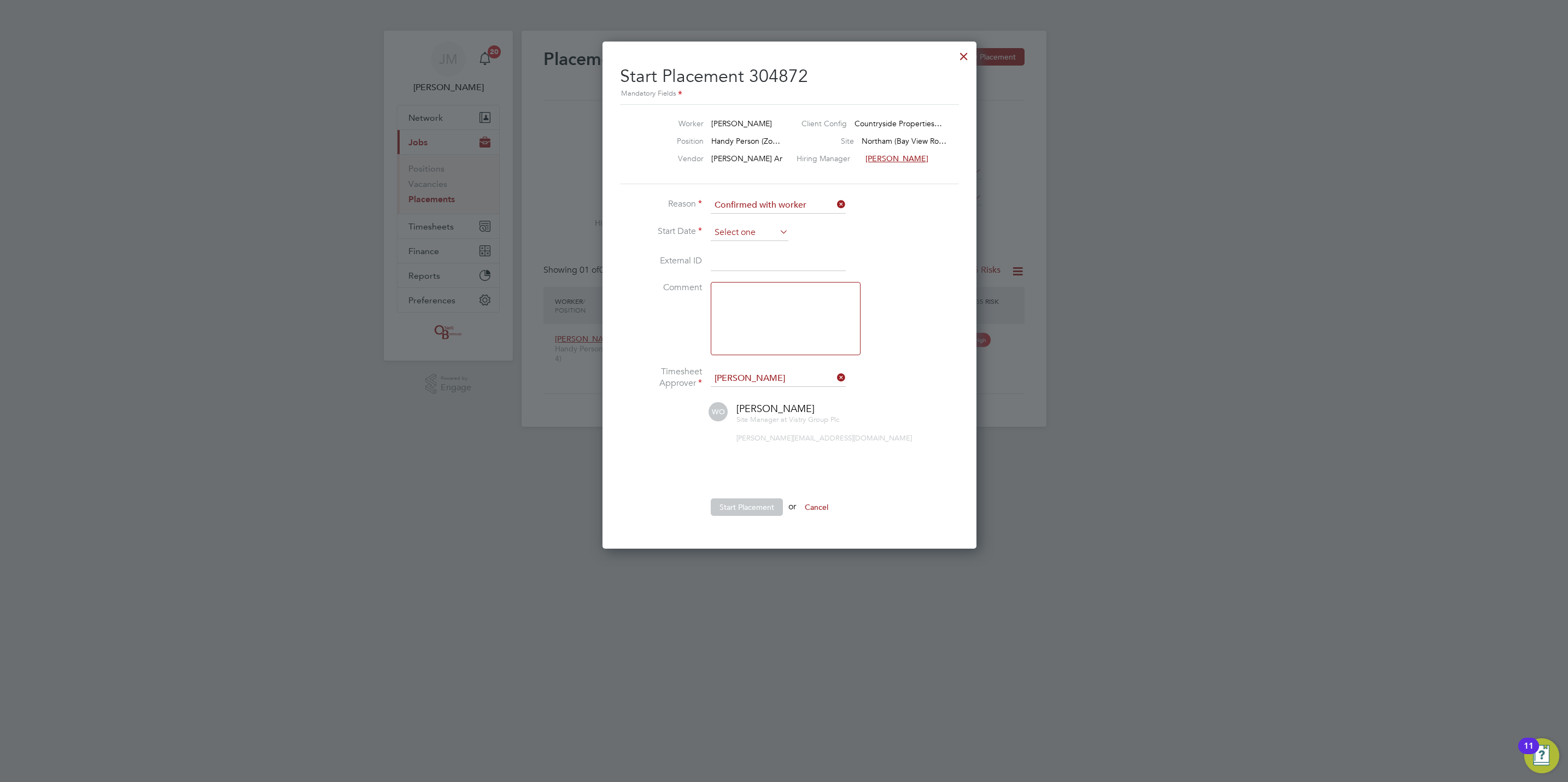
click at [743, 230] on input at bounding box center [749, 233] width 78 height 16
click at [727, 316] on span "22" at bounding box center [729, 310] width 21 height 21
type input "[DATE]"
click at [743, 504] on button "Start Placement" at bounding box center [747, 507] width 72 height 17
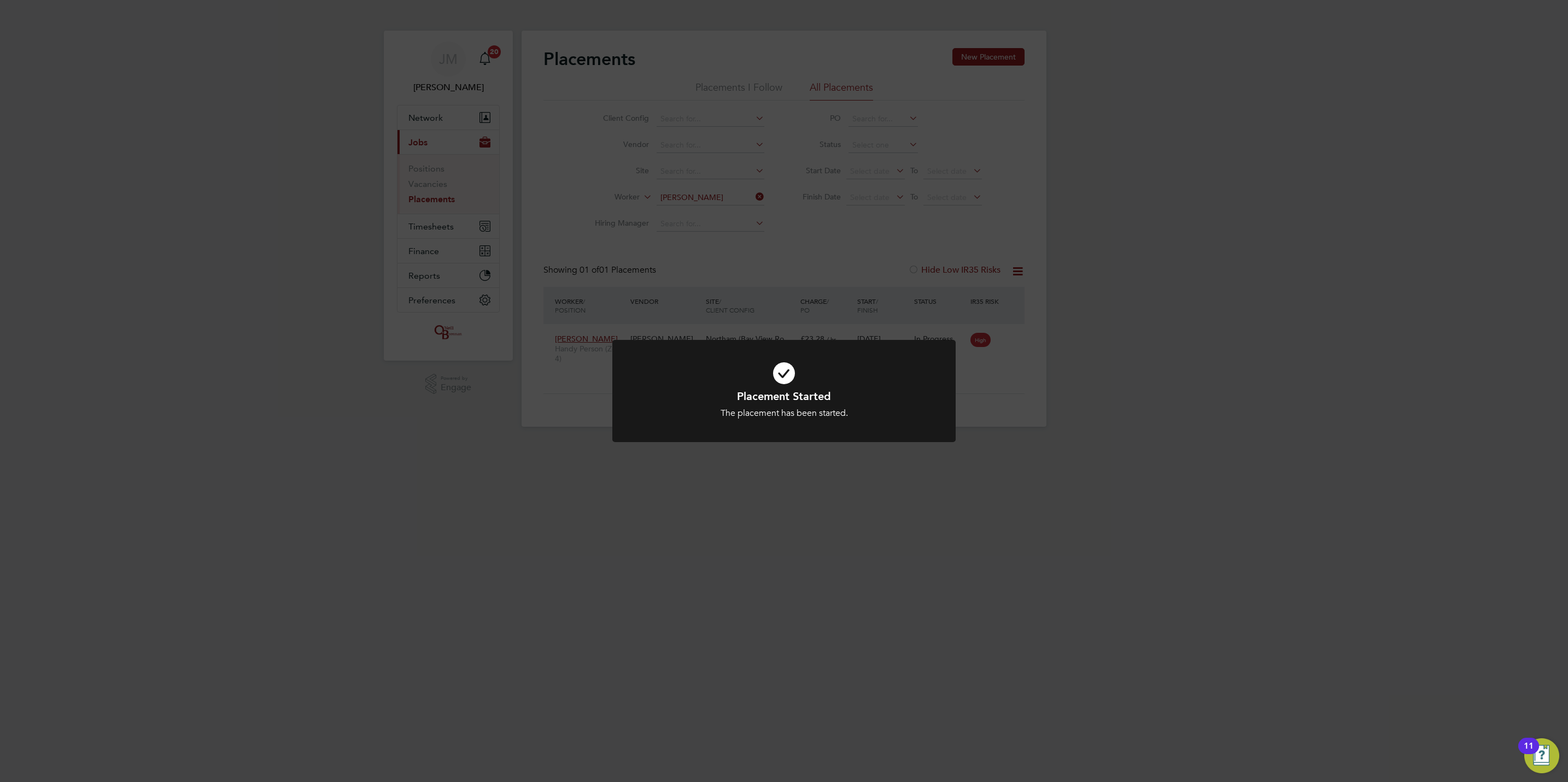
click at [435, 230] on div "Placement Started The placement has been started. Cancel Okay" at bounding box center [784, 391] width 1568 height 782
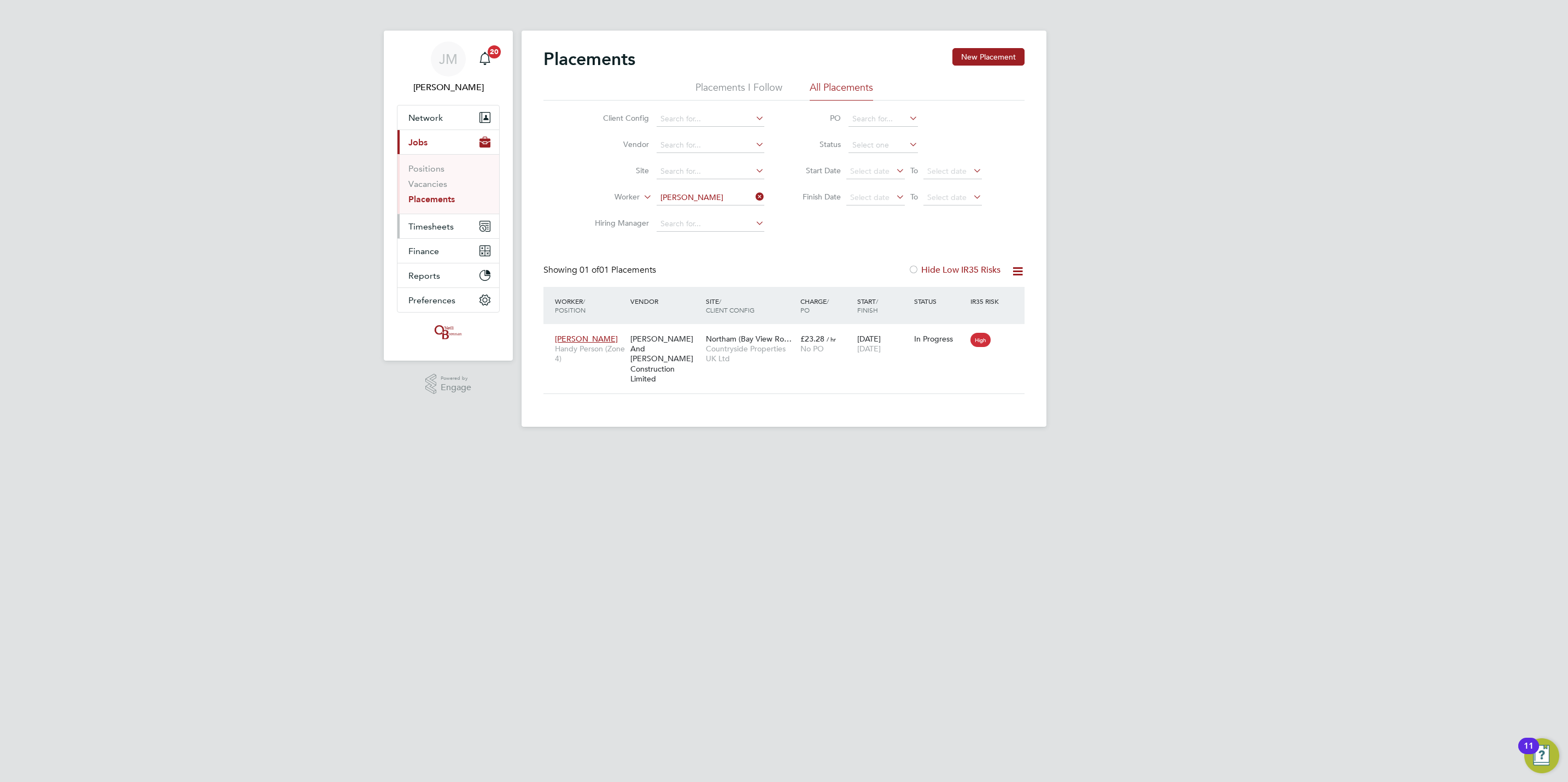
click at [435, 228] on span "Timesheets" at bounding box center [430, 227] width 45 height 11
click at [430, 192] on link "Timesheets" at bounding box center [430, 193] width 45 height 11
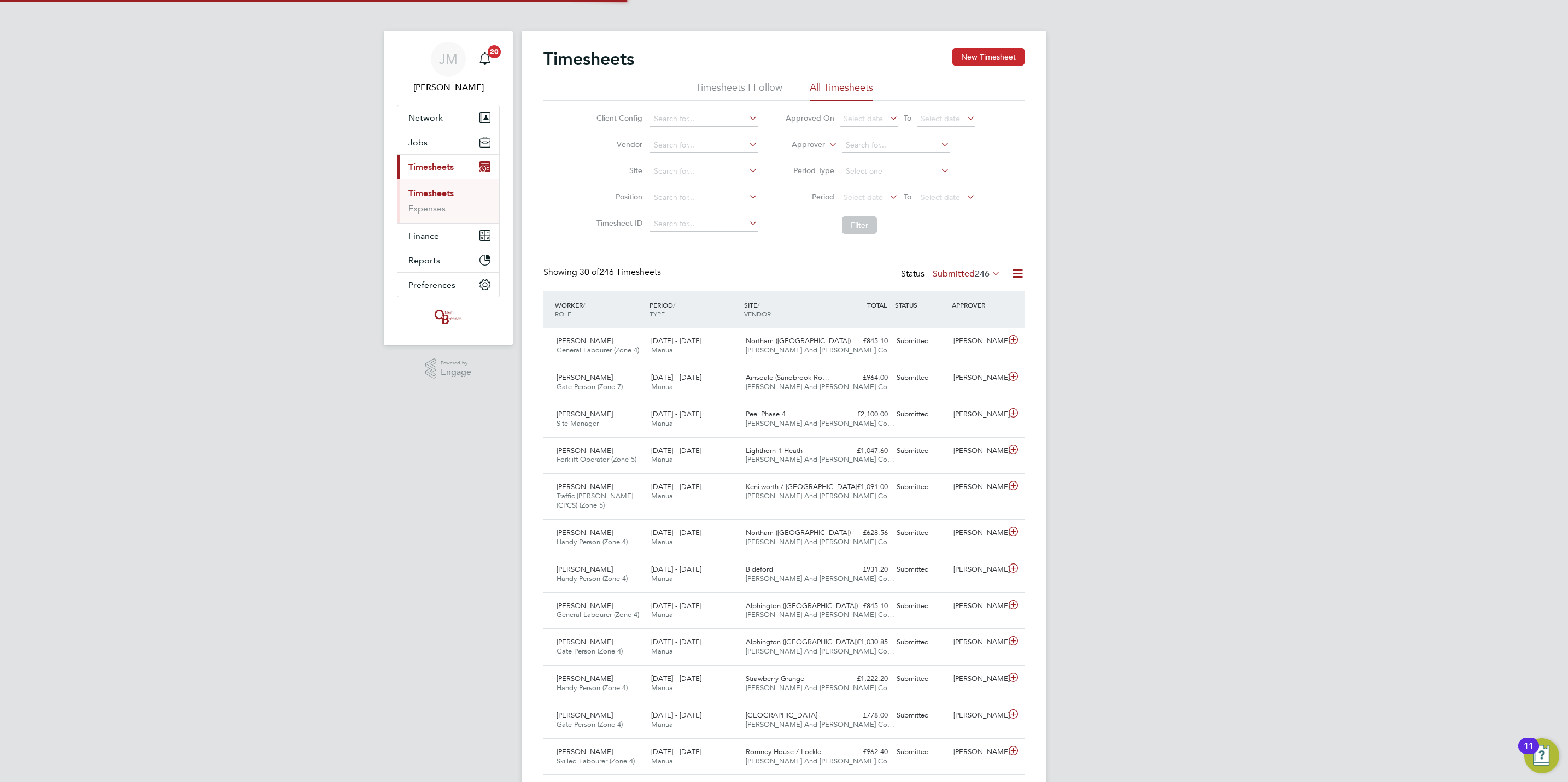
click at [978, 61] on button "New Timesheet" at bounding box center [988, 57] width 72 height 17
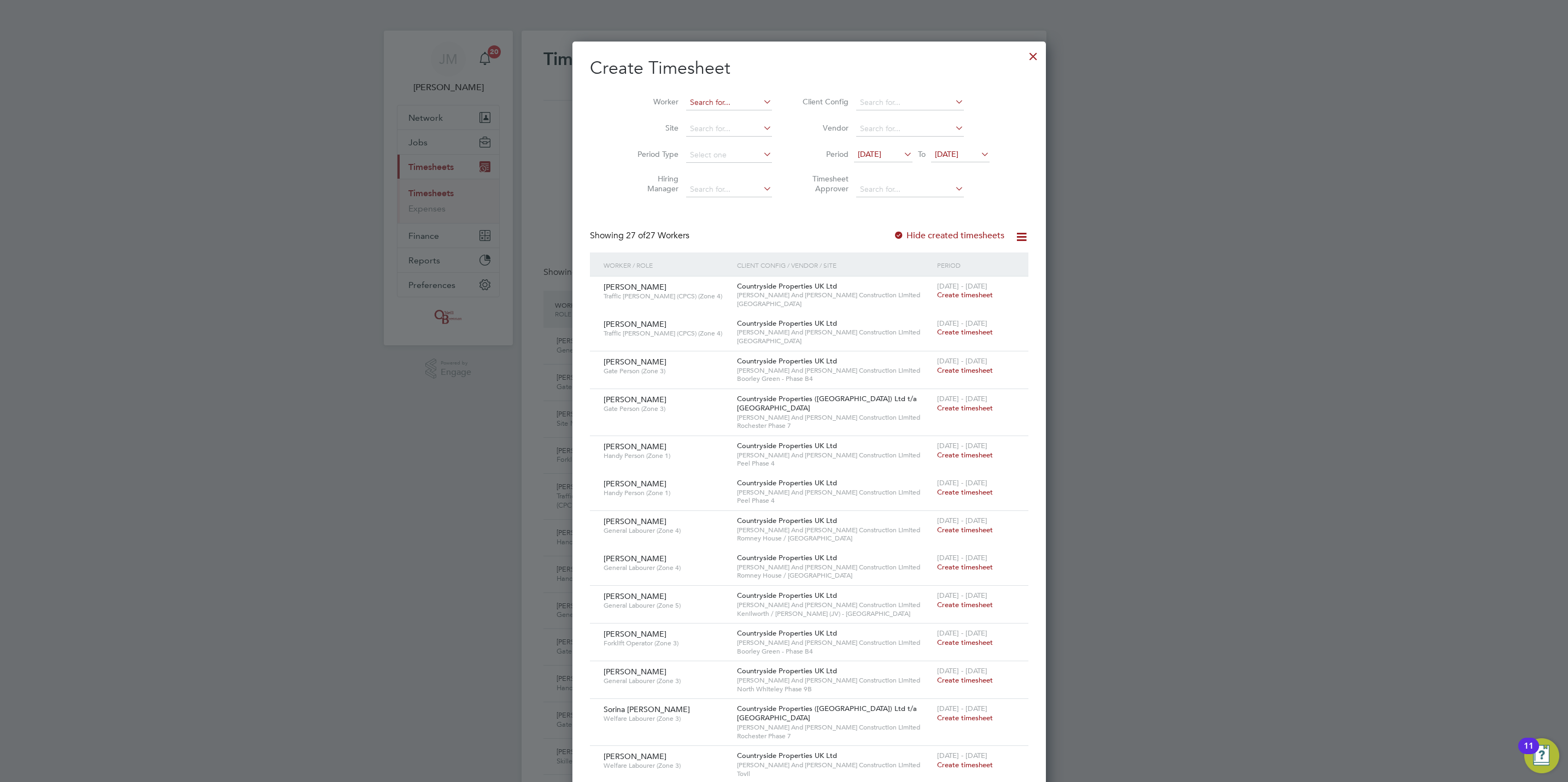
click at [704, 99] on input at bounding box center [729, 103] width 85 height 16
click at [729, 117] on b "Archer" at bounding box center [761, 117] width 63 height 9
type input "[PERSON_NAME]"
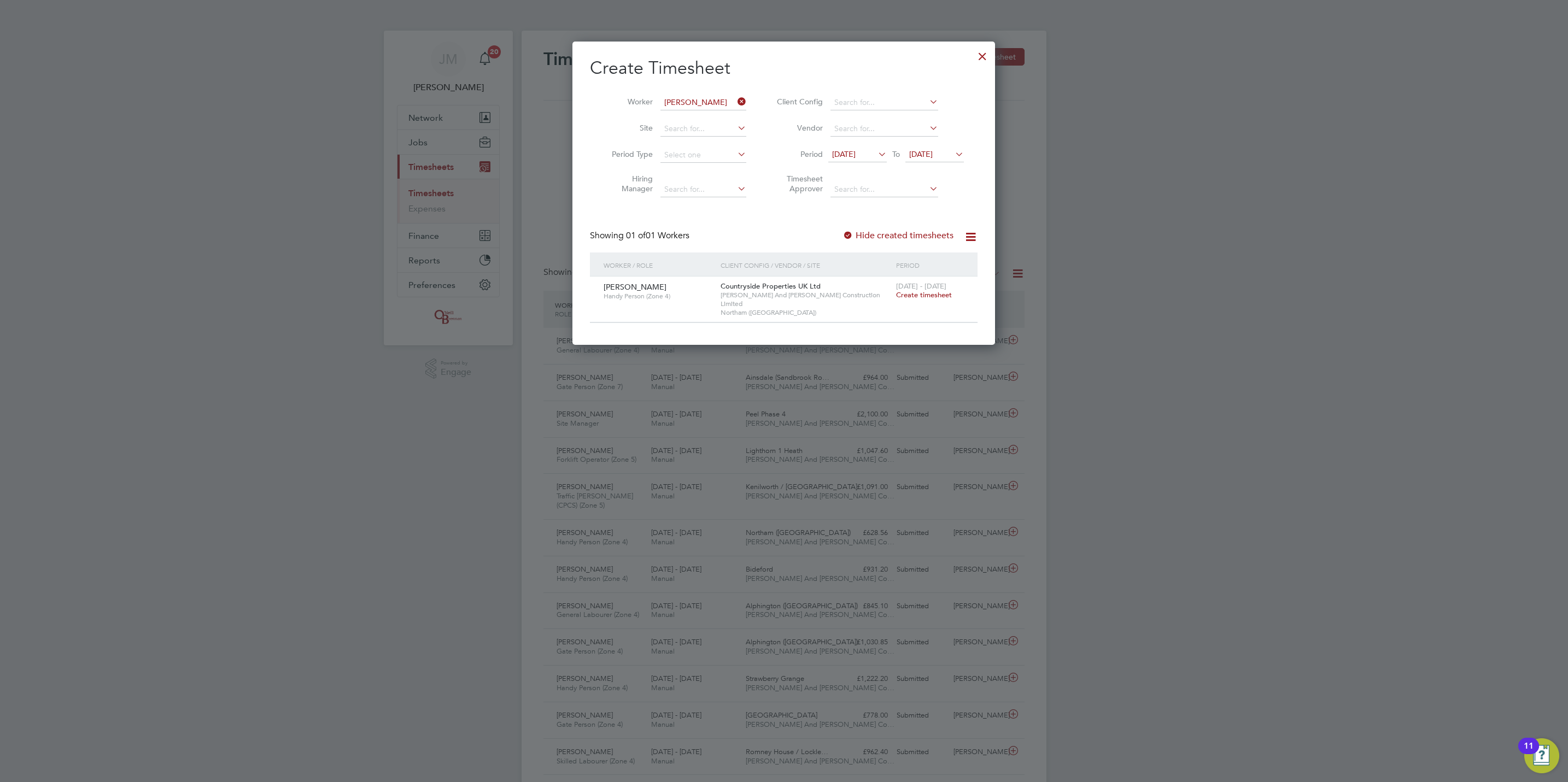
click at [923, 297] on span "Create timesheet" at bounding box center [924, 294] width 56 height 9
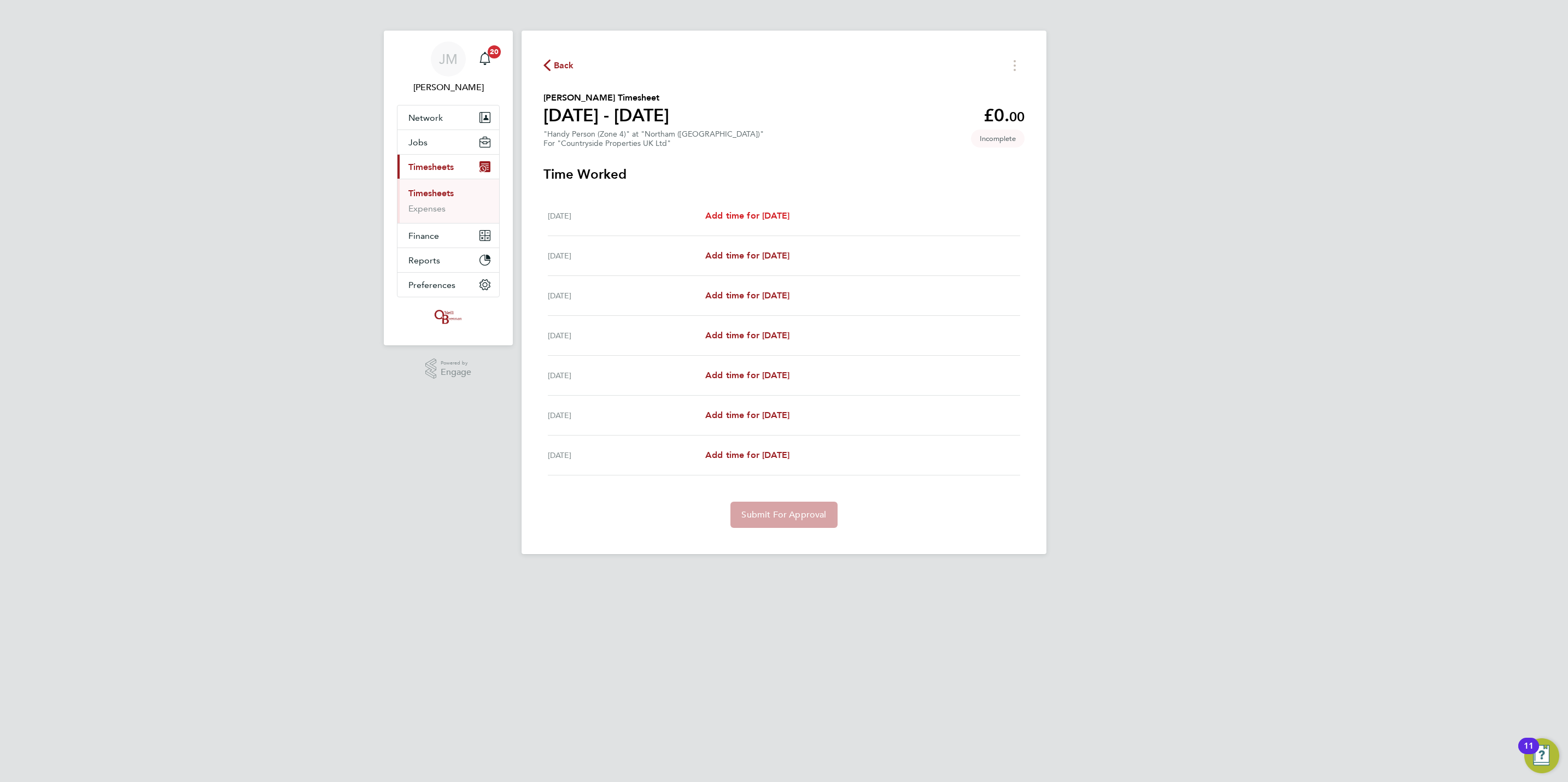
click at [779, 212] on span "Add time for Mon 22 Sep" at bounding box center [747, 215] width 84 height 11
select select "30"
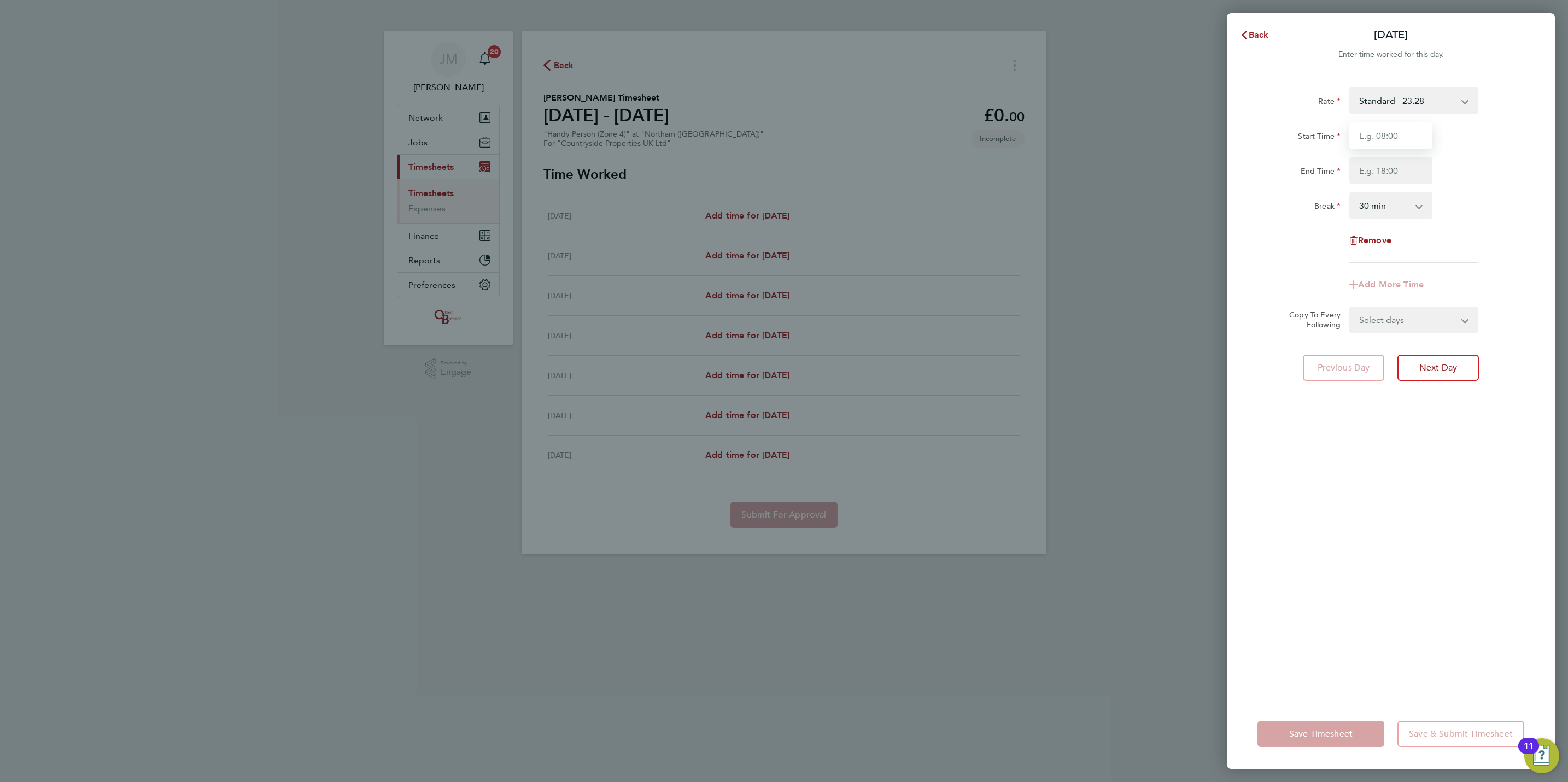
click at [1383, 131] on input "Start Time" at bounding box center [1391, 136] width 83 height 26
type input "07:30"
type input "17:00"
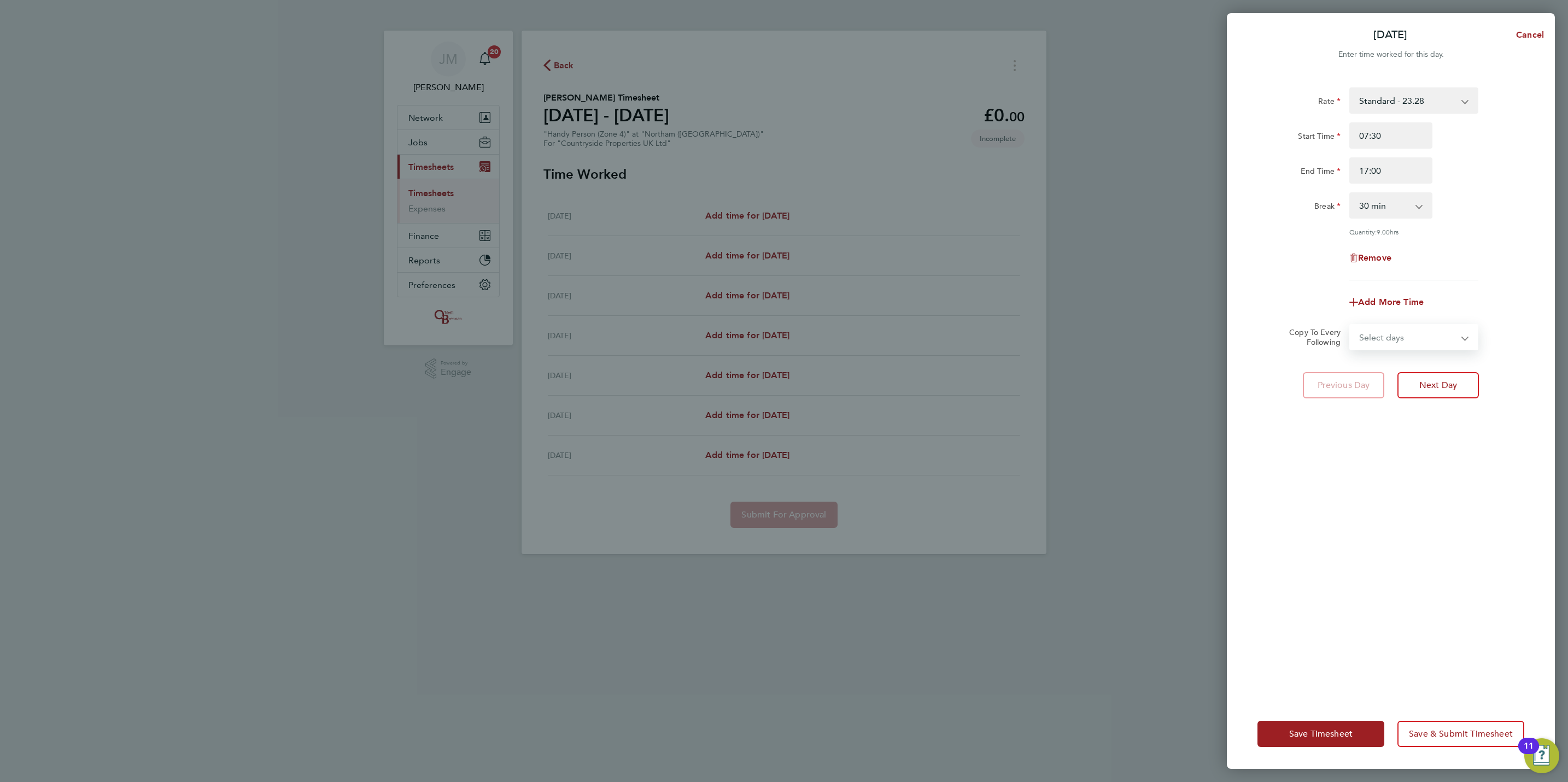
click at [1414, 337] on select "Select days Day Weekday (Mon-Fri) Weekend (Sat-Sun) Tuesday Wednesday Thursday …" at bounding box center [1408, 337] width 115 height 24
select select "WEEKEND"
click at [1350, 325] on select "Select days Day Weekday (Mon-Fri) Weekend (Sat-Sun) Tuesday Wednesday Thursday …" at bounding box center [1408, 337] width 115 height 24
select select "2025-09-28"
click at [1400, 407] on div "Rate Standard - 23.28 Start Time 07:30 End Time 17:00 Break 0 min 15 min 30 min…" at bounding box center [1390, 387] width 328 height 625
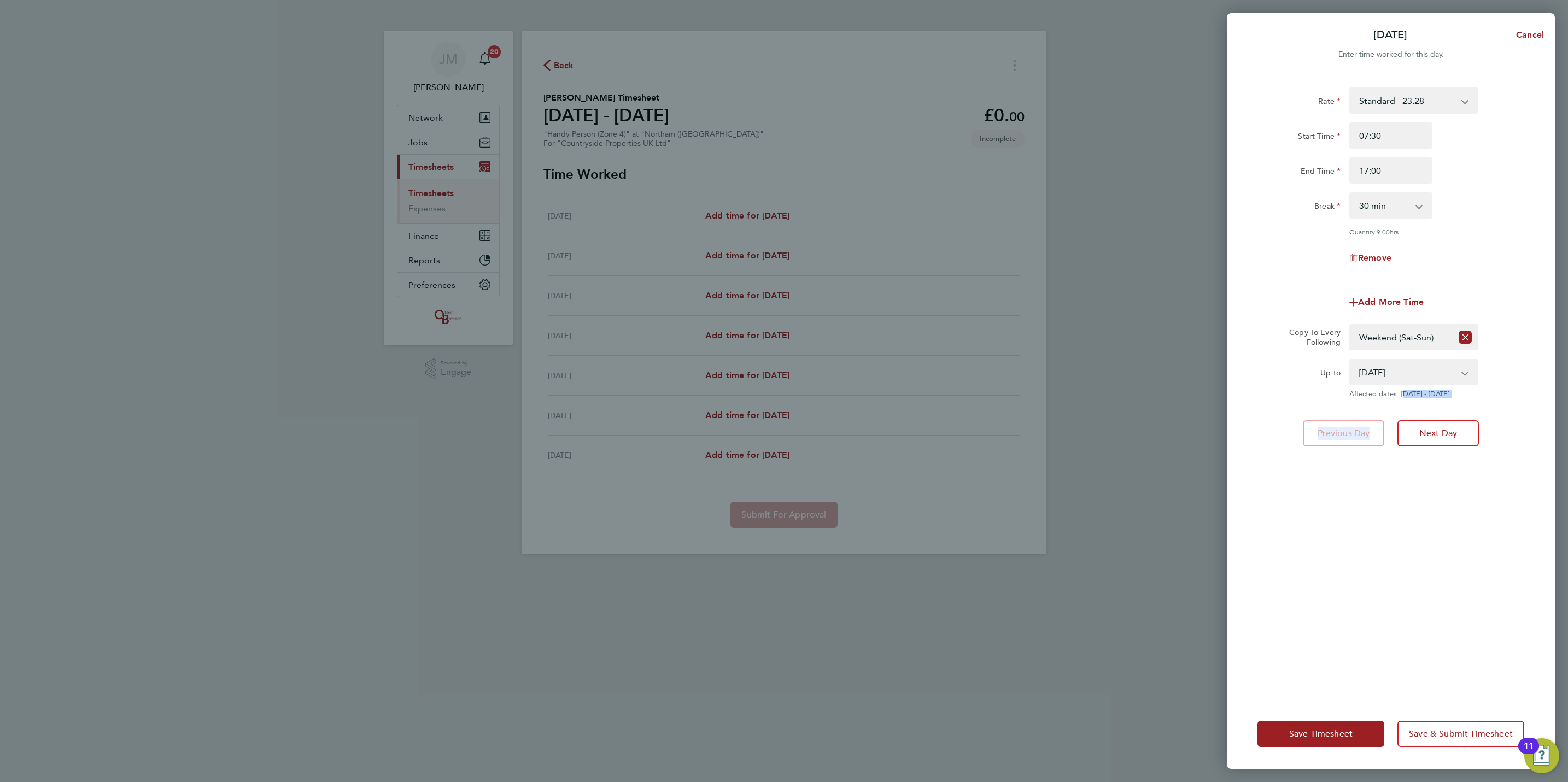
drag, startPoint x: 1400, startPoint y: 407, endPoint x: 1372, endPoint y: 370, distance: 46.4
click at [1372, 370] on select "27 Sep 2025 28 Sep 2025" at bounding box center [1407, 372] width 113 height 24
click at [1415, 329] on select "Select days Day Weekday (Mon-Fri) Weekend (Sat-Sun) Tuesday Wednesday Thursday …" at bounding box center [1401, 337] width 102 height 24
select select "WEEKDAY"
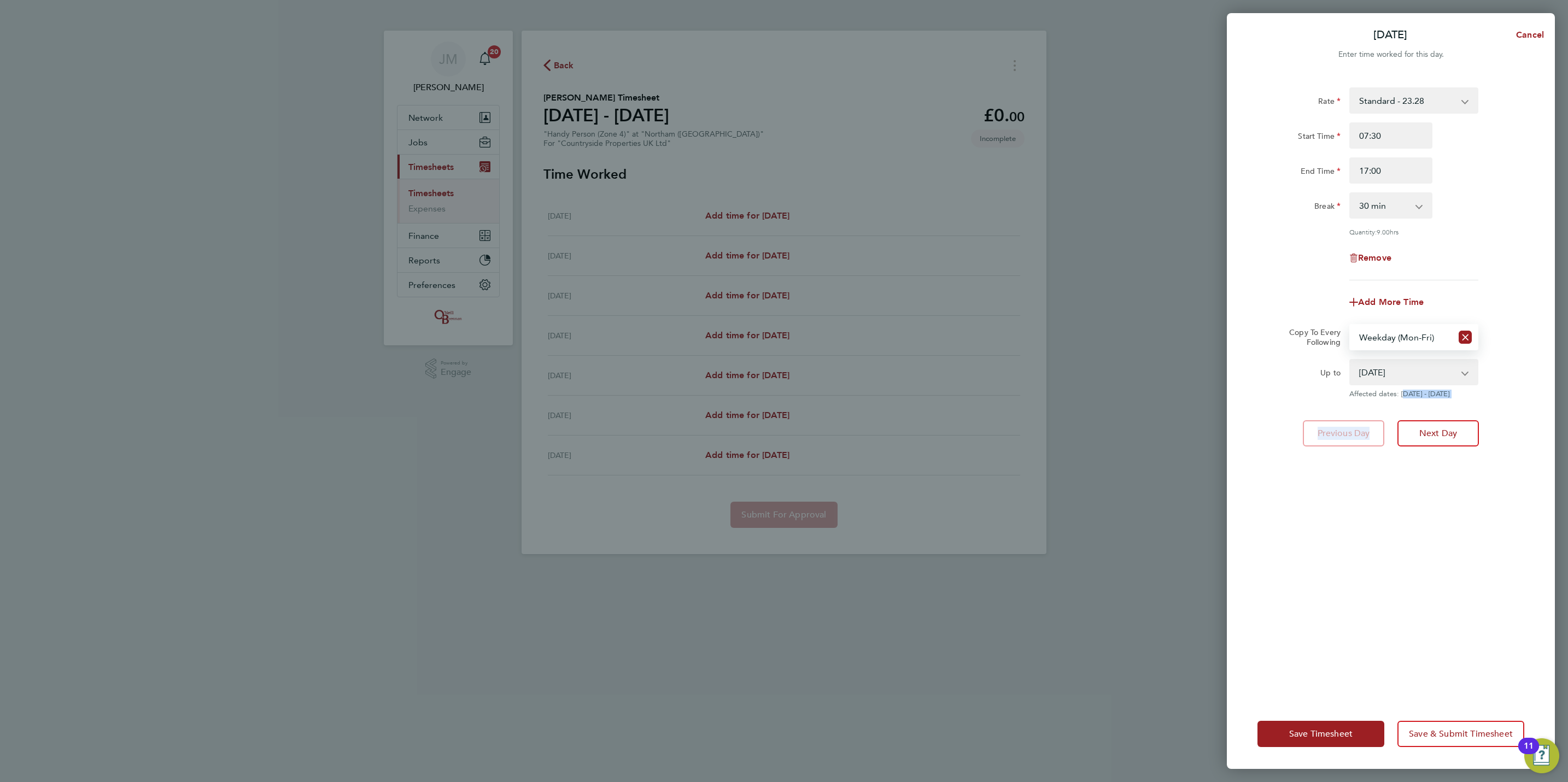
click at [1350, 325] on select "Select days Day Weekday (Mon-Fri) Weekend (Sat-Sun) Tuesday Wednesday Thursday …" at bounding box center [1401, 337] width 102 height 24
drag, startPoint x: 1334, startPoint y: 731, endPoint x: 1327, endPoint y: 730, distance: 7.1
click at [1335, 731] on span "Save Timesheet" at bounding box center [1320, 734] width 63 height 11
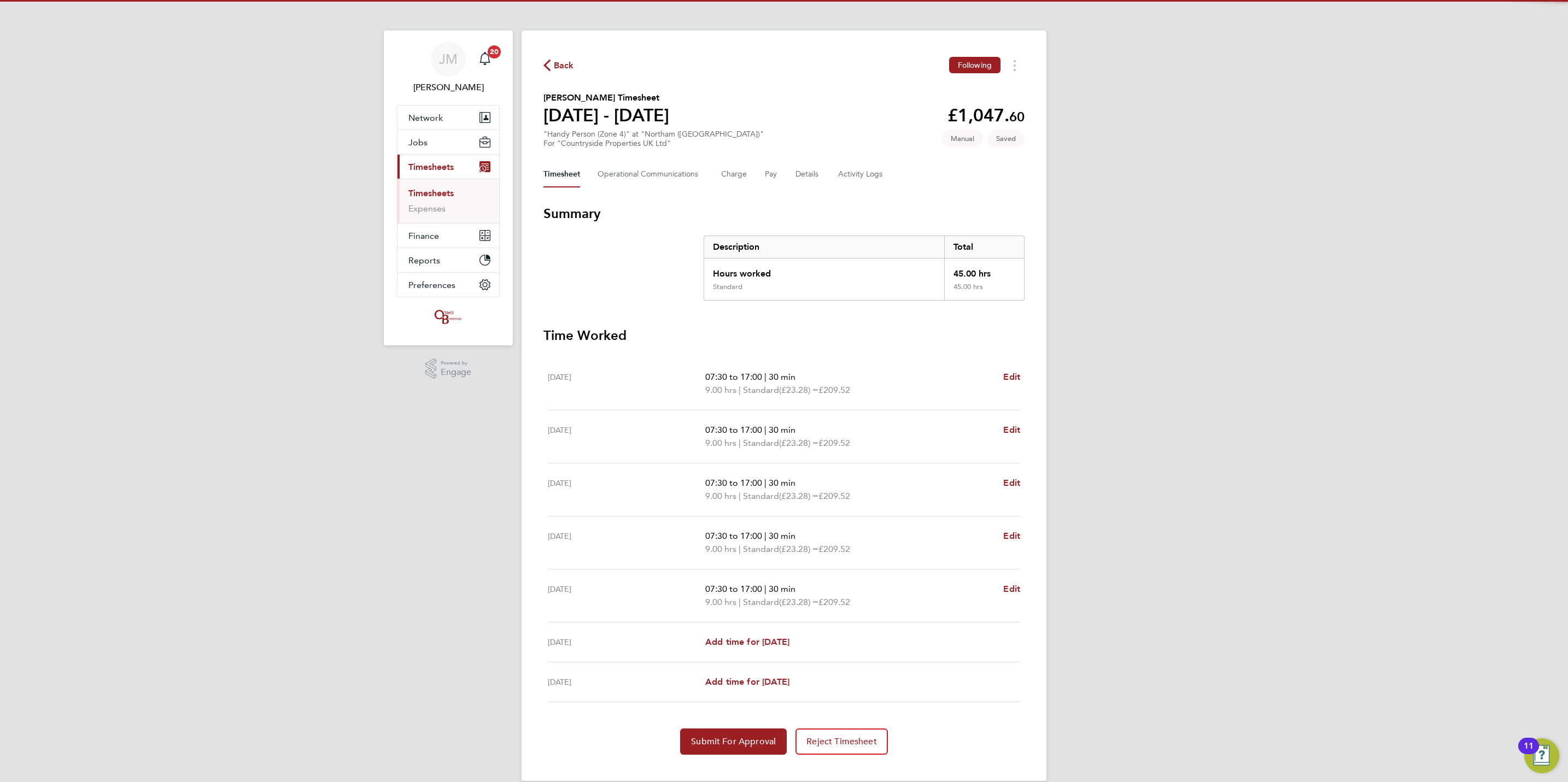
click at [735, 725] on section "Time Worked Mon 22 Sep 07:30 to 17:00 | 30 min 9.00 hrs | Standard (£23.28) = £…" at bounding box center [784, 540] width 481 height 428
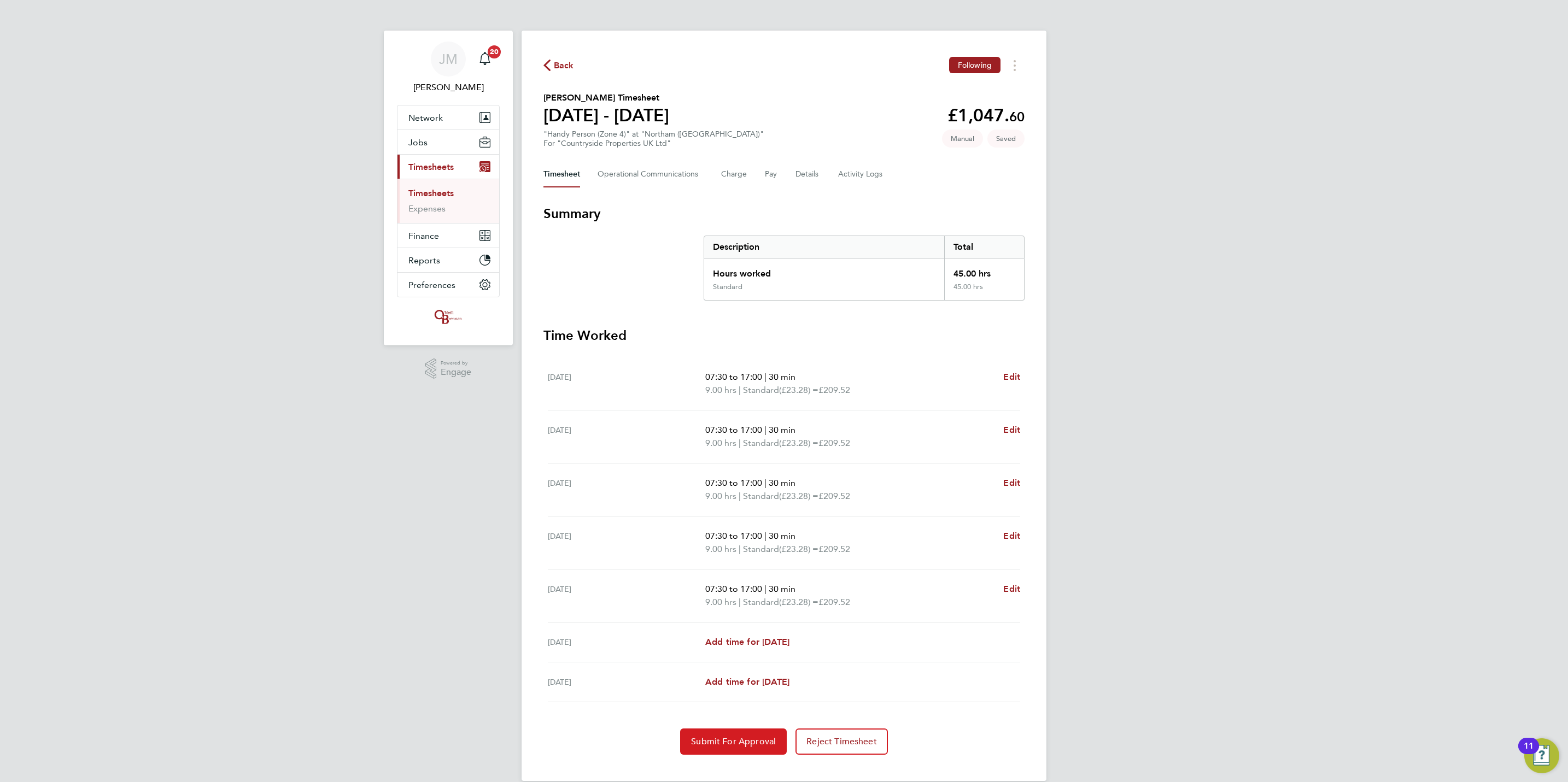
click at [742, 742] on span "Submit For Approval" at bounding box center [733, 741] width 85 height 11
drag, startPoint x: 437, startPoint y: 145, endPoint x: 429, endPoint y: 143, distance: 8.2
click at [437, 145] on button "Jobs" at bounding box center [448, 141] width 102 height 24
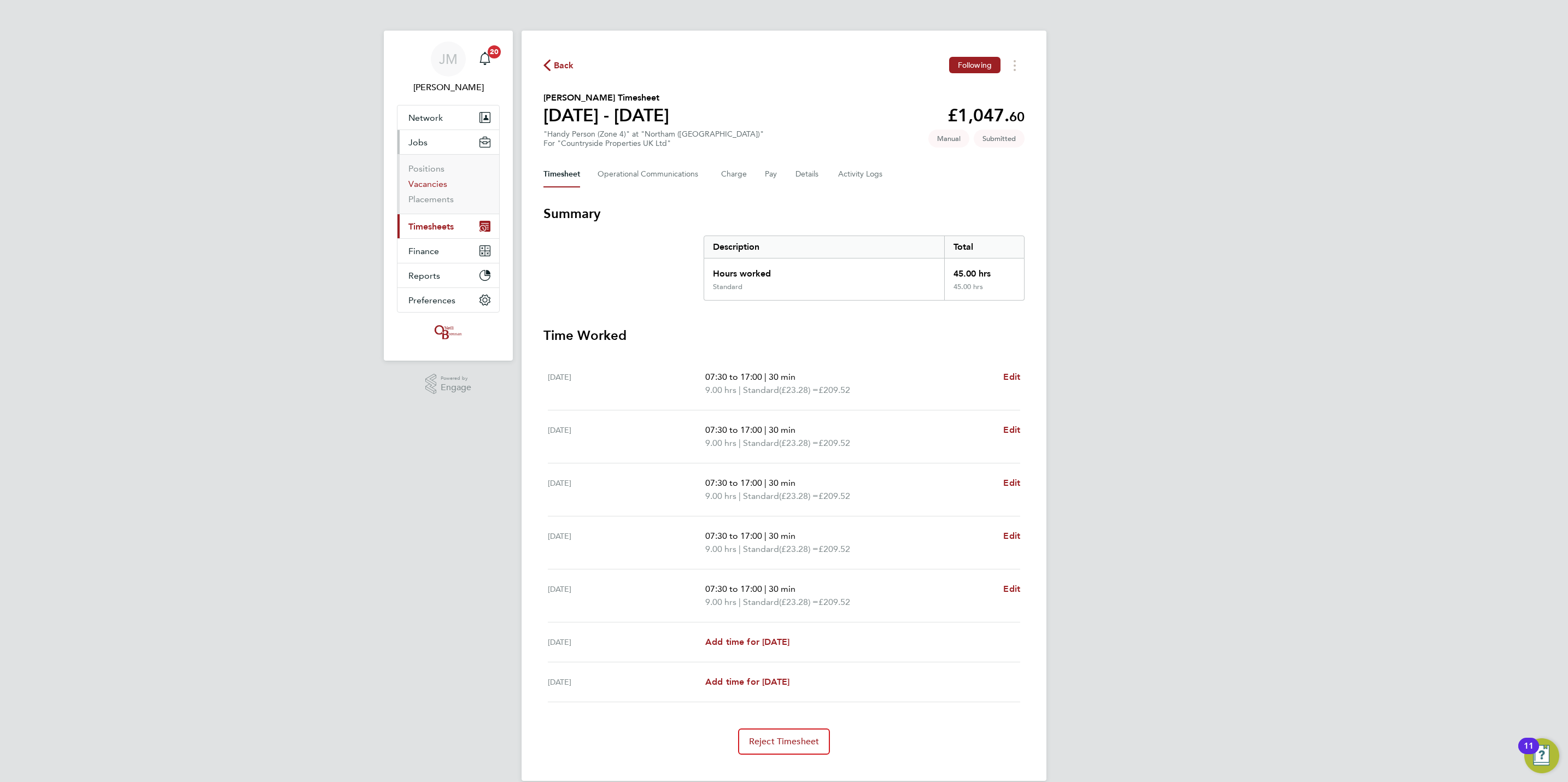
click at [428, 189] on link "Vacancies" at bounding box center [427, 184] width 39 height 11
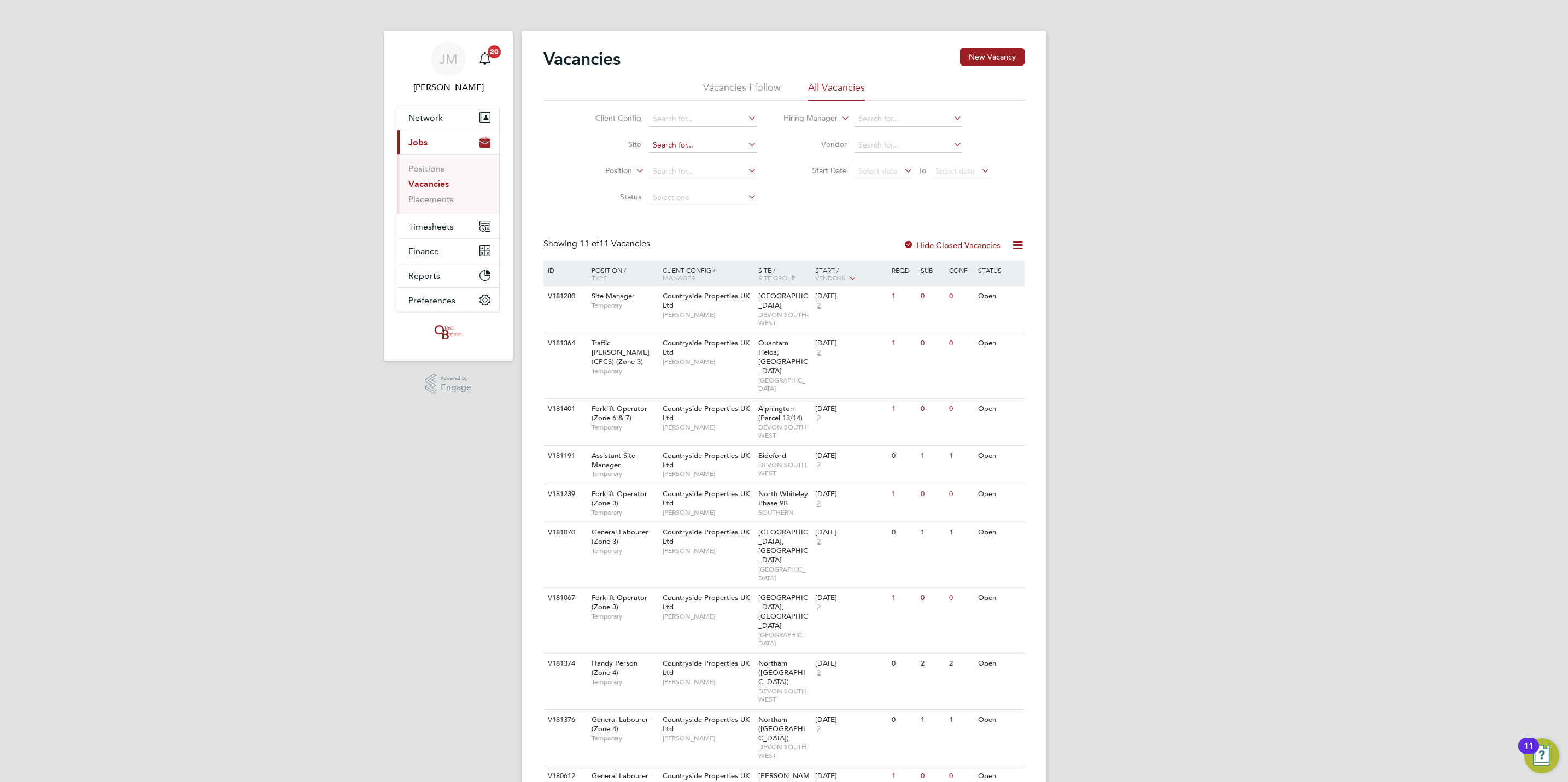
click at [676, 146] on input at bounding box center [702, 145] width 108 height 16
drag, startPoint x: 706, startPoint y: 161, endPoint x: 712, endPoint y: 159, distance: 6.3
click at [709, 159] on li "Northam (Bay View Road)" at bounding box center [710, 161] width 123 height 15
type input "Northam ([GEOGRAPHIC_DATA])"
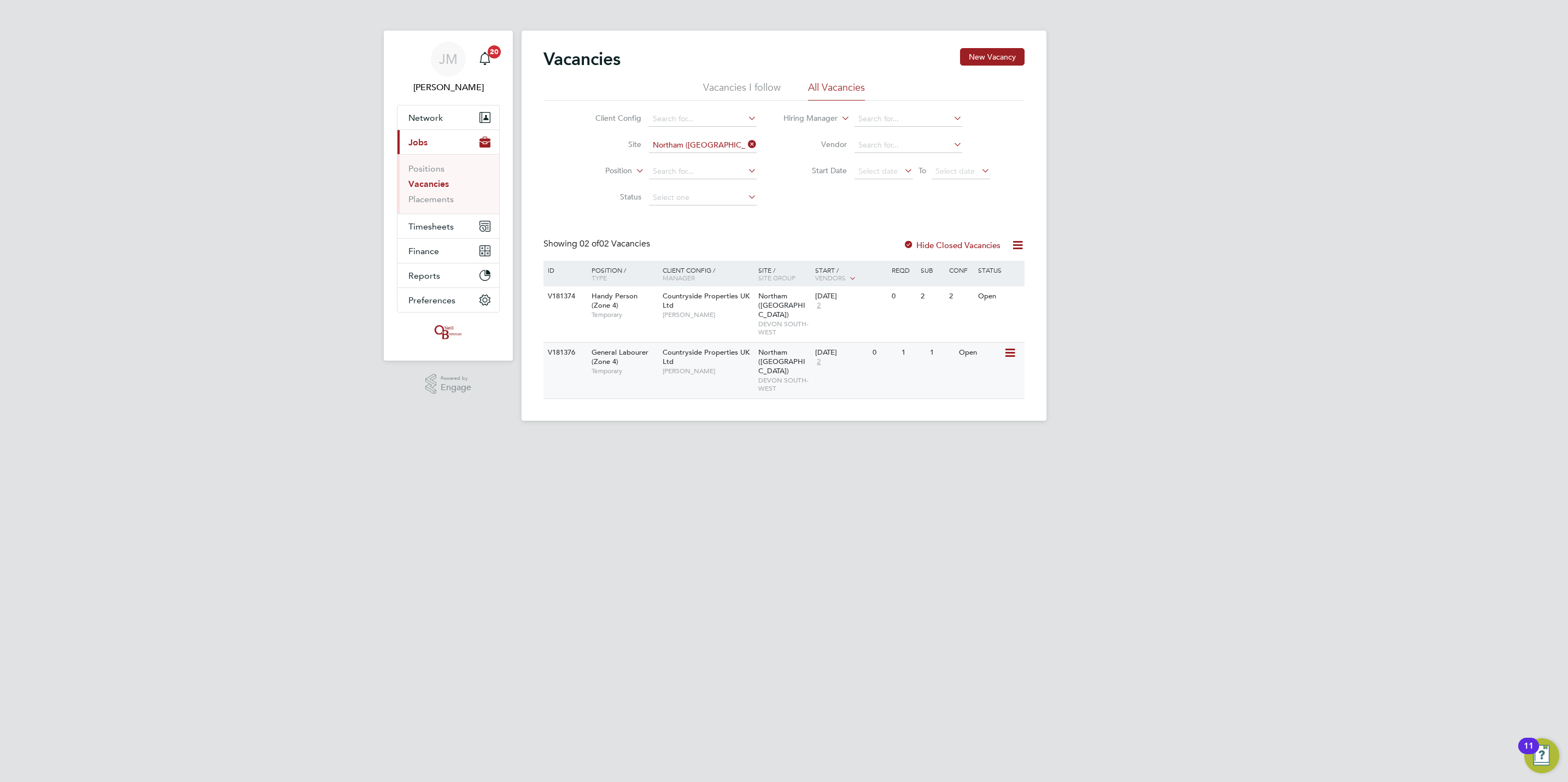
click at [1013, 347] on icon at bounding box center [1009, 353] width 11 height 13
click at [987, 368] on li "View Details" at bounding box center [982, 370] width 63 height 16
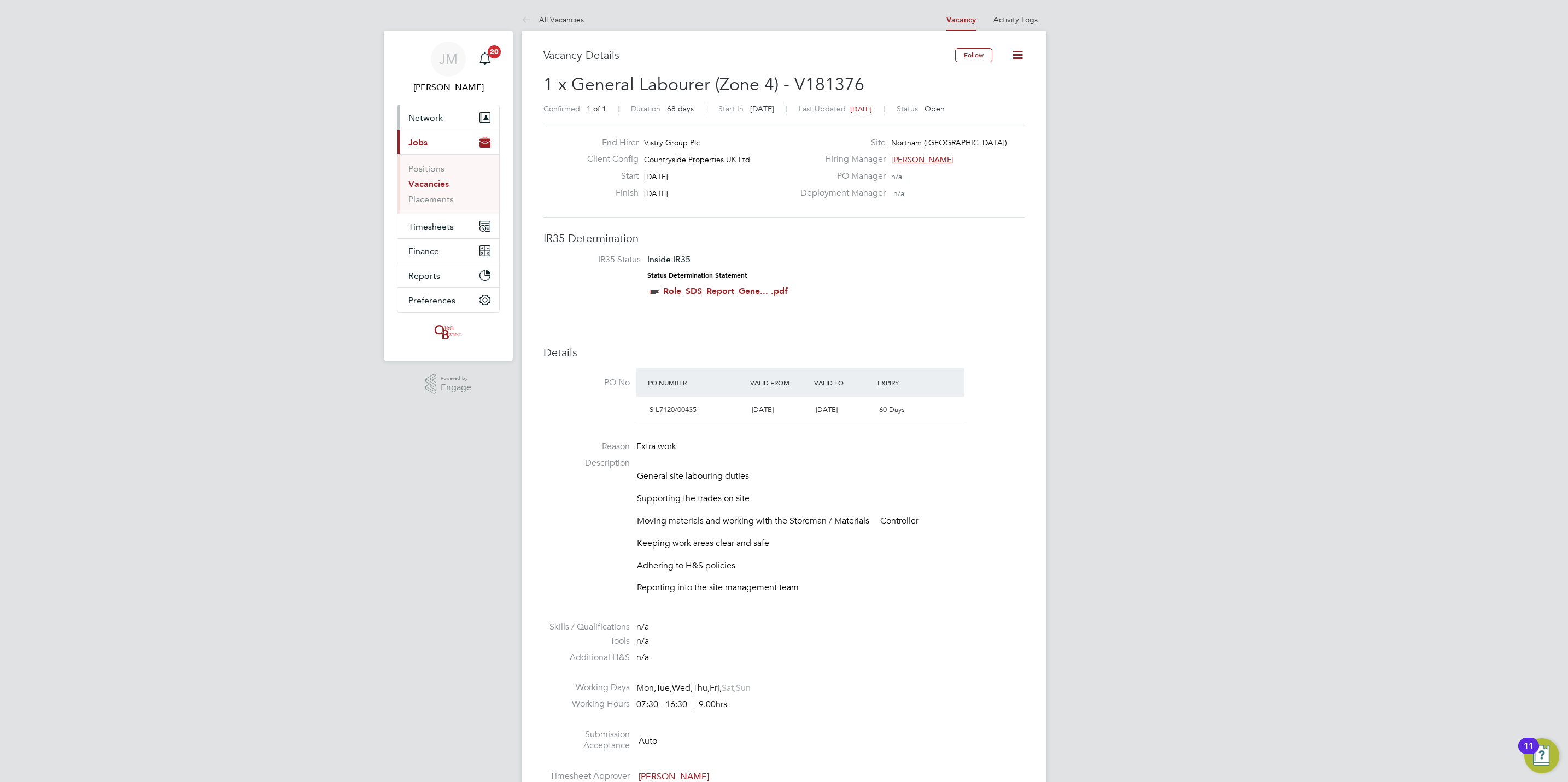
click at [443, 117] on button "Network" at bounding box center [448, 117] width 102 height 24
click at [429, 186] on ul "Team Members Businesses Sites Workers Contacts" at bounding box center [448, 175] width 102 height 90
click at [428, 186] on link "Workers" at bounding box center [425, 190] width 34 height 11
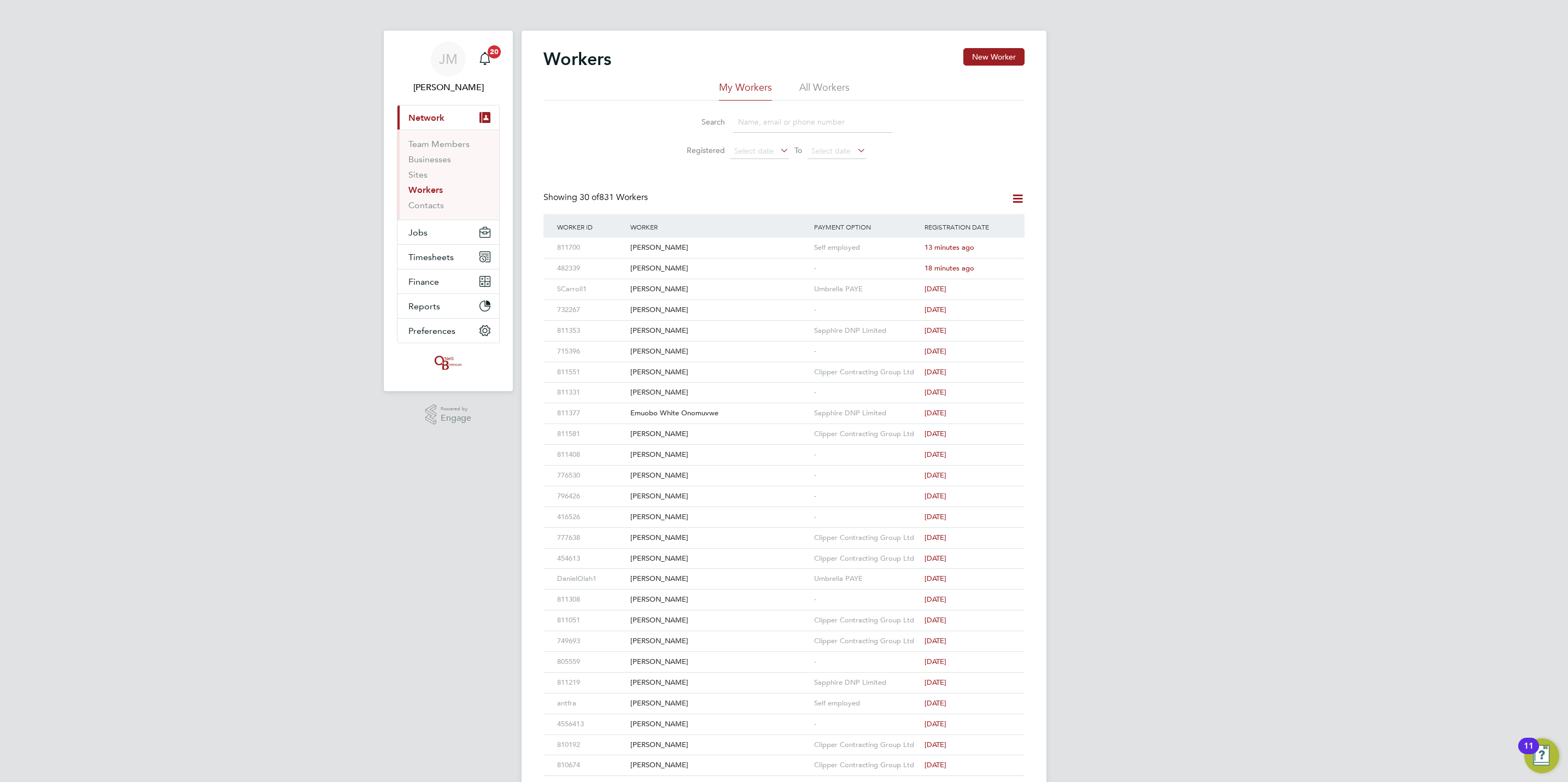
click at [839, 120] on input at bounding box center [812, 122] width 159 height 21
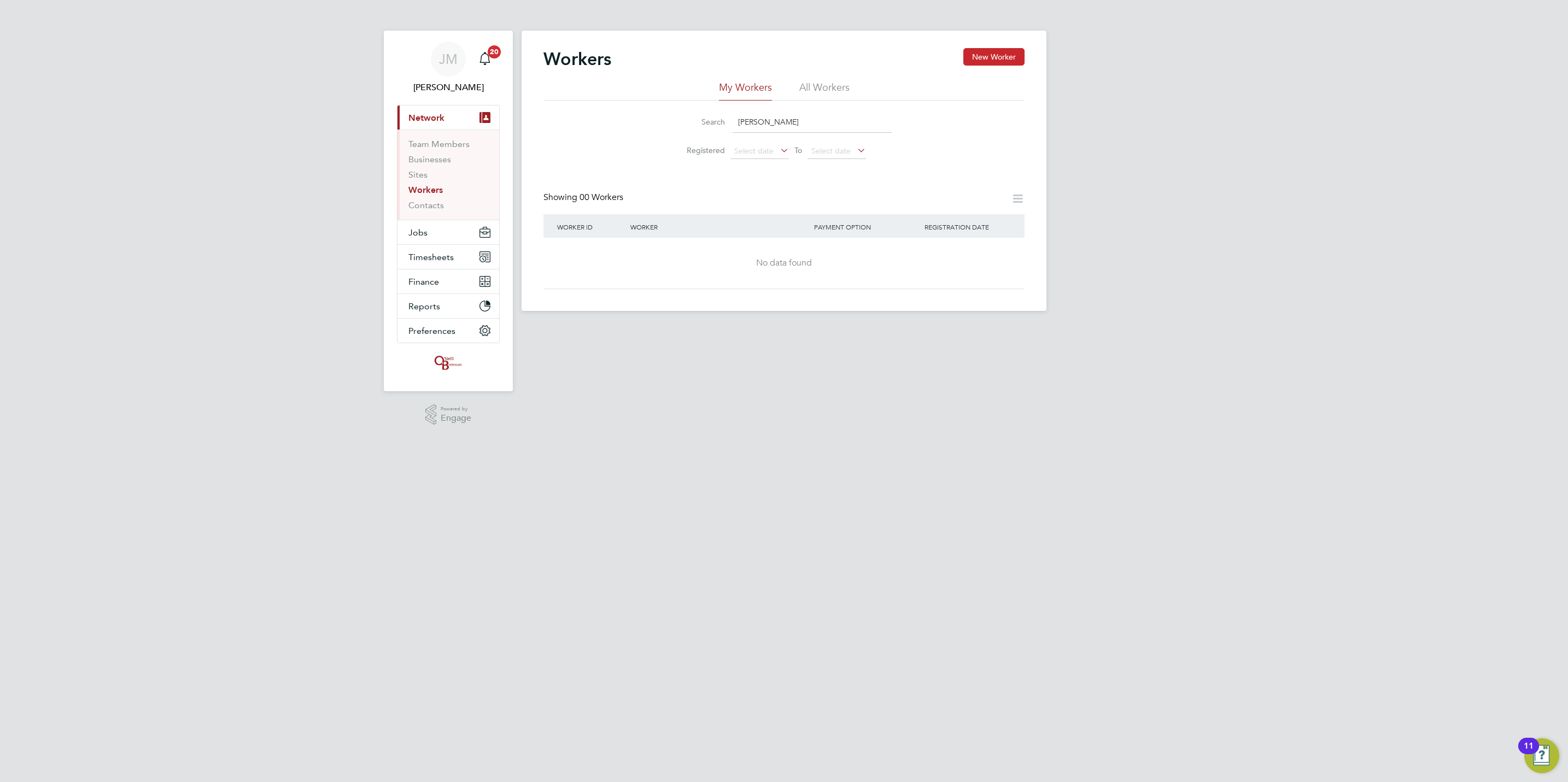
type input "[PERSON_NAME]"
click at [980, 54] on button "New Worker" at bounding box center [994, 57] width 62 height 17
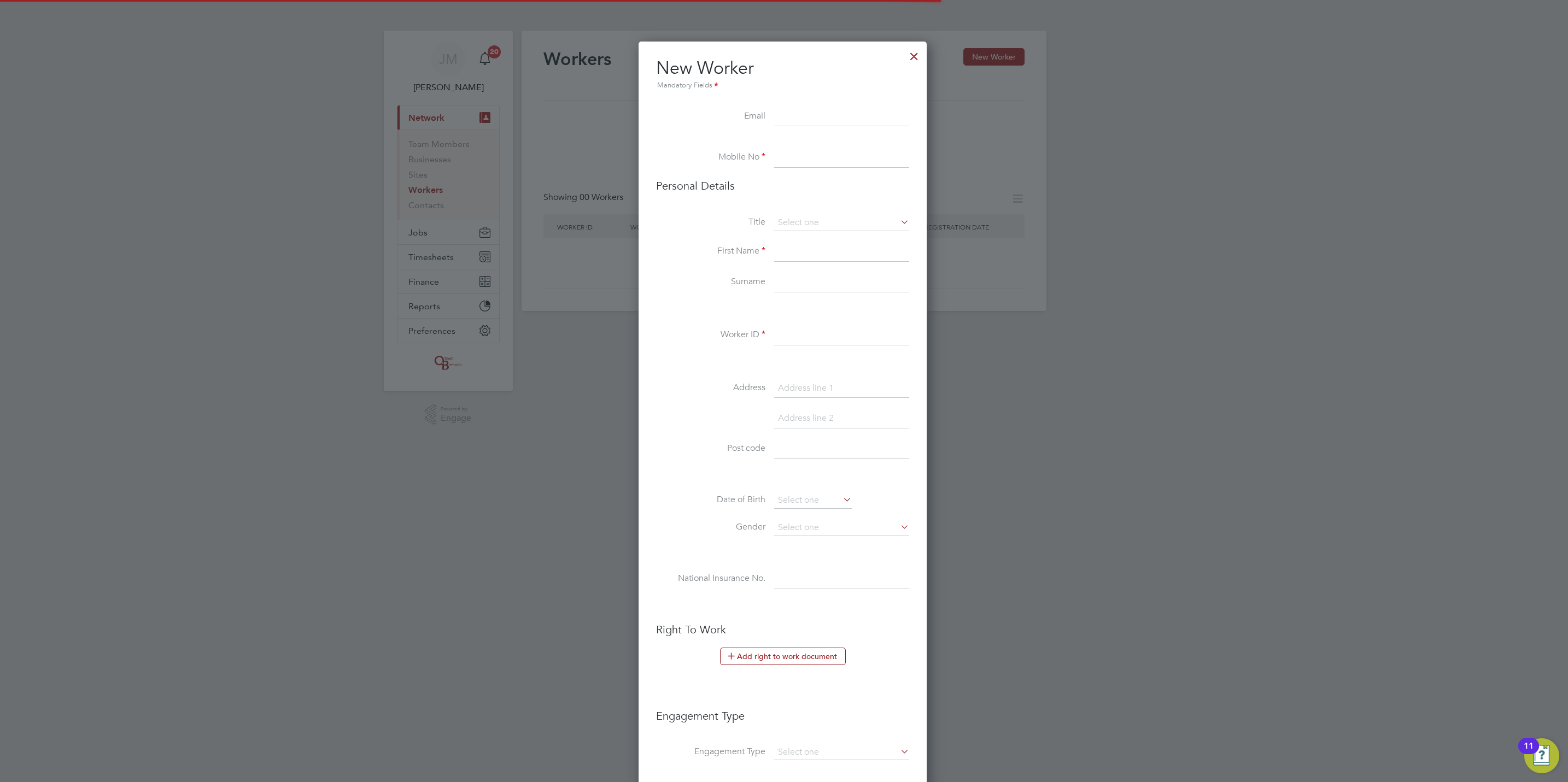
scroll to position [928, 291]
drag, startPoint x: 821, startPoint y: 115, endPoint x: 855, endPoint y: 80, distance: 48.8
click at [821, 115] on input at bounding box center [841, 117] width 135 height 20
type input "[EMAIL_ADDRESS][DOMAIN_NAME]"
click at [820, 153] on input at bounding box center [841, 158] width 135 height 20
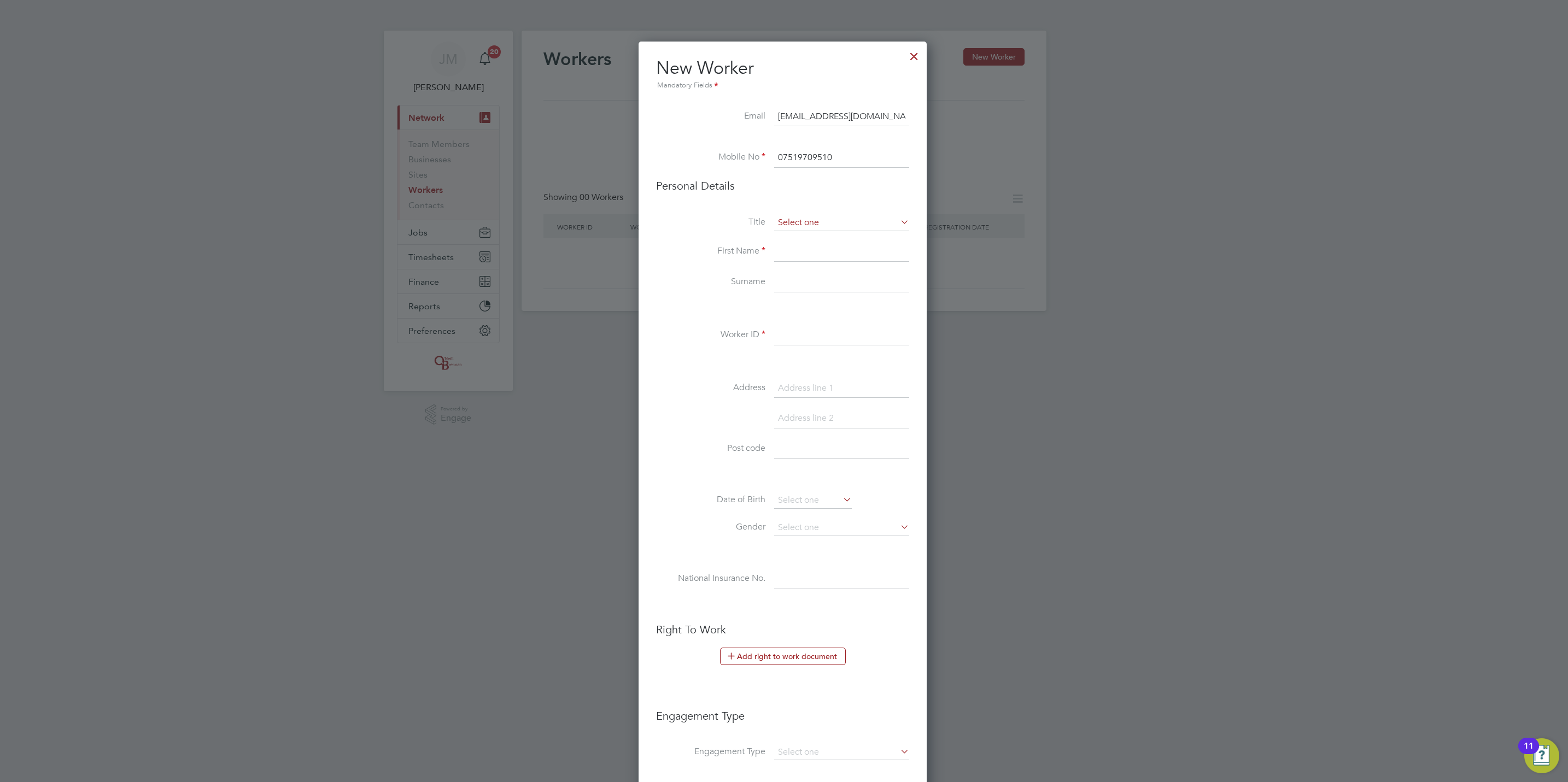
type input "07519709510"
click at [839, 228] on input at bounding box center [841, 223] width 135 height 16
click at [818, 238] on li "Mr" at bounding box center [842, 238] width 136 height 14
type input "Mr"
click at [817, 251] on input at bounding box center [841, 252] width 135 height 20
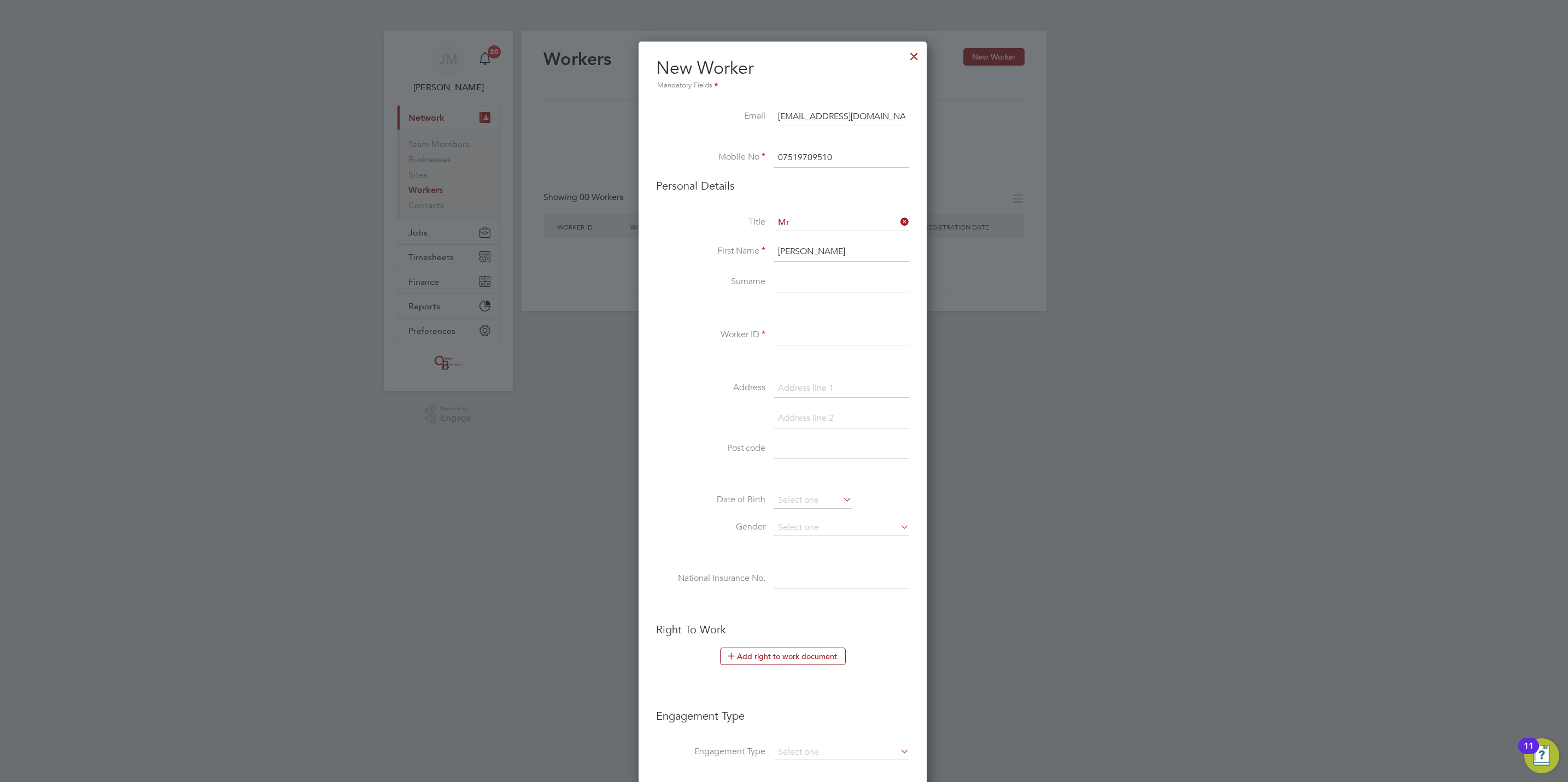
type input "[PERSON_NAME]"
type input "799655"
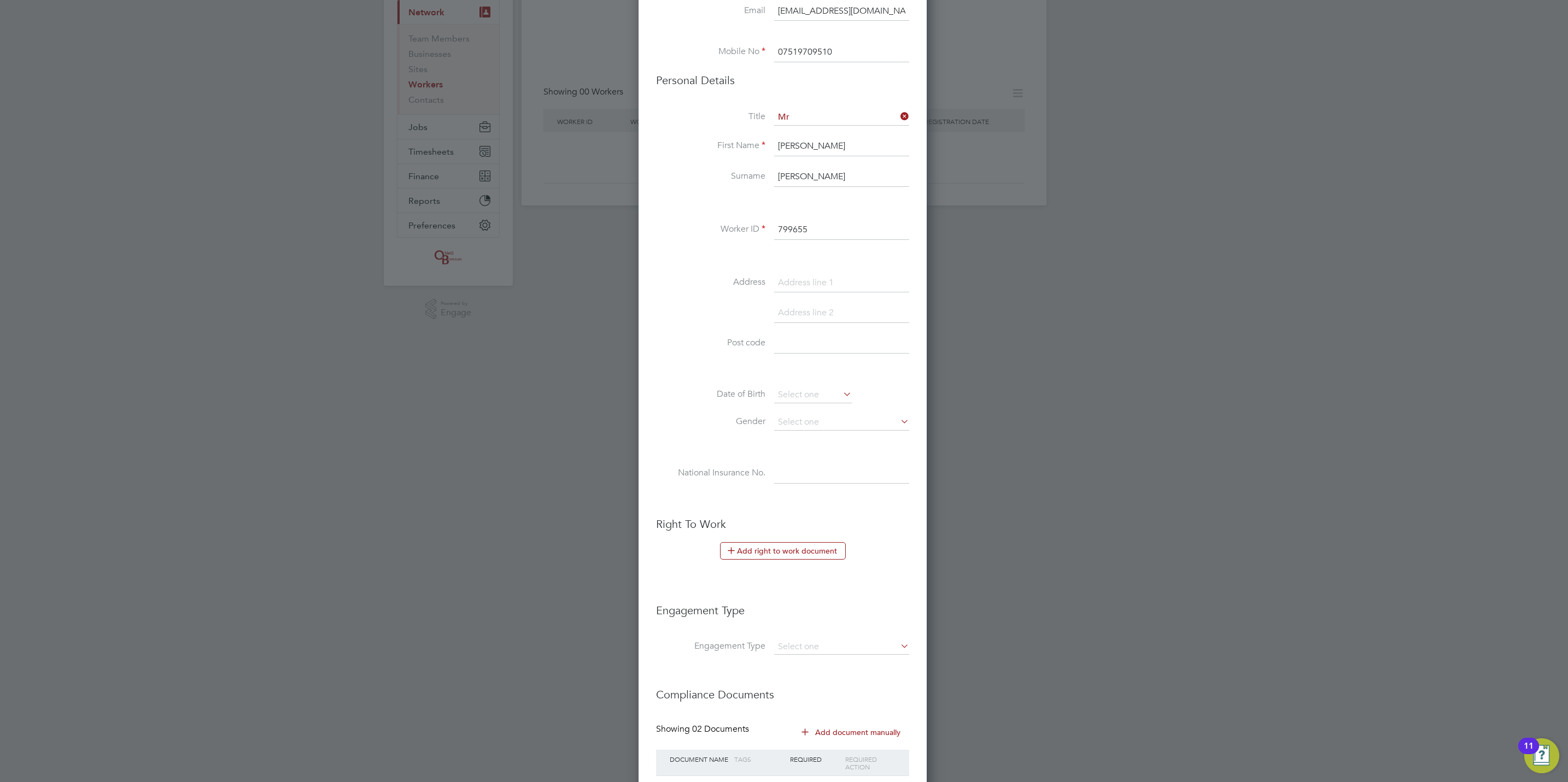
scroll to position [187, 0]
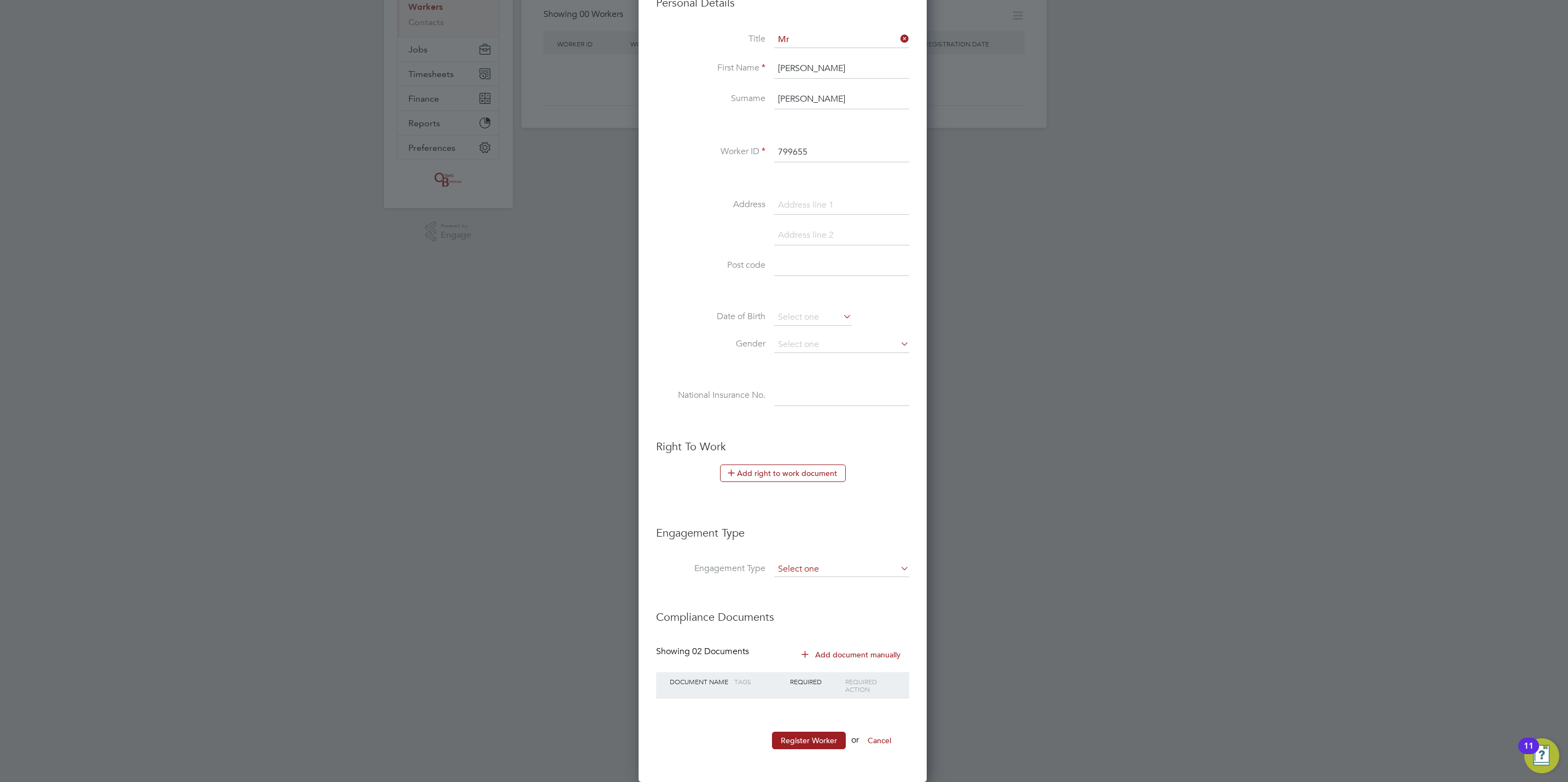
click at [803, 574] on input at bounding box center [841, 569] width 135 height 16
click at [818, 615] on li "Self-employed" at bounding box center [842, 619] width 136 height 16
type input "Self-employed"
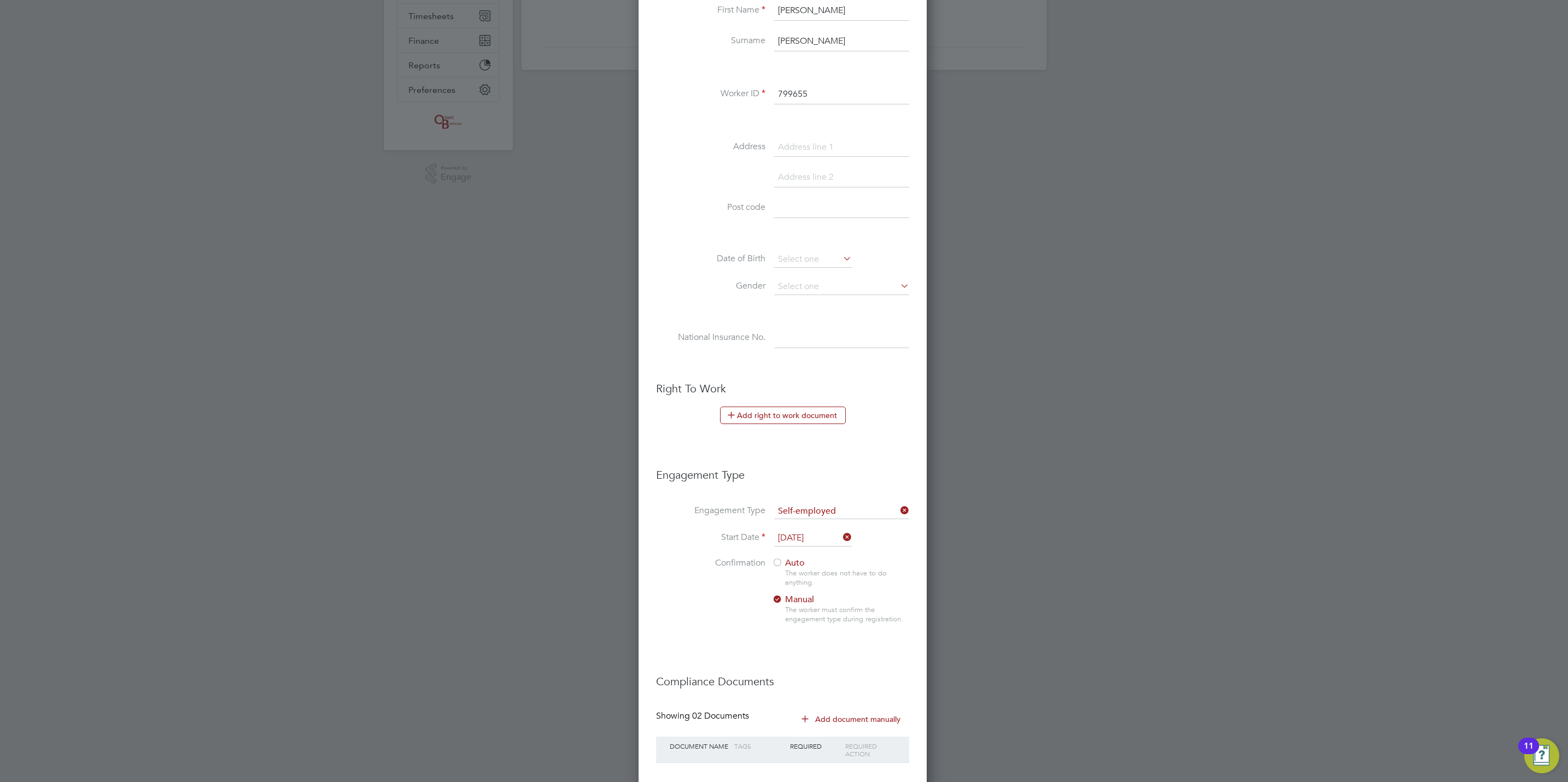
scroll to position [269, 0]
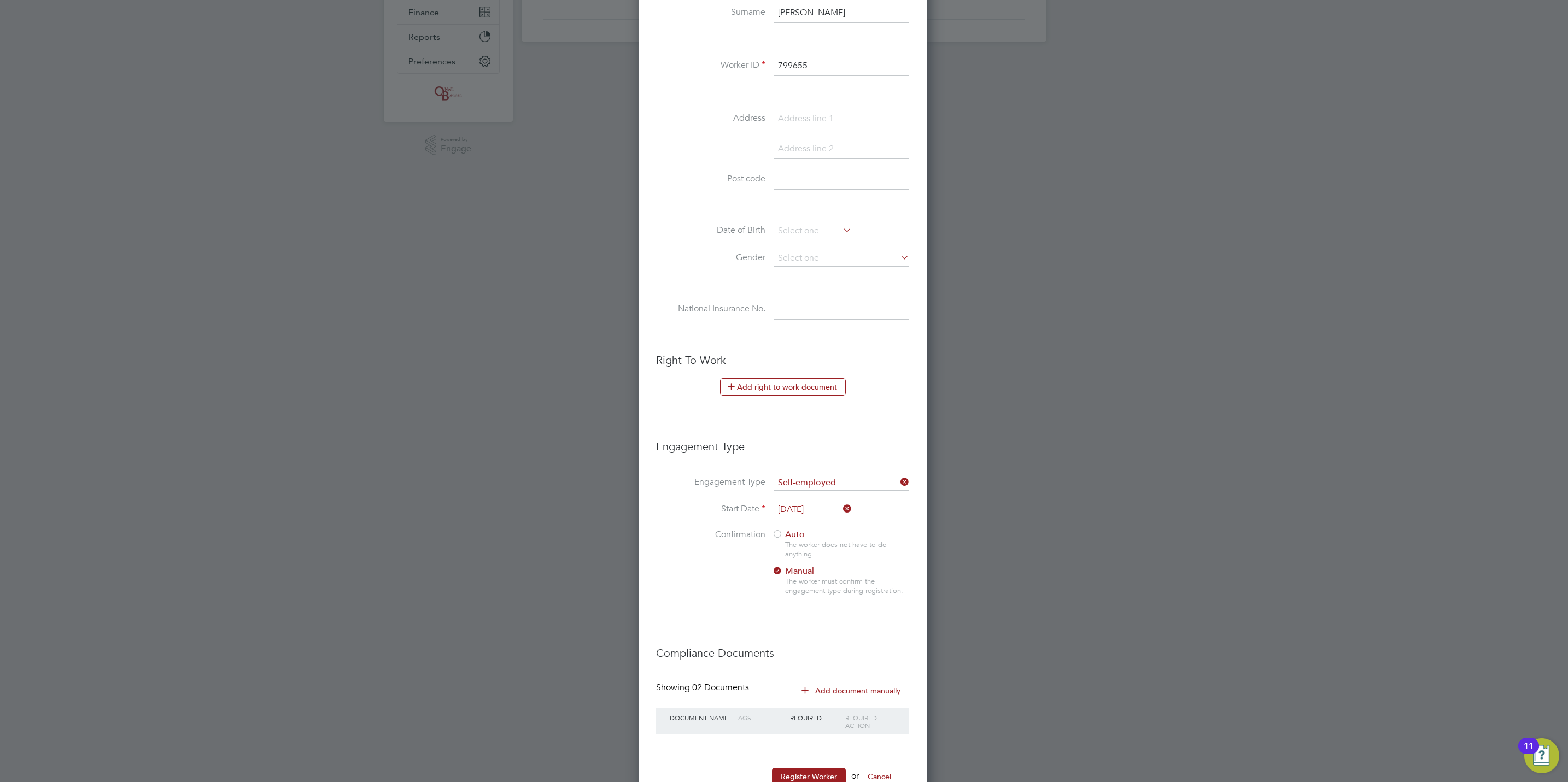
click at [792, 542] on div "Auto The worker does not have to do anything. Manual The worker must confirm th…" at bounding box center [840, 565] width 136 height 73
click at [784, 539] on span "Auto" at bounding box center [789, 534] width 33 height 11
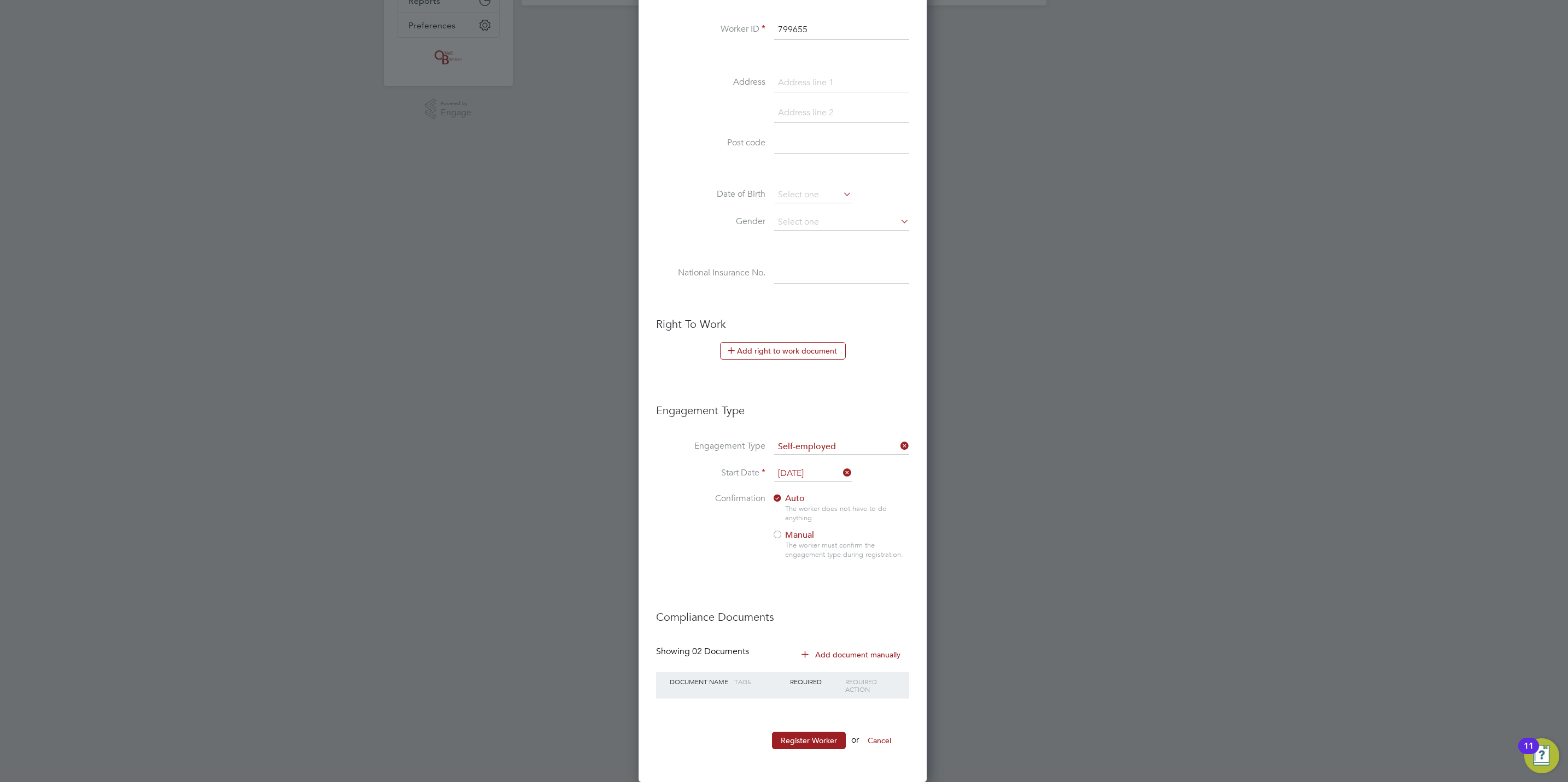
scroll to position [310, 0]
click at [826, 743] on button "Register Worker" at bounding box center [809, 740] width 74 height 17
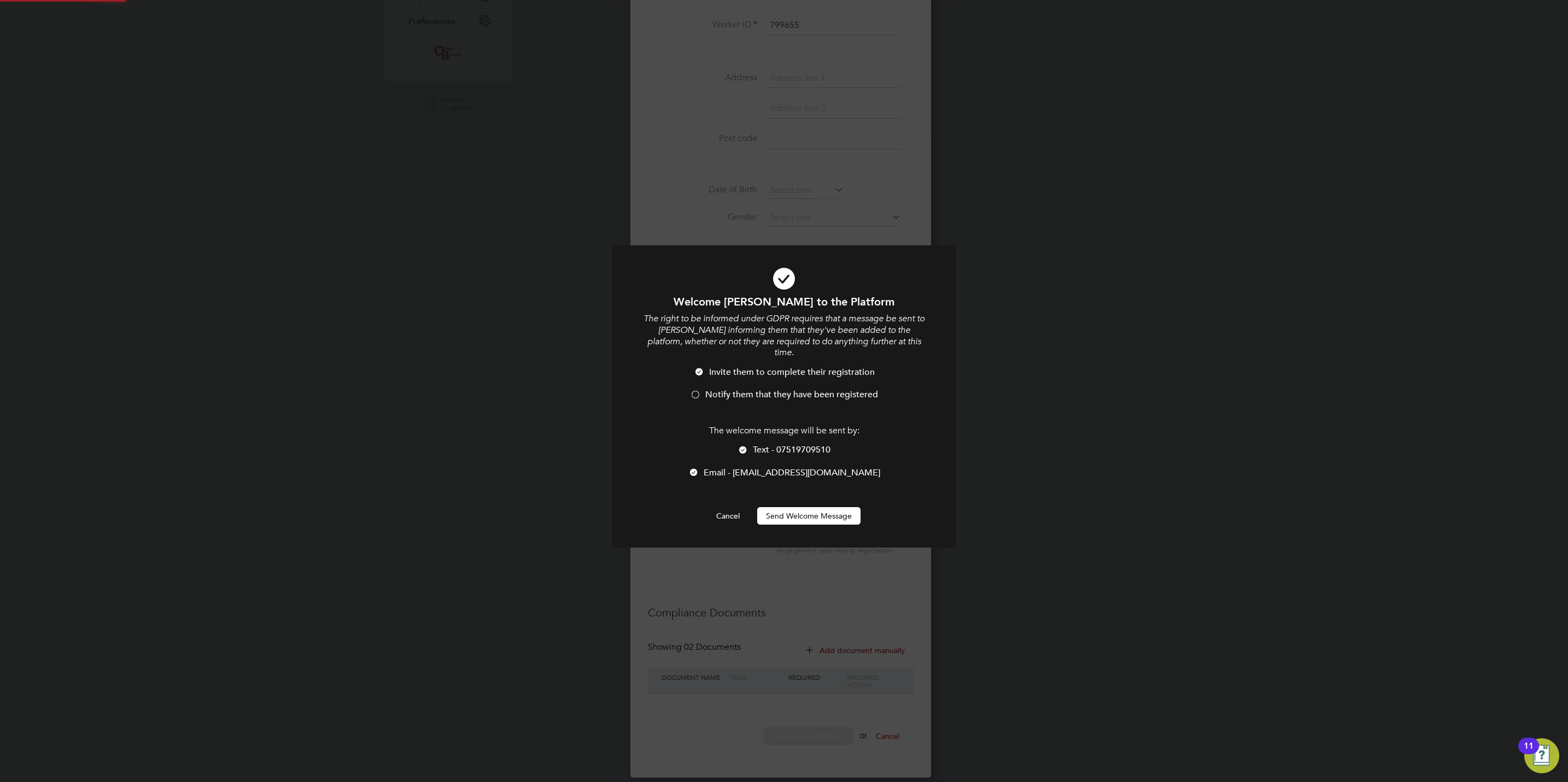
scroll to position [0, 0]
click at [806, 508] on button "Send Welcome Message" at bounding box center [809, 516] width 103 height 17
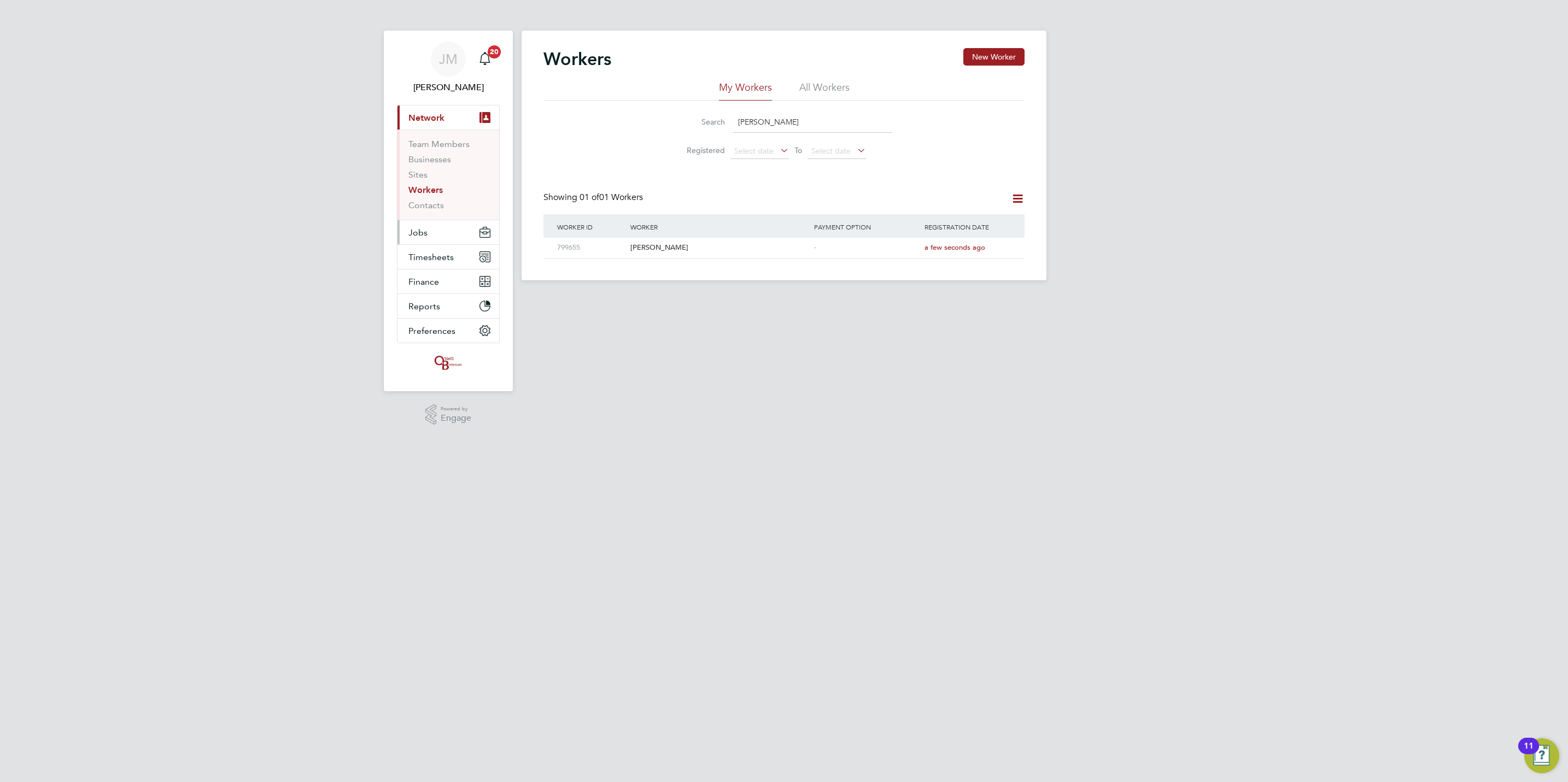
click at [428, 233] on button "Jobs" at bounding box center [448, 232] width 102 height 24
click at [435, 184] on link "Vacancies" at bounding box center [427, 184] width 39 height 11
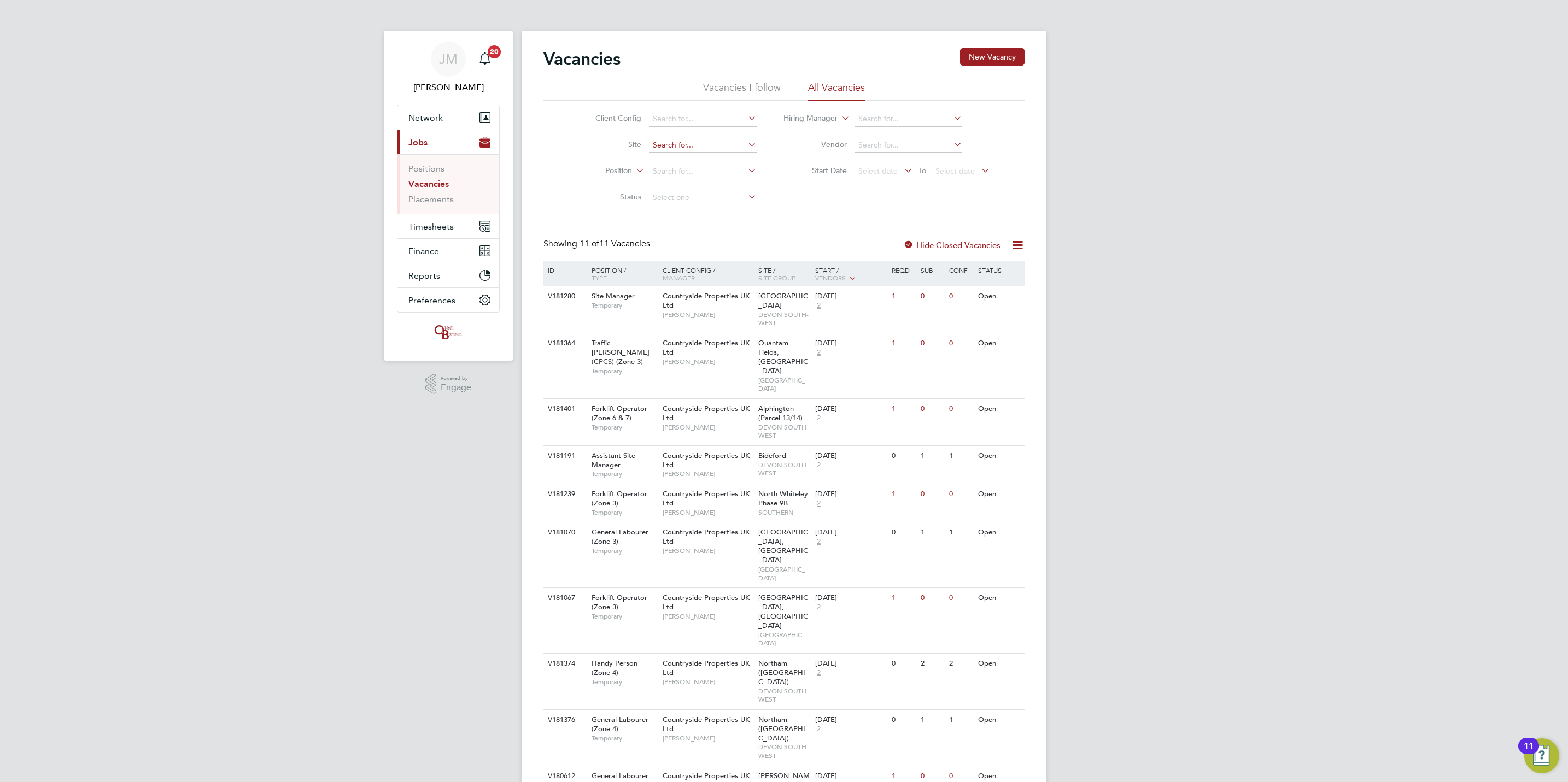
click at [689, 151] on input at bounding box center [702, 145] width 108 height 16
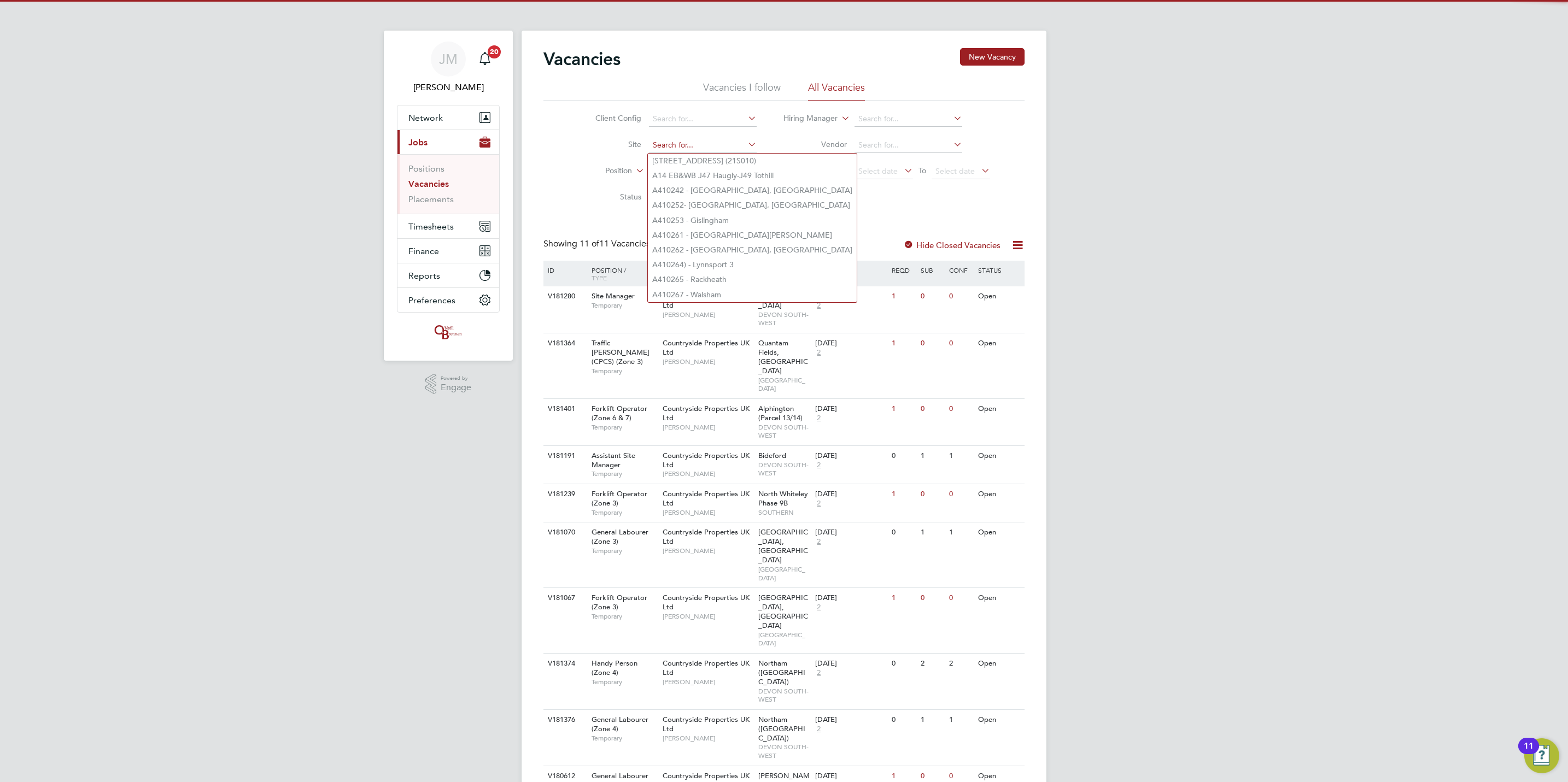
type input "b"
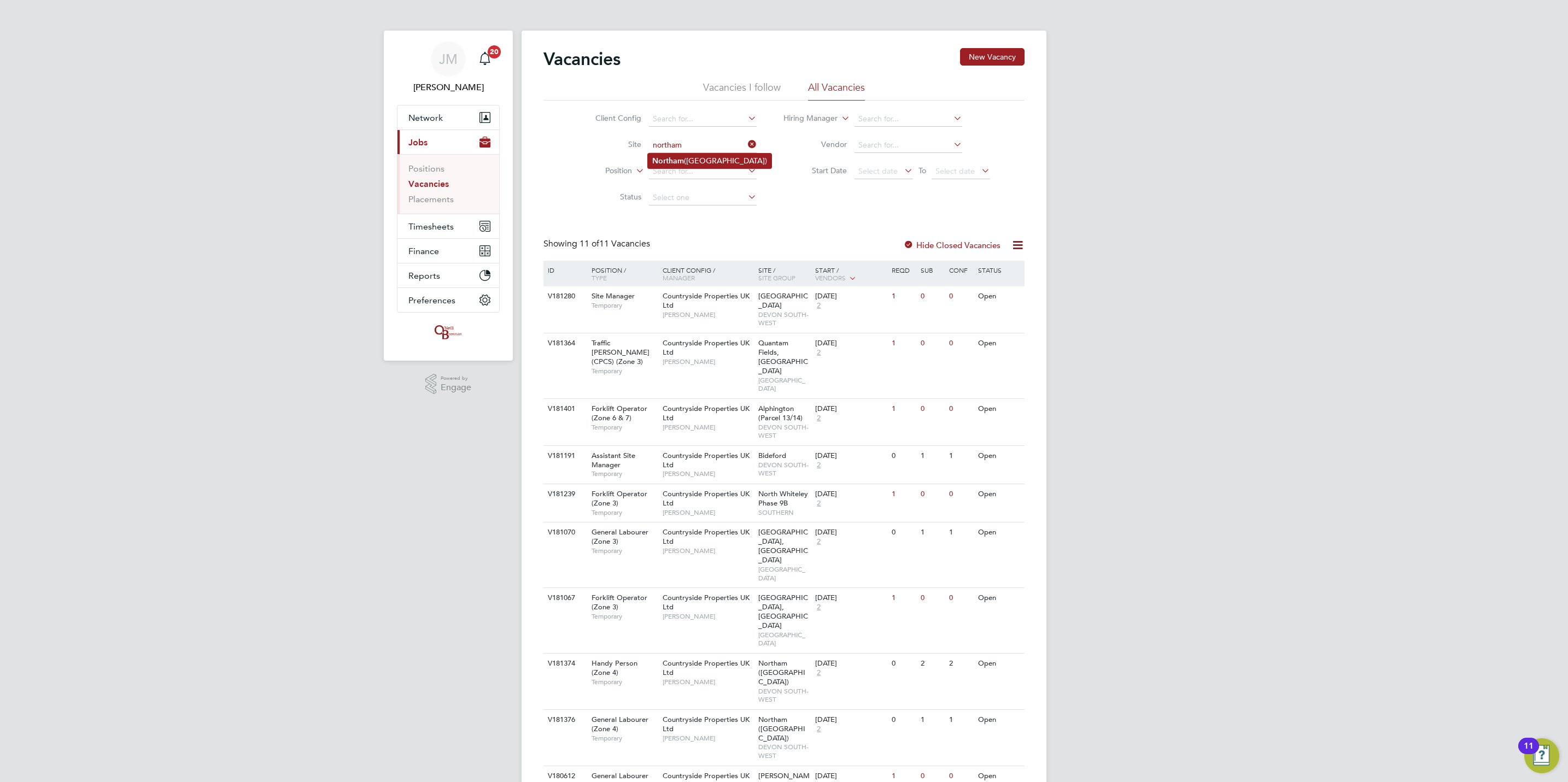
click at [706, 156] on li "Northam ([GEOGRAPHIC_DATA])" at bounding box center [710, 161] width 123 height 15
type input "Northam ([GEOGRAPHIC_DATA])"
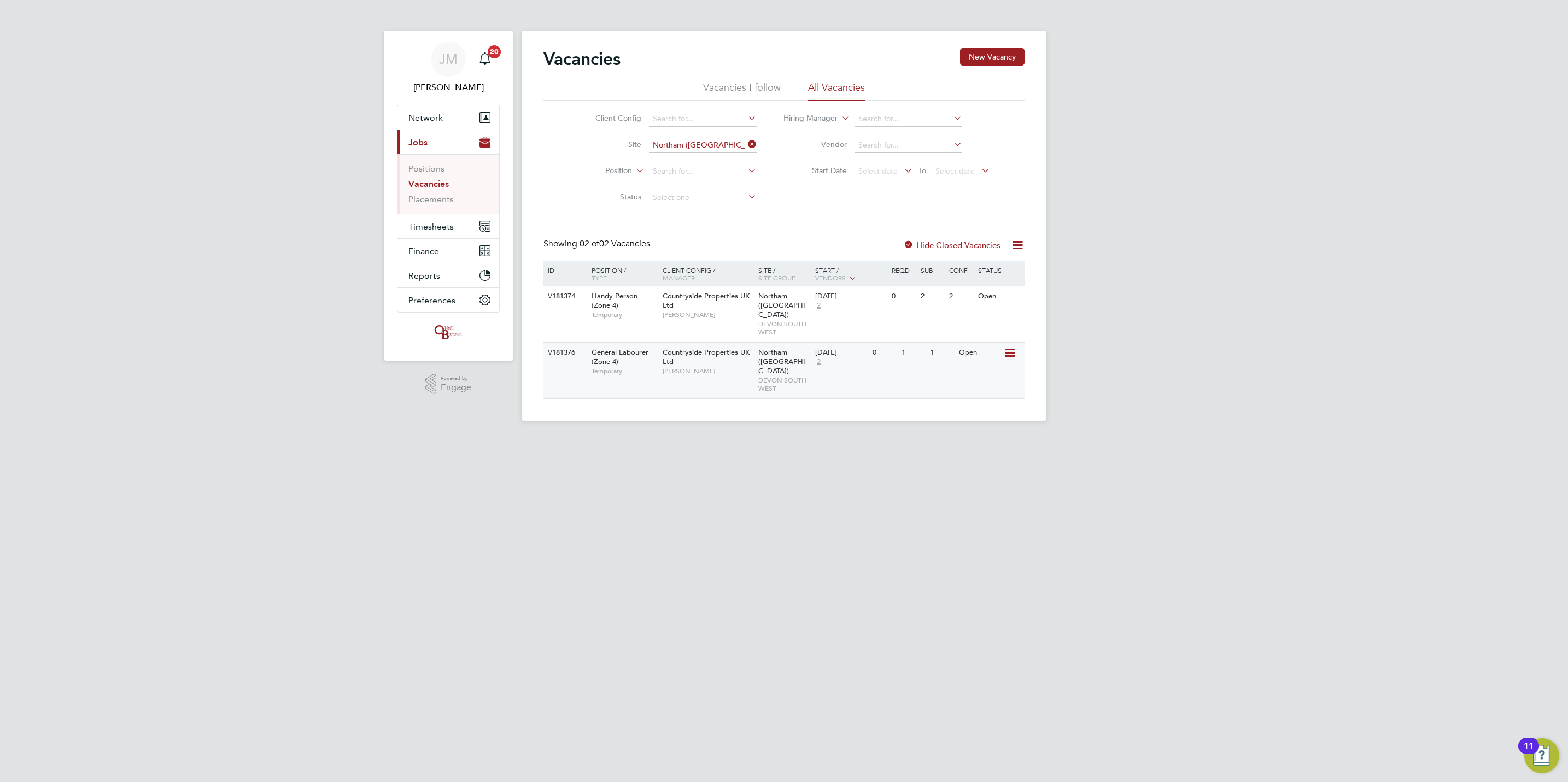
click at [1012, 354] on div "V181376 General Labourer (Zone 4) Temporary Countryside Properties UK Ltd [PERS…" at bounding box center [784, 370] width 481 height 57
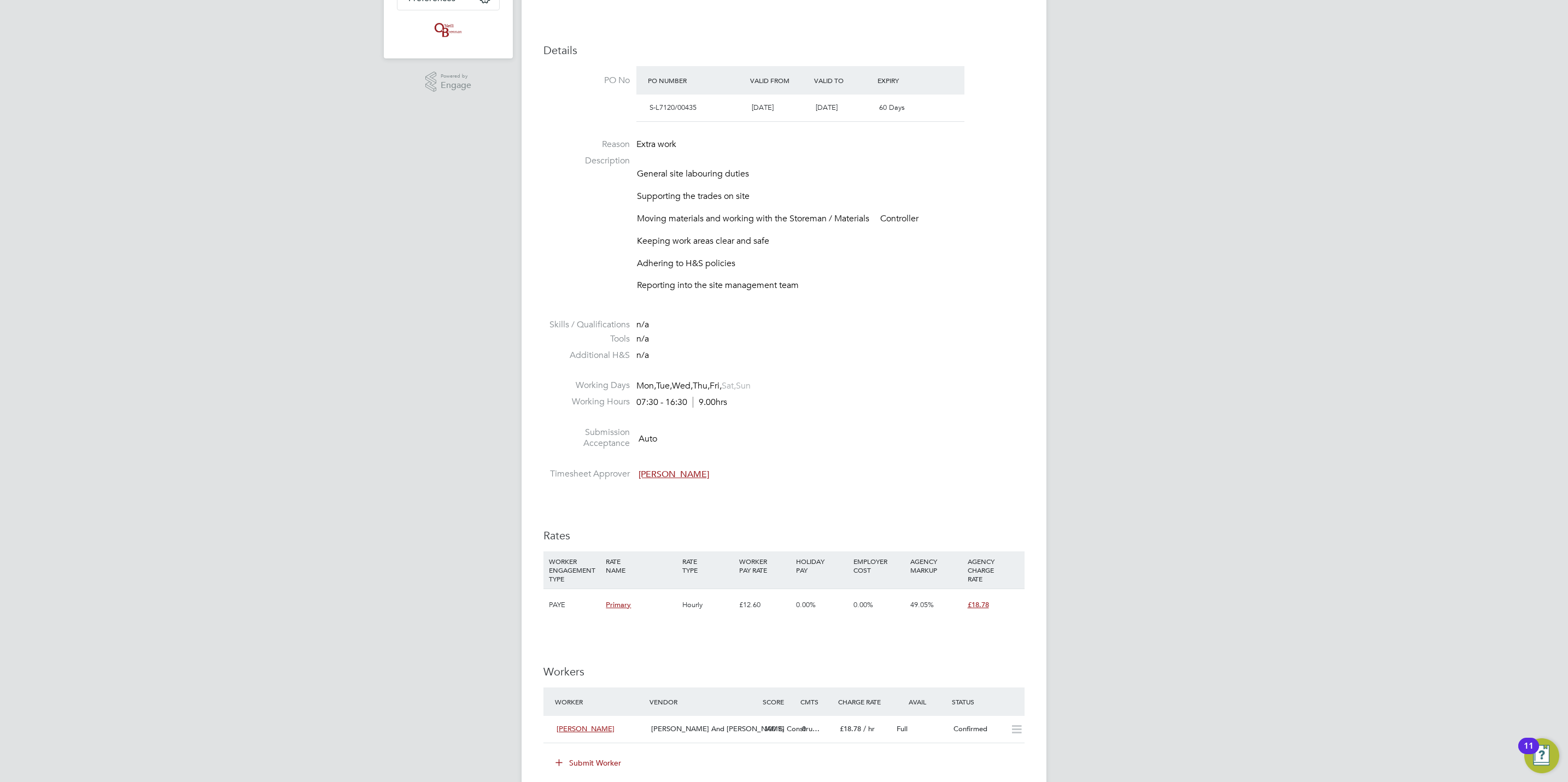
scroll to position [574, 0]
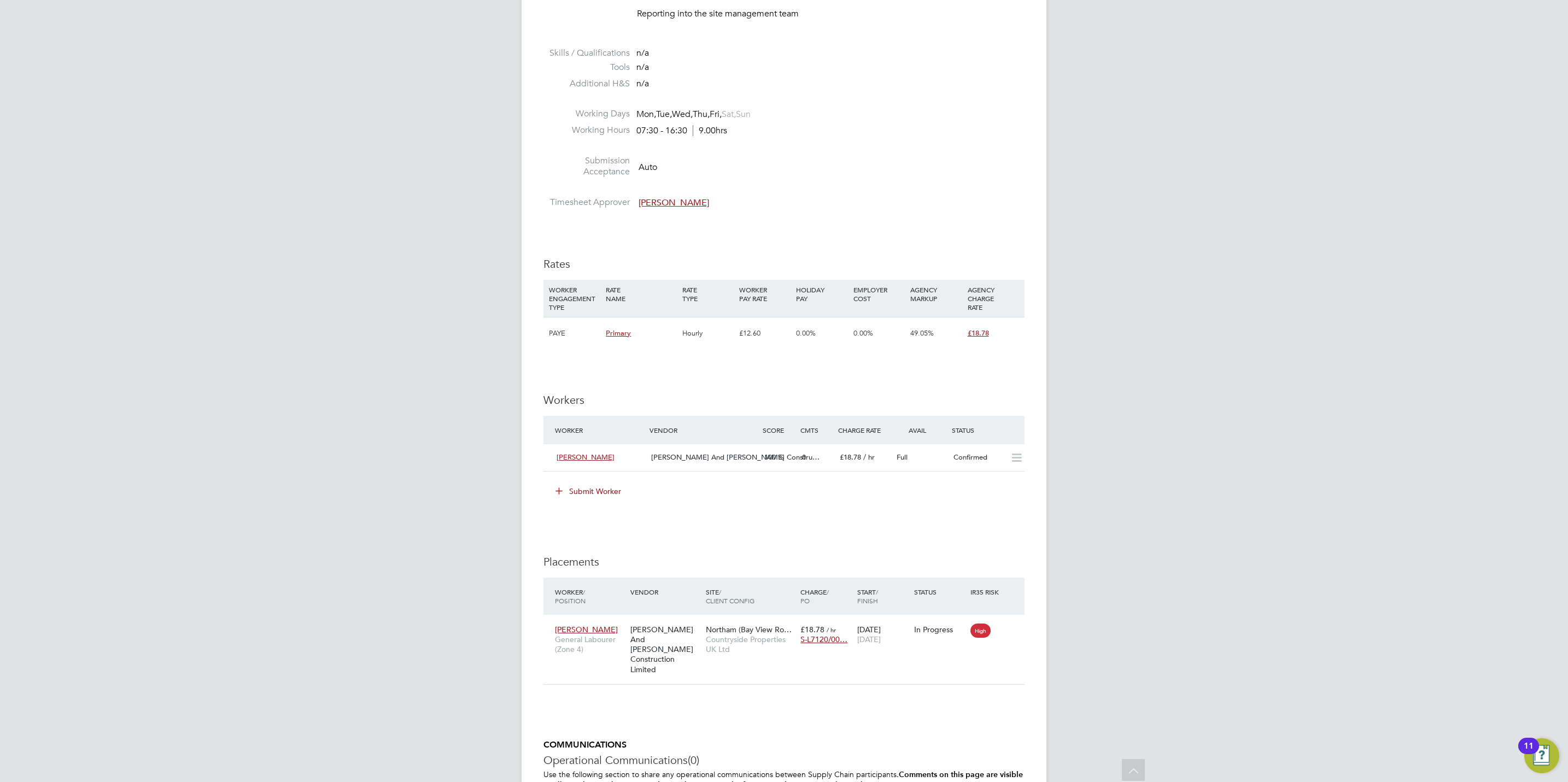
click at [595, 488] on button "Submit Worker" at bounding box center [589, 491] width 82 height 17
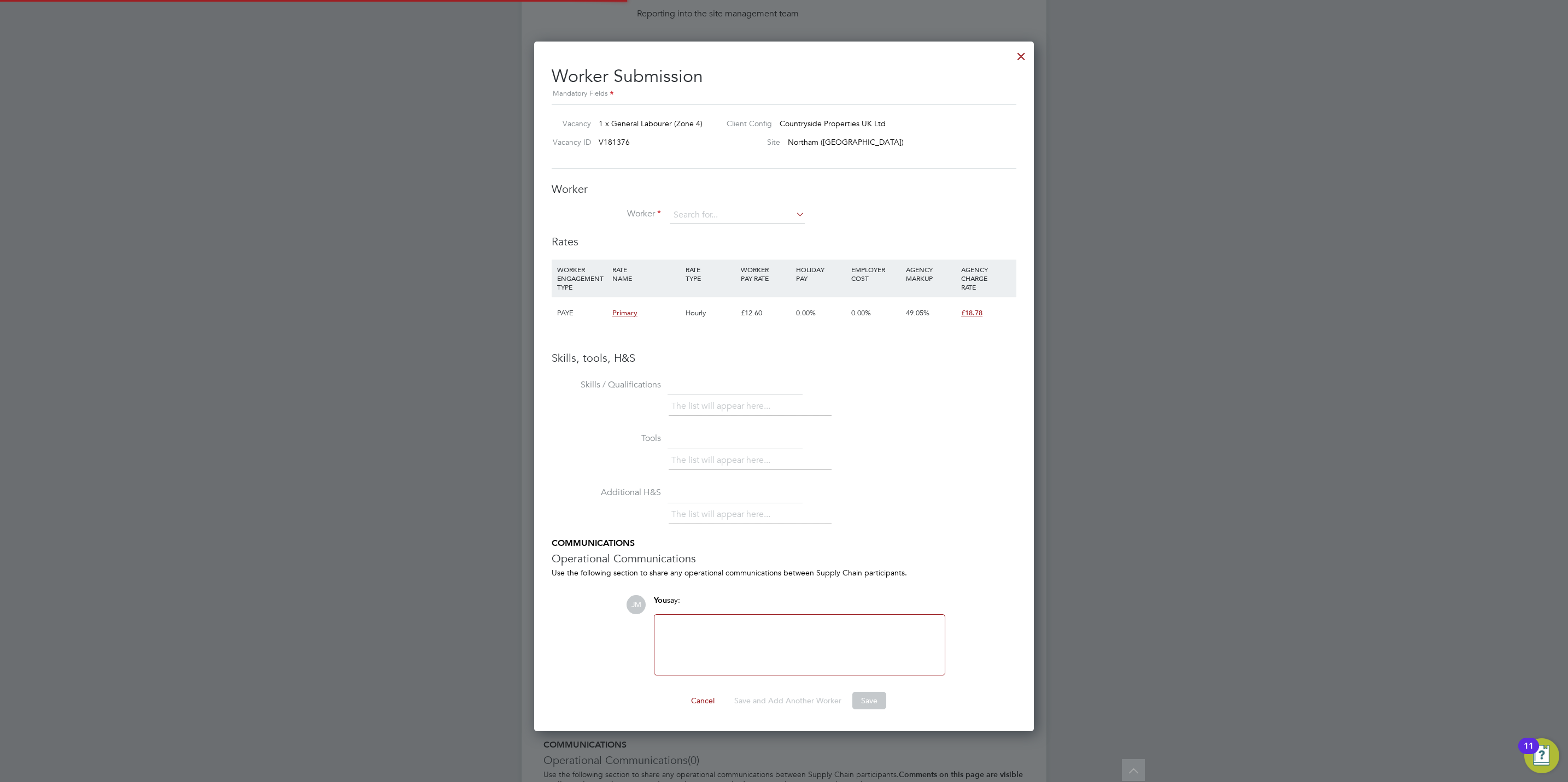
scroll to position [33, 75]
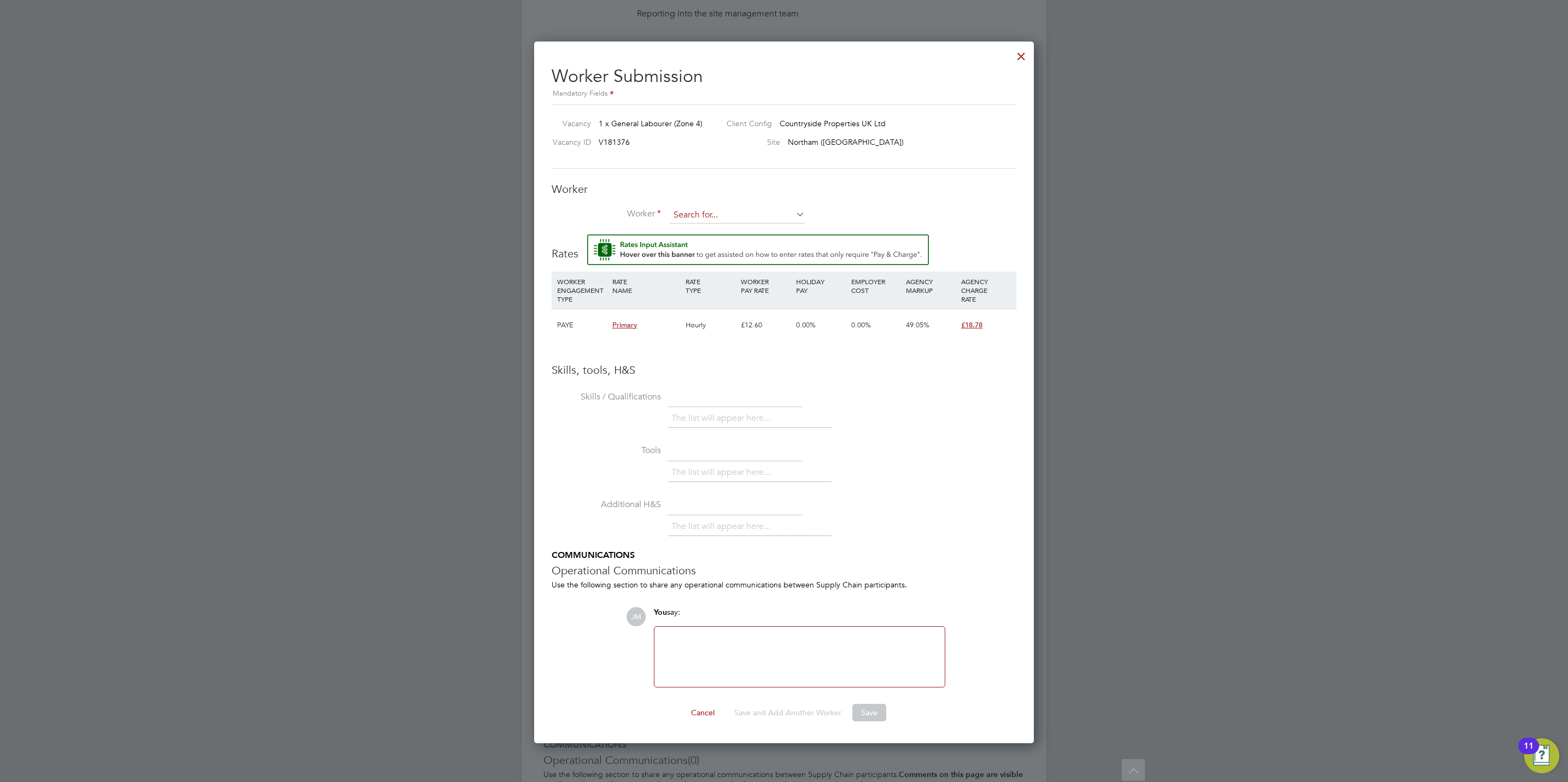
click at [721, 209] on input at bounding box center [737, 215] width 135 height 16
click at [752, 246] on li "[PERSON_NAME] rke (799655)" at bounding box center [738, 246] width 136 height 15
type input "[PERSON_NAME] (799655)"
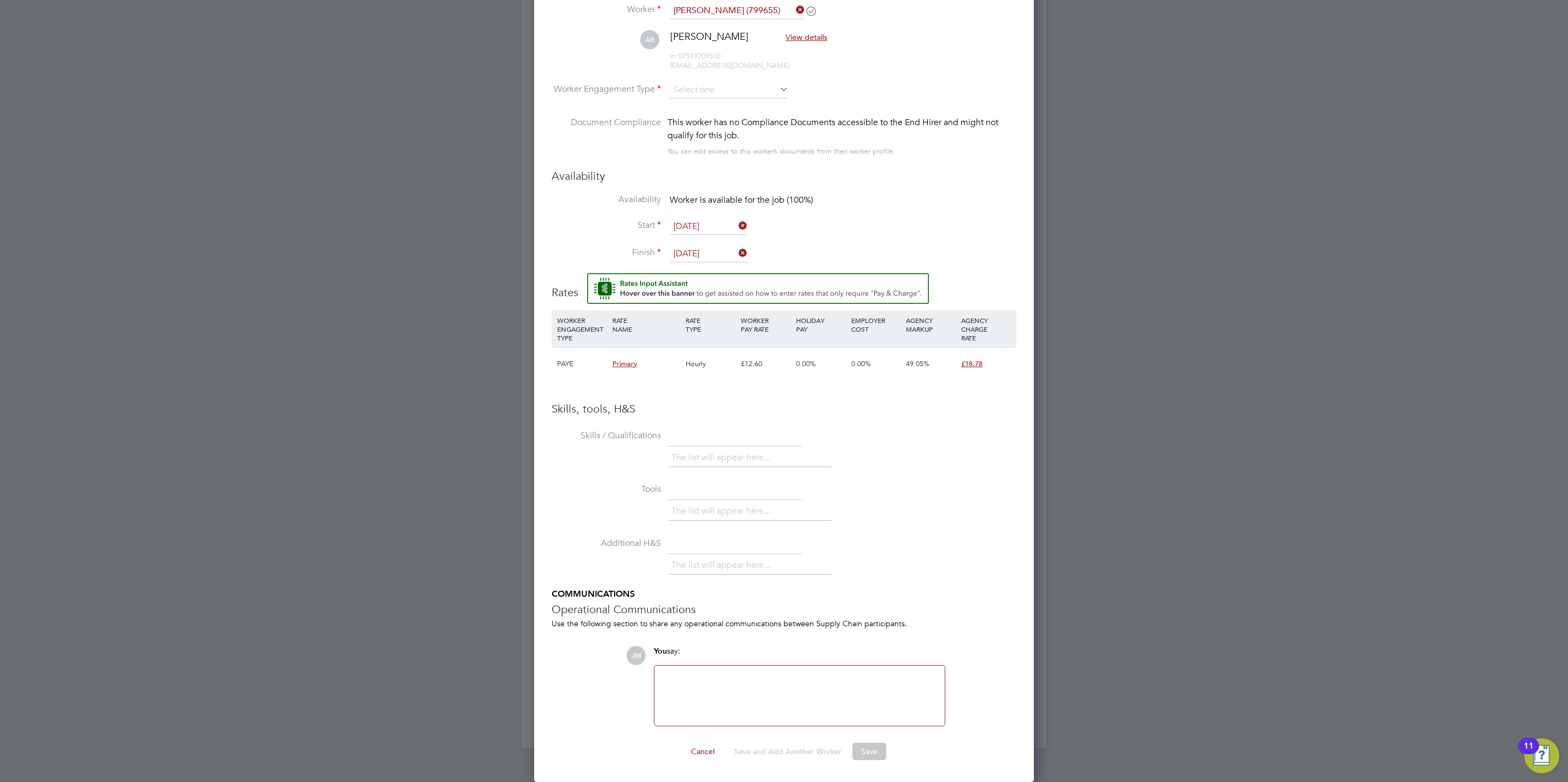
click at [694, 253] on input "[DATE]" at bounding box center [708, 254] width 78 height 16
click at [778, 189] on span "12" at bounding box center [770, 187] width 21 height 21
type input "[DATE]"
click at [876, 702] on div at bounding box center [799, 696] width 277 height 47
drag, startPoint x: 865, startPoint y: 522, endPoint x: 710, endPoint y: 298, distance: 272.4
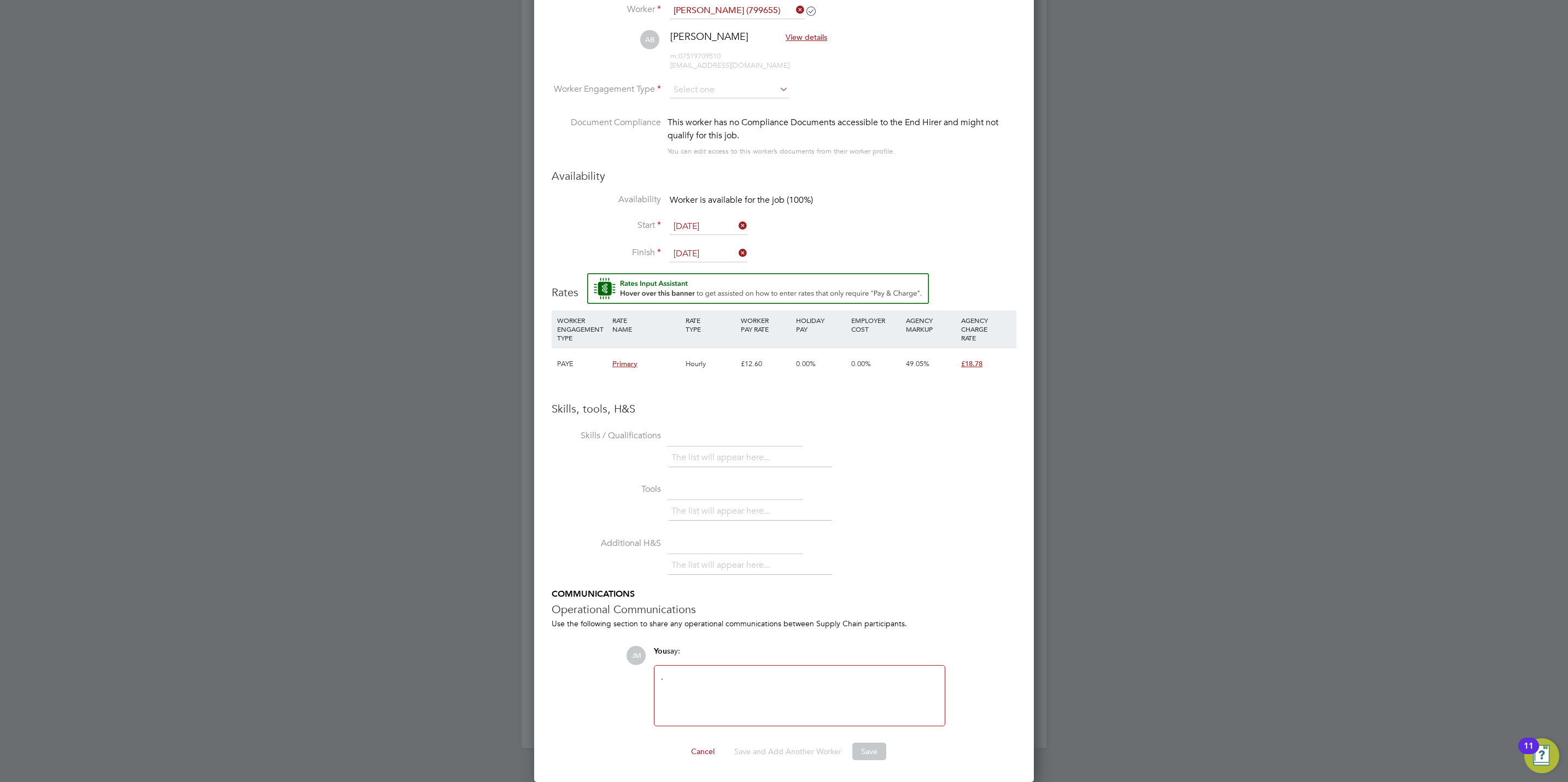
click at [865, 515] on div "The list will appear here..." at bounding box center [842, 513] width 347 height 22
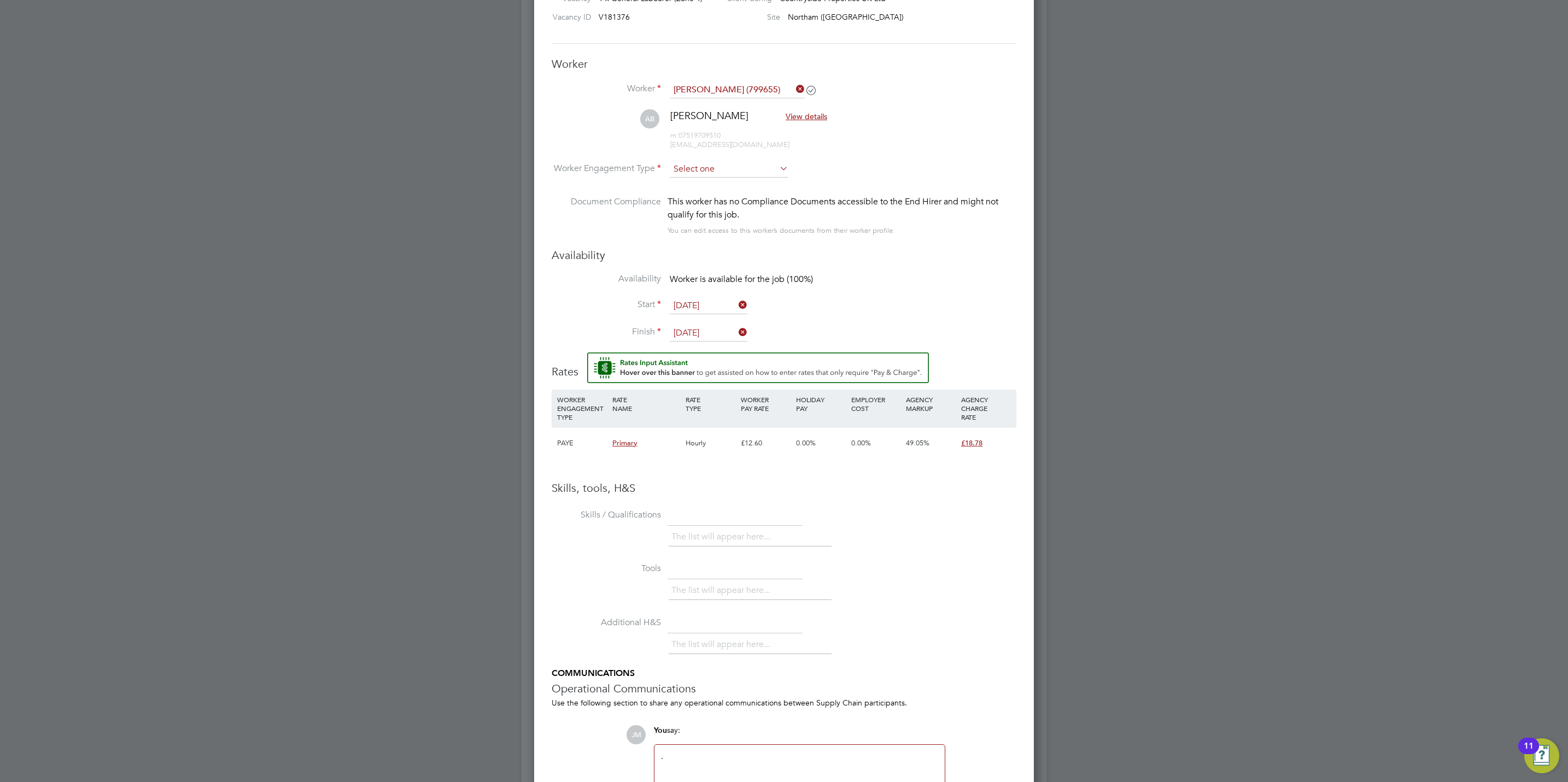
click at [735, 164] on input at bounding box center [729, 169] width 118 height 16
click at [727, 192] on li "PAYE" at bounding box center [729, 199] width 120 height 14
type input "PAYE"
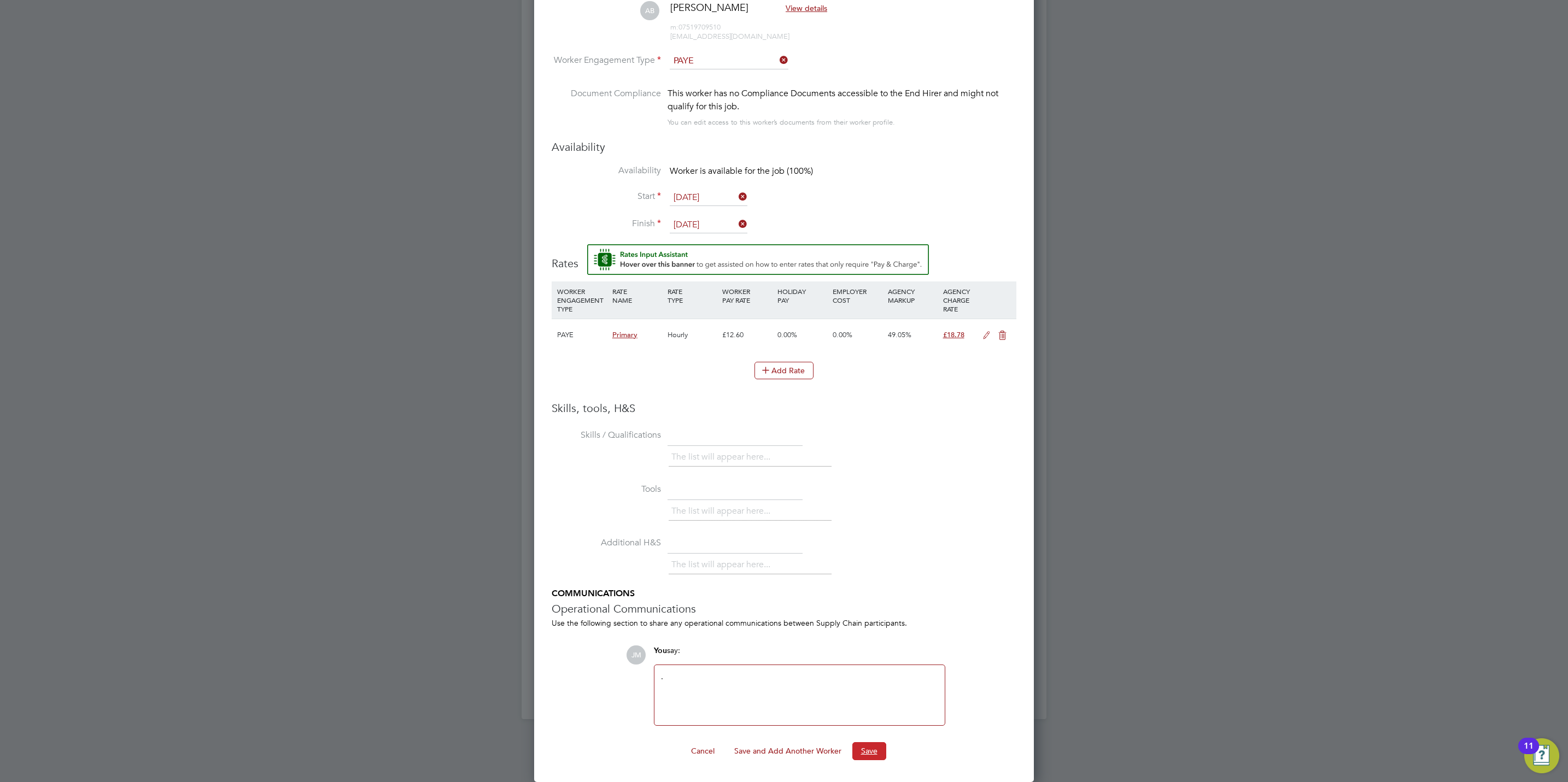
click at [871, 744] on button "Save" at bounding box center [869, 751] width 34 height 17
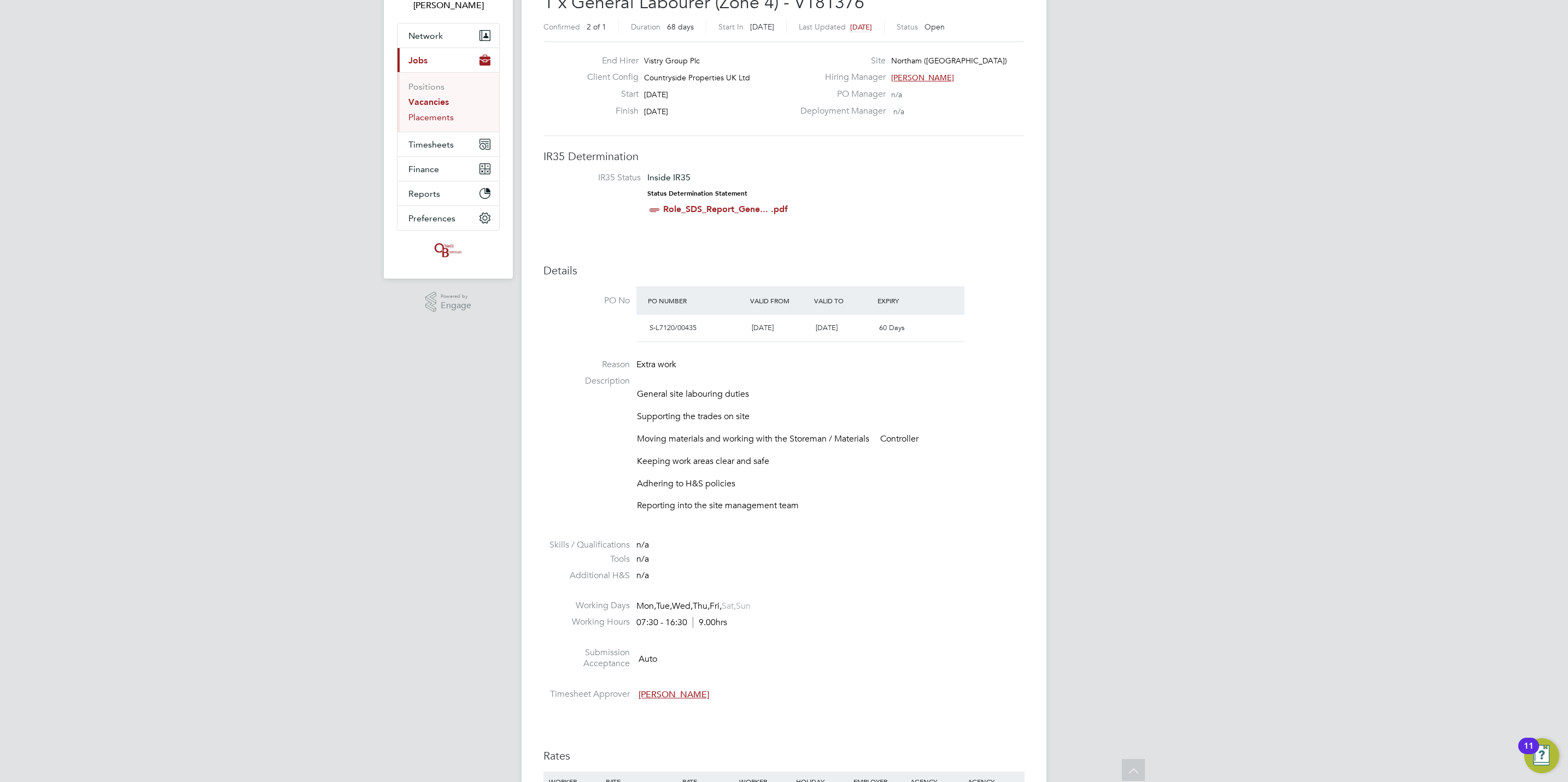
click at [431, 115] on link "Placements" at bounding box center [430, 117] width 45 height 11
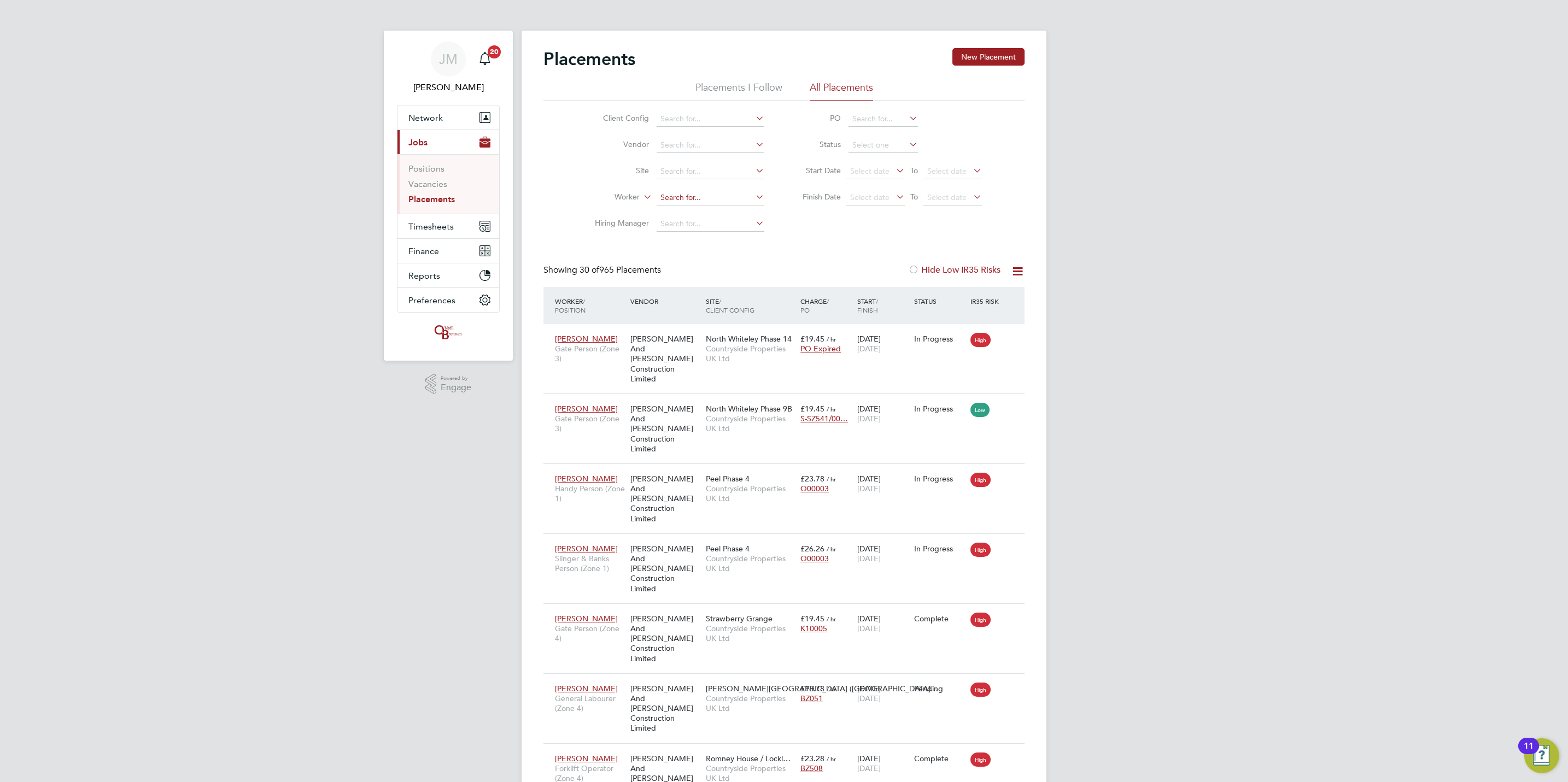
click at [712, 227] on li "[PERSON_NAME] rke" at bounding box center [710, 229] width 108 height 15
type input "[PERSON_NAME]"
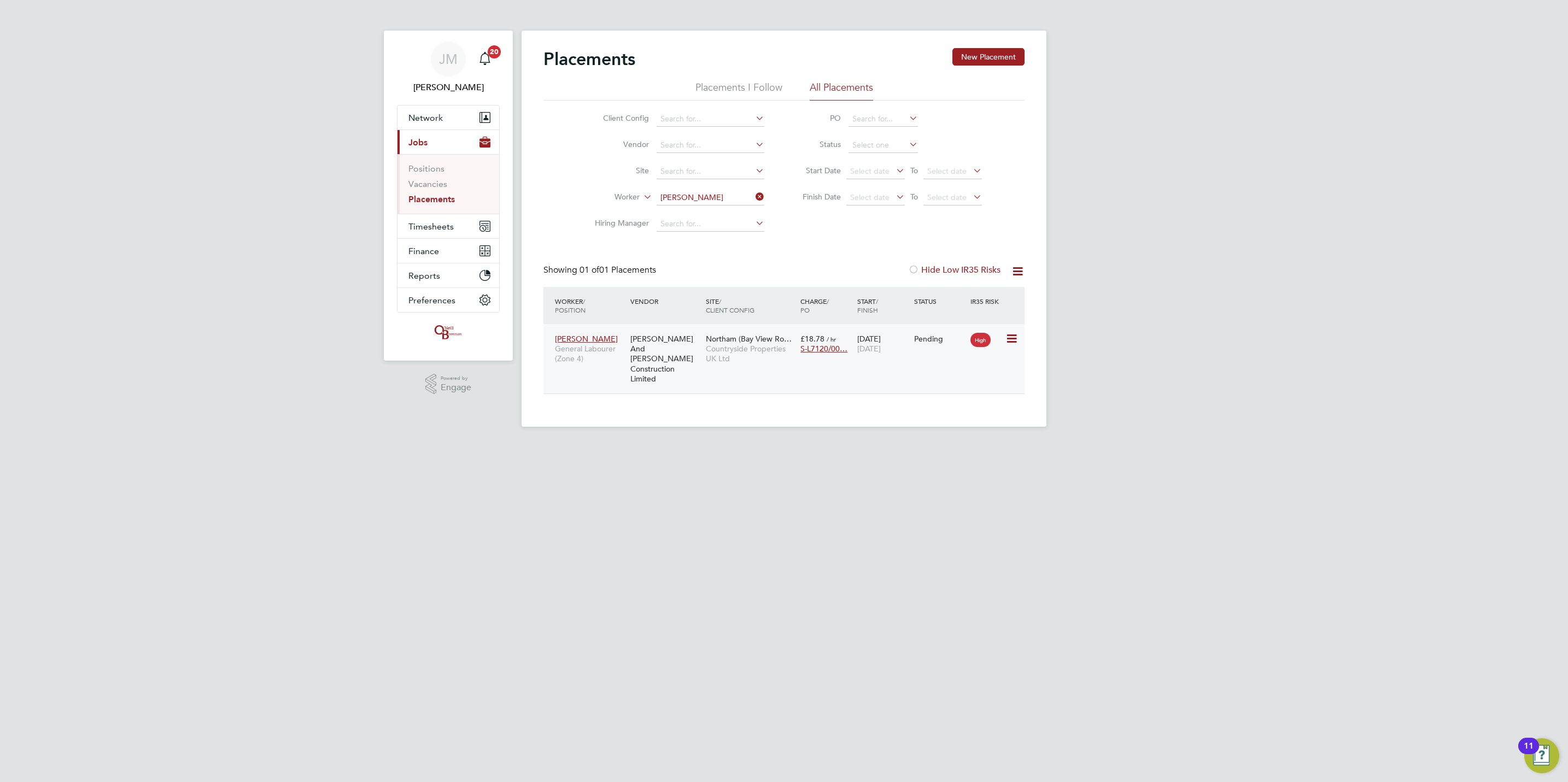
click at [1010, 333] on icon at bounding box center [1010, 339] width 11 height 13
click at [917, 414] on li "Start" at bounding box center [960, 407] width 112 height 16
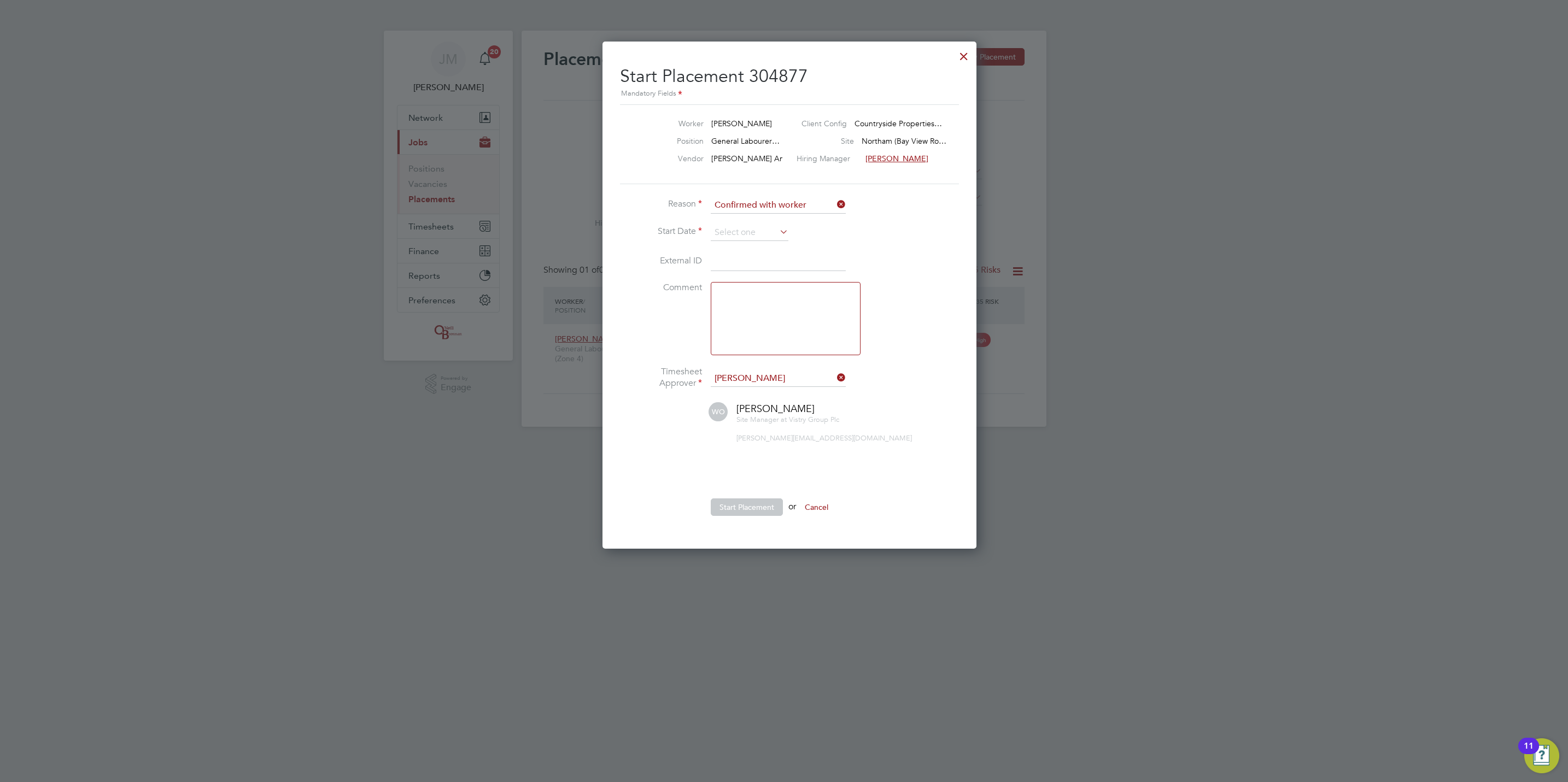
click at [760, 343] on textarea at bounding box center [785, 318] width 149 height 73
type textarea "."
click at [762, 230] on input at bounding box center [749, 233] width 78 height 16
click at [735, 315] on span "22" at bounding box center [729, 310] width 21 height 21
type input "[DATE]"
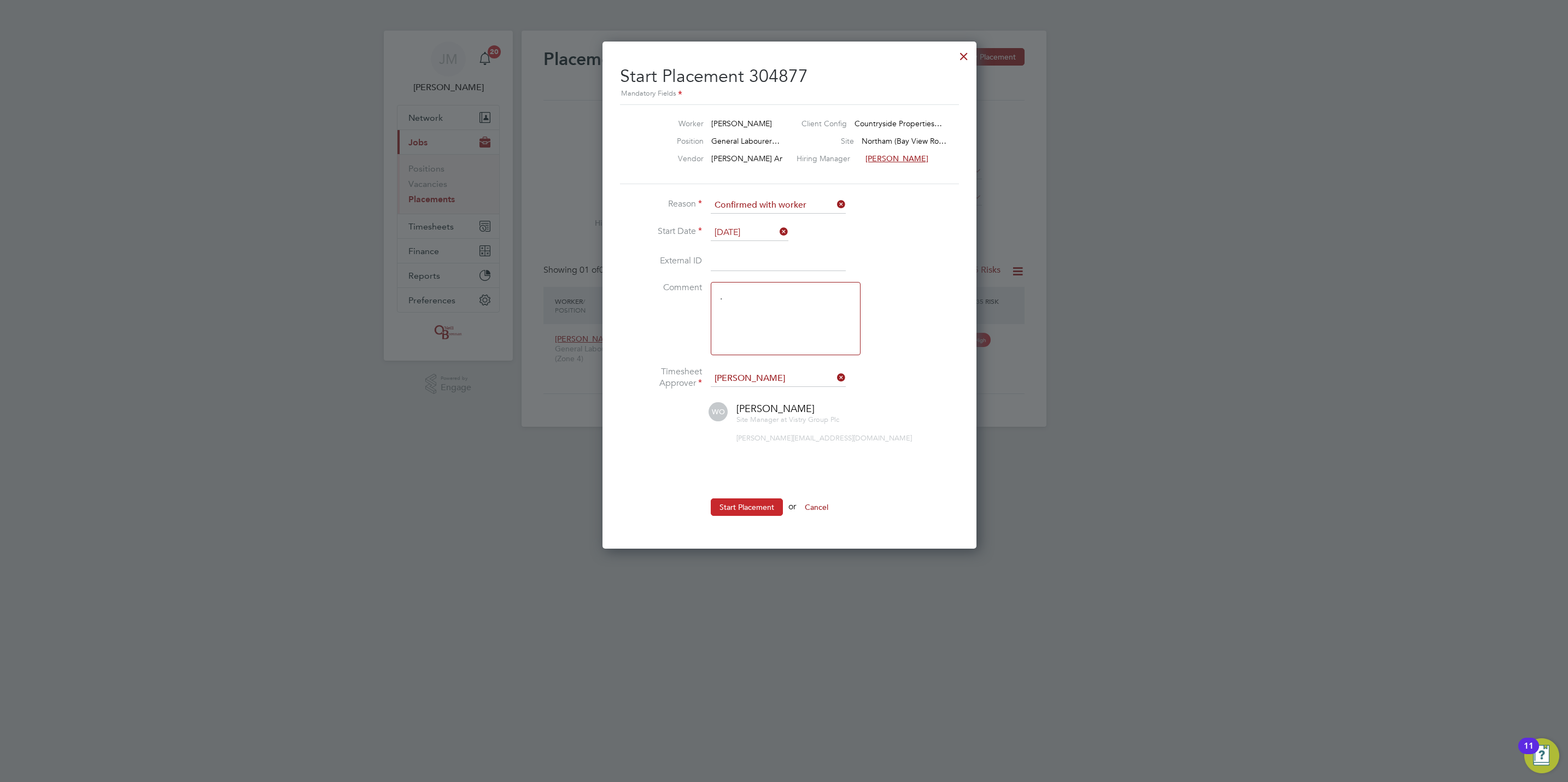
click at [755, 505] on button "Start Placement" at bounding box center [747, 507] width 72 height 17
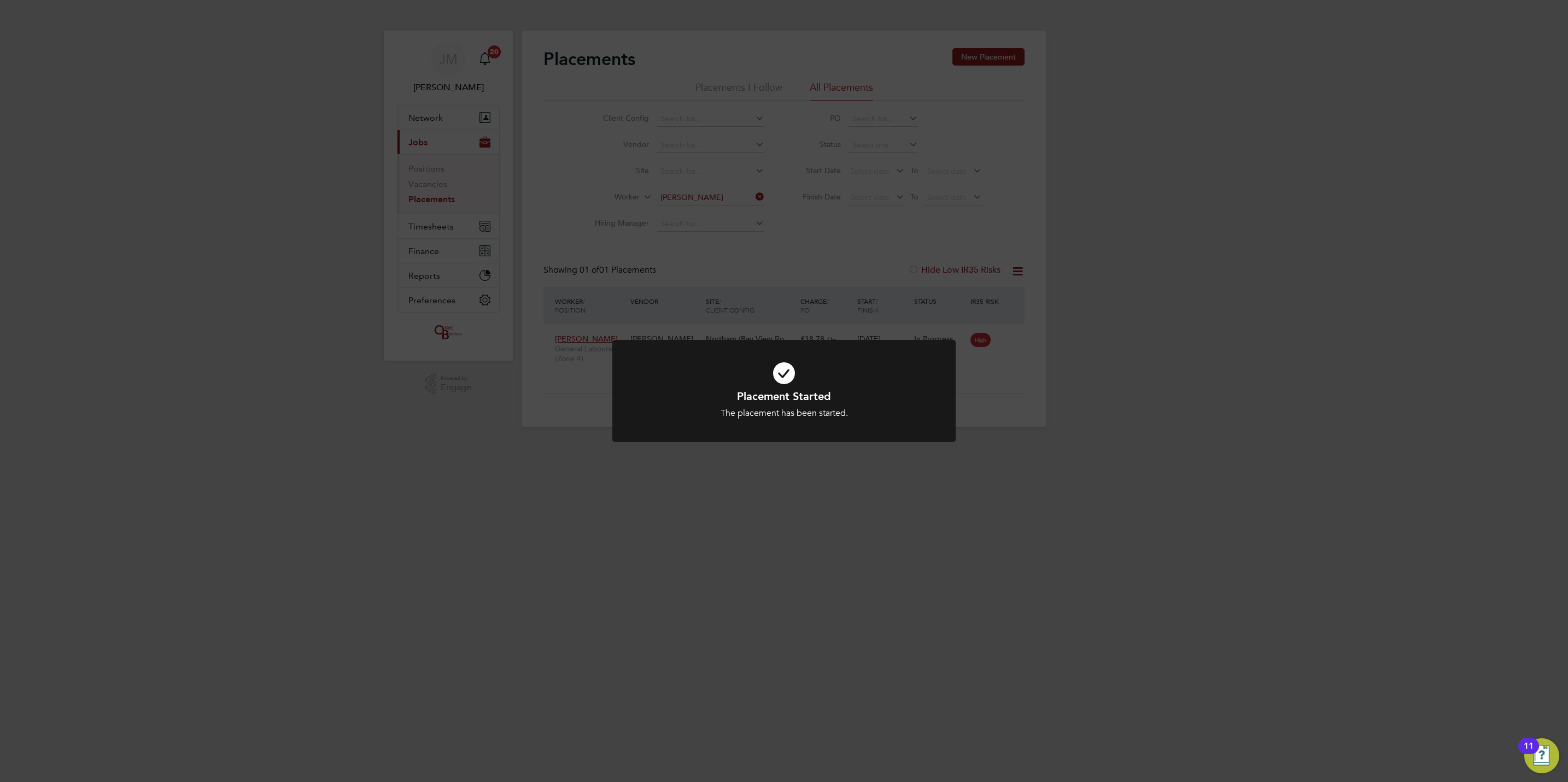
click at [430, 227] on div "Placement Started The placement has been started. Cancel Okay" at bounding box center [784, 391] width 1568 height 782
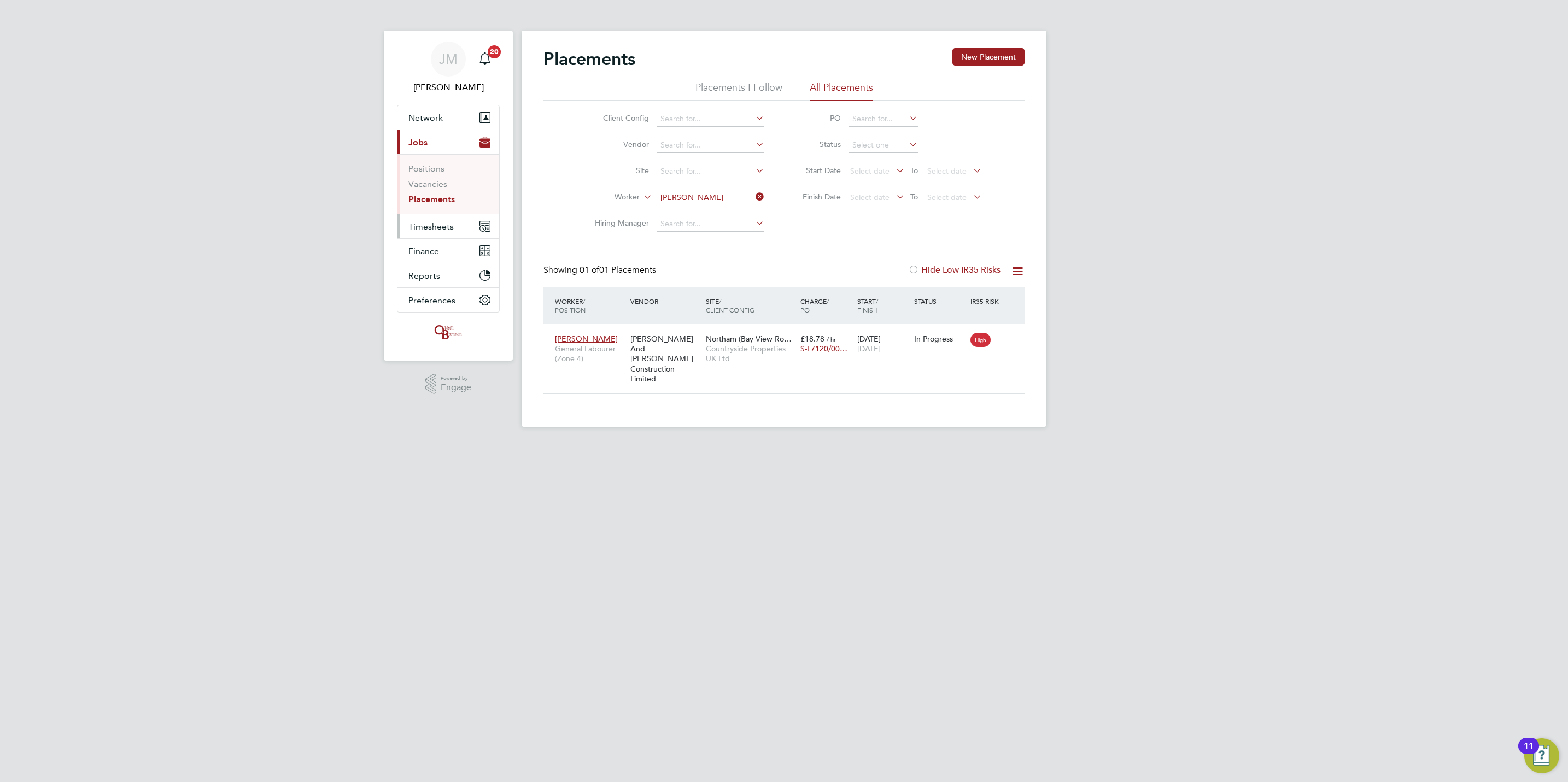
click at [430, 227] on span "Timesheets" at bounding box center [430, 227] width 45 height 11
click at [424, 200] on li "Timesheets" at bounding box center [449, 196] width 82 height 16
click at [424, 186] on ul "Timesheets Expenses" at bounding box center [448, 201] width 102 height 44
click at [422, 191] on link "Timesheets" at bounding box center [430, 193] width 45 height 11
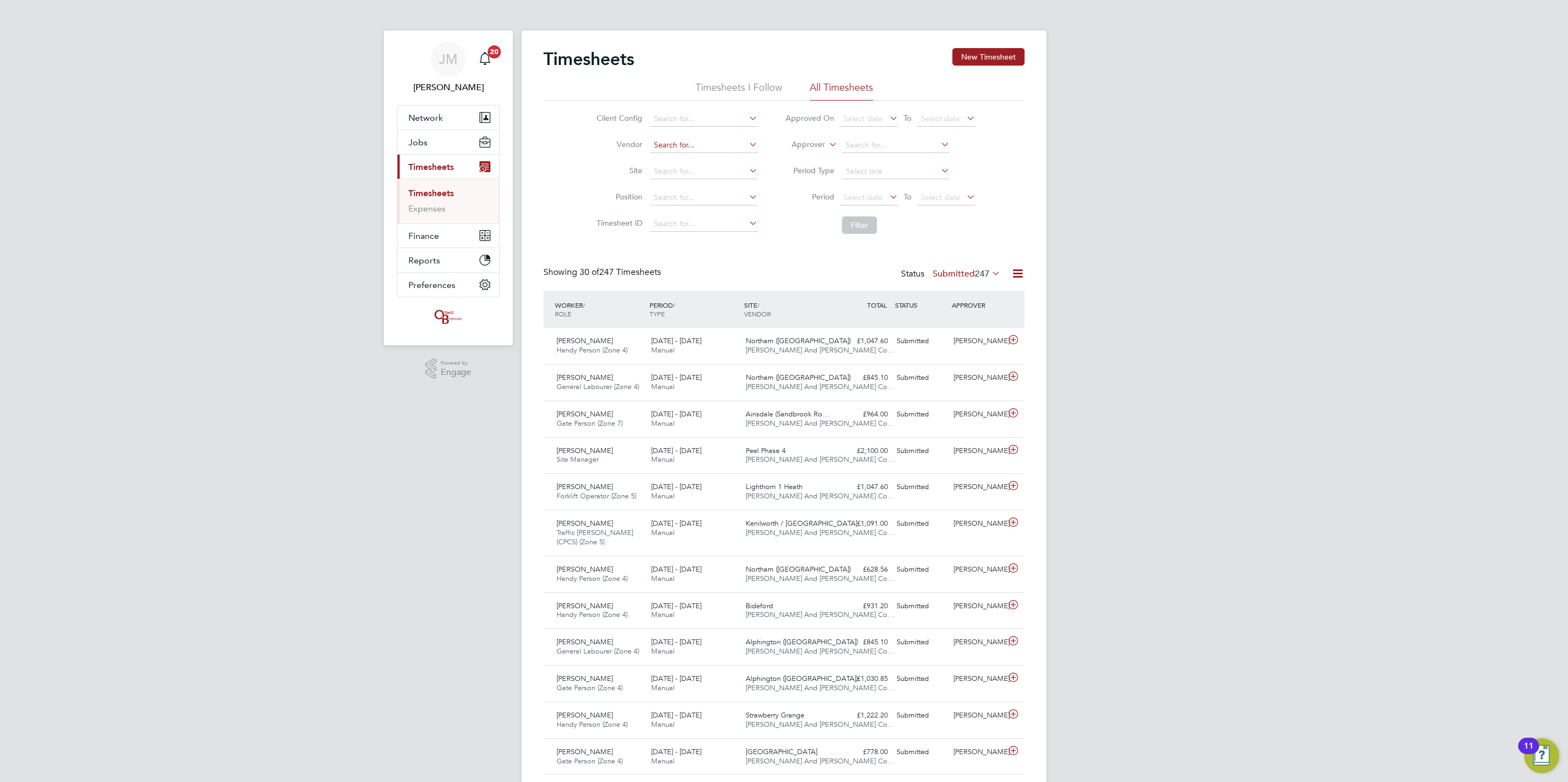
click at [660, 140] on input at bounding box center [703, 145] width 108 height 16
click at [737, 194] on input at bounding box center [703, 198] width 108 height 16
click at [994, 58] on button "New Timesheet" at bounding box center [988, 57] width 72 height 17
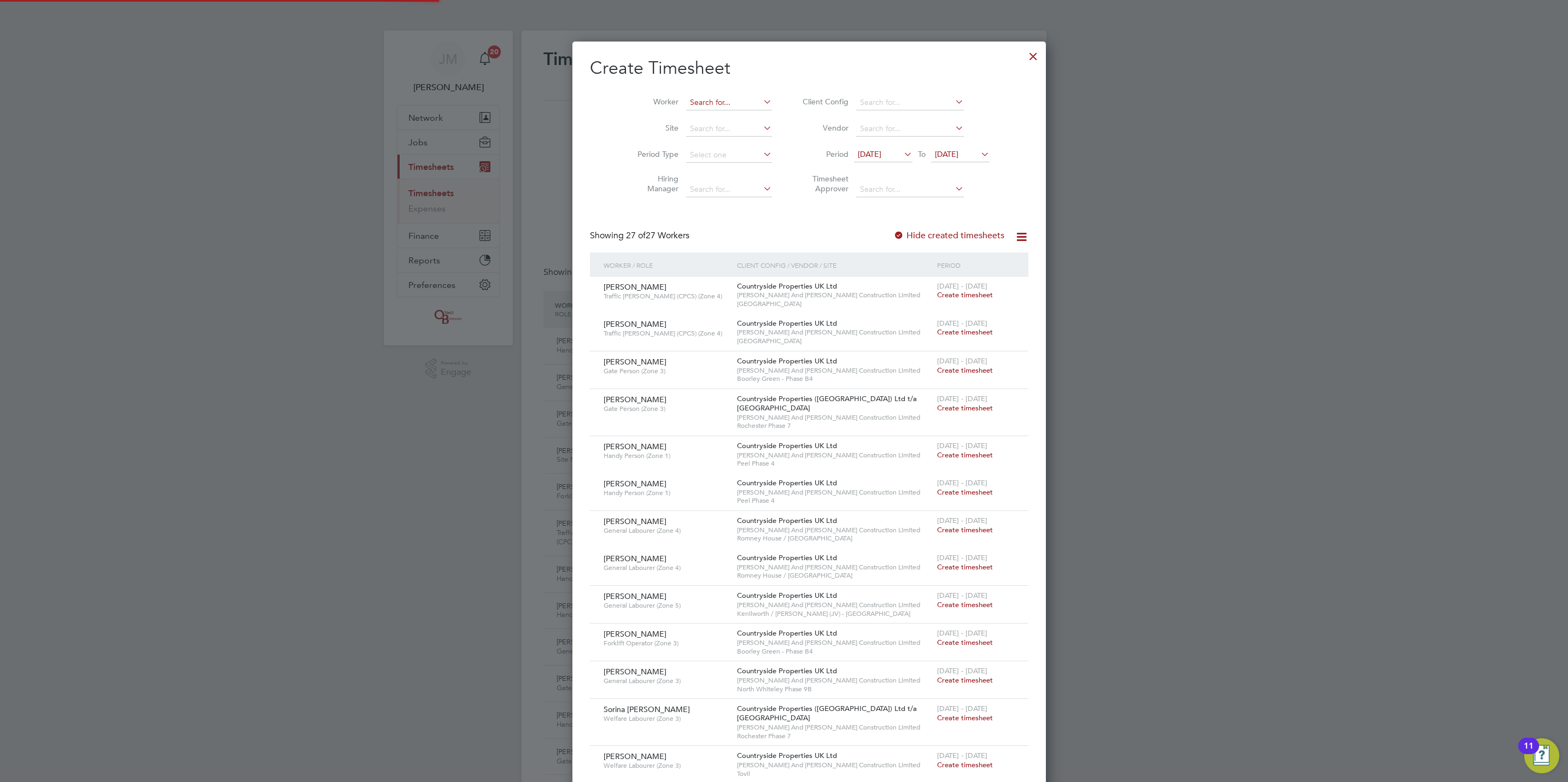
click at [706, 102] on input at bounding box center [729, 103] width 85 height 16
click at [710, 113] on li "[PERSON_NAME]" at bounding box center [729, 117] width 138 height 15
type input "[PERSON_NAME]"
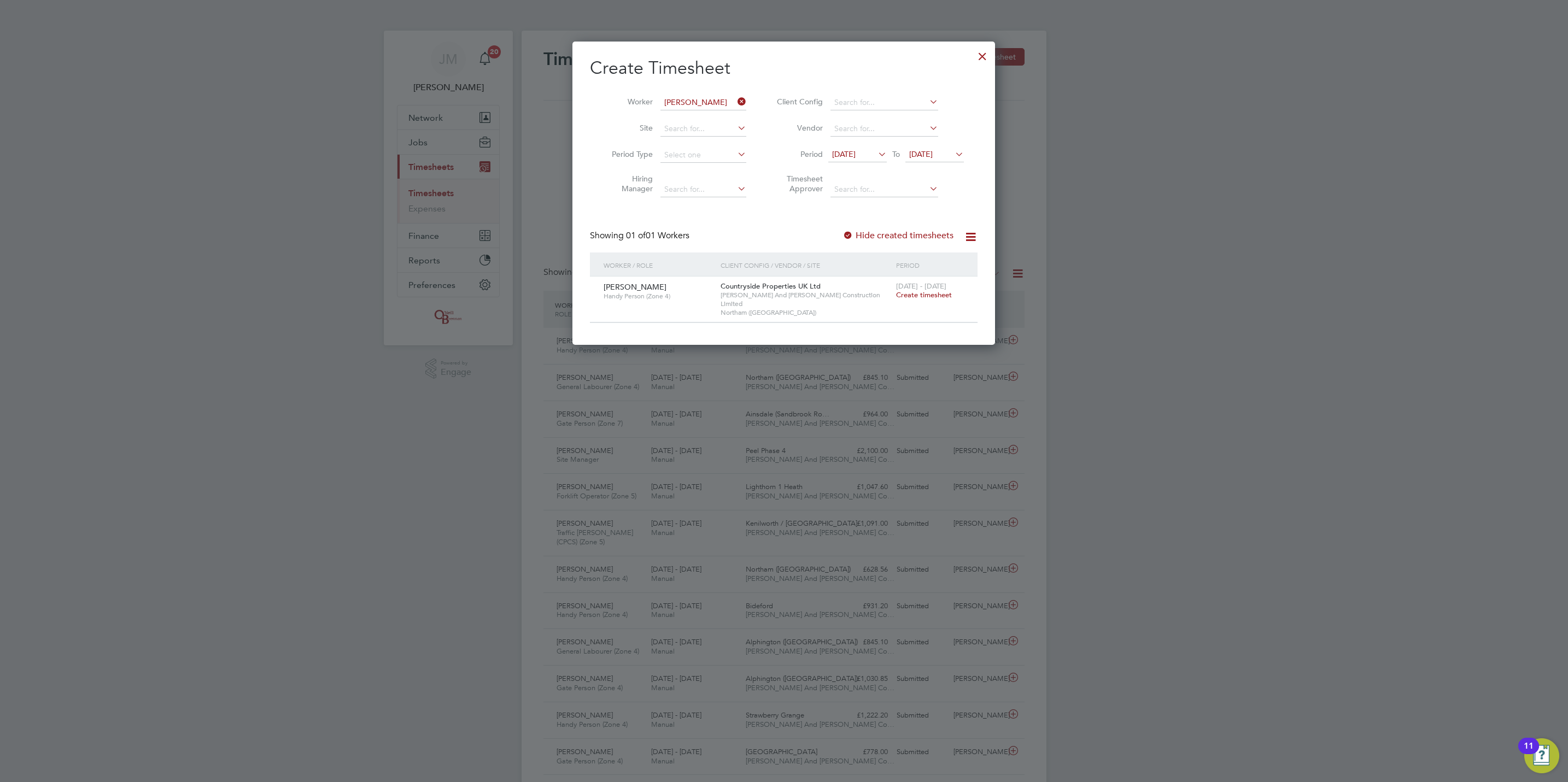
click at [931, 238] on label "Hide created timesheets" at bounding box center [898, 235] width 111 height 11
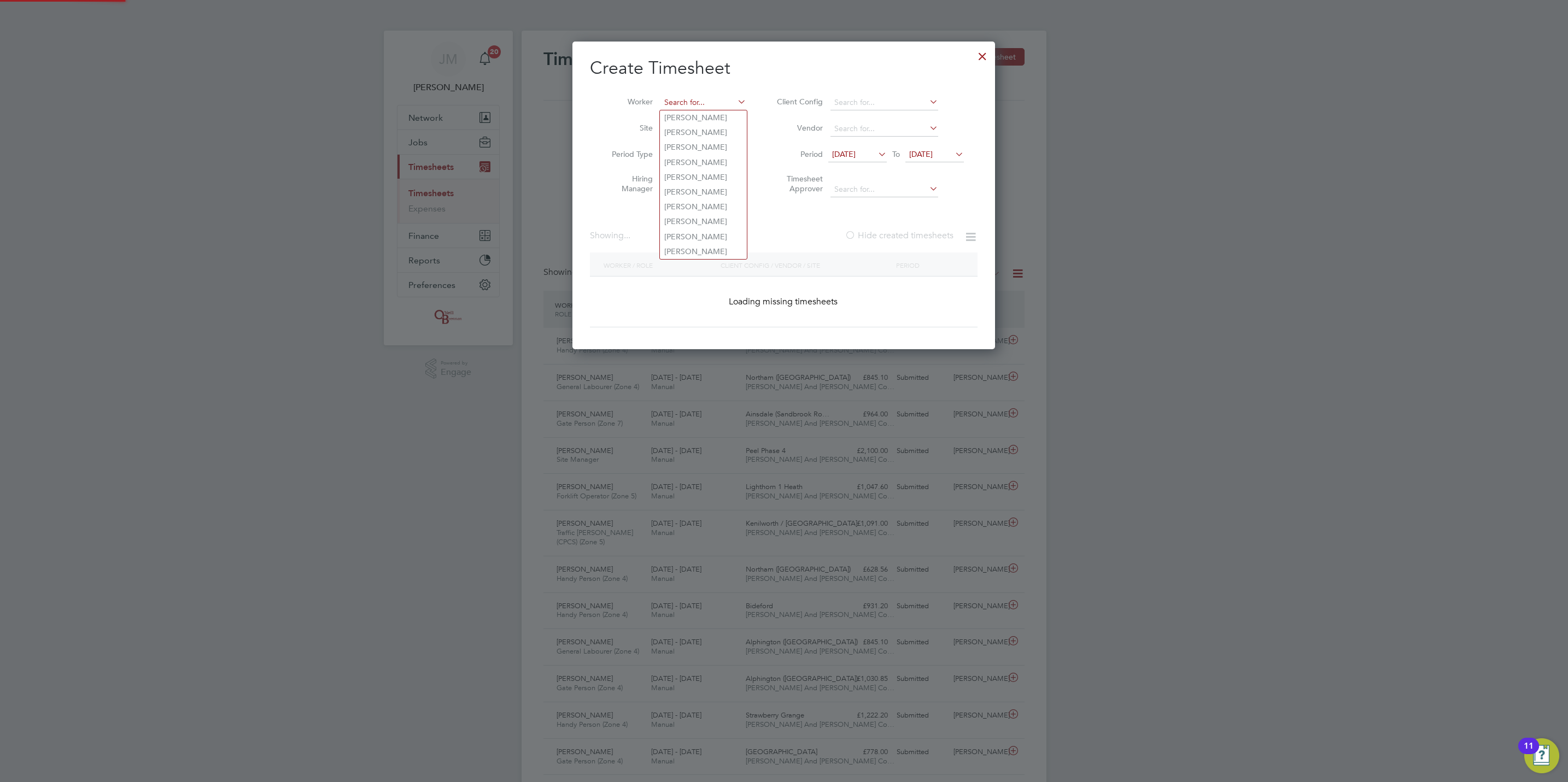
click at [710, 105] on input at bounding box center [703, 103] width 85 height 16
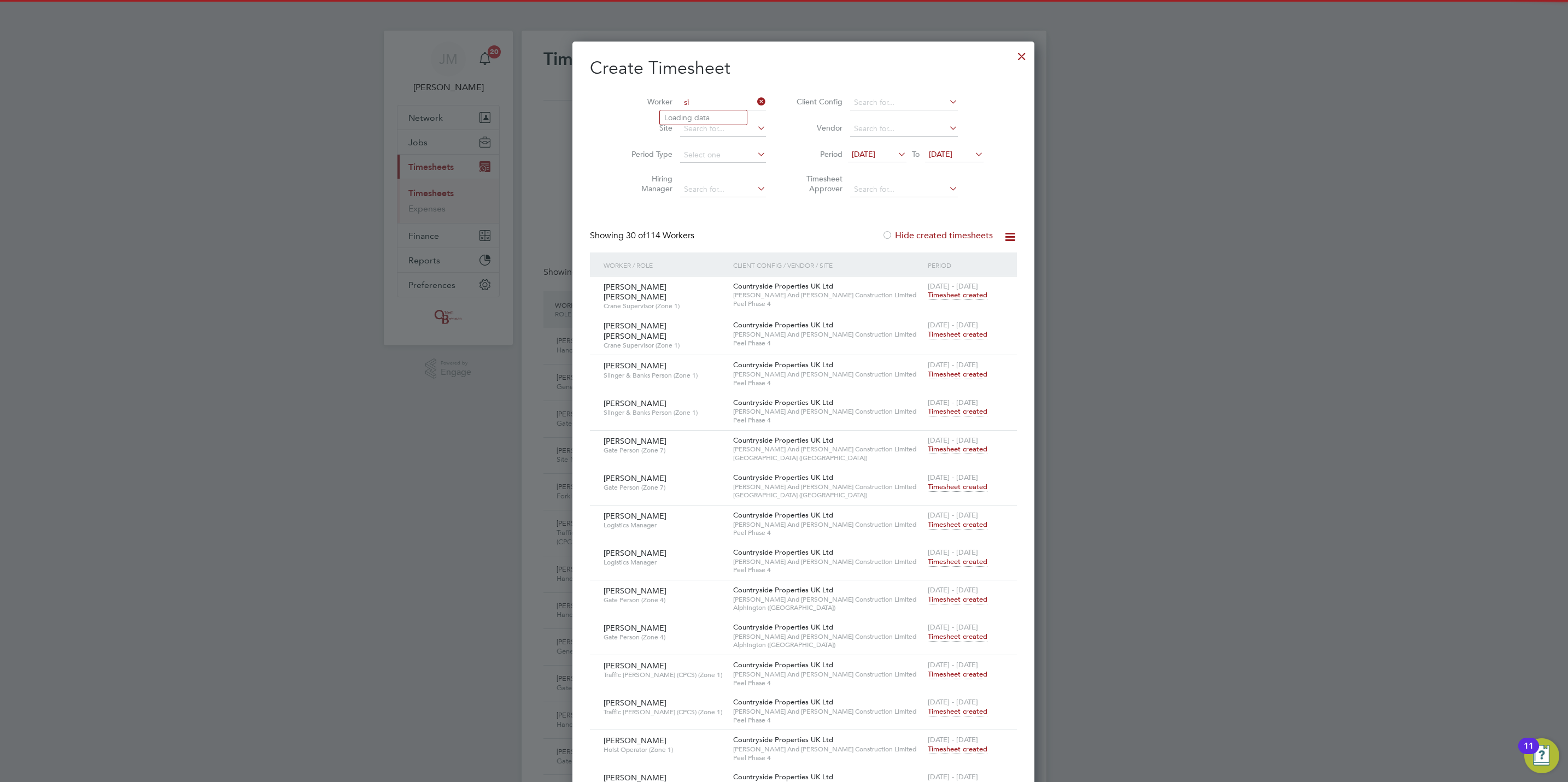
type input "s"
click at [724, 113] on li "[PERSON_NAME] e" at bounding box center [730, 117] width 142 height 15
type input "[PERSON_NAME]"
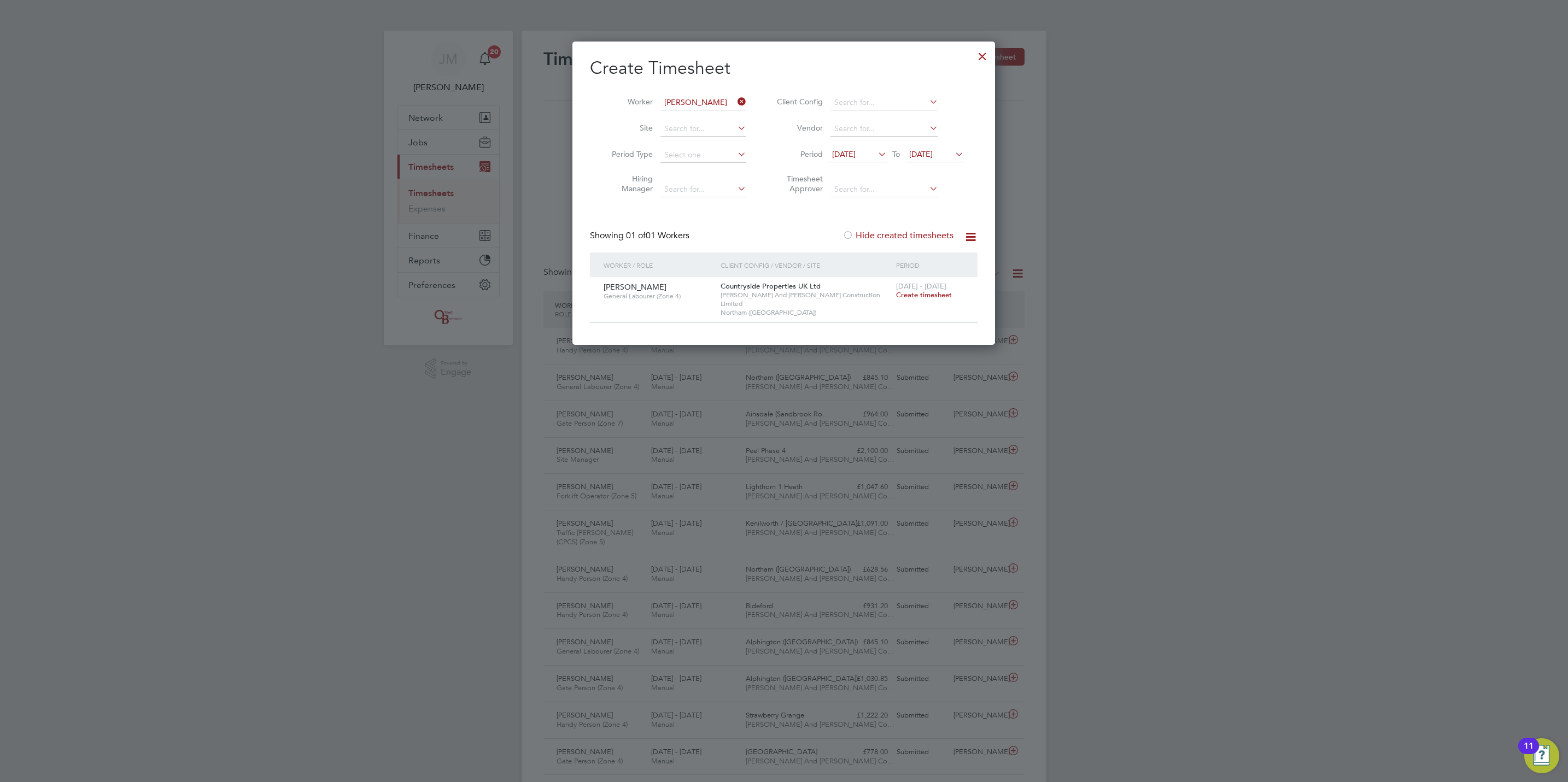
click at [929, 293] on span "Create timesheet" at bounding box center [924, 294] width 56 height 9
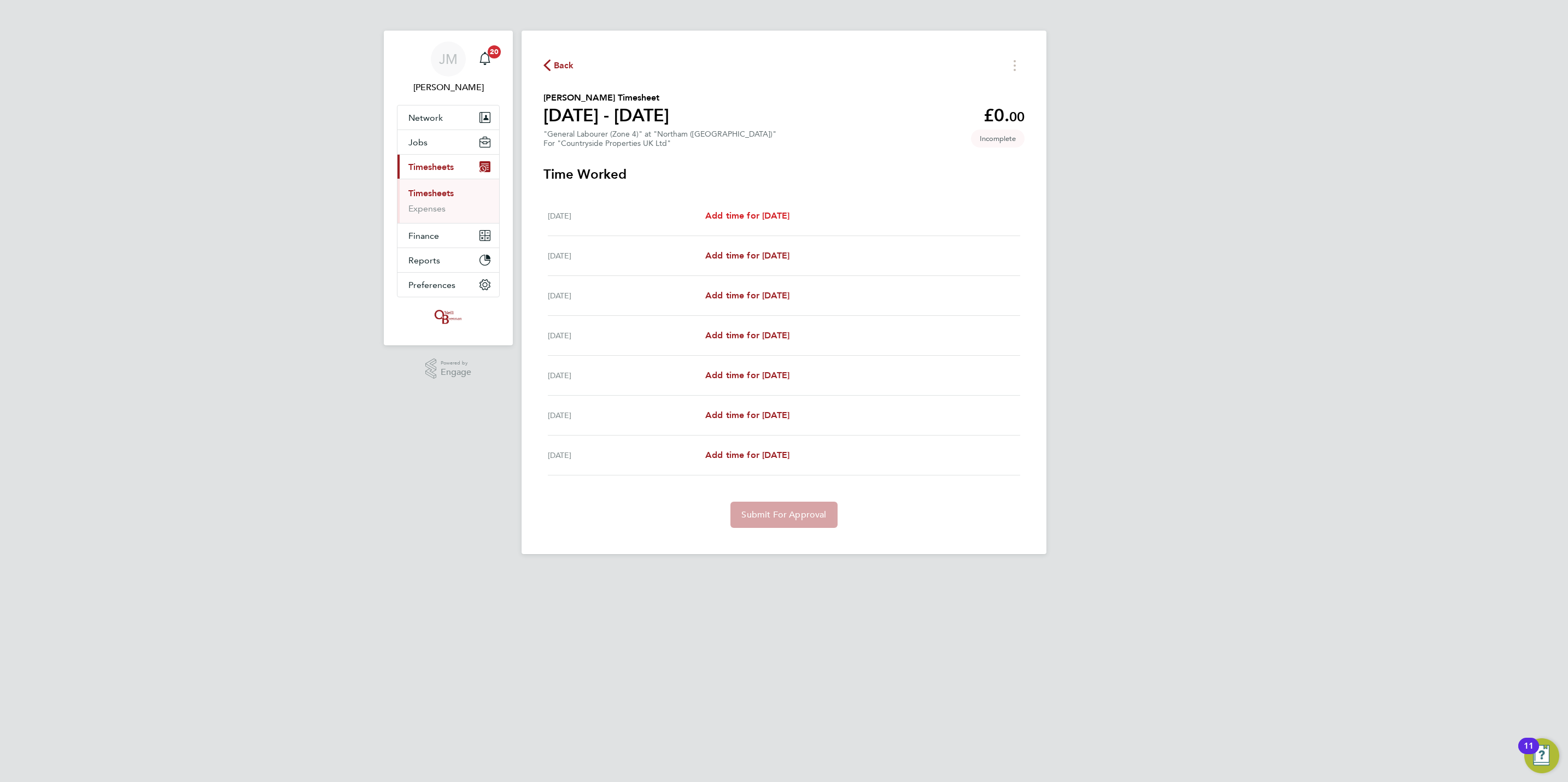
click at [735, 212] on span "Add time for [DATE]" at bounding box center [747, 215] width 84 height 11
select select "30"
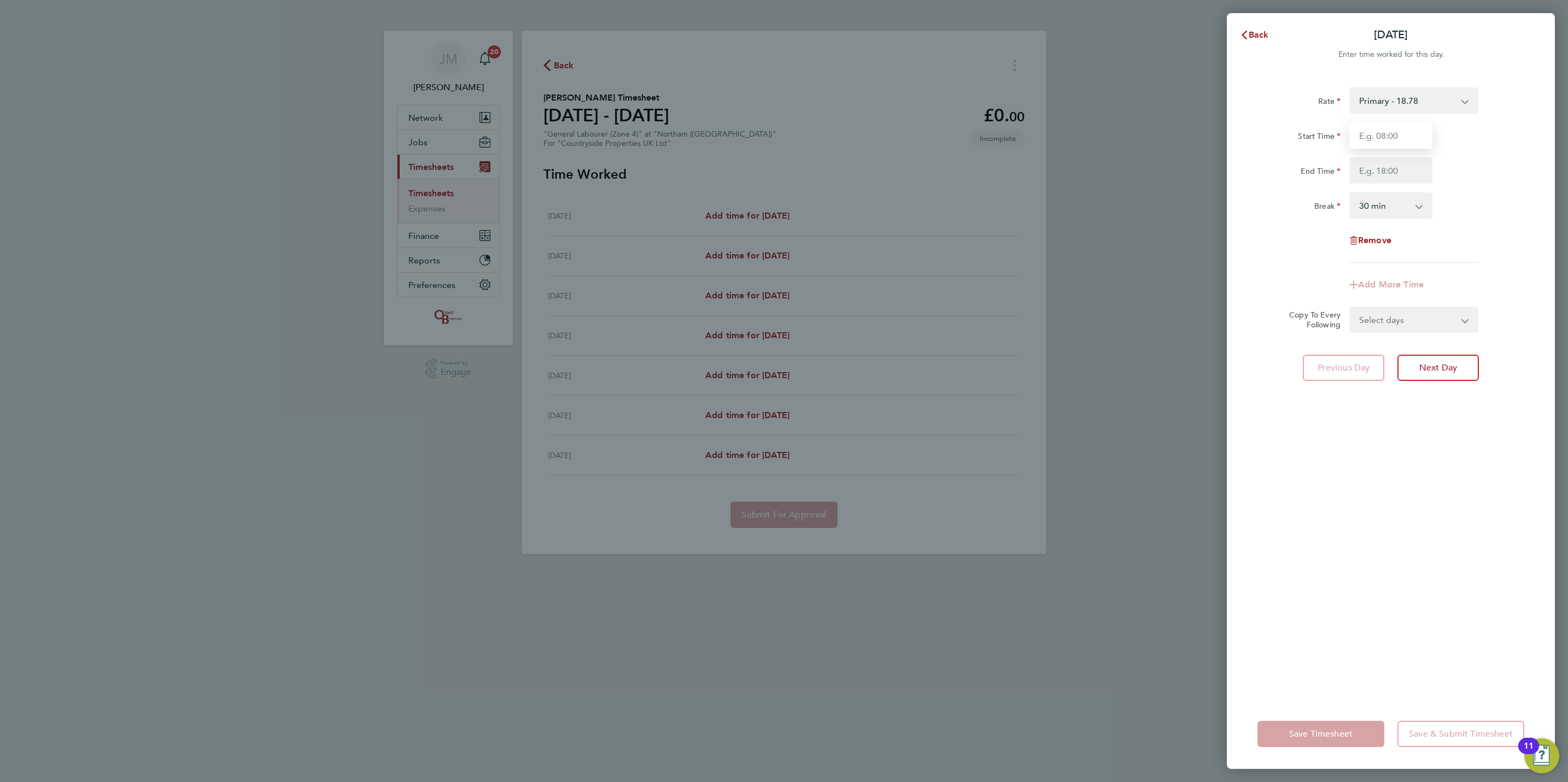
click at [1407, 126] on input "Start Time" at bounding box center [1391, 136] width 83 height 26
type input "07:30"
click at [1406, 168] on input "End Time" at bounding box center [1391, 171] width 83 height 26
type input "17:00"
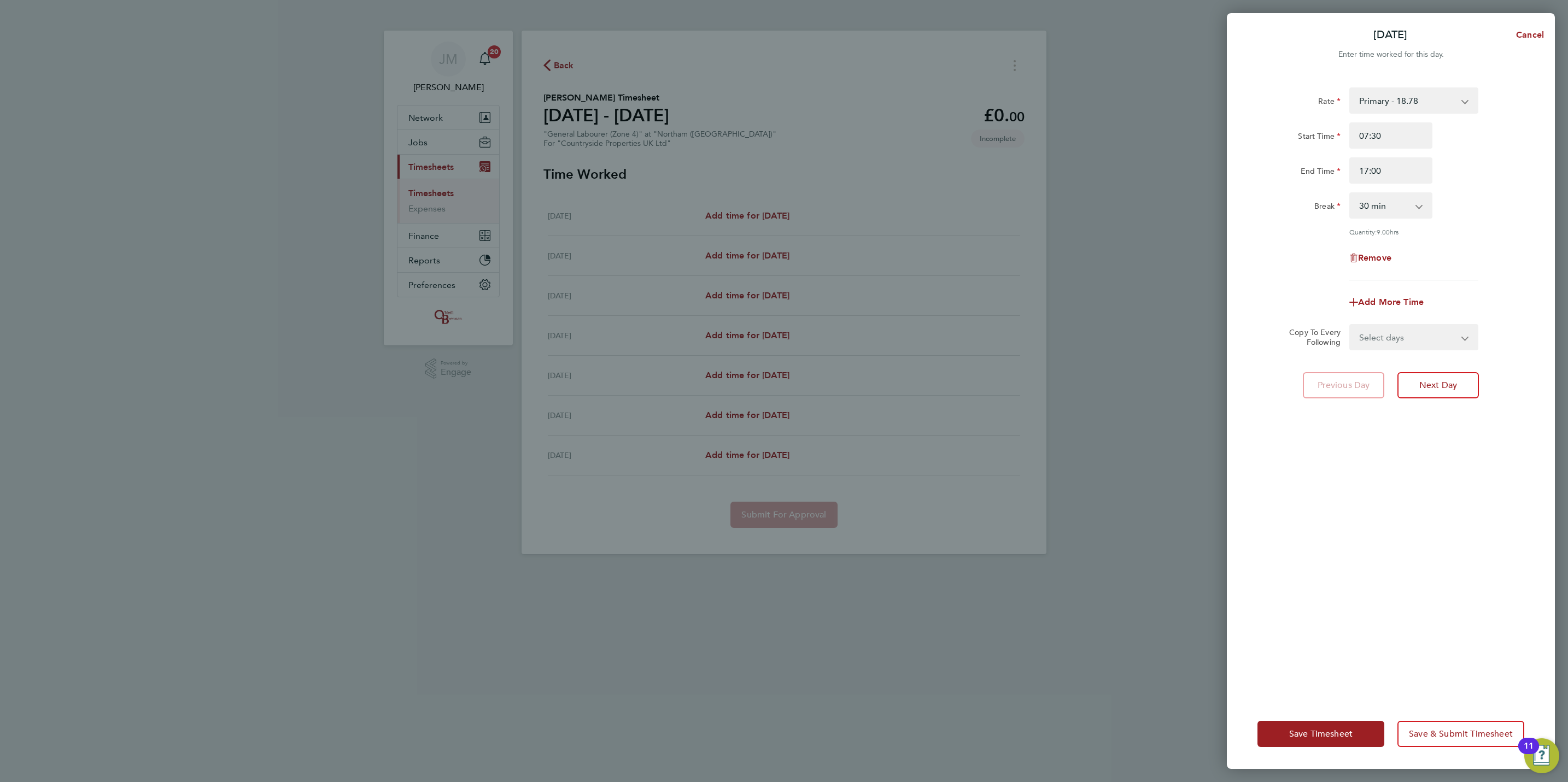
click at [1483, 154] on div "Start Time 07:30 End Time 17:00" at bounding box center [1390, 153] width 275 height 62
drag, startPoint x: 1442, startPoint y: 322, endPoint x: 1441, endPoint y: 336, distance: 14.0
click at [1442, 324] on div "Select days Day Weekday (Mon-Fri) Weekend (Sat-Sun) [DATE] [DATE] [DATE] [DATE]…" at bounding box center [1414, 338] width 129 height 26
click at [1442, 337] on select "Select days Day Weekday (Mon-Fri) Weekend (Sat-Sun) [DATE] [DATE] [DATE] [DATE]…" at bounding box center [1408, 337] width 115 height 24
select select "WEEKDAY"
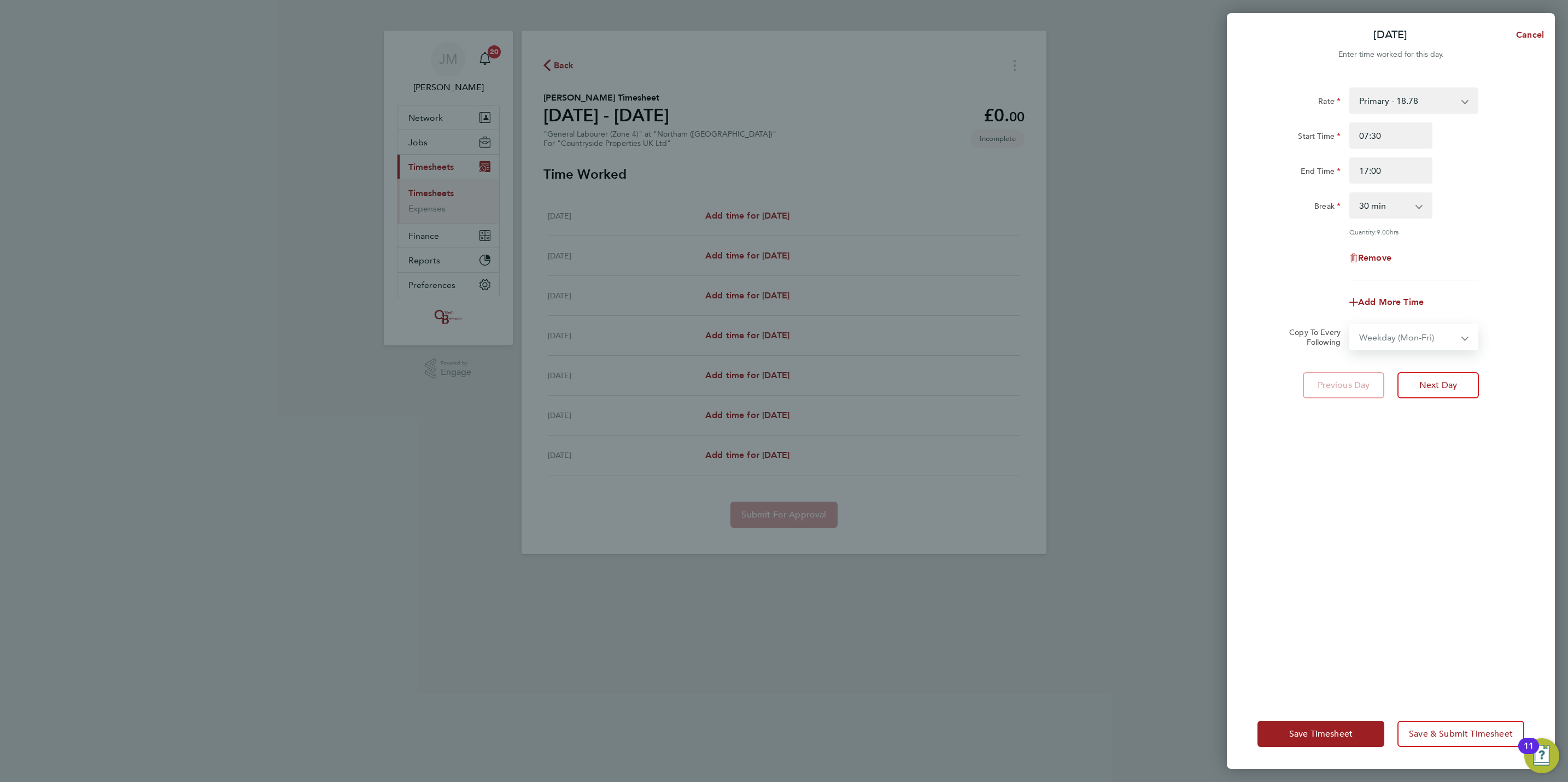
click at [1350, 325] on select "Select days Day Weekday (Mon-Fri) Weekend (Sat-Sun) [DATE] [DATE] [DATE] [DATE]…" at bounding box center [1408, 337] width 115 height 24
select select "[DATE]"
click at [1314, 735] on span "Save Timesheet" at bounding box center [1320, 734] width 63 height 11
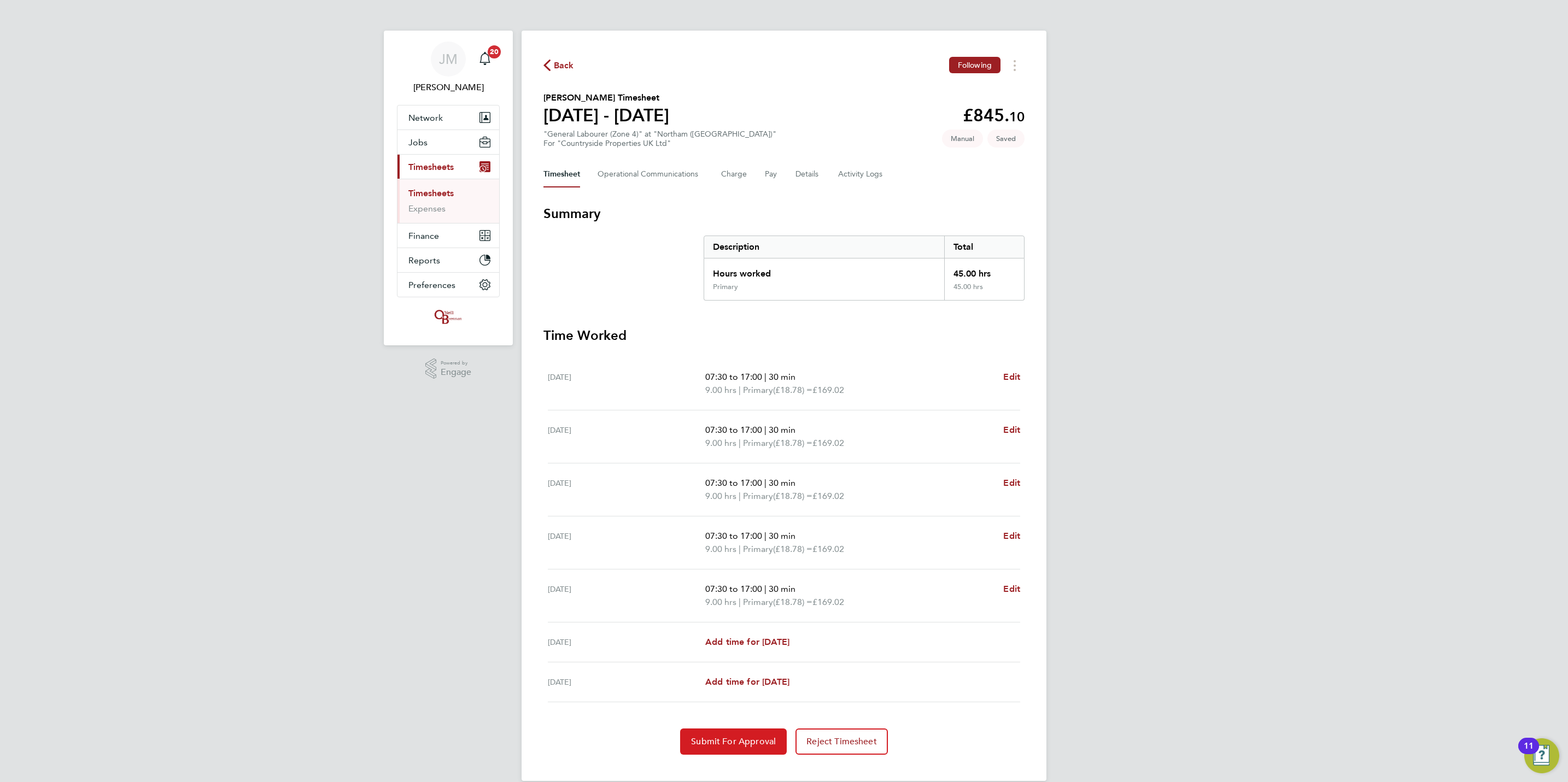
click at [736, 738] on span "Submit For Approval" at bounding box center [733, 741] width 85 height 11
